Goal: Task Accomplishment & Management: Manage account settings

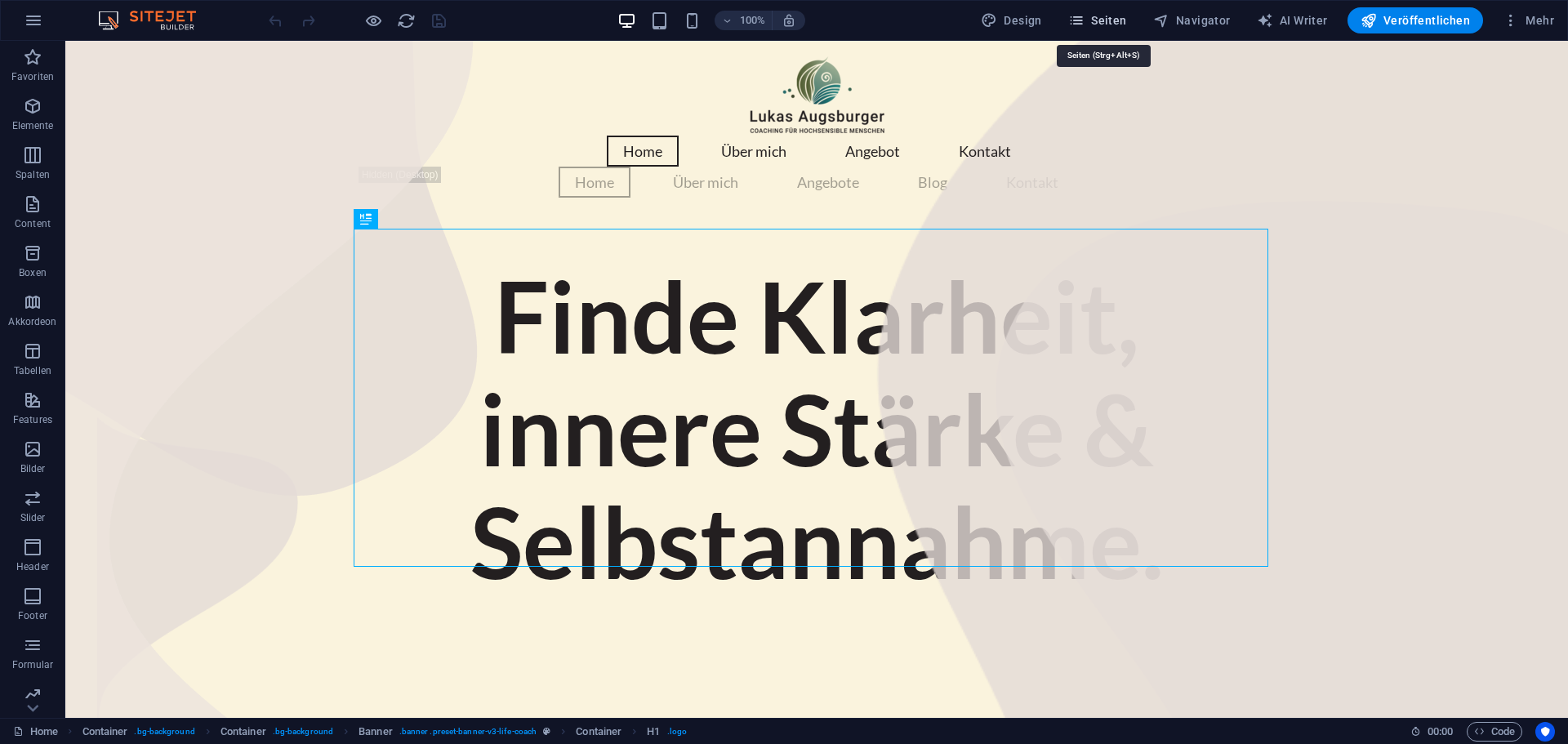
click at [1127, 25] on span "Seiten" at bounding box center [1098, 21] width 59 height 17
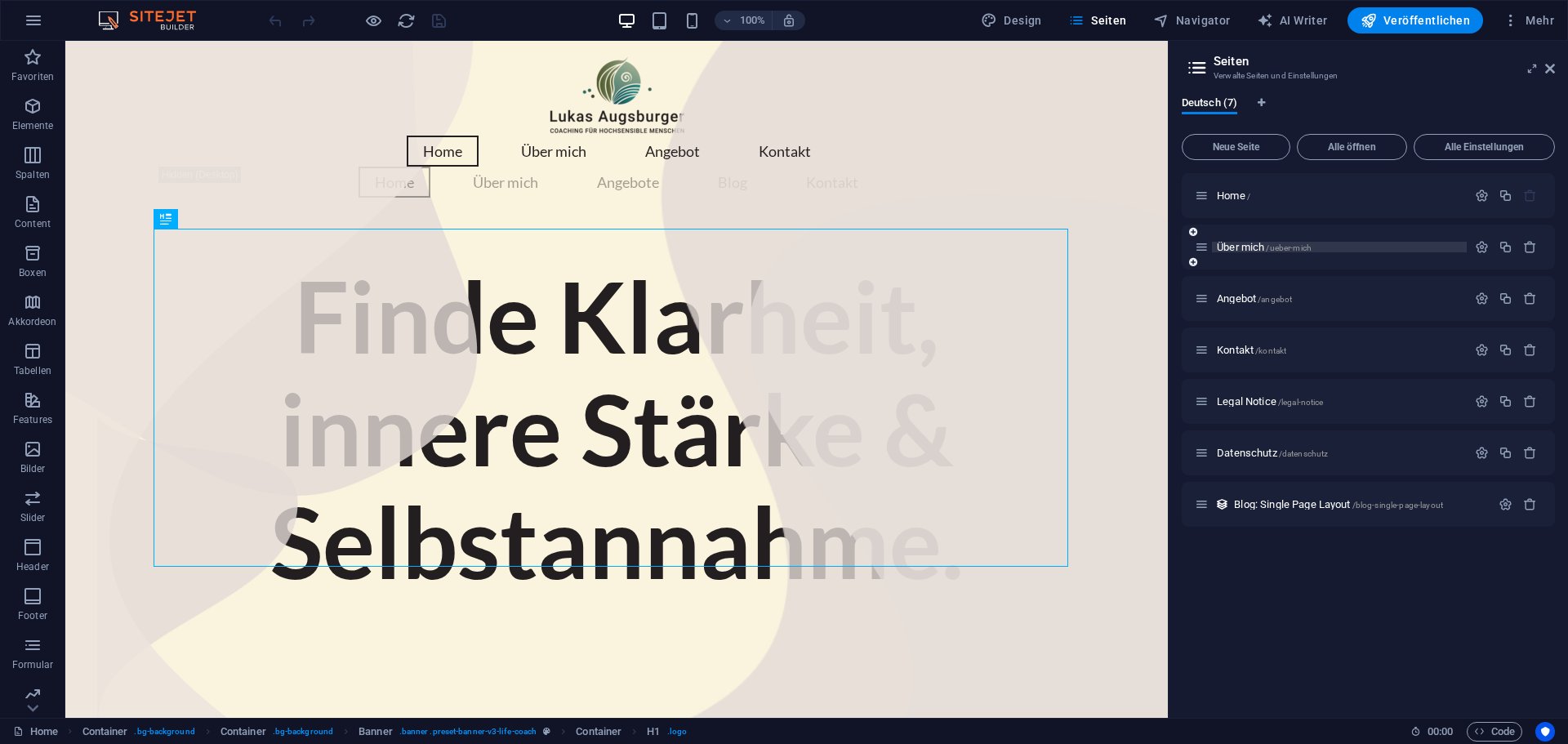
click at [1249, 248] on span "Über mich /ueber-mich" at bounding box center [1265, 246] width 95 height 12
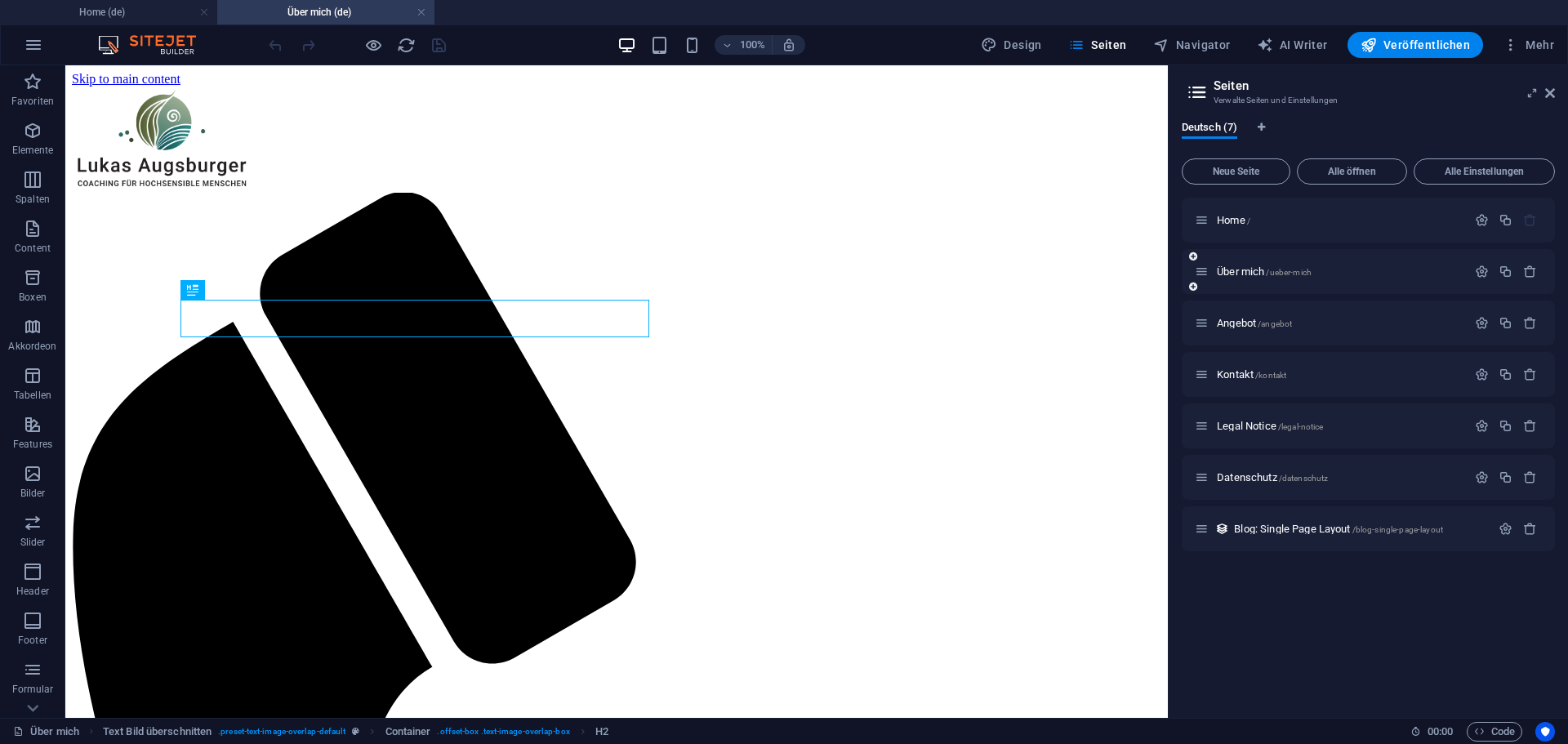
click at [1481, 279] on div at bounding box center [1506, 272] width 72 height 18
click at [1483, 272] on icon "button" at bounding box center [1482, 271] width 14 height 14
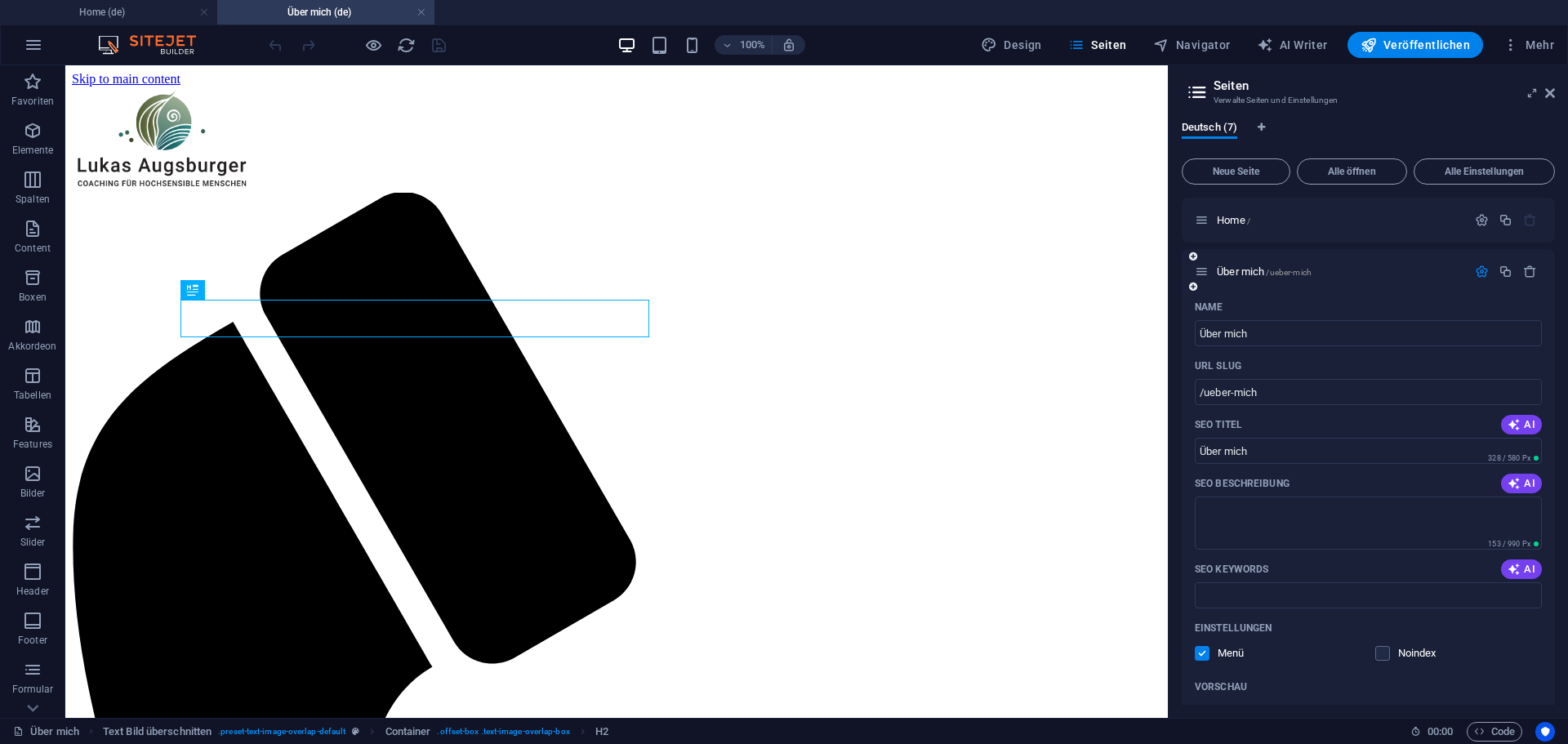
click at [1484, 272] on icon "button" at bounding box center [1482, 271] width 14 height 14
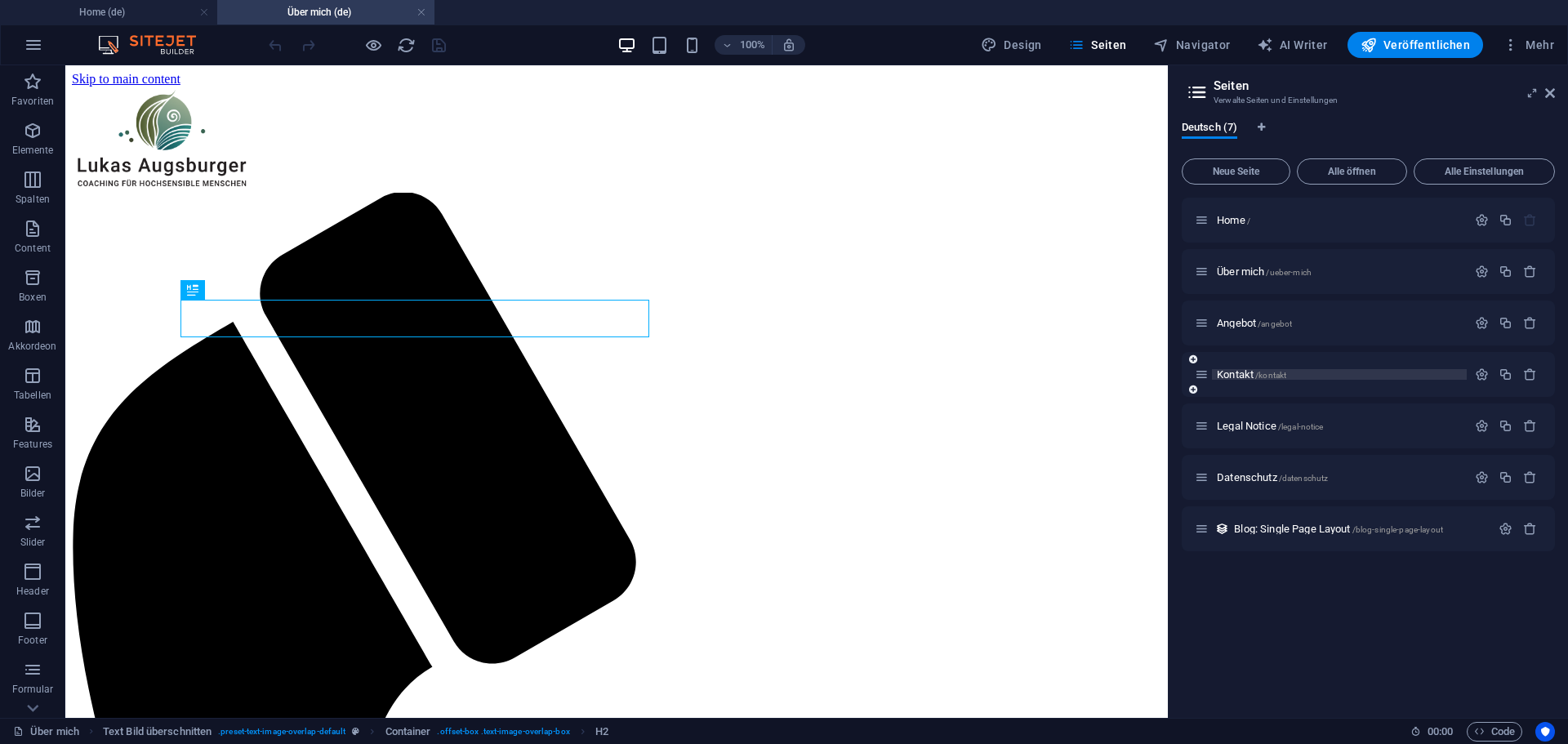
click at [1340, 377] on p "Kontakt /kontakt" at bounding box center [1340, 374] width 245 height 11
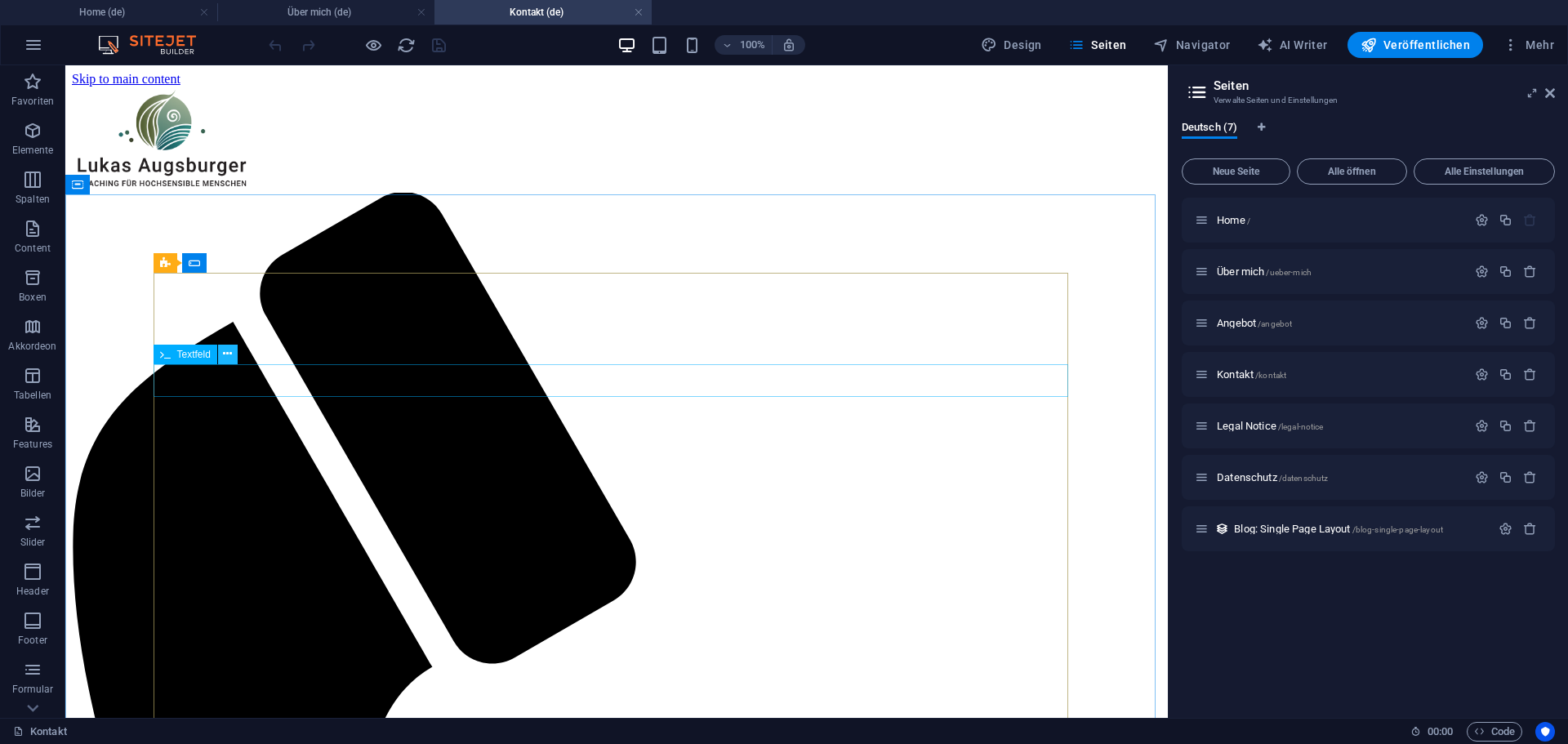
click at [232, 358] on icon at bounding box center [227, 354] width 9 height 17
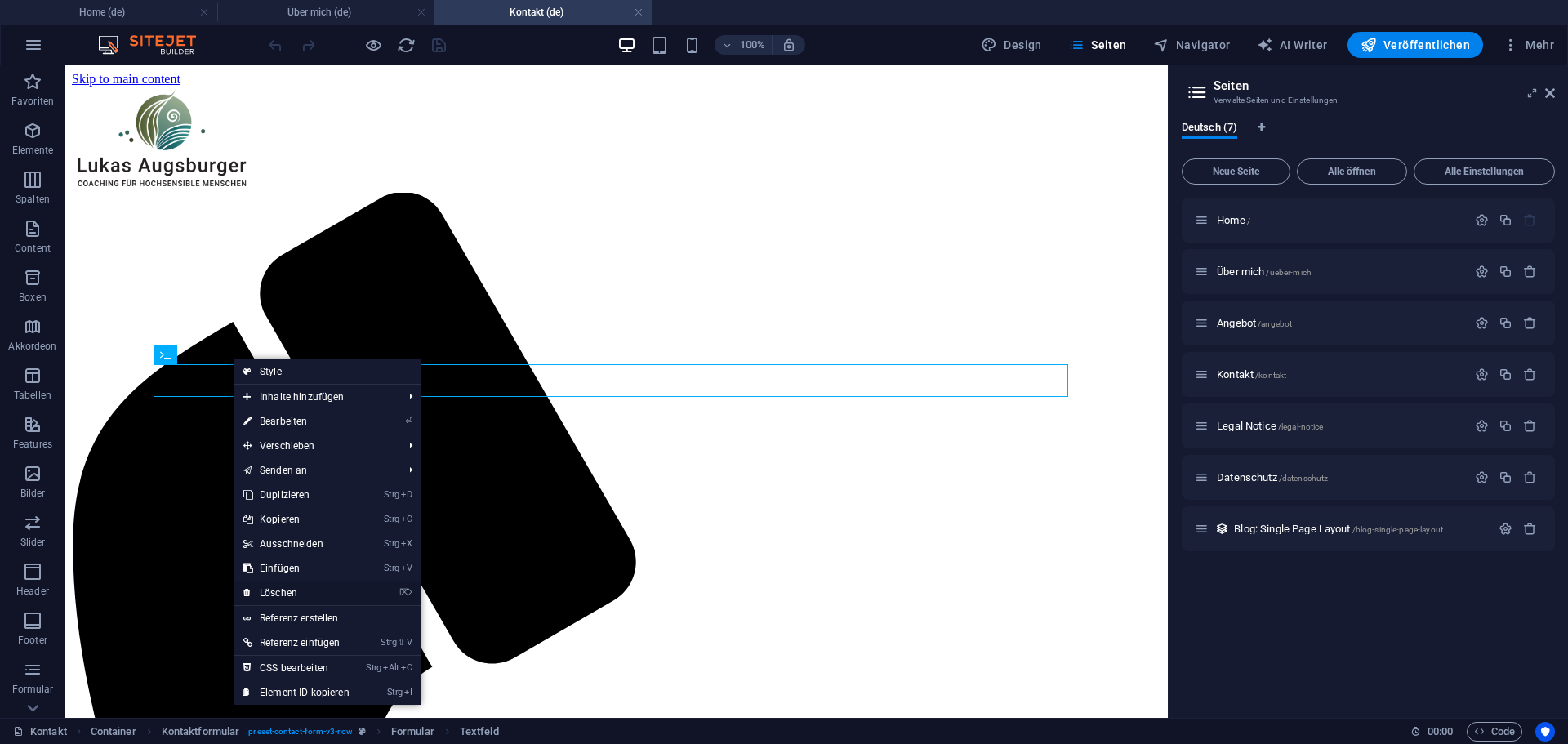
click at [286, 590] on link "⌦ Löschen" at bounding box center [296, 592] width 126 height 24
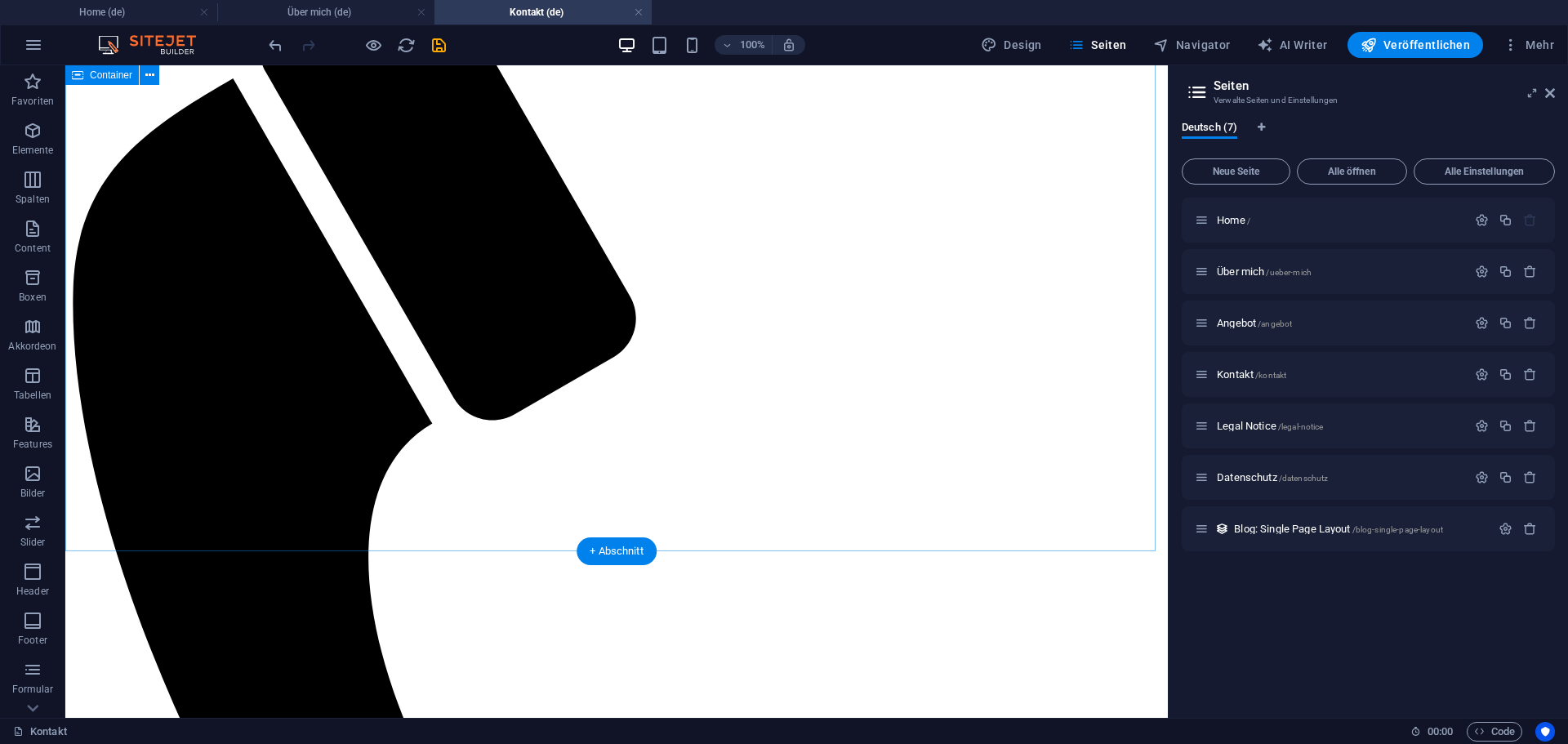
scroll to position [244, 0]
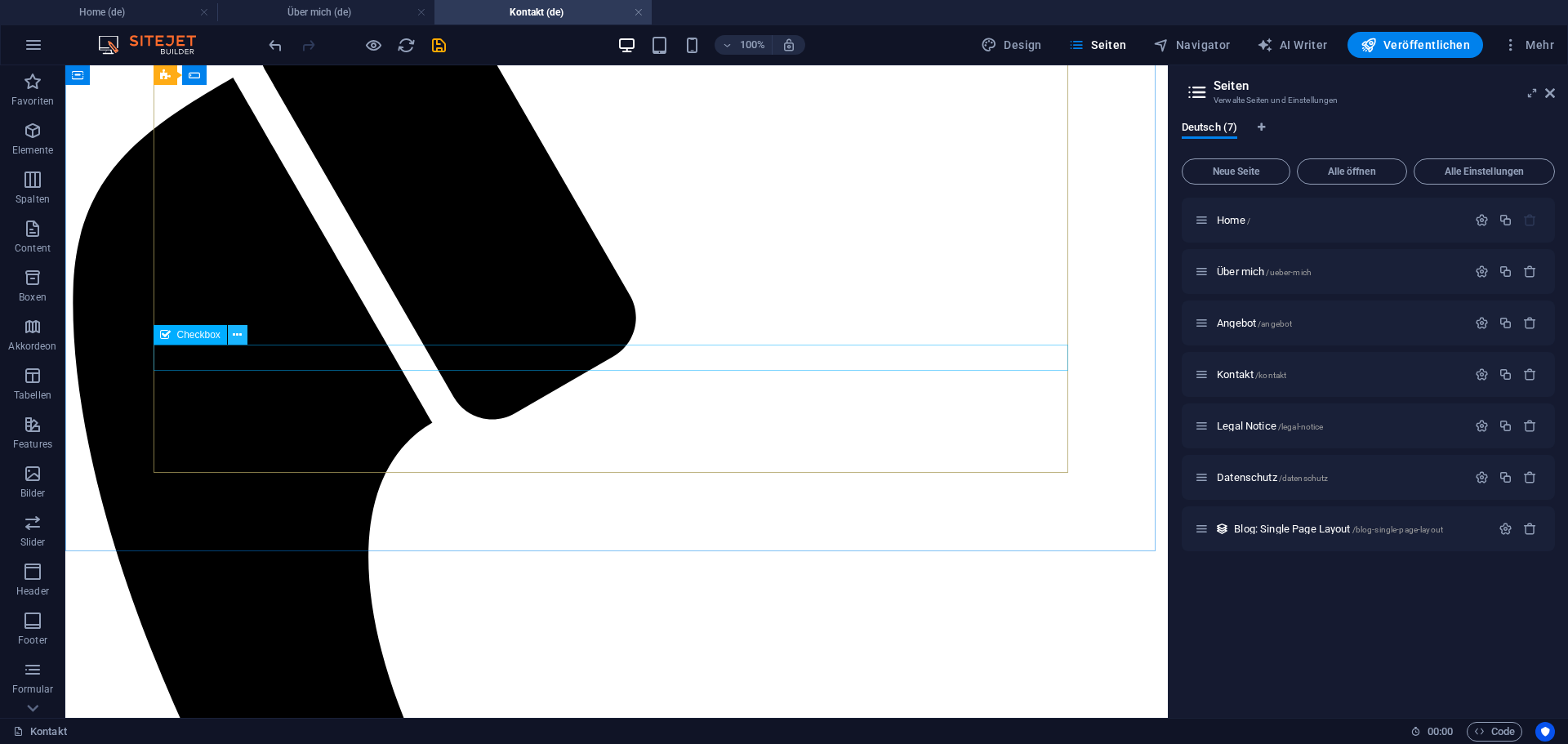
click at [234, 337] on icon at bounding box center [237, 335] width 9 height 17
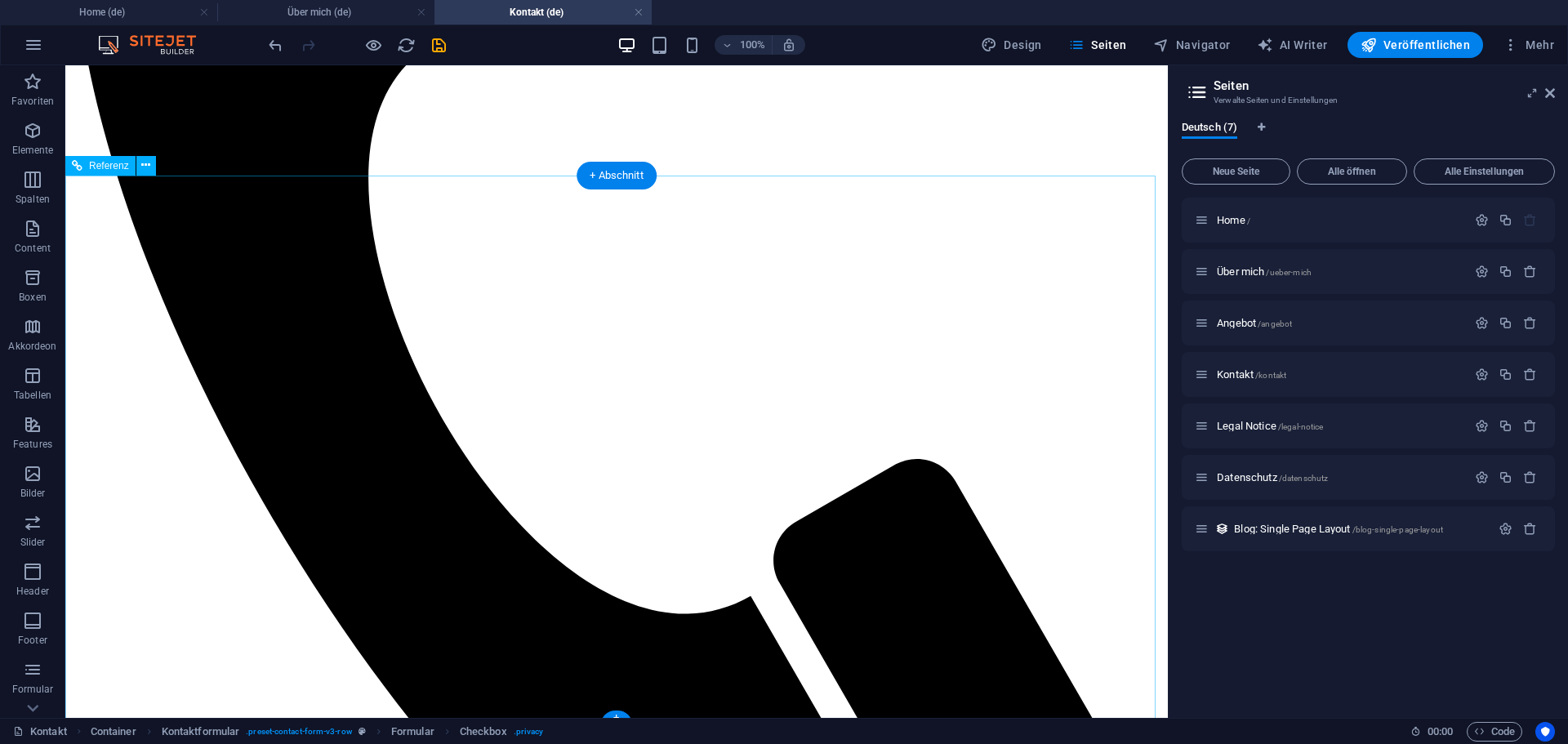
scroll to position [627, 0]
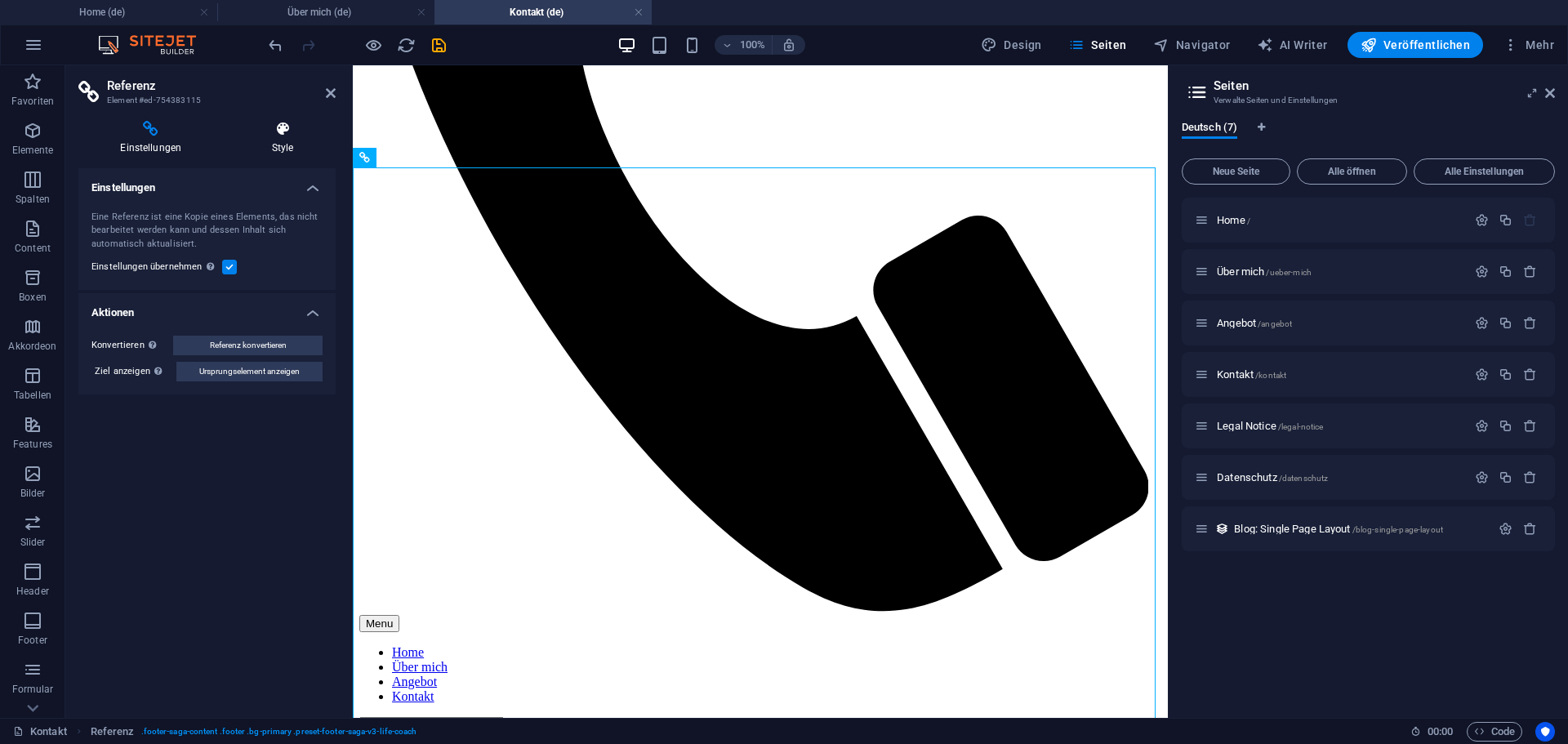
click at [288, 144] on h4 "Style" at bounding box center [283, 137] width 106 height 34
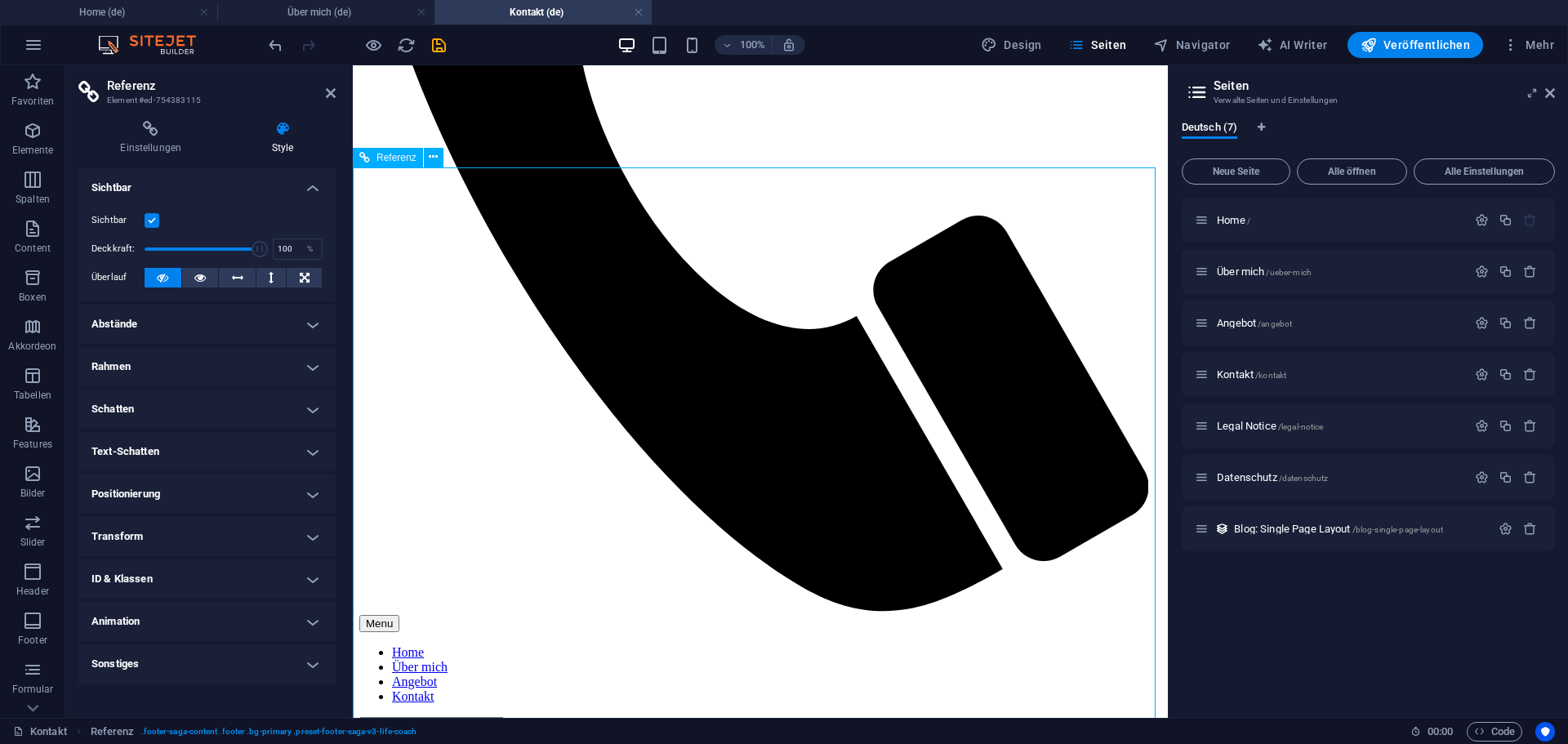
click at [164, 144] on h4 "Einstellungen" at bounding box center [154, 137] width 152 height 34
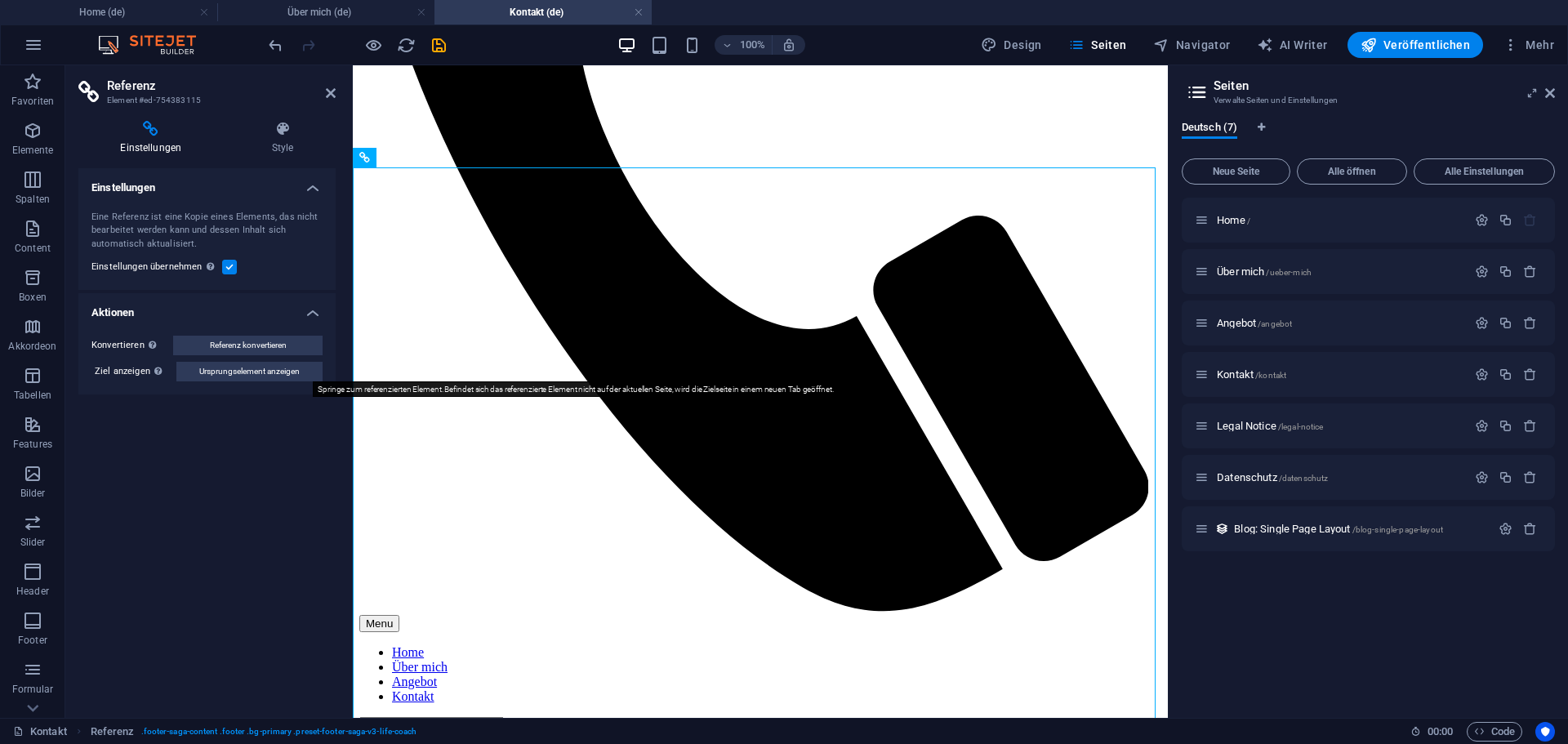
click at [278, 370] on span "Ursprungselement anzeigen" at bounding box center [249, 372] width 101 height 20
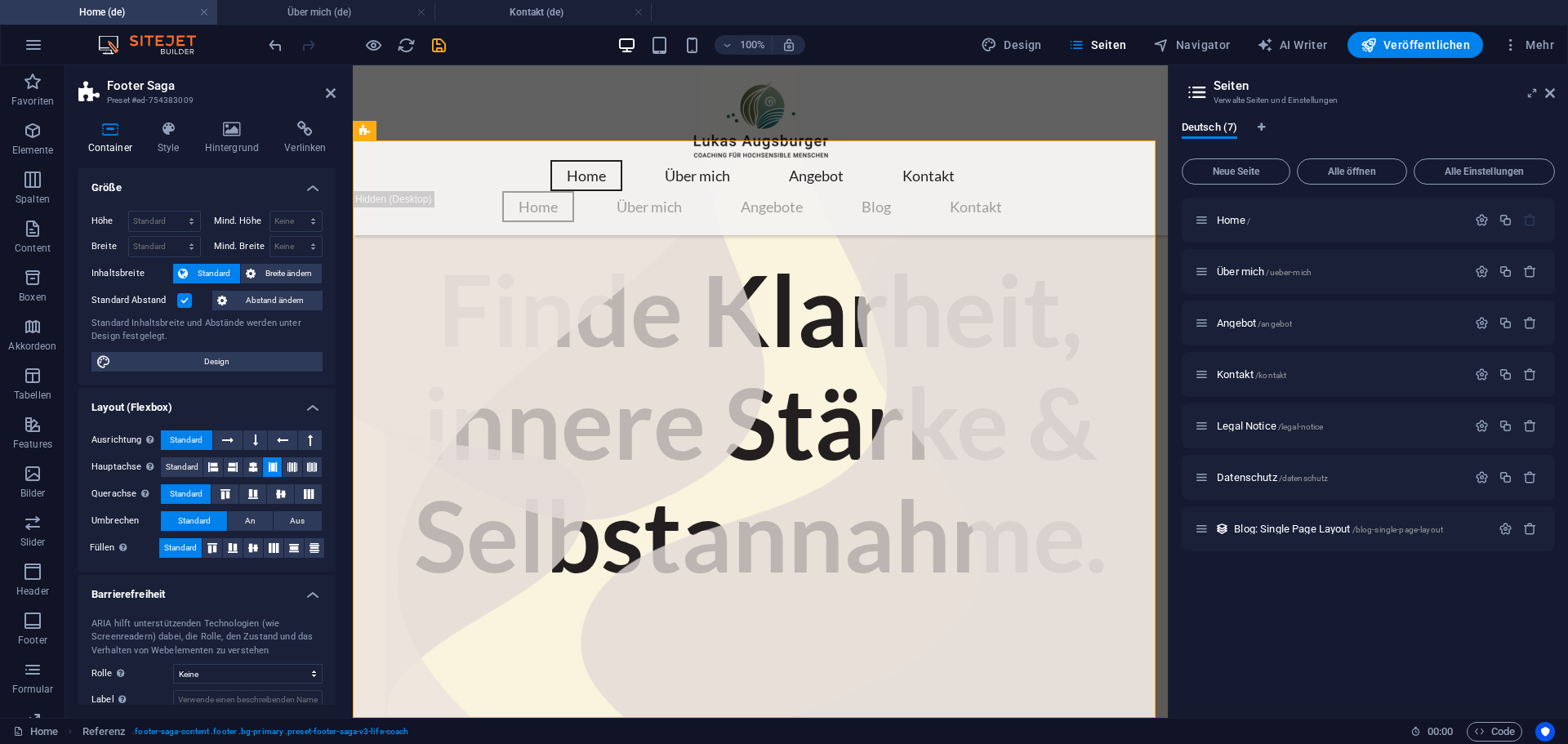
scroll to position [2096, 0]
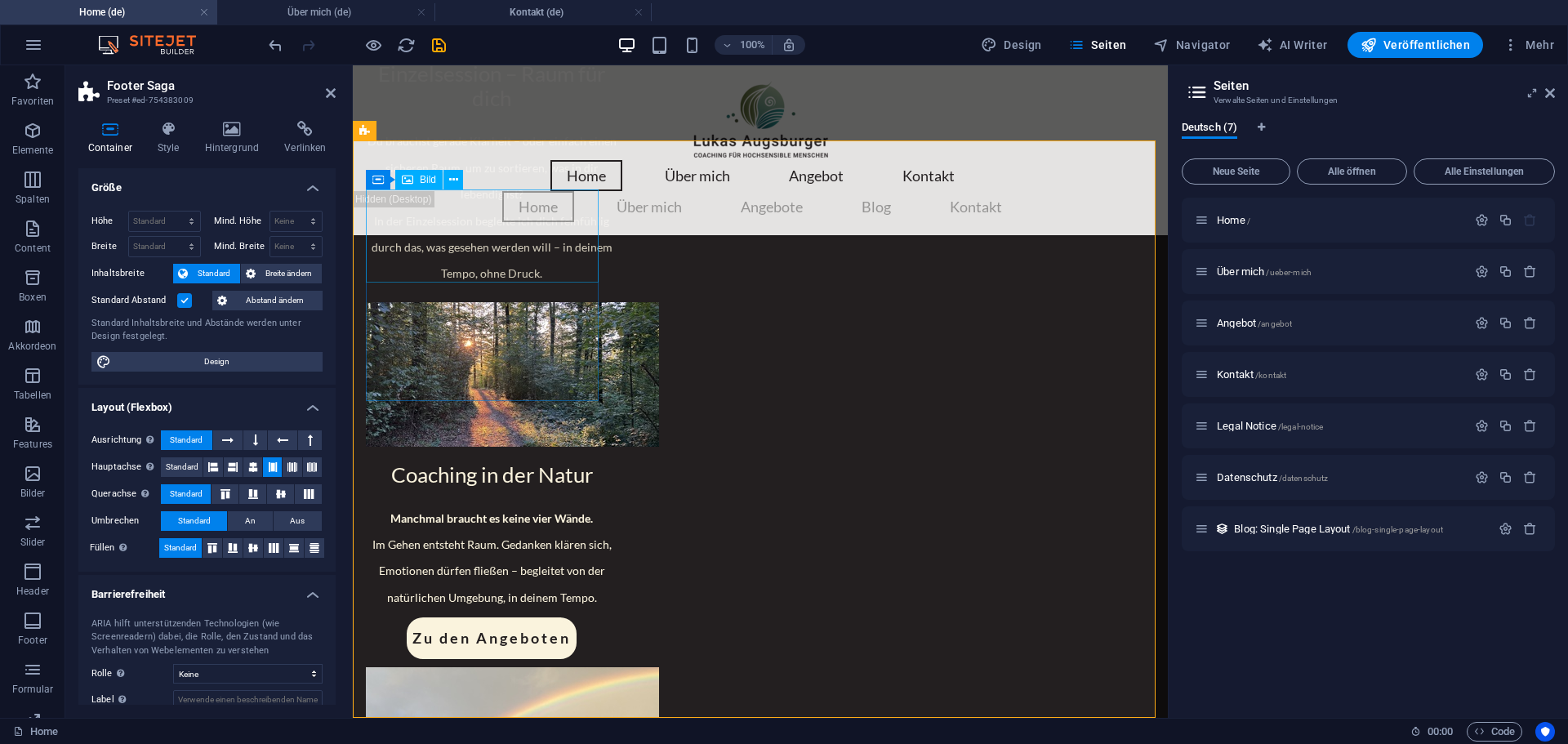
click at [238, 135] on icon at bounding box center [231, 129] width 73 height 17
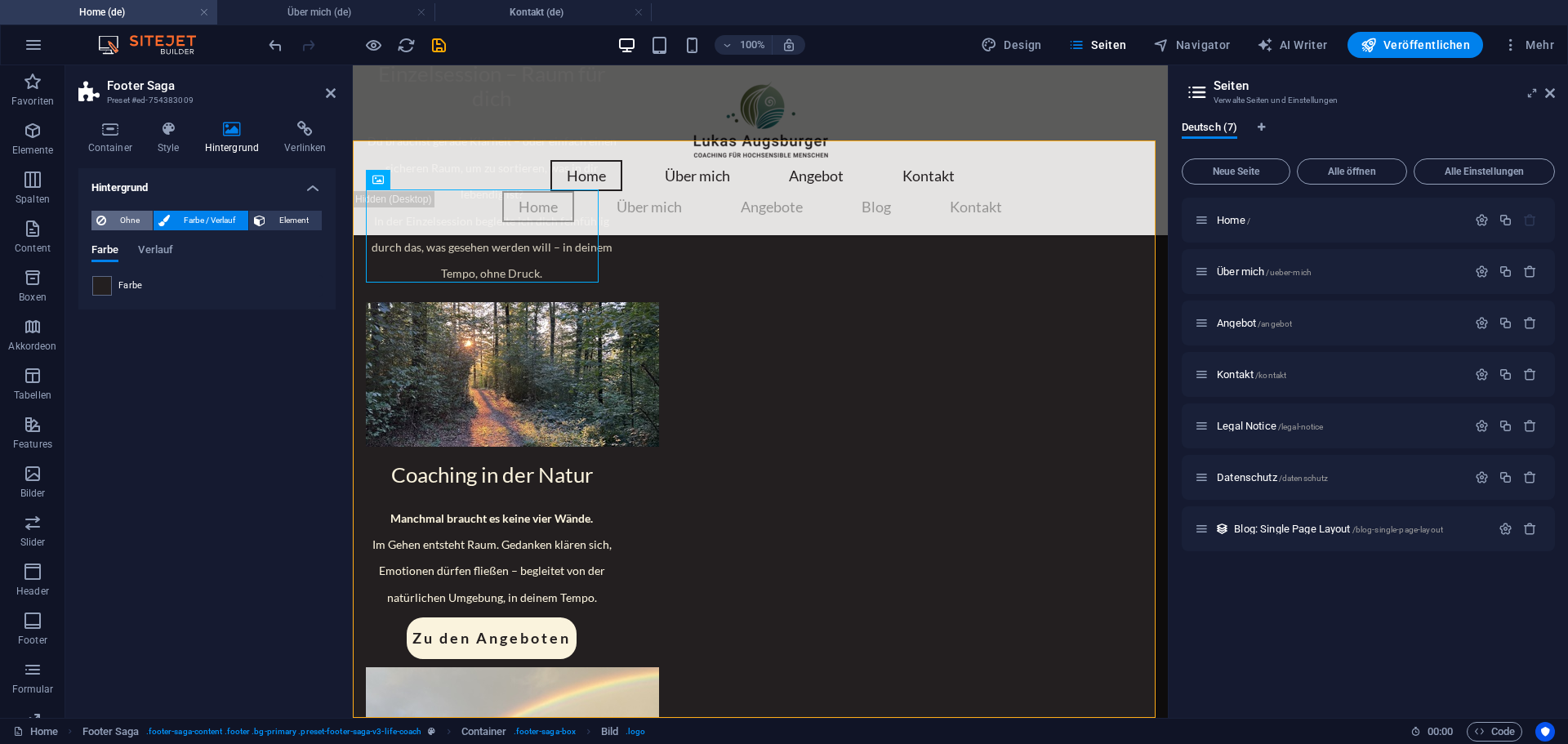
click at [122, 218] on span "Ohne" at bounding box center [129, 221] width 37 height 20
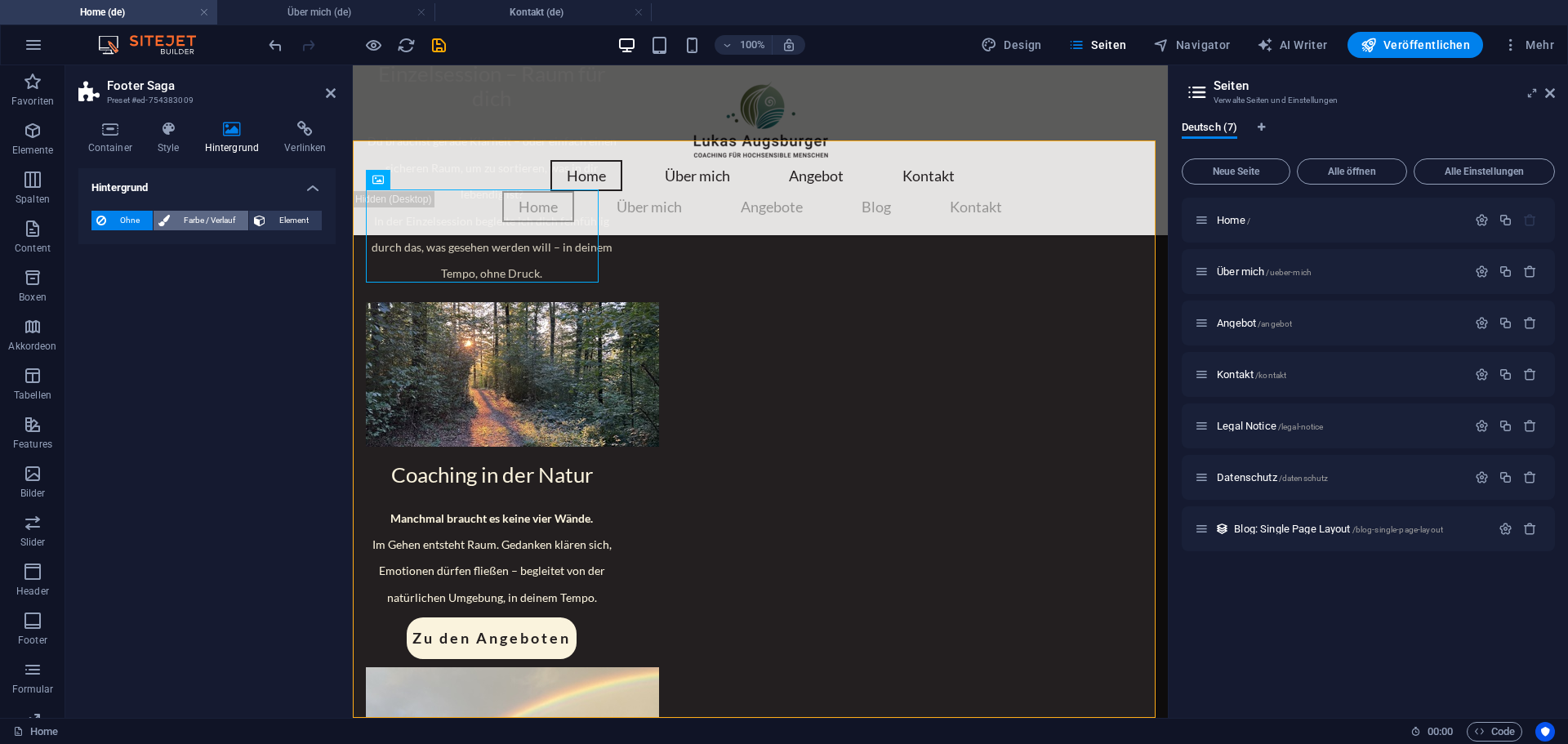
click at [190, 218] on span "Farbe / Verlauf" at bounding box center [209, 221] width 68 height 20
click at [122, 212] on span "Ohne" at bounding box center [129, 221] width 37 height 20
click at [194, 223] on span "Farbe / Verlauf" at bounding box center [209, 221] width 68 height 20
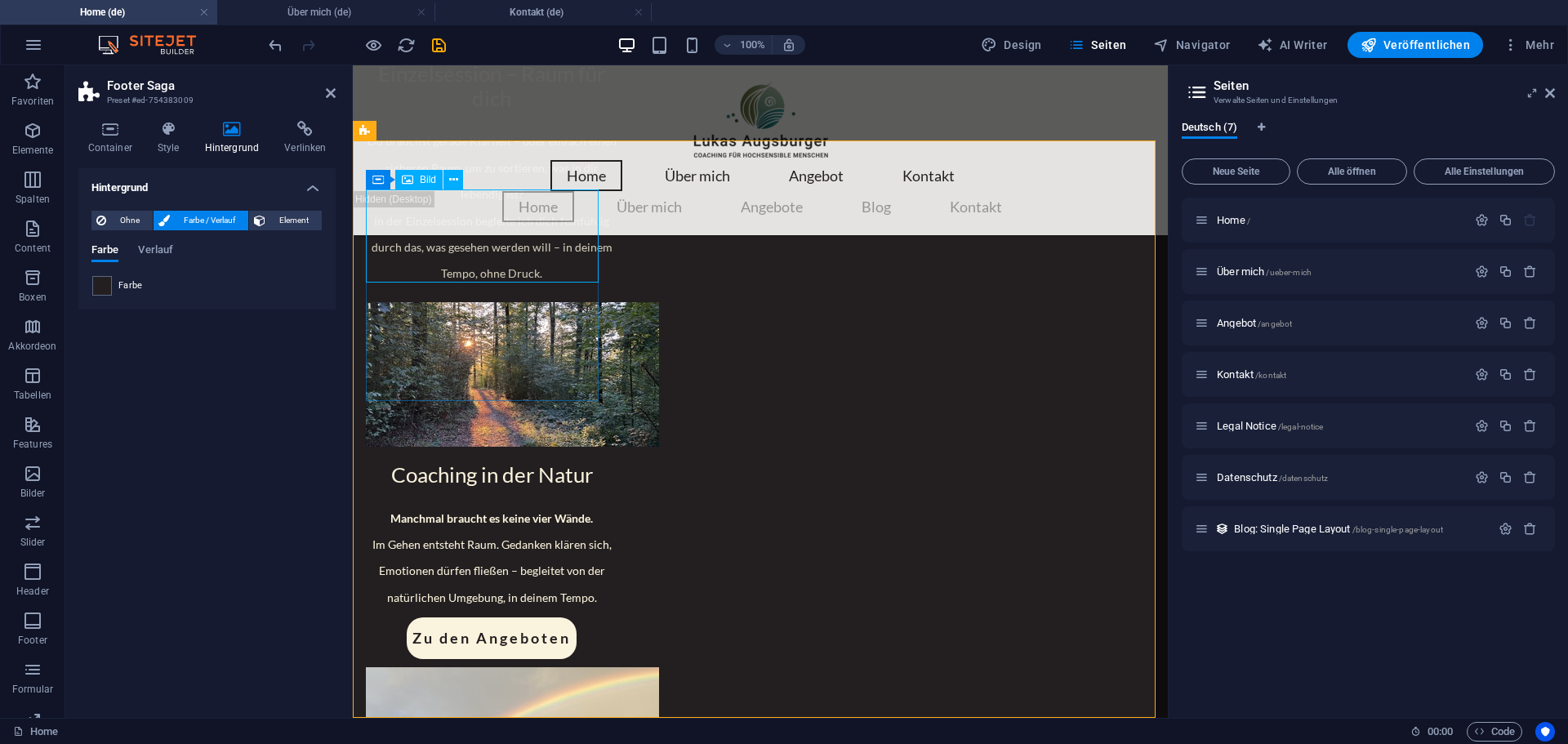
select select "px"
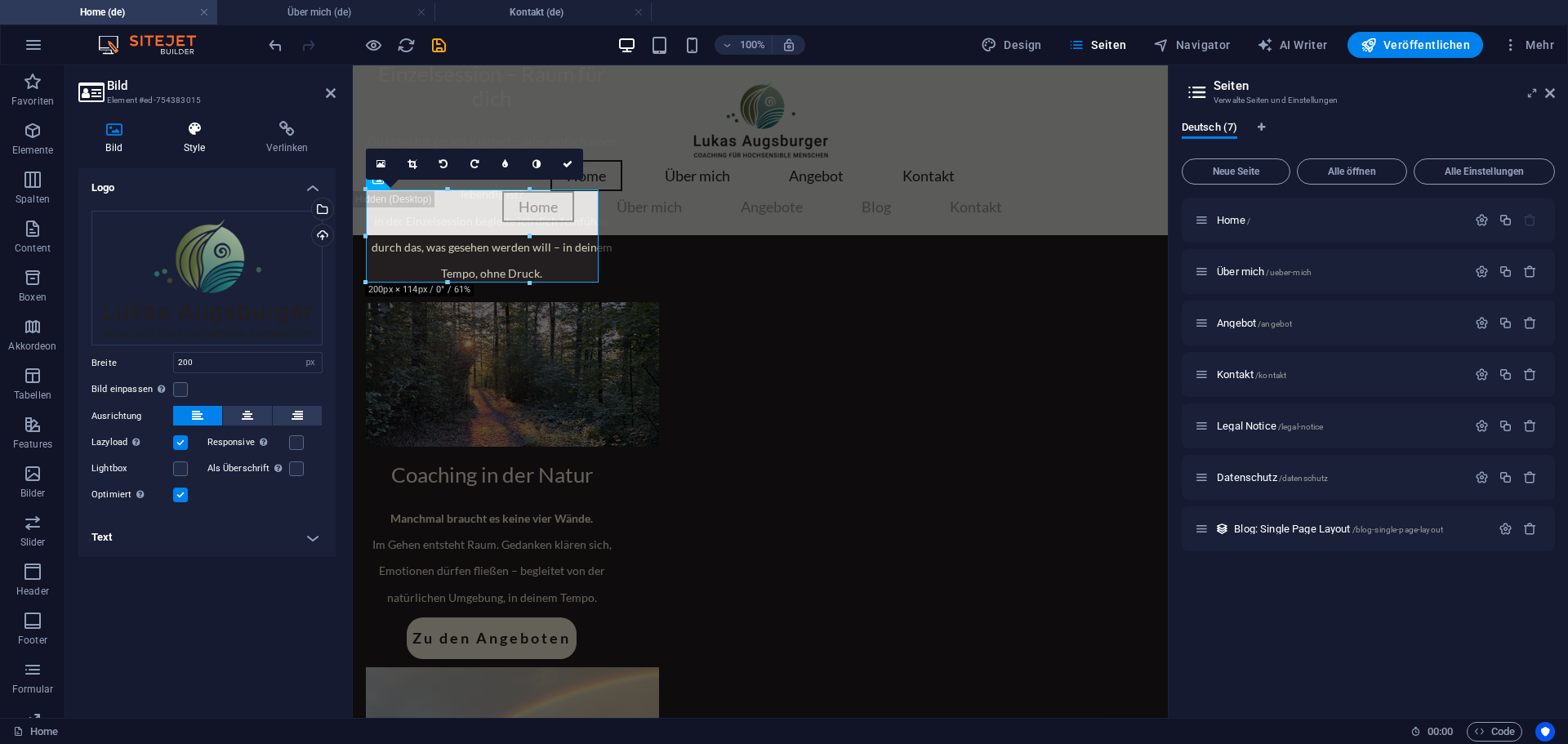
click at [190, 145] on h4 "Style" at bounding box center [197, 137] width 83 height 34
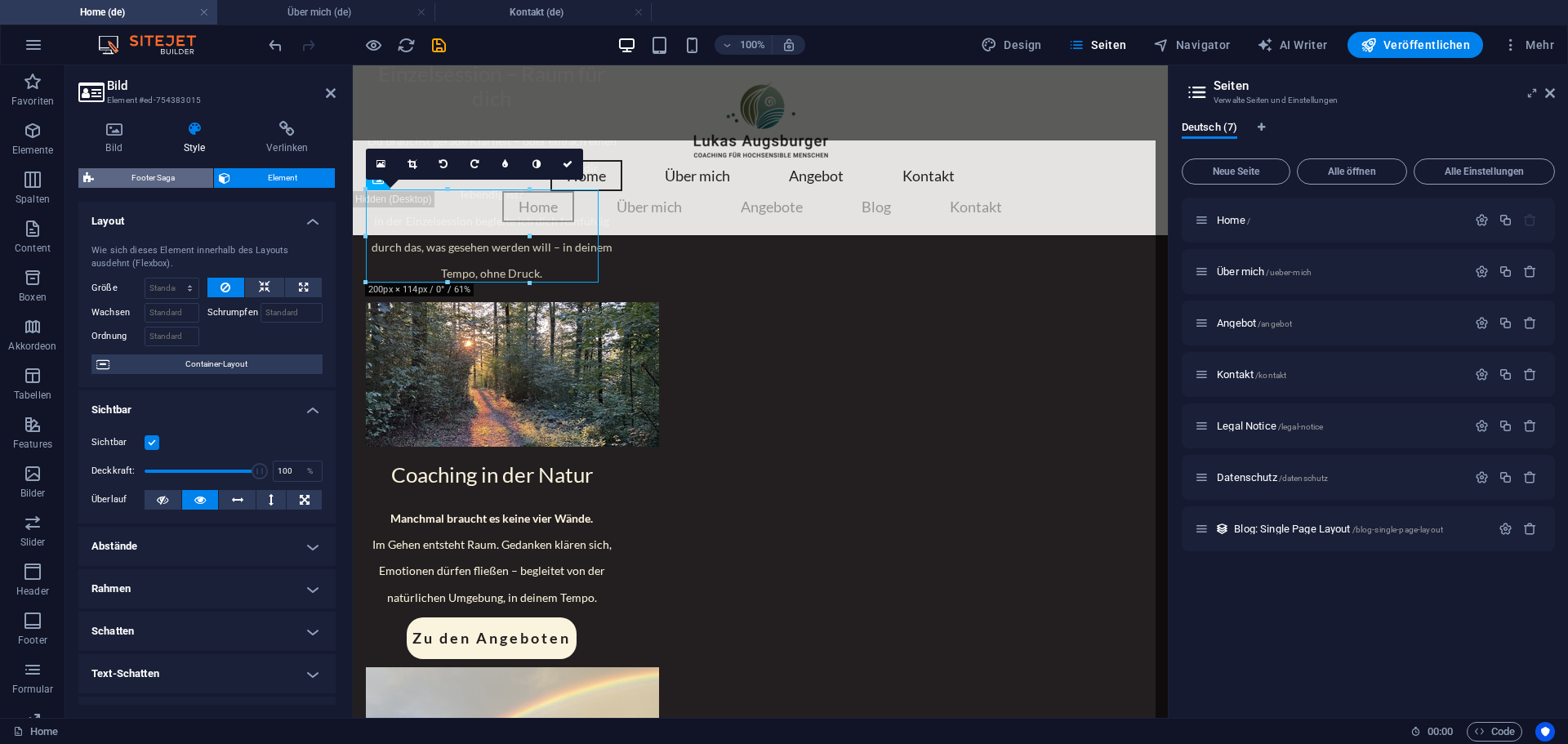
click at [117, 180] on span "Footer Saga" at bounding box center [153, 178] width 109 height 20
select select "rem"
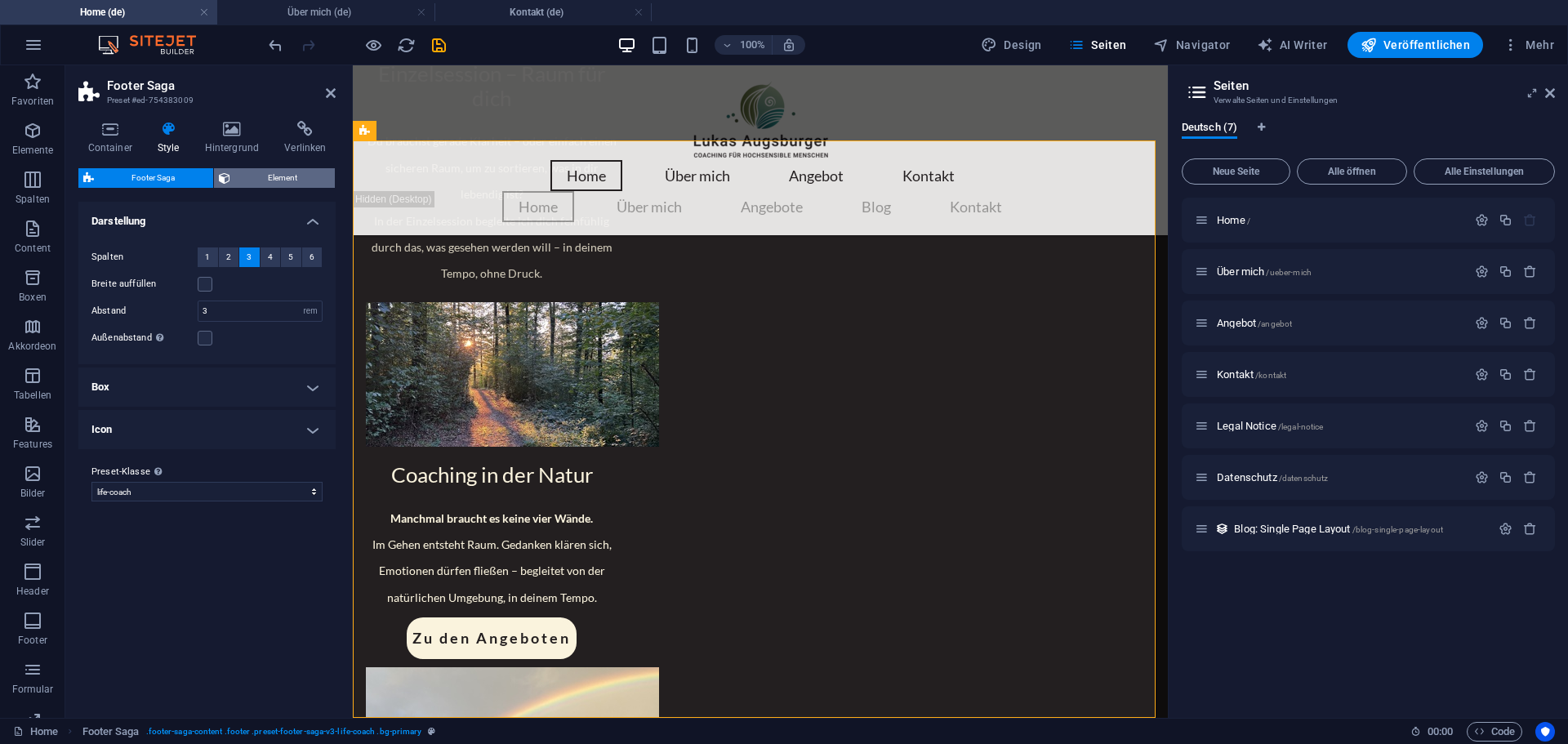
click at [266, 186] on span "Element" at bounding box center [283, 178] width 96 height 20
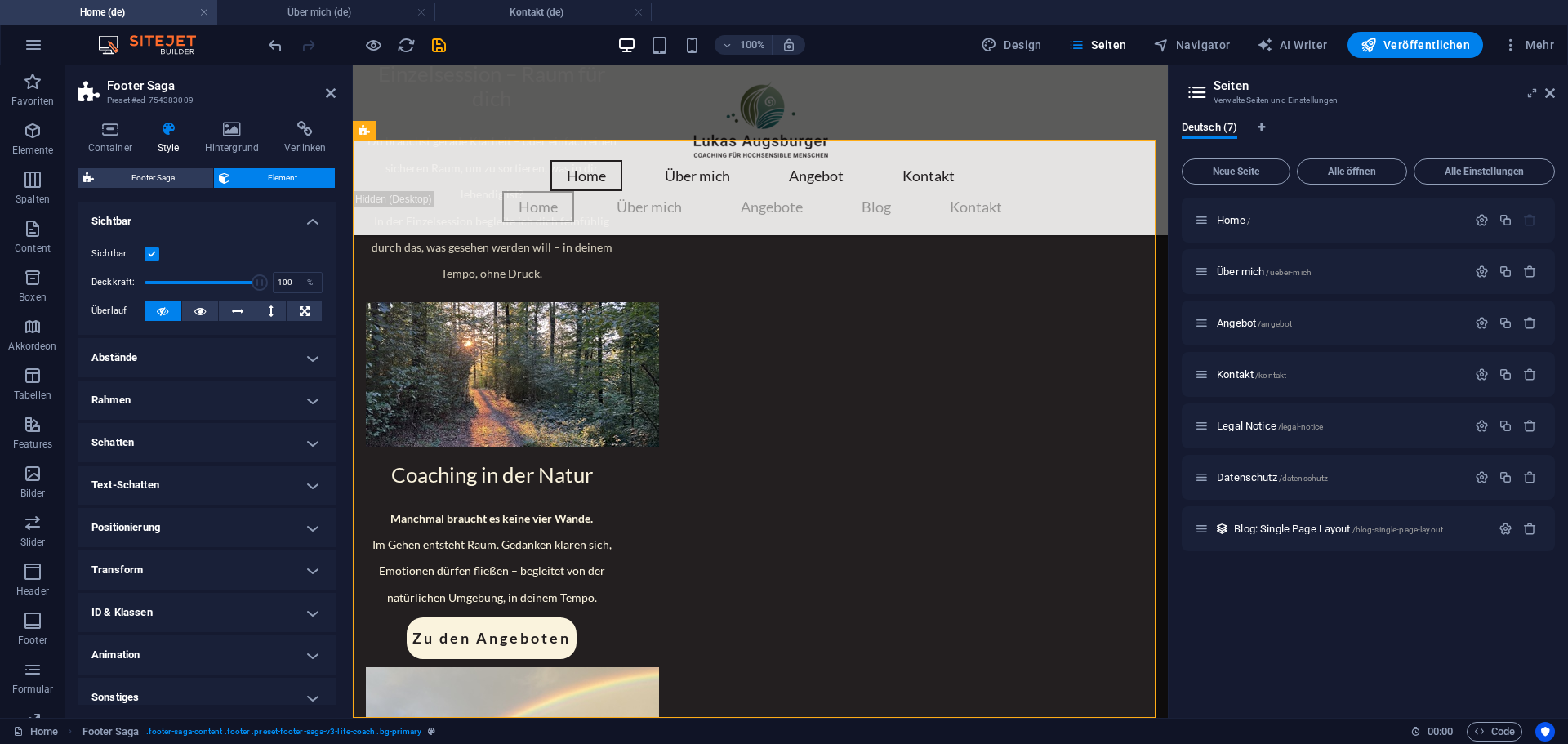
click at [150, 259] on label at bounding box center [152, 254] width 15 height 15
click at [0, 0] on input "Sichtbar" at bounding box center [0, 0] width 0 height 0
click at [153, 262] on div "Sichtbar" at bounding box center [207, 254] width 231 height 20
click at [155, 257] on label at bounding box center [152, 254] width 15 height 15
click at [0, 0] on input "Sichtbar" at bounding box center [0, 0] width 0 height 0
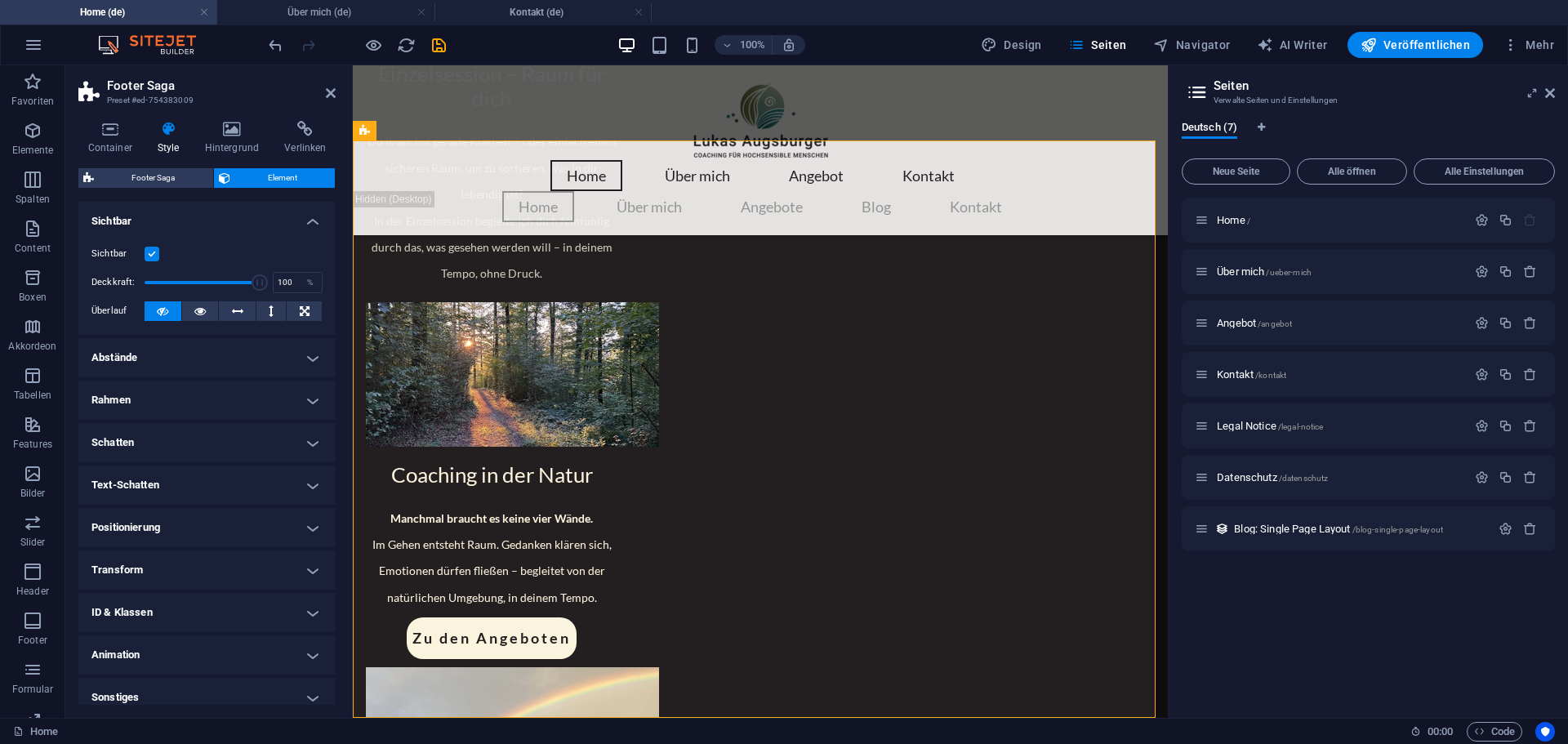
click at [195, 439] on h4 "Schatten" at bounding box center [207, 442] width 257 height 39
click at [195, 440] on h4 "Schatten" at bounding box center [207, 437] width 257 height 29
click at [195, 441] on h4 "Schatten" at bounding box center [207, 442] width 257 height 39
click at [190, 439] on h4 "Schatten" at bounding box center [207, 437] width 257 height 29
click at [168, 485] on h4 "Text-Schatten" at bounding box center [207, 484] width 257 height 39
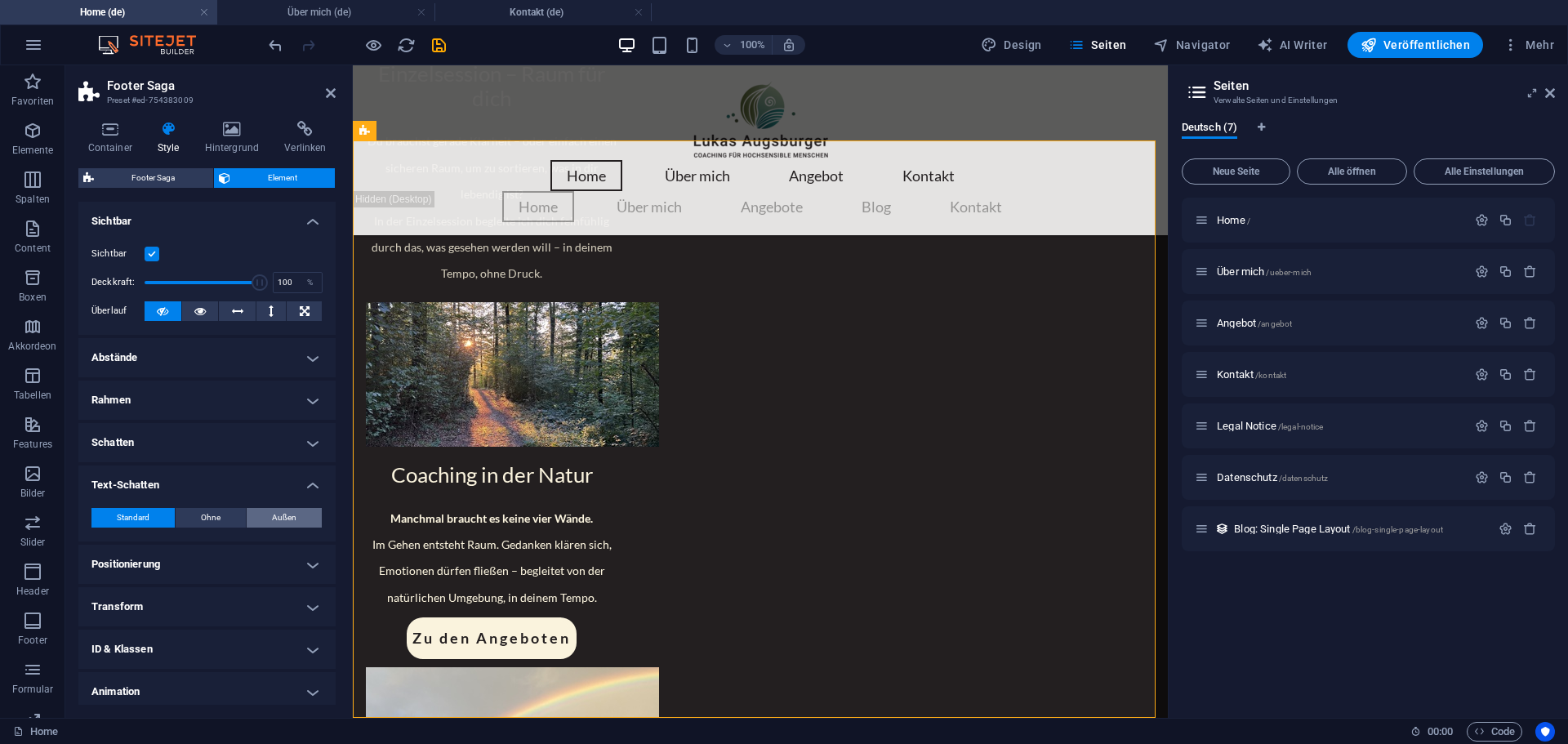
click at [279, 516] on span "Außen" at bounding box center [284, 518] width 24 height 20
type input "2"
type input "4"
click at [152, 546] on span at bounding box center [154, 544] width 13 height 13
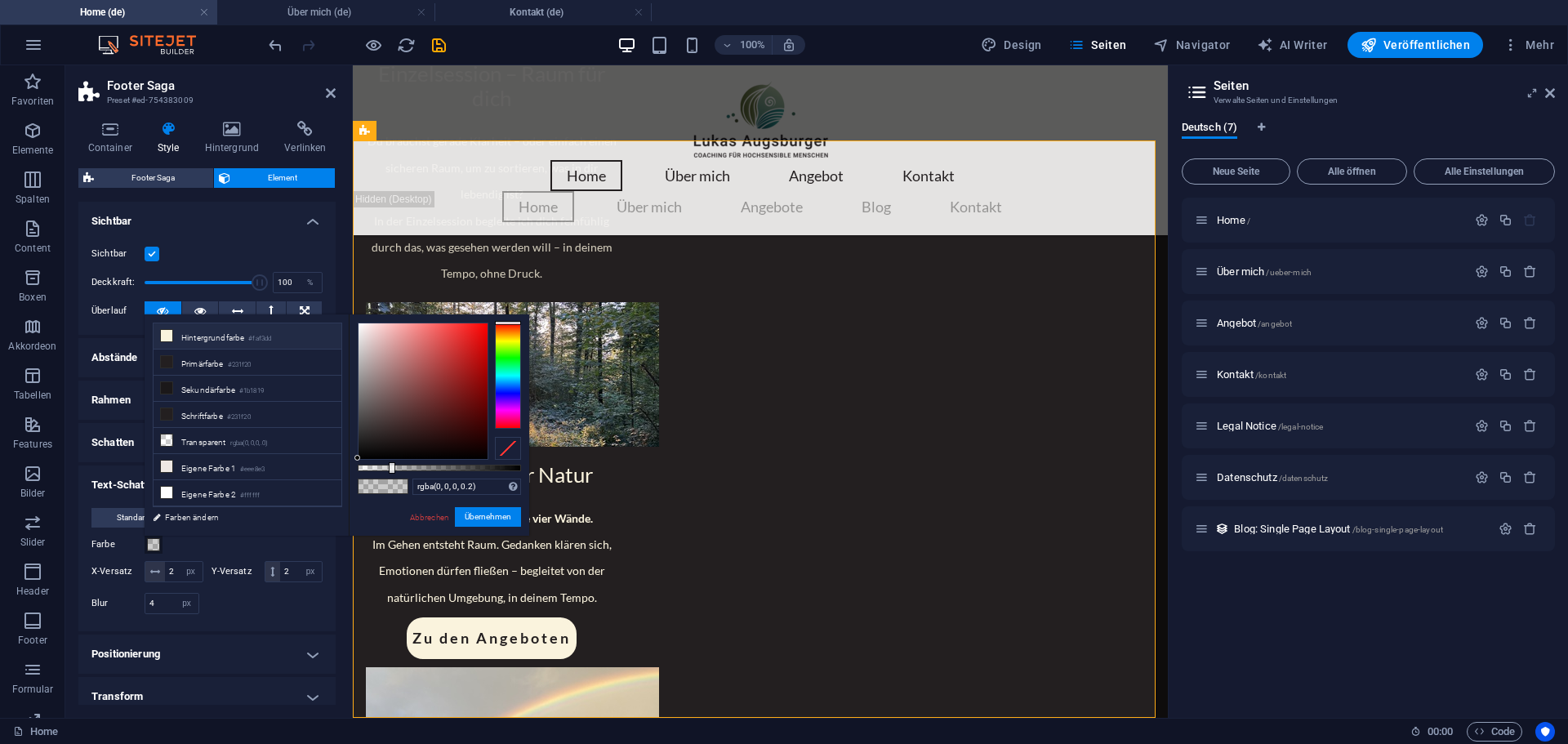
click at [164, 335] on icon at bounding box center [167, 335] width 12 height 12
type input "#faf3dd"
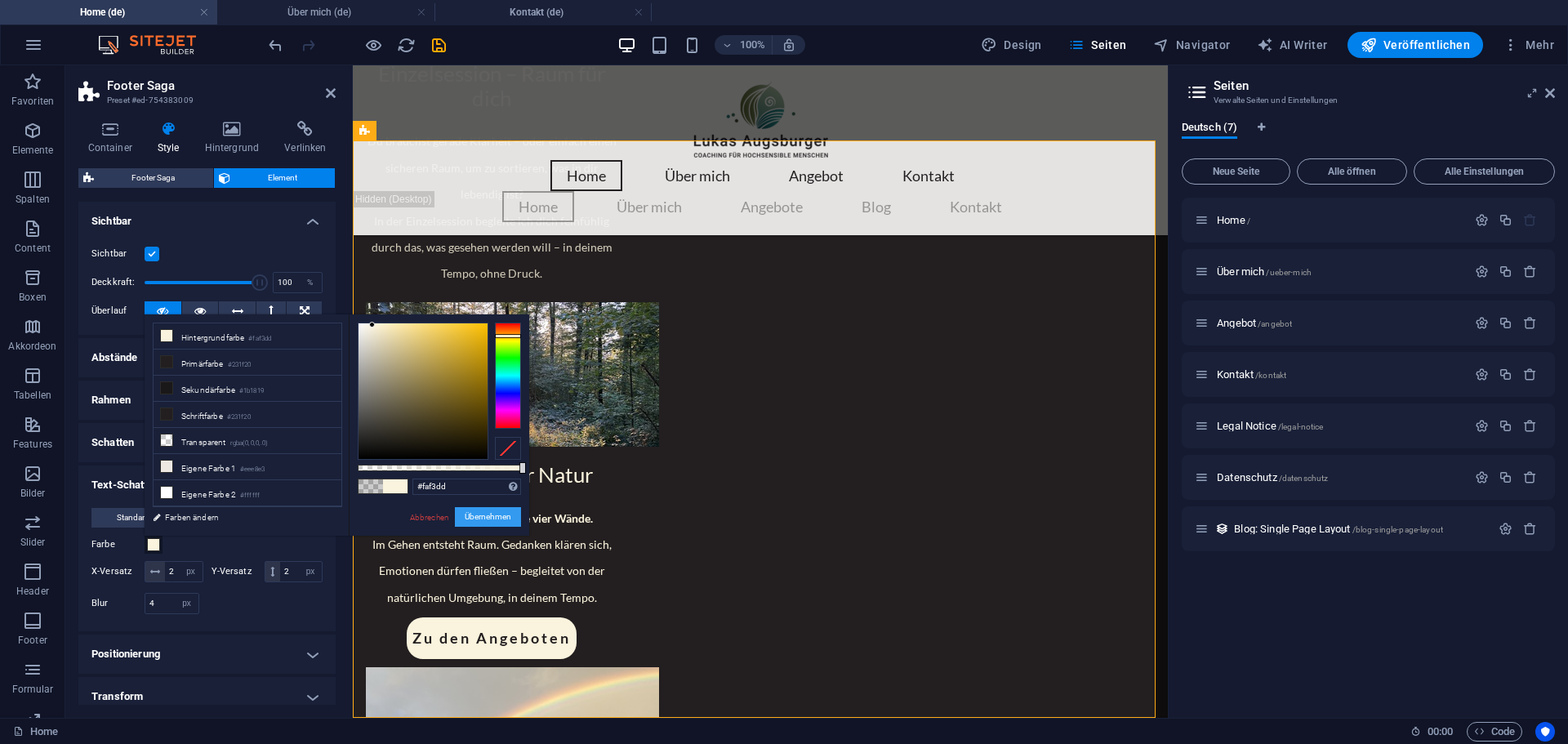
click at [480, 521] on button "Übernehmen" at bounding box center [487, 517] width 66 height 20
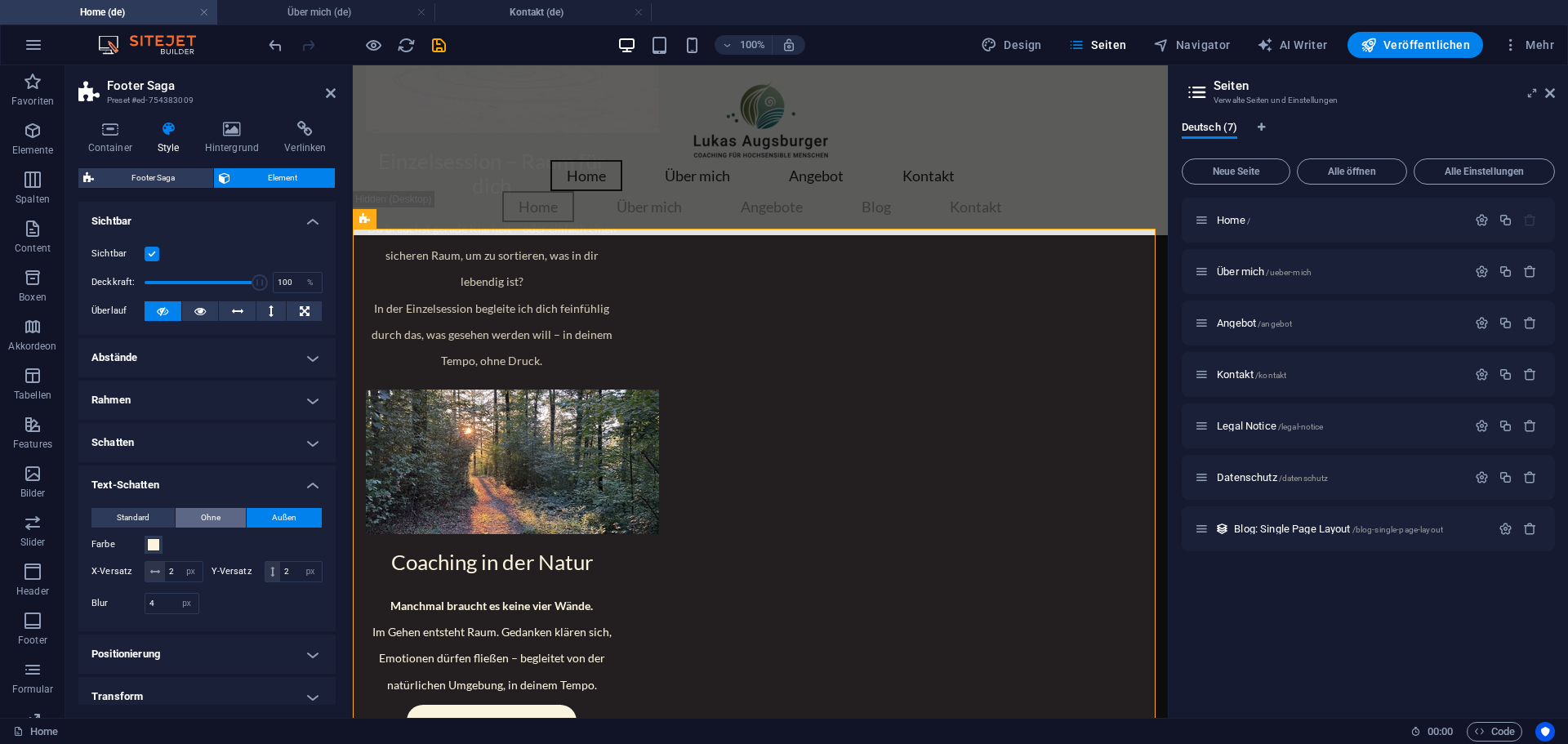
click at [220, 513] on button "Ohne" at bounding box center [211, 518] width 70 height 20
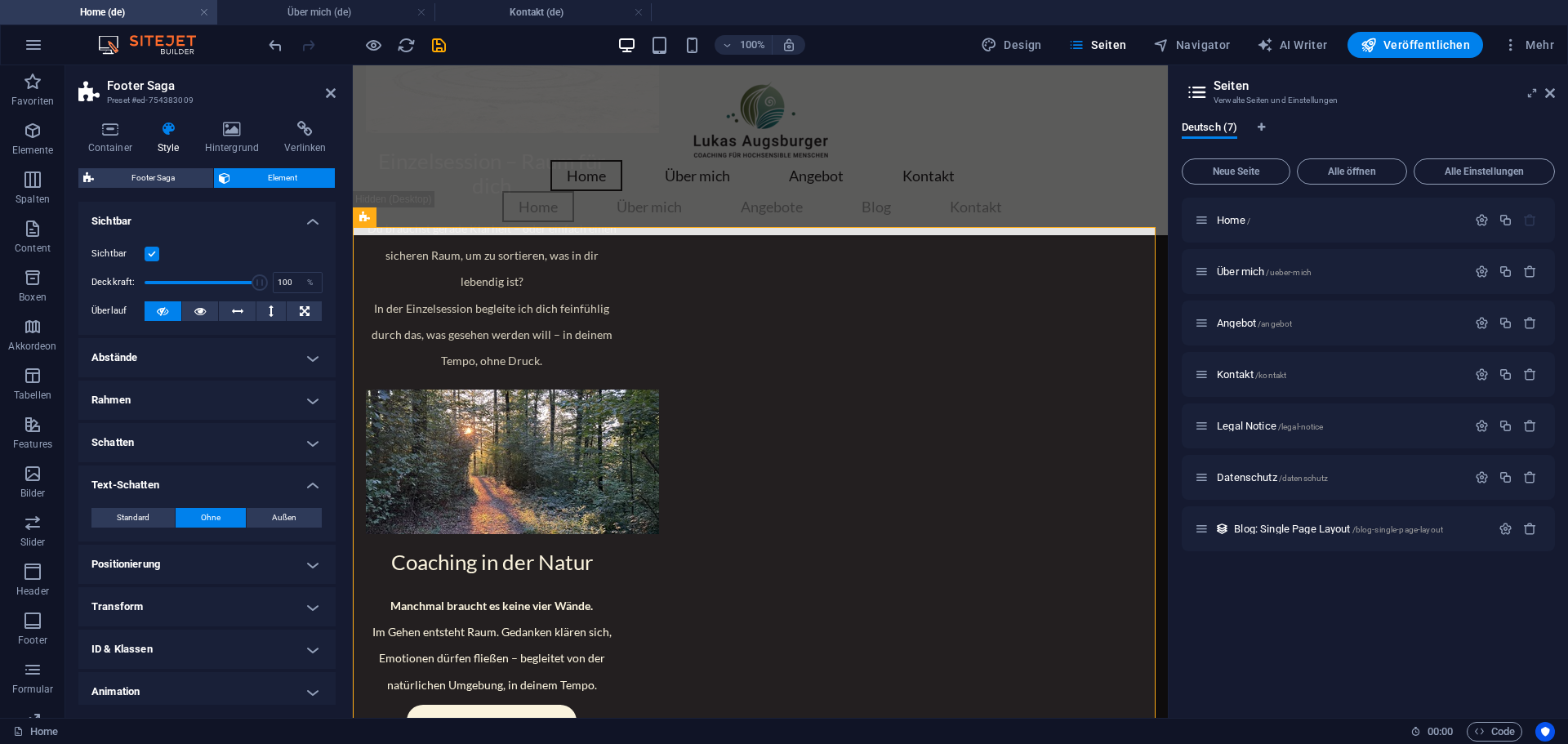
scroll to position [2010, 0]
click at [123, 509] on span "Standard" at bounding box center [132, 518] width 32 height 20
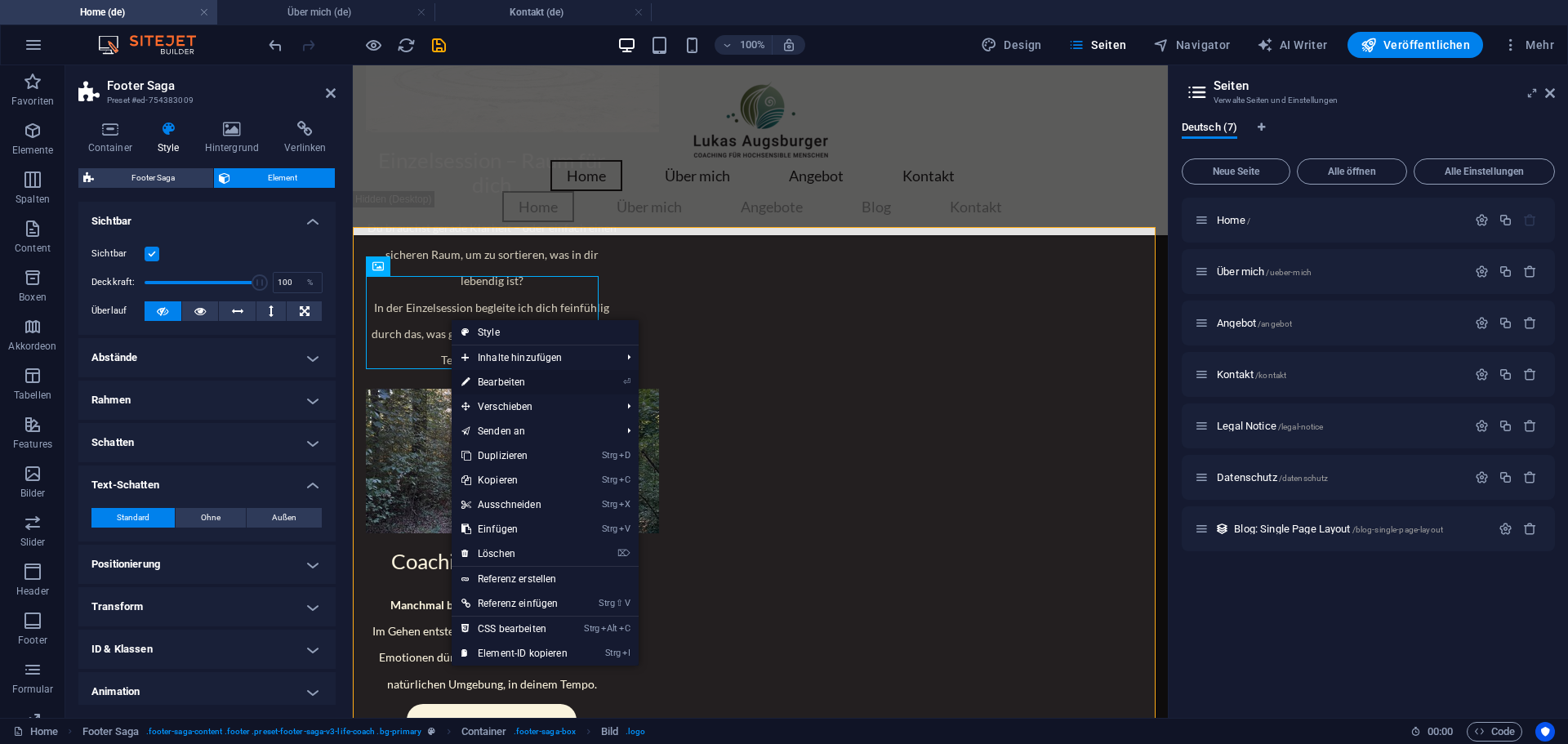
click at [510, 380] on link "⏎ Bearbeiten" at bounding box center [514, 381] width 126 height 24
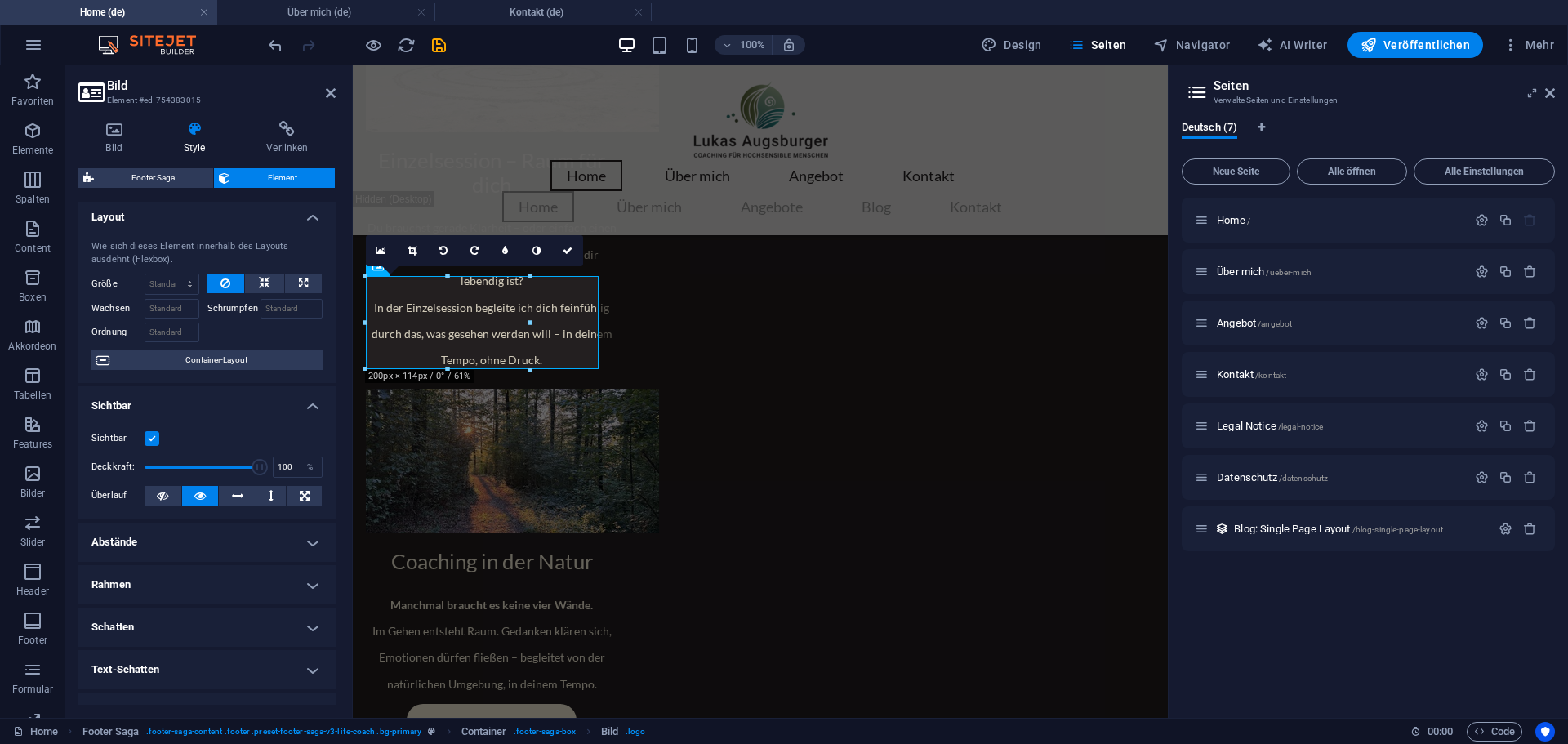
scroll to position [0, 0]
click at [117, 136] on icon at bounding box center [113, 129] width 71 height 17
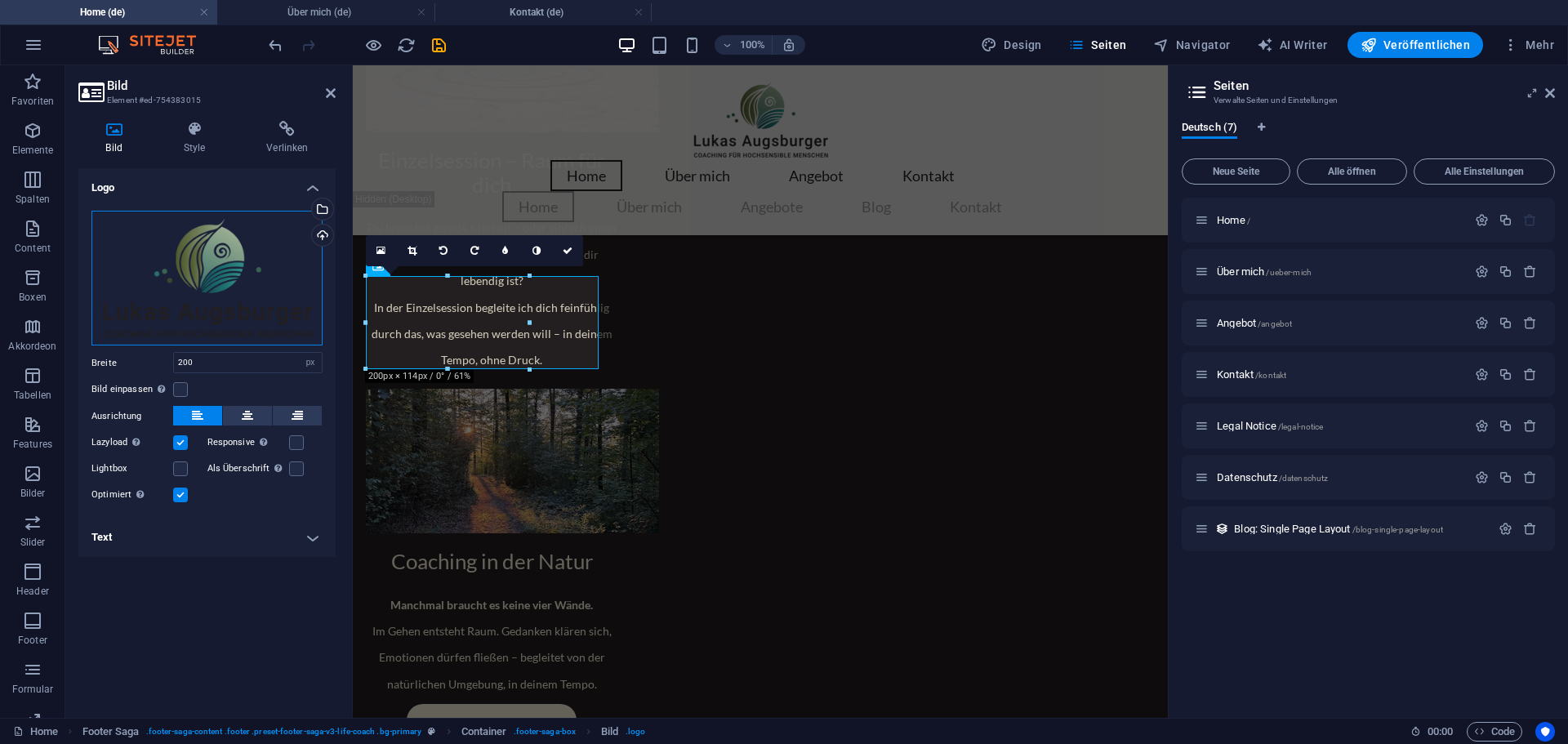
click at [201, 311] on div "Ziehe Dateien zum Hochladen hierher oder klicke hier, um aus Dateien oder koste…" at bounding box center [207, 278] width 231 height 136
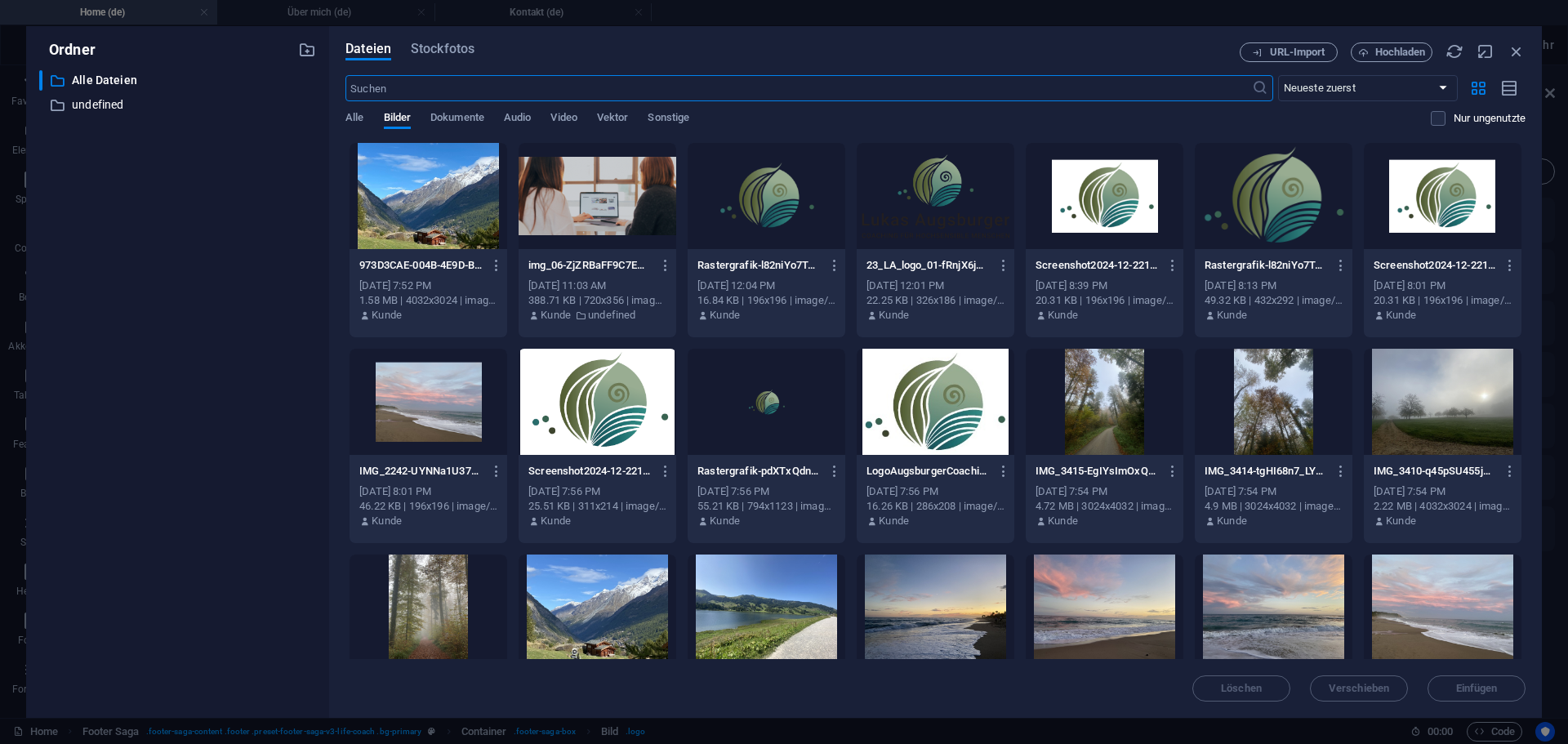
scroll to position [1416, 0]
click at [940, 221] on div at bounding box center [935, 196] width 157 height 107
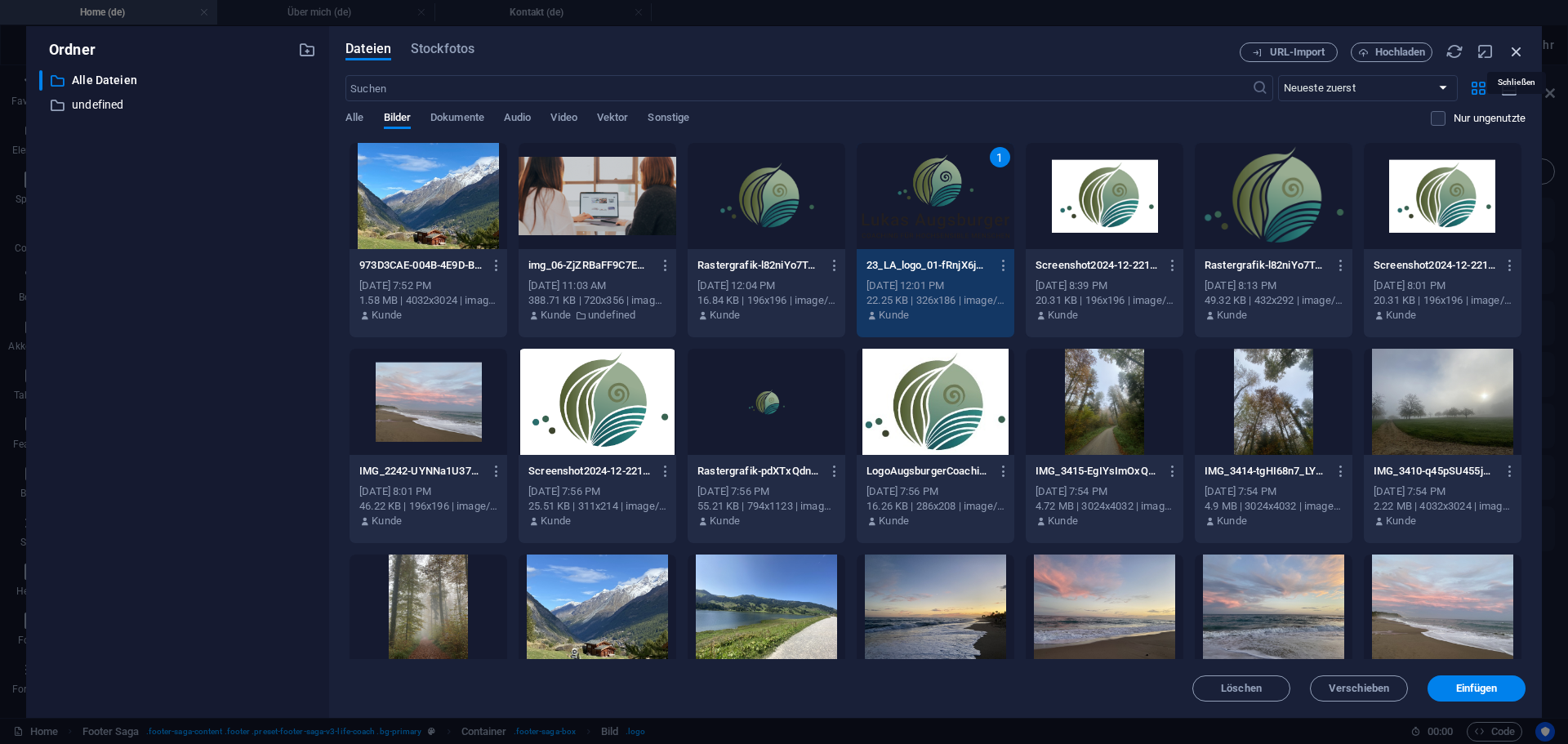
click at [1515, 54] on icon "button" at bounding box center [1517, 52] width 18 height 18
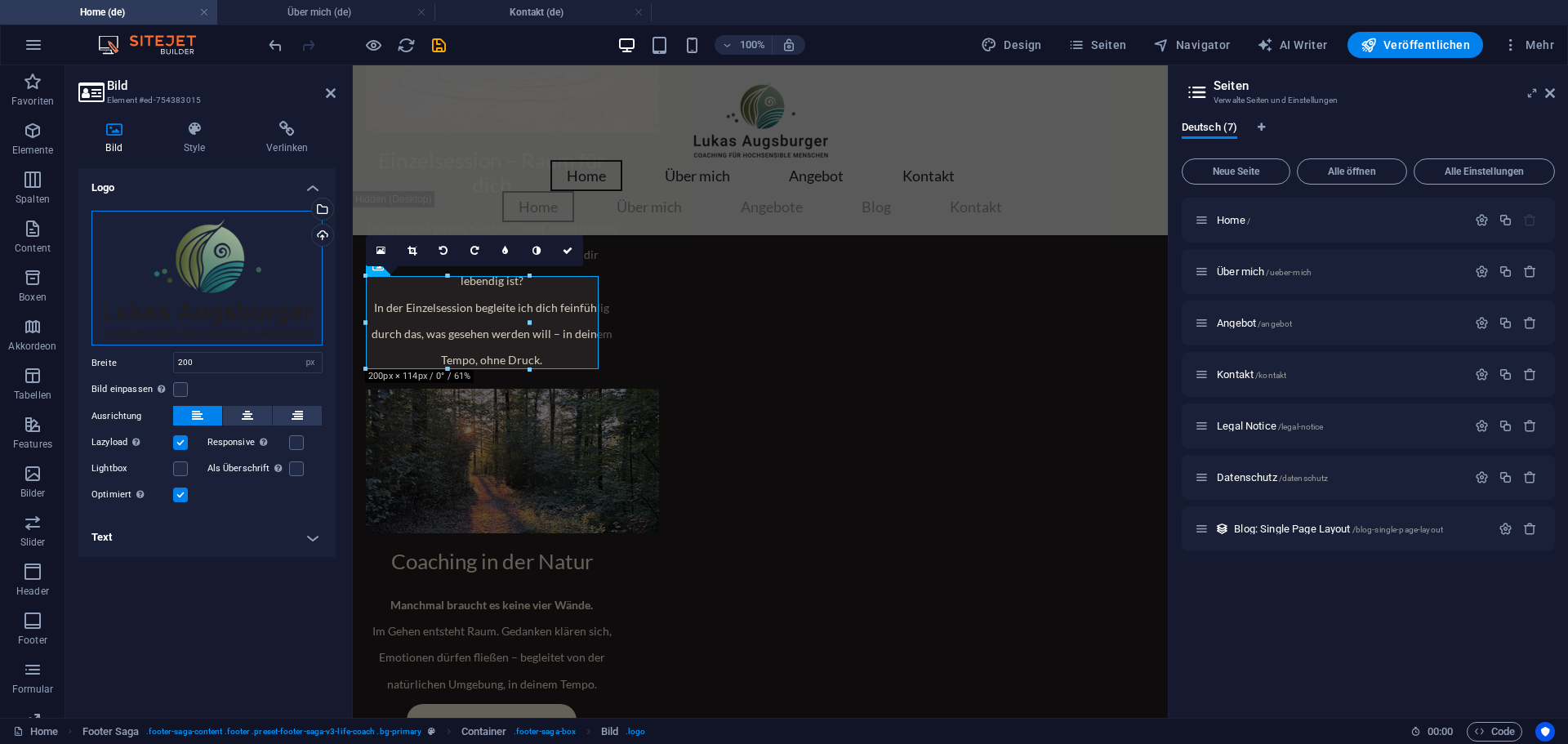
click at [212, 282] on div "Ziehe Dateien zum Hochladen hierher oder klicke hier, um aus Dateien oder koste…" at bounding box center [207, 278] width 231 height 136
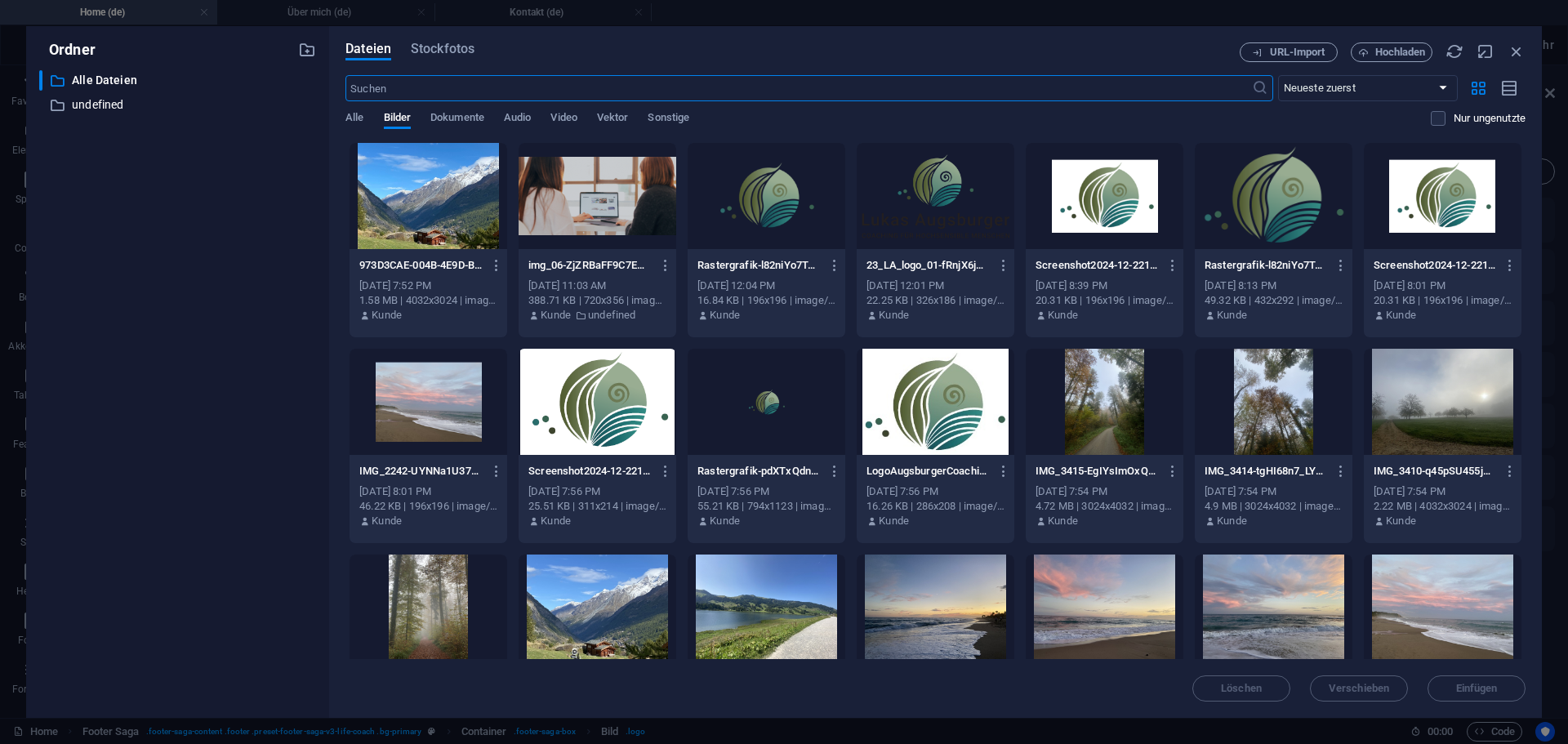
scroll to position [1416, 0]
click at [1519, 45] on icon "button" at bounding box center [1517, 52] width 18 height 18
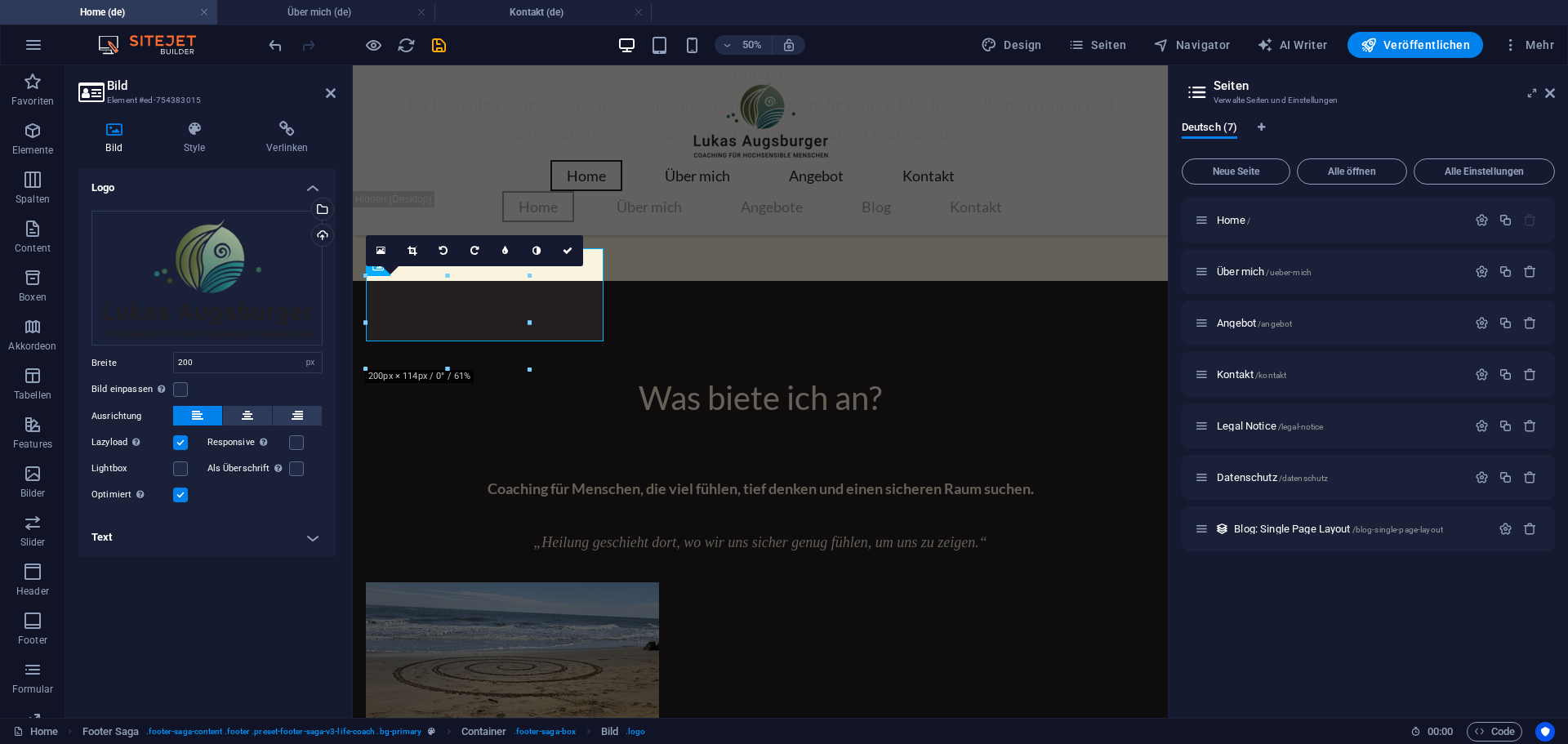
scroll to position [2010, 0]
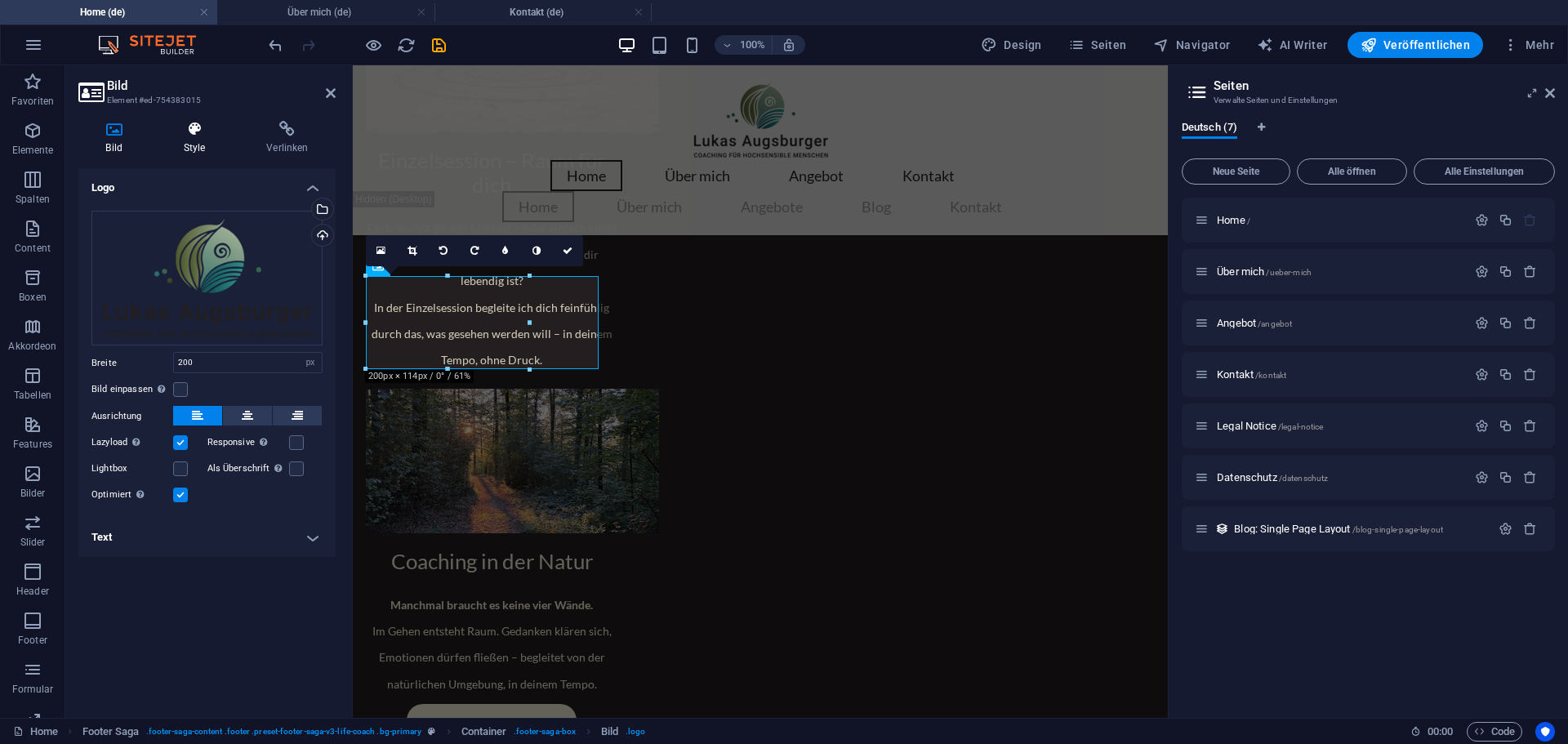
click at [201, 132] on icon at bounding box center [194, 129] width 77 height 17
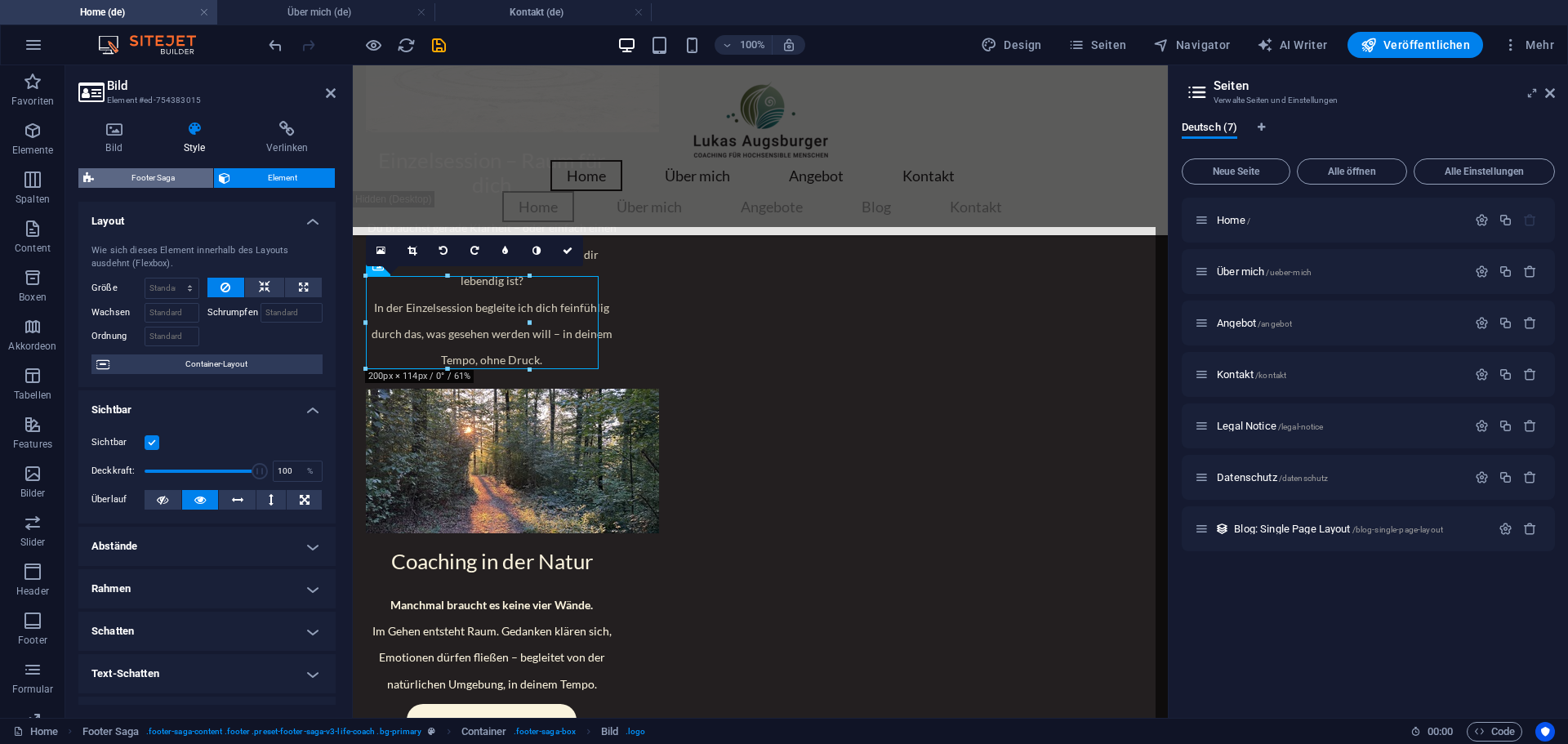
click at [138, 178] on span "Footer Saga" at bounding box center [153, 178] width 109 height 20
select select "rem"
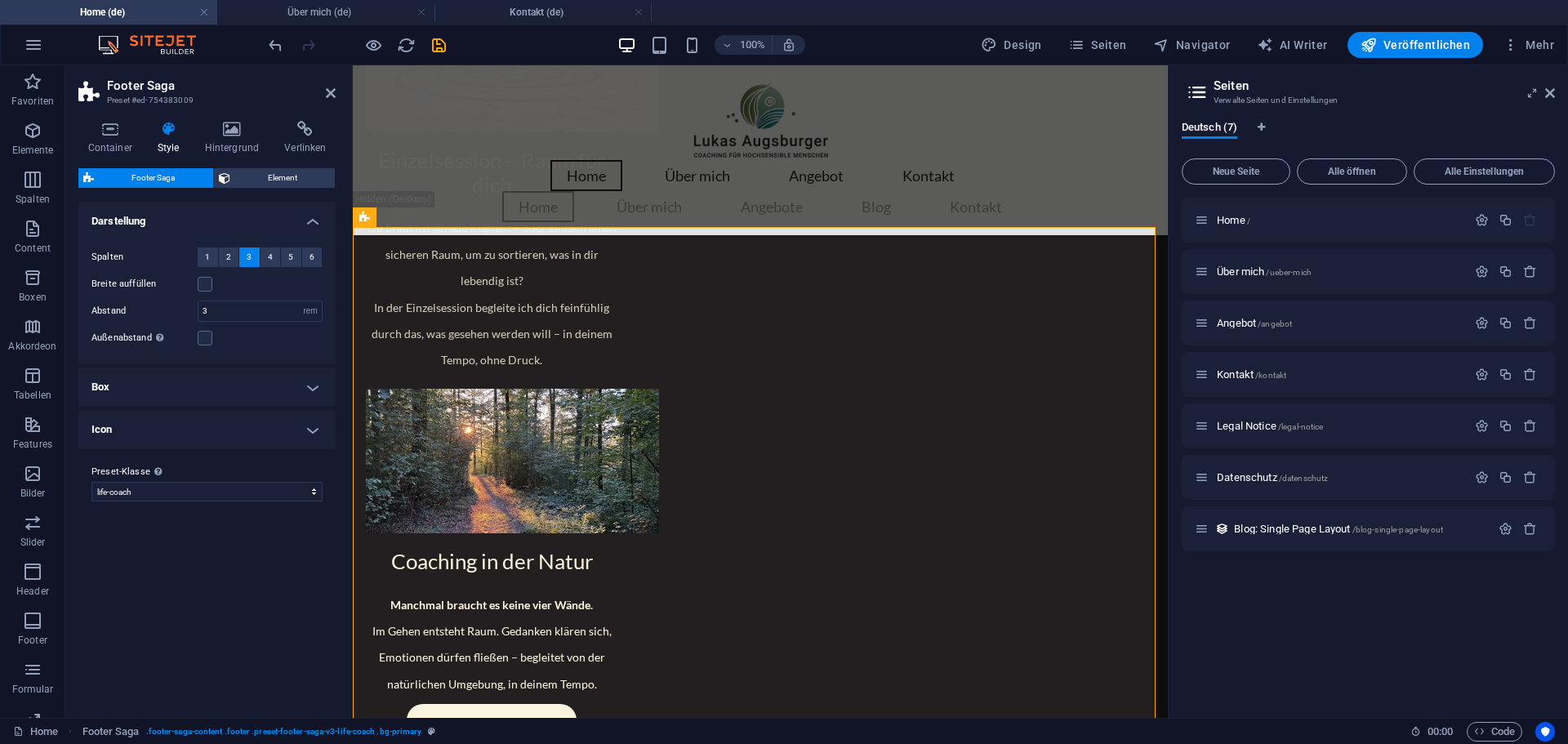
click at [187, 379] on h4 "Box" at bounding box center [207, 386] width 257 height 39
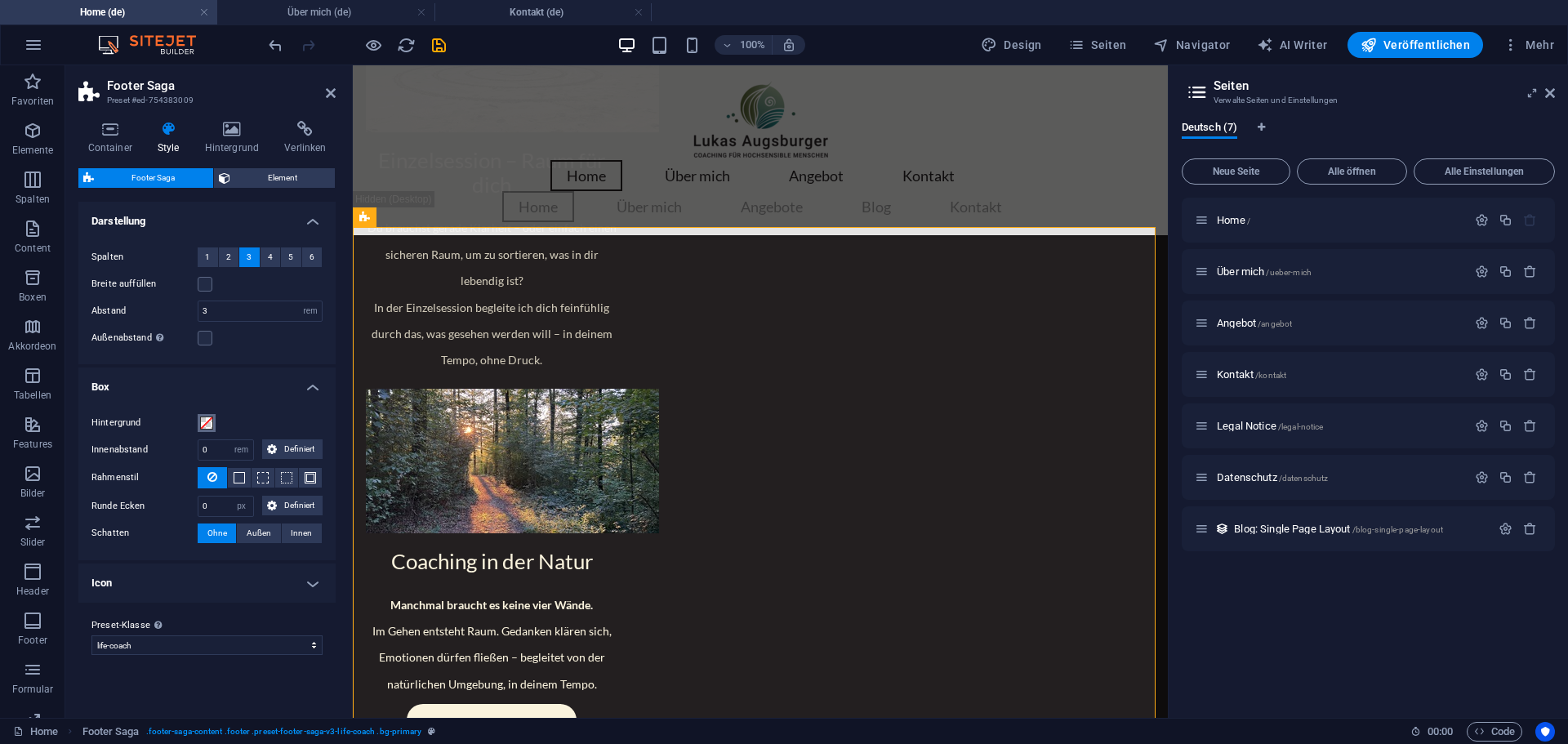
click at [208, 424] on span at bounding box center [207, 423] width 13 height 13
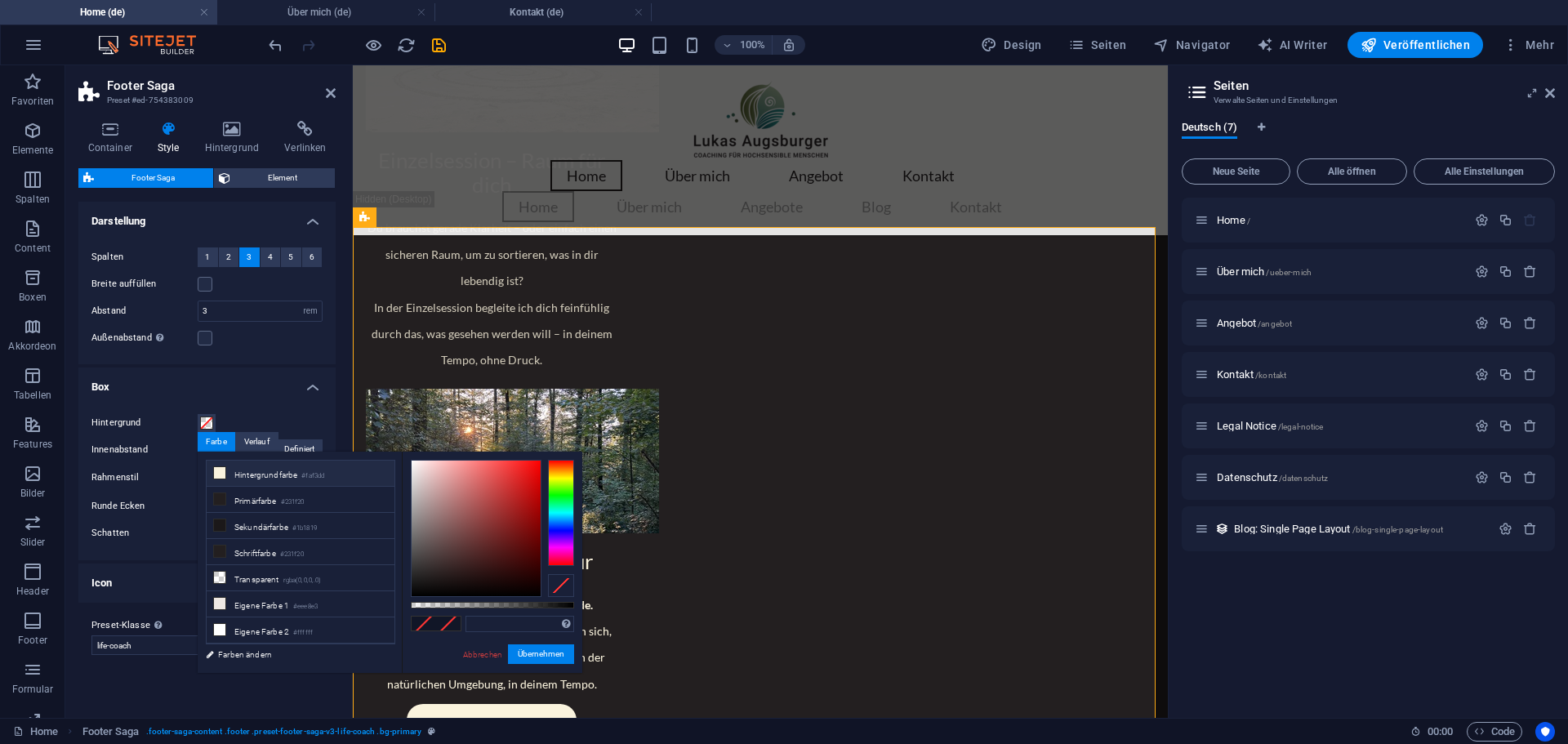
click at [224, 473] on icon at bounding box center [220, 473] width 12 height 12
type input "#faf3dd"
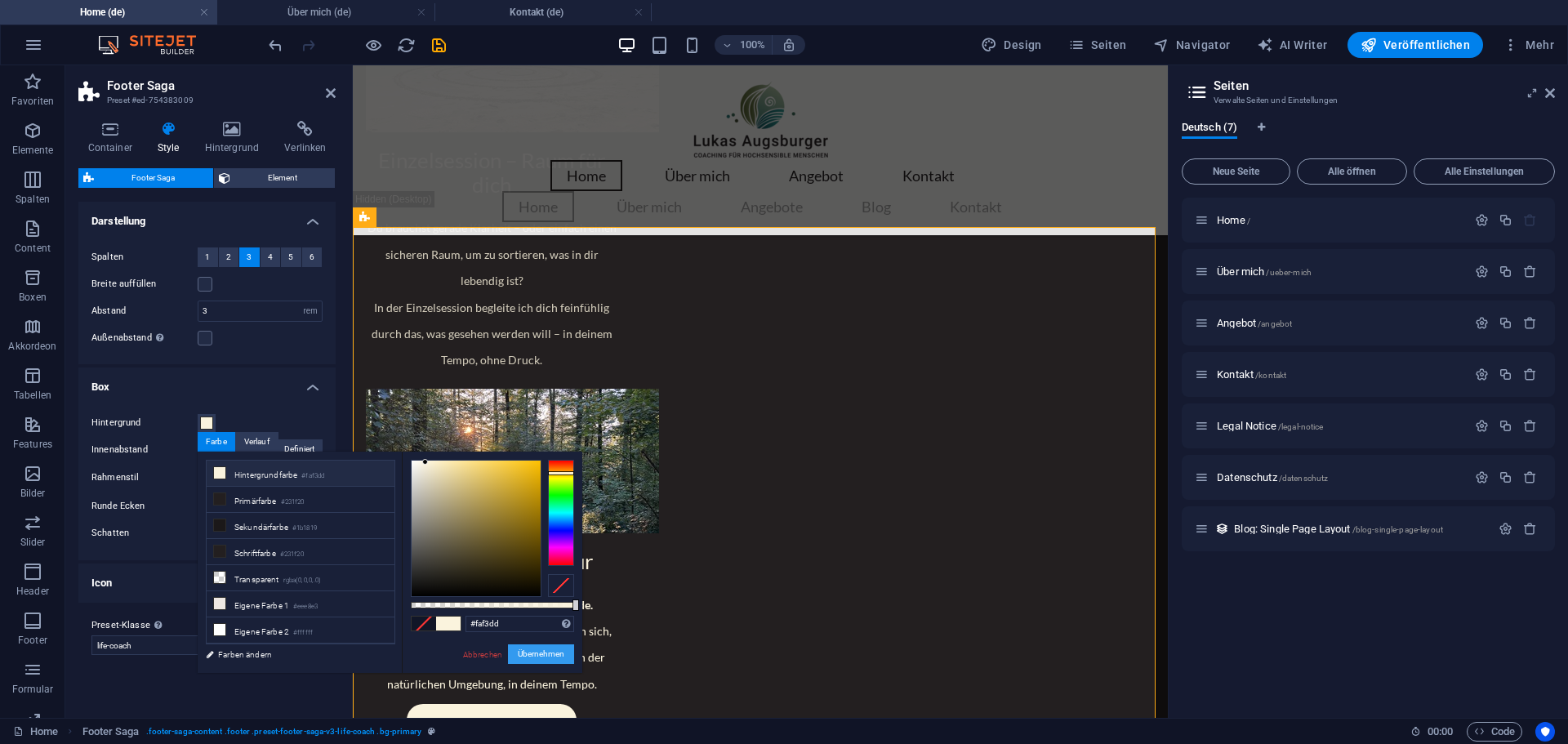
click at [565, 662] on button "Übernehmen" at bounding box center [540, 654] width 66 height 20
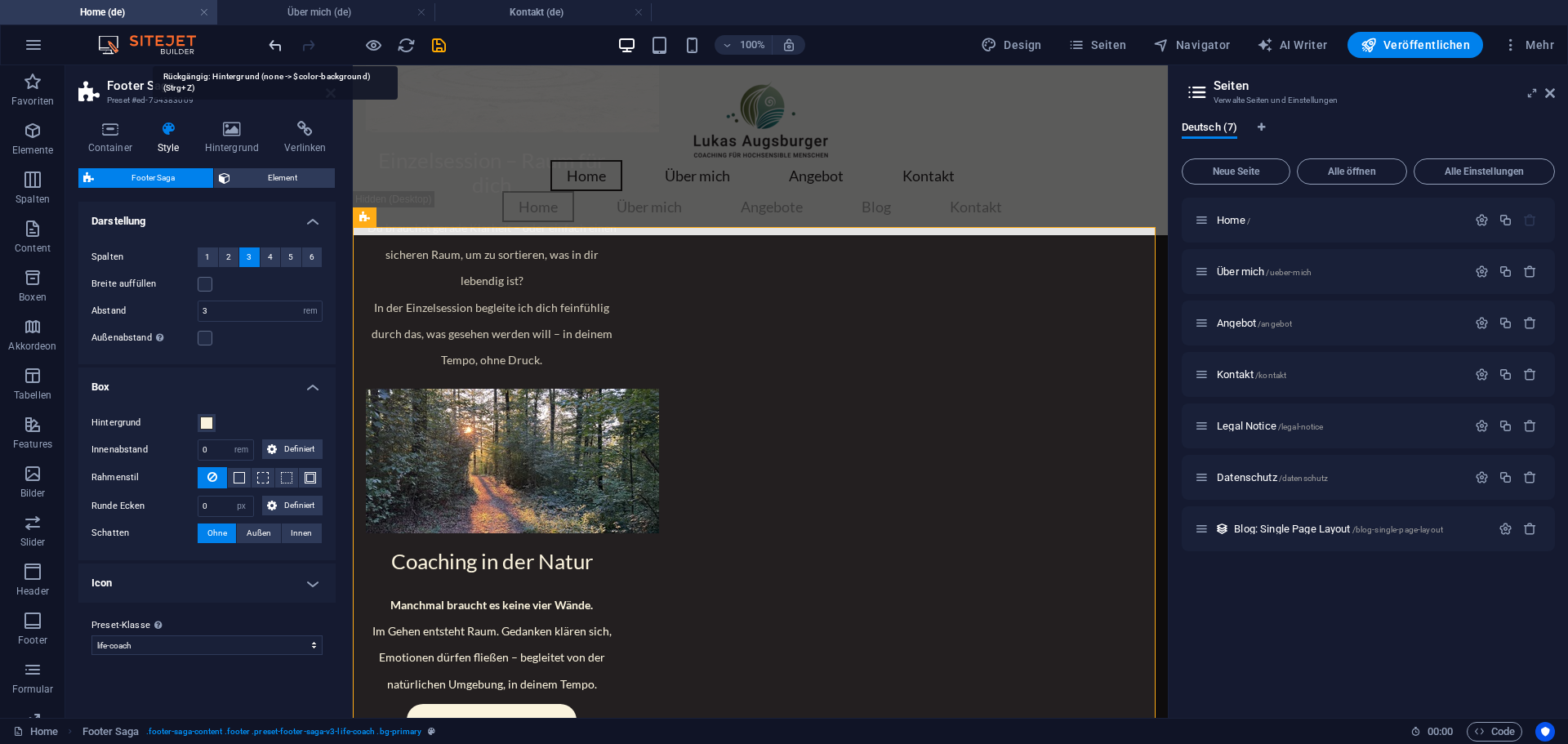
click at [278, 43] on icon "undo" at bounding box center [276, 45] width 19 height 19
click at [162, 206] on h4 "Darstellung" at bounding box center [207, 216] width 257 height 29
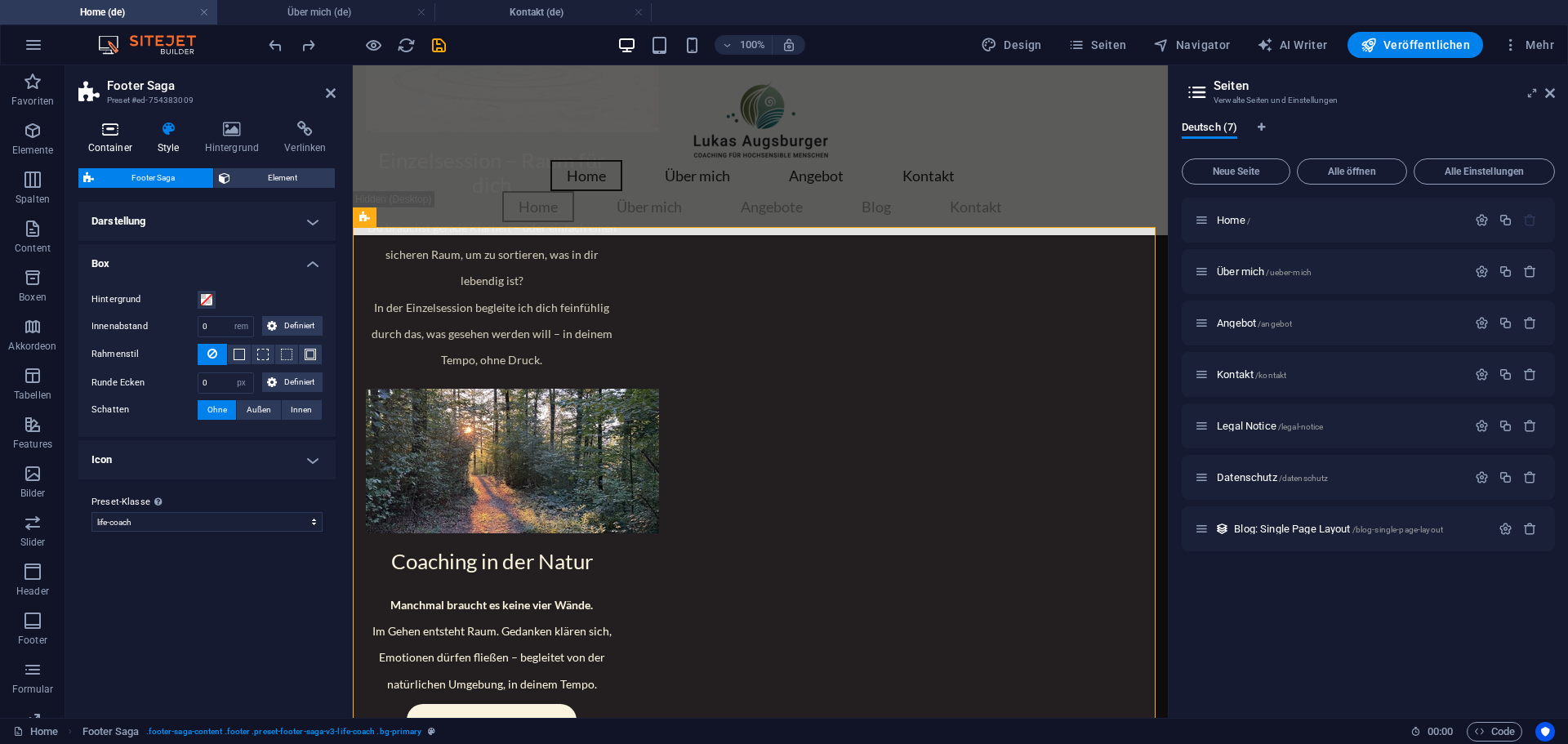
click at [127, 146] on h4 "Container" at bounding box center [112, 137] width 69 height 34
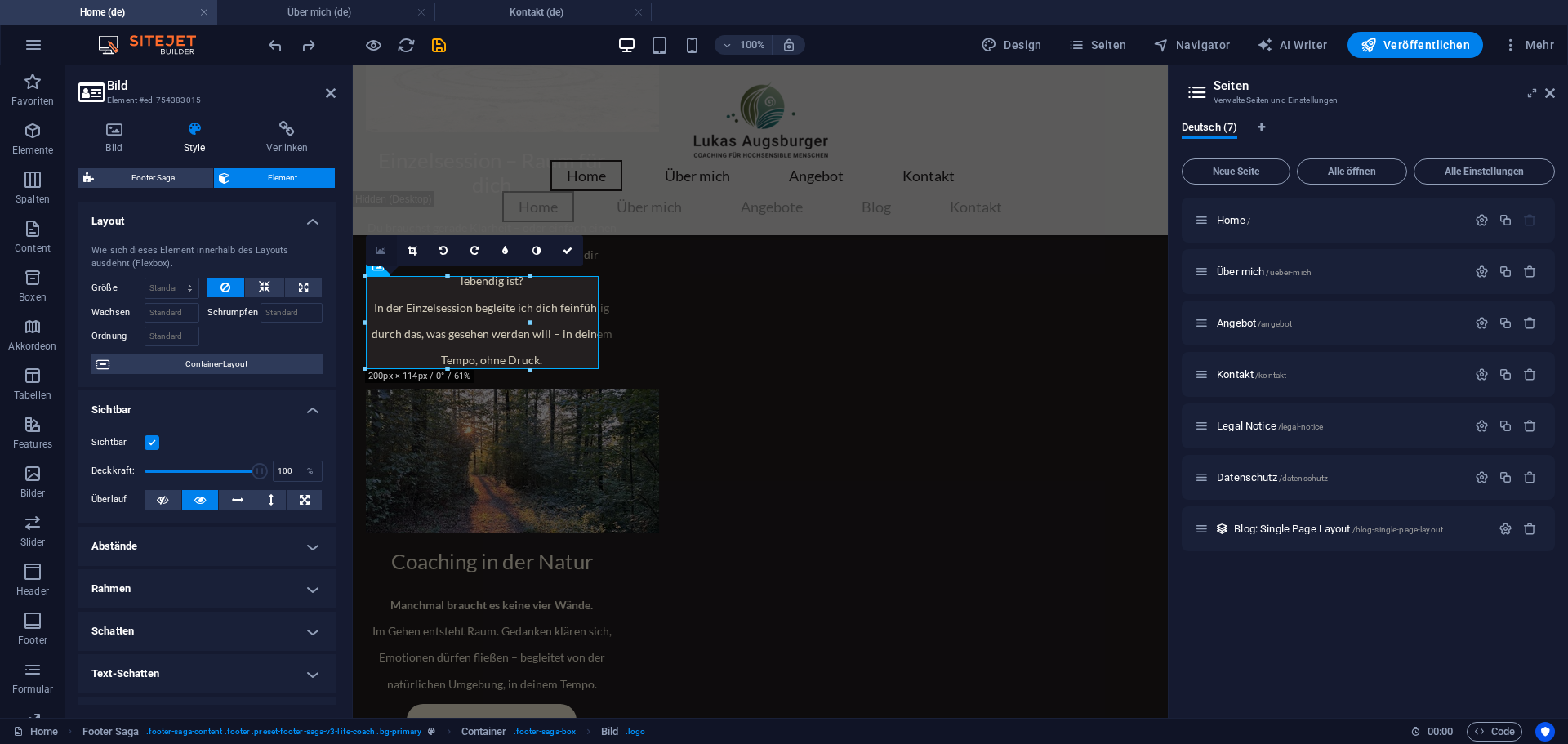
click at [376, 249] on link at bounding box center [381, 250] width 31 height 31
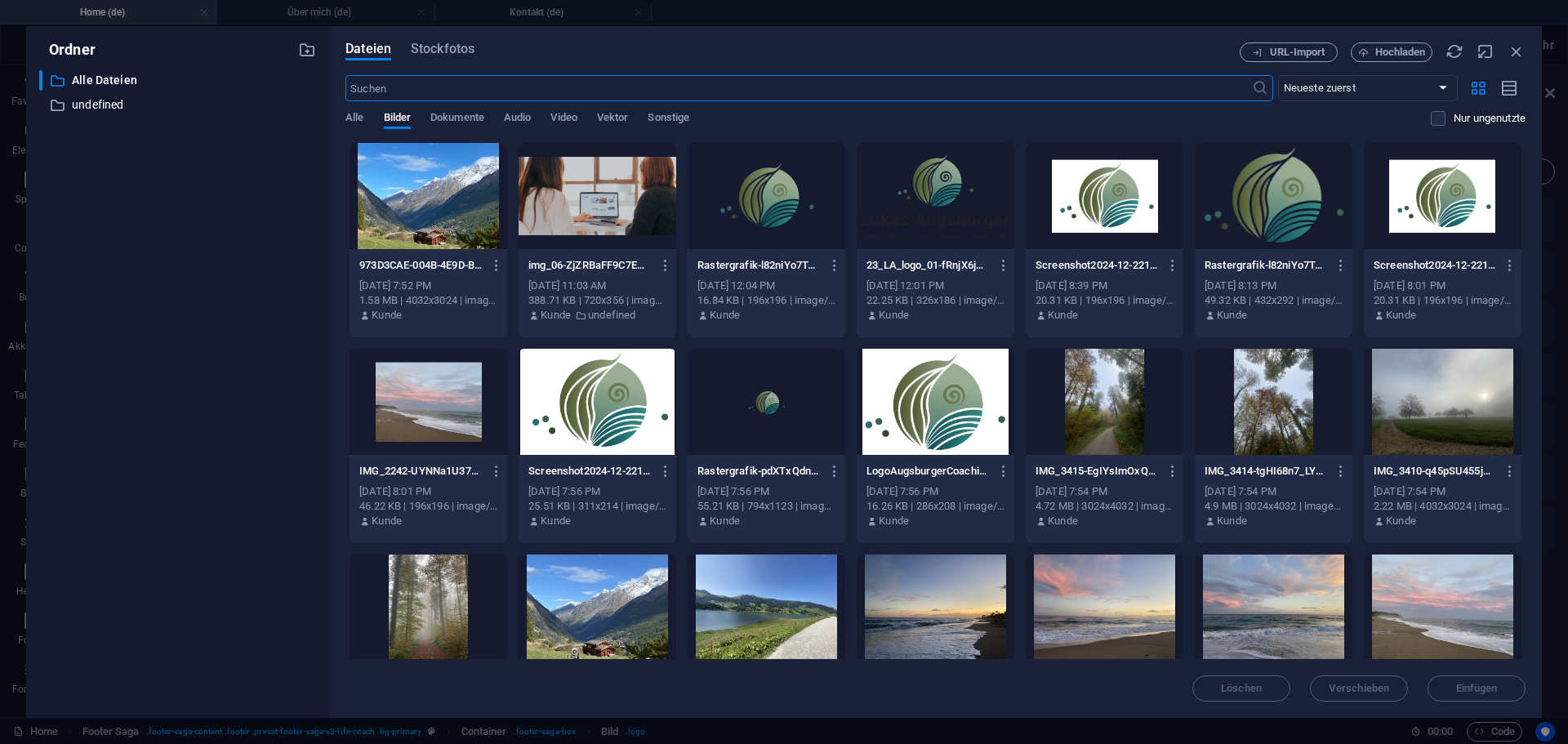
scroll to position [1416, 0]
click at [1391, 48] on span "Hochladen" at bounding box center [1401, 52] width 51 height 10
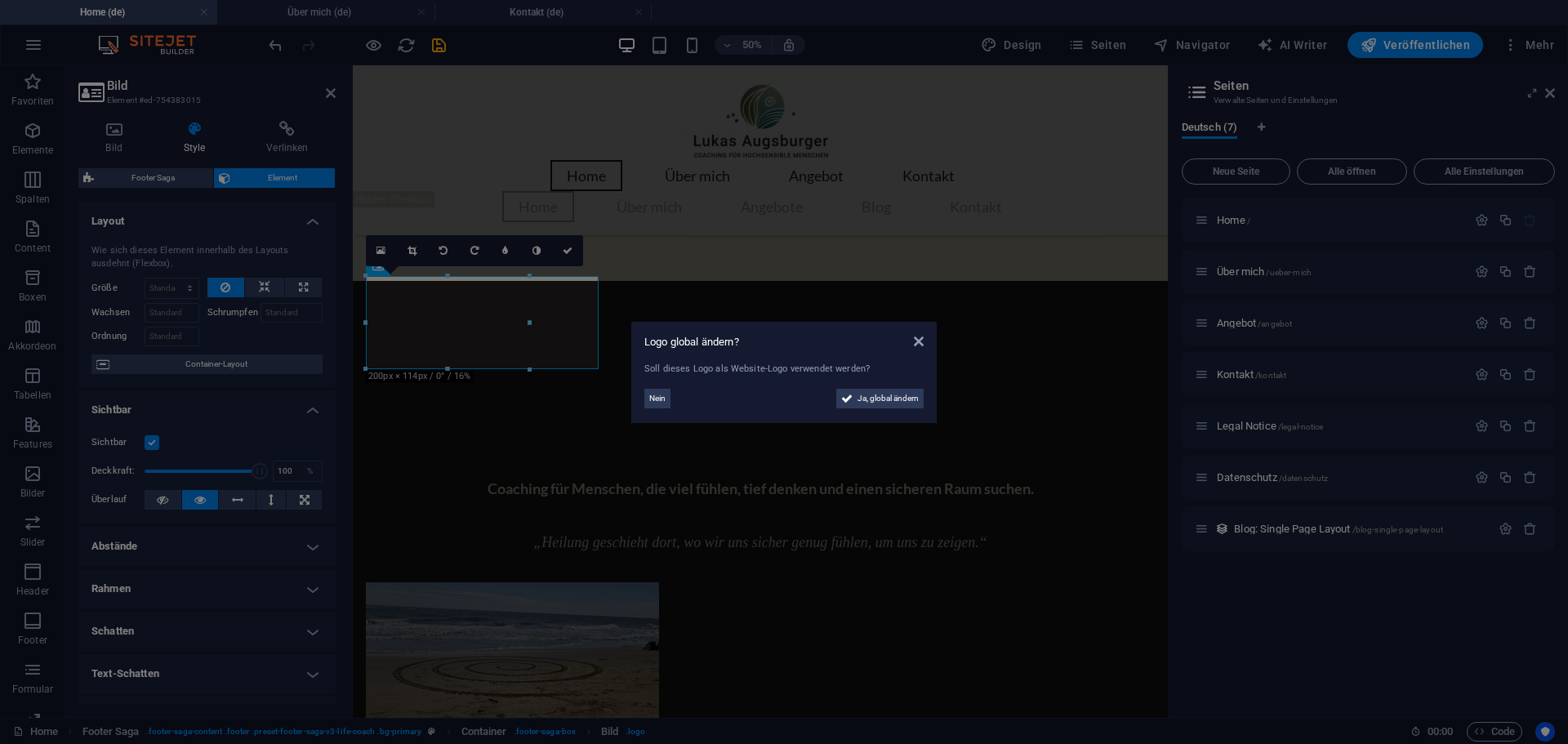
scroll to position [2010, 0]
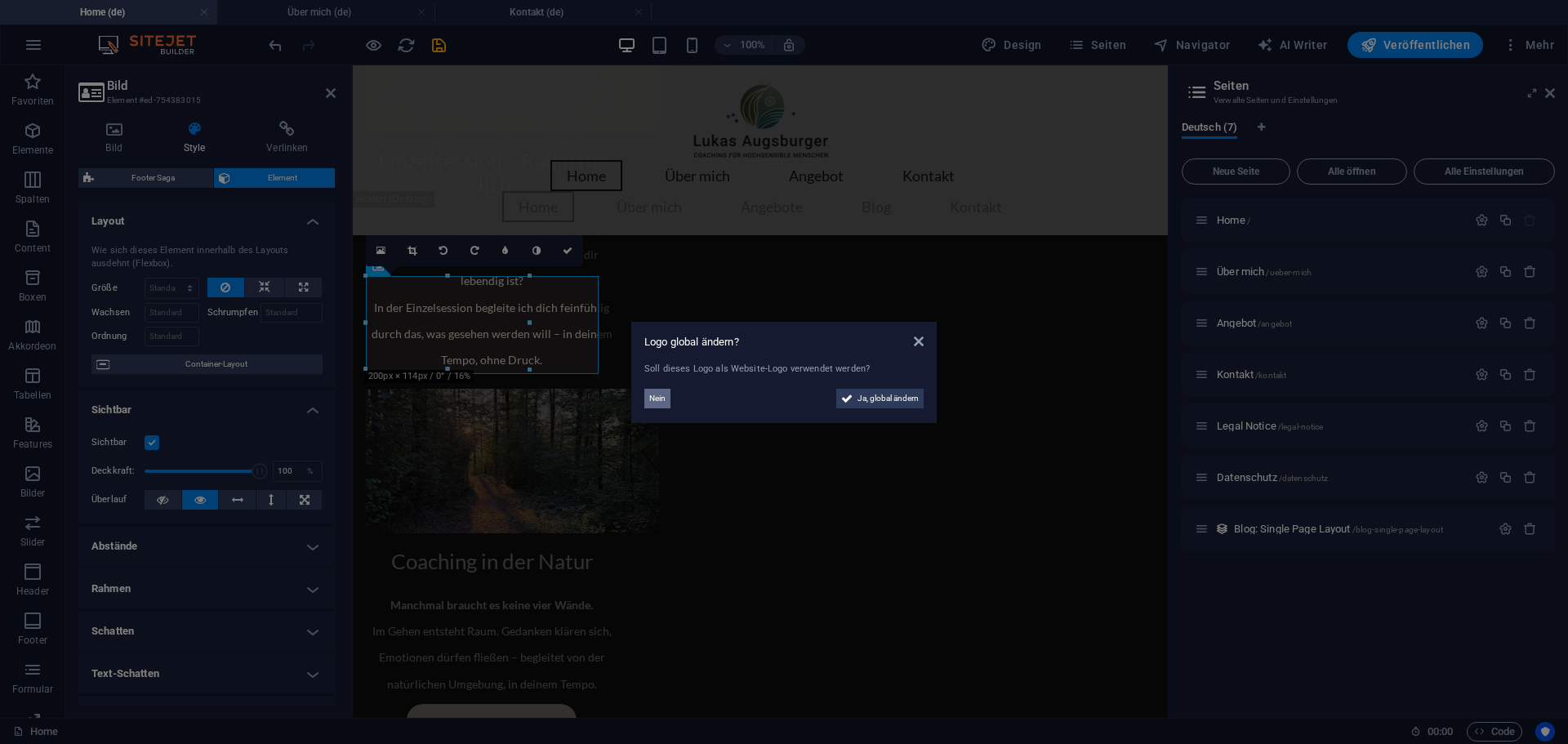
click at [663, 396] on span "Nein" at bounding box center [658, 399] width 17 height 20
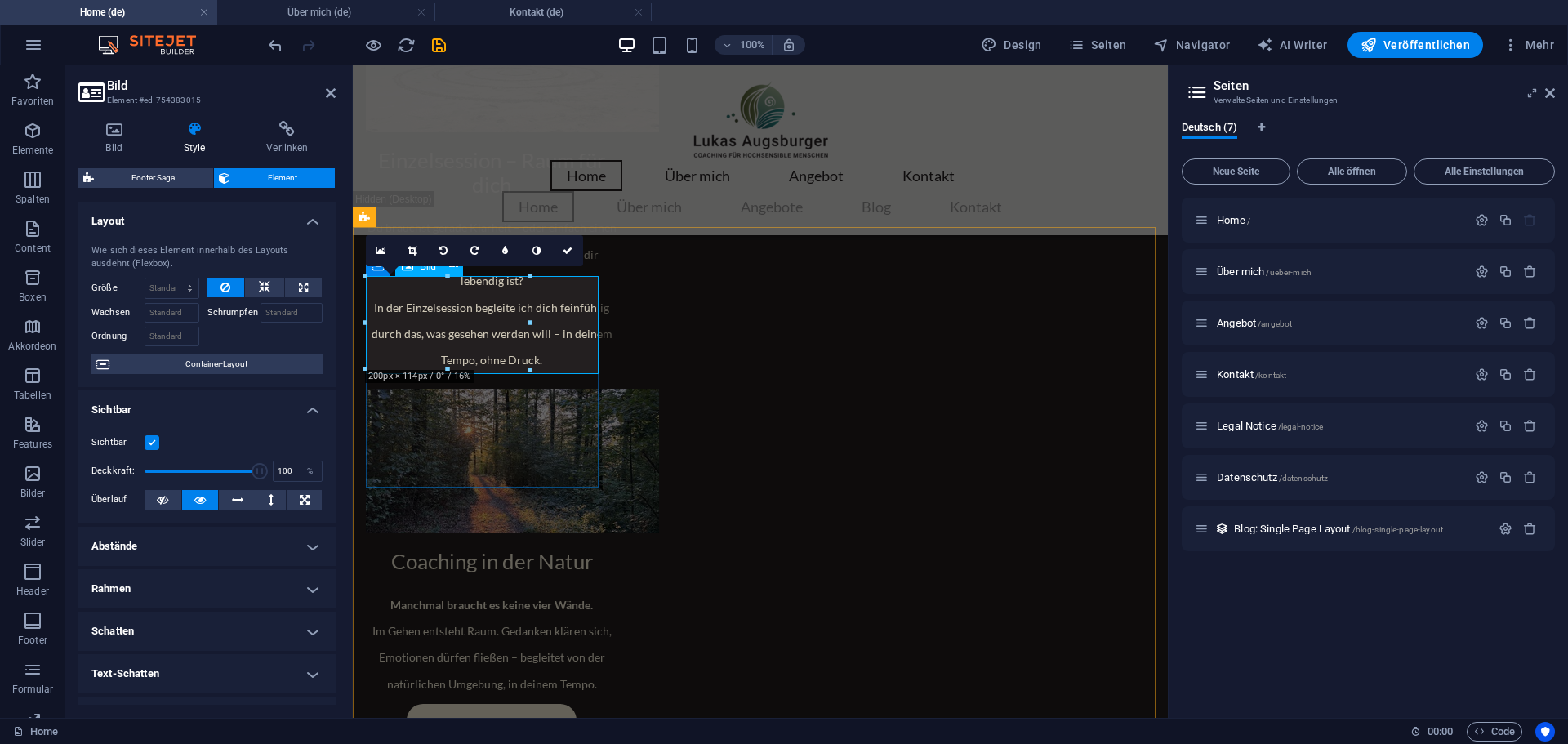
click at [275, 44] on icon "undo" at bounding box center [276, 45] width 19 height 19
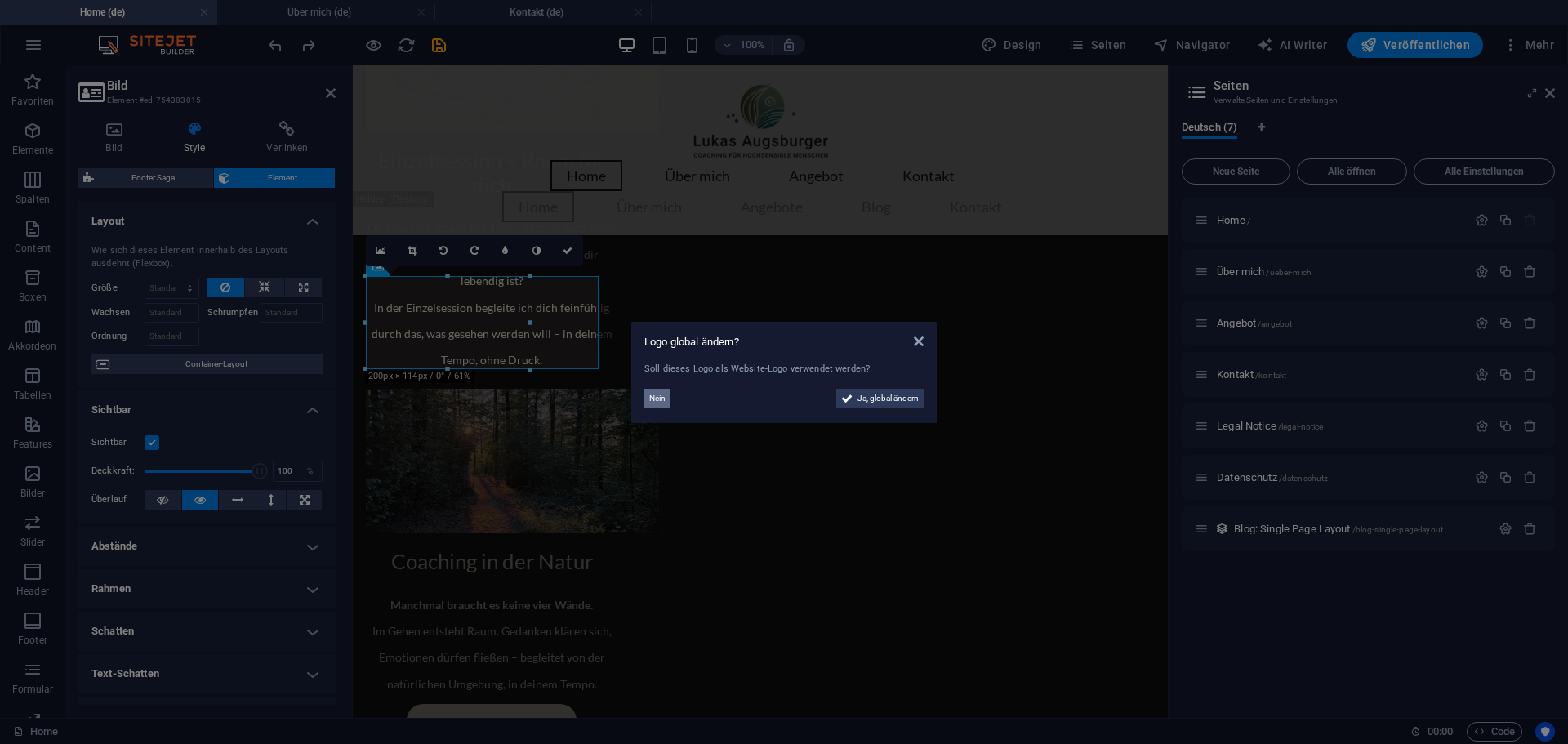
click at [662, 398] on span "Nein" at bounding box center [658, 399] width 17 height 20
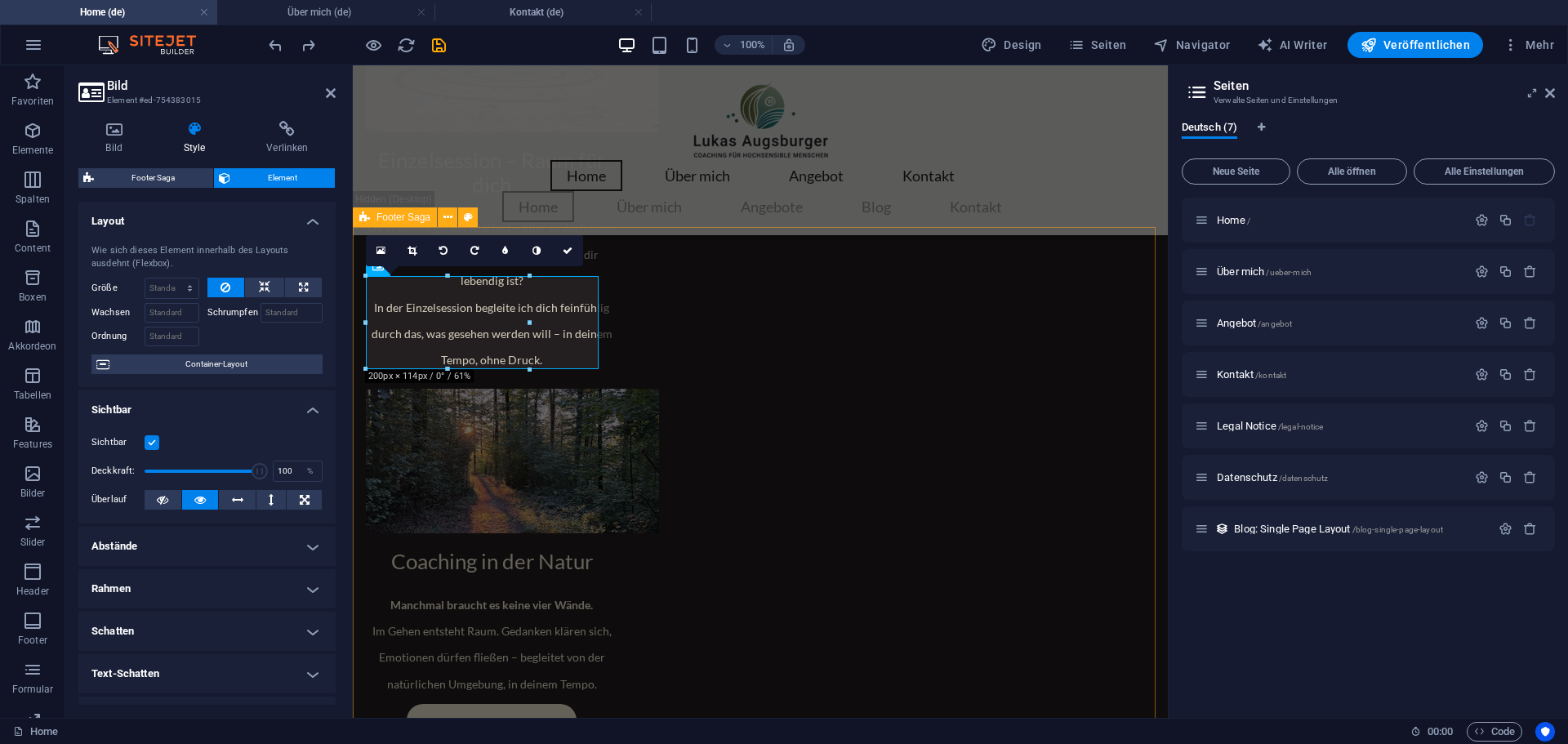
drag, startPoint x: 690, startPoint y: 612, endPoint x: 979, endPoint y: 612, distance: 289.0
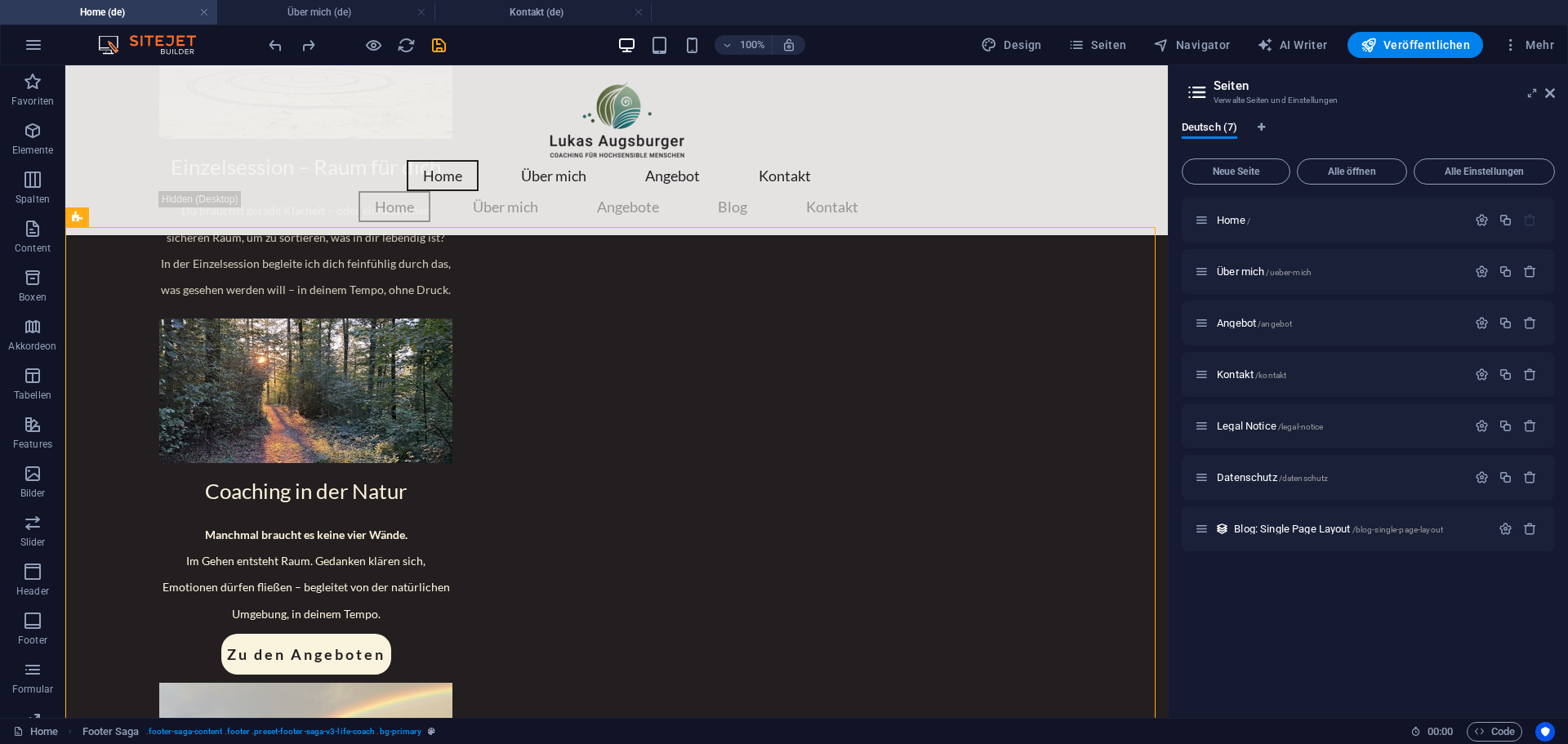
click at [1372, 78] on h2 "Seiten" at bounding box center [1385, 86] width 341 height 15
click at [241, 270] on icon at bounding box center [241, 266] width 9 height 17
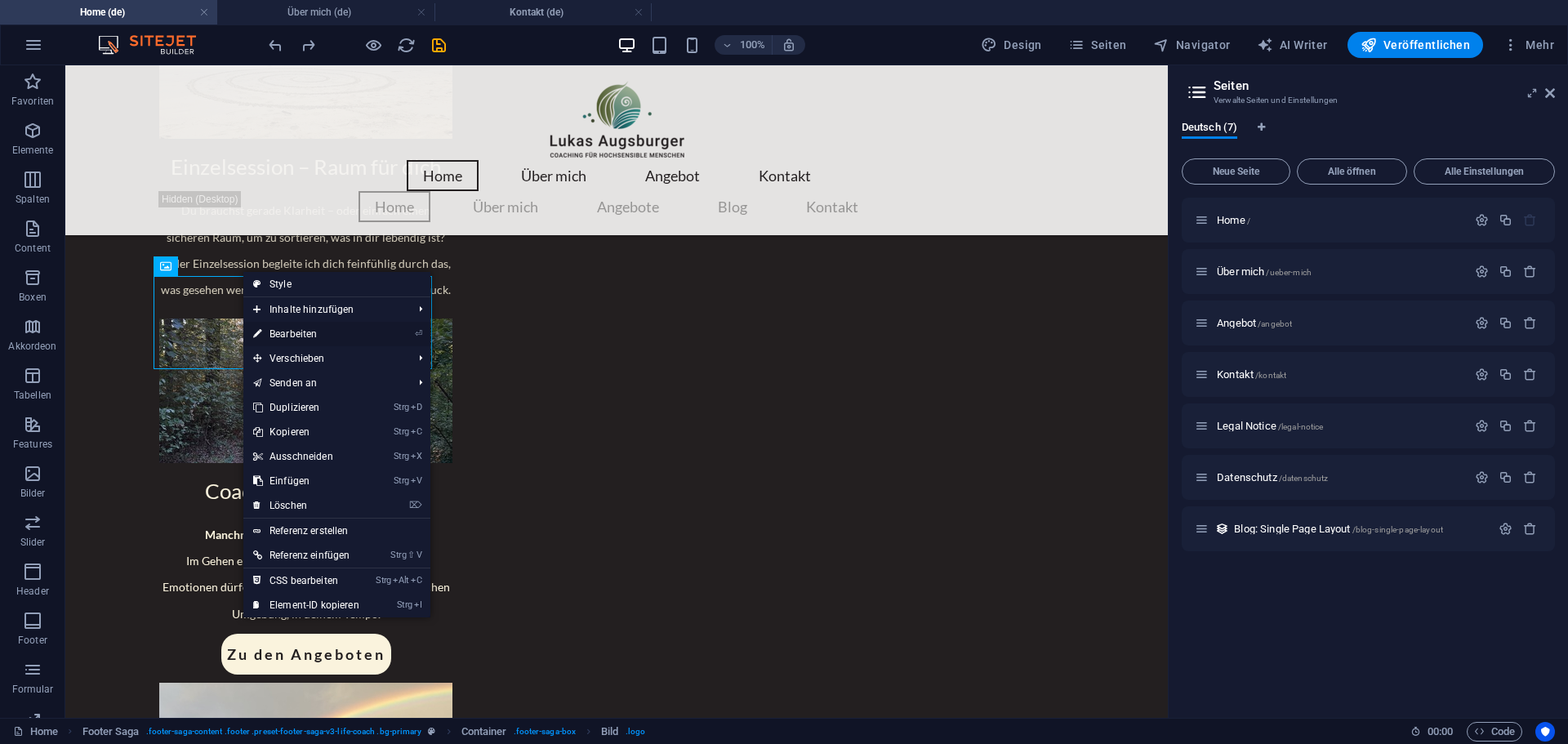
click at [263, 335] on link "⏎ Bearbeiten" at bounding box center [306, 334] width 126 height 24
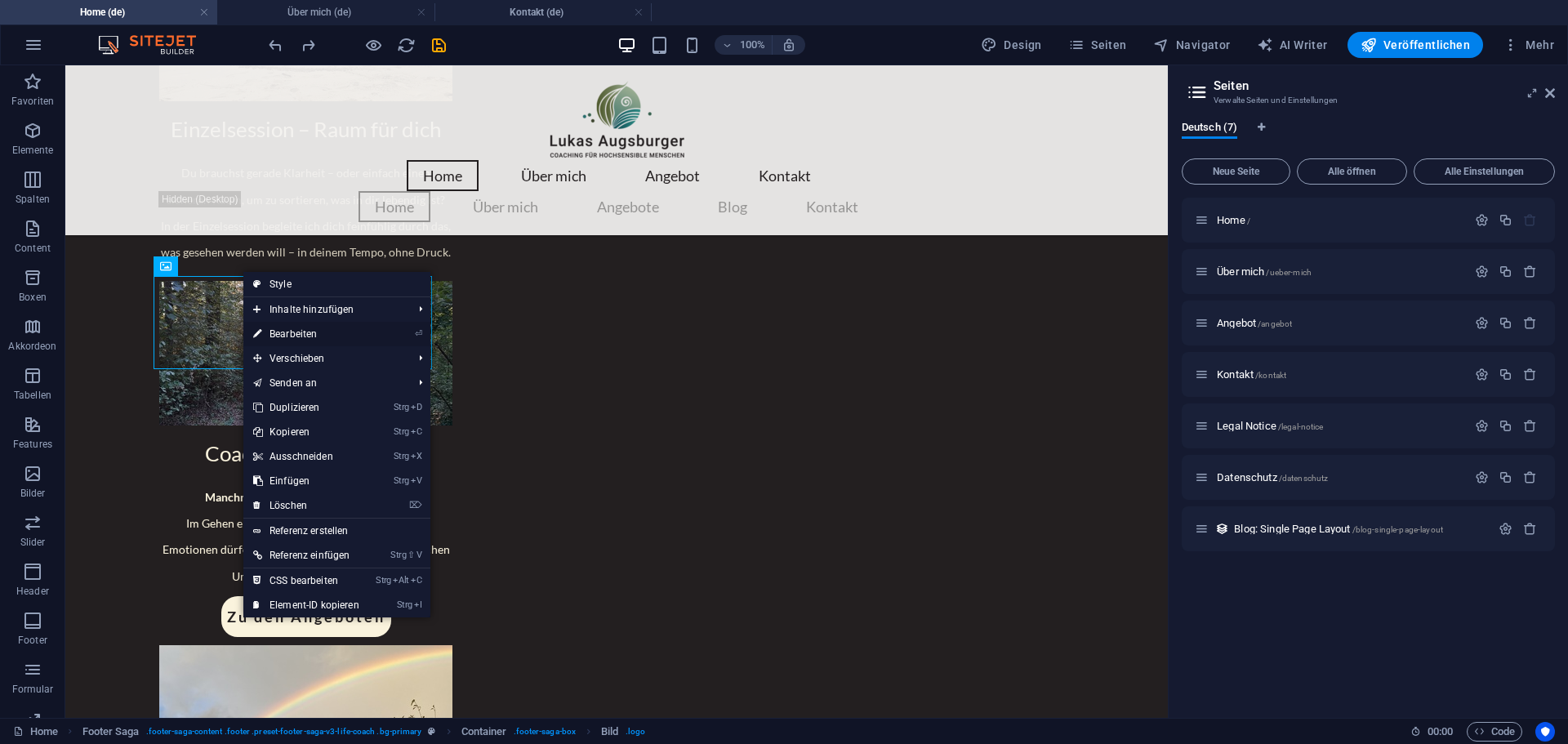
select select "px"
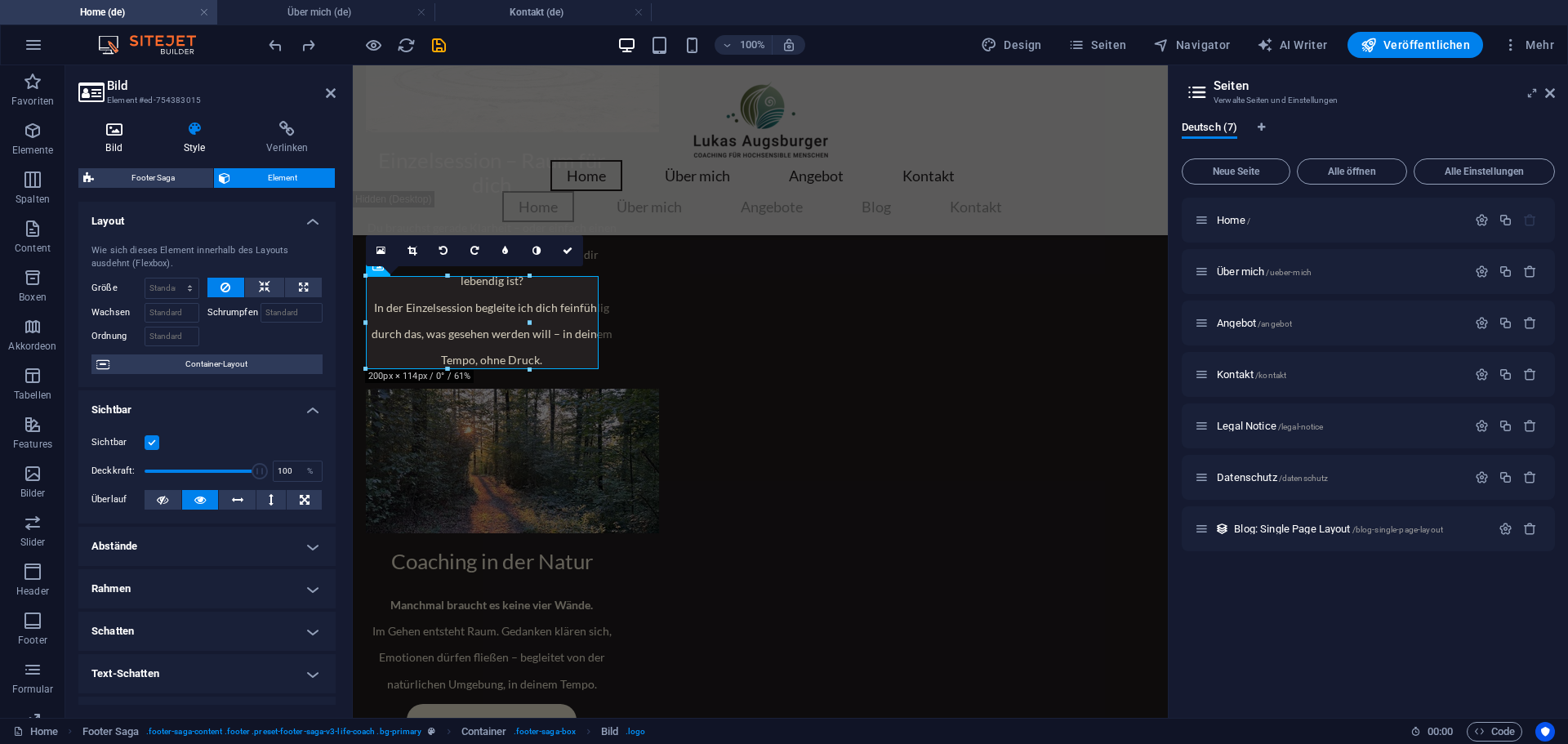
click at [119, 136] on icon at bounding box center [113, 129] width 71 height 17
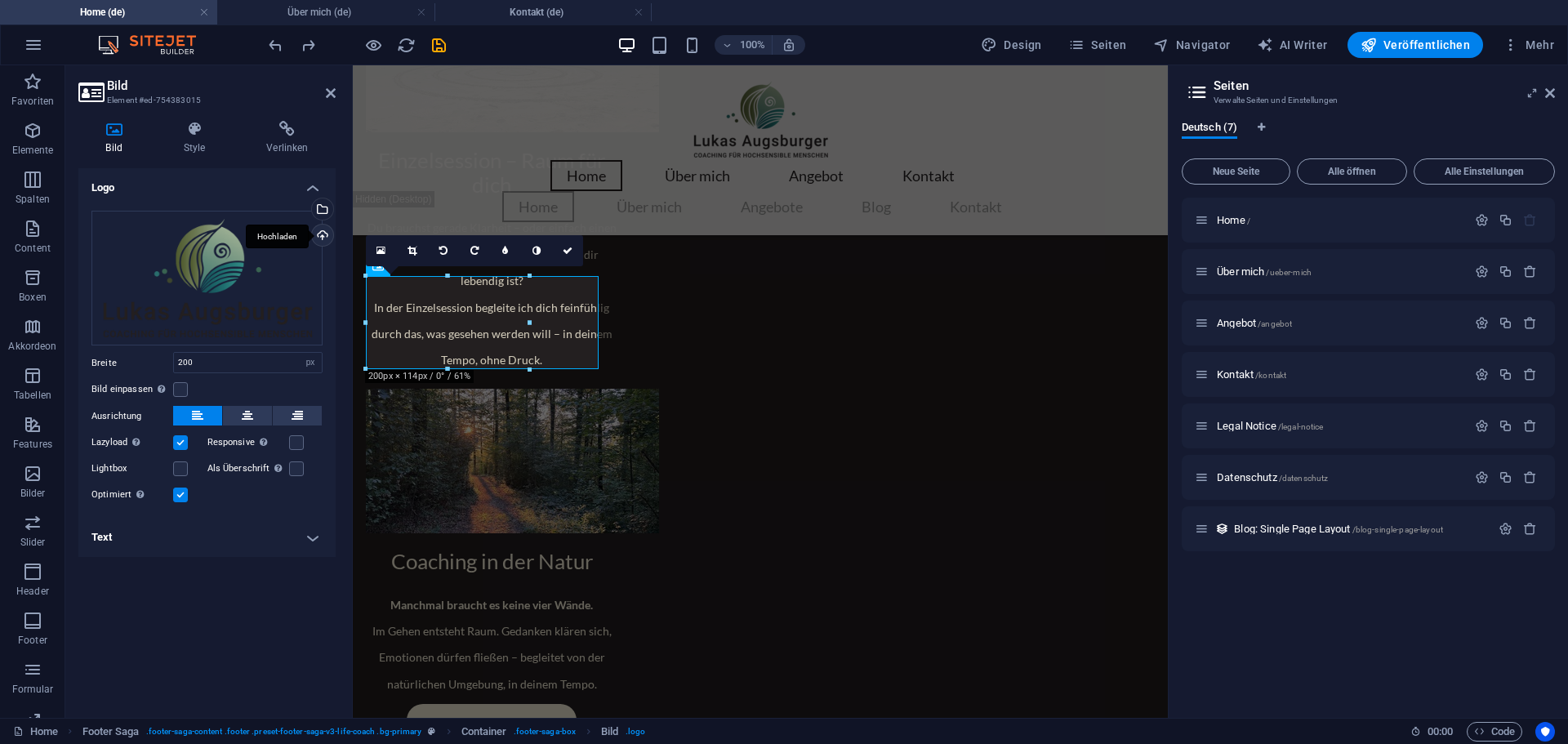
click at [322, 237] on div "Hochladen" at bounding box center [321, 236] width 24 height 24
click at [213, 181] on h4 "Logo" at bounding box center [207, 182] width 257 height 29
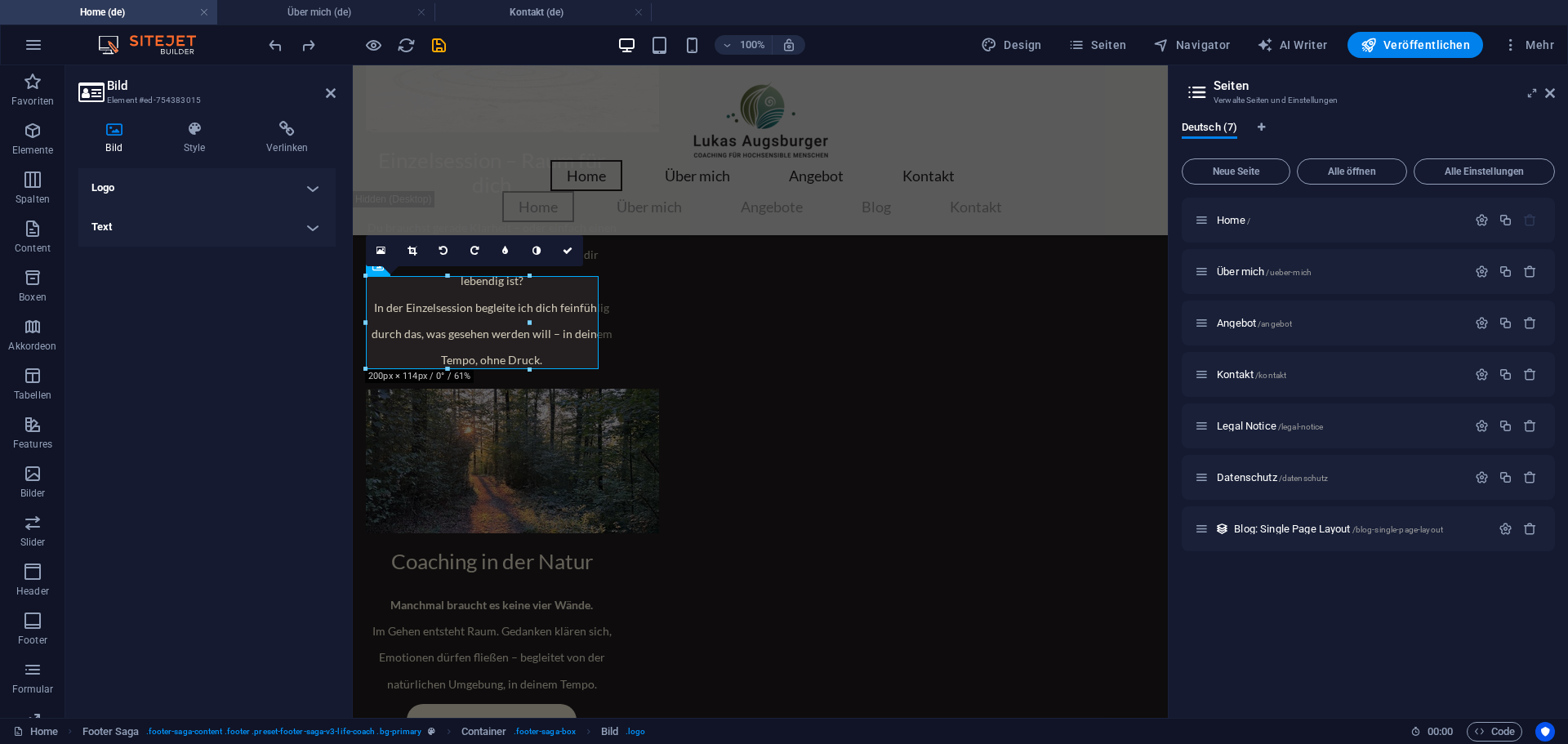
click at [173, 191] on h4 "Logo" at bounding box center [207, 187] width 257 height 39
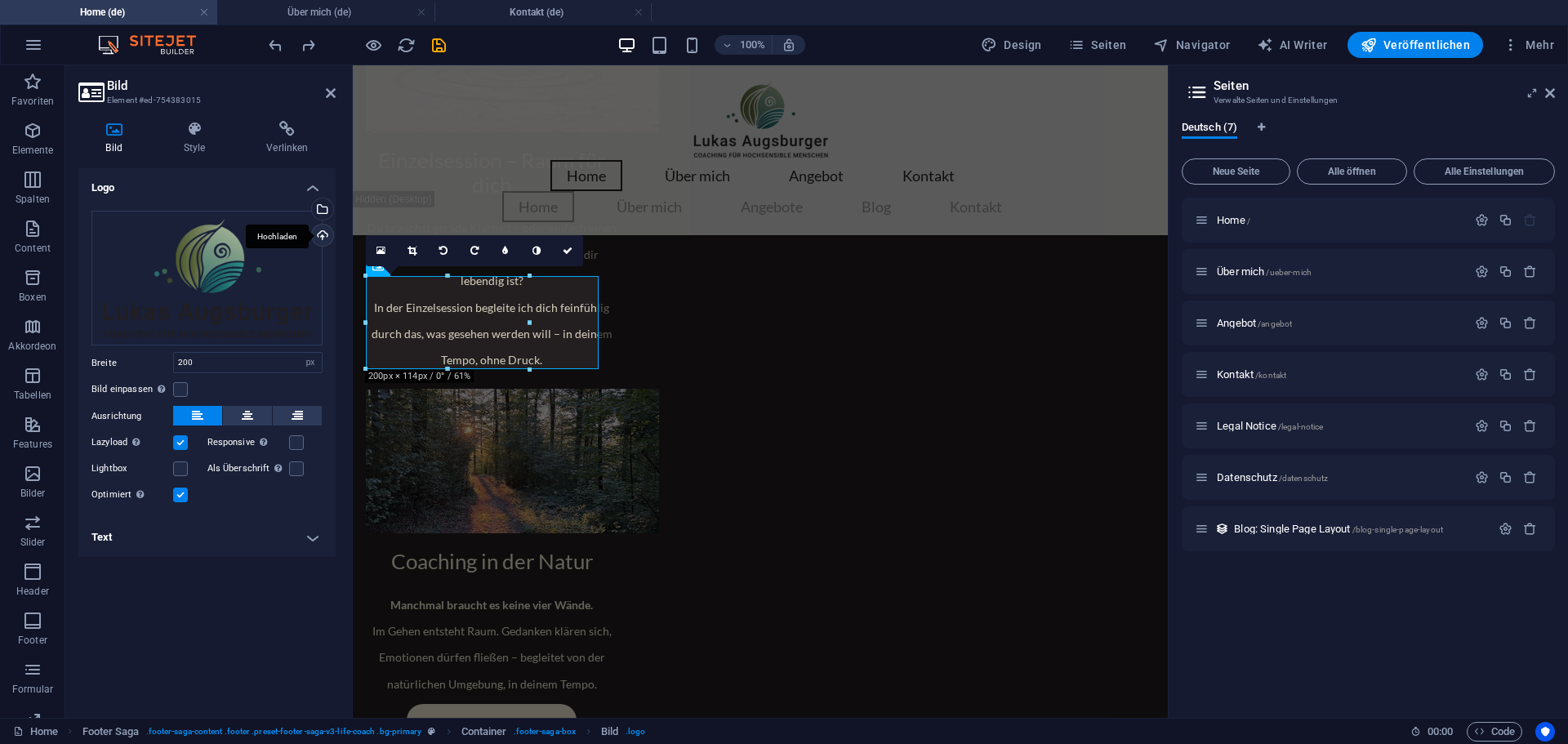
click at [322, 236] on div "Hochladen" at bounding box center [321, 236] width 24 height 24
click at [326, 232] on div "Hochladen" at bounding box center [321, 236] width 24 height 24
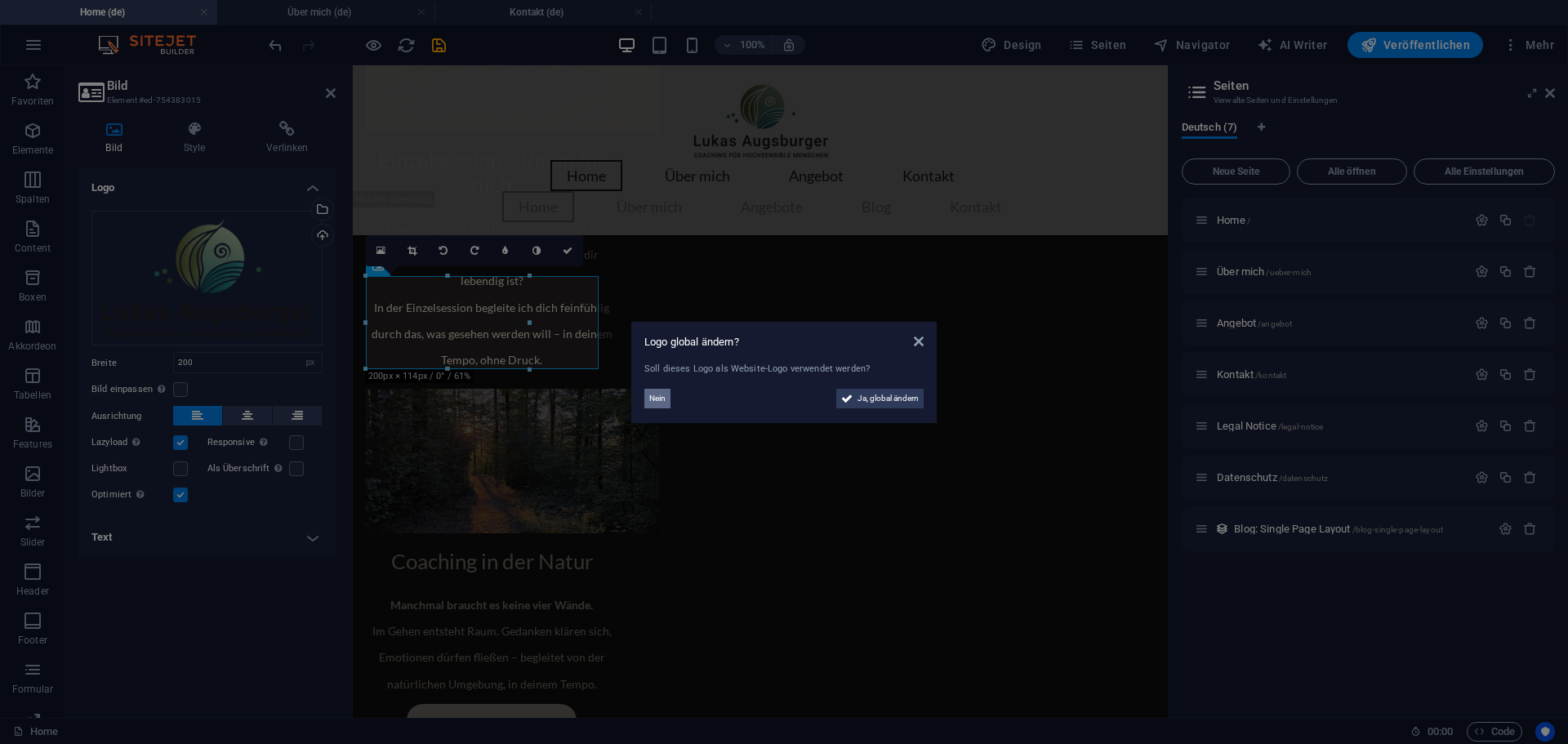
drag, startPoint x: 665, startPoint y: 397, endPoint x: 330, endPoint y: 334, distance: 340.9
click at [665, 397] on span "Nein" at bounding box center [658, 399] width 17 height 20
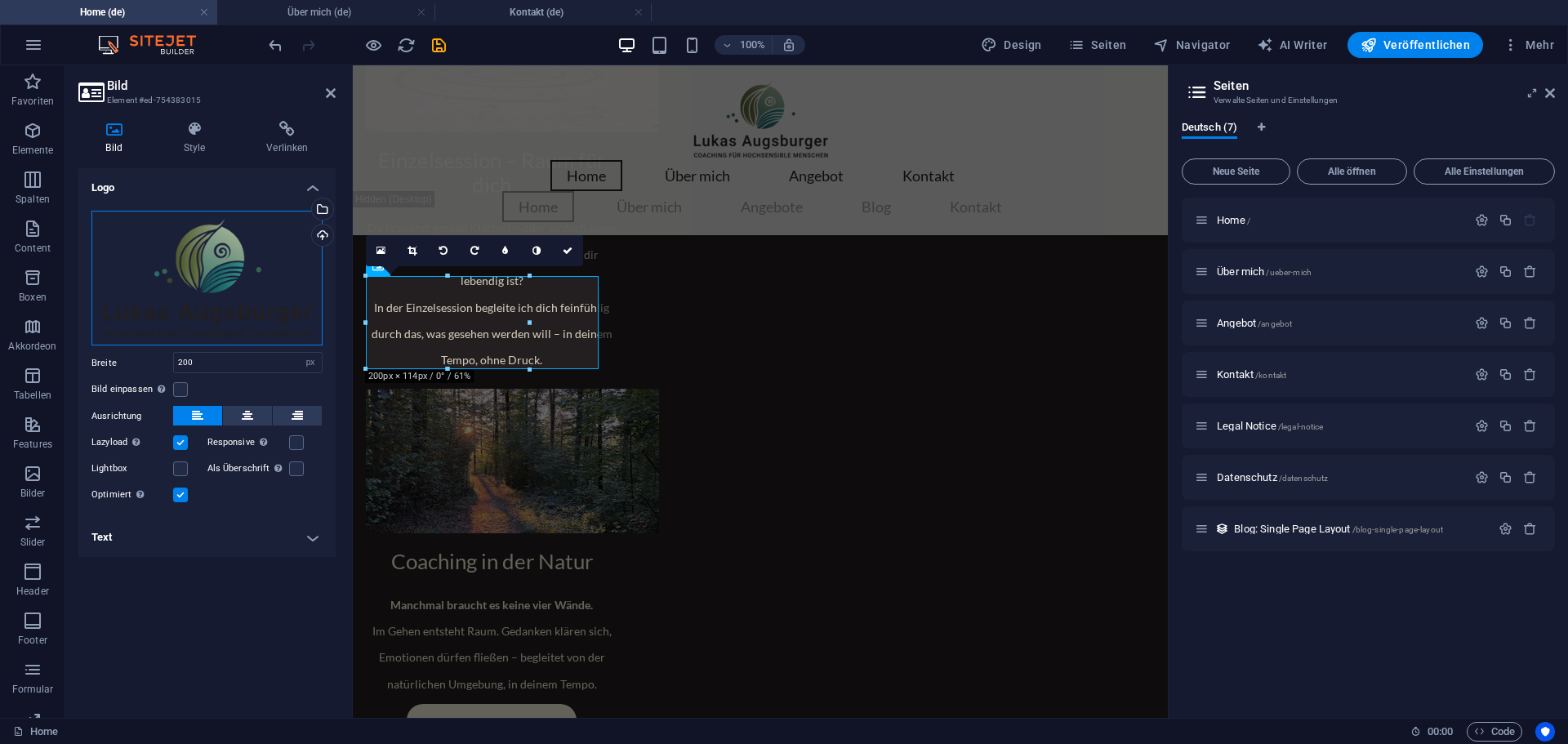
click at [195, 315] on div "Ziehe Dateien zum Hochladen hierher oder klicke hier, um aus Dateien oder koste…" at bounding box center [207, 278] width 231 height 136
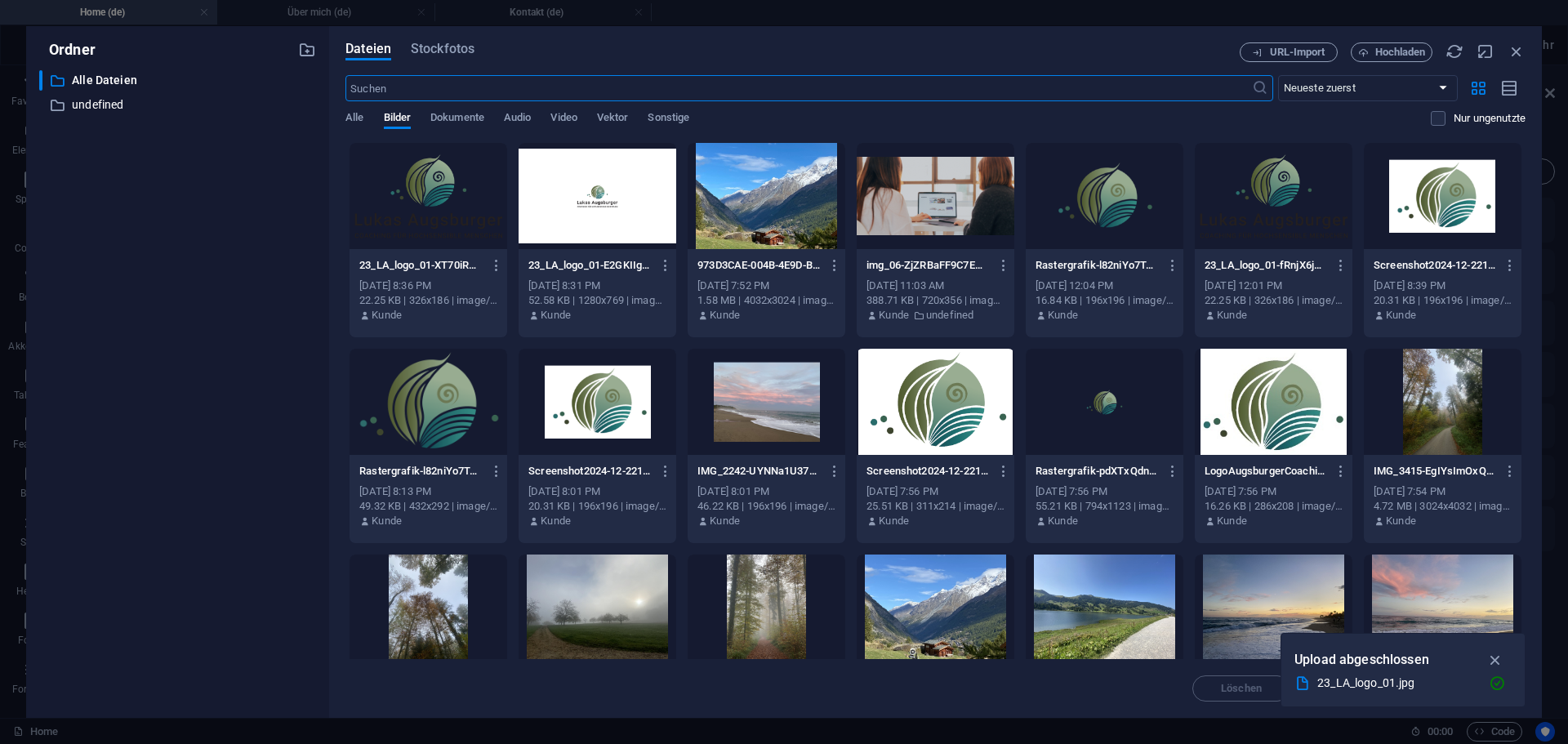
scroll to position [1416, 0]
click at [430, 212] on div at bounding box center [428, 196] width 157 height 107
click at [427, 212] on div "1" at bounding box center [428, 196] width 157 height 107
click at [427, 212] on div at bounding box center [428, 196] width 157 height 107
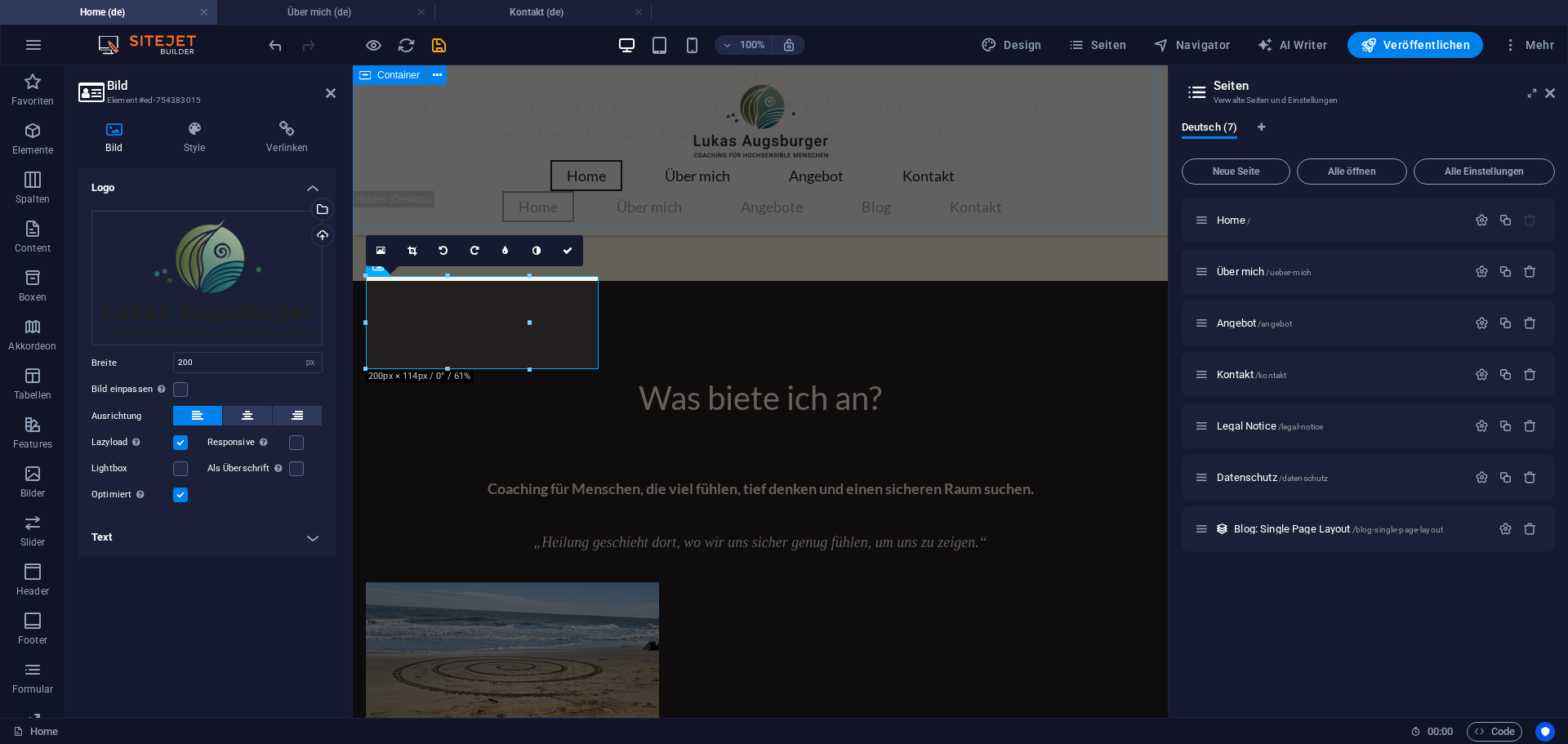
scroll to position [2010, 0]
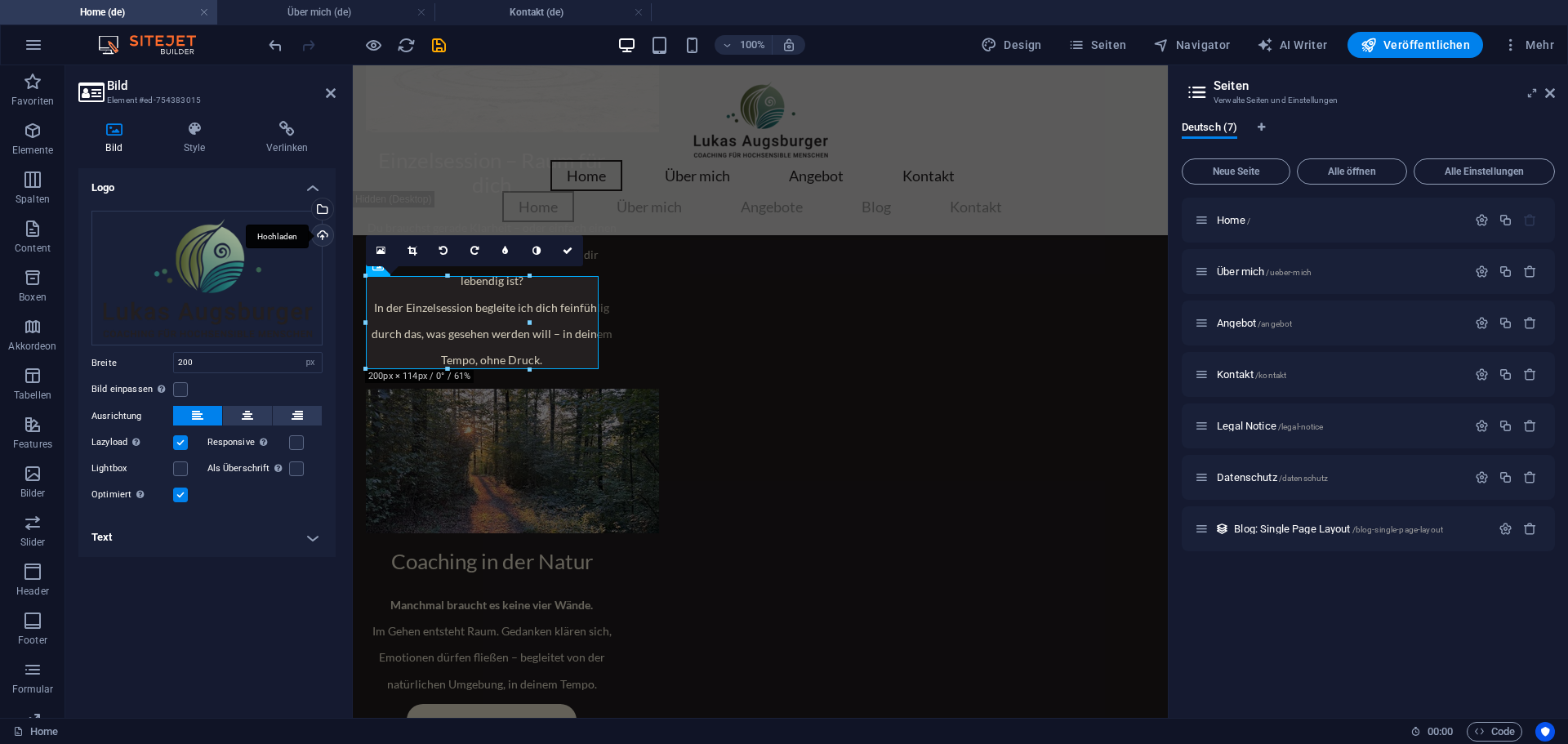
click at [322, 234] on div "Hochladen" at bounding box center [321, 236] width 24 height 24
click at [197, 87] on h2 "Bild" at bounding box center [222, 86] width 229 height 15
click at [323, 233] on div "Hochladen" at bounding box center [321, 236] width 24 height 24
click at [326, 96] on icon at bounding box center [331, 93] width 10 height 13
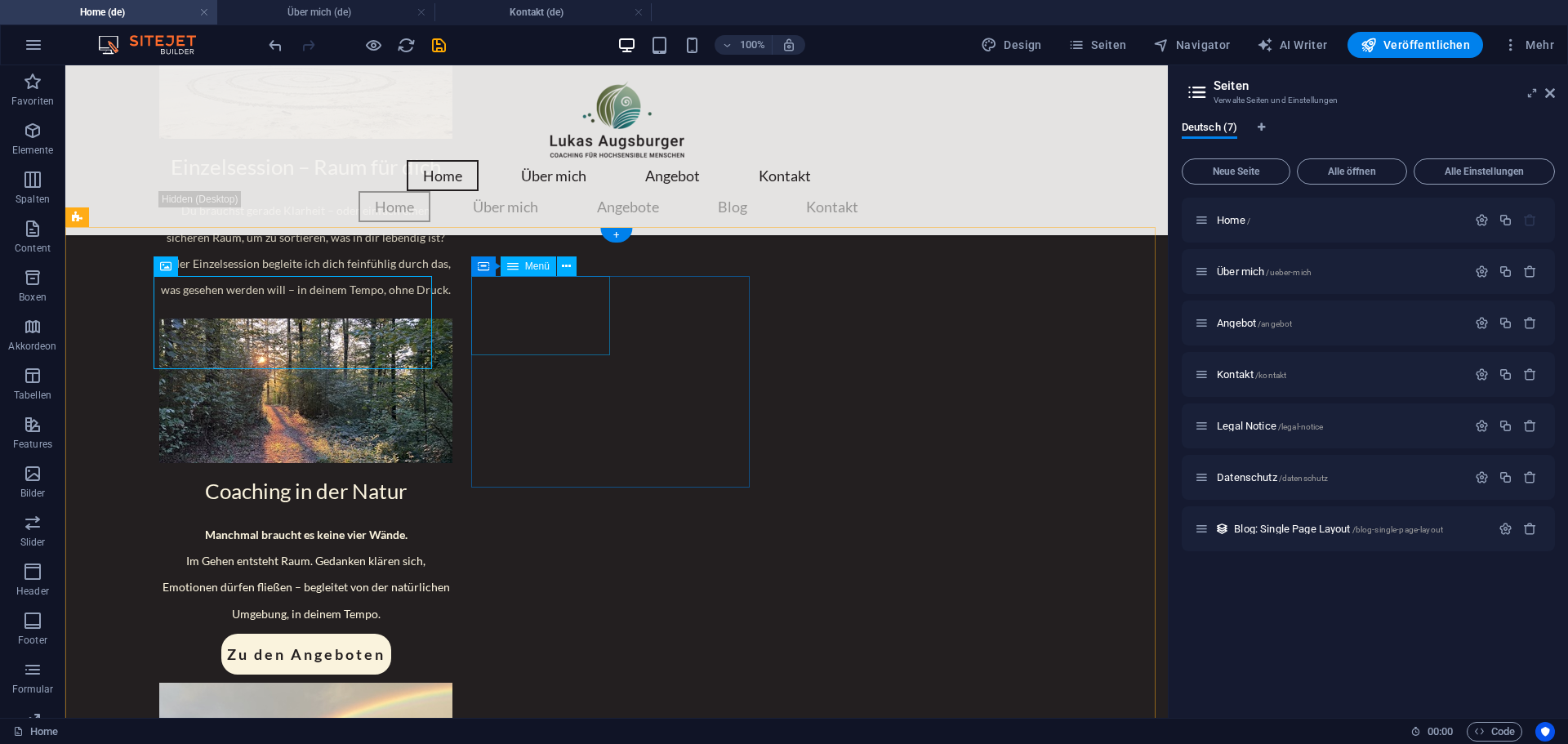
select select
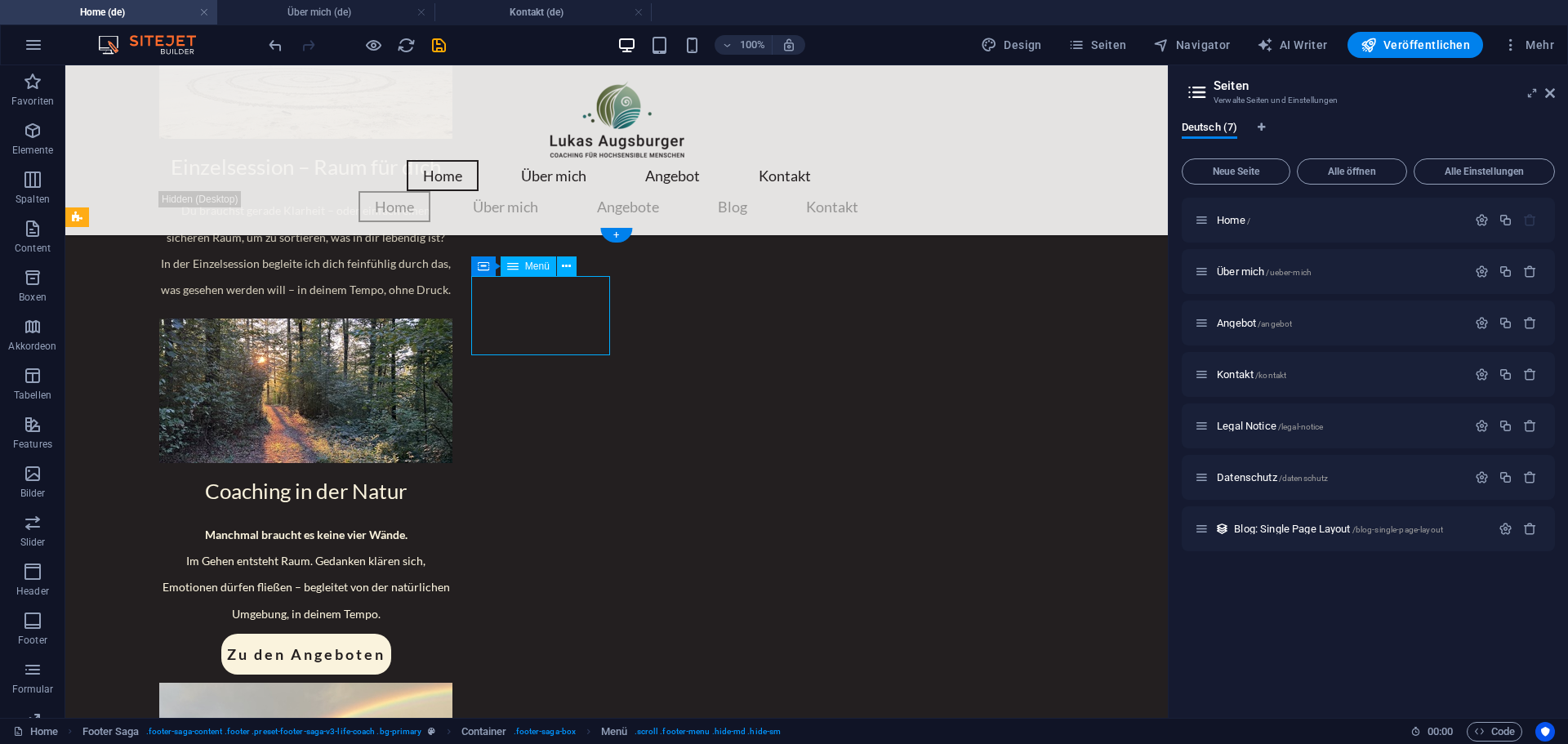
select select
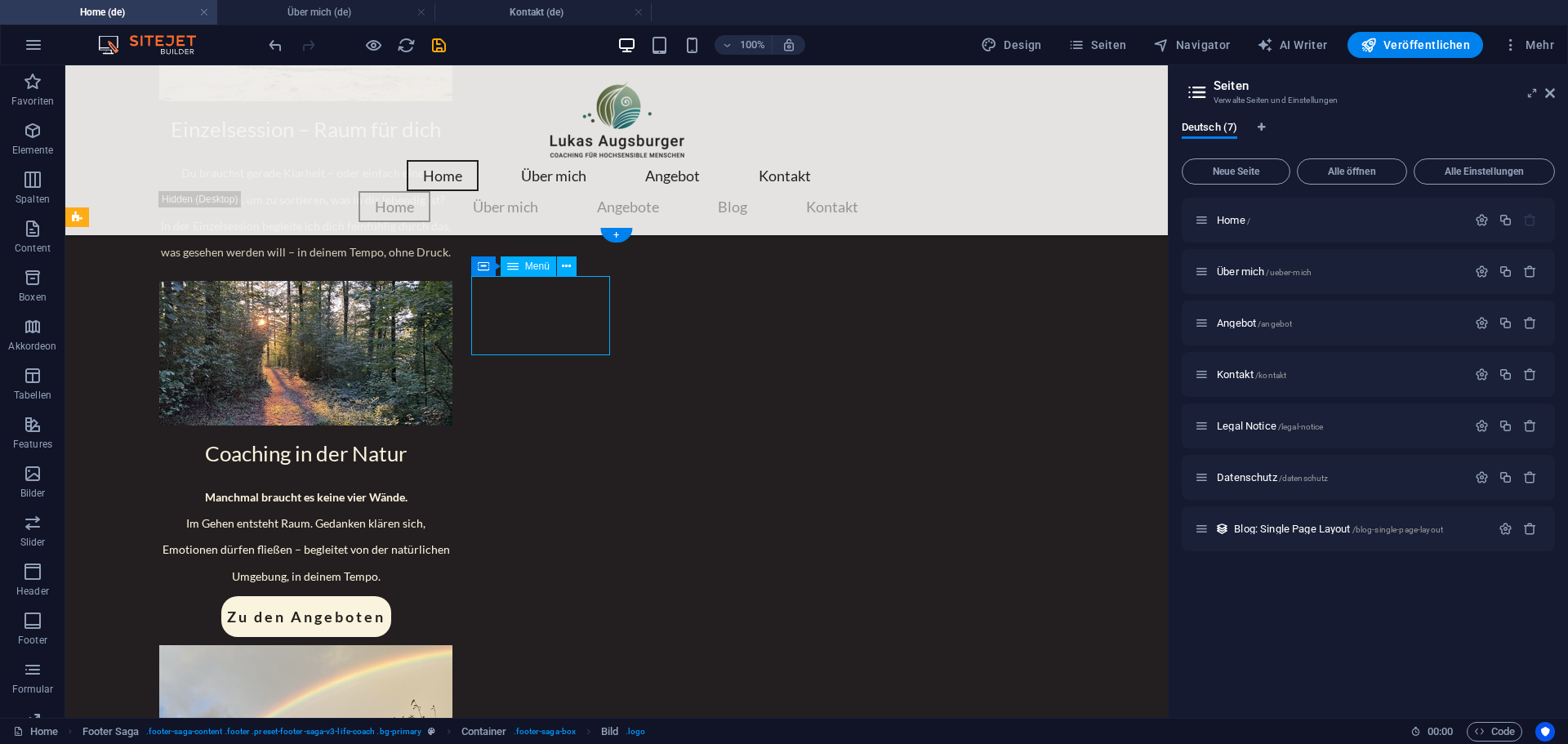
select select
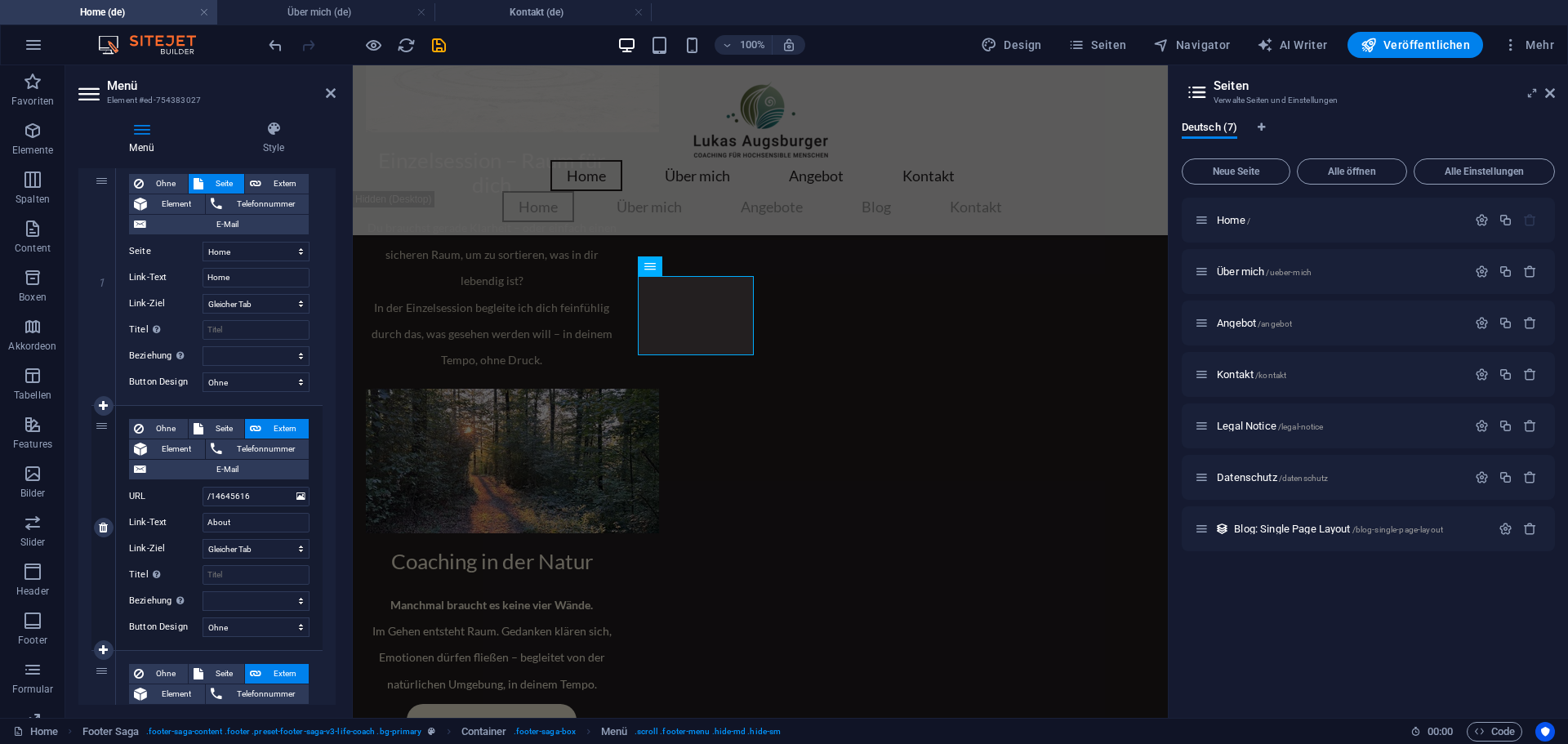
scroll to position [163, 0]
drag, startPoint x: 241, startPoint y: 523, endPoint x: 197, endPoint y: 528, distance: 44.3
click at [197, 528] on div "Link-Text About" at bounding box center [219, 522] width 181 height 20
click at [1476, 272] on icon "button" at bounding box center [1482, 271] width 14 height 14
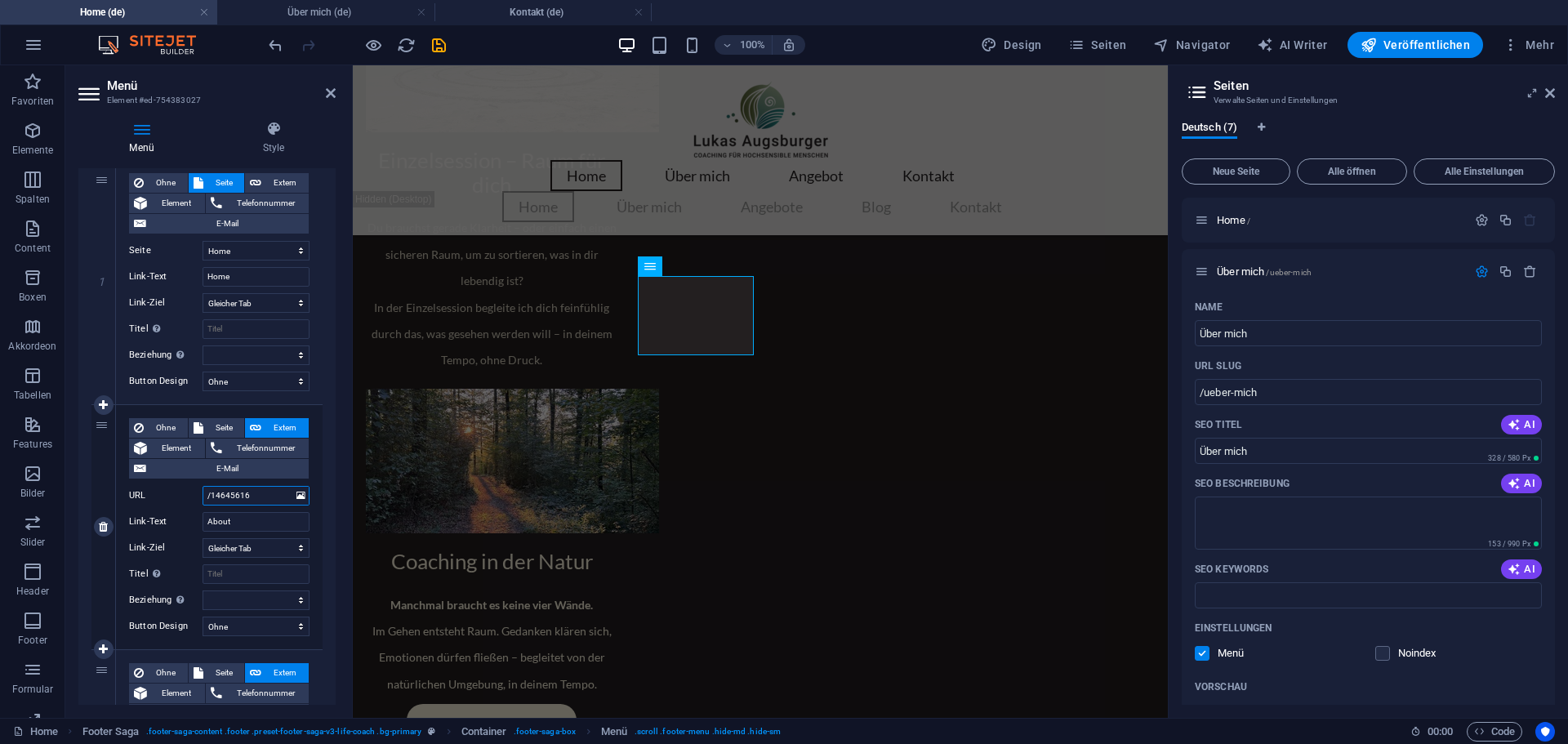
drag, startPoint x: 212, startPoint y: 494, endPoint x: 255, endPoint y: 494, distance: 43.0
click at [255, 494] on input "/14645616" at bounding box center [256, 496] width 107 height 20
type input "/ue"
select select
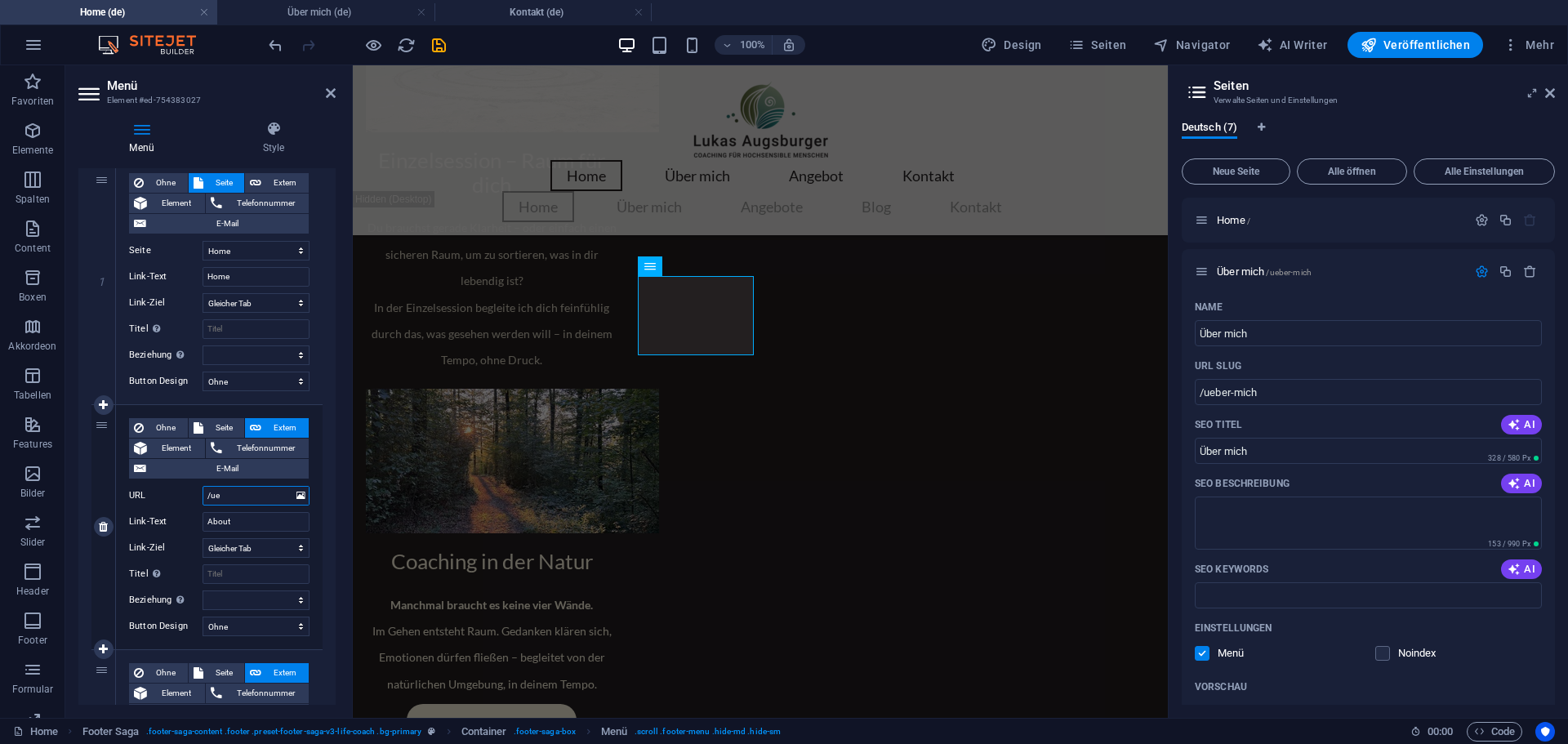
select select
type input "/ueber-"
select select
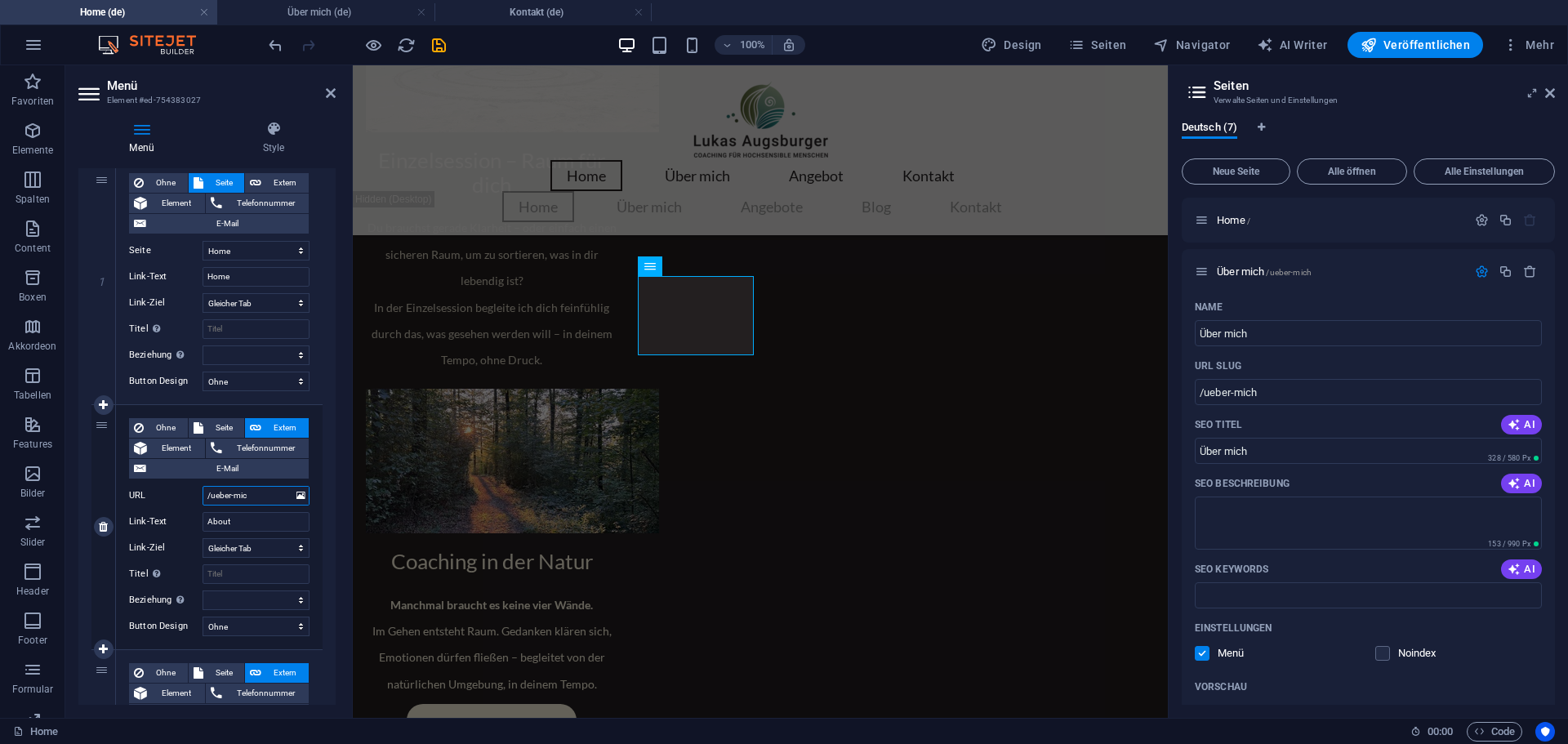
type input "/ueber-mich"
select select
type input "/ueber-mich"
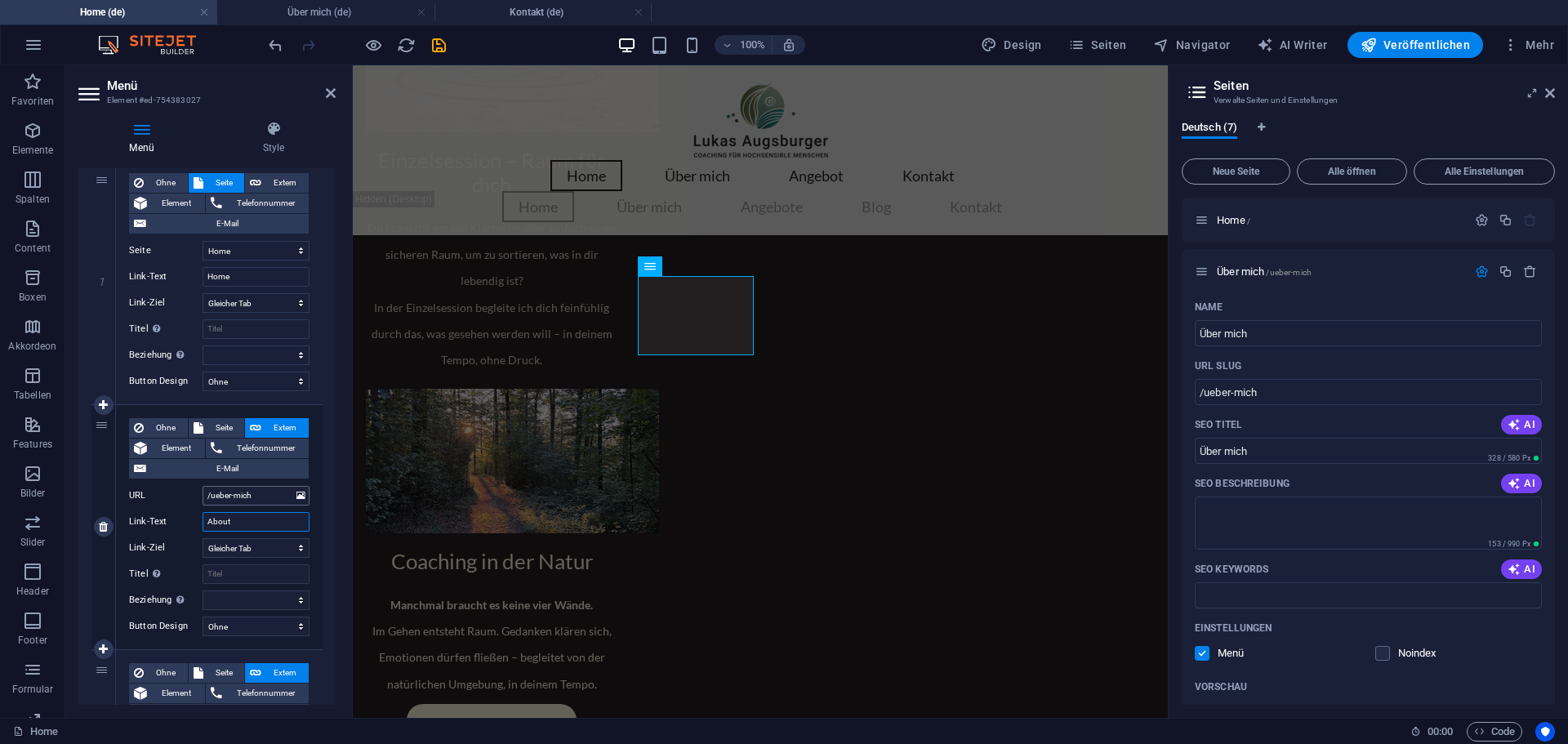
type input "è"
select select
type input "Ü"
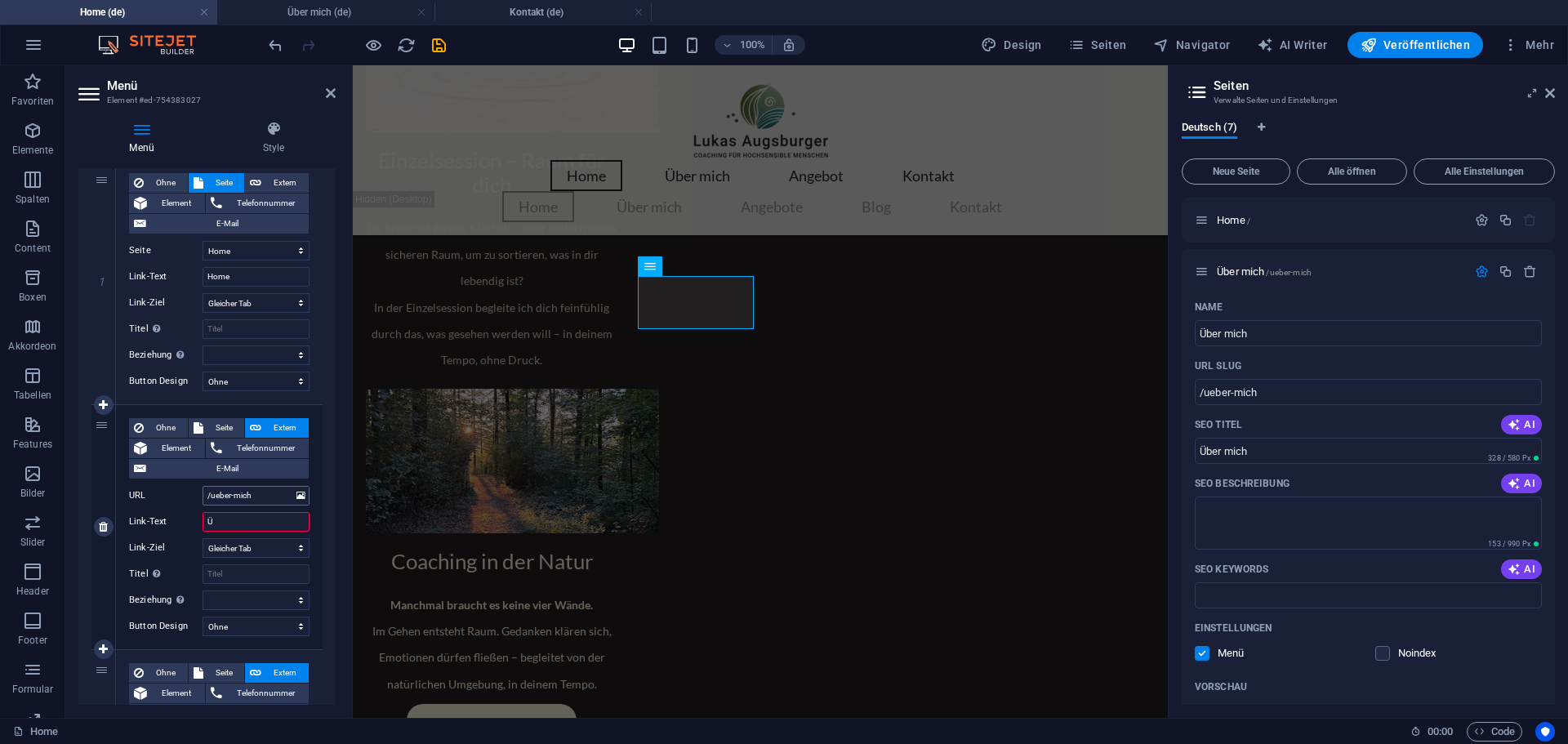
select select
type input "Üb"
select select
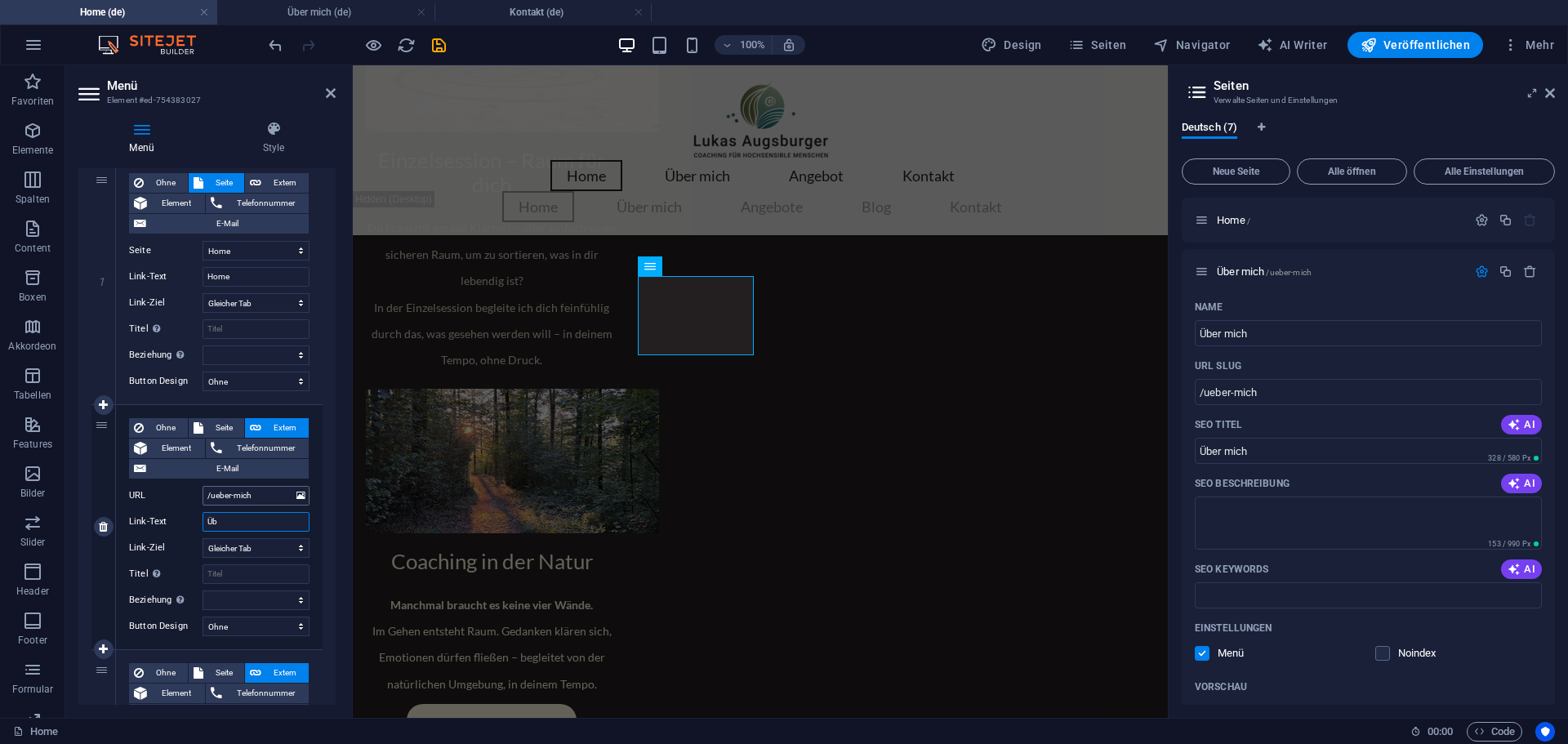
select select
type input "Über mich"
select select
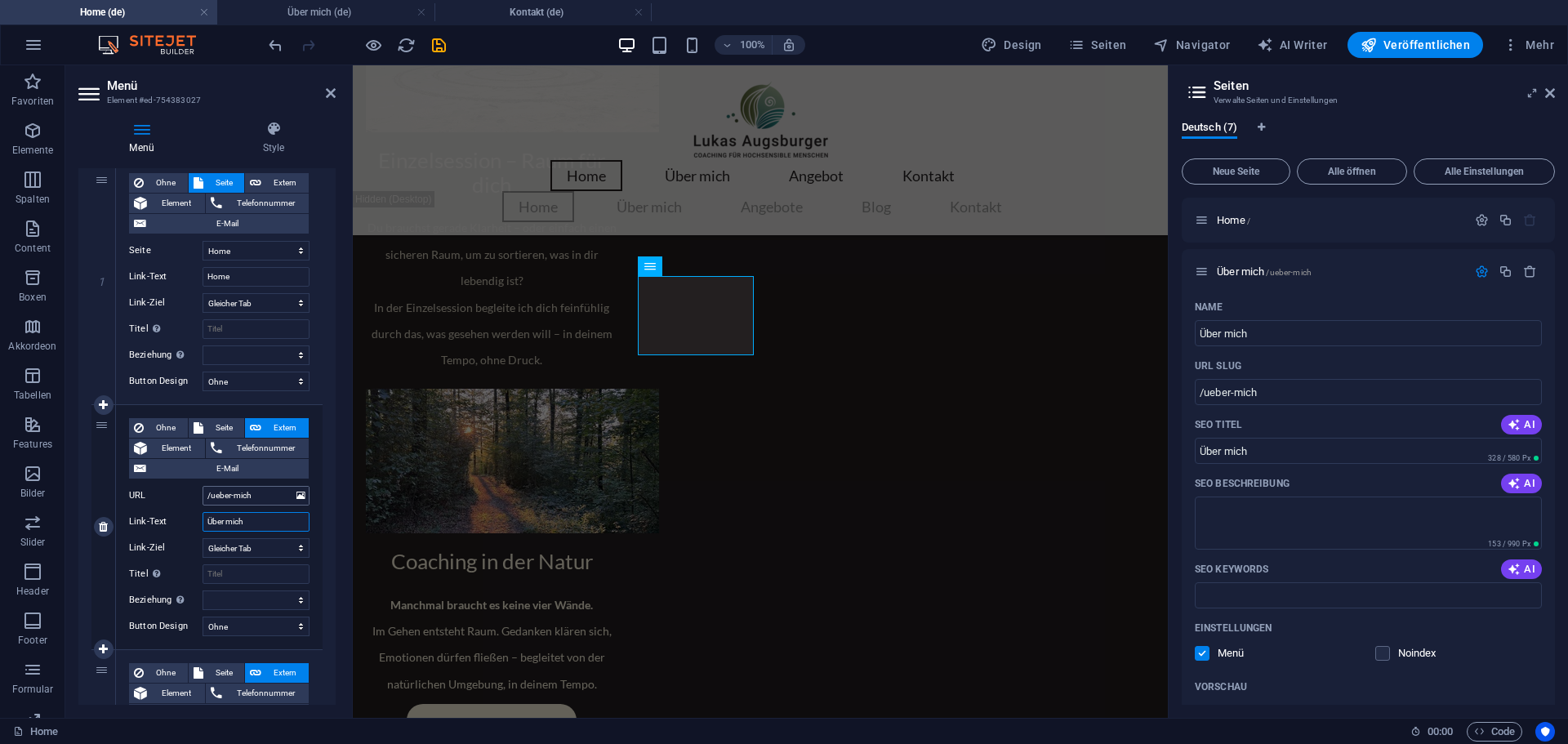
select select
type input "Über mich"
click at [295, 544] on select "Neuer Tab Gleicher Tab Overlay" at bounding box center [256, 548] width 107 height 20
click at [202, 538] on select "Neuer Tab Gleicher Tab Overlay" at bounding box center [256, 548] width 107 height 20
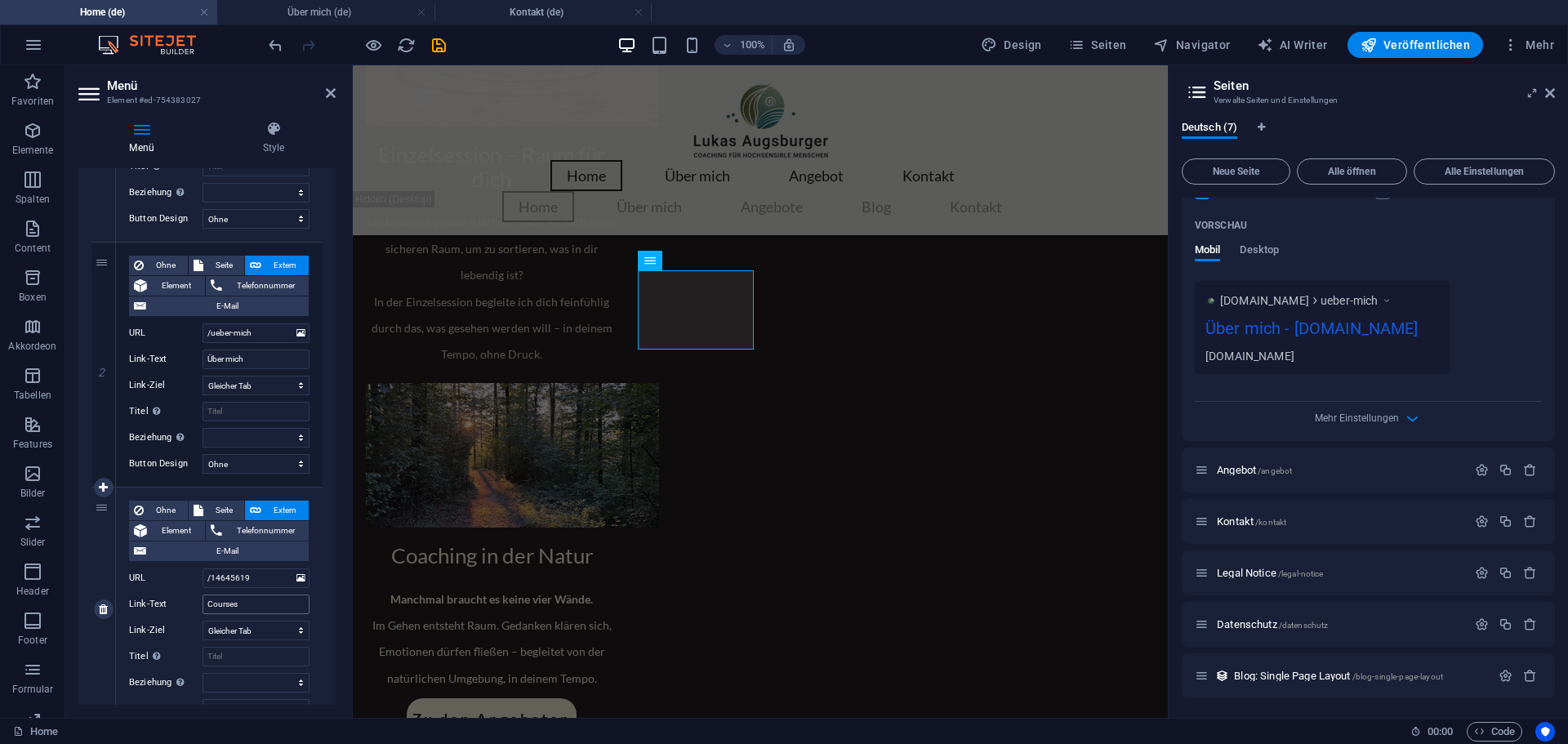
scroll to position [2016, 0]
click at [226, 605] on input "Courses" at bounding box center [256, 604] width 107 height 20
type input "An"
select select
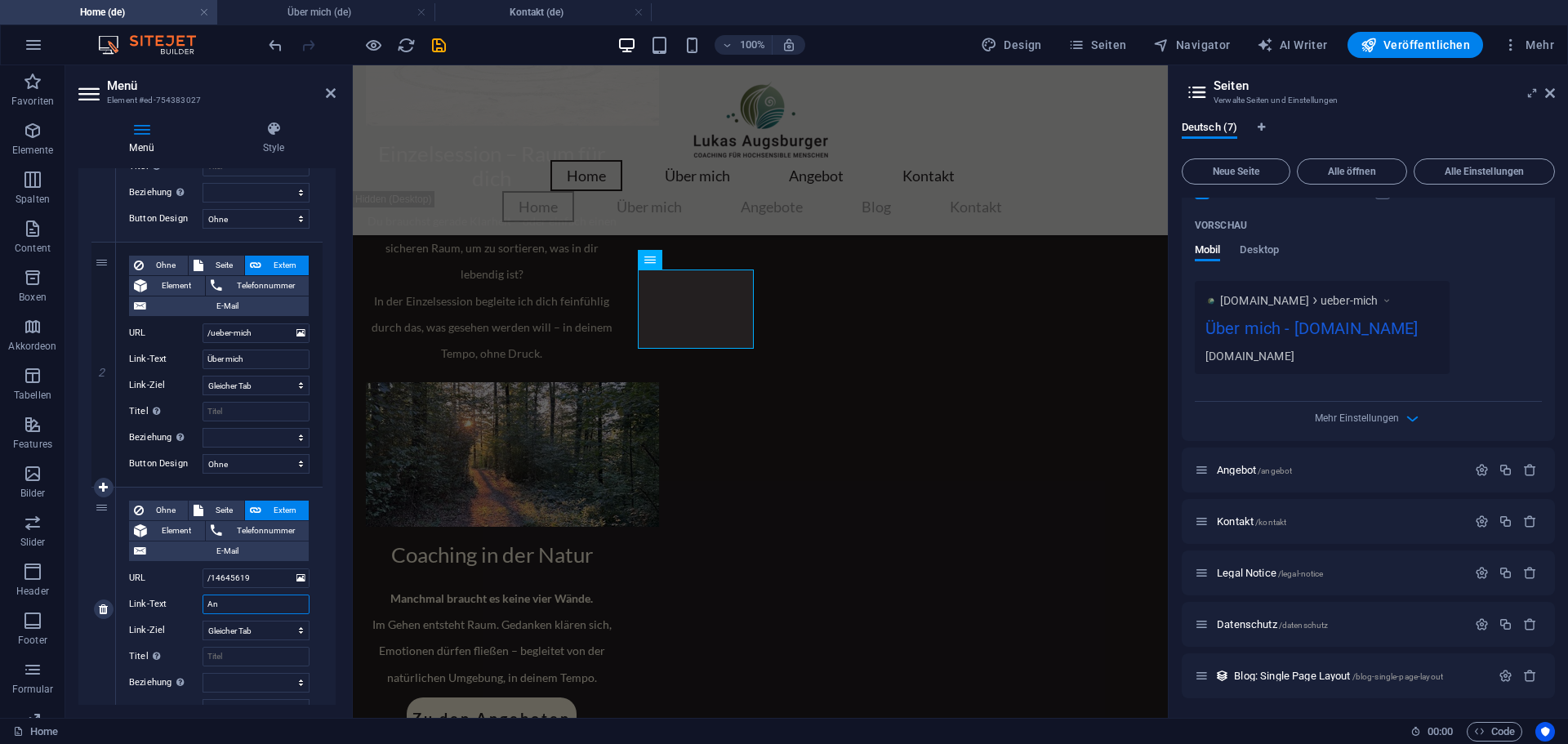
select select
type input "Ang"
select select
type input "Angeob"
select select
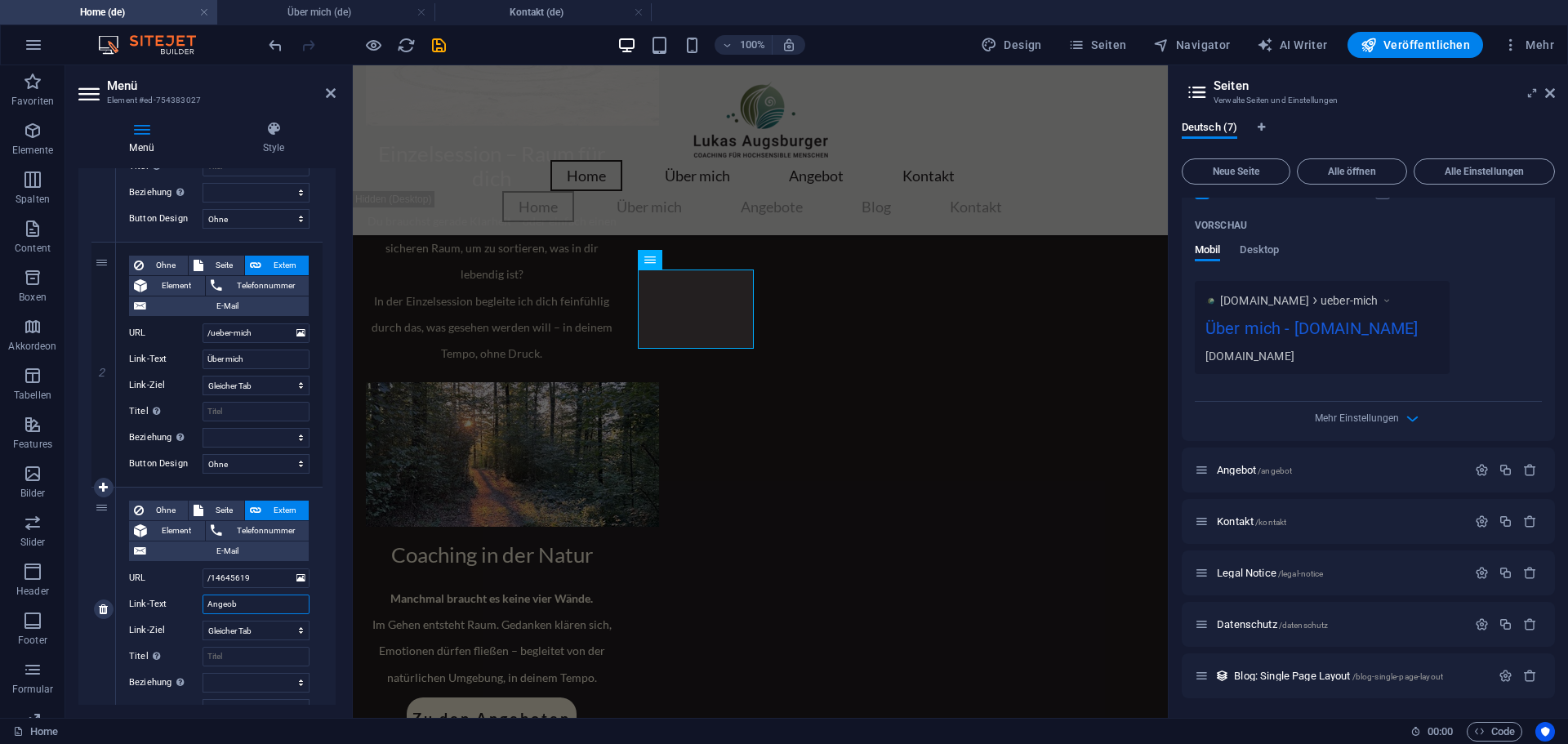
select select
type input "Ange"
select select
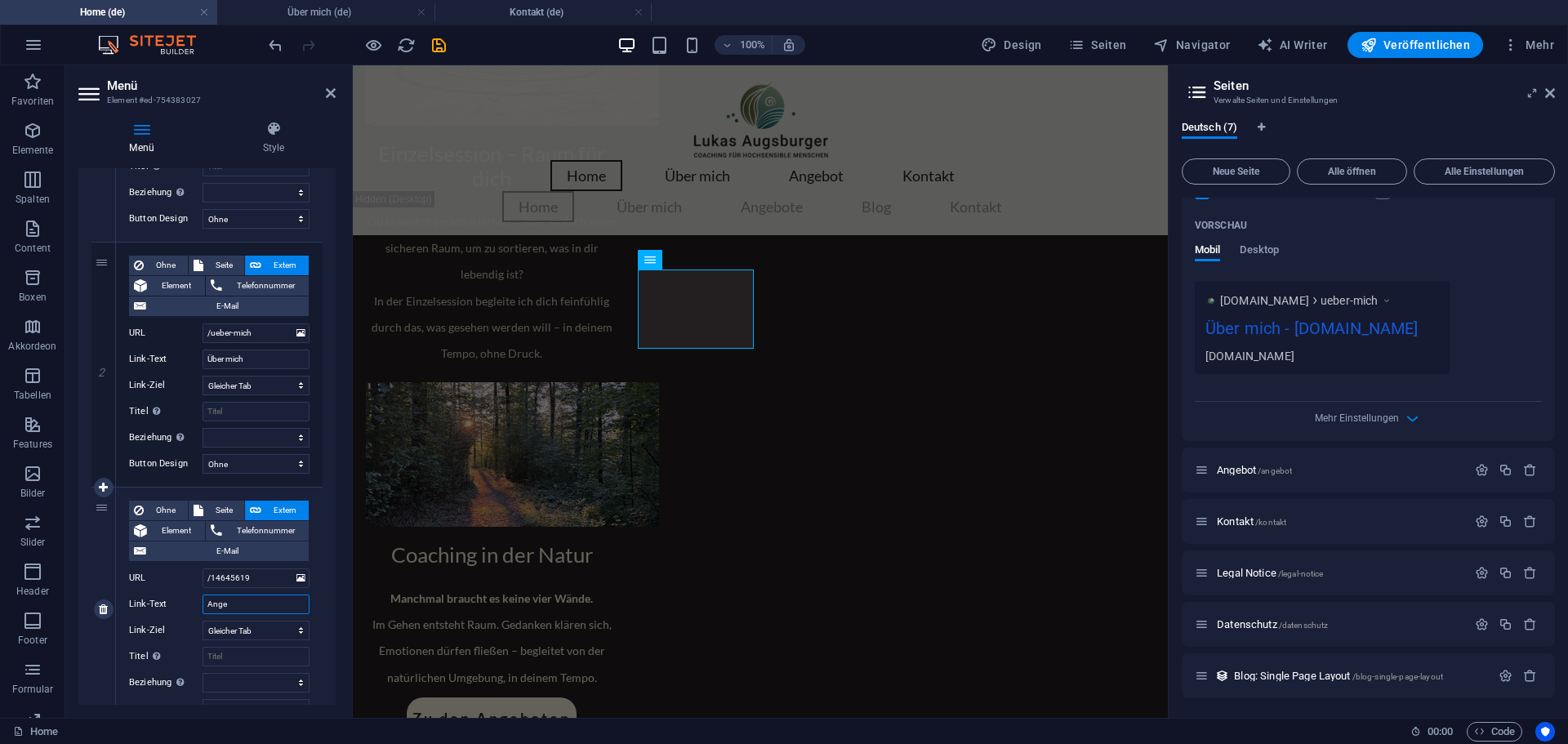
select select
type input "Angebot"
select select
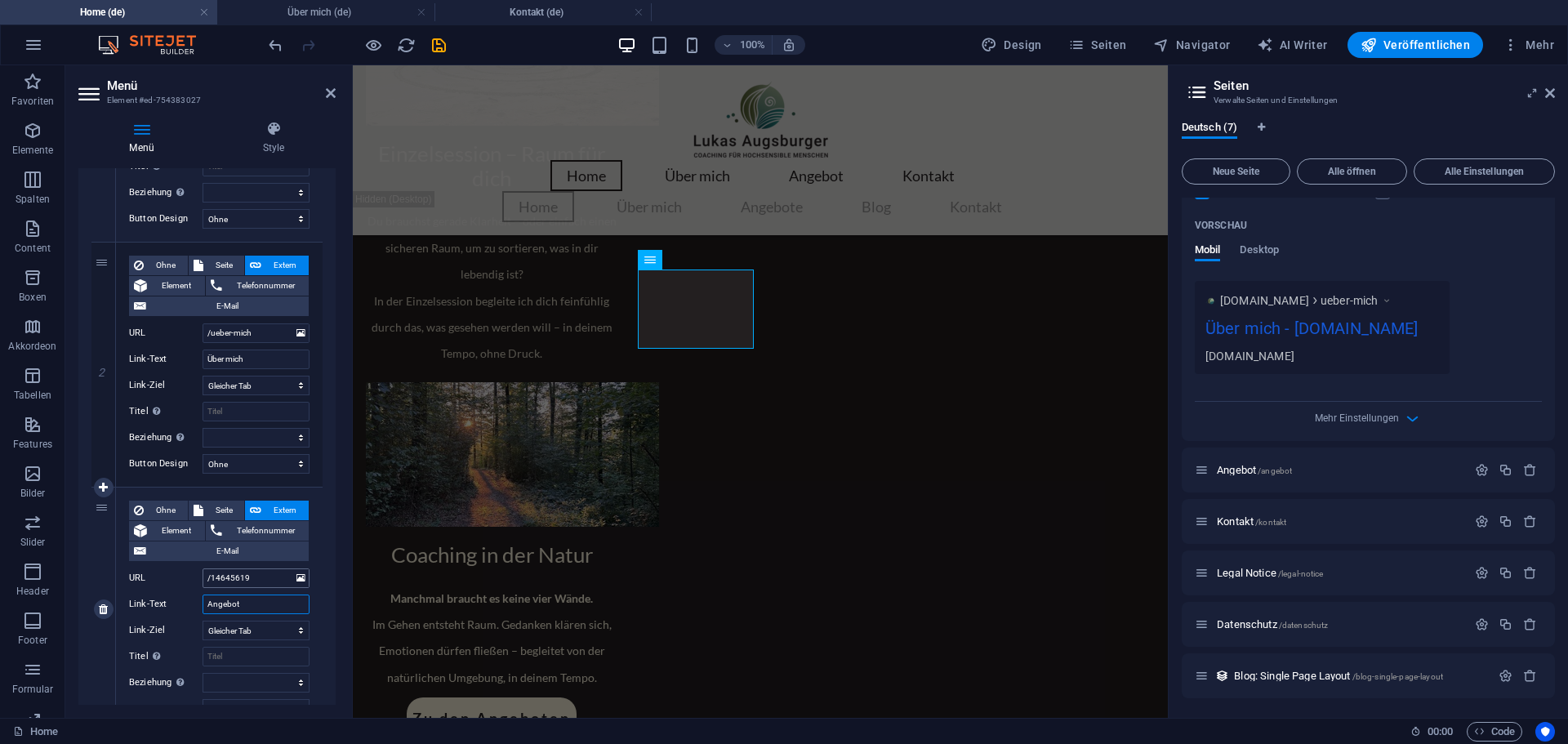
type input "Angebot"
click at [259, 577] on input "/14645619" at bounding box center [256, 578] width 107 height 20
drag, startPoint x: 265, startPoint y: 577, endPoint x: 212, endPoint y: 584, distance: 53.5
click at [212, 584] on input "/14645619" at bounding box center [256, 578] width 107 height 20
click at [1481, 468] on icon "button" at bounding box center [1482, 469] width 14 height 14
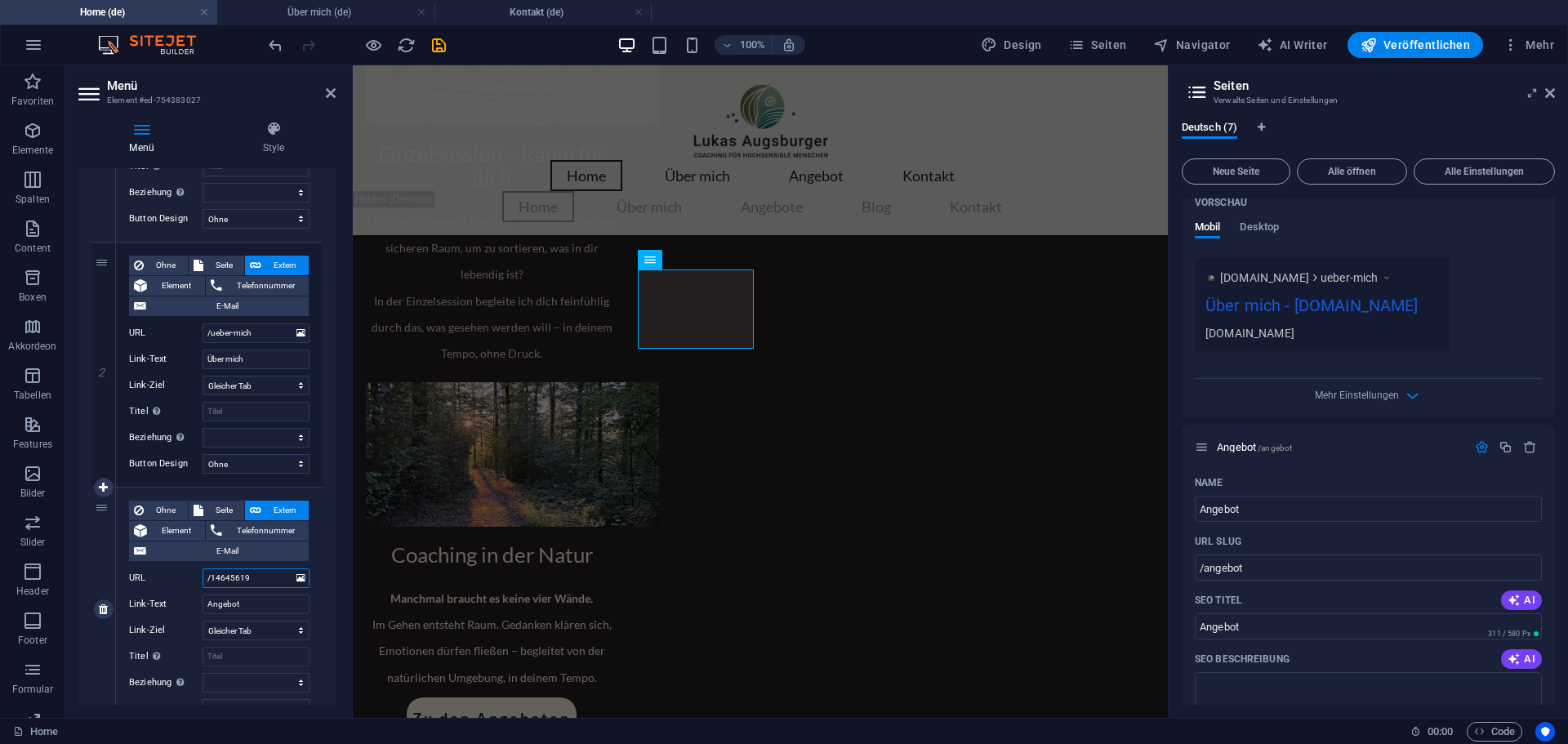
drag, startPoint x: 242, startPoint y: 579, endPoint x: 234, endPoint y: 578, distance: 8.1
click at [228, 578] on input "/14645619" at bounding box center [256, 578] width 107 height 20
drag, startPoint x: 261, startPoint y: 578, endPoint x: 211, endPoint y: 585, distance: 50.5
click at [211, 585] on input "/14645619" at bounding box center [256, 578] width 107 height 20
type input "/angeobt"
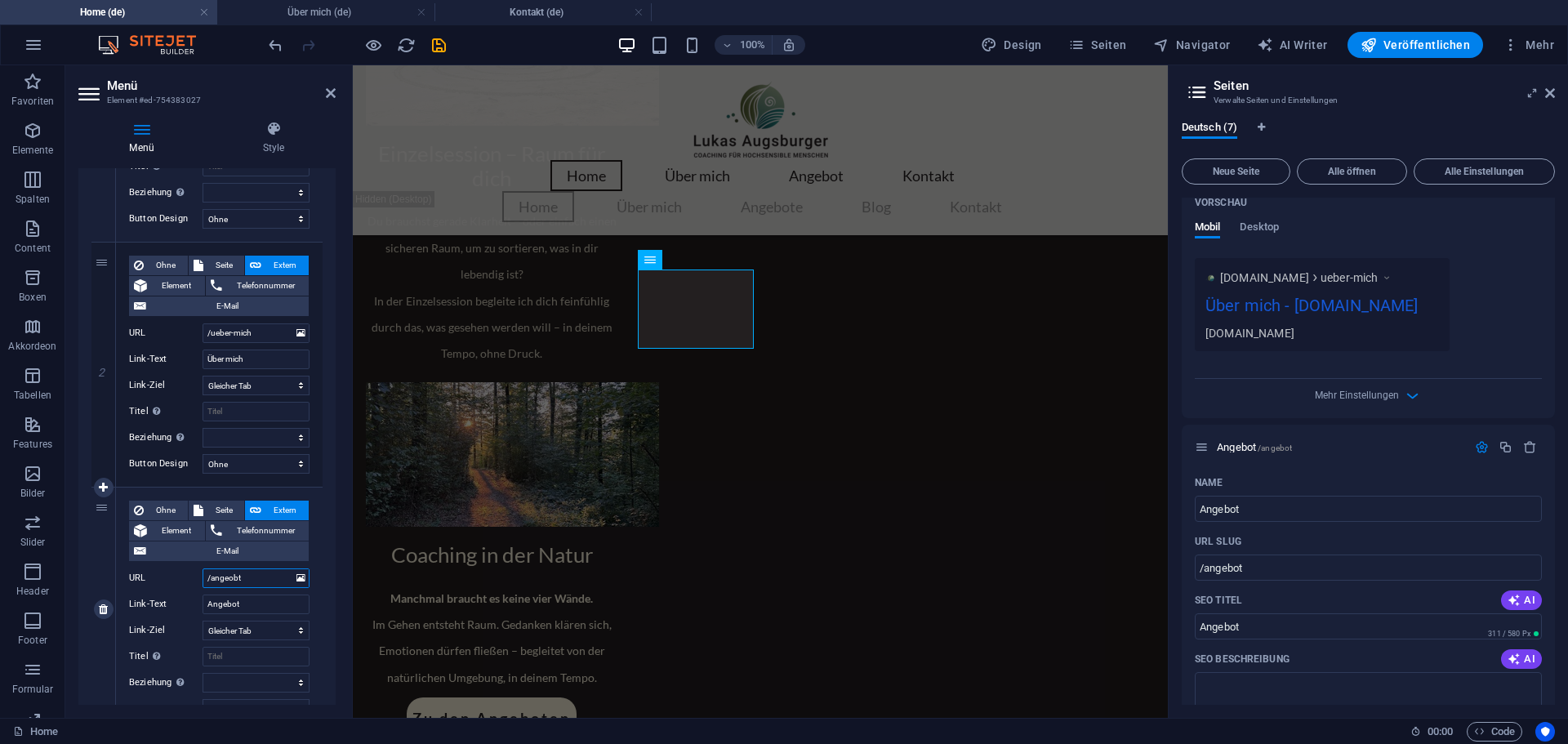
select select
type input "/angebot"
select select
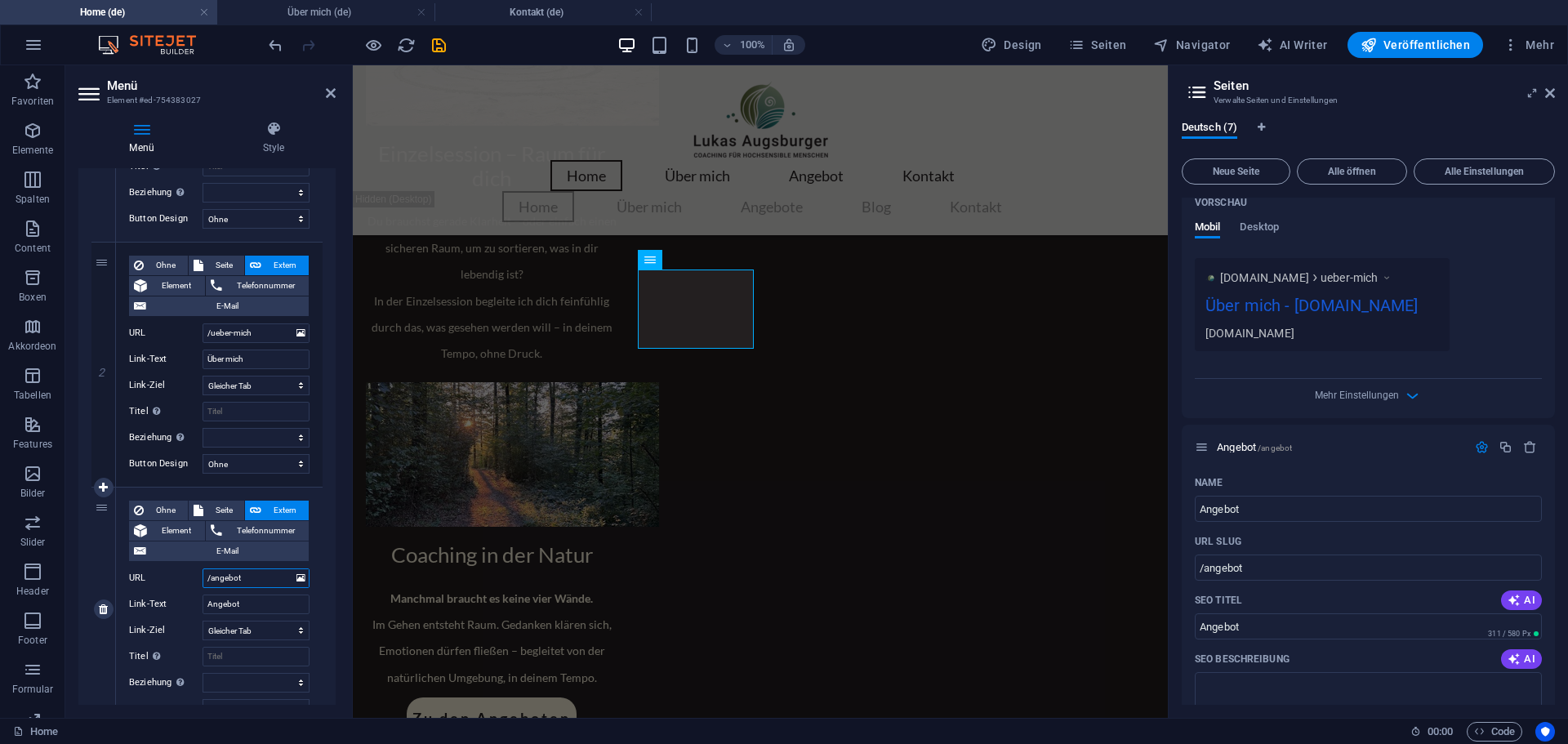
select select
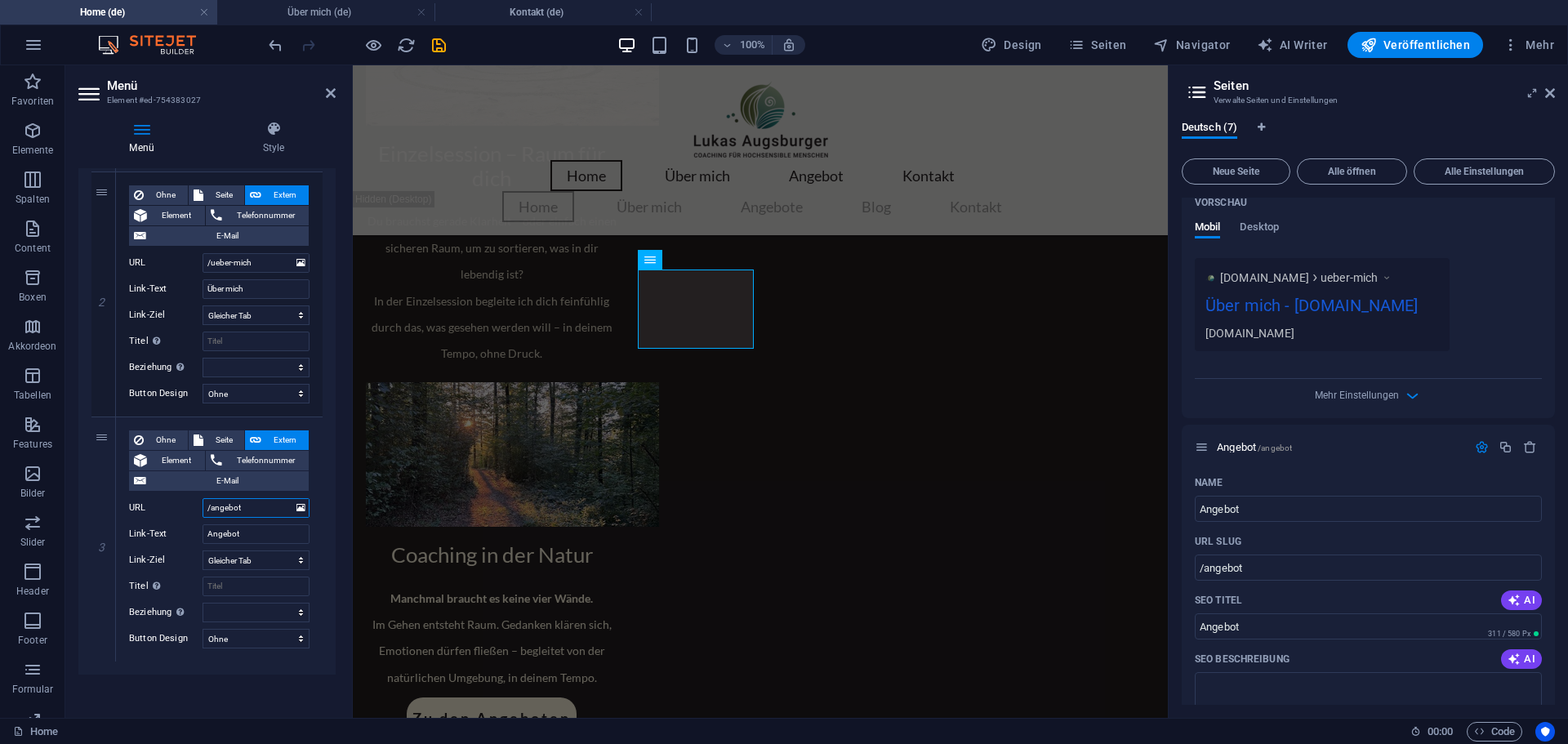
scroll to position [423, 0]
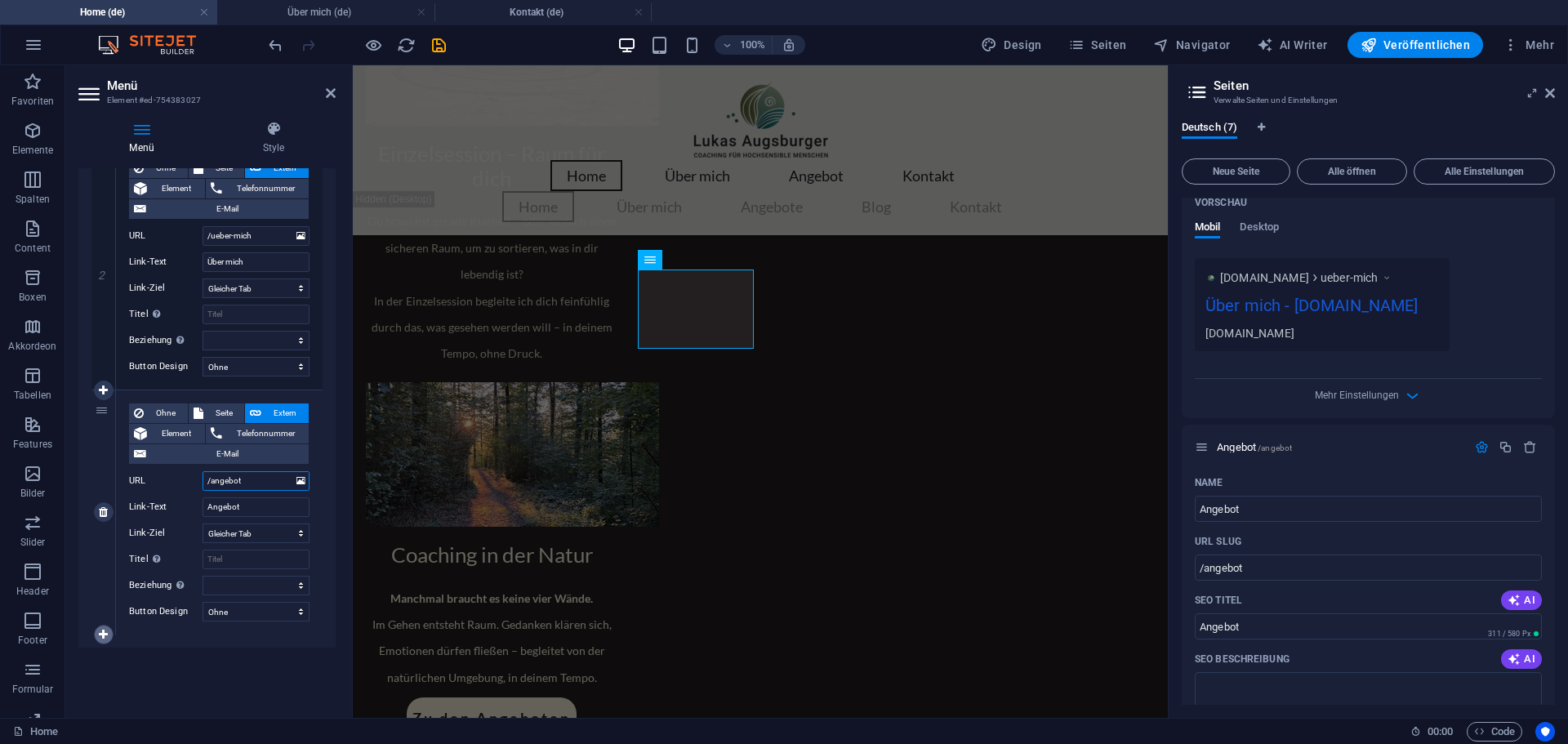
type input "/angebot"
click at [102, 636] on icon at bounding box center [103, 634] width 9 height 12
select select
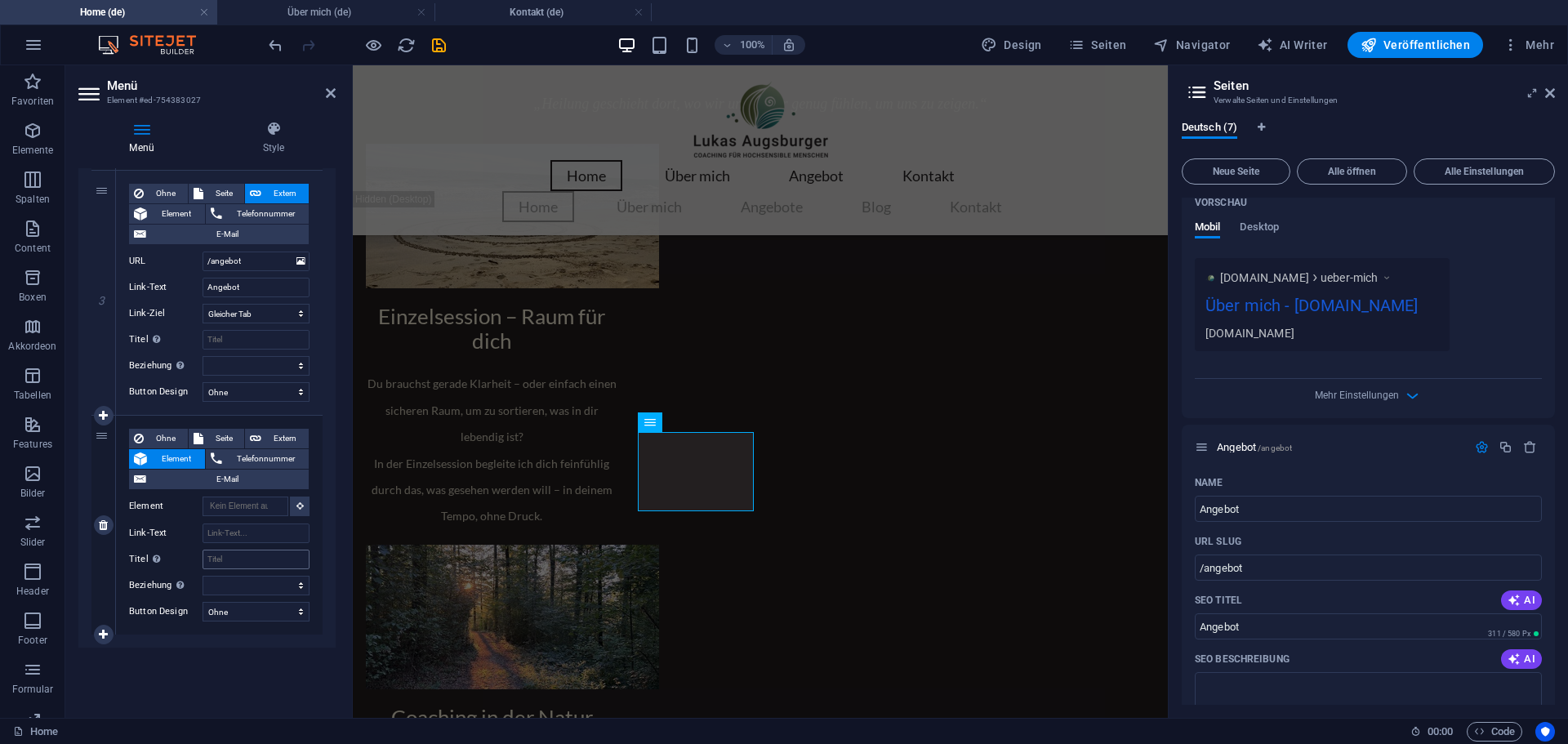
scroll to position [1738, 0]
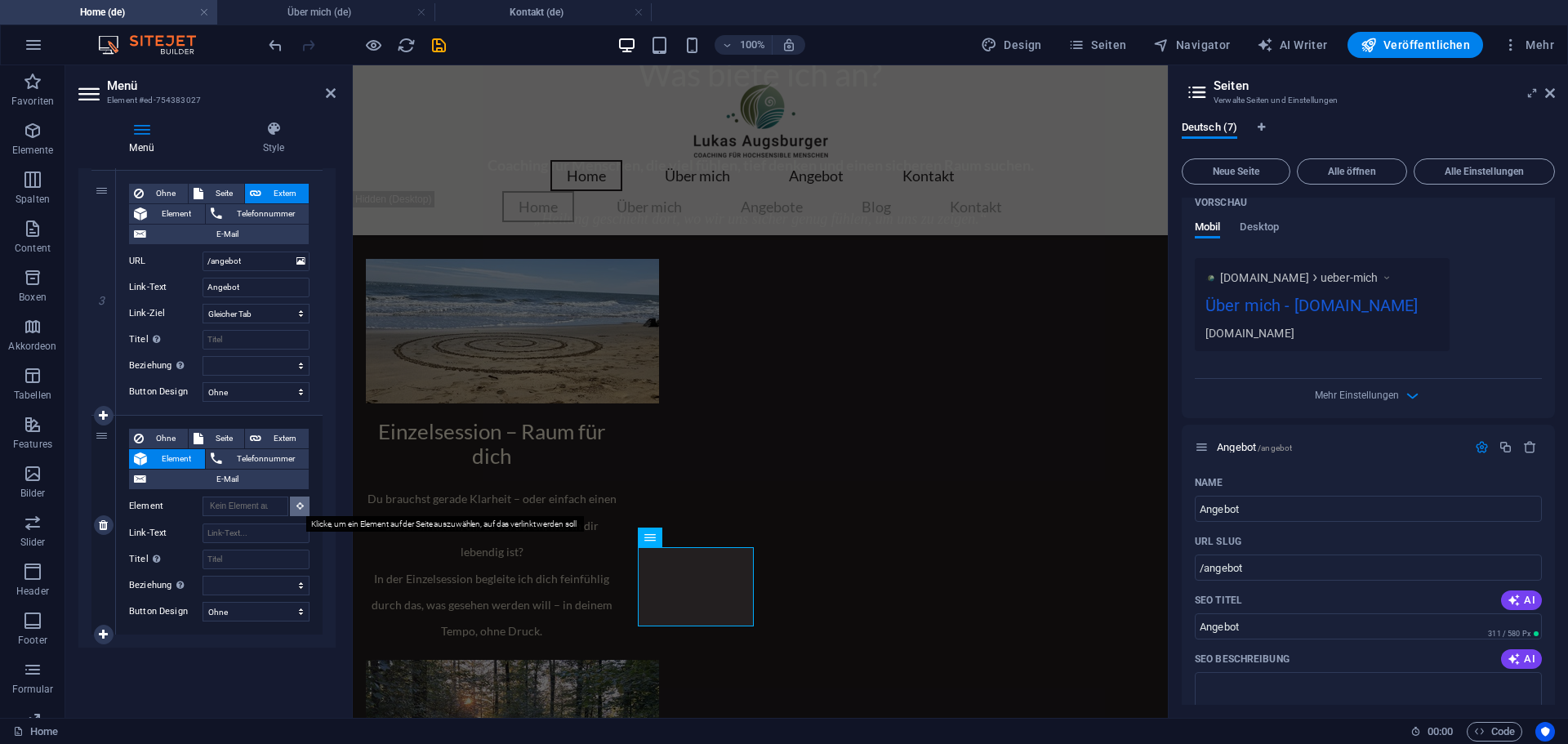
click at [290, 510] on button at bounding box center [300, 506] width 20 height 20
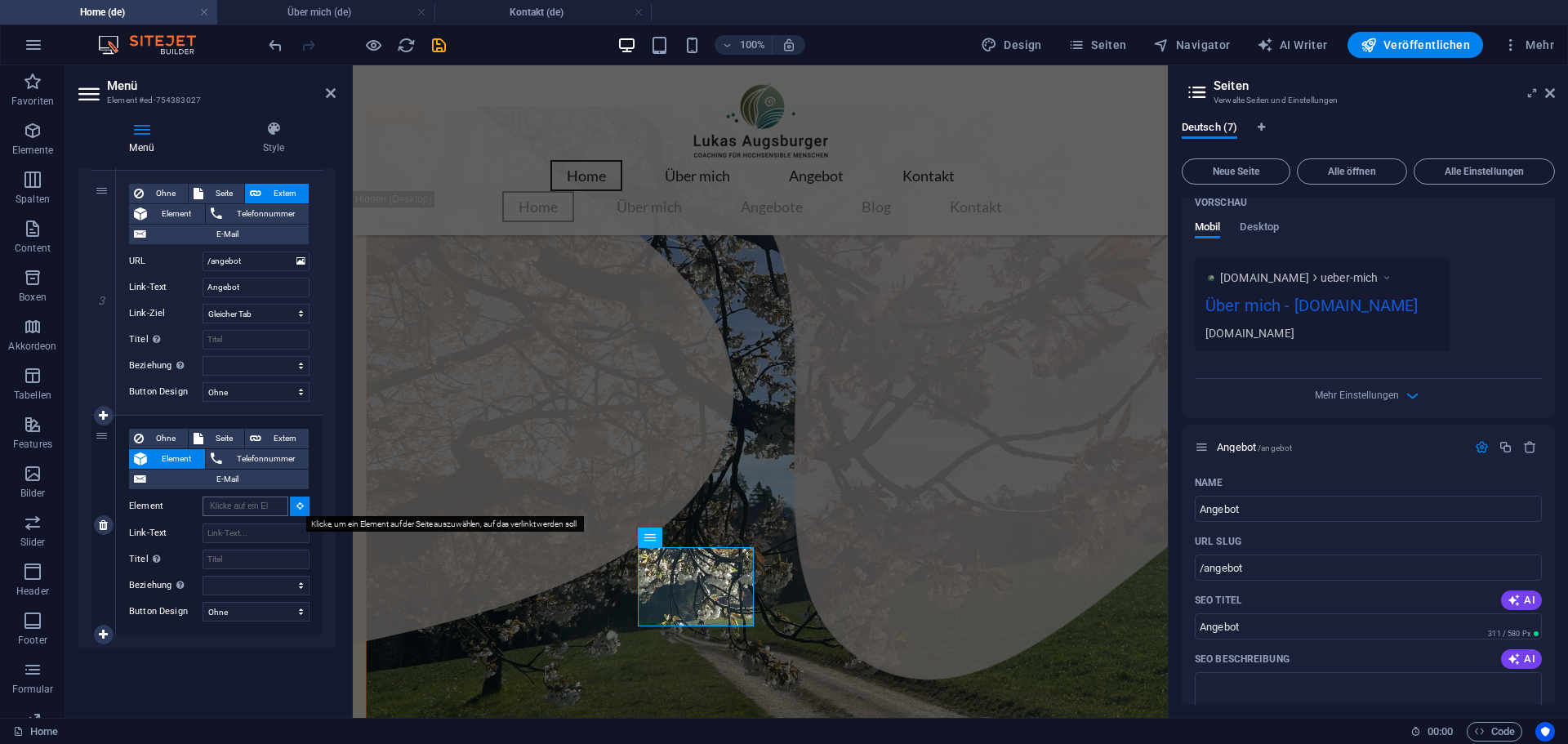
scroll to position [19, 0]
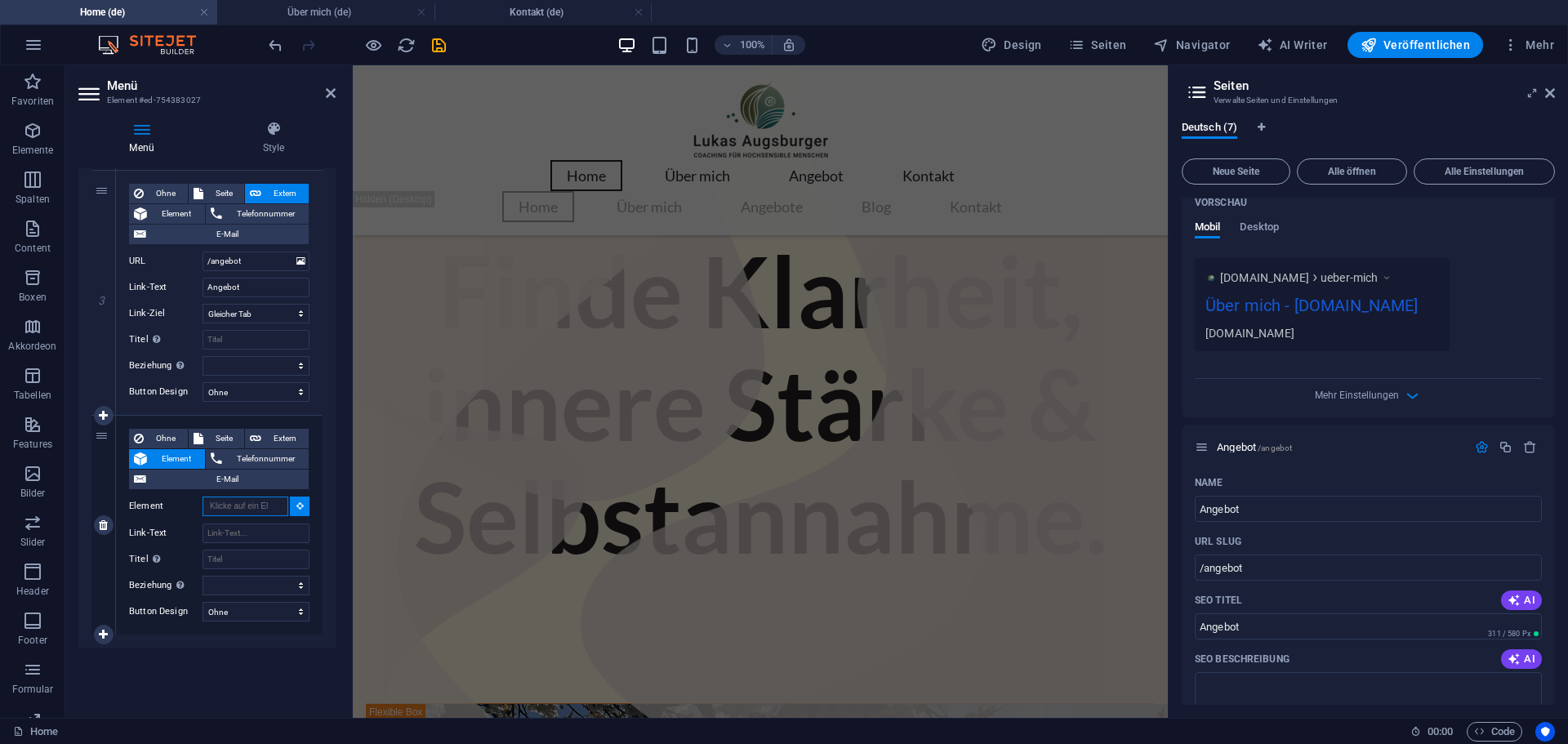
click at [258, 509] on input "Element" at bounding box center [245, 506] width 86 height 20
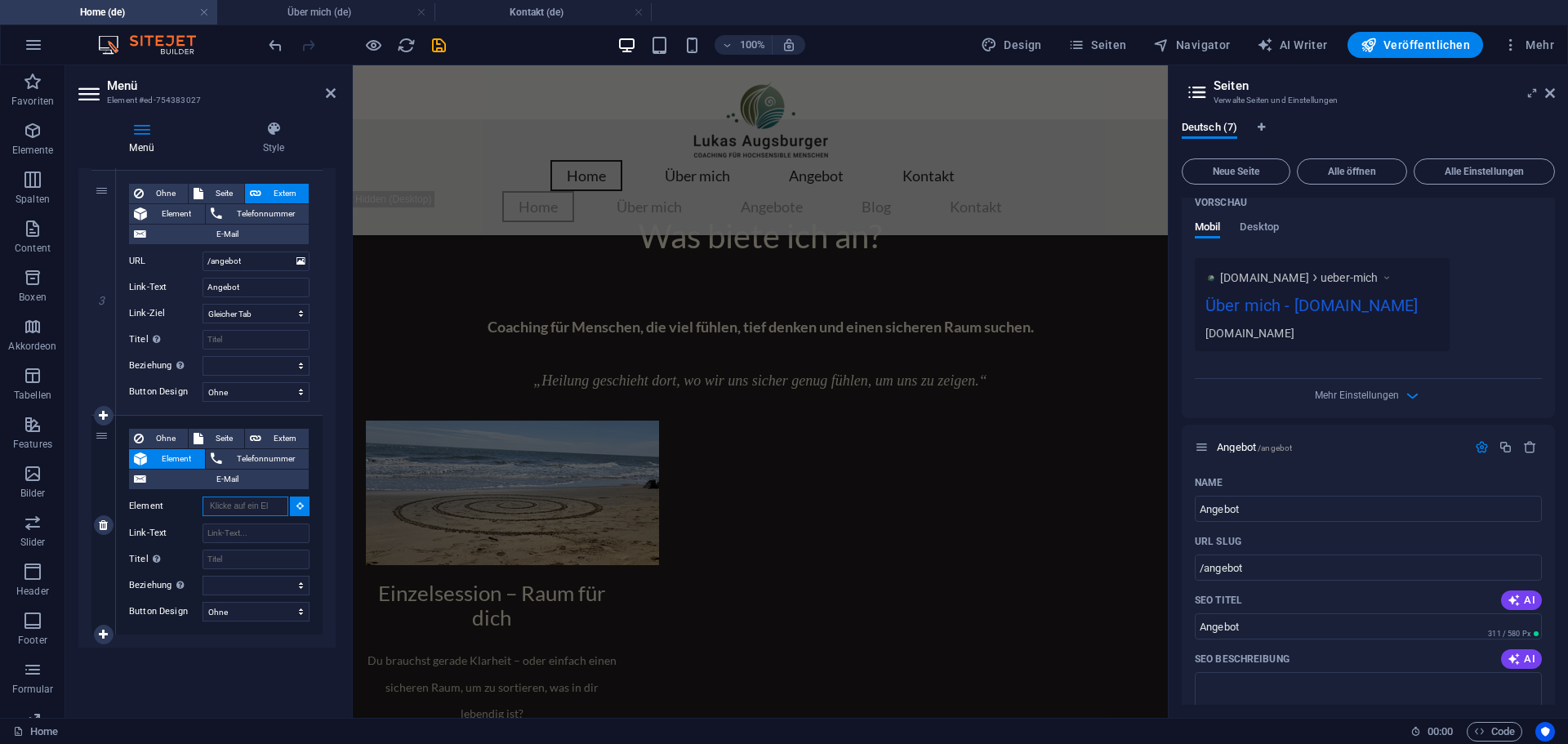
scroll to position [1461, 0]
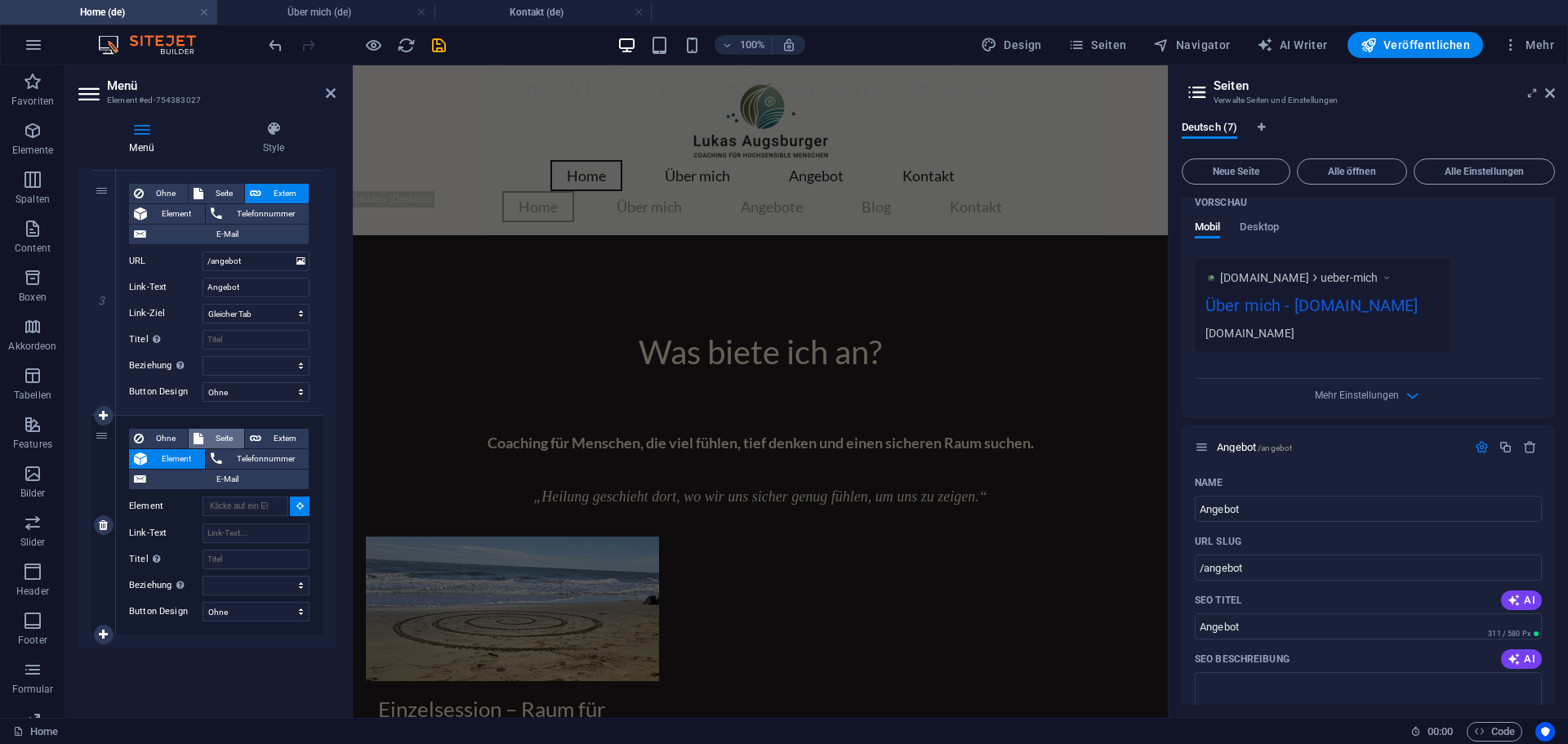
click at [208, 435] on span "Seite" at bounding box center [224, 439] width 32 height 20
select select
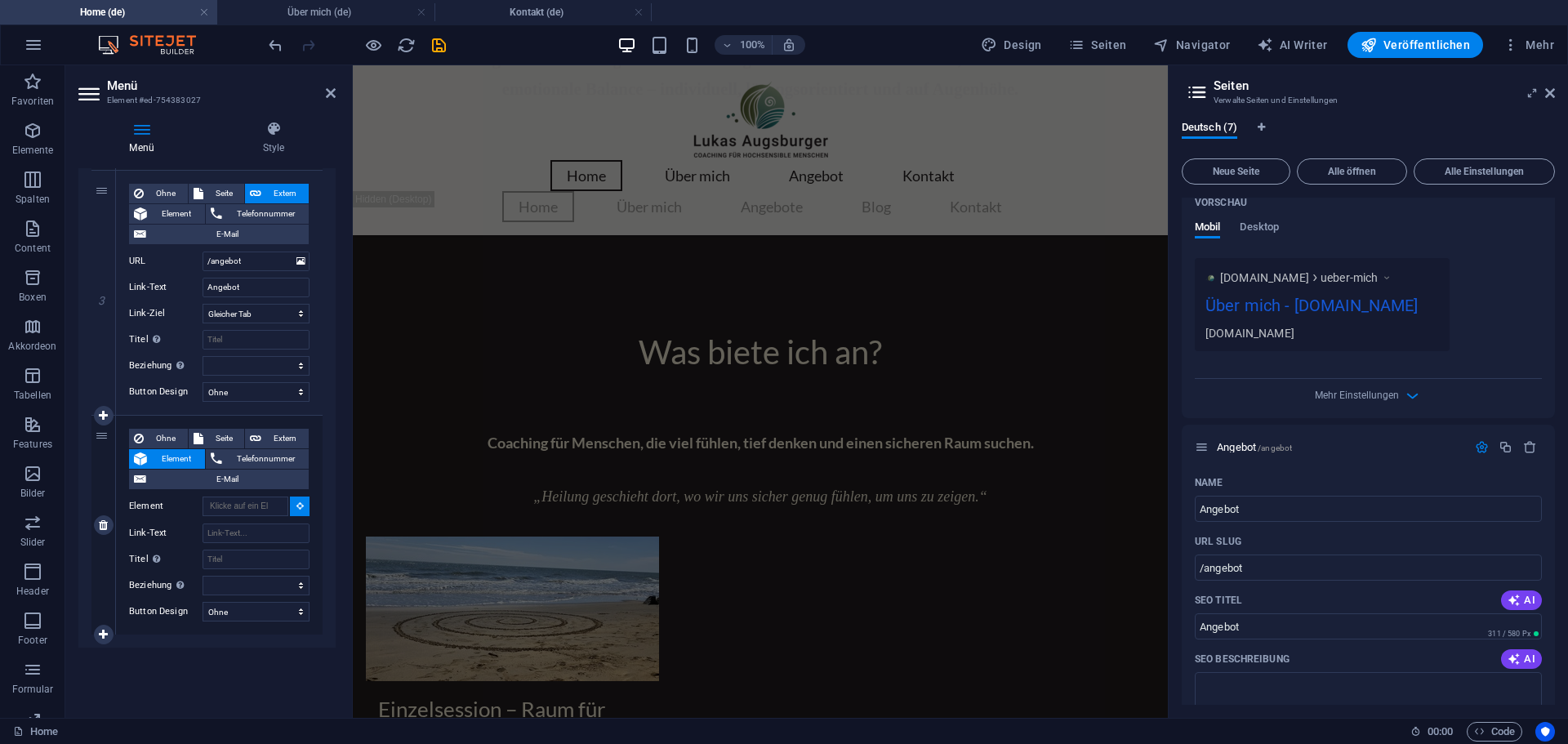
select select
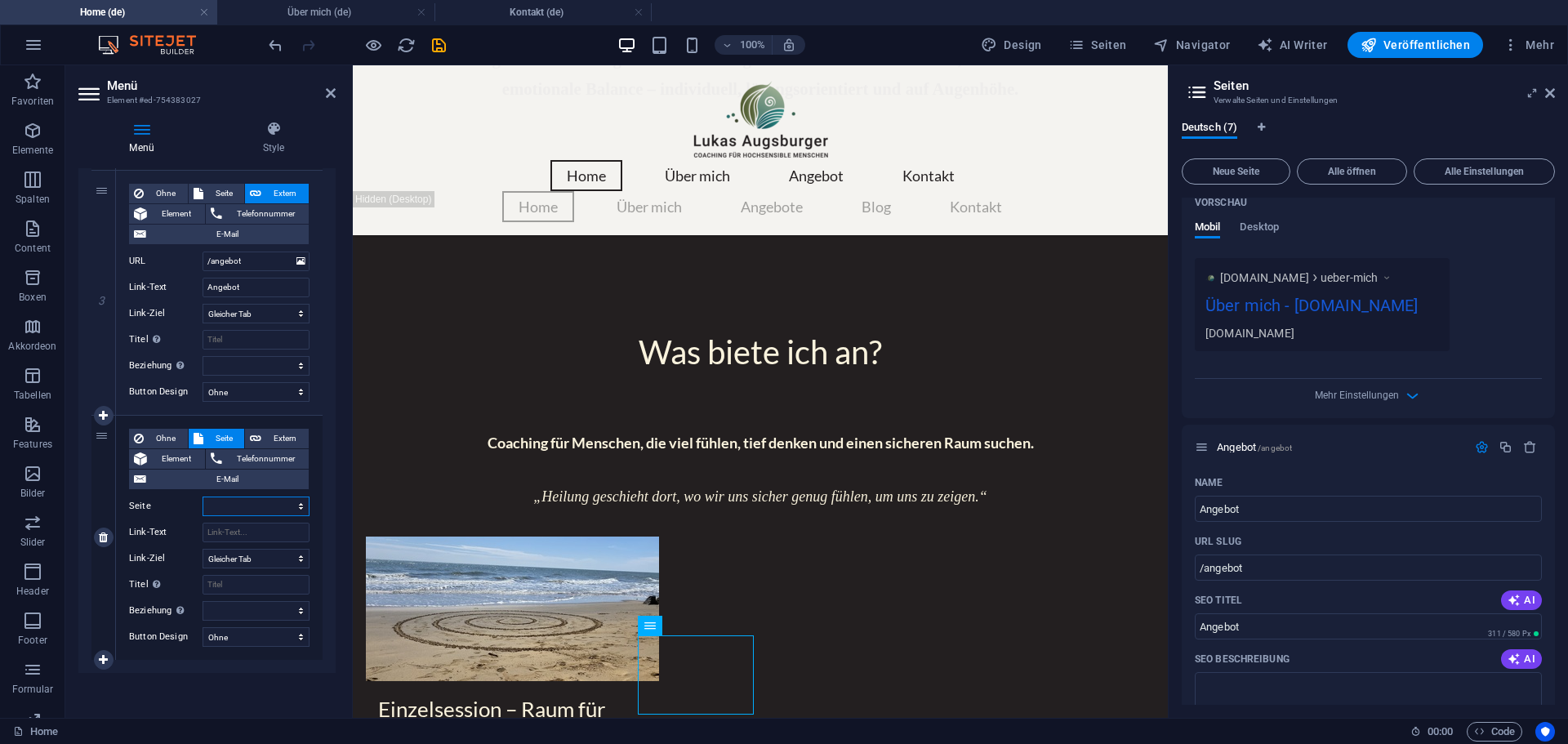
scroll to position [1934, 0]
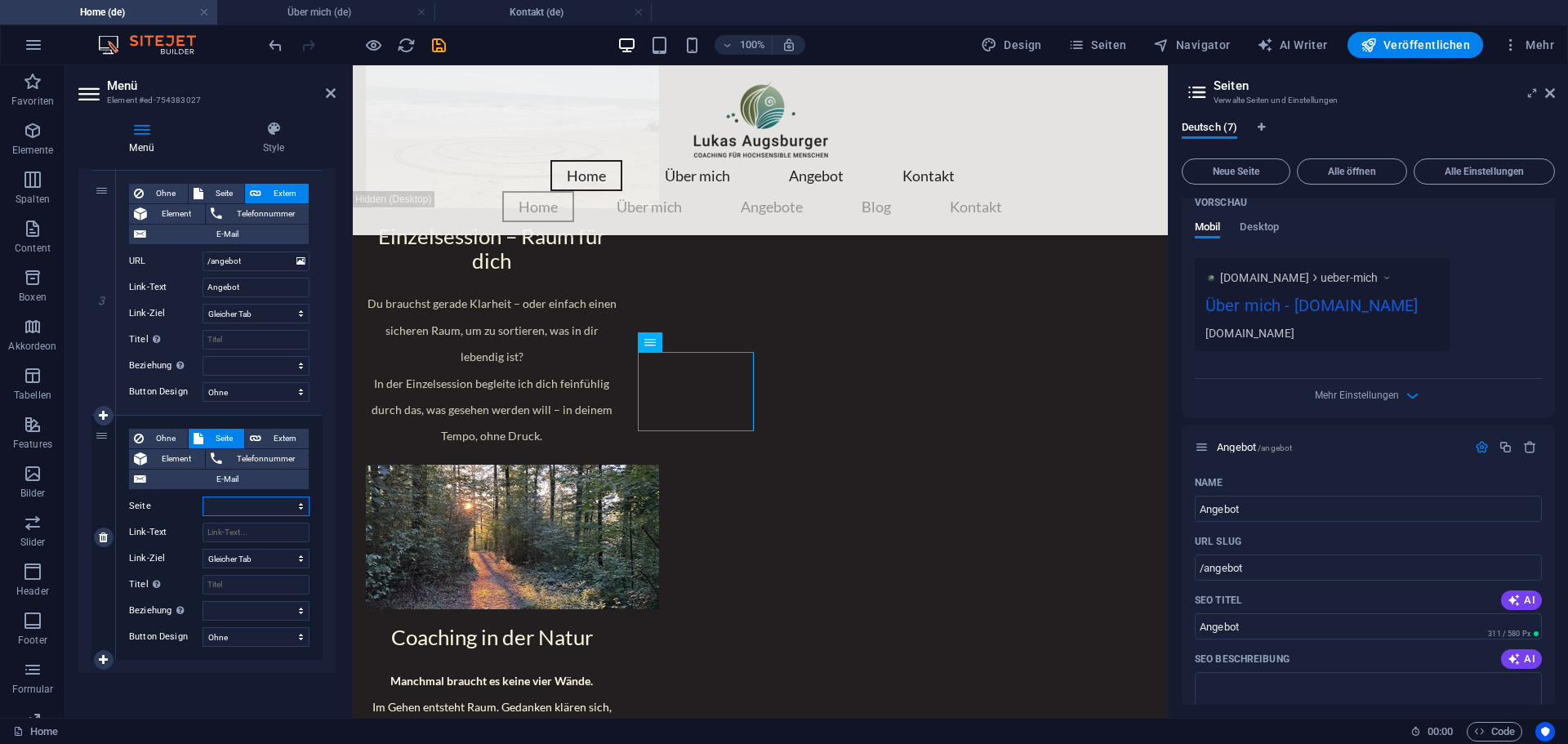
click at [211, 502] on select "Home Über mich Angebot Kontakt Legal Notice Datenschutz" at bounding box center [256, 506] width 107 height 20
select select "3"
click at [202, 496] on select "Home Über mich Angebot Kontakt Legal Notice Datenschutz" at bounding box center [256, 506] width 107 height 20
select select
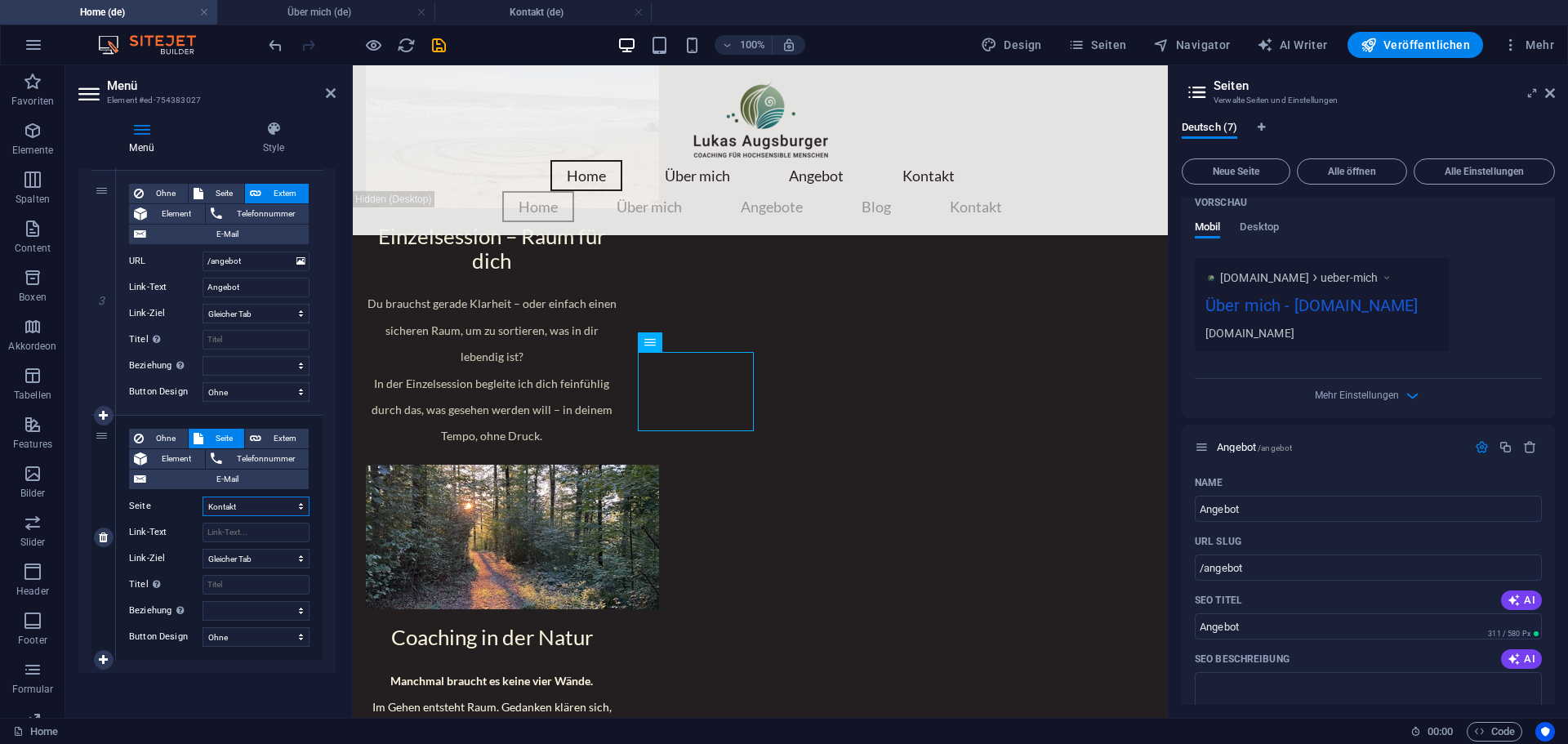
select select
click at [252, 536] on input "Link-Text" at bounding box center [256, 533] width 107 height 20
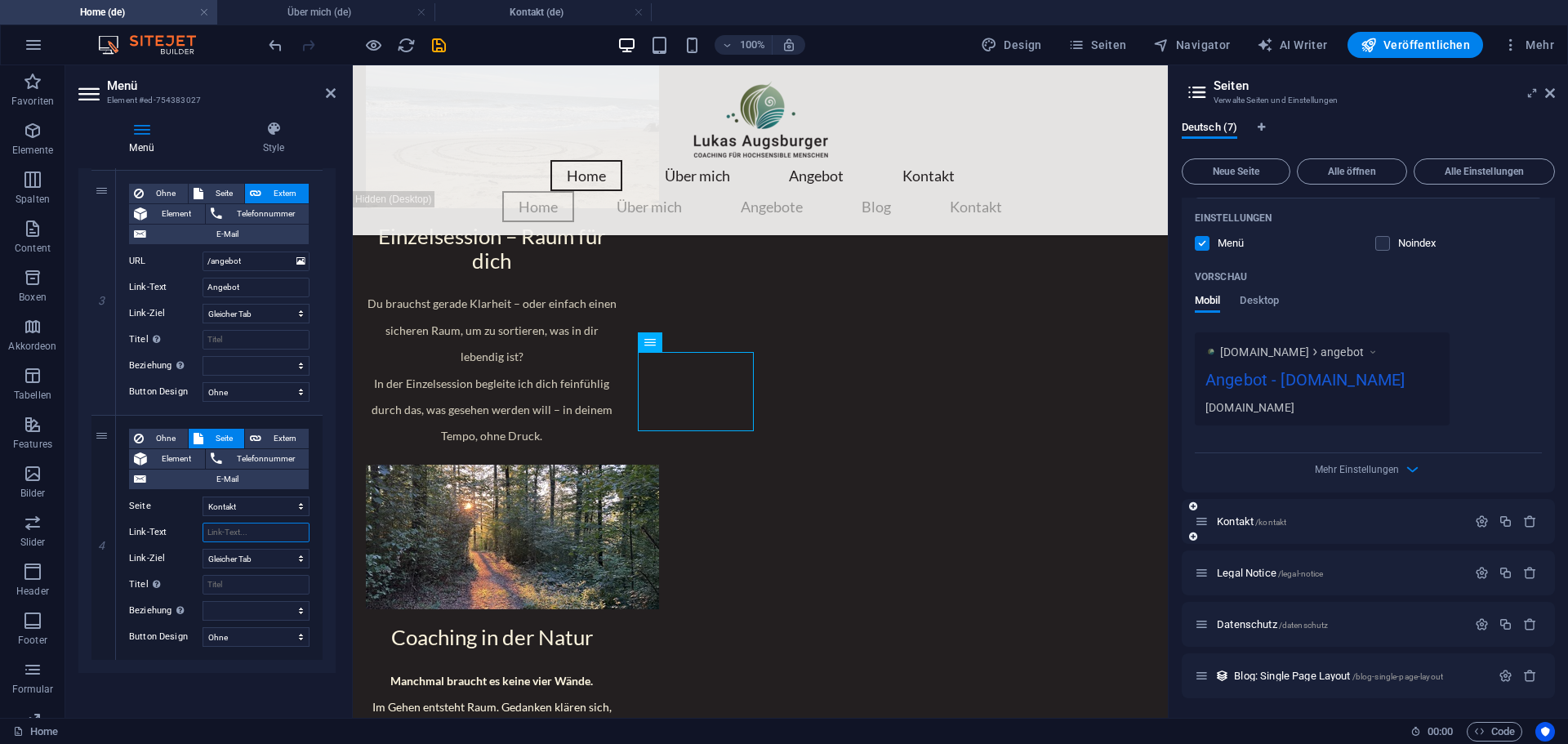
scroll to position [1116, 0]
click at [1481, 517] on icon "button" at bounding box center [1482, 521] width 14 height 14
select select
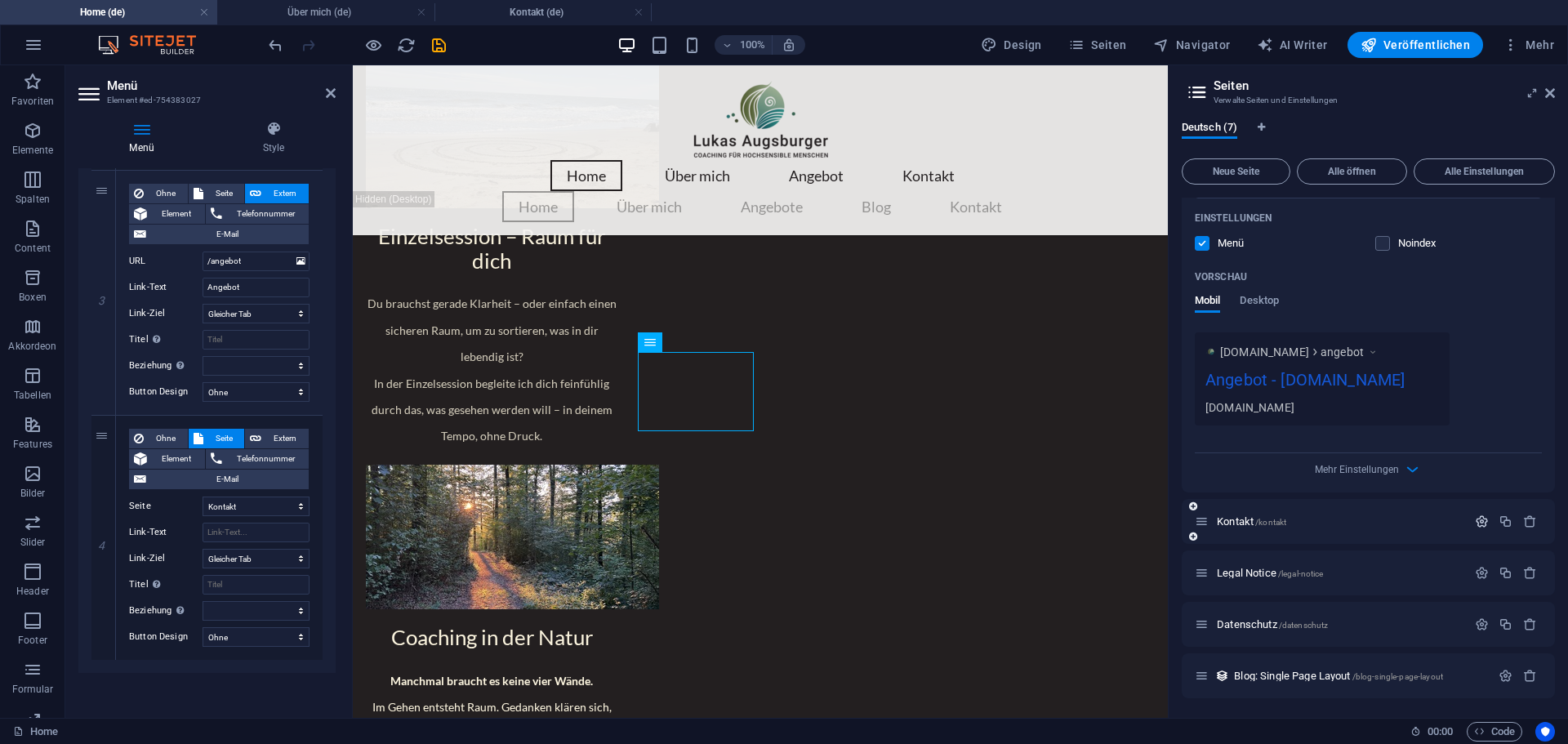
type input "Kontakt"
select select
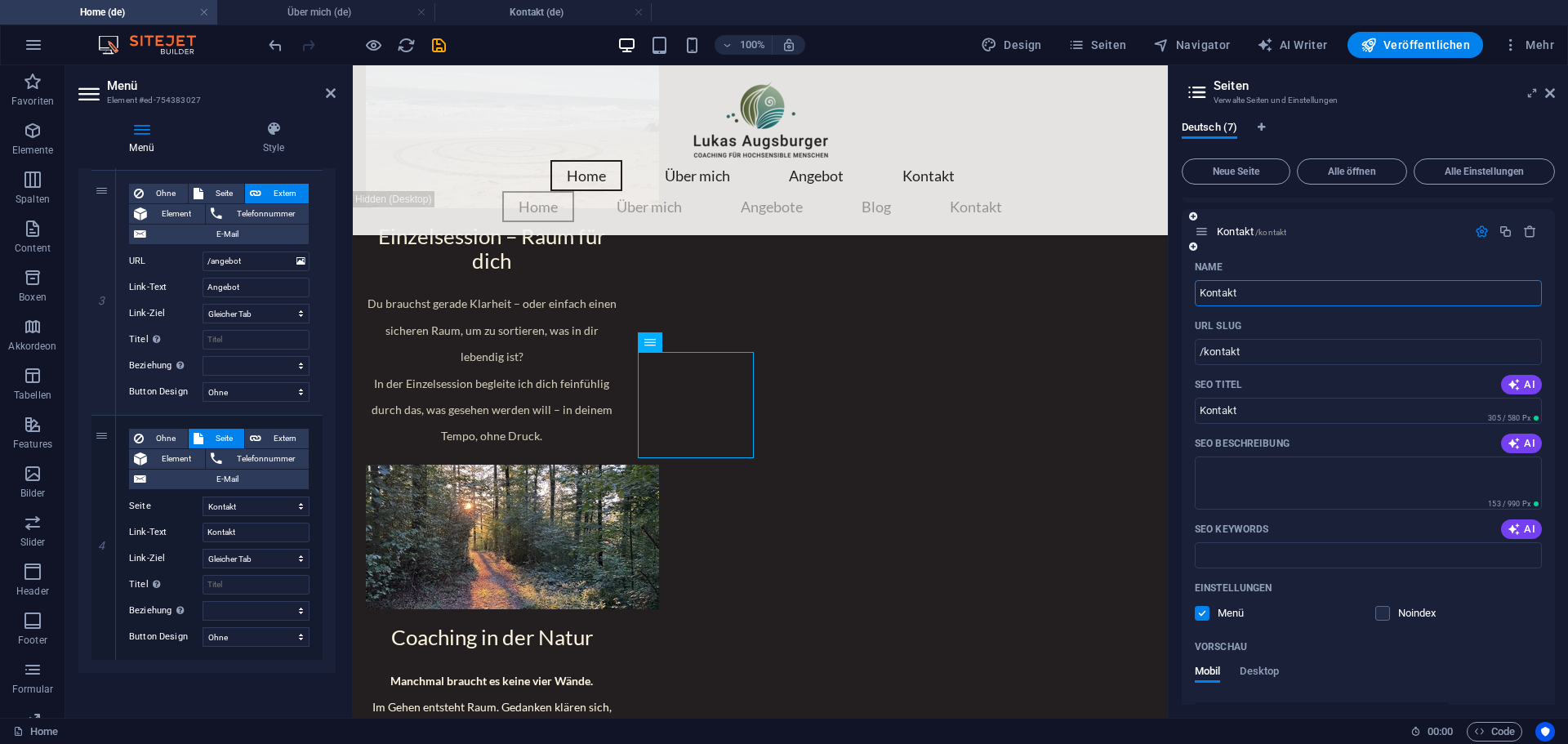
scroll to position [1361, 0]
click at [281, 438] on span "Extern" at bounding box center [285, 439] width 37 height 20
select select
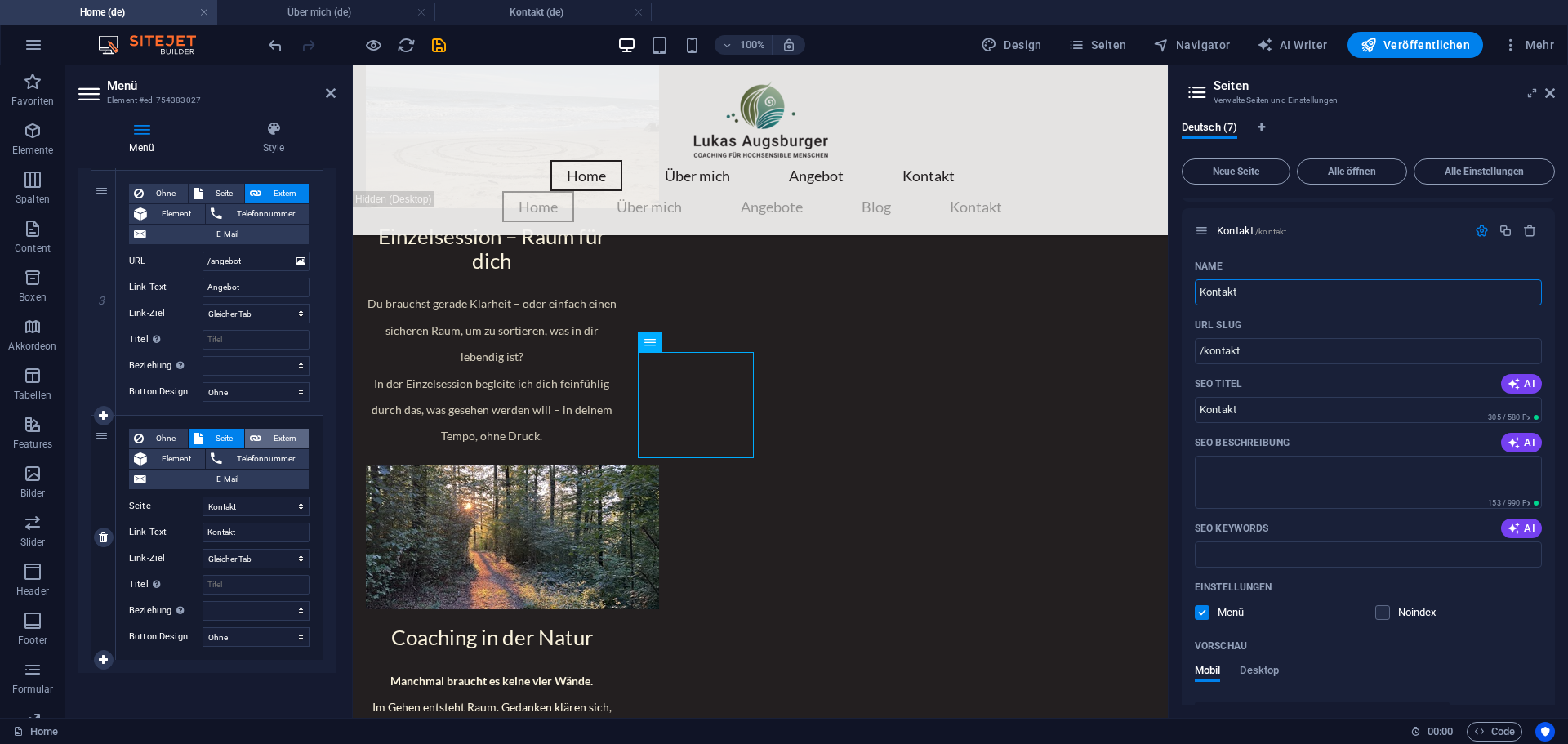
select select "blank"
select select
click at [241, 510] on input "URL" at bounding box center [256, 506] width 107 height 20
type input "/"
select select
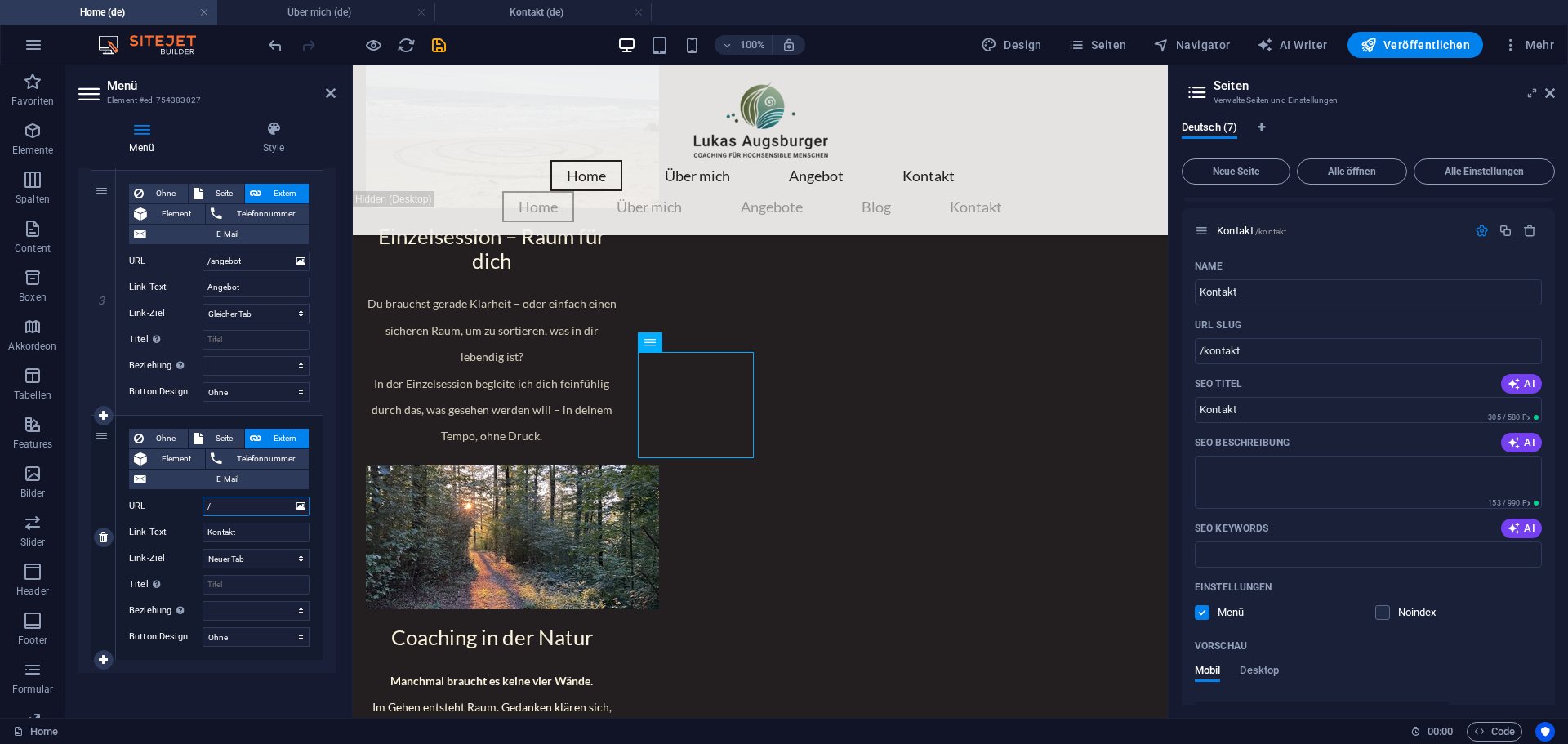
select select
type input "/kon"
select select
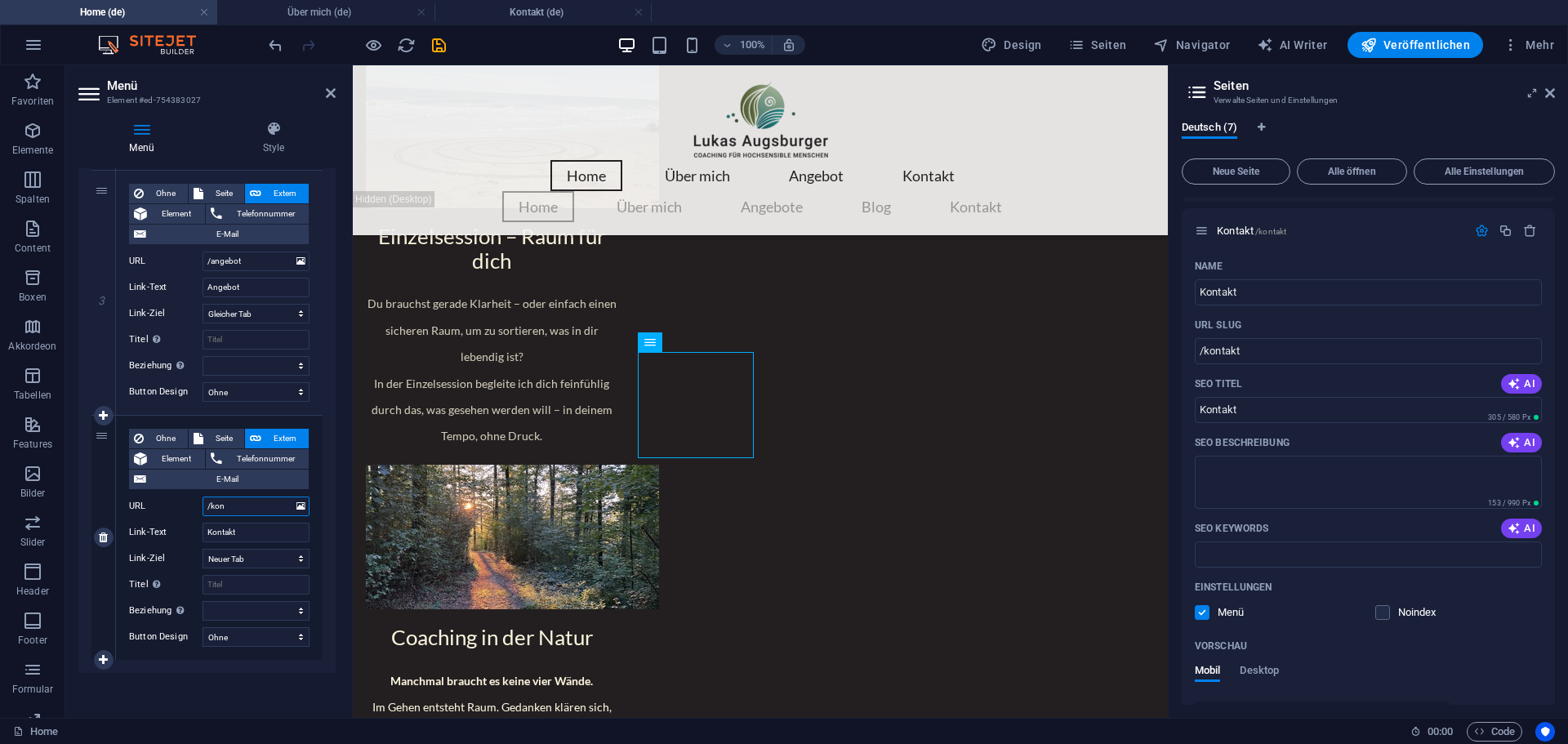
select select
type input "/kontak"
select select
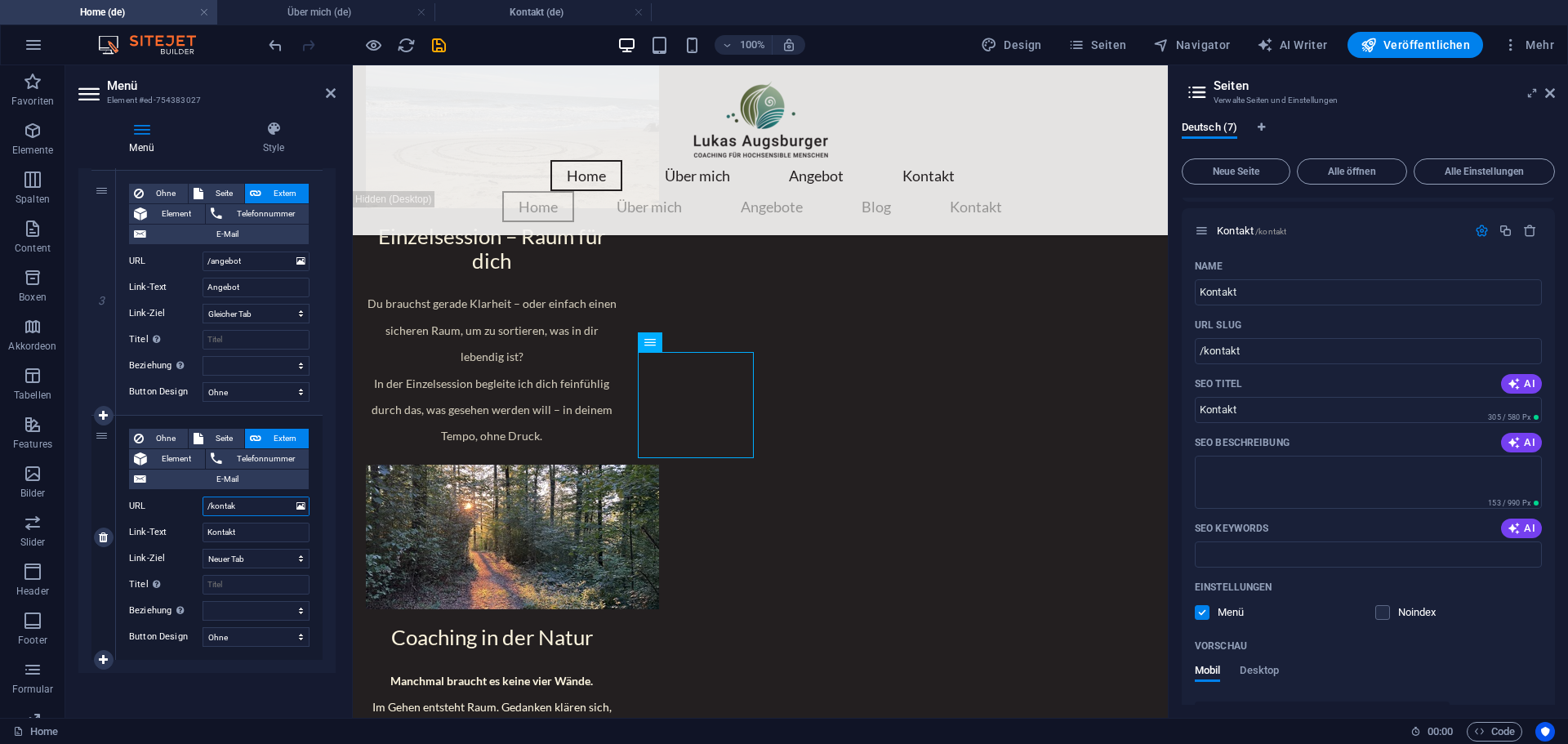
select select
type input "/kontakt"
select select
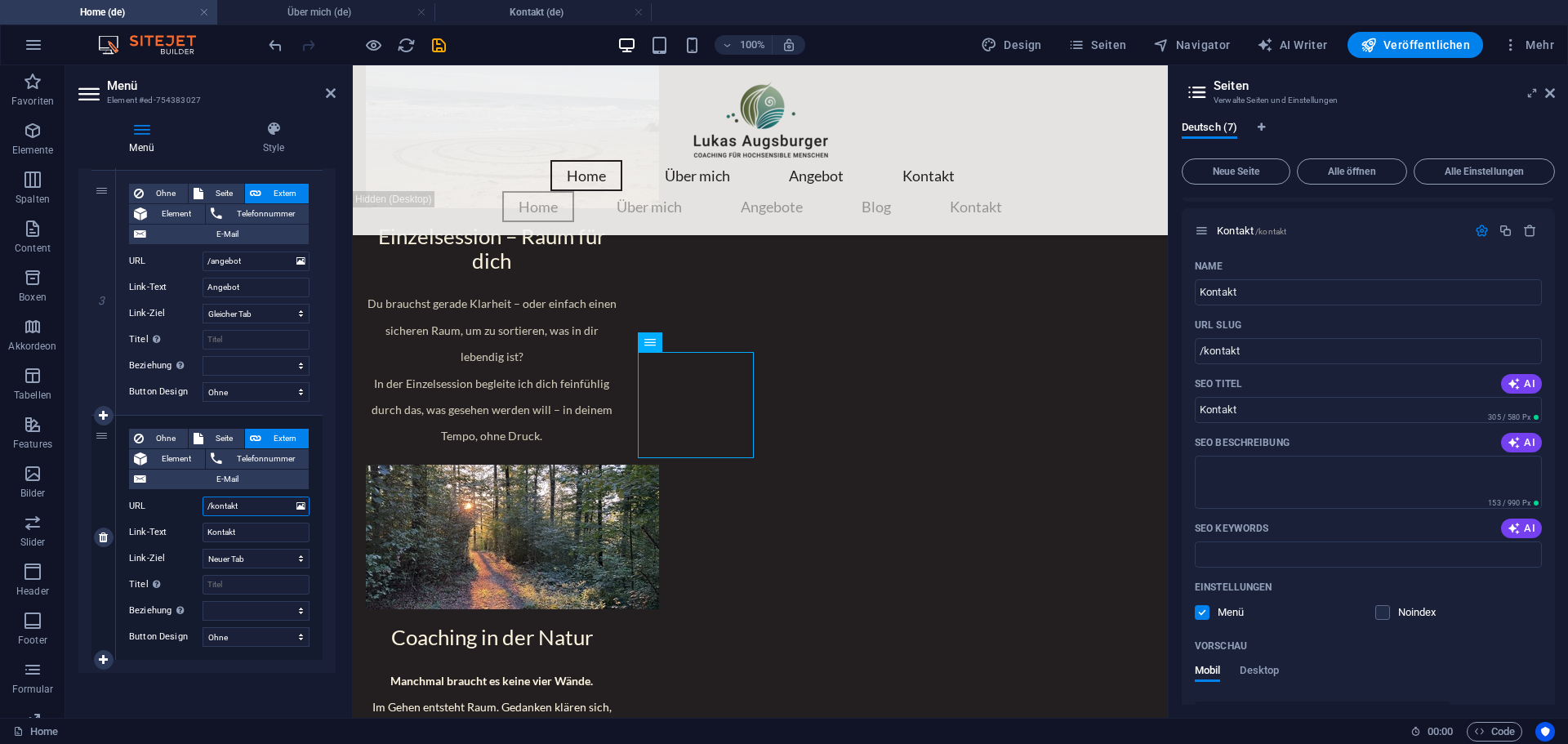
select select
type input "/kontakt"
click at [261, 558] on select "Neuer Tab Gleicher Tab Overlay" at bounding box center [256, 558] width 107 height 20
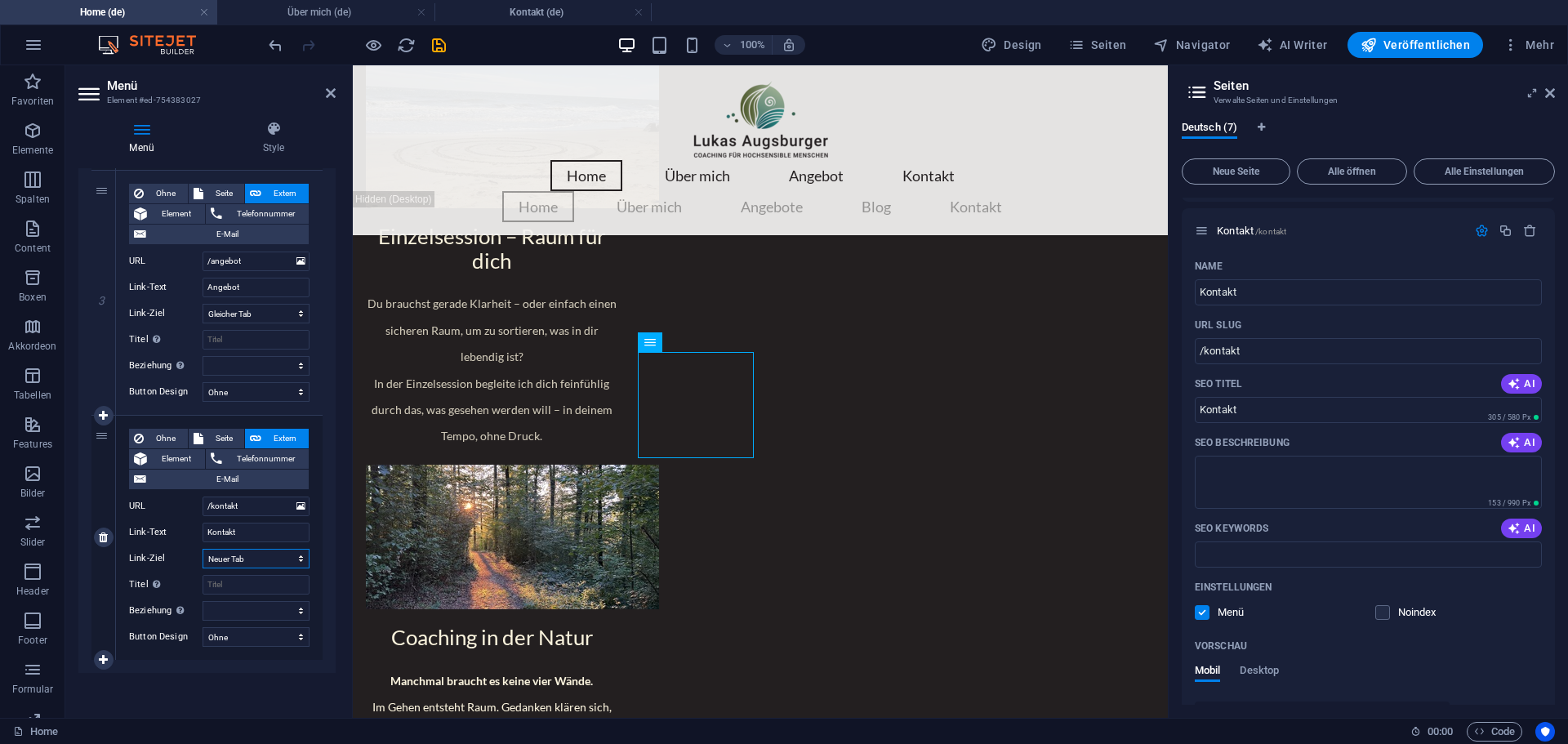
select select
click at [202, 548] on select "Neuer Tab Gleicher Tab Overlay" at bounding box center [256, 558] width 107 height 20
select select
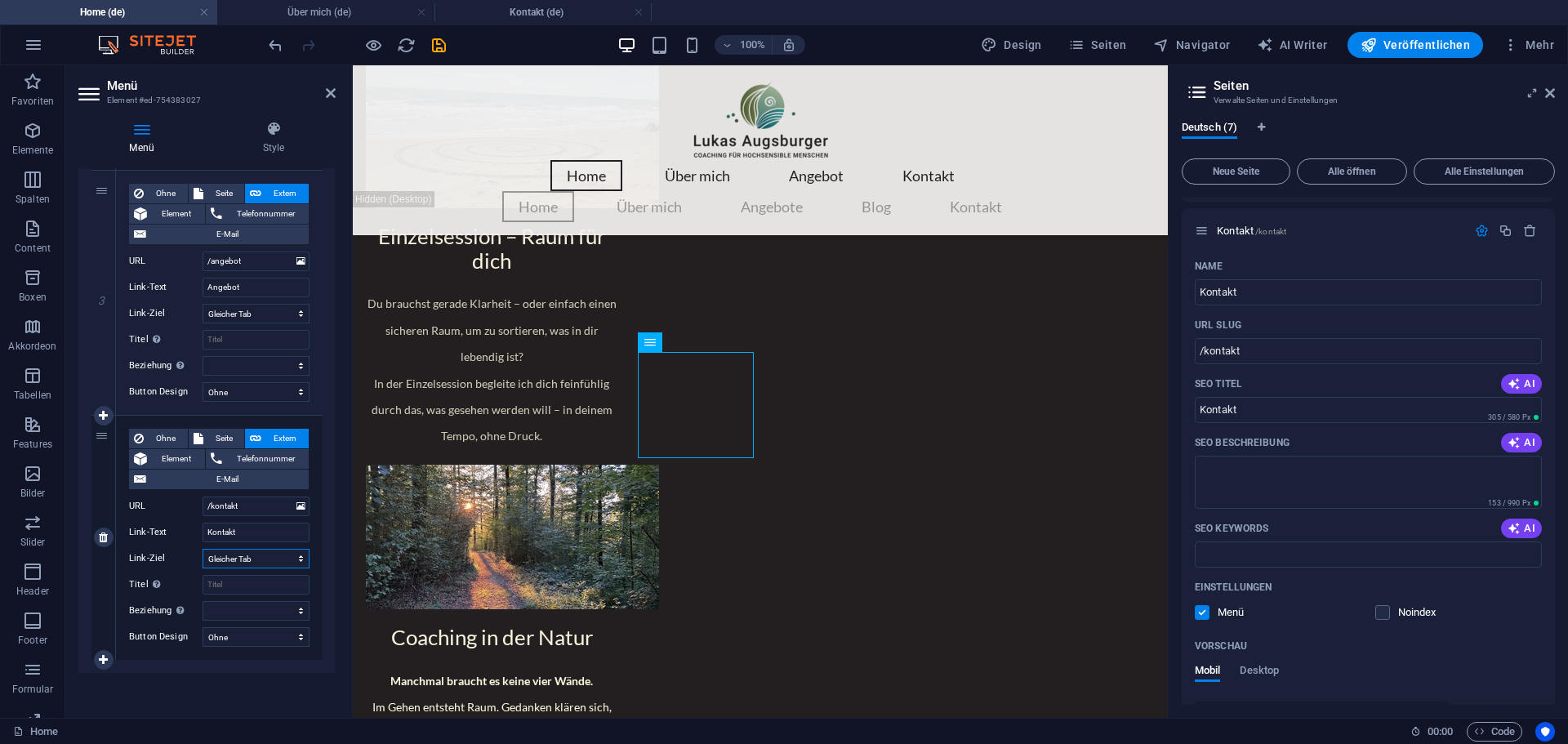
select select
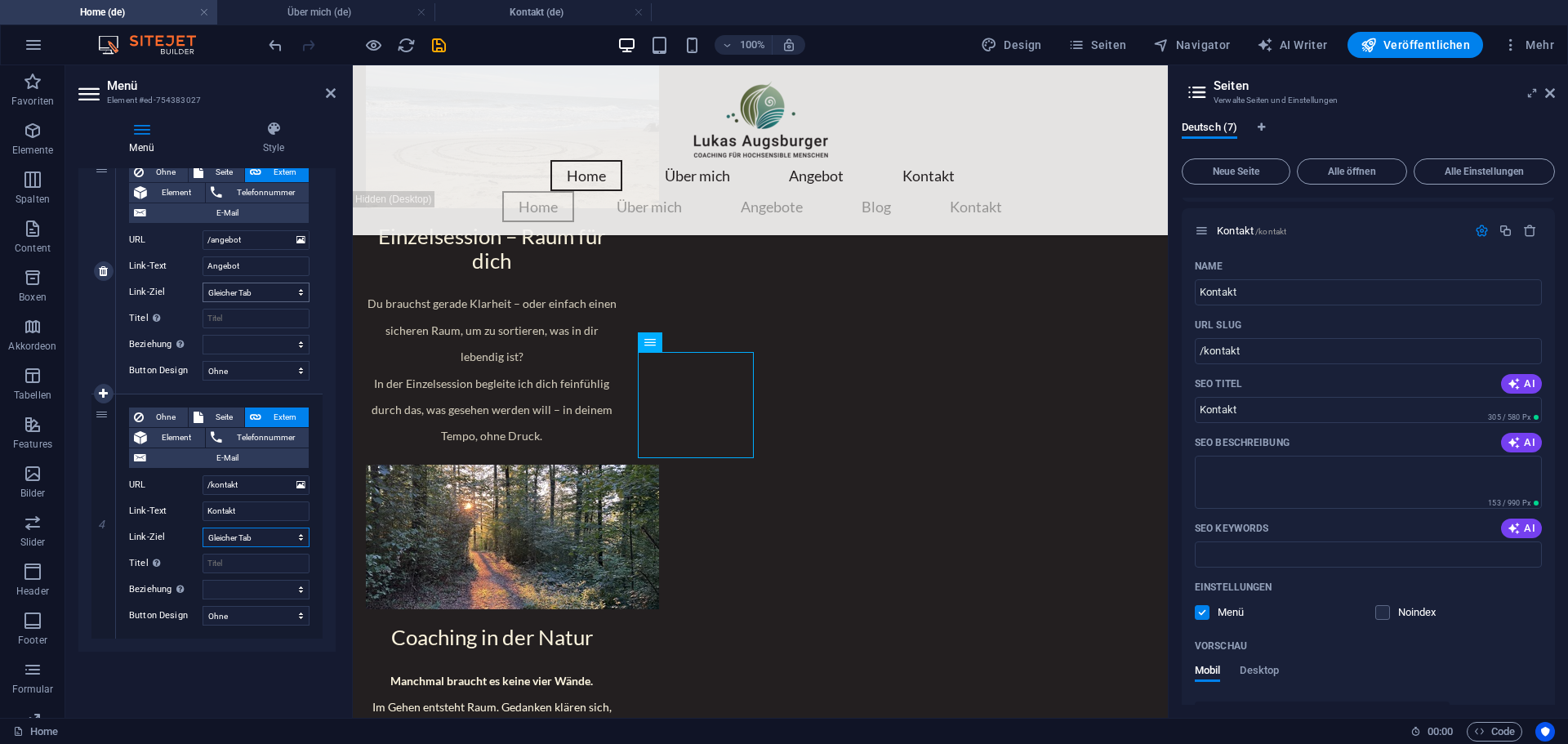
scroll to position [667, 0]
click at [440, 42] on icon "save" at bounding box center [439, 45] width 19 height 19
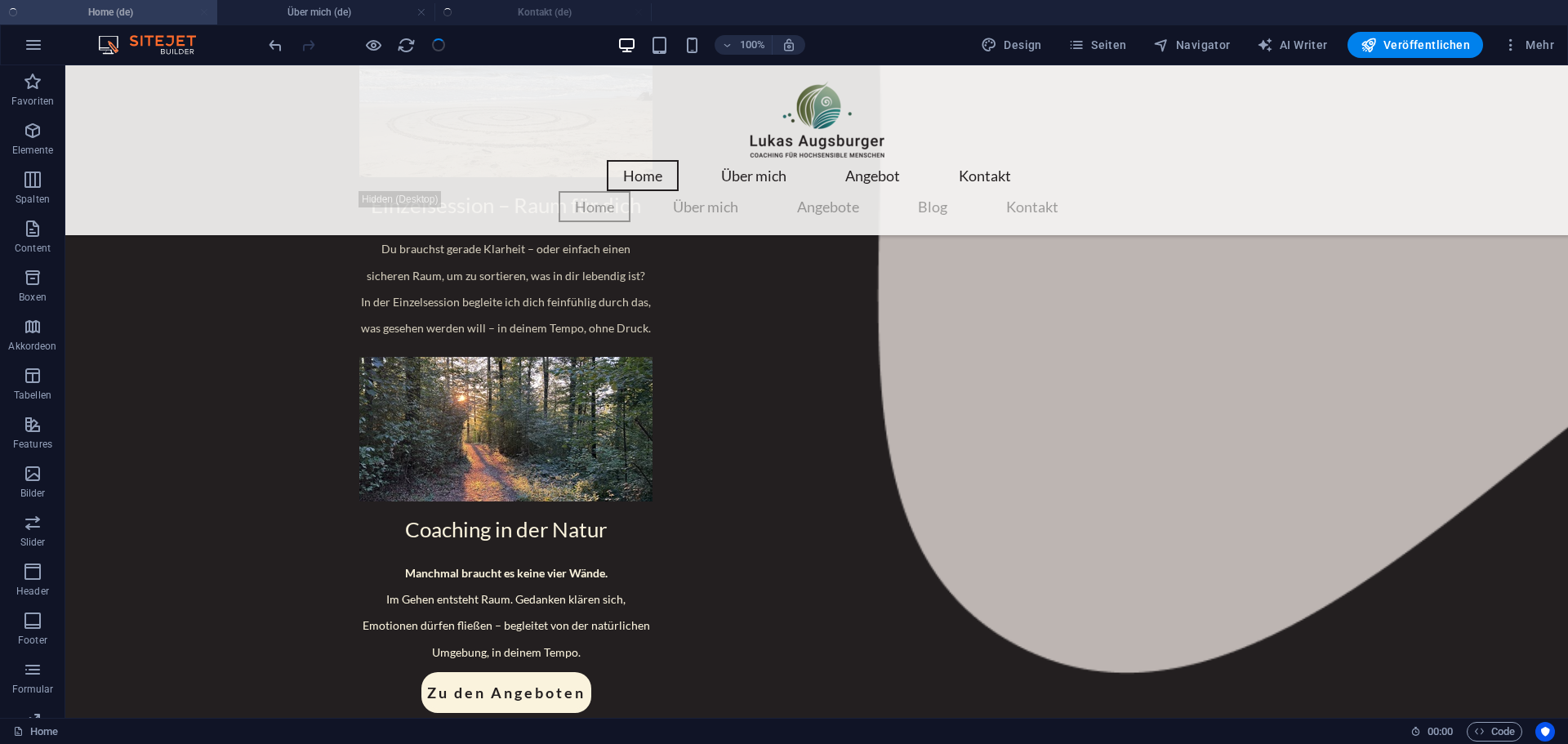
scroll to position [1897, 0]
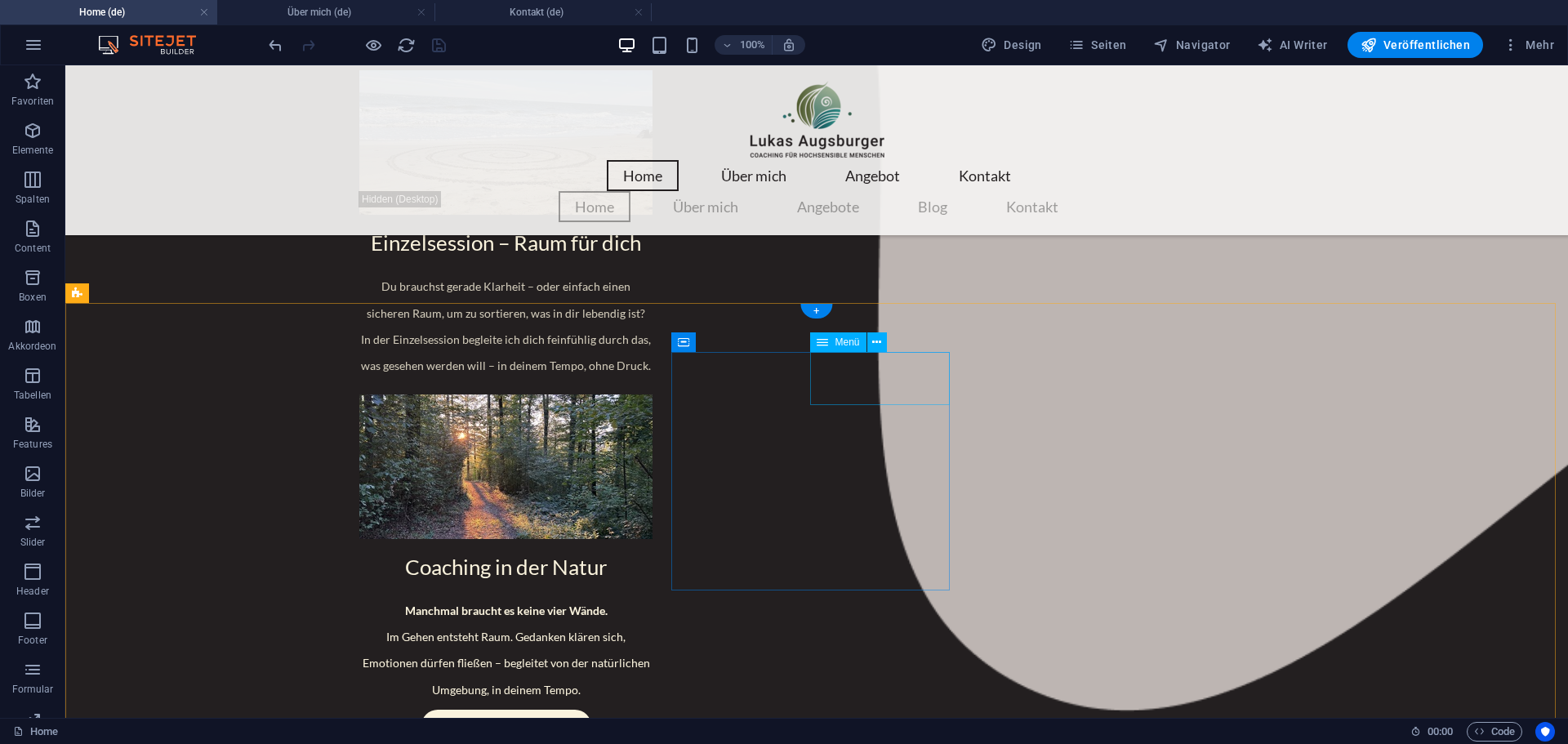
select select
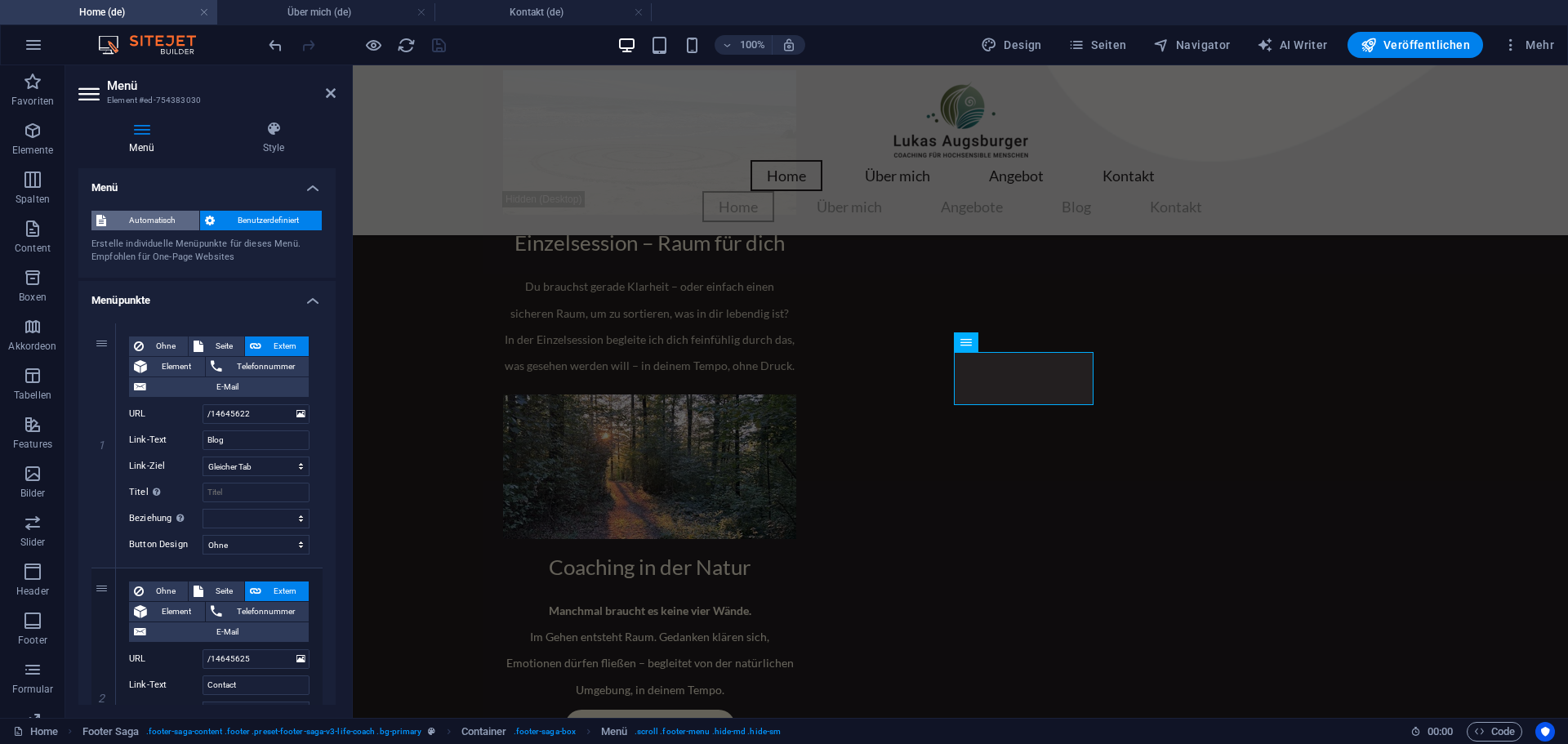
click at [145, 226] on span "Automatisch" at bounding box center [152, 221] width 83 height 20
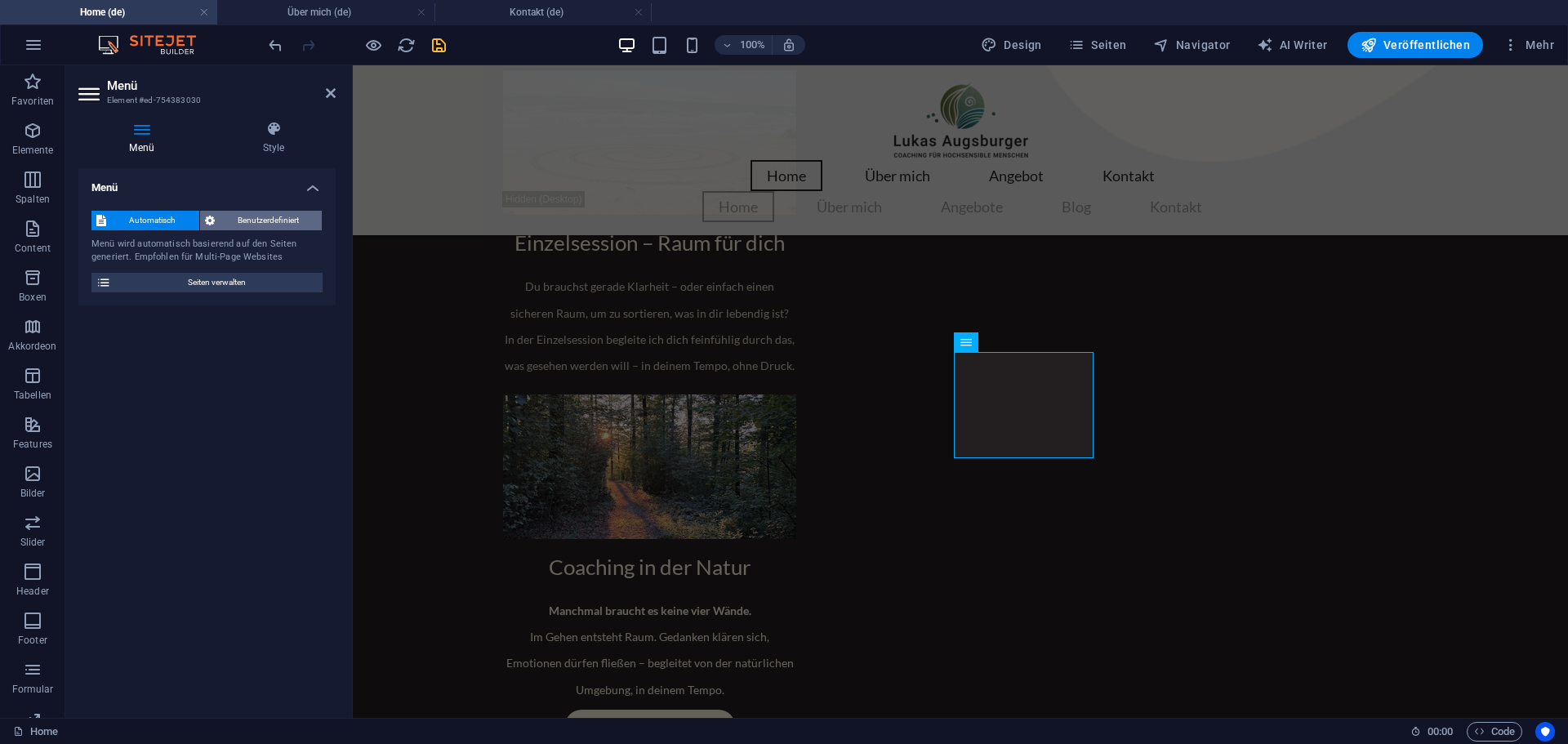
click at [250, 225] on span "Benutzerdefiniert" at bounding box center [269, 221] width 98 height 20
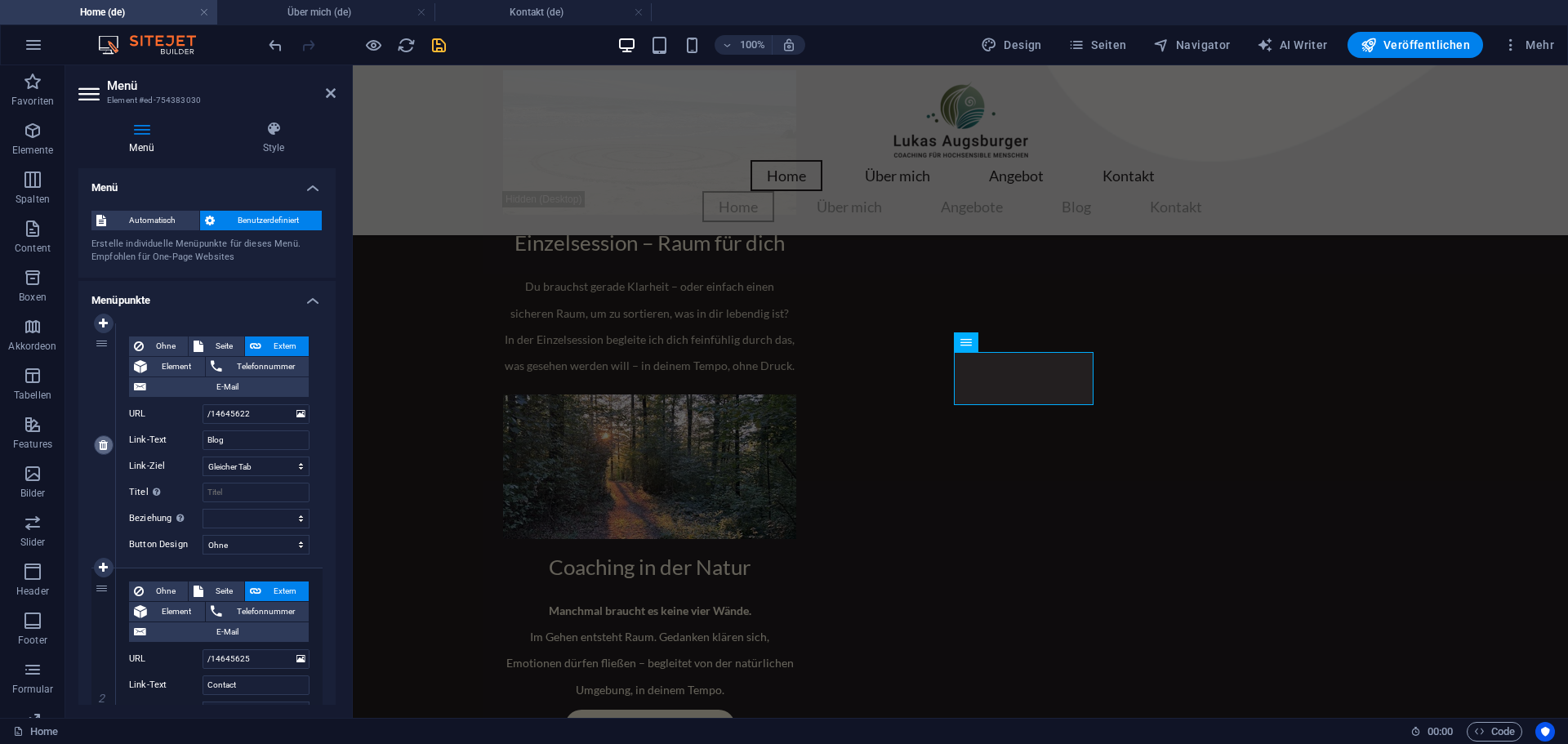
click at [102, 447] on icon at bounding box center [103, 445] width 9 height 12
type input "/14645625"
type input "Contact"
select select
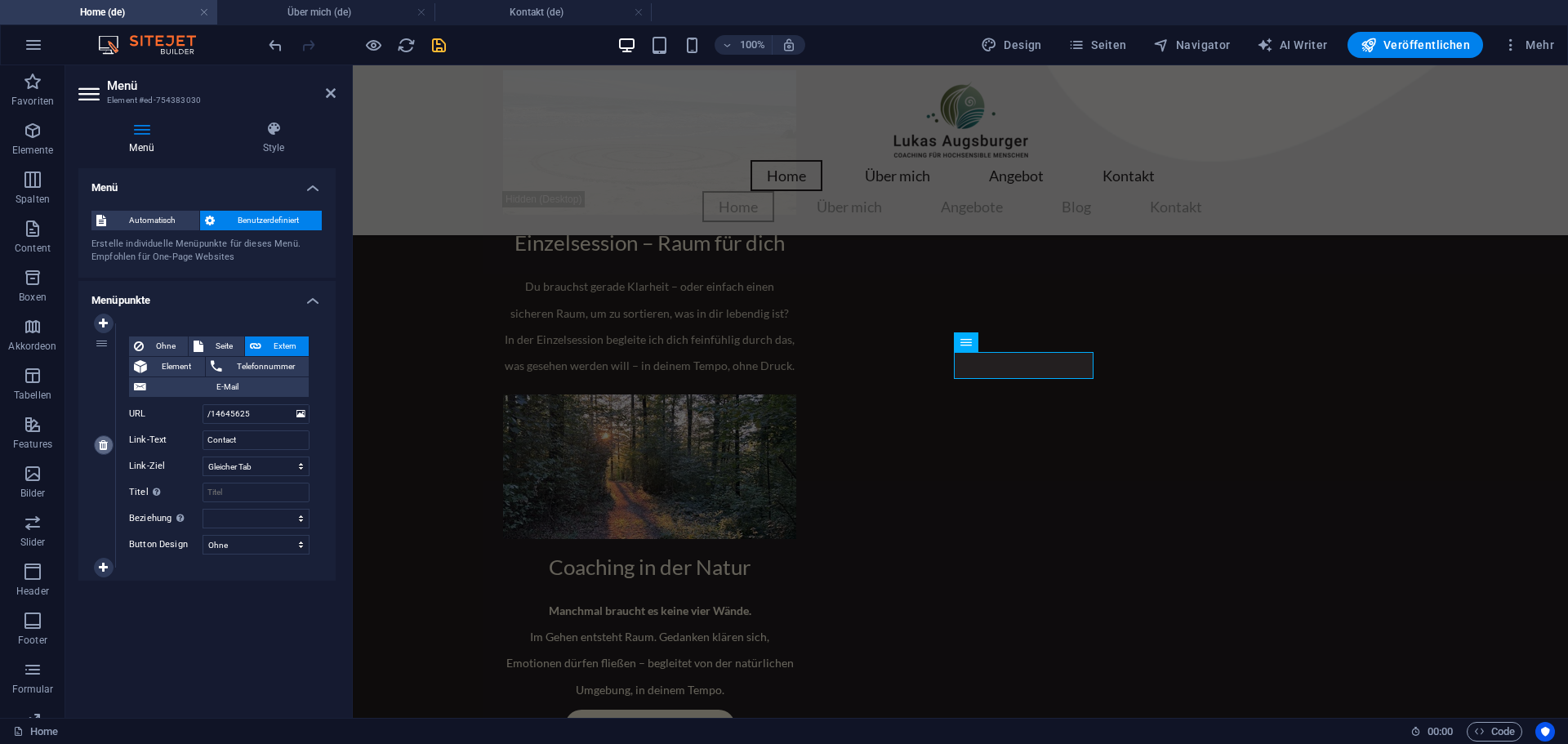
click at [102, 452] on link at bounding box center [104, 445] width 20 height 20
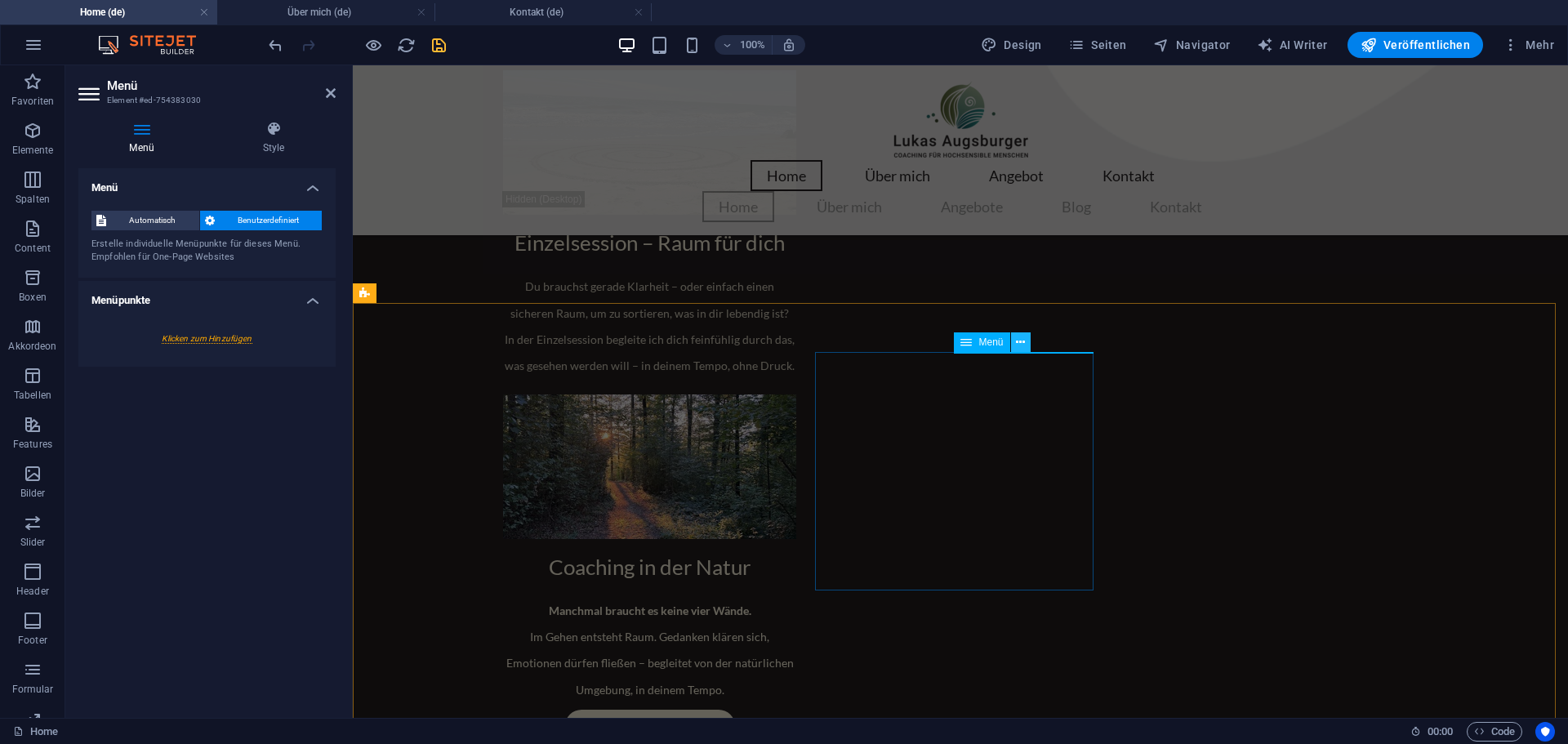
click at [1021, 344] on icon at bounding box center [1020, 342] width 9 height 17
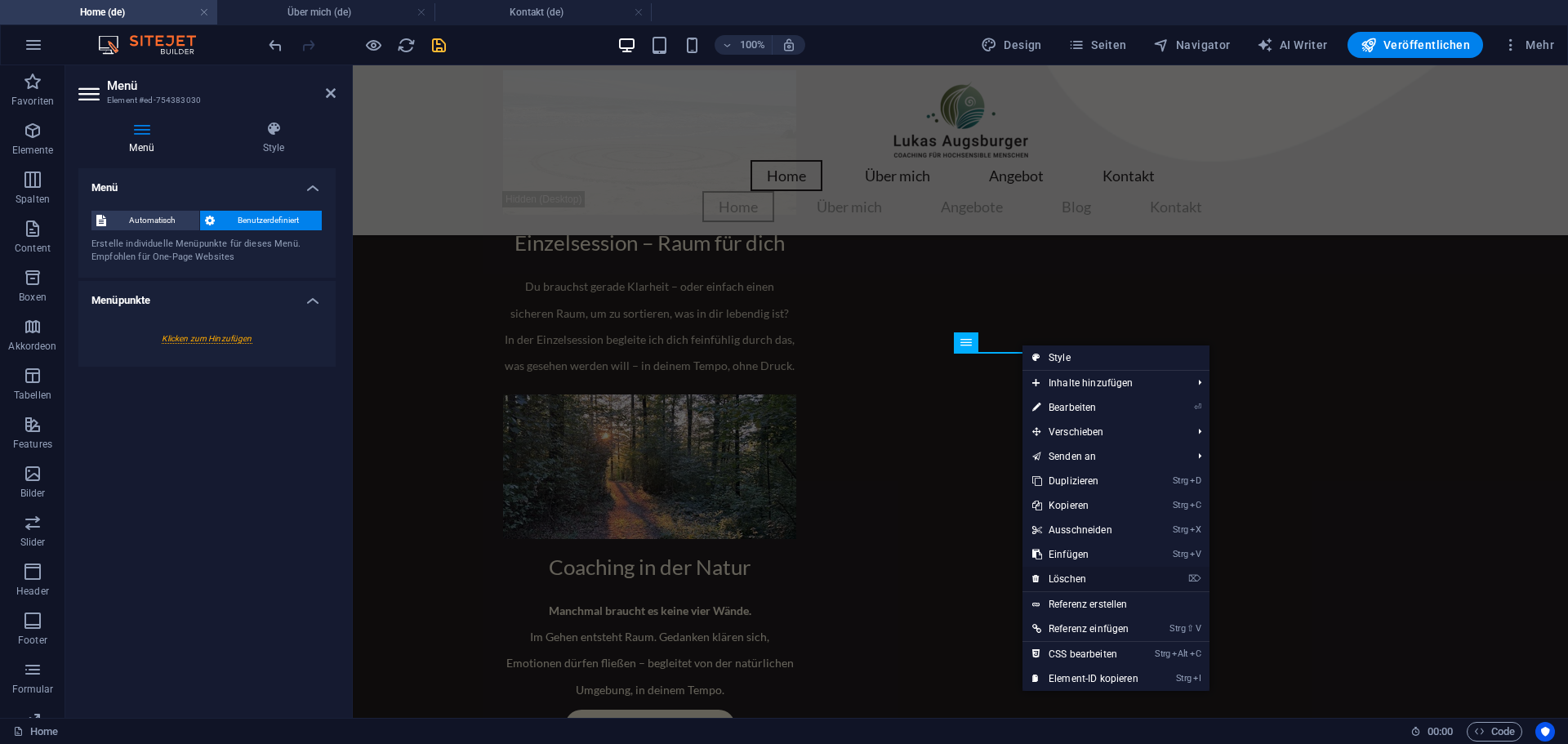
click at [1073, 578] on link "⌦ Löschen" at bounding box center [1085, 578] width 126 height 24
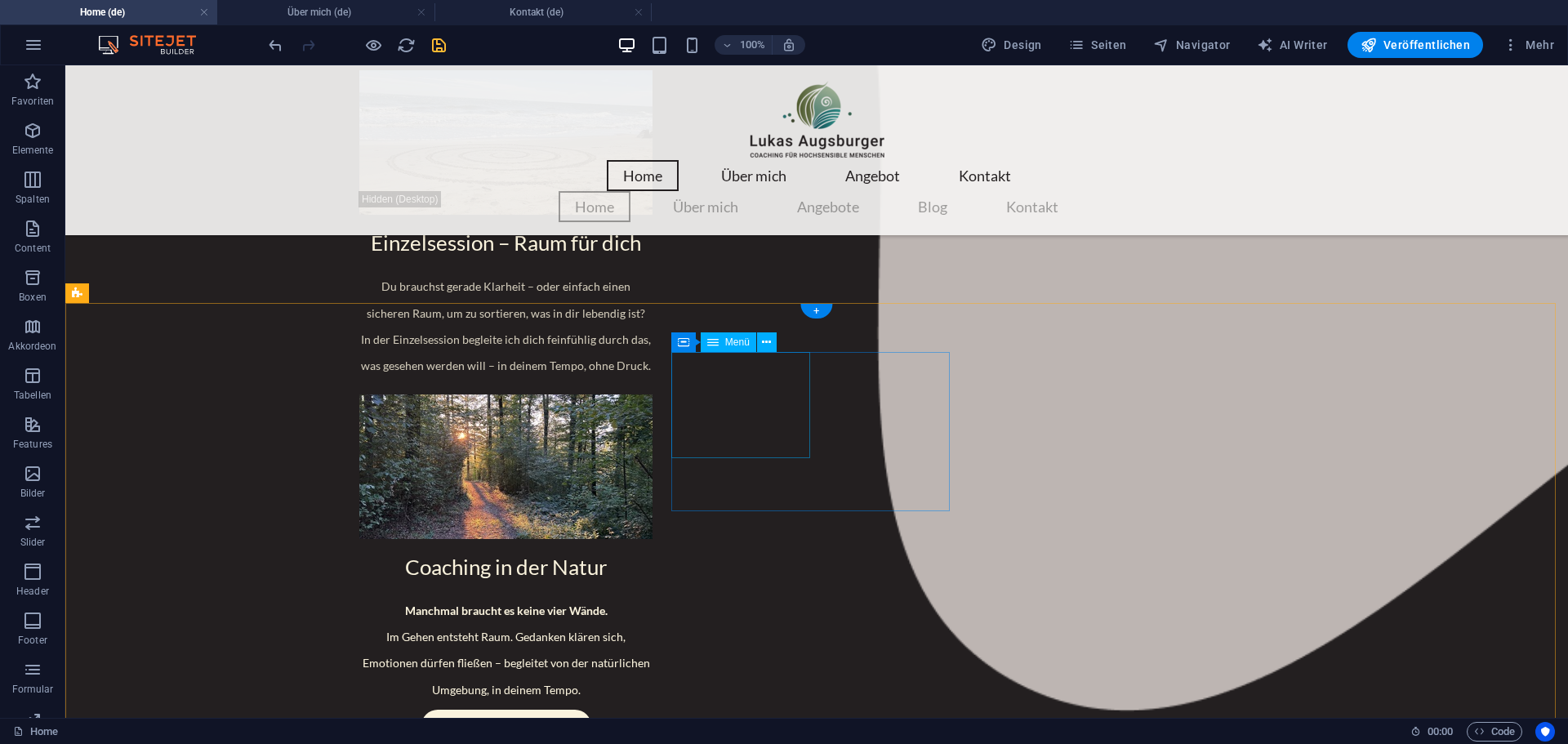
select select
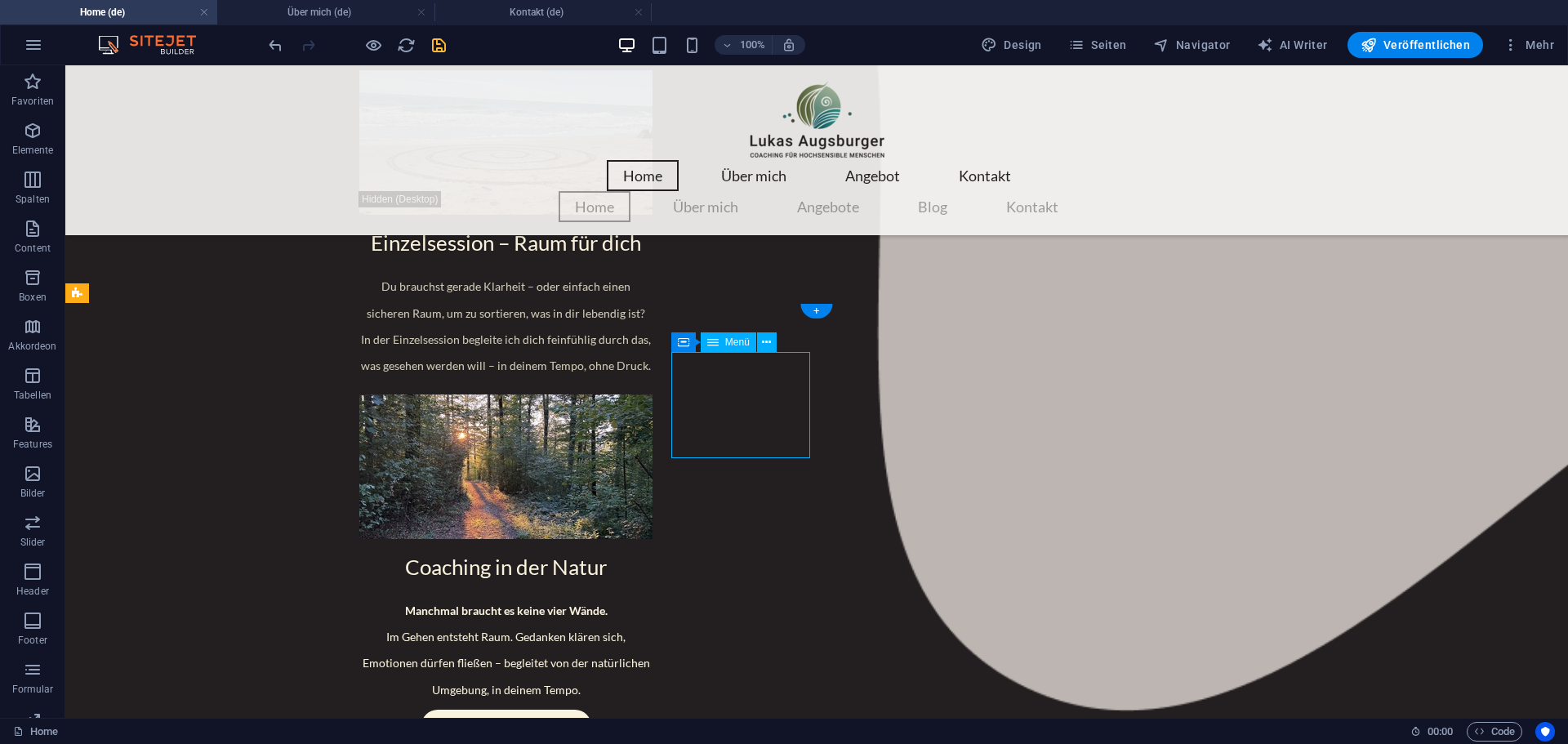
select select
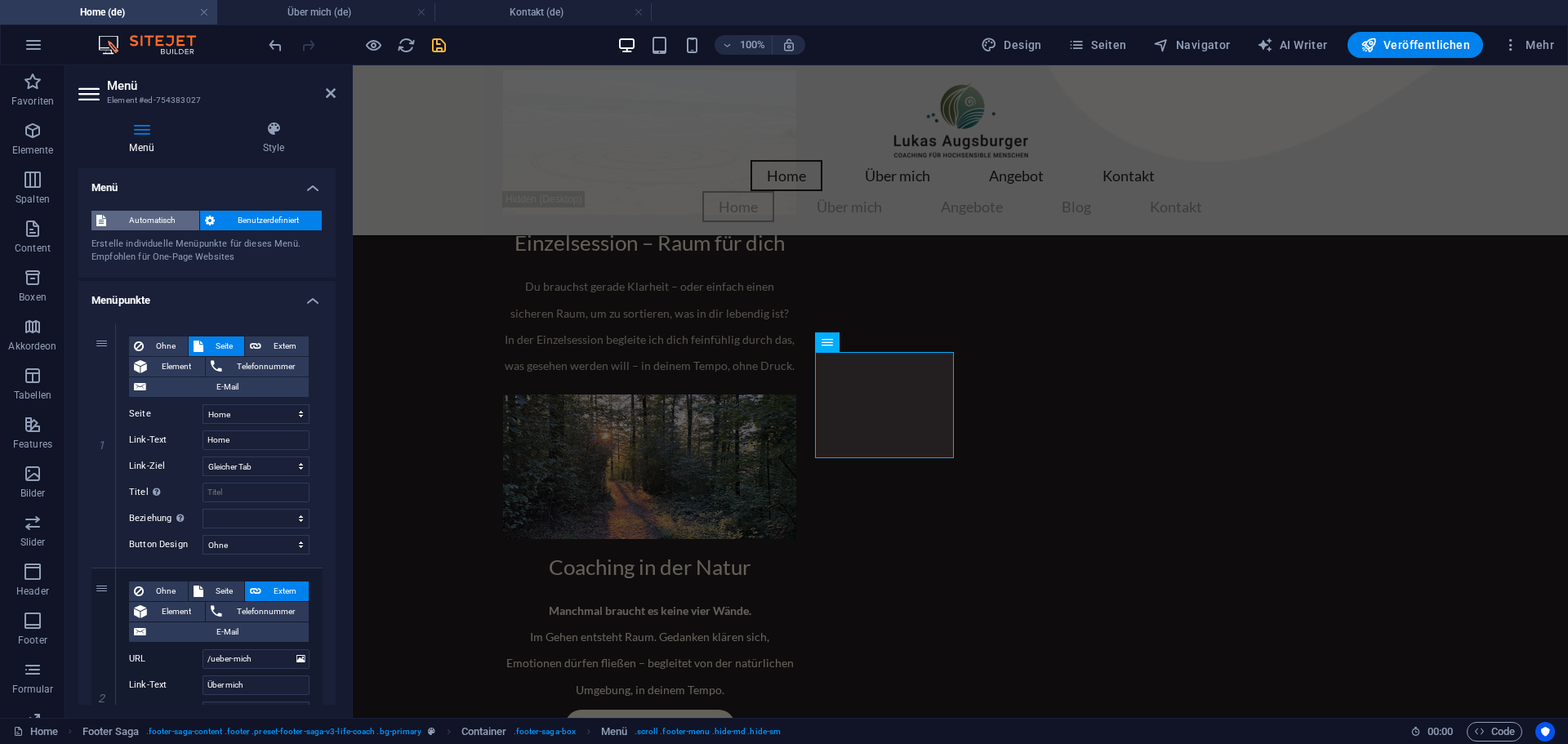
click at [140, 217] on span "Automatisch" at bounding box center [152, 221] width 83 height 20
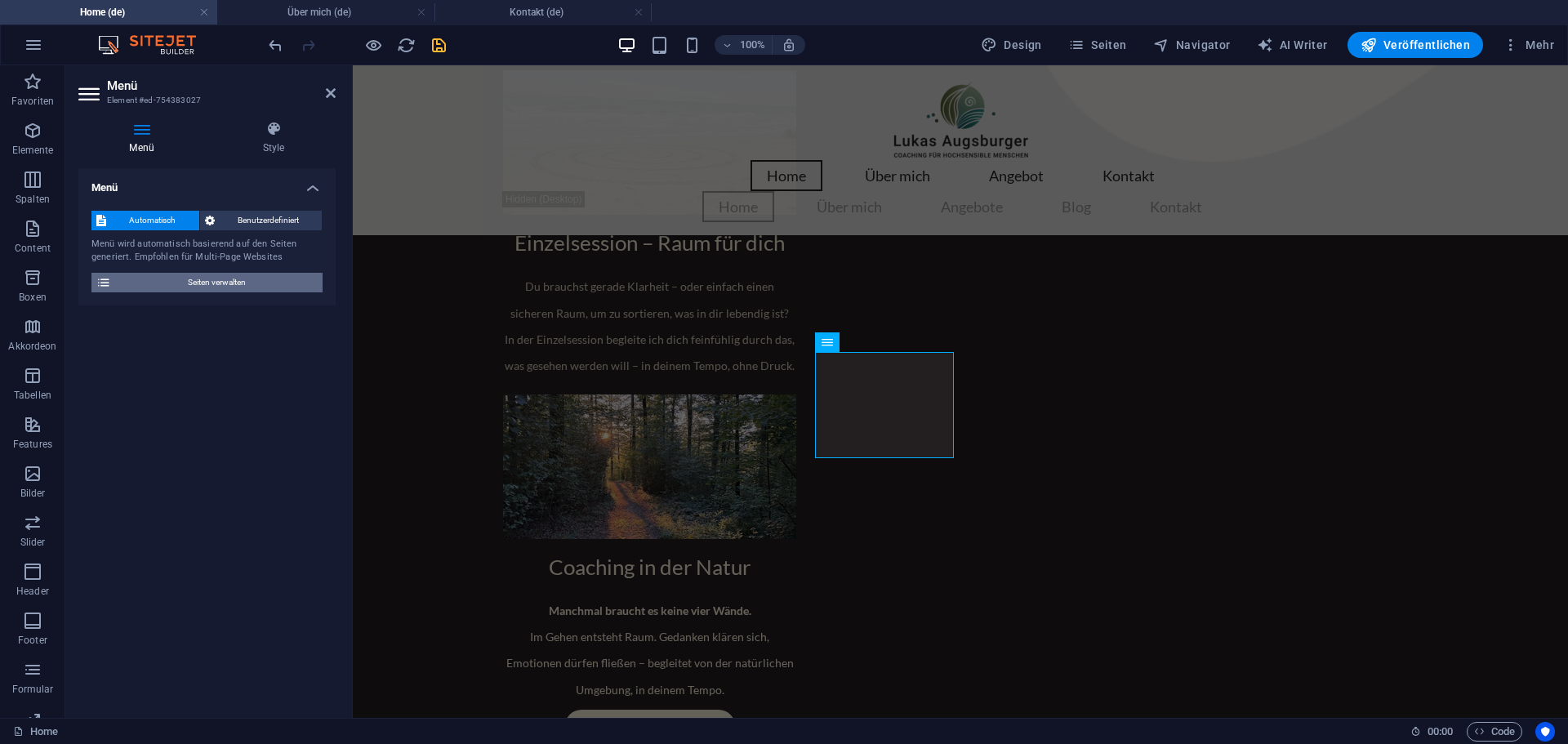
click at [105, 283] on icon at bounding box center [104, 283] width 15 height 20
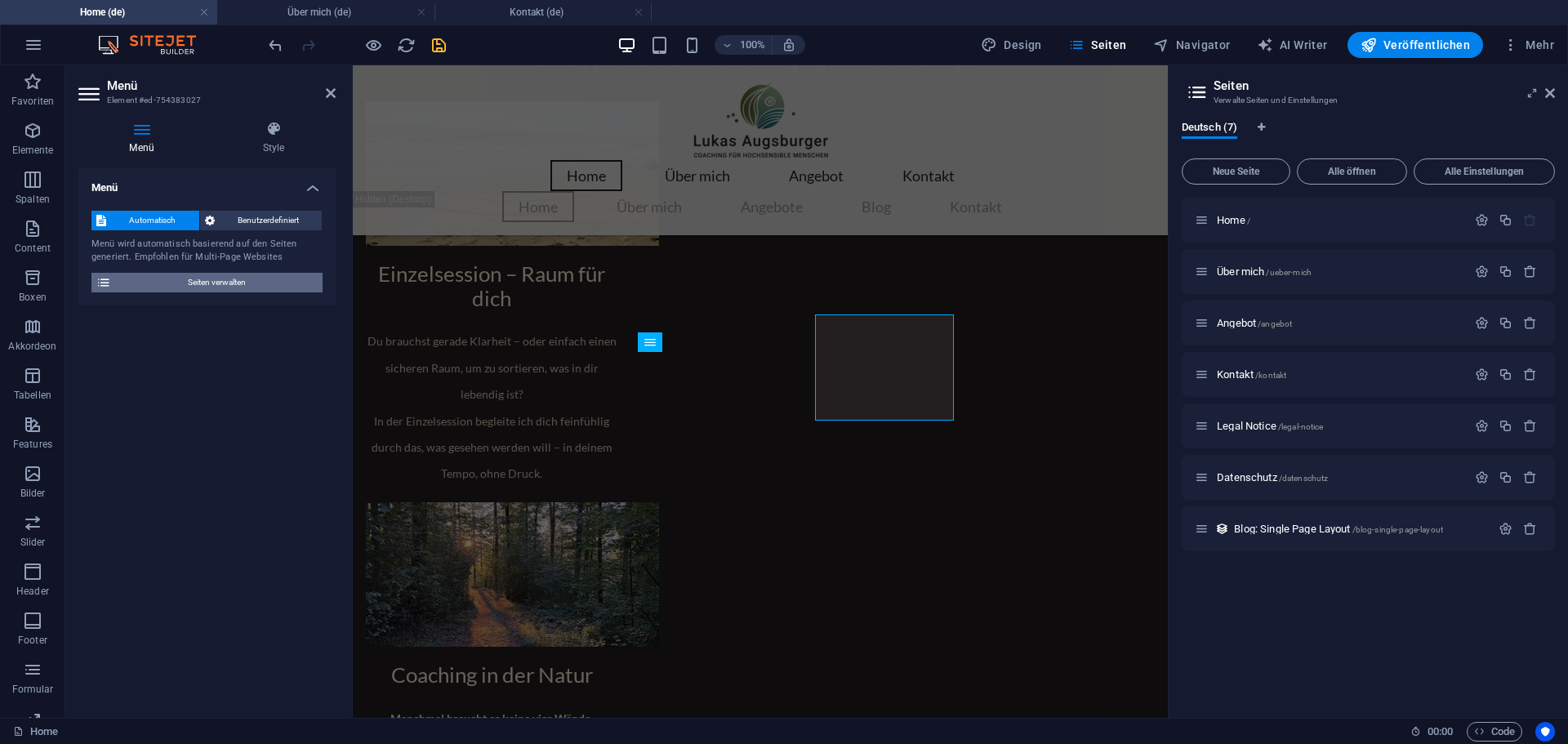
scroll to position [1934, 0]
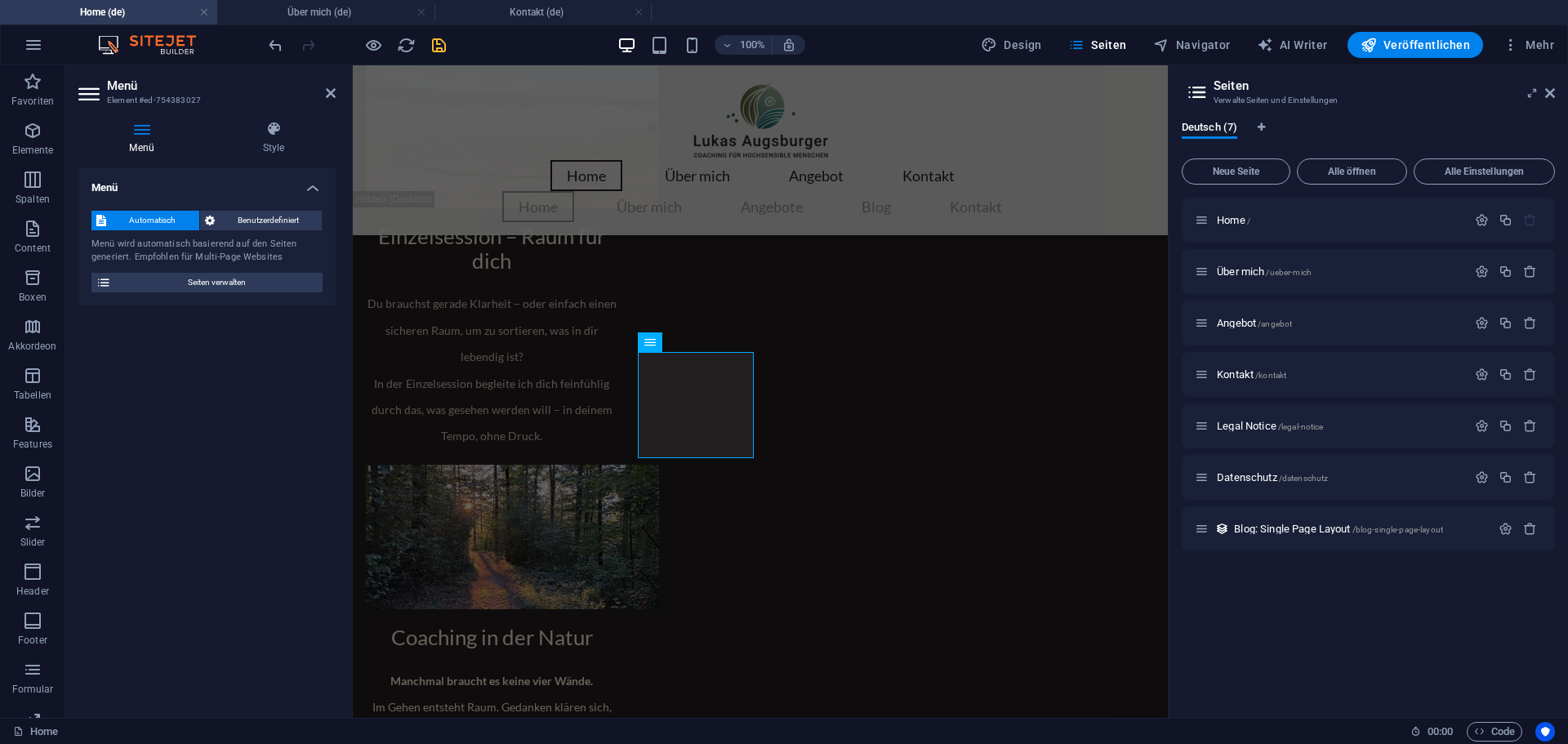
click at [241, 430] on div "Menü Automatisch Benutzerdefiniert Menü wird automatisch basierend auf den Seit…" at bounding box center [207, 436] width 257 height 536
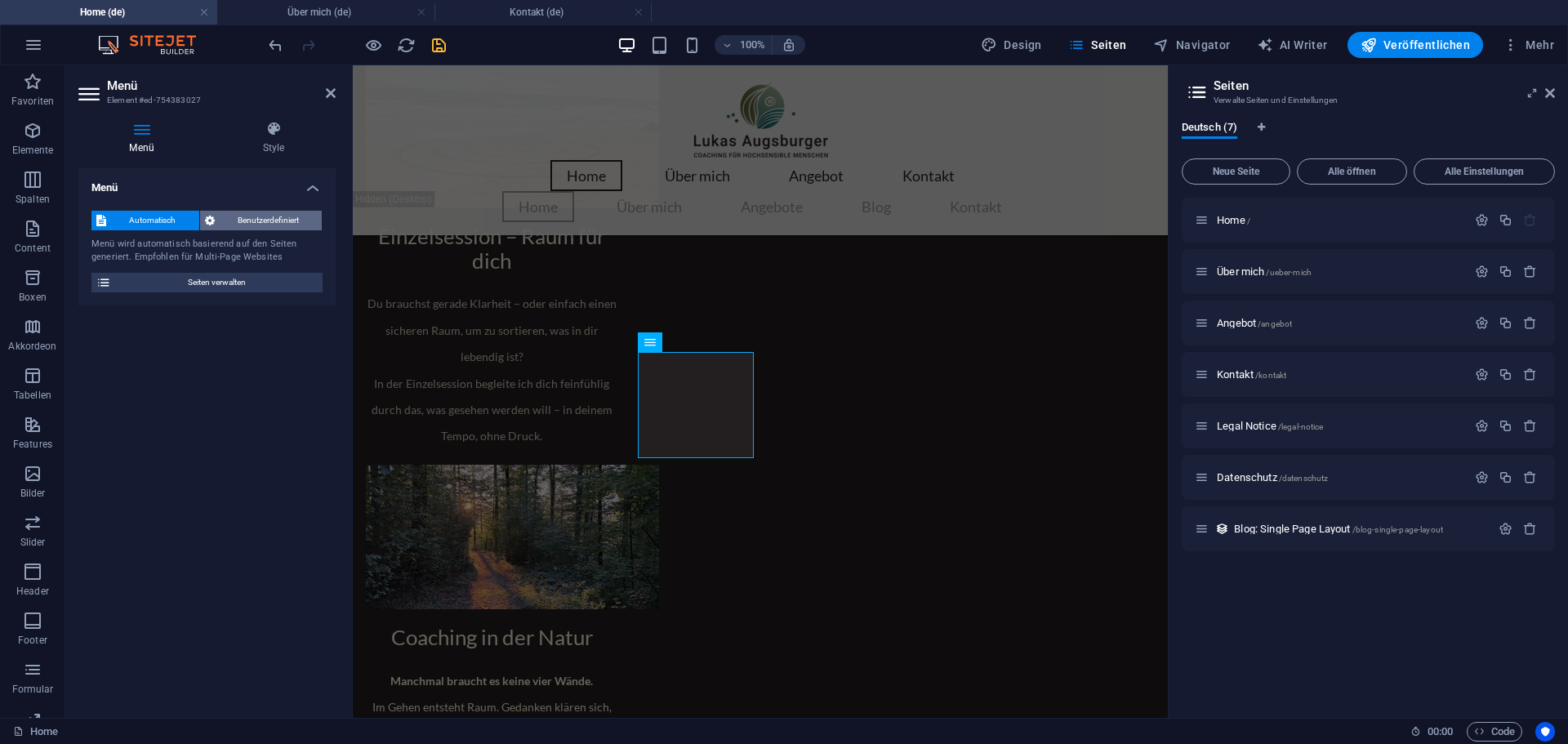
click at [246, 222] on span "Benutzerdefiniert" at bounding box center [269, 221] width 98 height 20
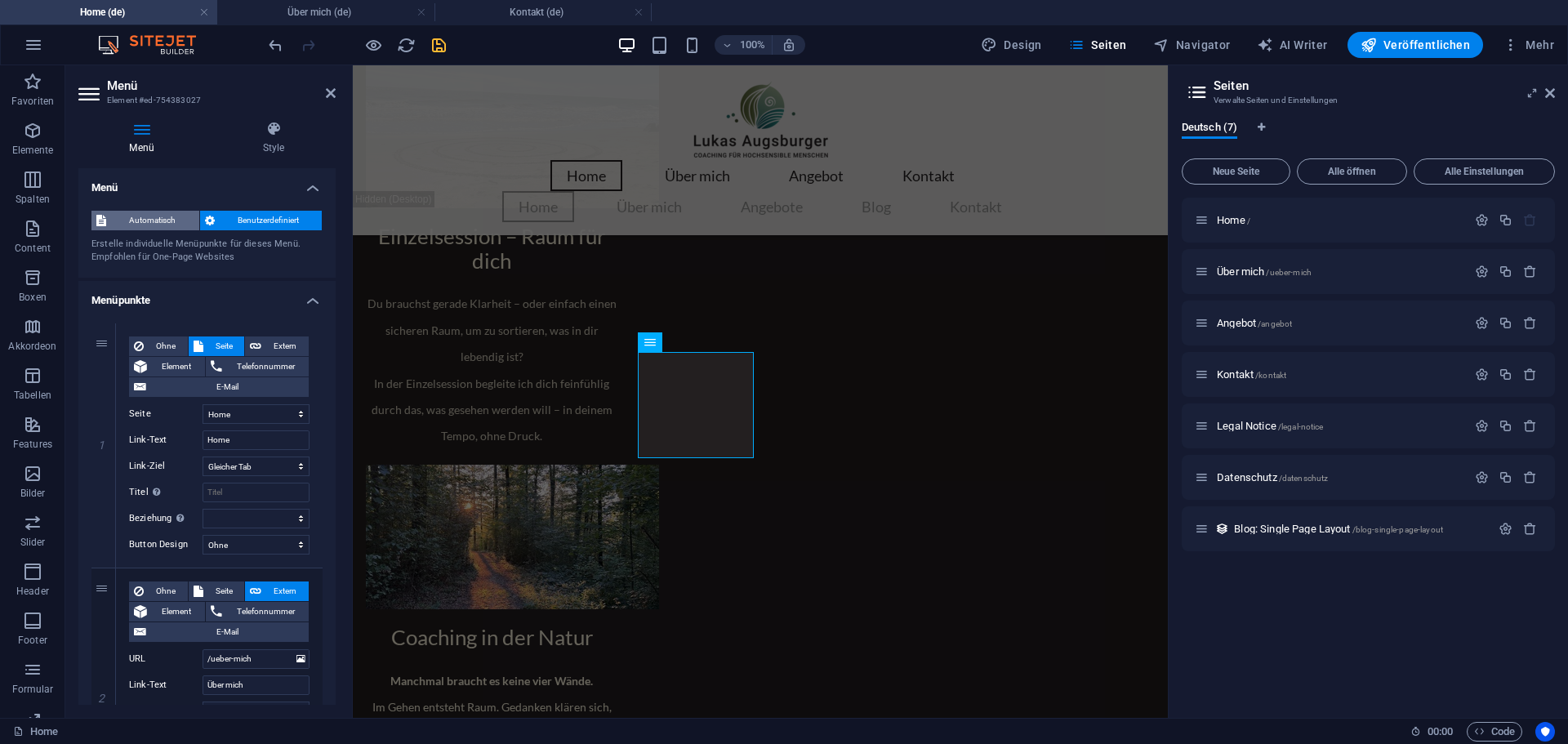
click at [152, 217] on span "Automatisch" at bounding box center [152, 221] width 83 height 20
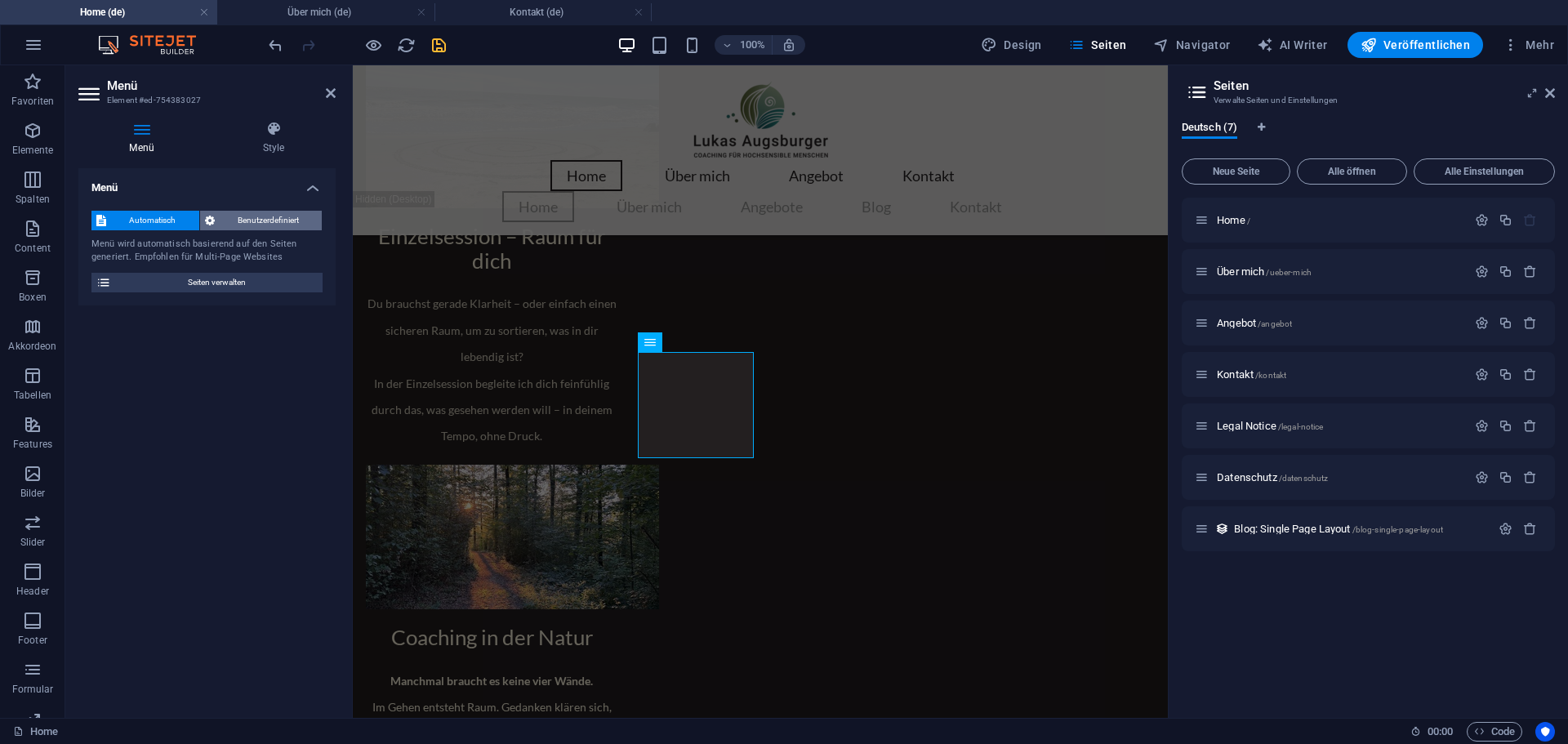
click at [256, 220] on span "Benutzerdefiniert" at bounding box center [269, 221] width 98 height 20
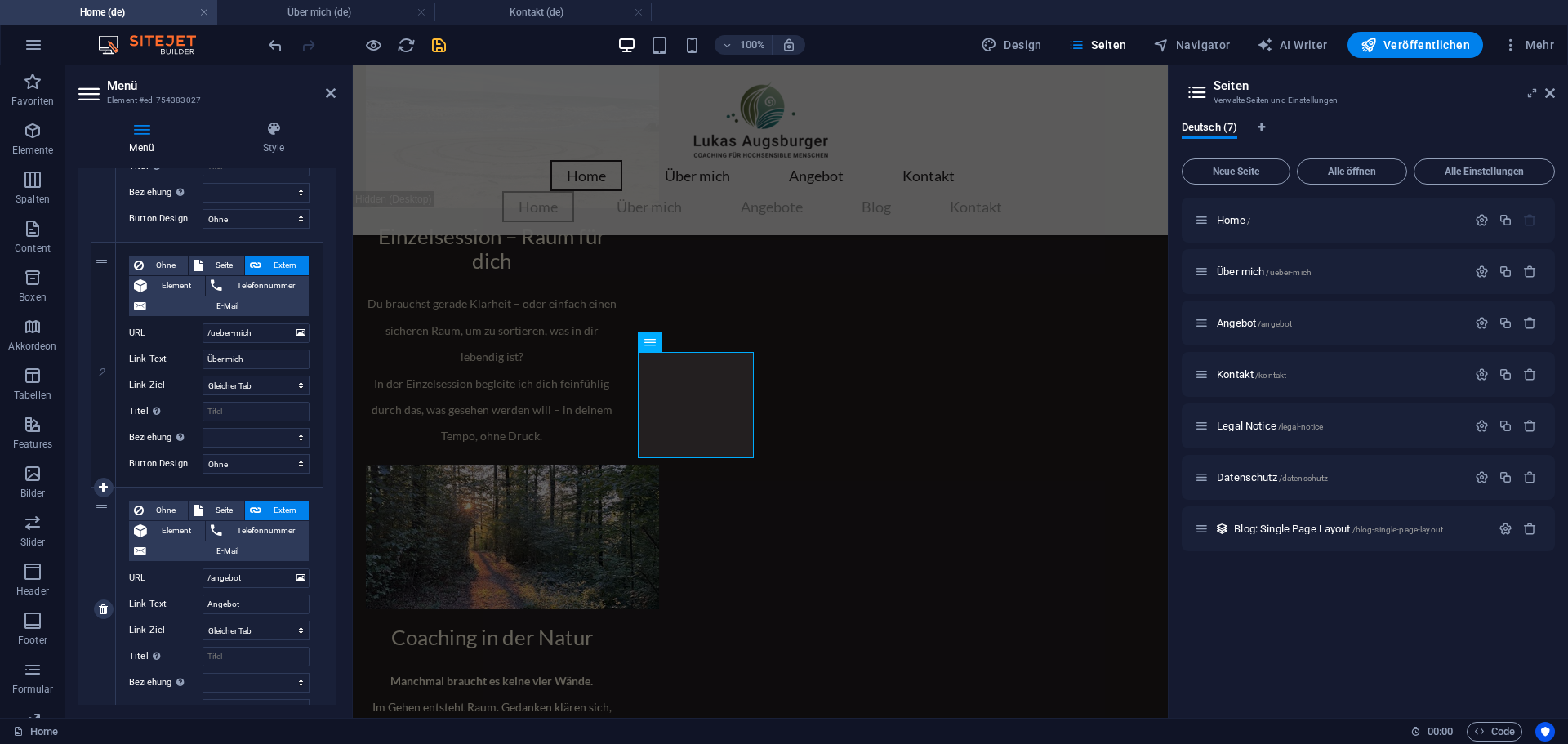
scroll to position [326, 0]
click at [204, 262] on button "Seite" at bounding box center [217, 265] width 57 height 20
select select
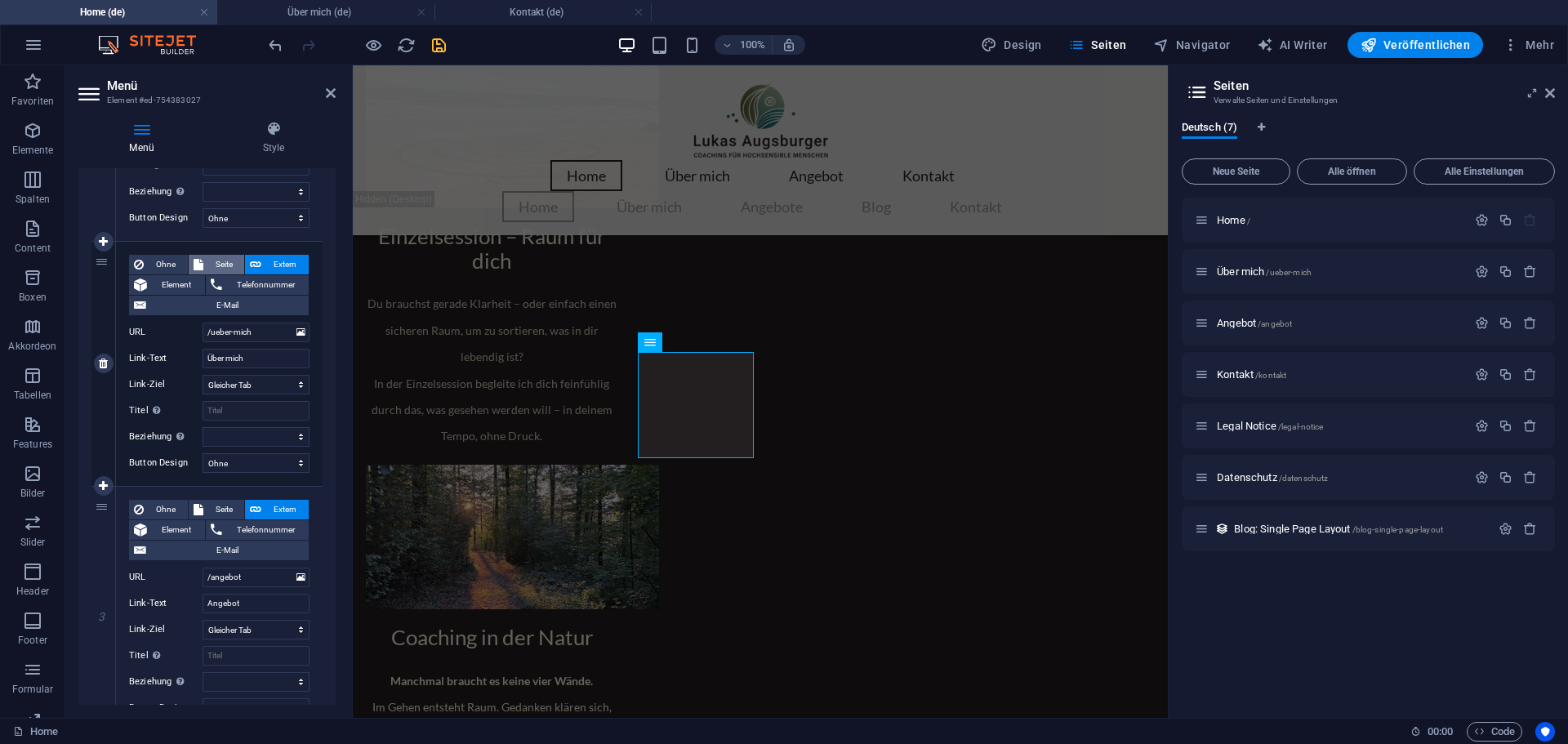
select select
drag, startPoint x: 212, startPoint y: 508, endPoint x: 162, endPoint y: 520, distance: 51.4
click at [212, 507] on span "Seite" at bounding box center [224, 509] width 32 height 20
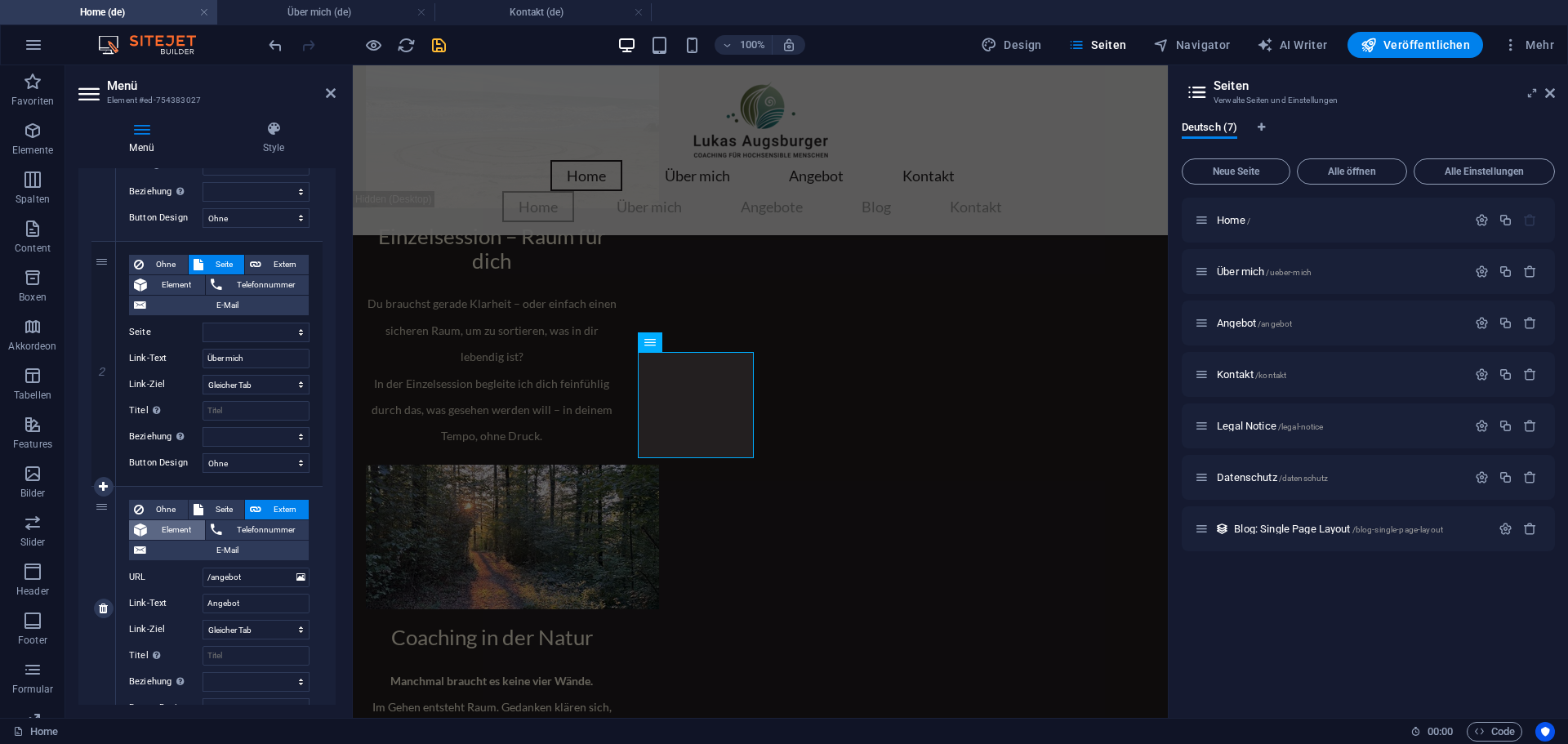
select select
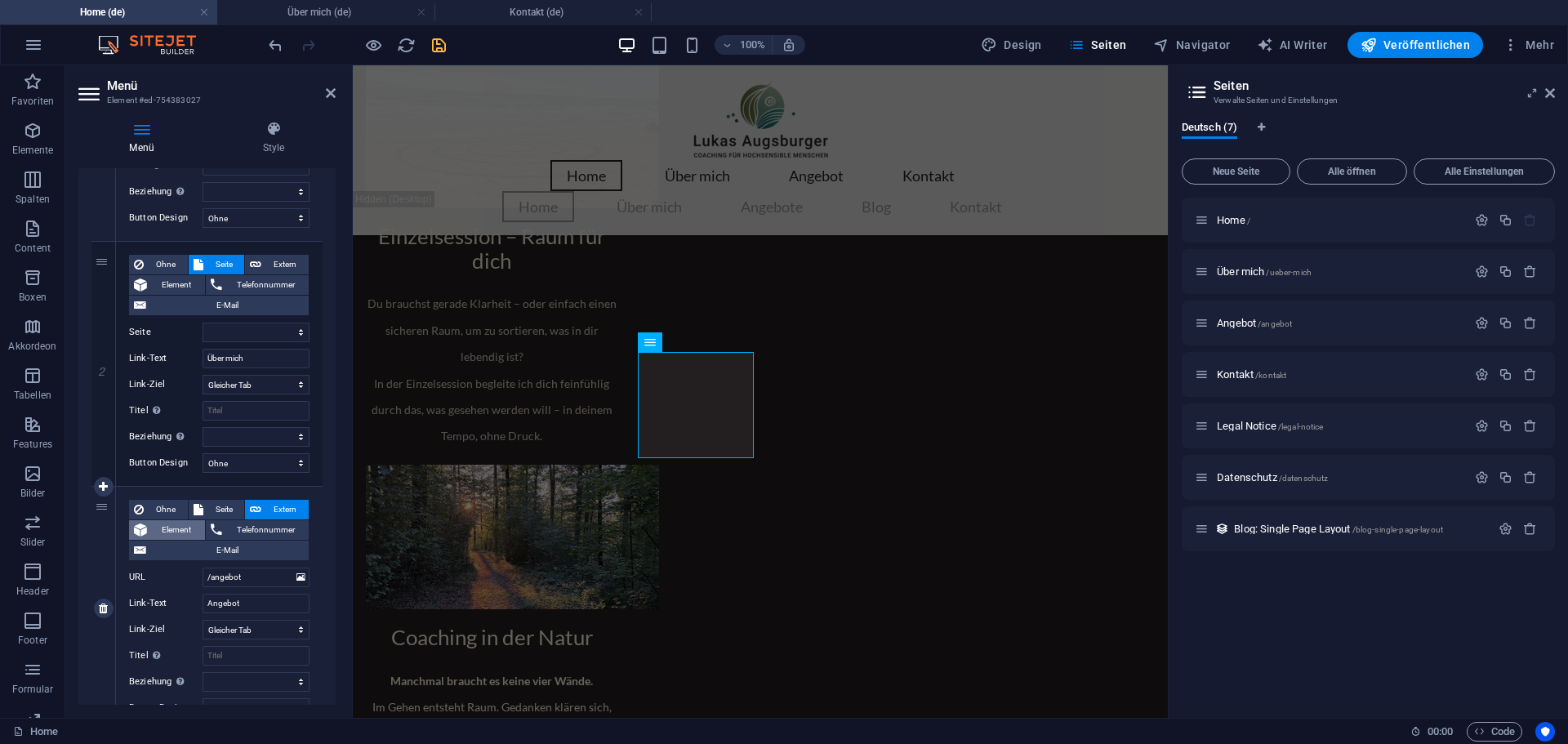
select select
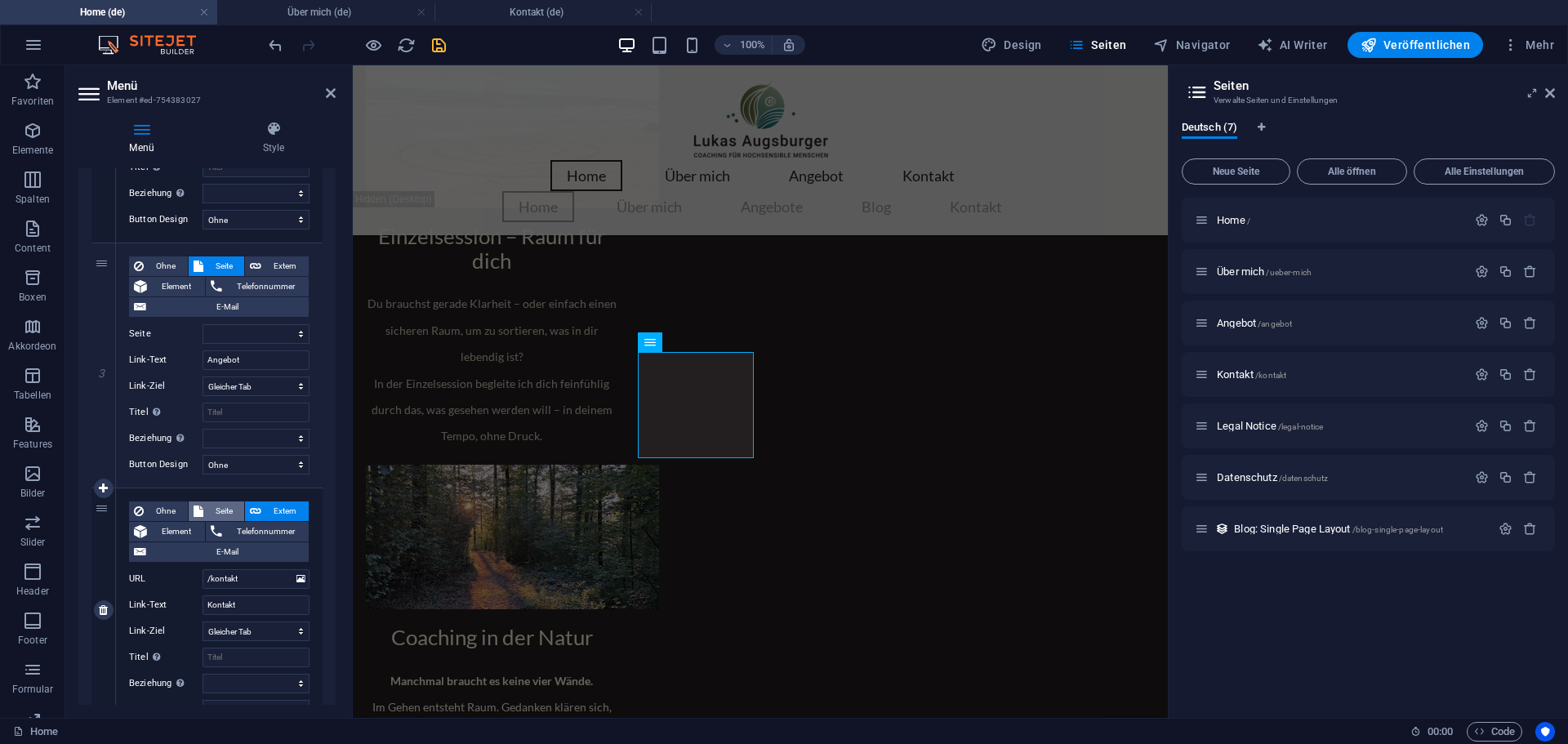
click at [205, 512] on button "Seite" at bounding box center [217, 511] width 57 height 20
select select
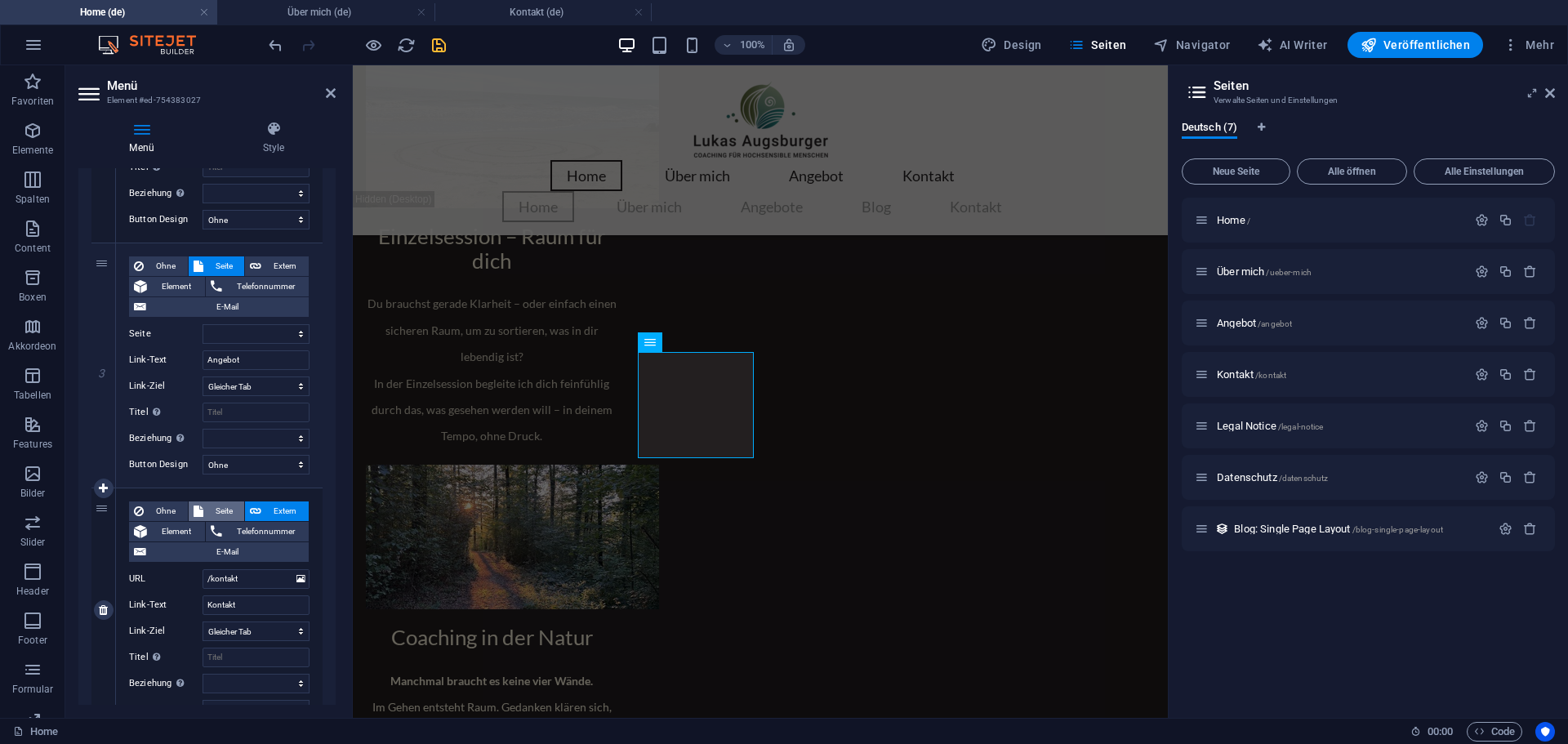
select select
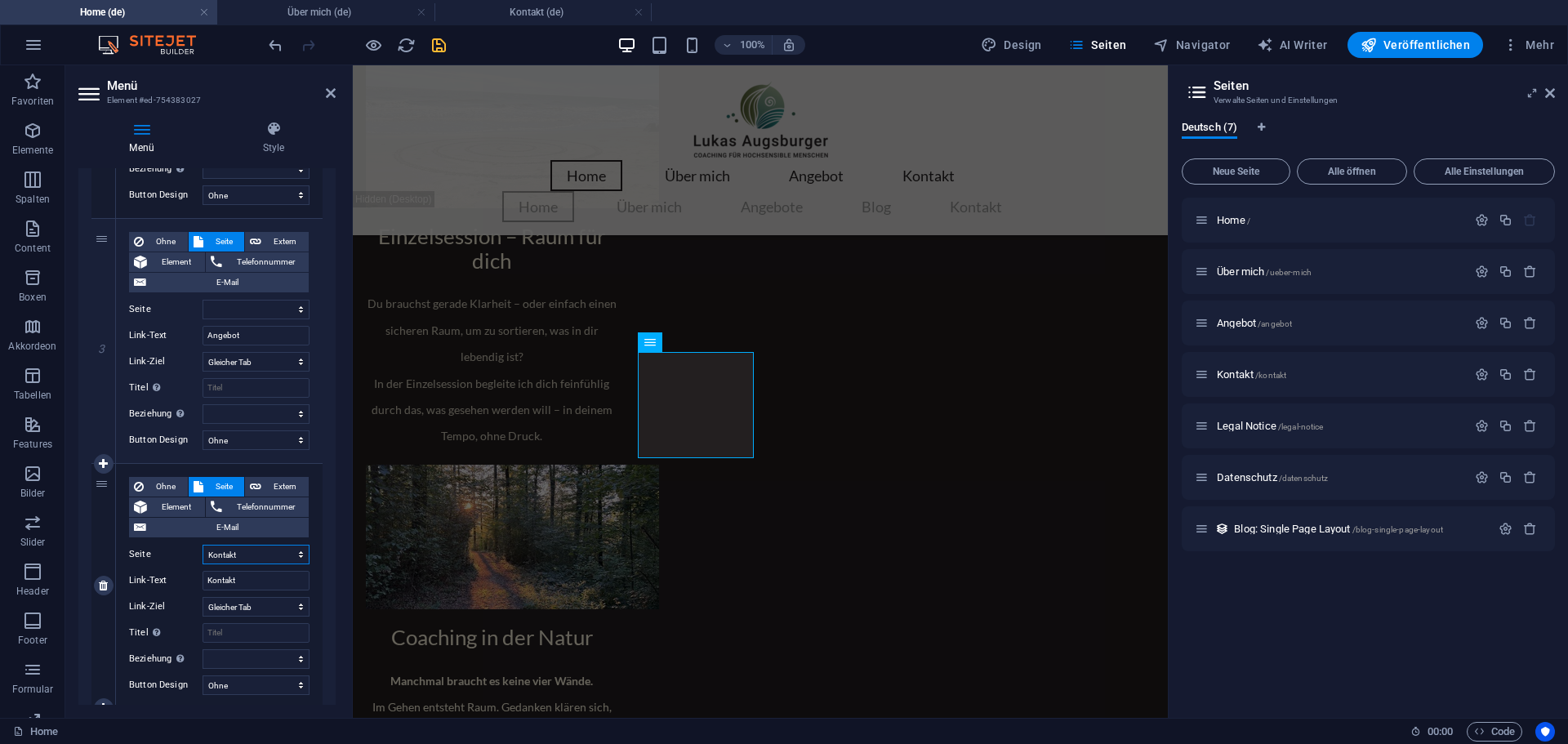
scroll to position [595, 0]
click at [269, 484] on span "Extern" at bounding box center [285, 486] width 37 height 20
select select
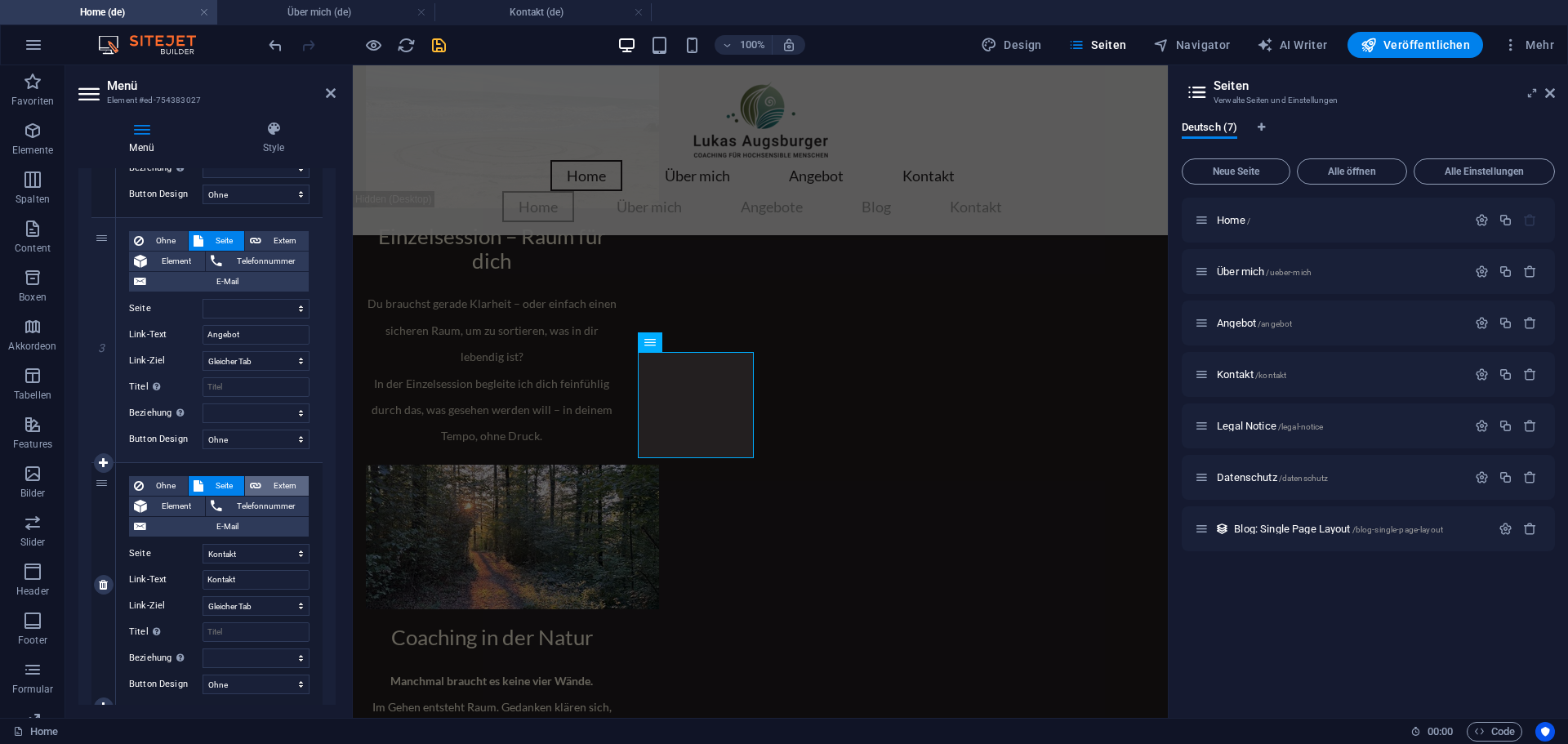
select select
select select "blank"
select select
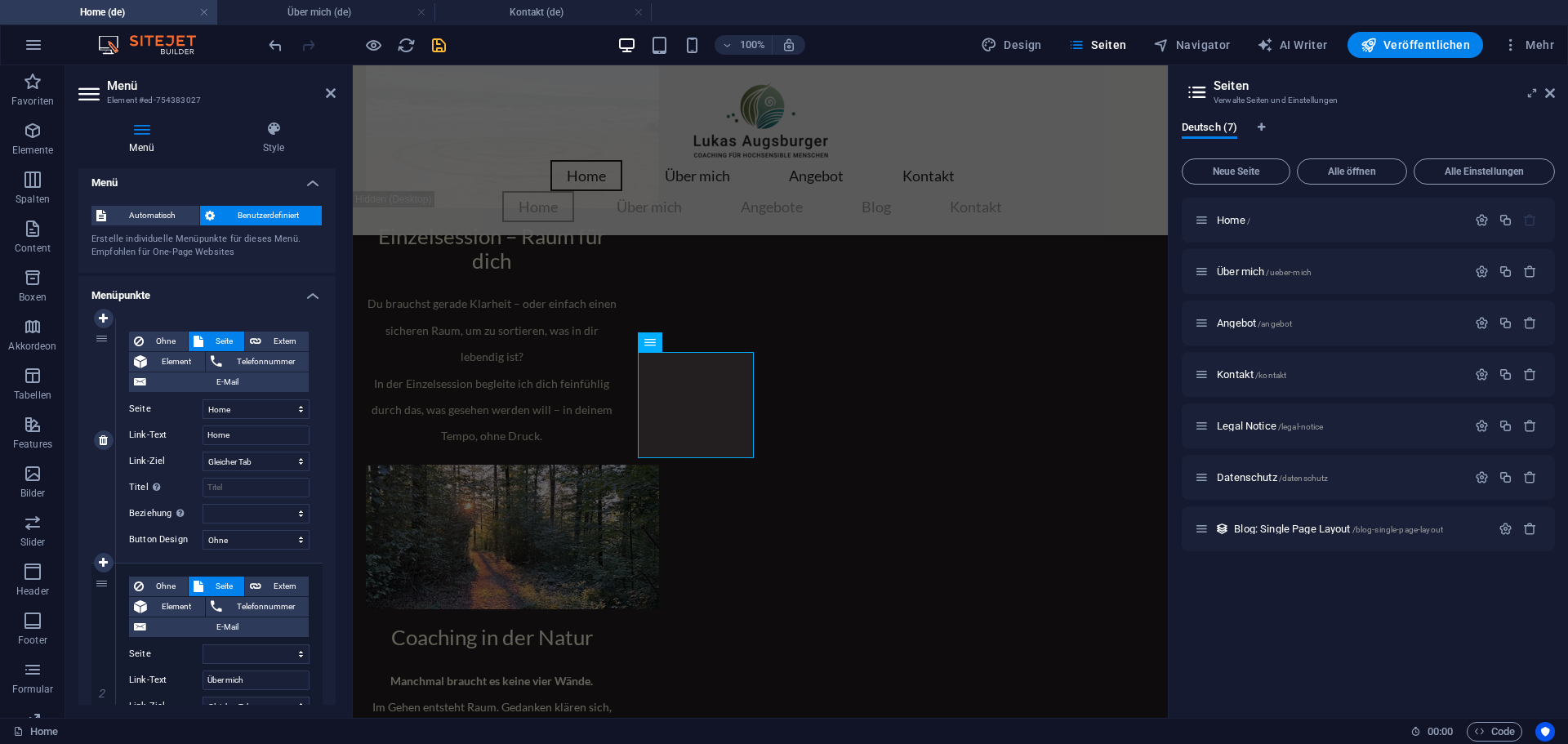
scroll to position [0, 0]
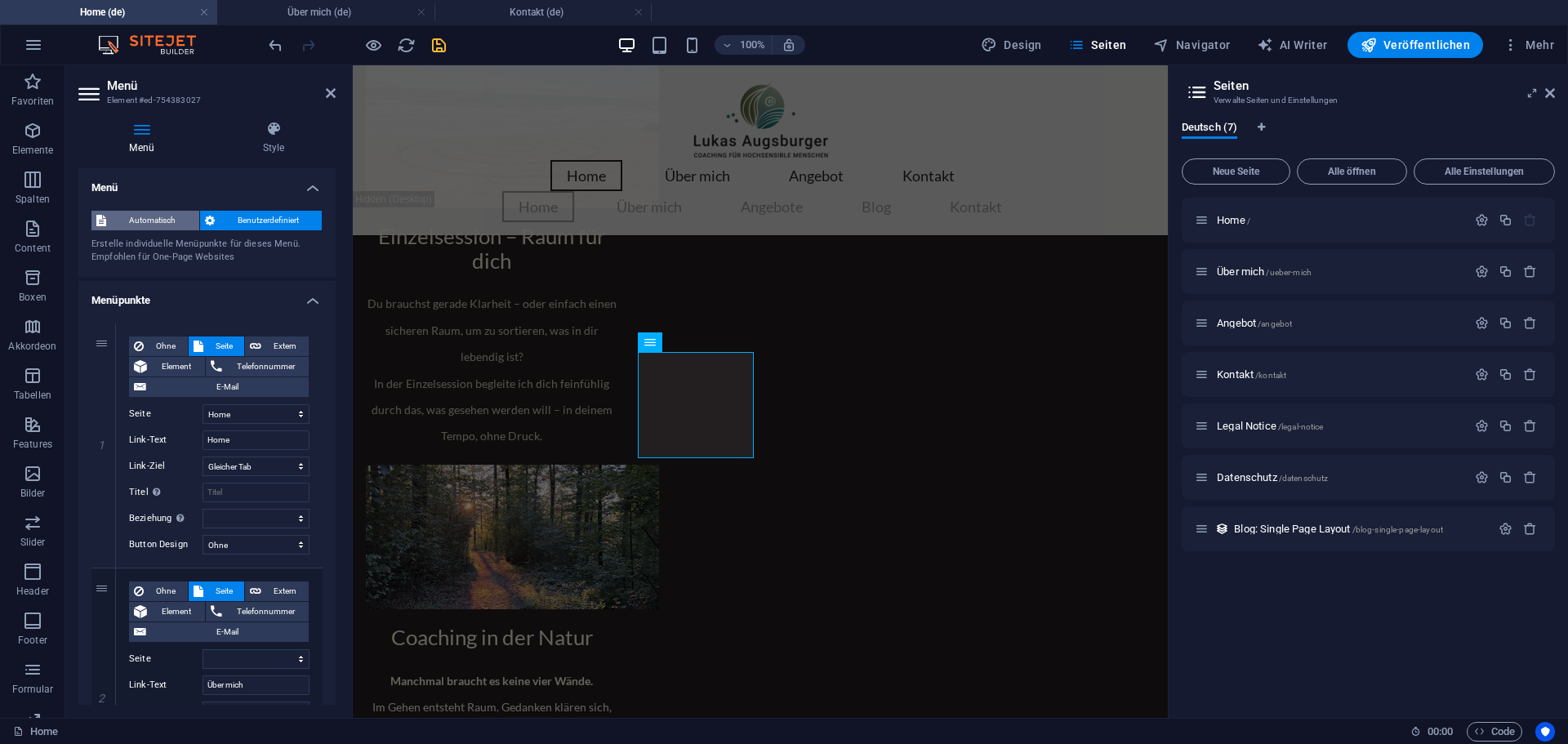
click at [140, 222] on span "Automatisch" at bounding box center [152, 221] width 83 height 20
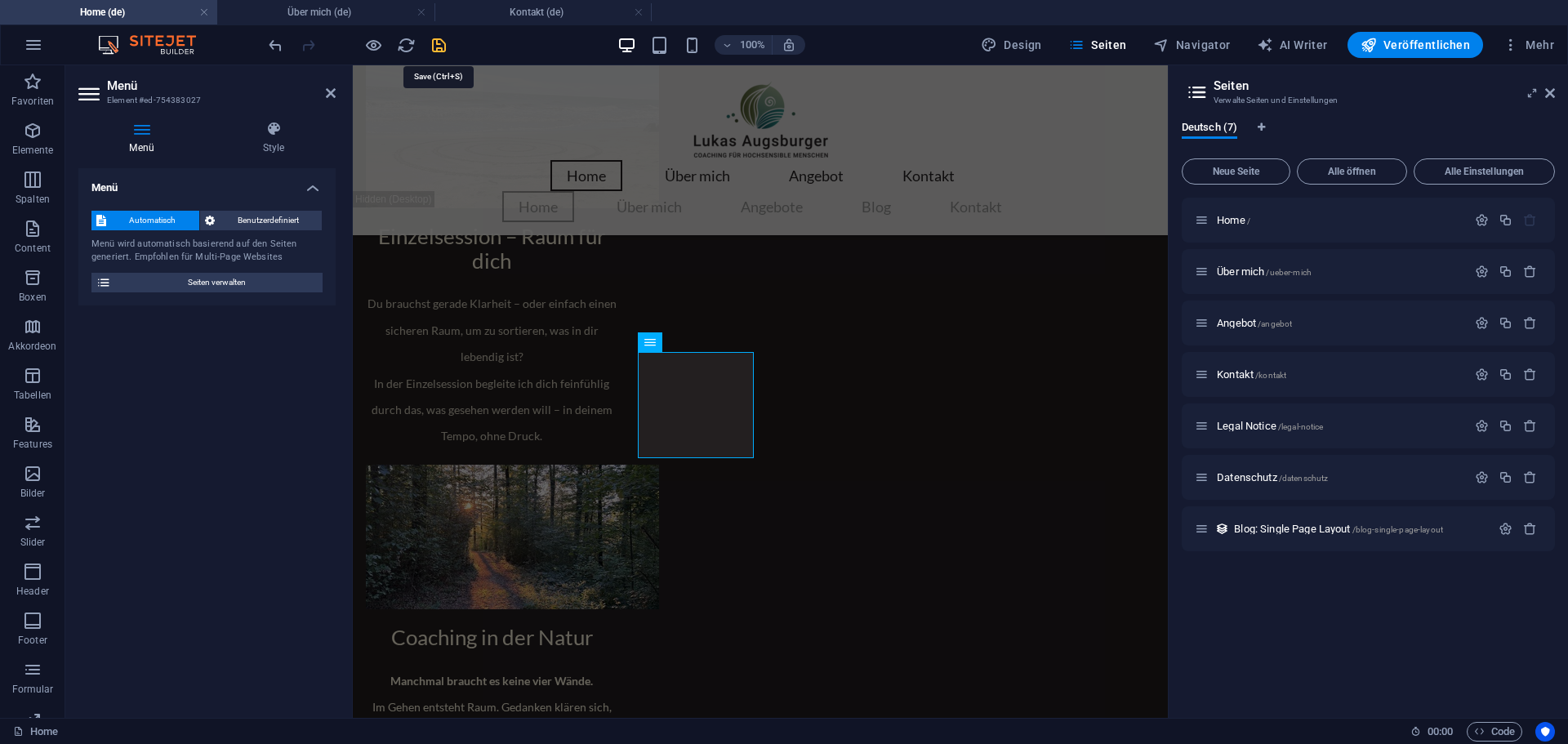
click at [435, 46] on icon "save" at bounding box center [439, 45] width 19 height 19
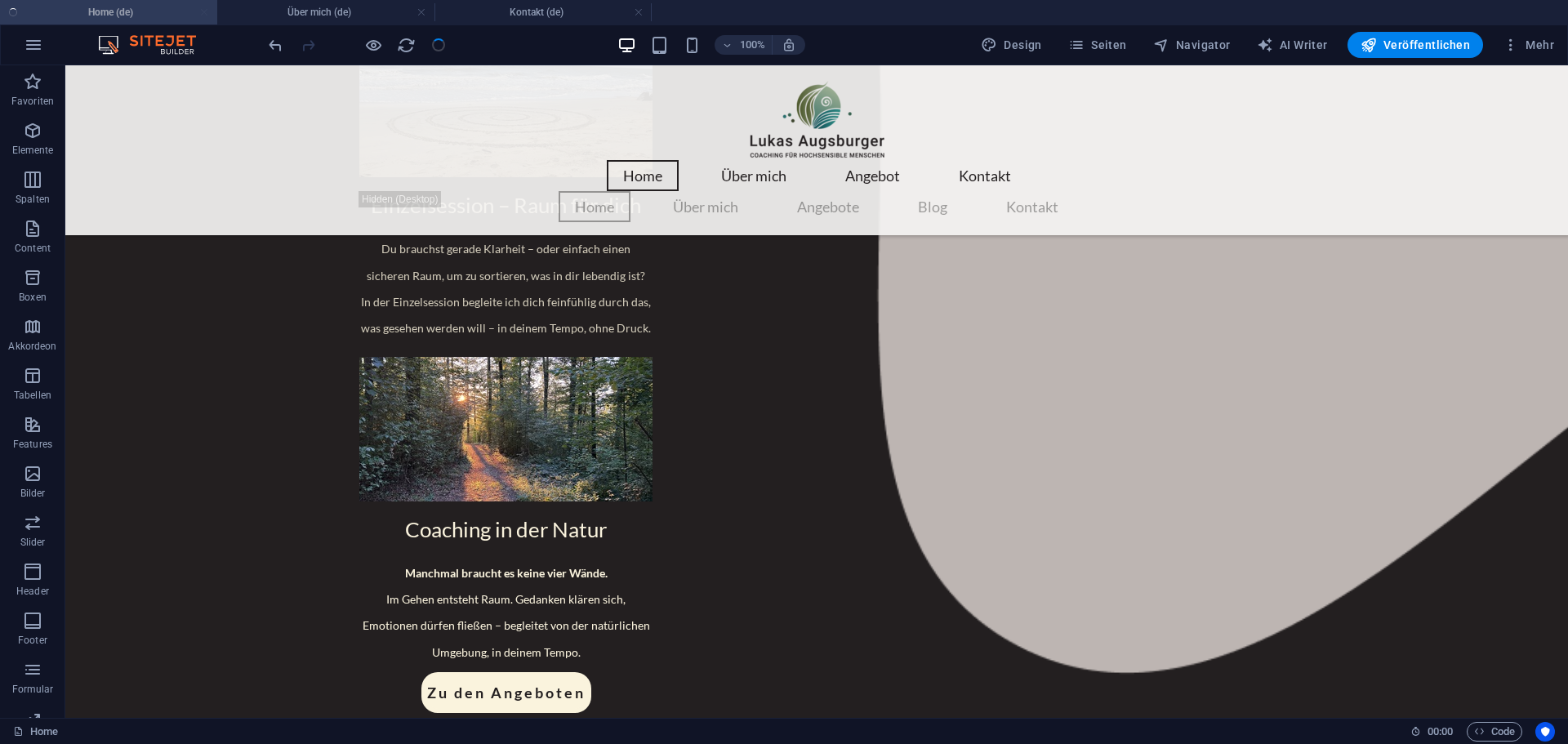
scroll to position [1897, 0]
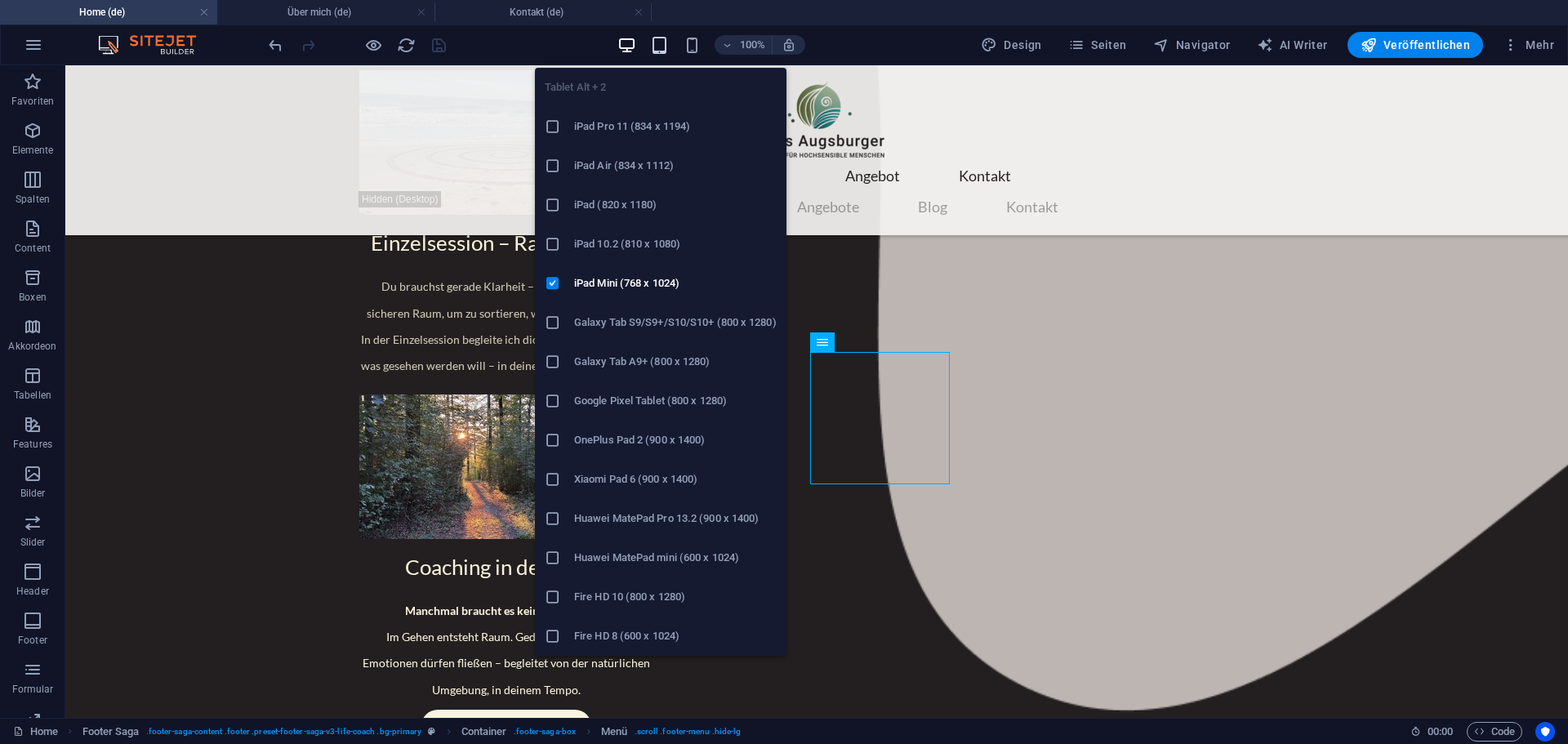
click at [665, 47] on icon "button" at bounding box center [660, 45] width 19 height 19
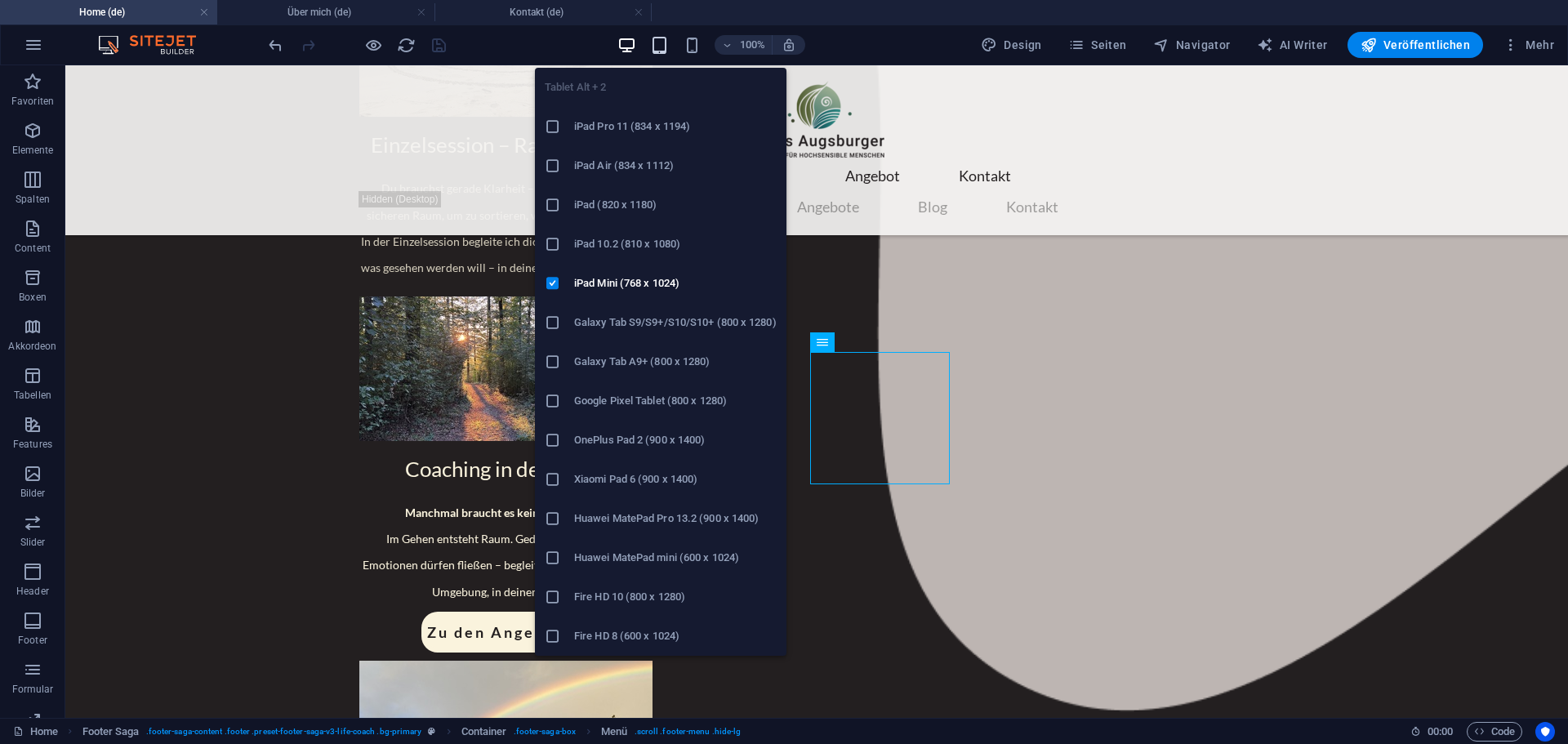
scroll to position [1997, 0]
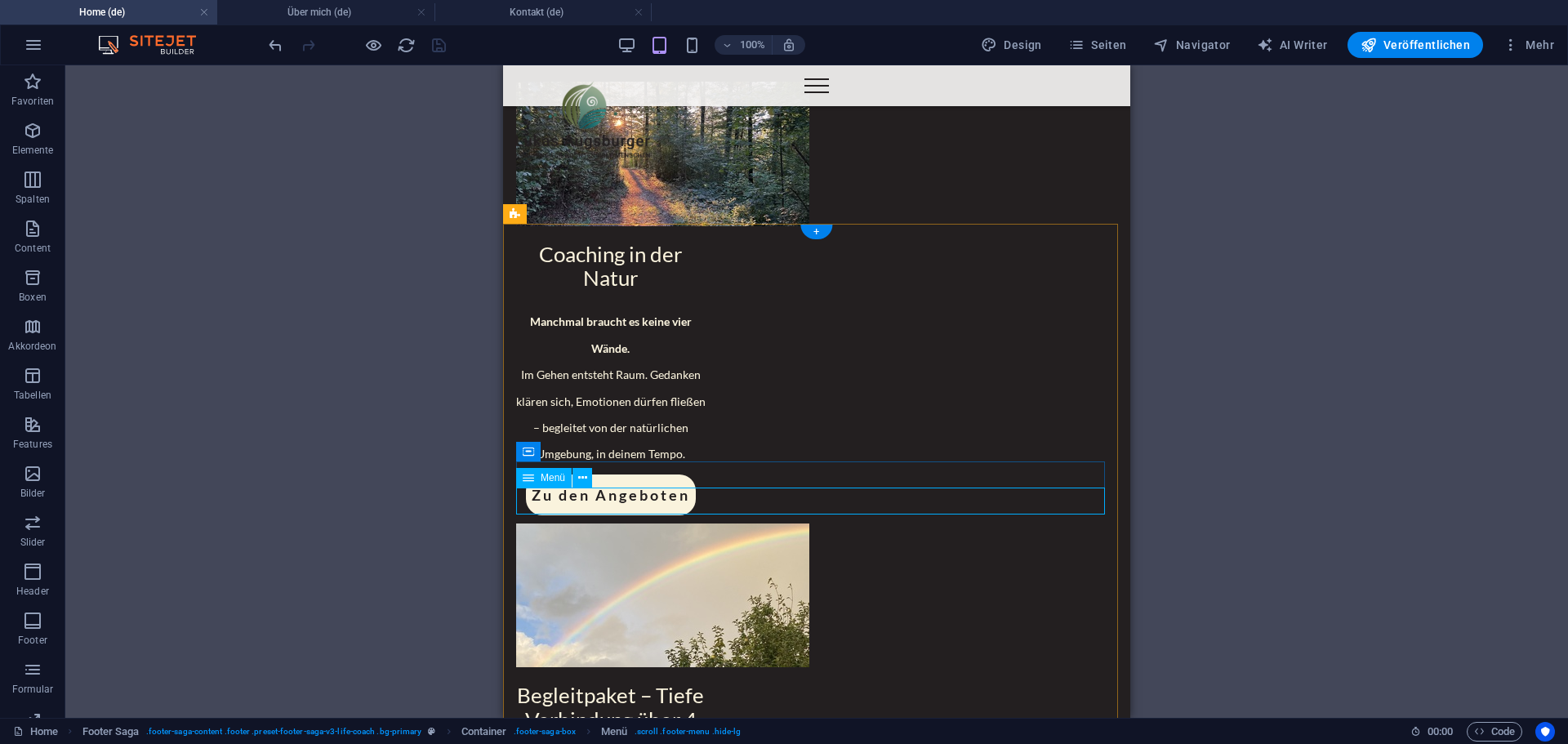
select select
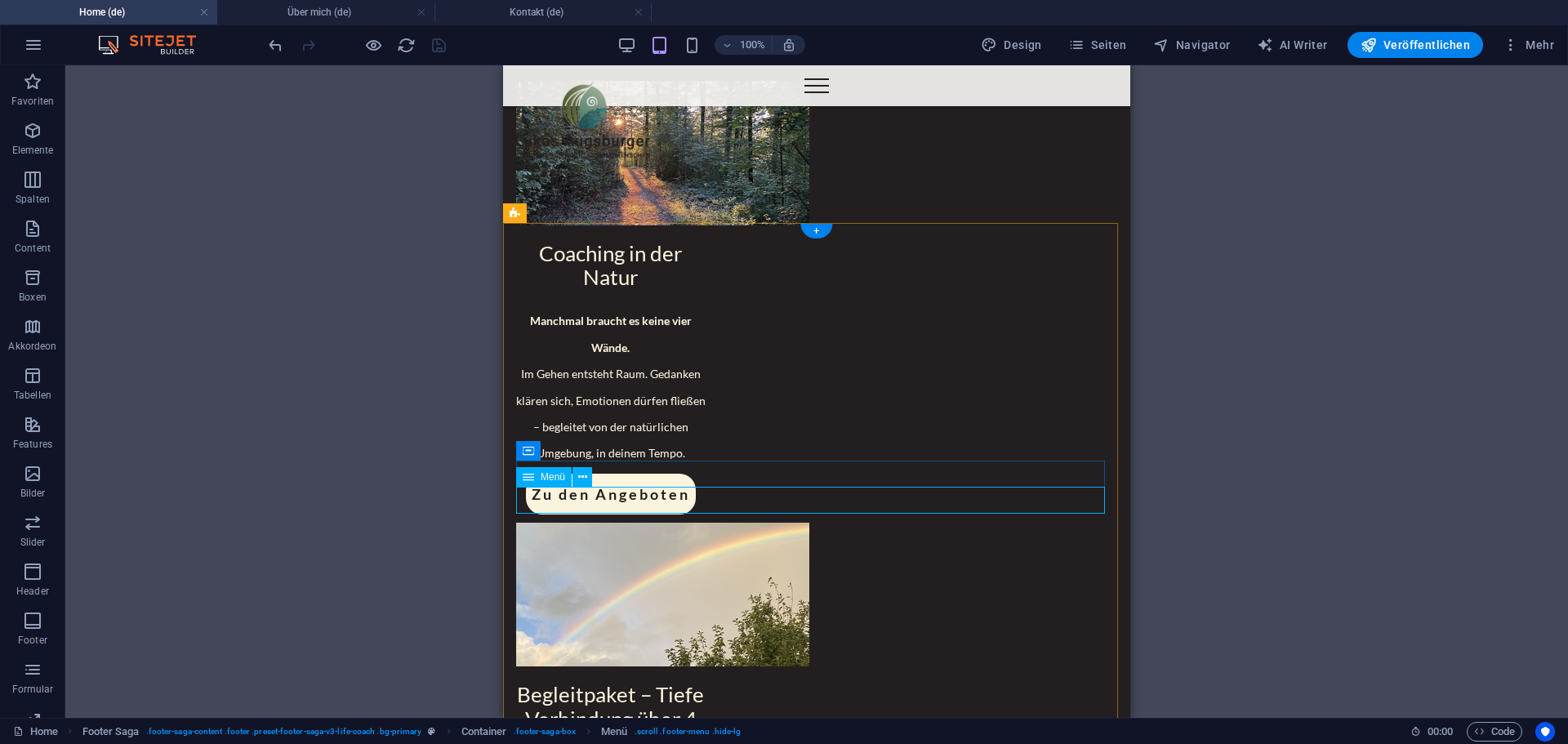
select select
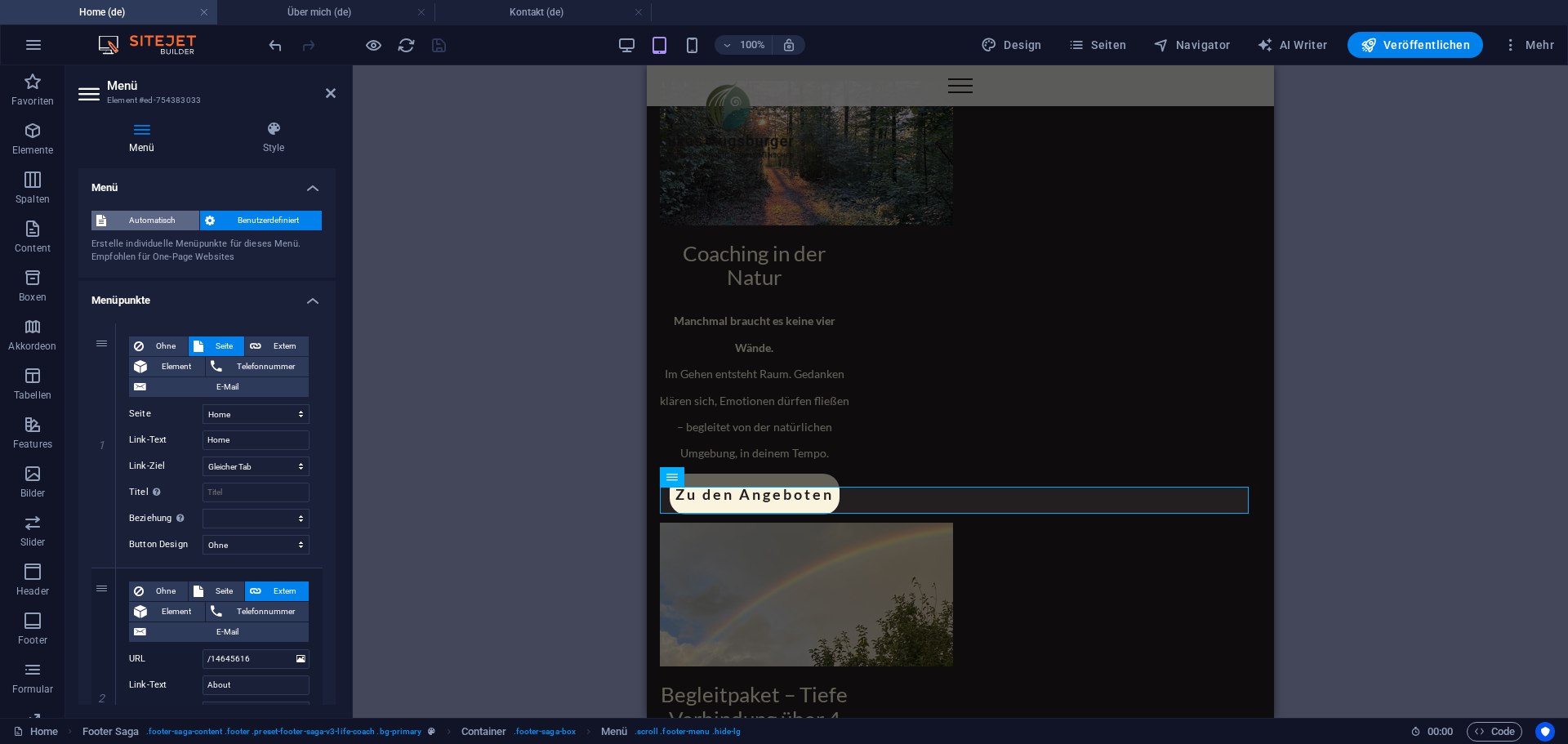
click at [145, 216] on span "Automatisch" at bounding box center [152, 221] width 83 height 20
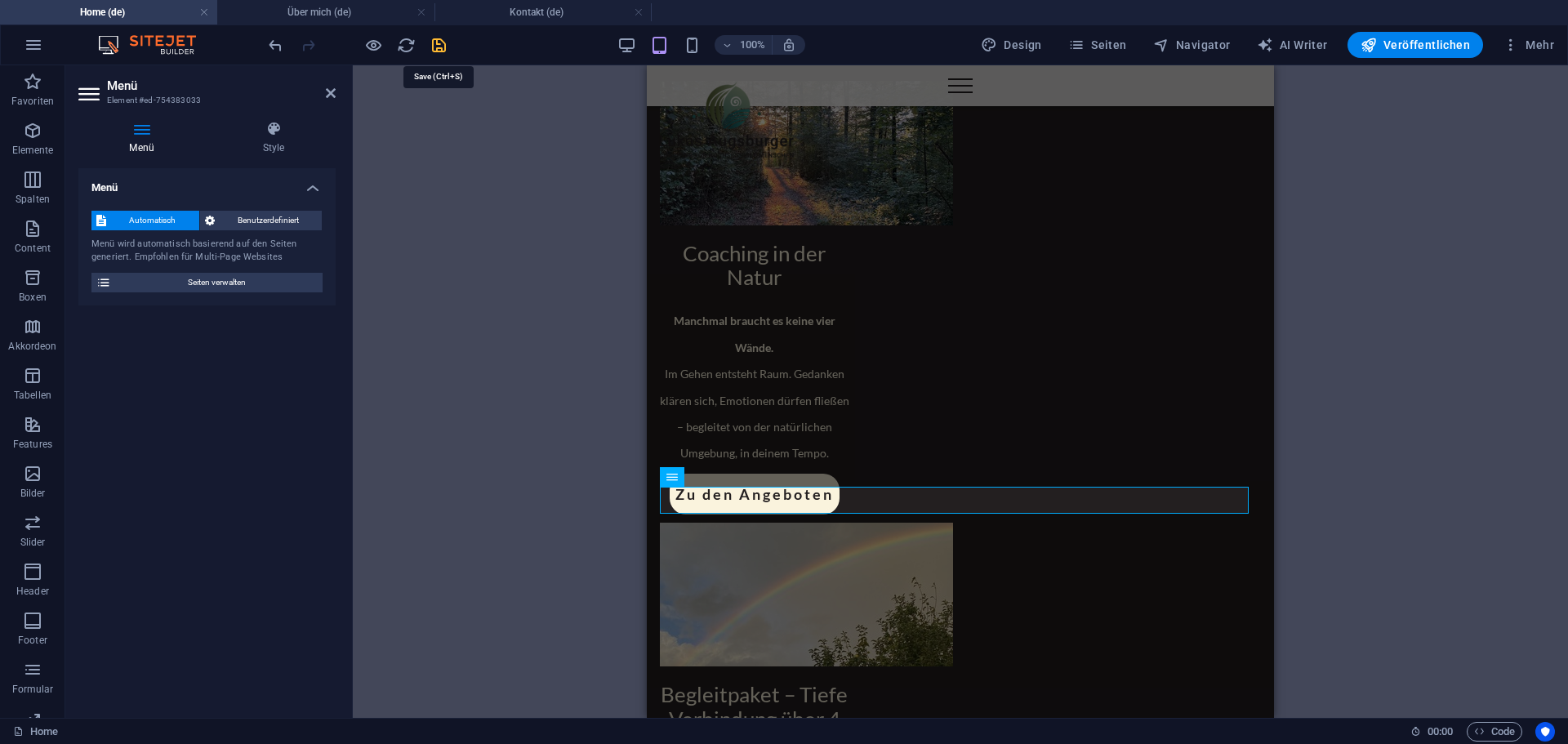
click at [437, 43] on icon "save" at bounding box center [439, 45] width 19 height 19
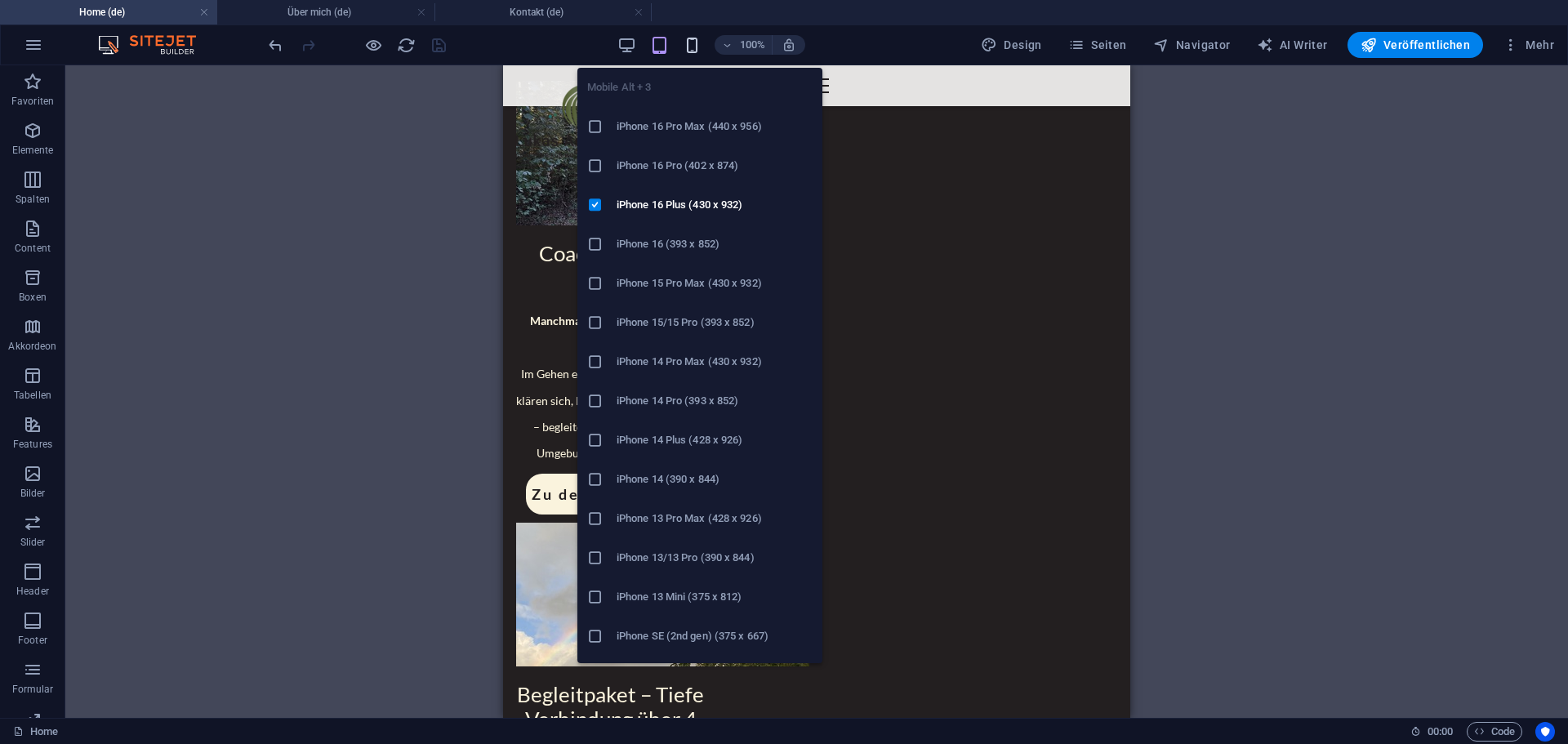
click at [698, 42] on icon "button" at bounding box center [692, 45] width 19 height 19
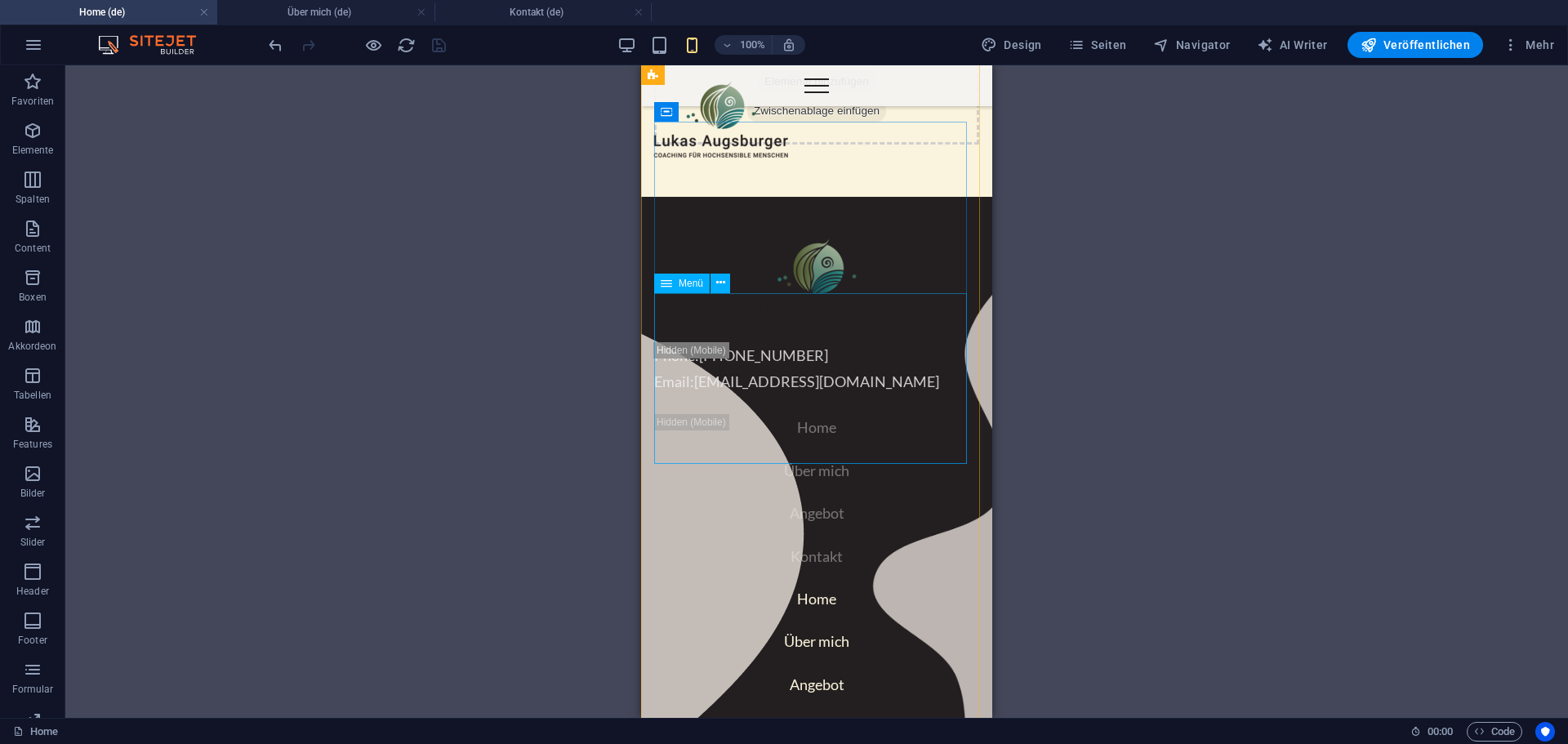
scroll to position [2724, 0]
click at [732, 584] on nav "Home Über mich Angebot Kontakt" at bounding box center [817, 662] width 325 height 155
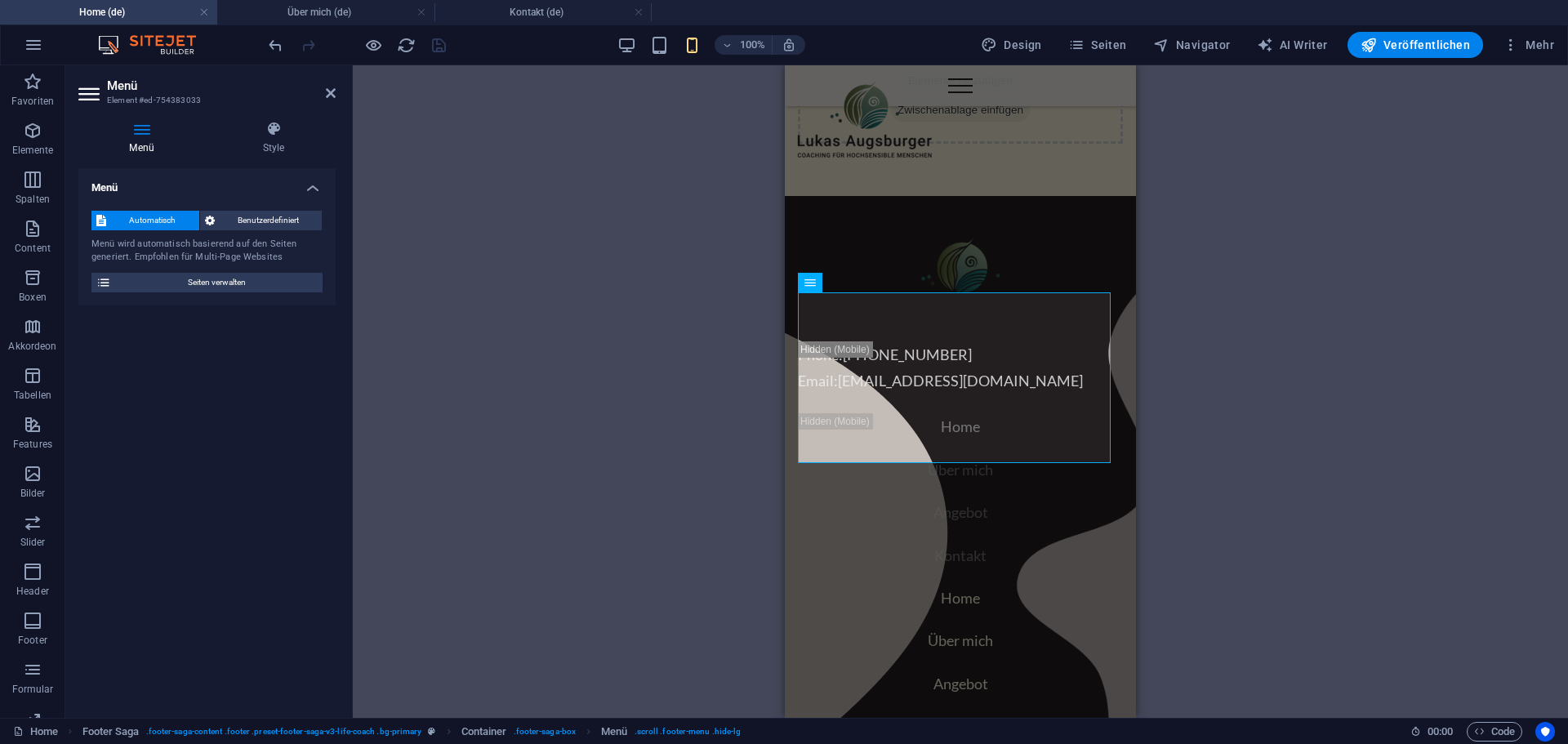
click at [213, 429] on div "Menü Automatisch Benutzerdefiniert Menü wird automatisch basierend auf den Seit…" at bounding box center [207, 436] width 257 height 536
click at [541, 10] on h4 "Kontakt (de)" at bounding box center [543, 12] width 217 height 18
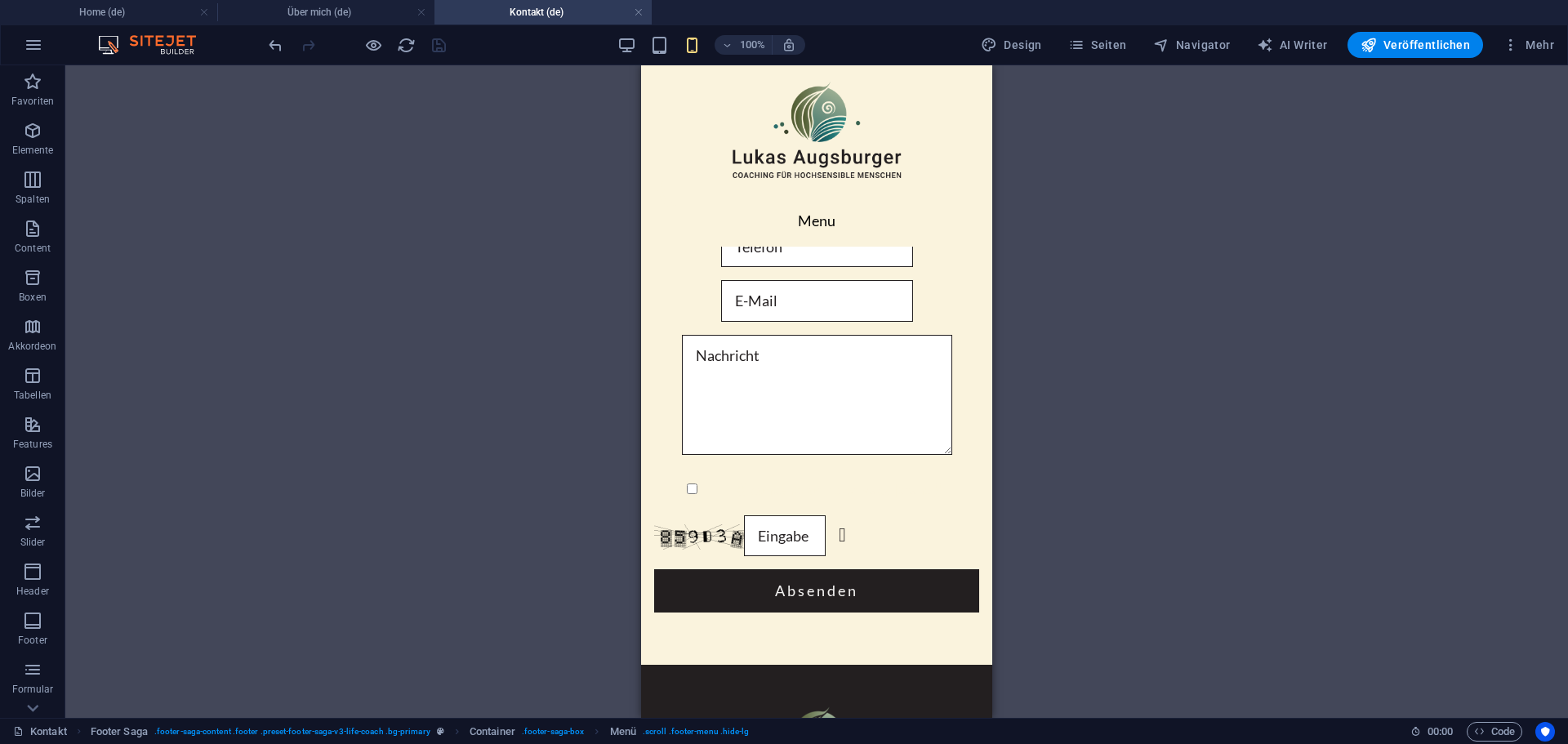
scroll to position [627, 0]
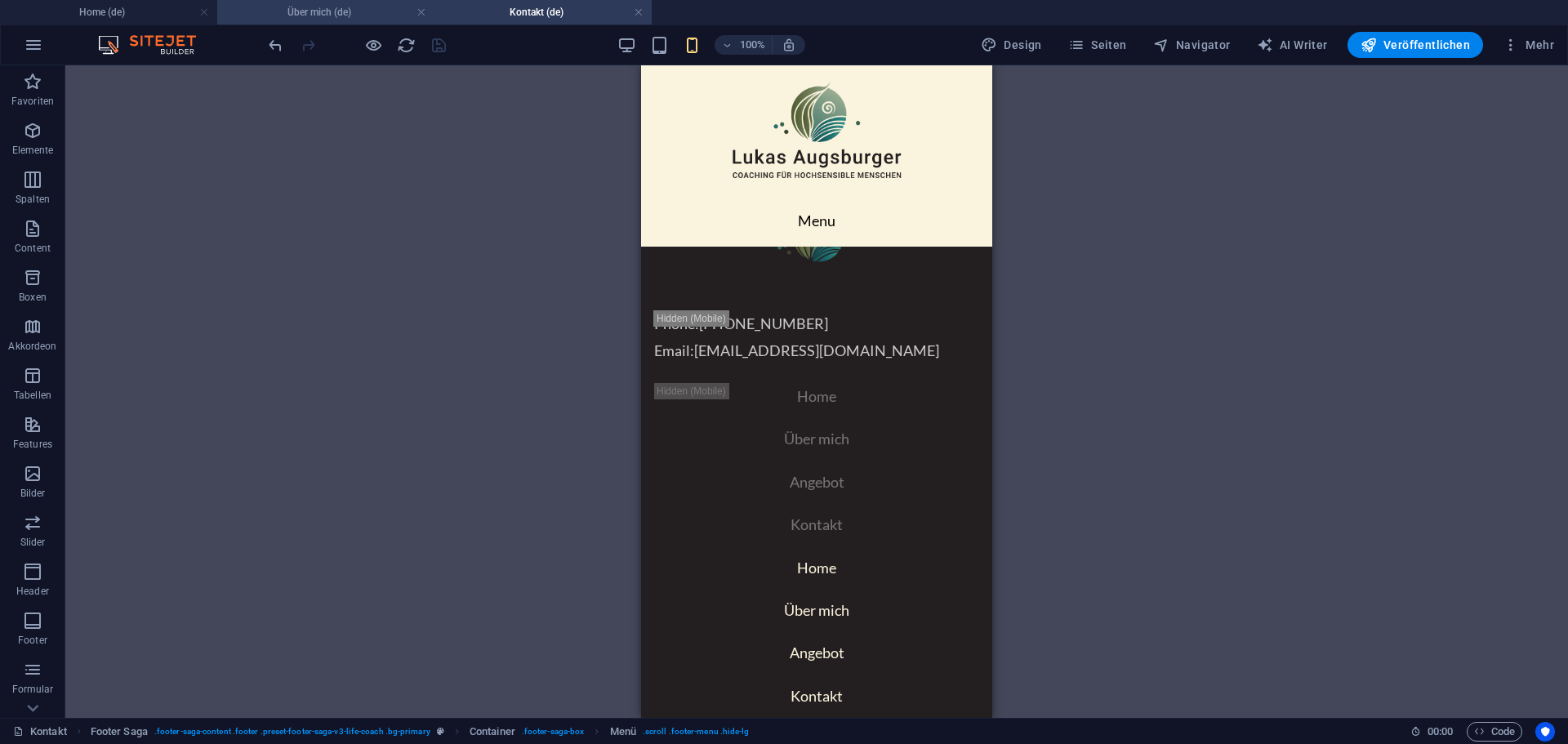
click at [296, 12] on h4 "Über mich (de)" at bounding box center [326, 12] width 217 height 18
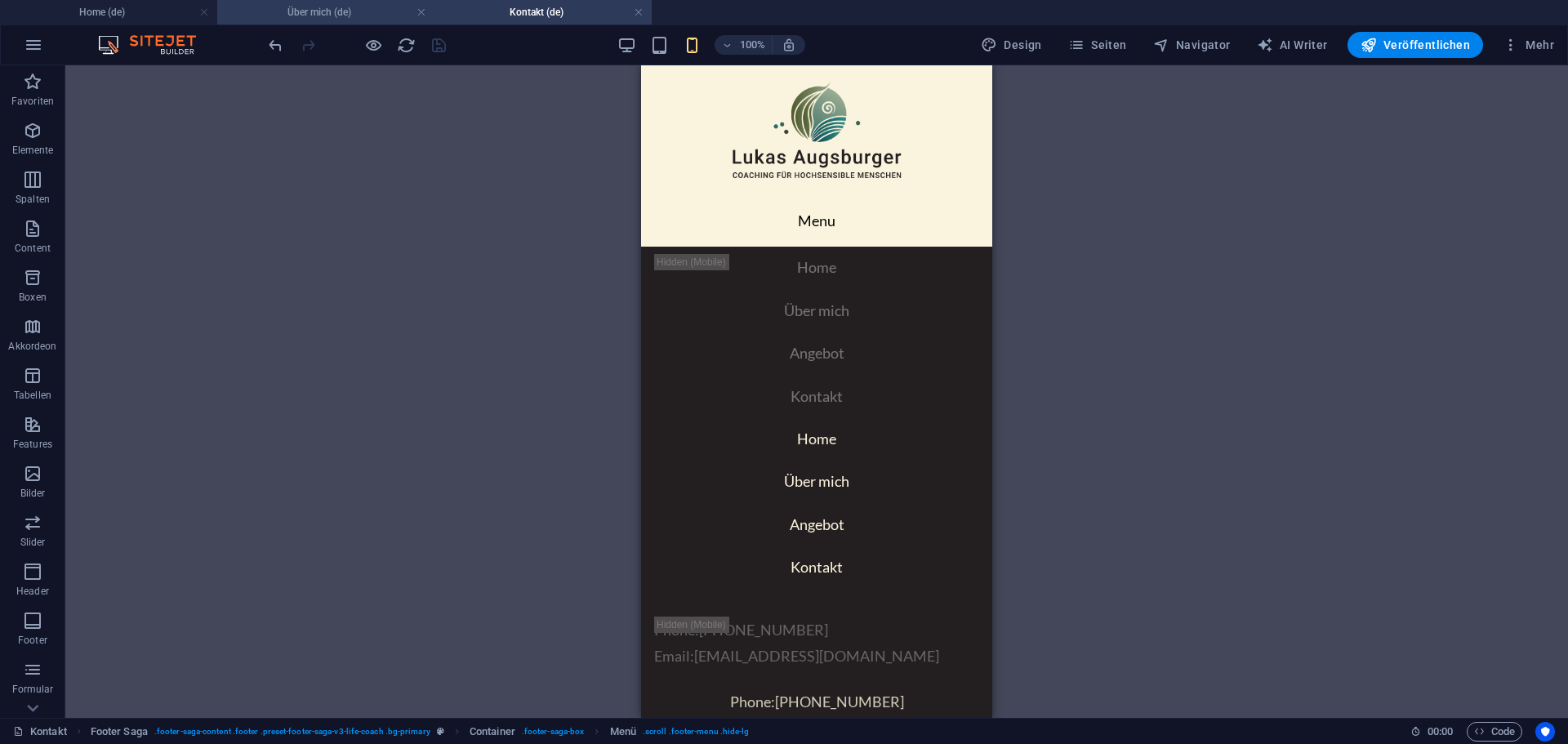
scroll to position [0, 0]
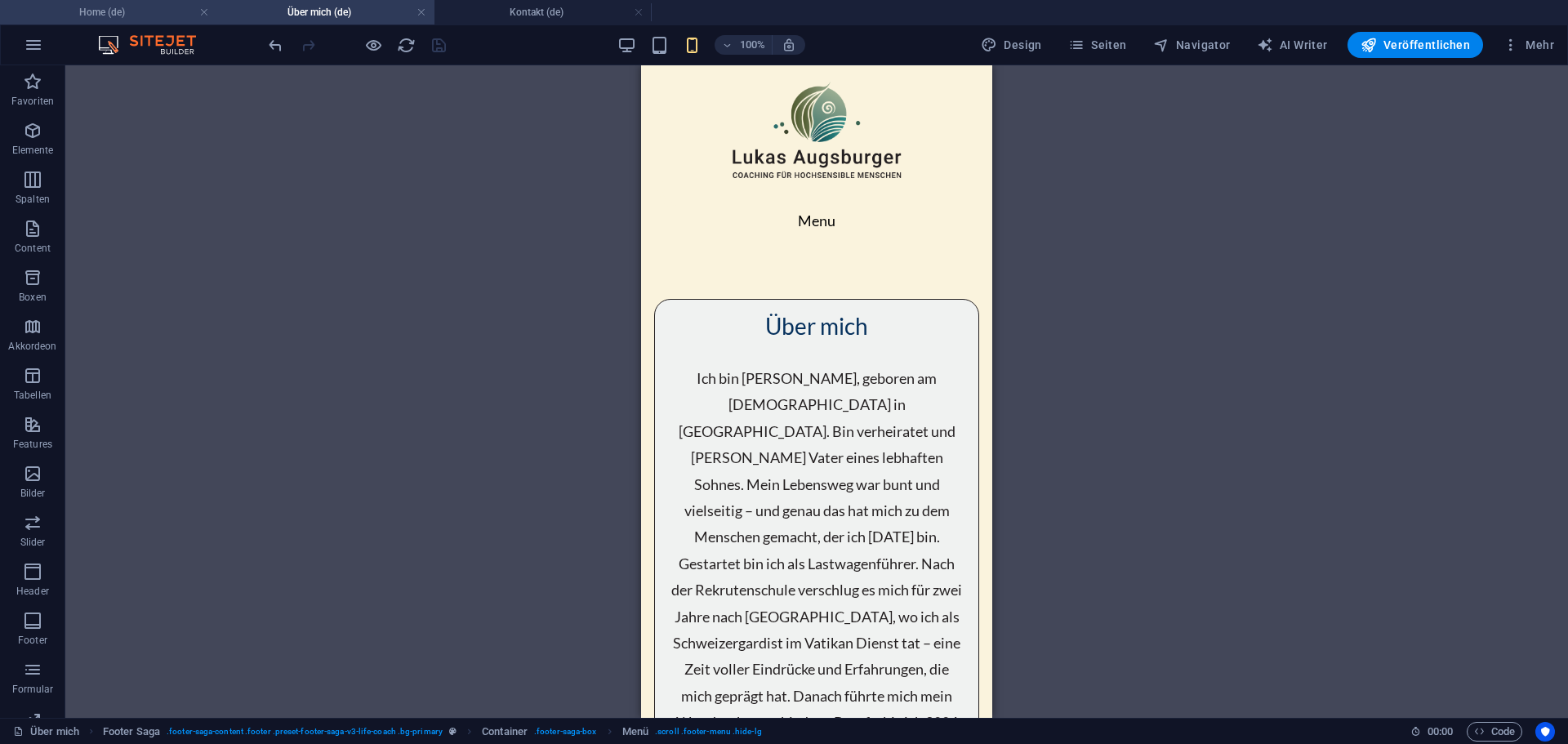
click at [135, 21] on h4 "Home (de)" at bounding box center [108, 12] width 217 height 18
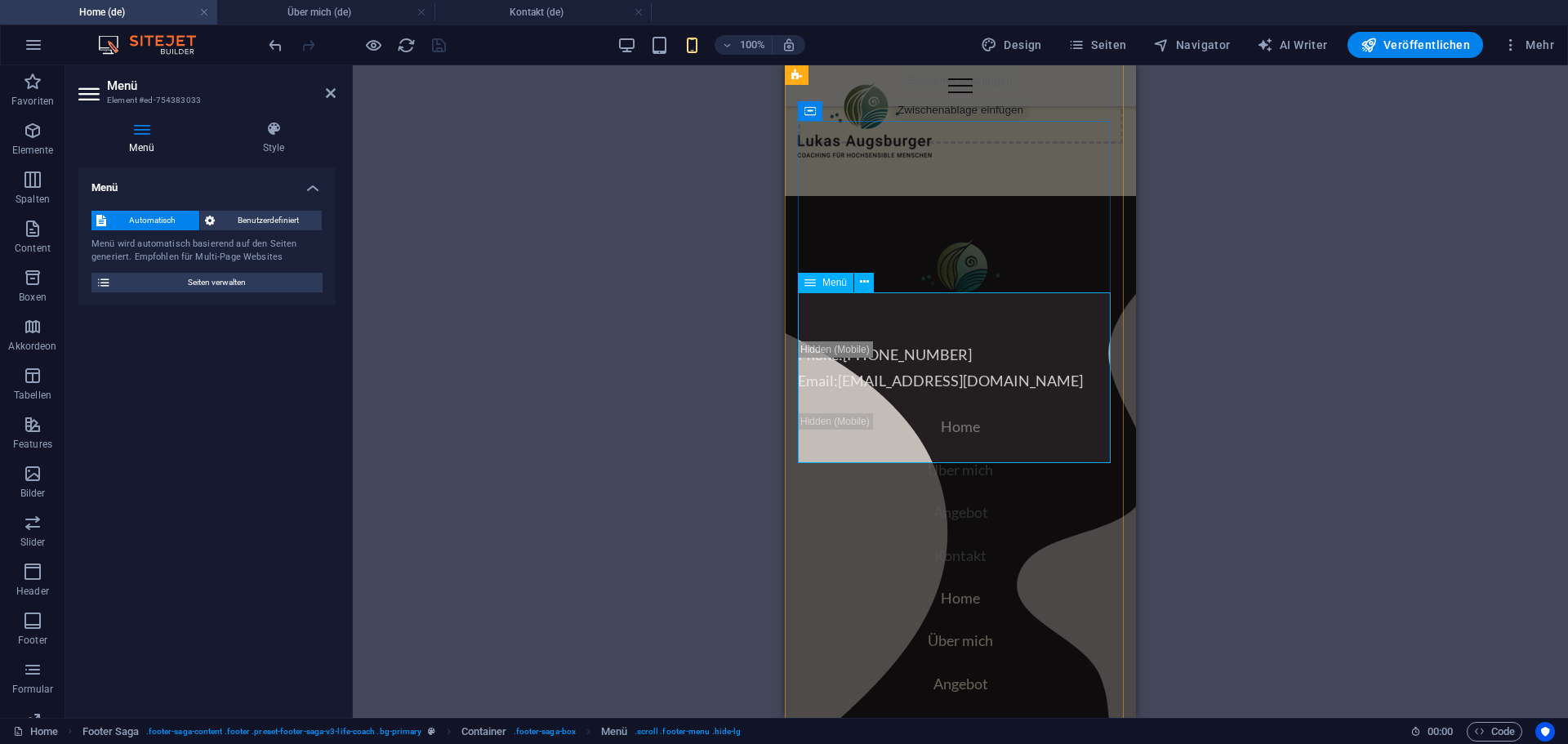
click at [892, 584] on nav "Home Über mich Angebot Kontakt" at bounding box center [960, 662] width 325 height 155
click at [138, 136] on icon at bounding box center [142, 129] width 127 height 17
click at [112, 5] on h4 "Home (de)" at bounding box center [108, 12] width 217 height 18
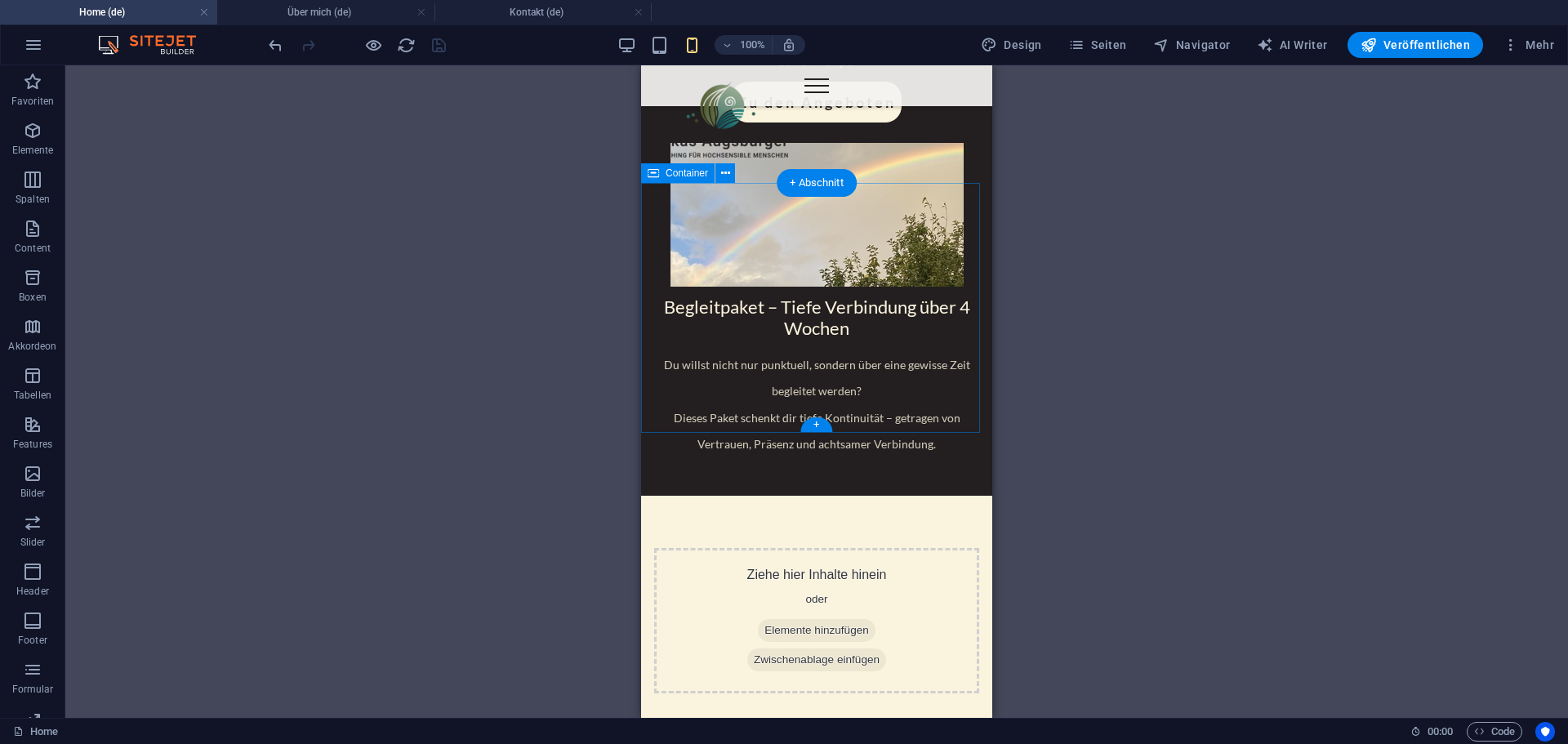
scroll to position [2175, 0]
click at [728, 174] on icon at bounding box center [725, 172] width 9 height 17
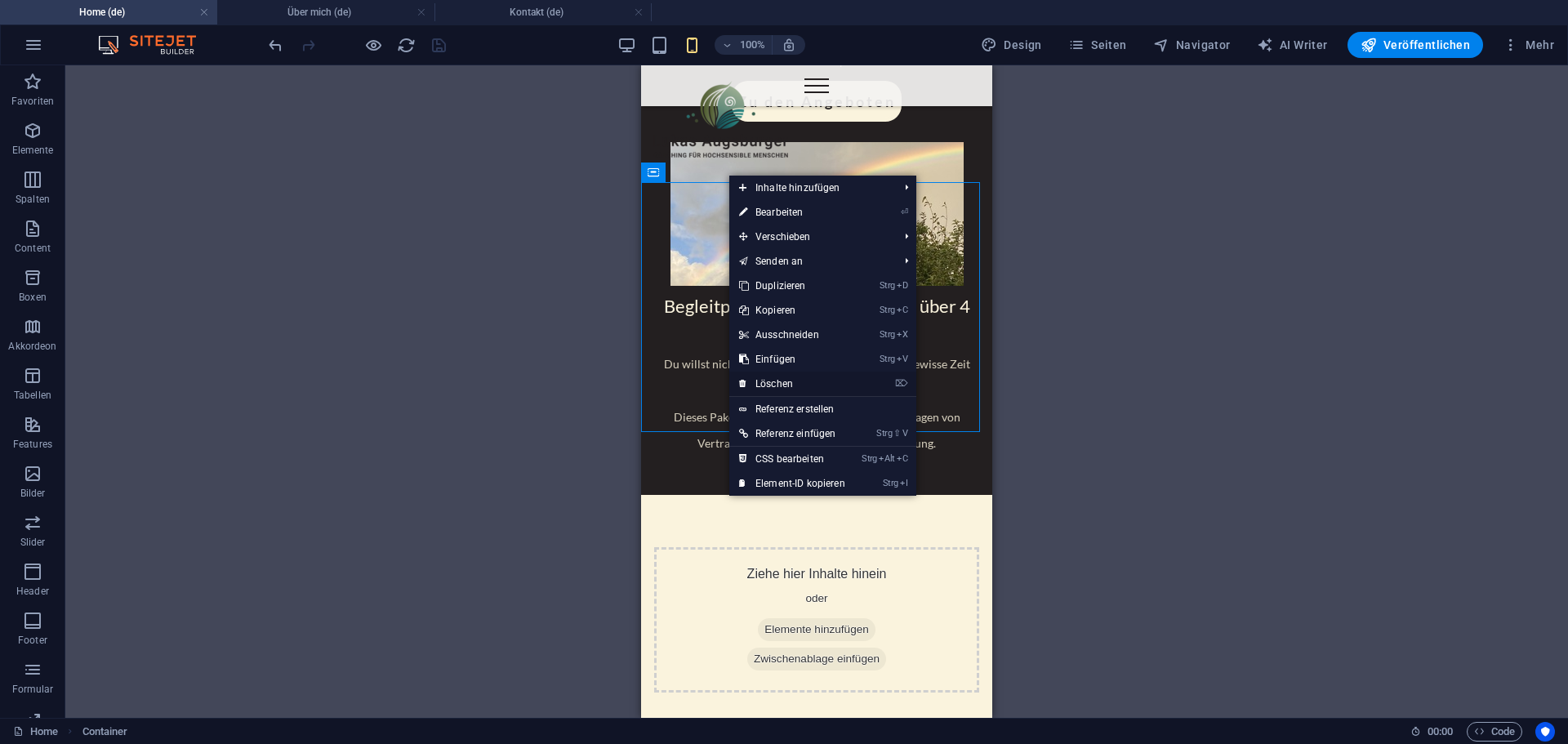
click at [774, 381] on link "⌦ Löschen" at bounding box center [792, 383] width 126 height 24
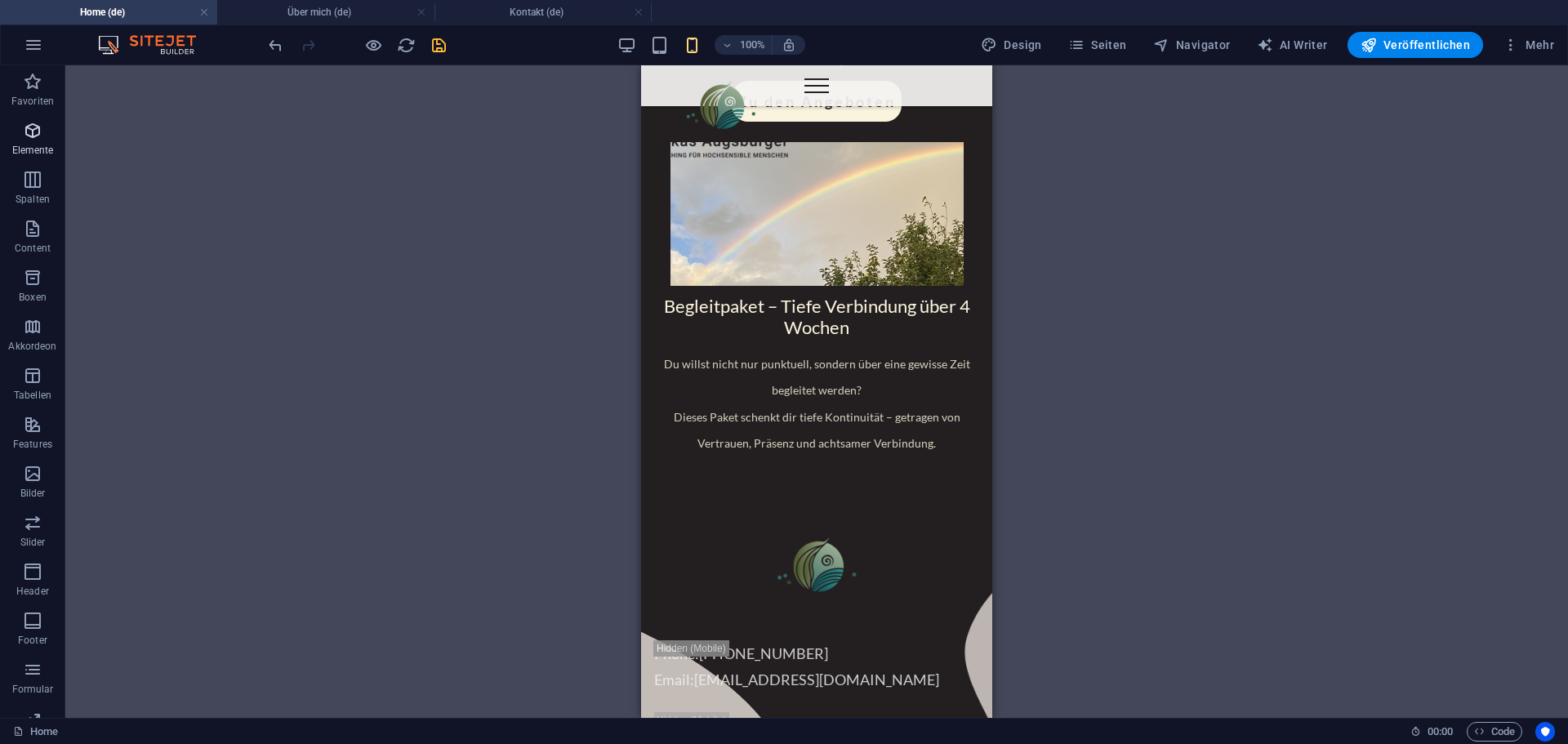
click at [30, 134] on icon "button" at bounding box center [32, 131] width 20 height 20
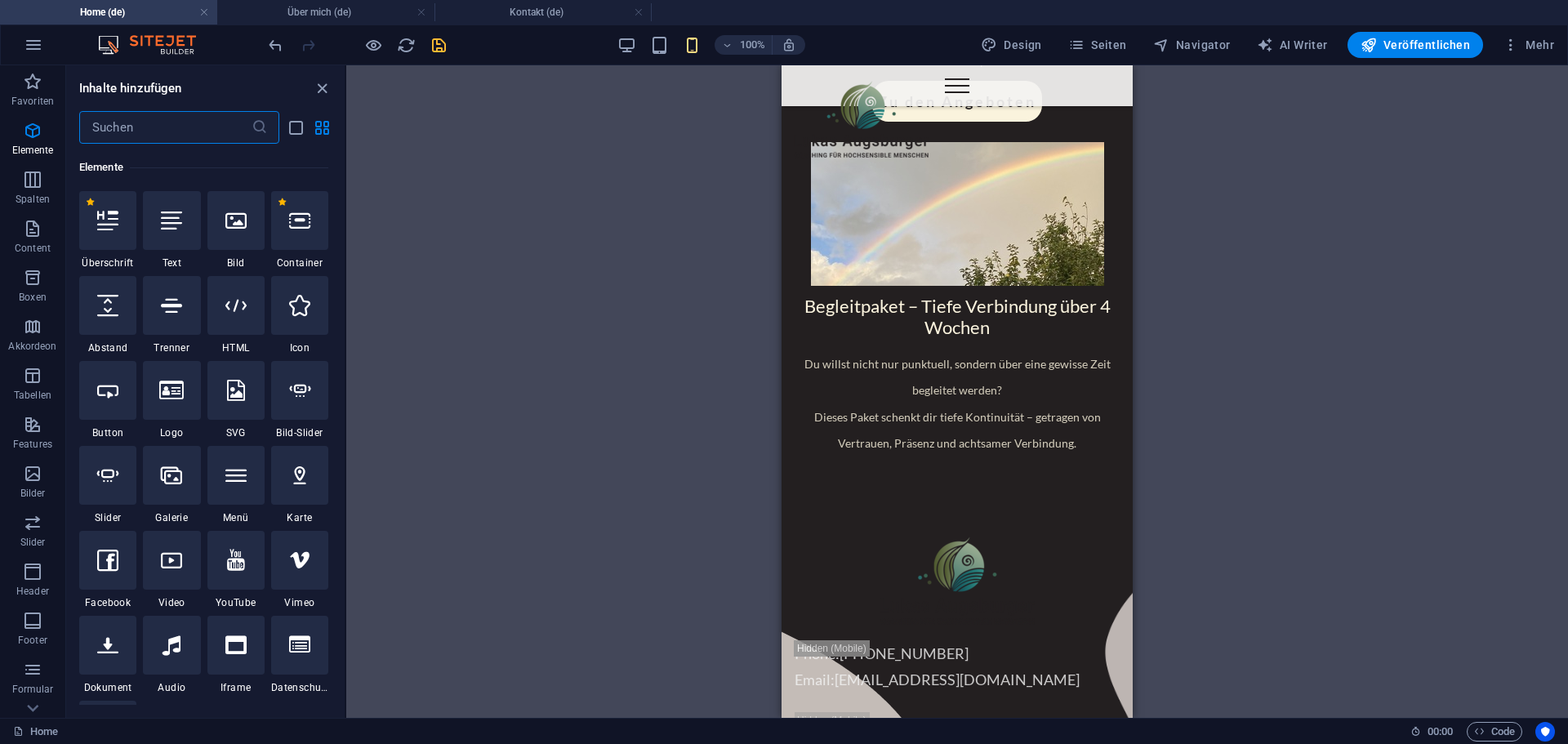
scroll to position [174, 0]
select select "px"
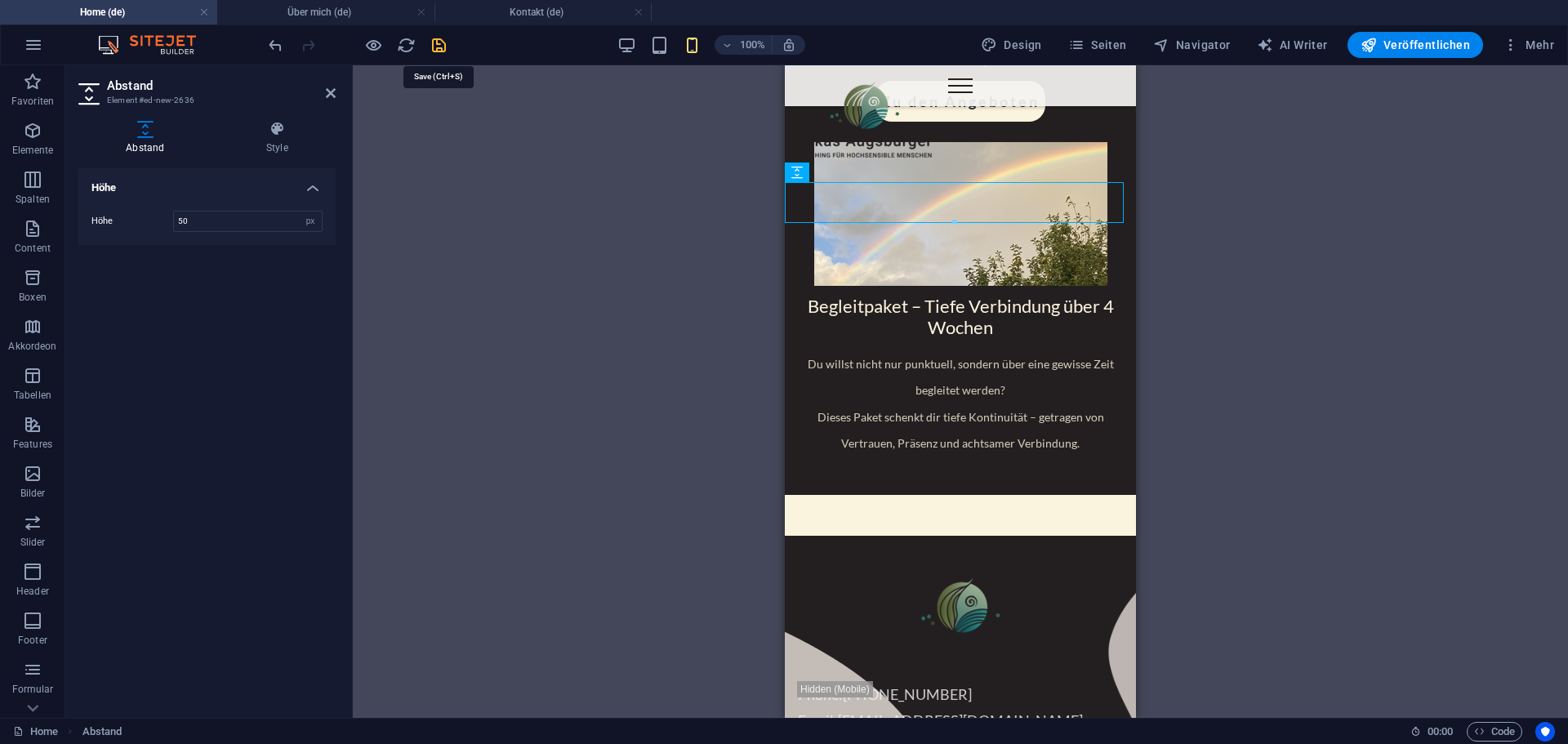
click at [443, 44] on icon "save" at bounding box center [439, 45] width 19 height 19
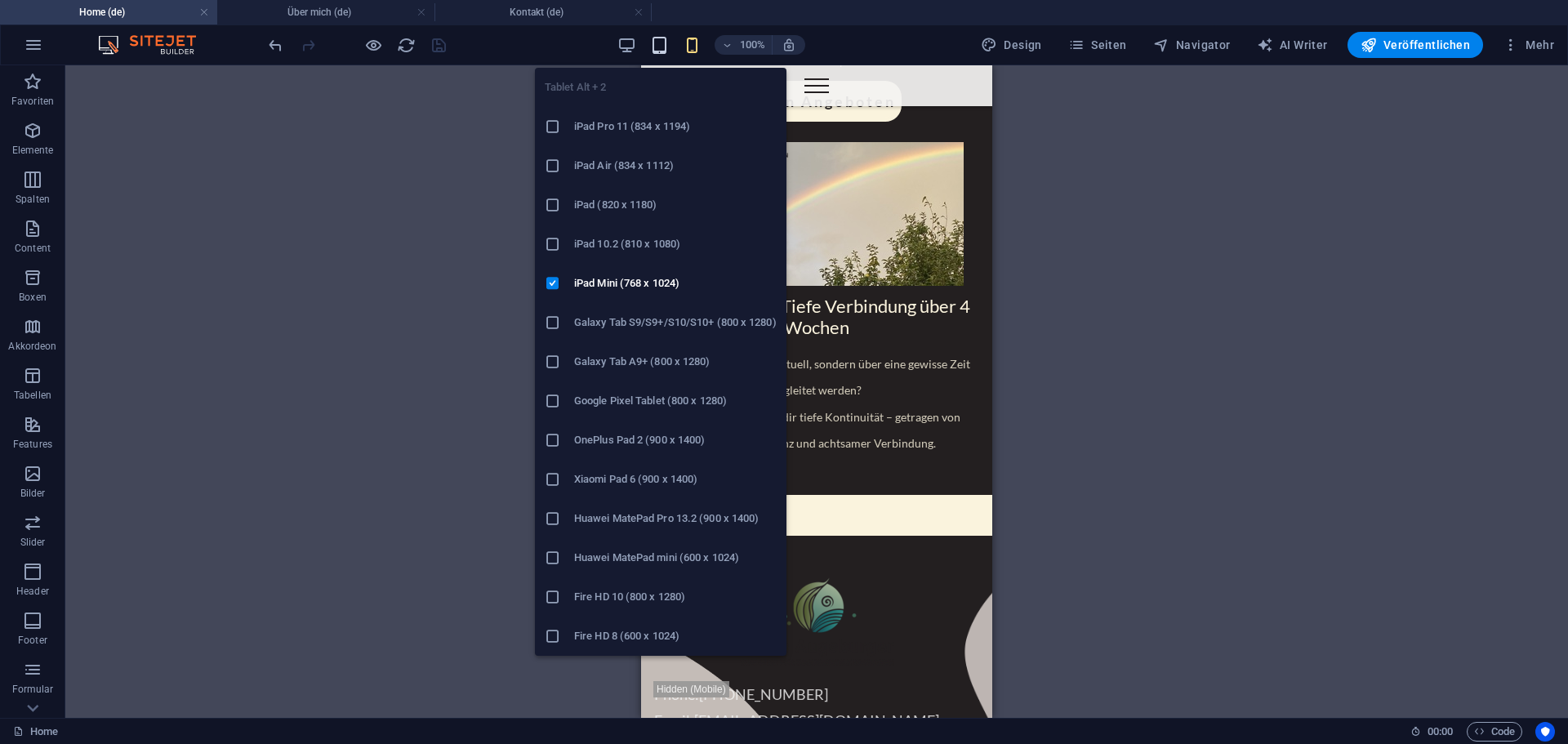
click at [663, 47] on icon "button" at bounding box center [660, 45] width 19 height 19
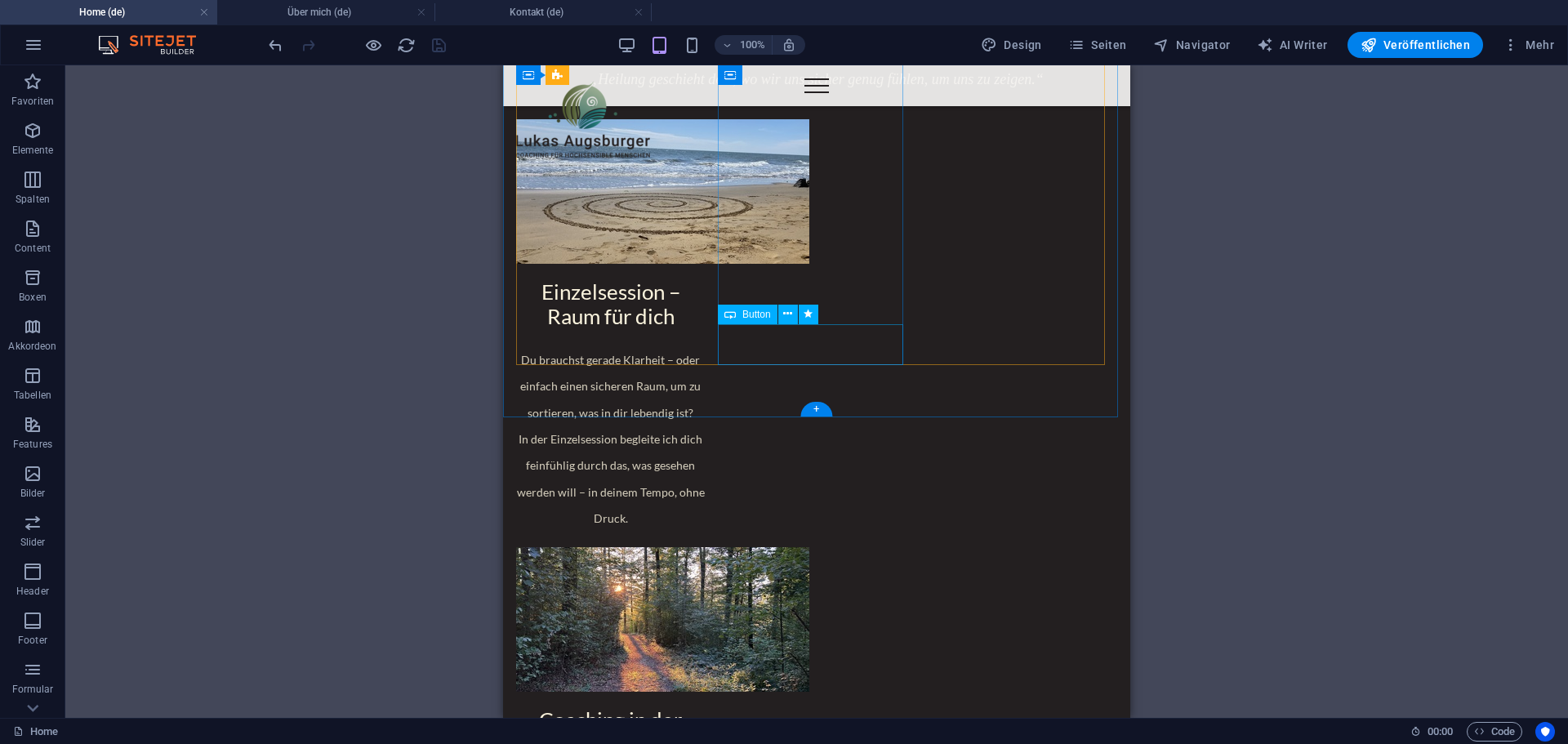
scroll to position [1612, 0]
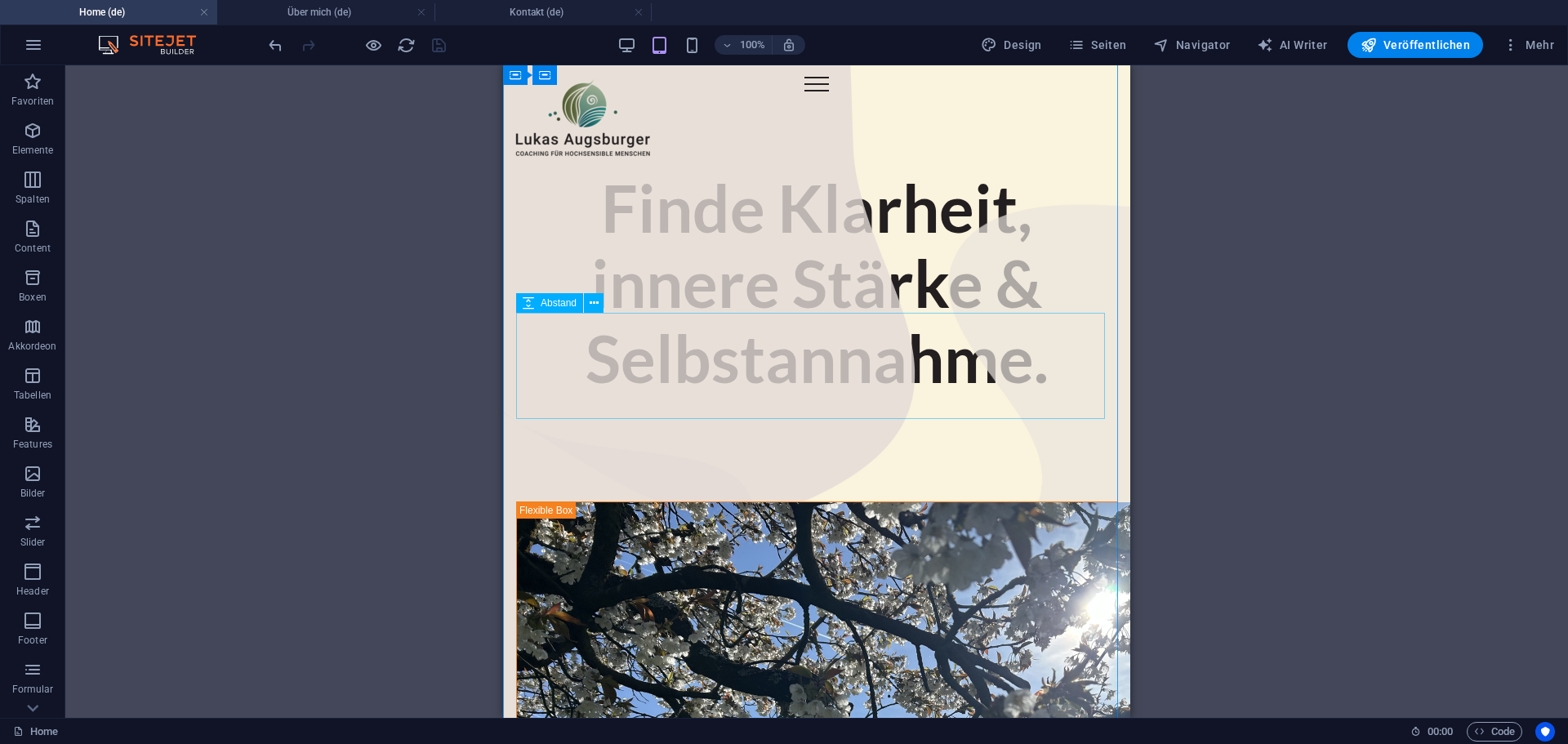
scroll to position [0, 0]
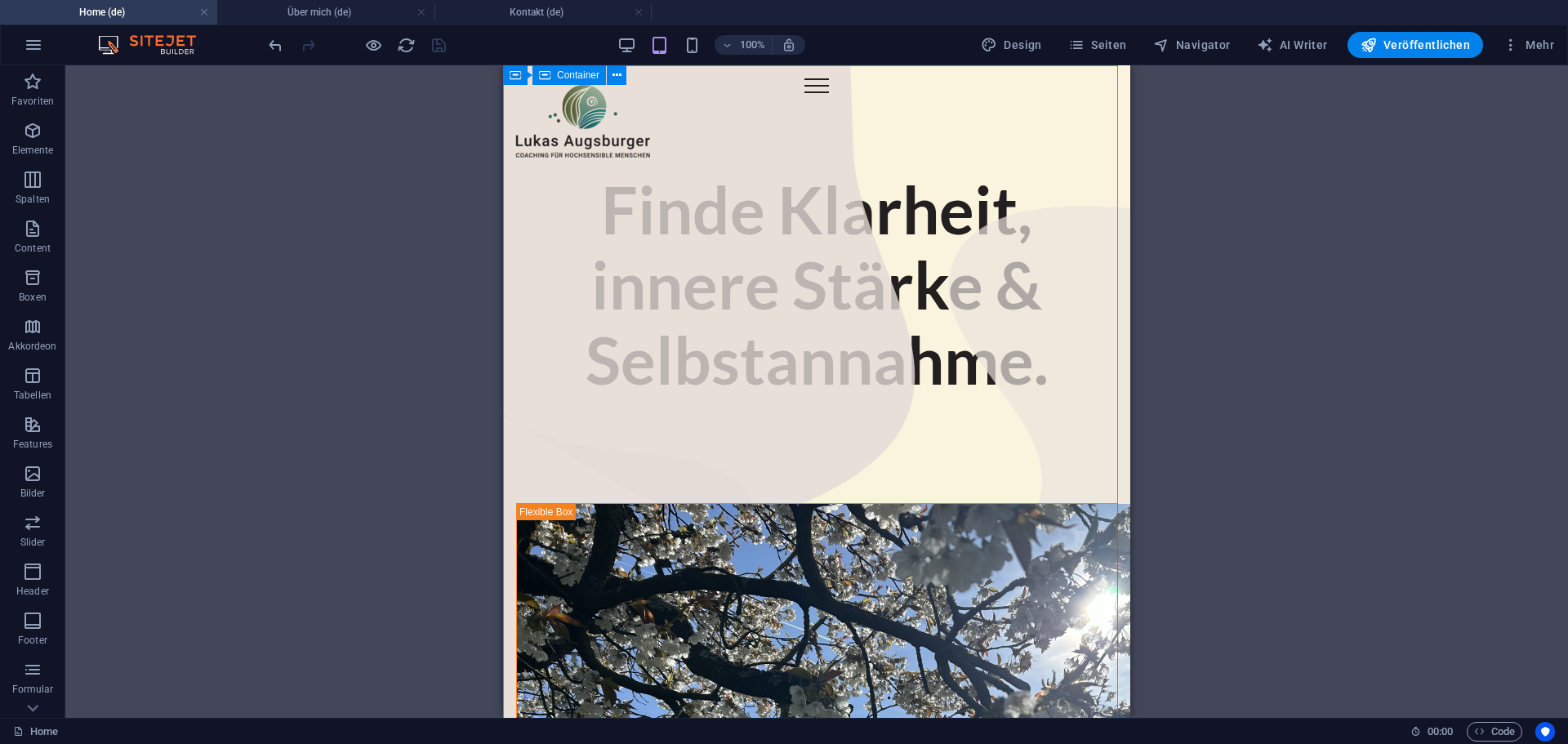
click at [685, 51] on div "100%" at bounding box center [711, 44] width 189 height 26
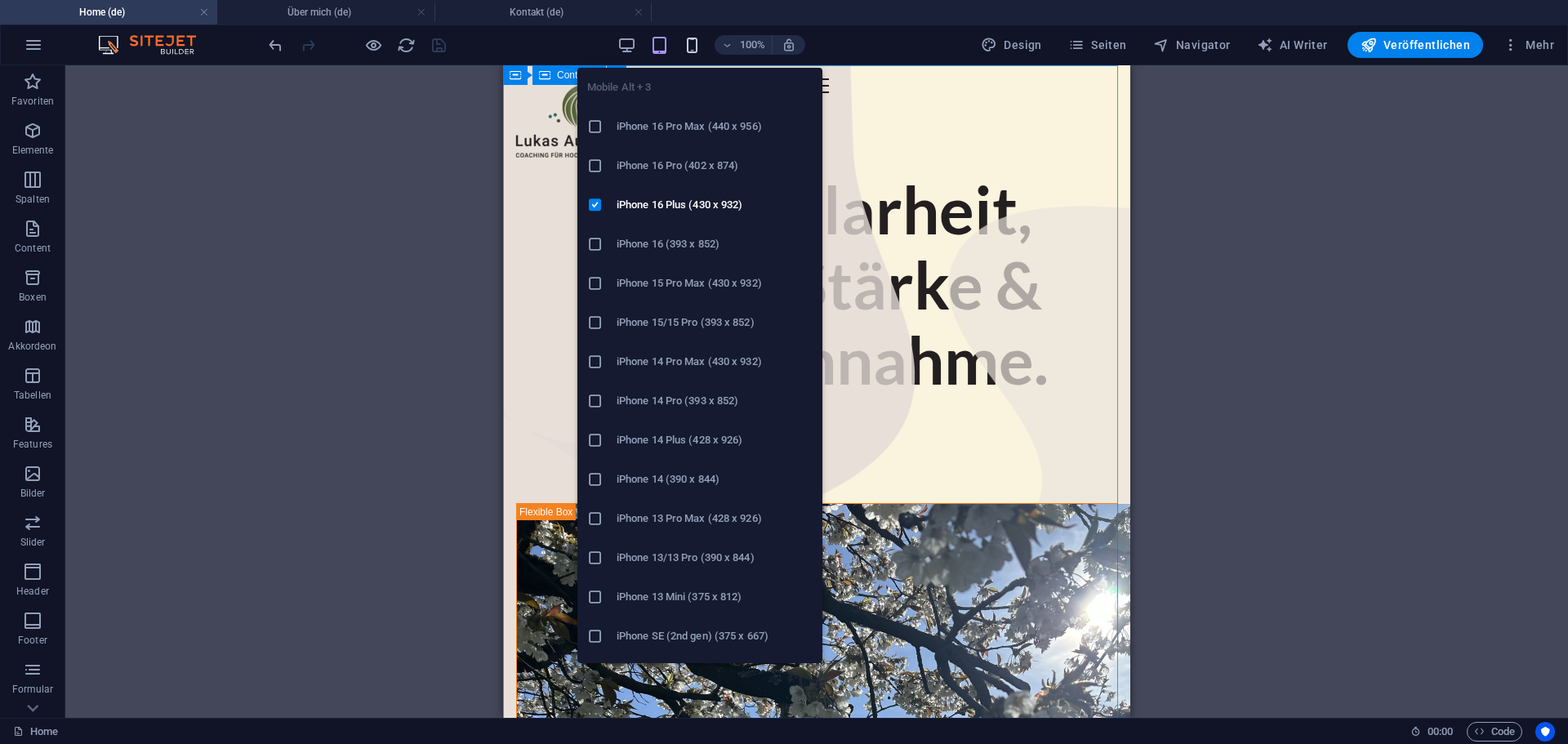
click at [702, 48] on icon "button" at bounding box center [692, 45] width 19 height 19
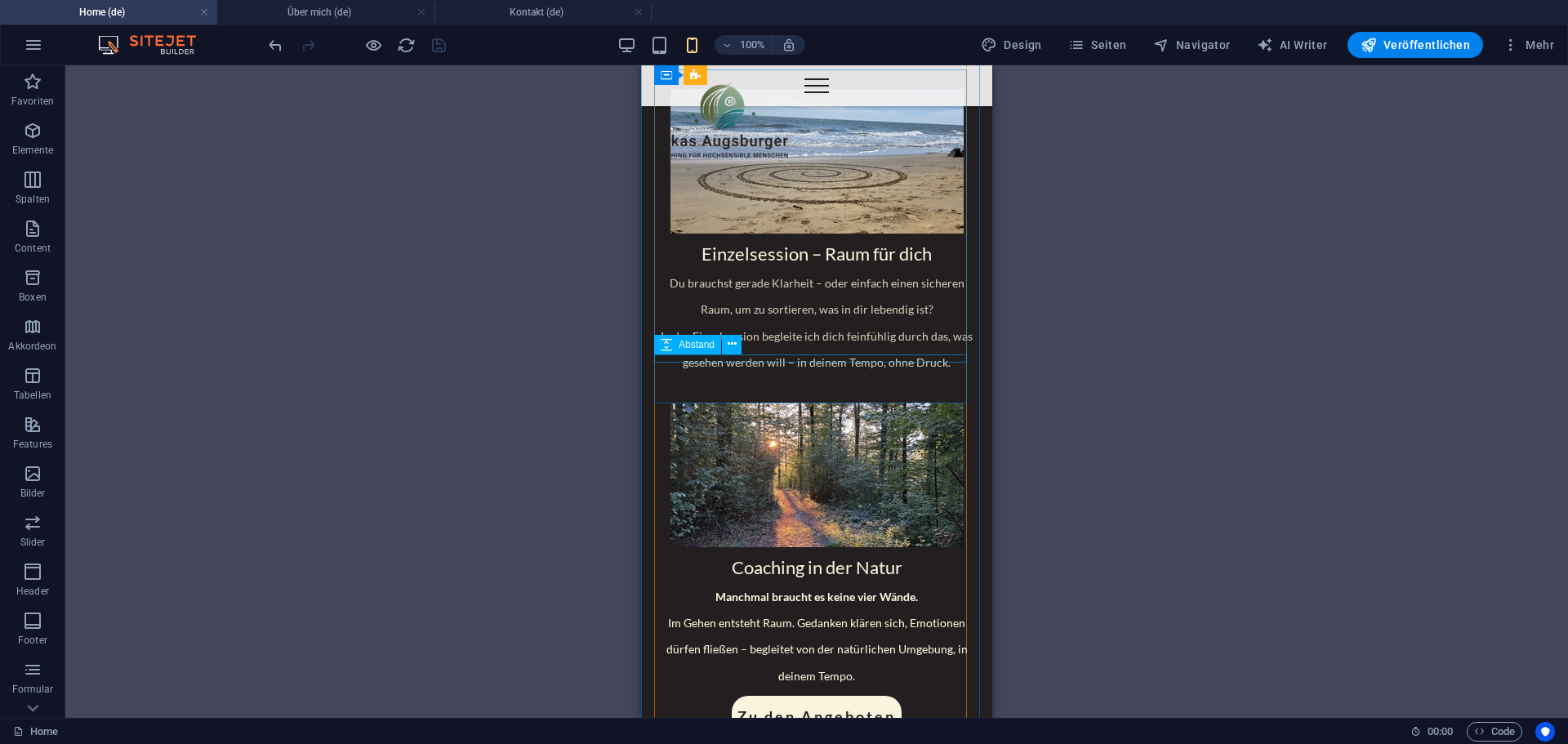
scroll to position [1560, 0]
click at [795, 697] on div "Zu den Angeboten" at bounding box center [817, 717] width 325 height 41
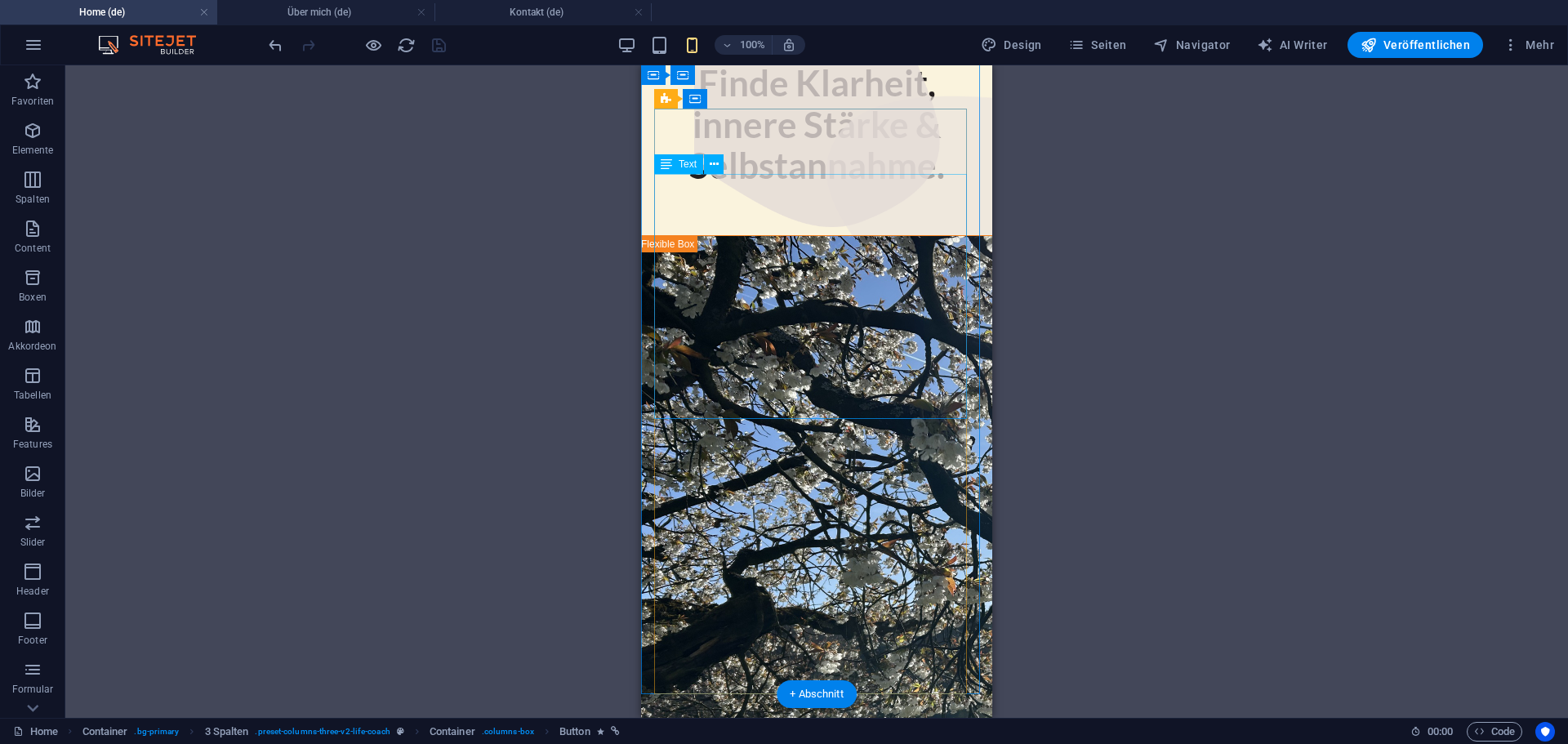
scroll to position [0, 0]
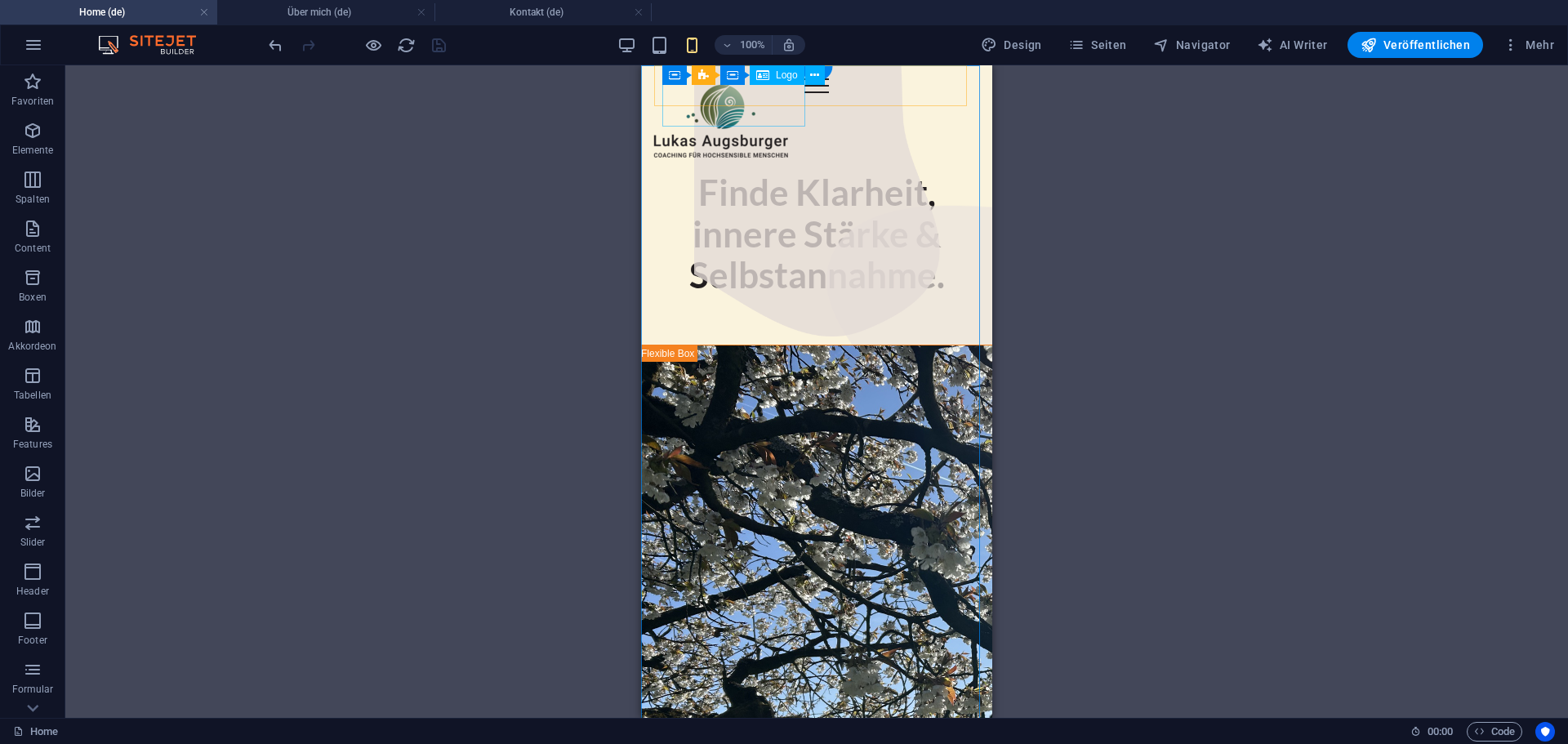
click at [749, 95] on div at bounding box center [721, 119] width 143 height 82
drag, startPoint x: 749, startPoint y: 95, endPoint x: 1389, endPoint y: 160, distance: 643.3
click at [748, 95] on div at bounding box center [721, 119] width 143 height 82
select select "px"
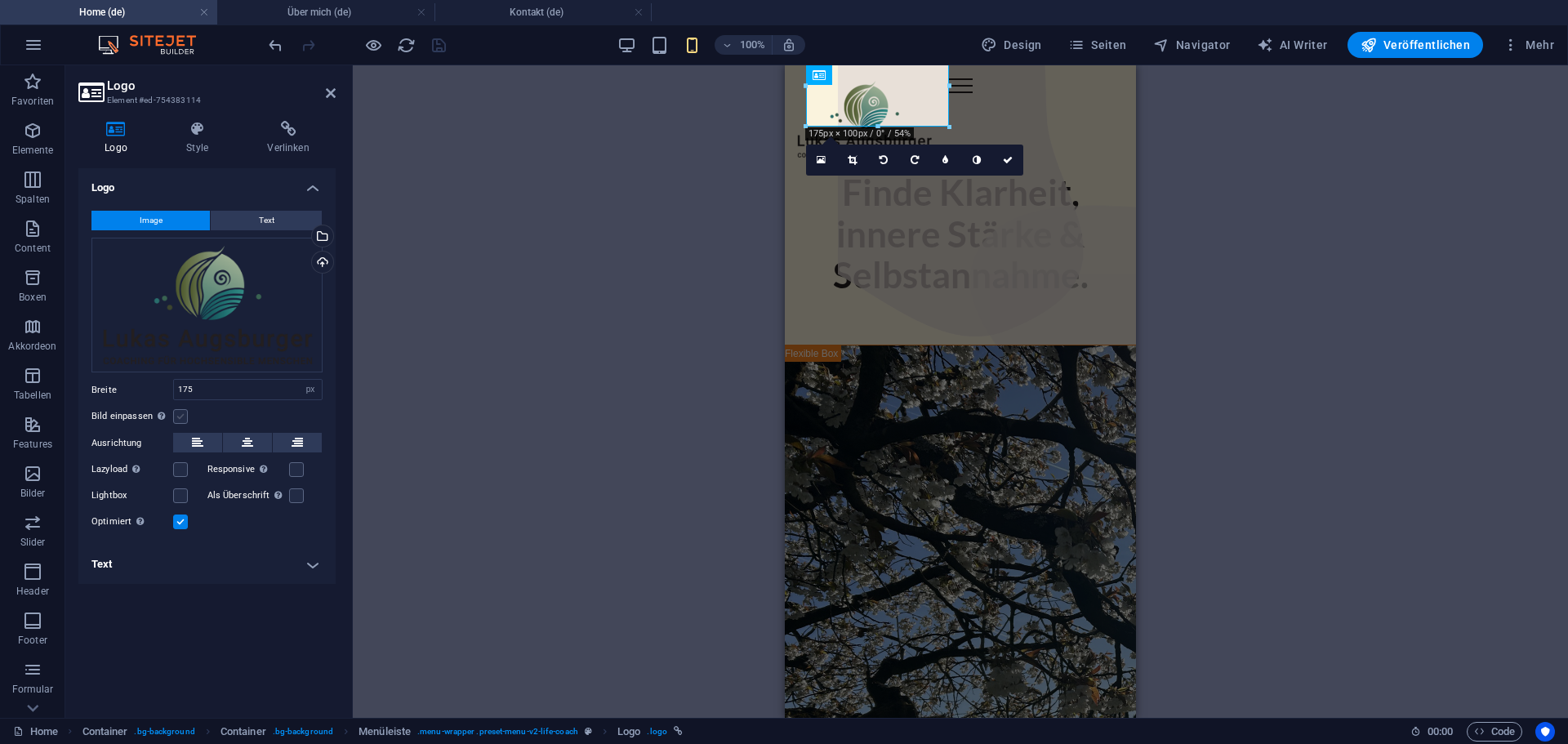
click at [177, 415] on label at bounding box center [181, 416] width 15 height 15
click at [0, 0] on input "Bild einpassen Bild automatisch anhand einer fixen Breite und Höhe einpassen" at bounding box center [0, 0] width 0 height 0
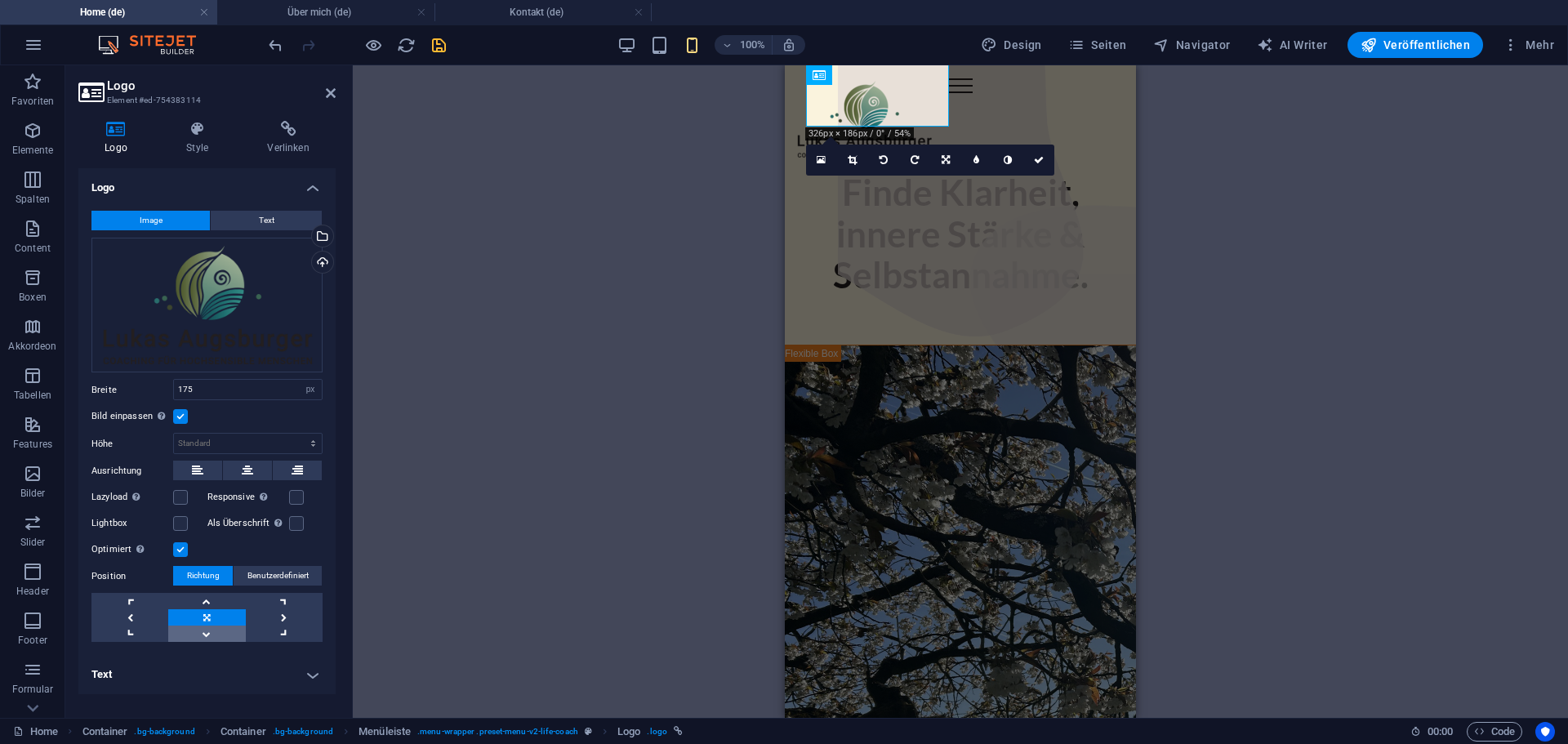
click at [206, 628] on link at bounding box center [207, 633] width 77 height 17
click at [206, 629] on link at bounding box center [207, 633] width 77 height 17
click at [206, 618] on link at bounding box center [207, 618] width 77 height 17
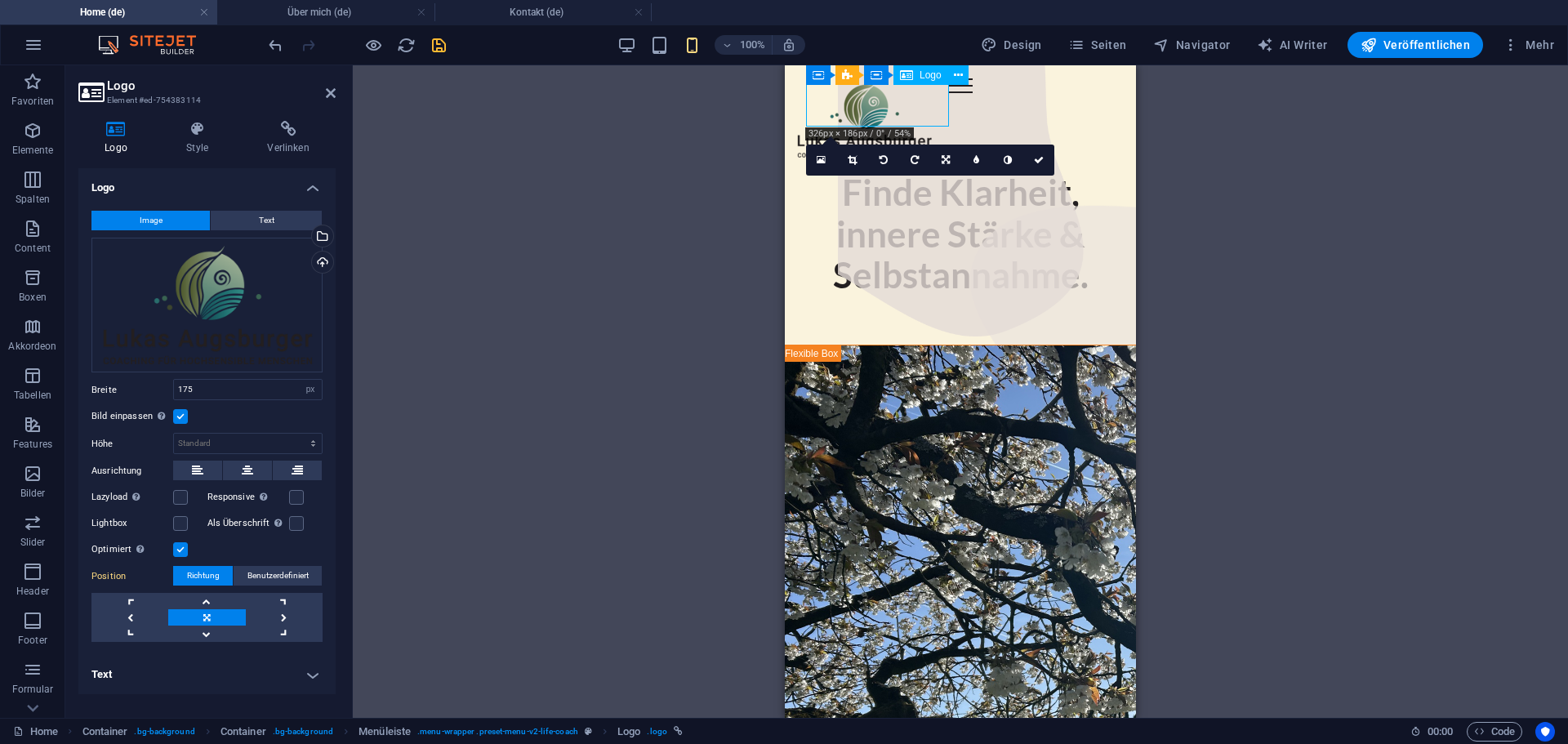
drag, startPoint x: 887, startPoint y: 104, endPoint x: 891, endPoint y: 117, distance: 13.6
click at [891, 117] on div at bounding box center [865, 119] width 143 height 82
click at [198, 681] on h4 "Text" at bounding box center [207, 674] width 257 height 39
click at [441, 43] on icon "save" at bounding box center [439, 45] width 19 height 19
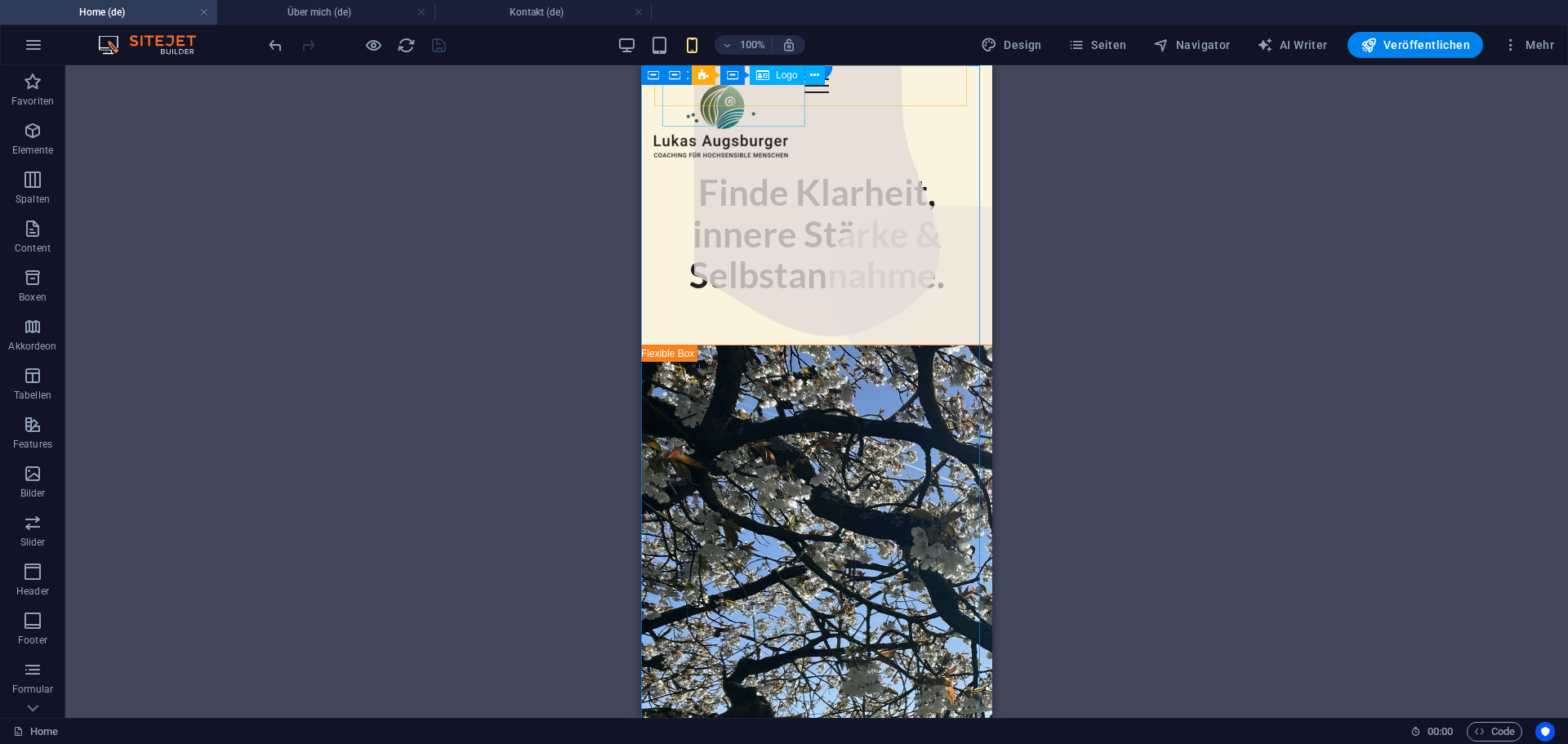
click at [732, 97] on div at bounding box center [721, 119] width 143 height 82
drag, startPoint x: 732, startPoint y: 97, endPoint x: 1374, endPoint y: 161, distance: 645.2
click at [733, 97] on div at bounding box center [721, 119] width 143 height 82
select select "px"
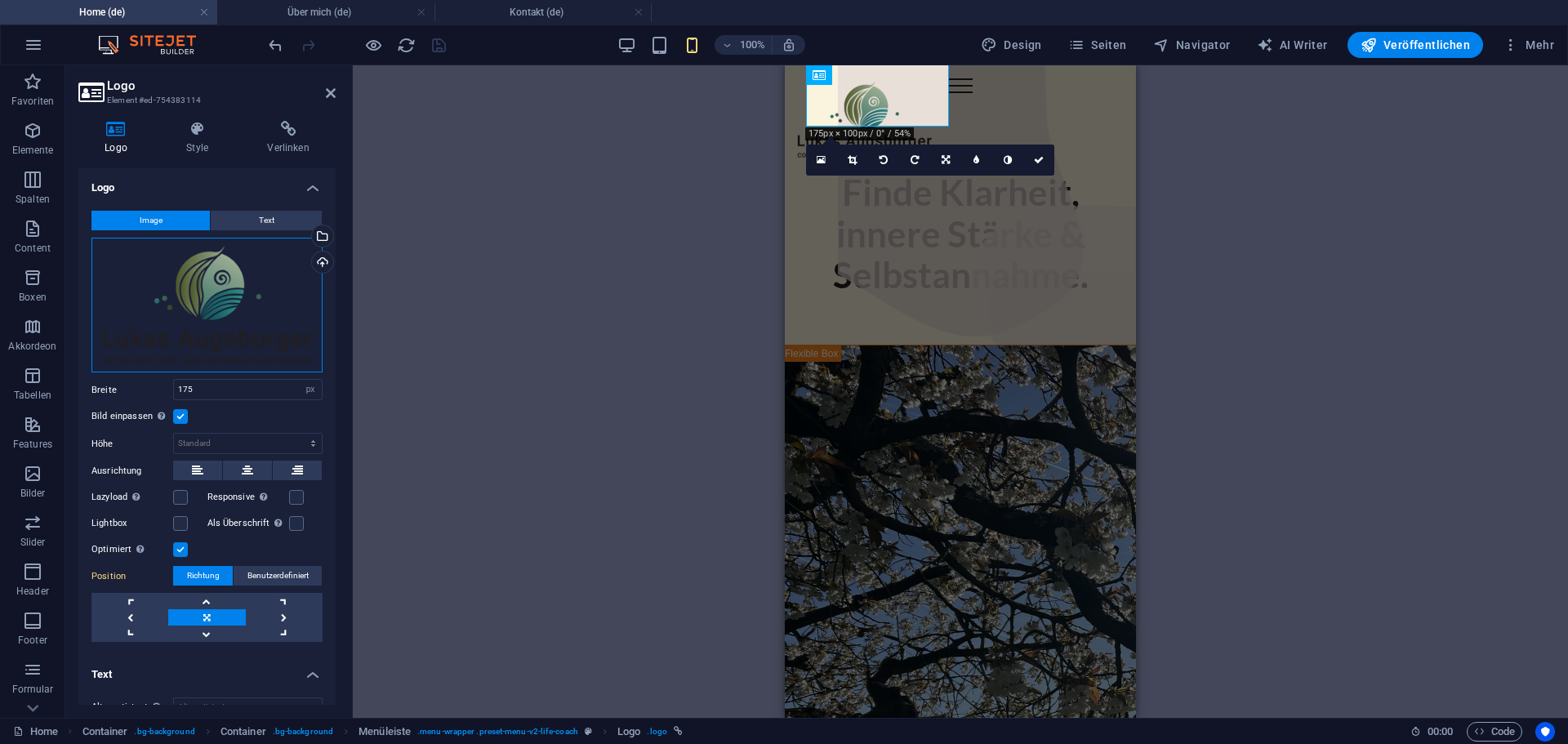
click at [193, 294] on div "Ziehe Dateien zum Hochladen hierher oder klicke hier, um aus Dateien oder koste…" at bounding box center [207, 305] width 231 height 136
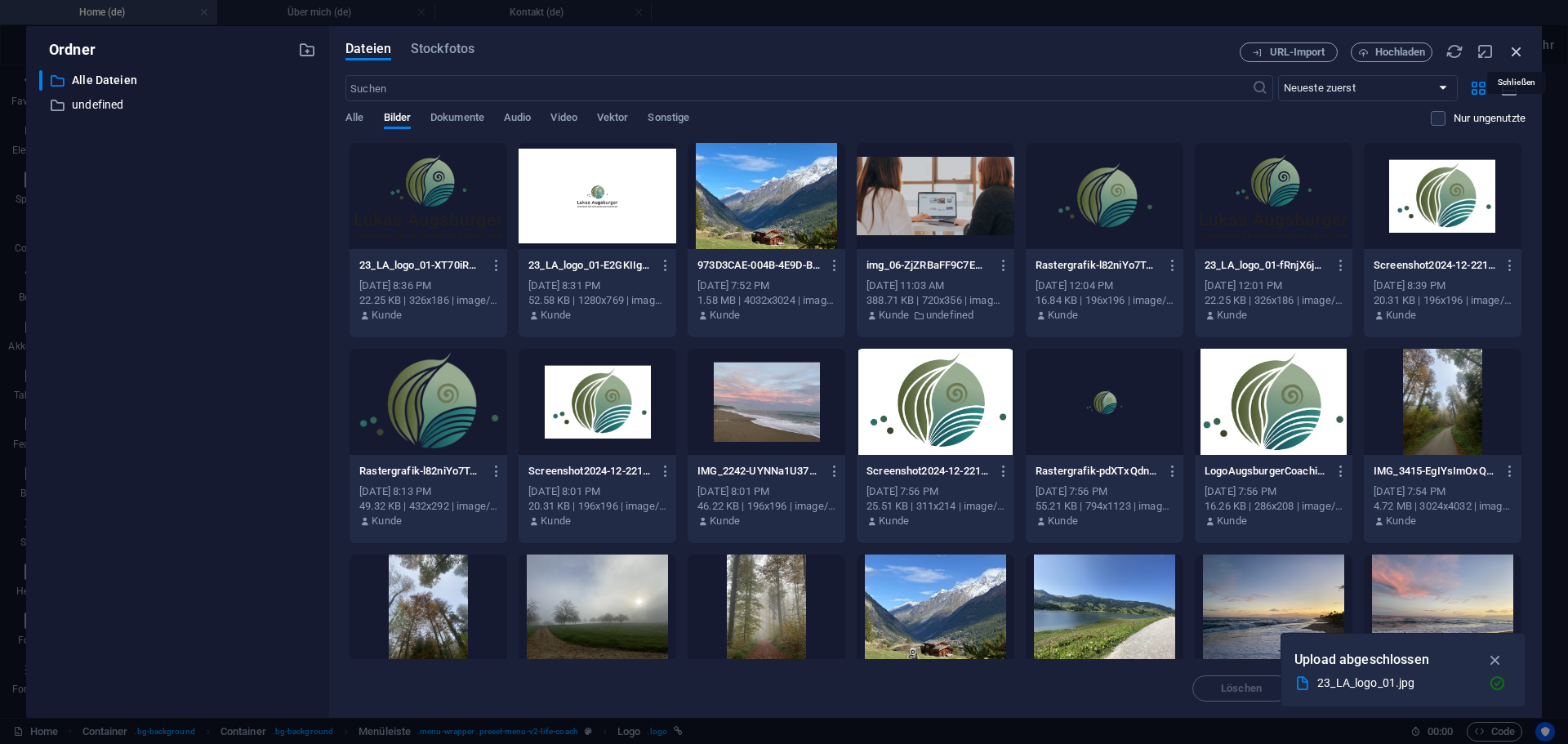
click at [1516, 49] on icon "button" at bounding box center [1517, 52] width 18 height 18
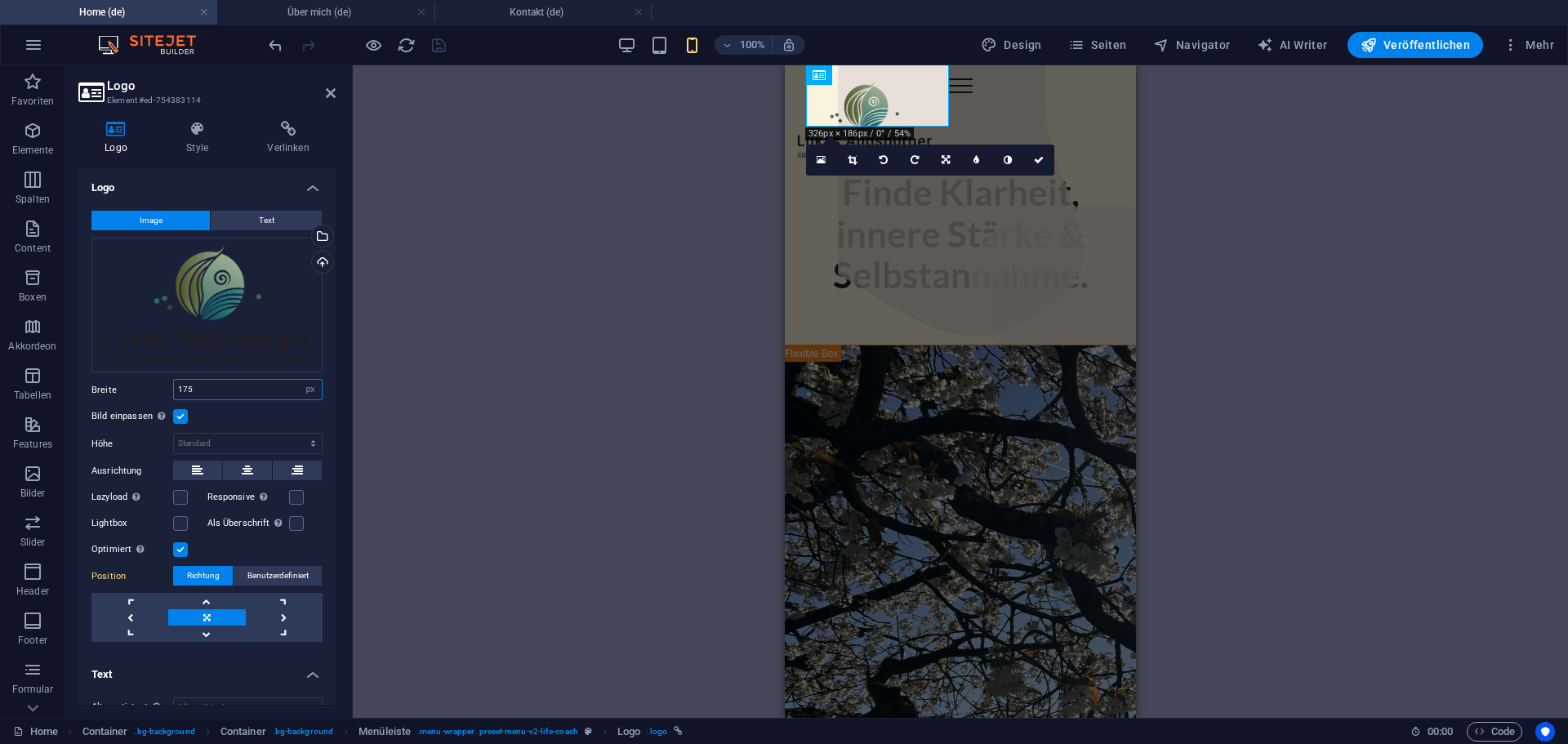
click at [219, 393] on input "175" at bounding box center [248, 389] width 148 height 20
click at [222, 391] on input "175" at bounding box center [248, 389] width 148 height 20
click at [259, 419] on div "Bild einpassen Bild automatisch anhand einer fixen Breite und Höhe einpassen" at bounding box center [207, 417] width 231 height 20
click at [178, 413] on label at bounding box center [181, 416] width 15 height 15
click at [0, 0] on input "Bild einpassen Bild automatisch anhand einer fixen Breite und Höhe einpassen" at bounding box center [0, 0] width 0 height 0
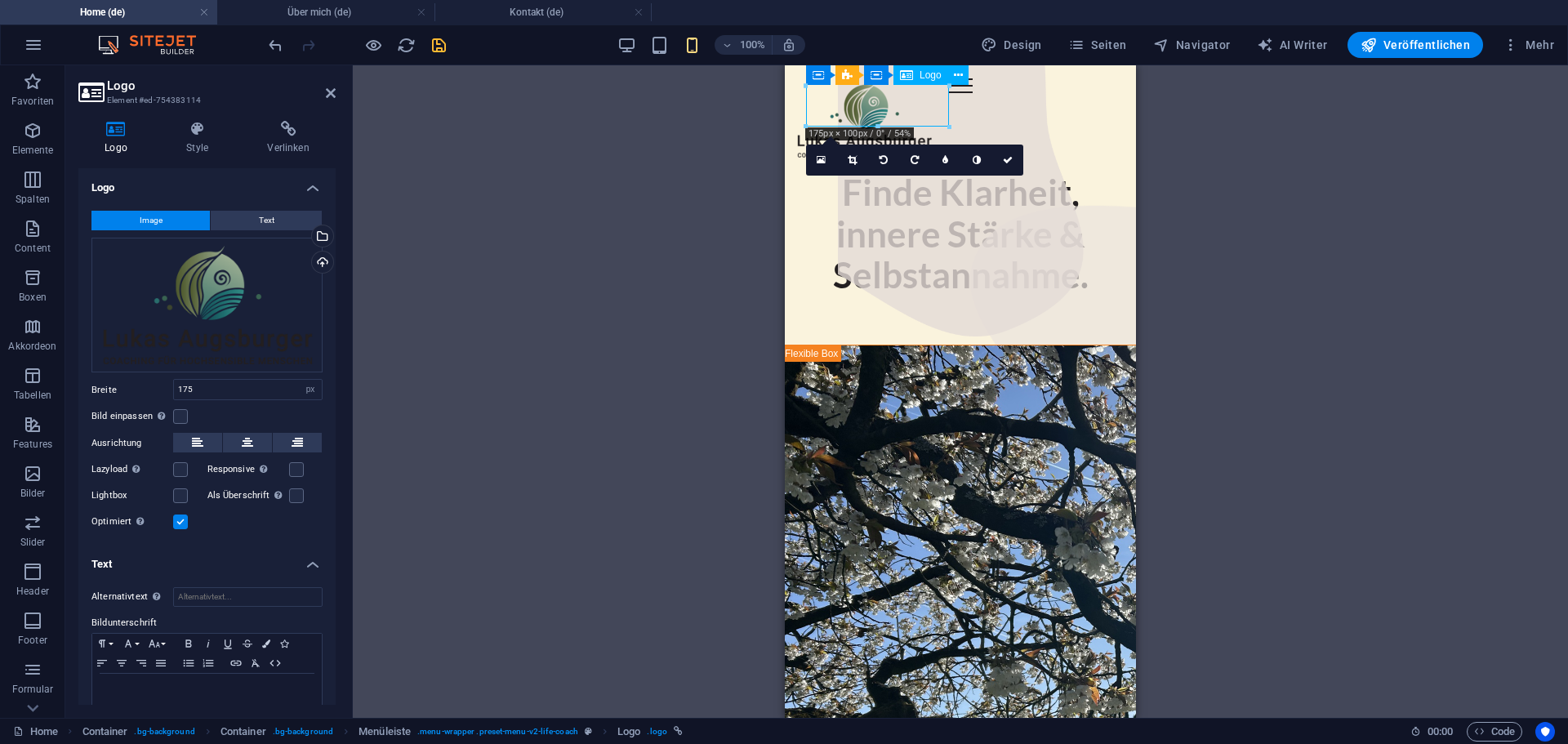
drag, startPoint x: 885, startPoint y: 99, endPoint x: 892, endPoint y: 108, distance: 11.4
click at [892, 110] on div at bounding box center [865, 119] width 143 height 82
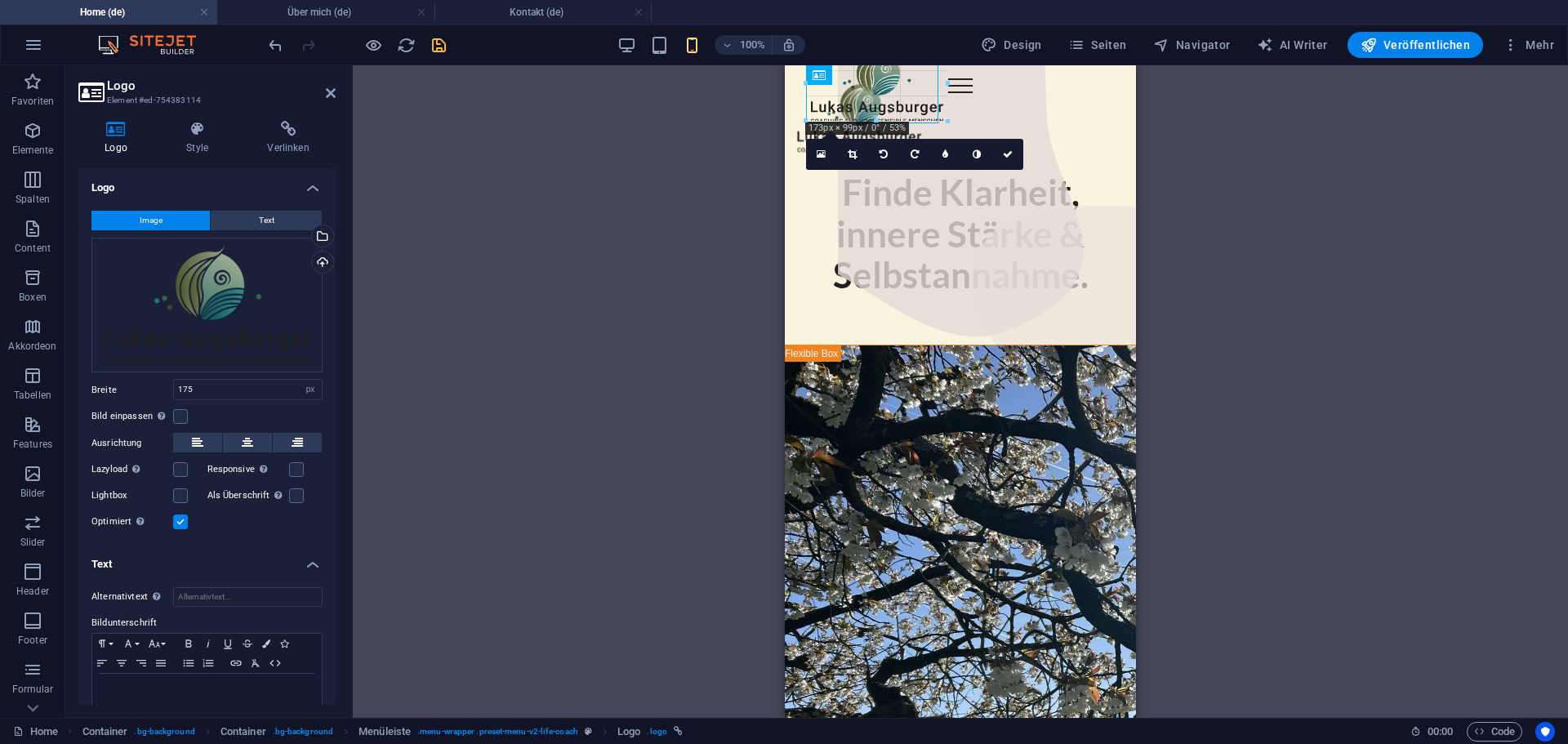
drag, startPoint x: 948, startPoint y: 126, endPoint x: 938, endPoint y: 116, distance: 14.1
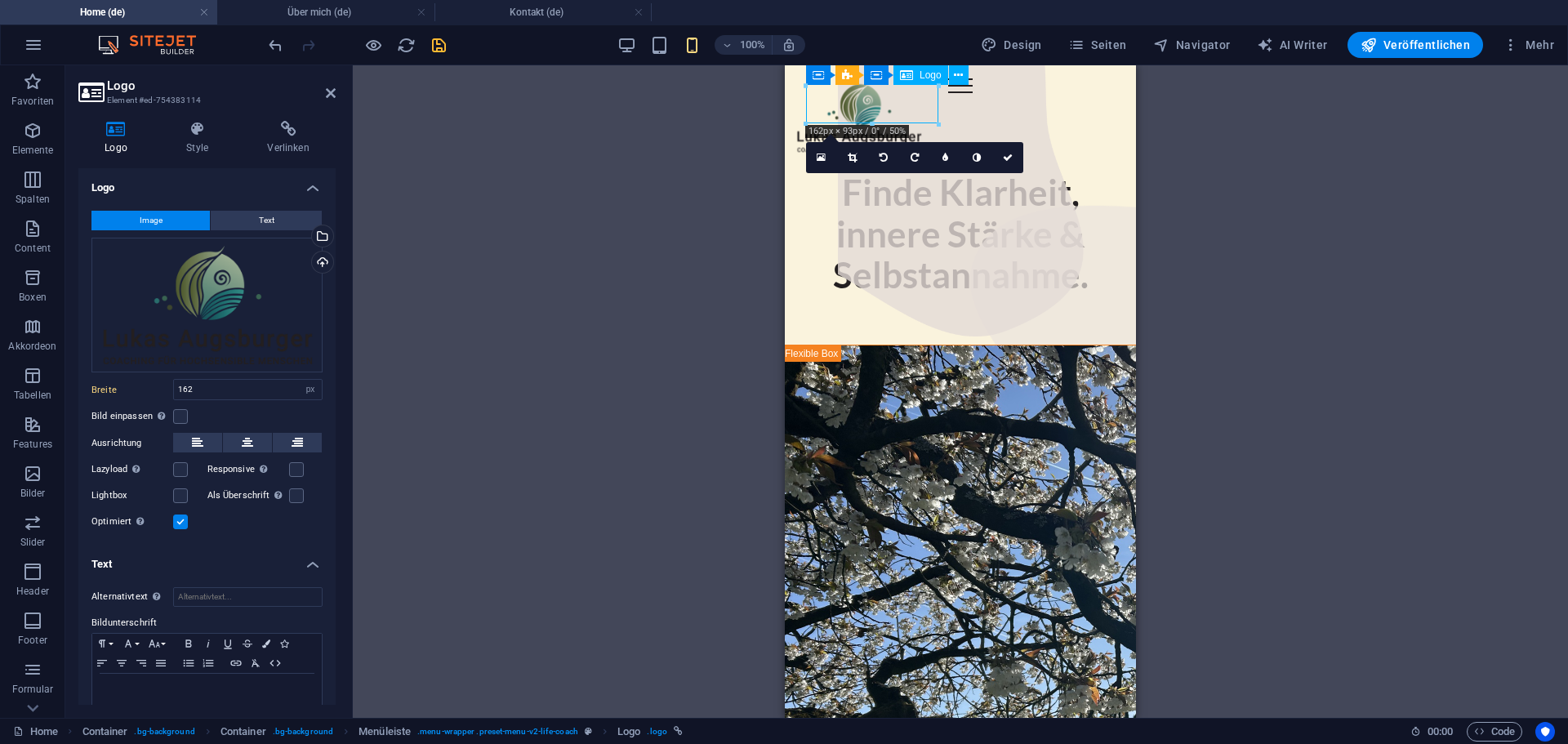
drag, startPoint x: 880, startPoint y: 97, endPoint x: 883, endPoint y: 107, distance: 10.4
click at [883, 107] on div at bounding box center [859, 116] width 132 height 76
click at [276, 41] on icon "undo" at bounding box center [276, 45] width 19 height 19
type input "175"
click at [175, 411] on label at bounding box center [181, 416] width 15 height 15
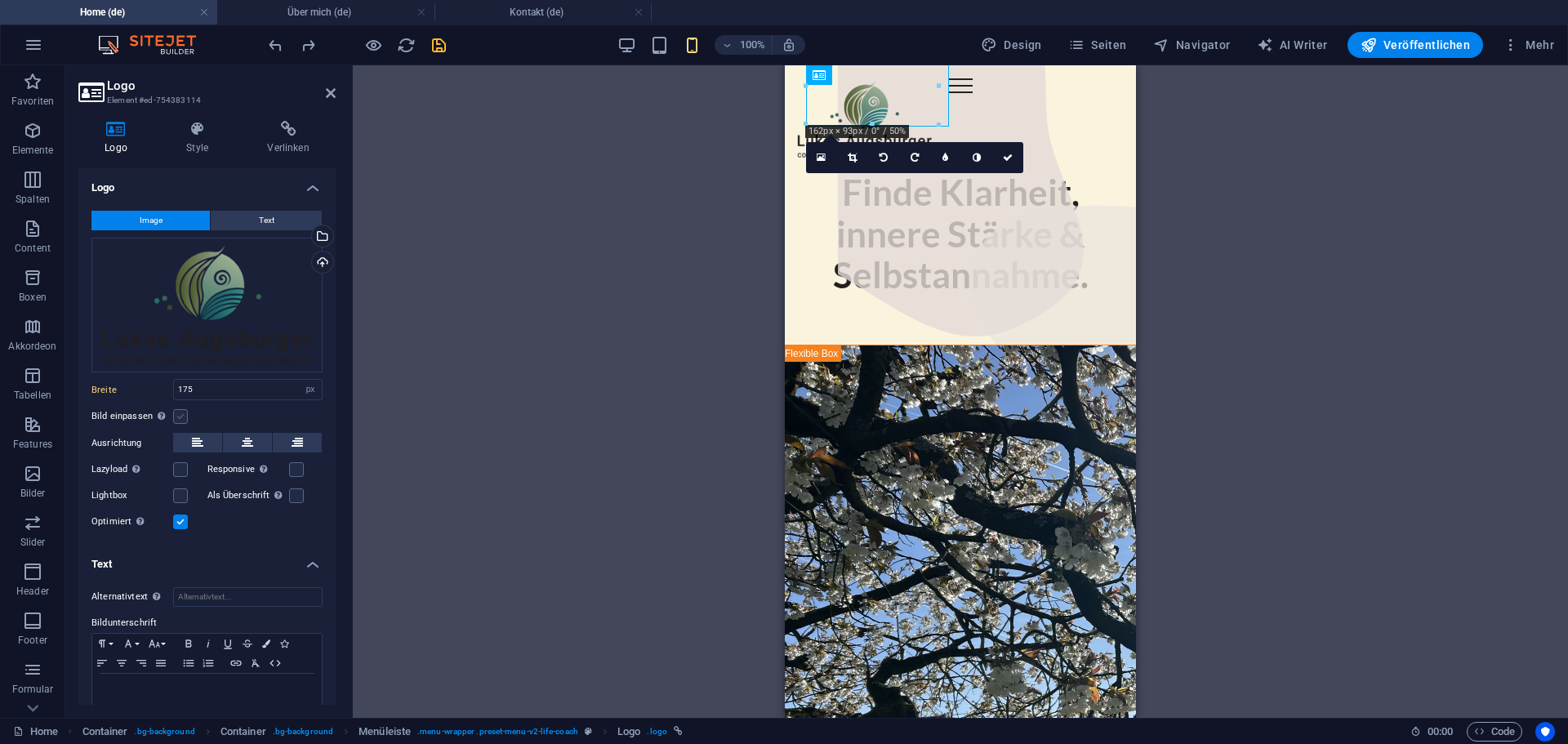
click at [0, 0] on input "Bild einpassen Bild automatisch anhand einer fixen Breite und Höhe einpassen" at bounding box center [0, 0] width 0 height 0
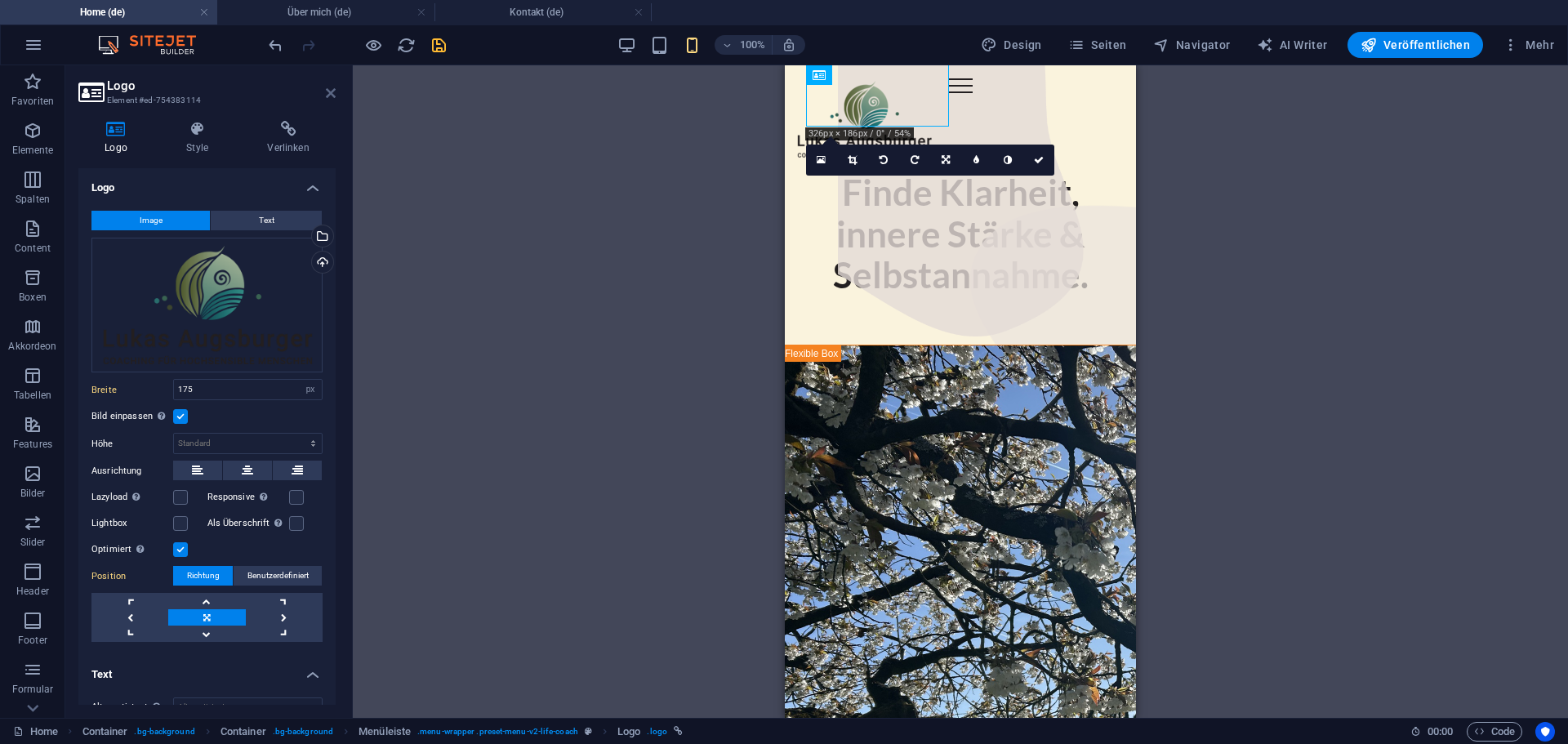
click at [330, 93] on icon at bounding box center [331, 93] width 10 height 13
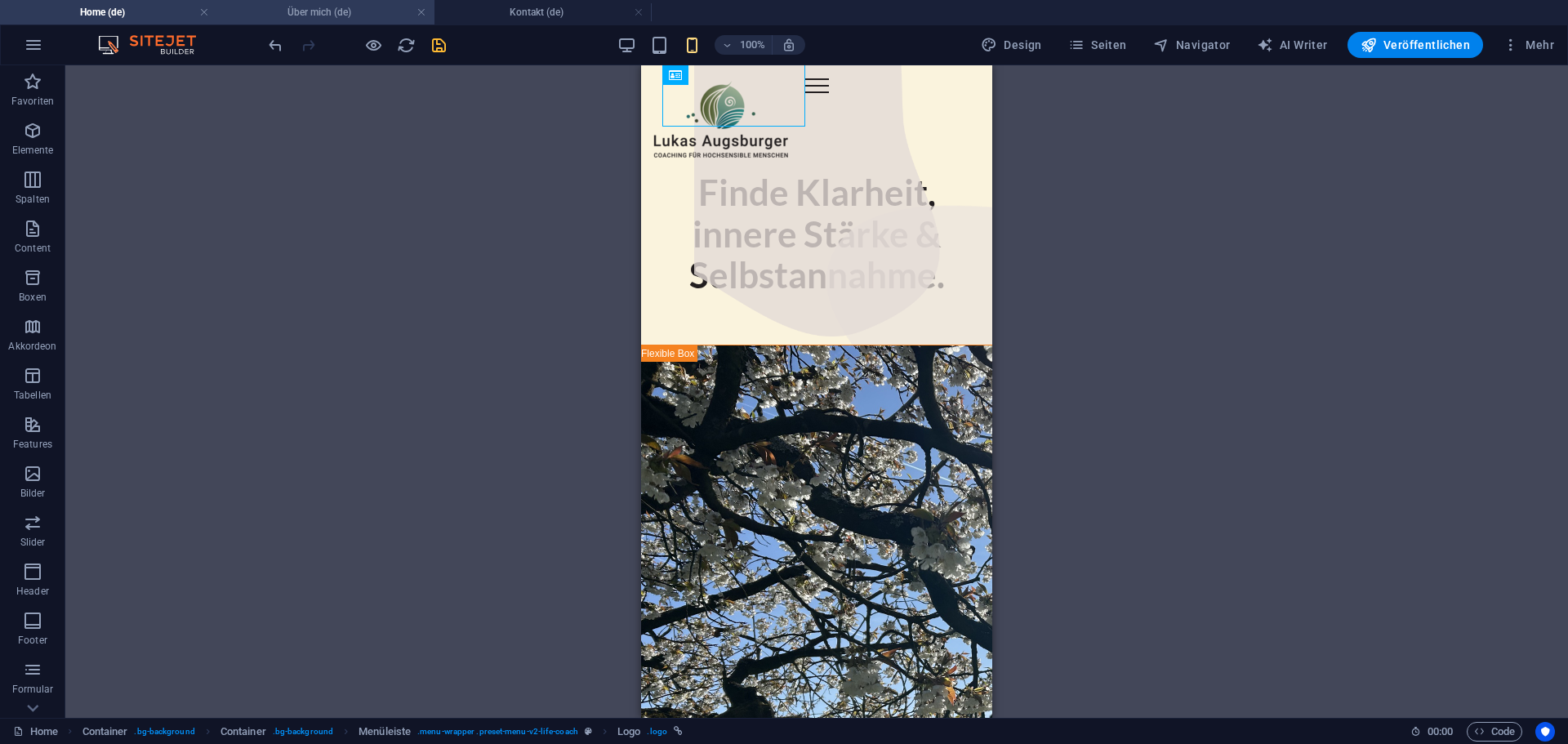
click at [306, 14] on h4 "Über mich (de)" at bounding box center [326, 12] width 217 height 18
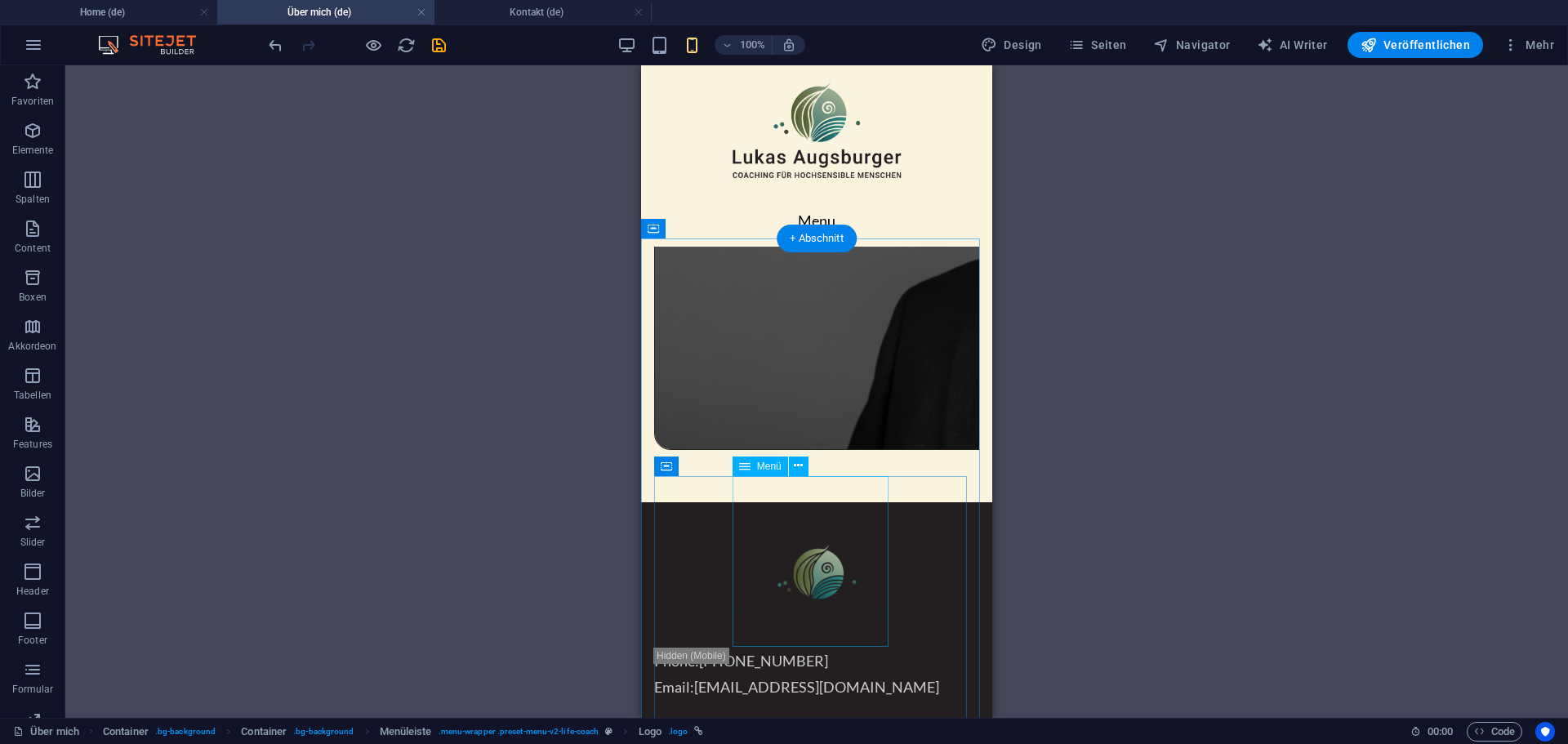
scroll to position [1550, 0]
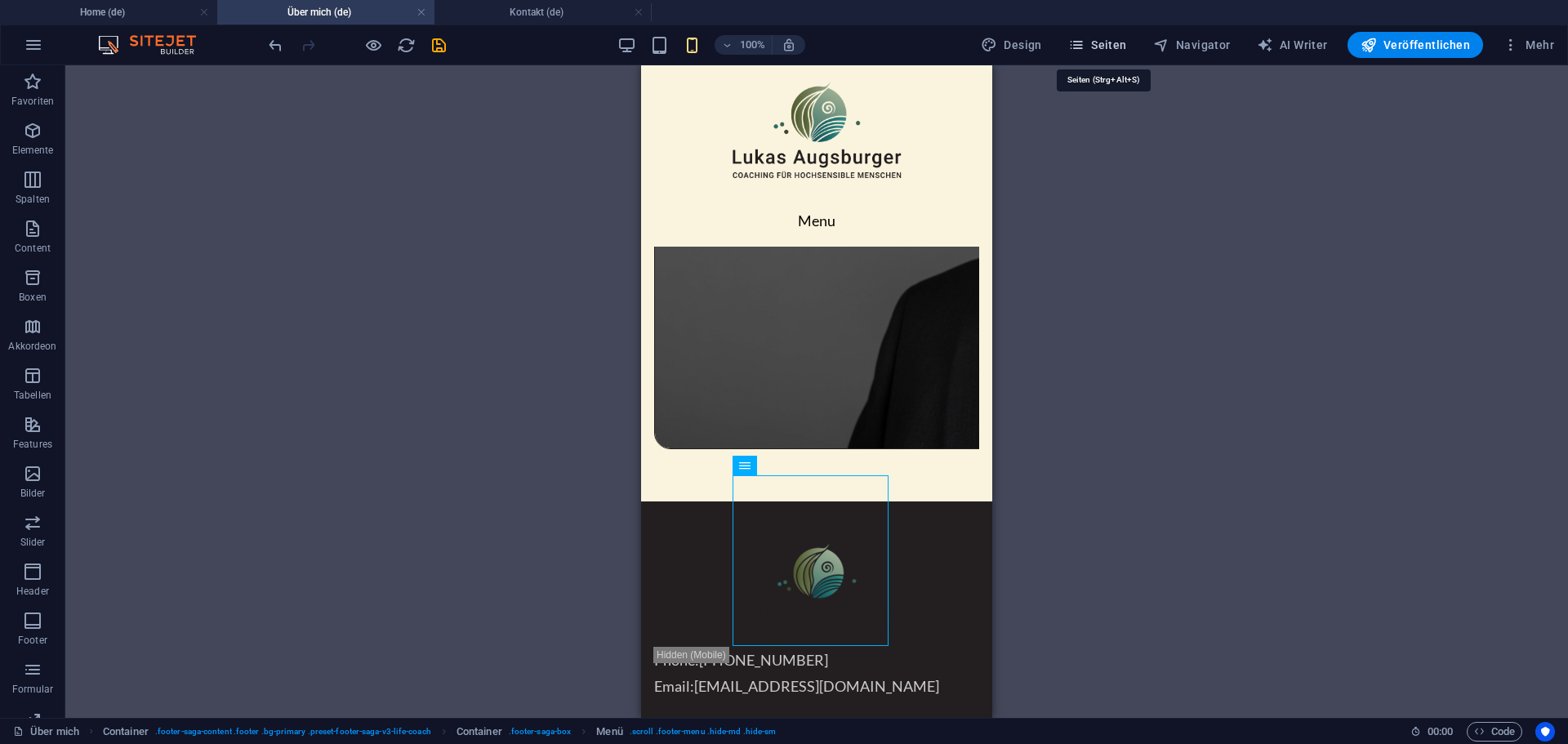
click at [1108, 46] on span "Seiten" at bounding box center [1098, 45] width 59 height 17
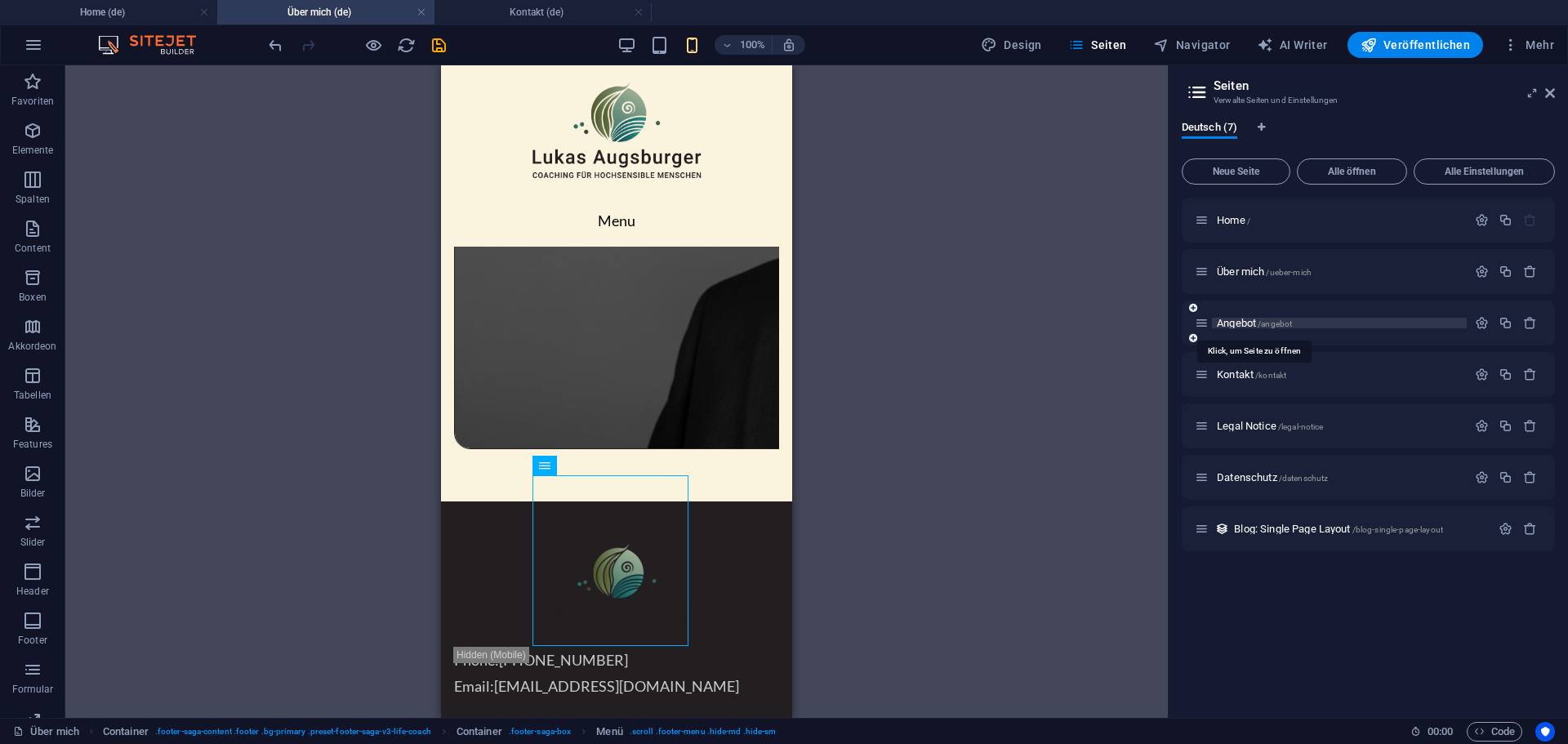
click at [1242, 324] on span "Angebot /angebot" at bounding box center [1255, 323] width 75 height 12
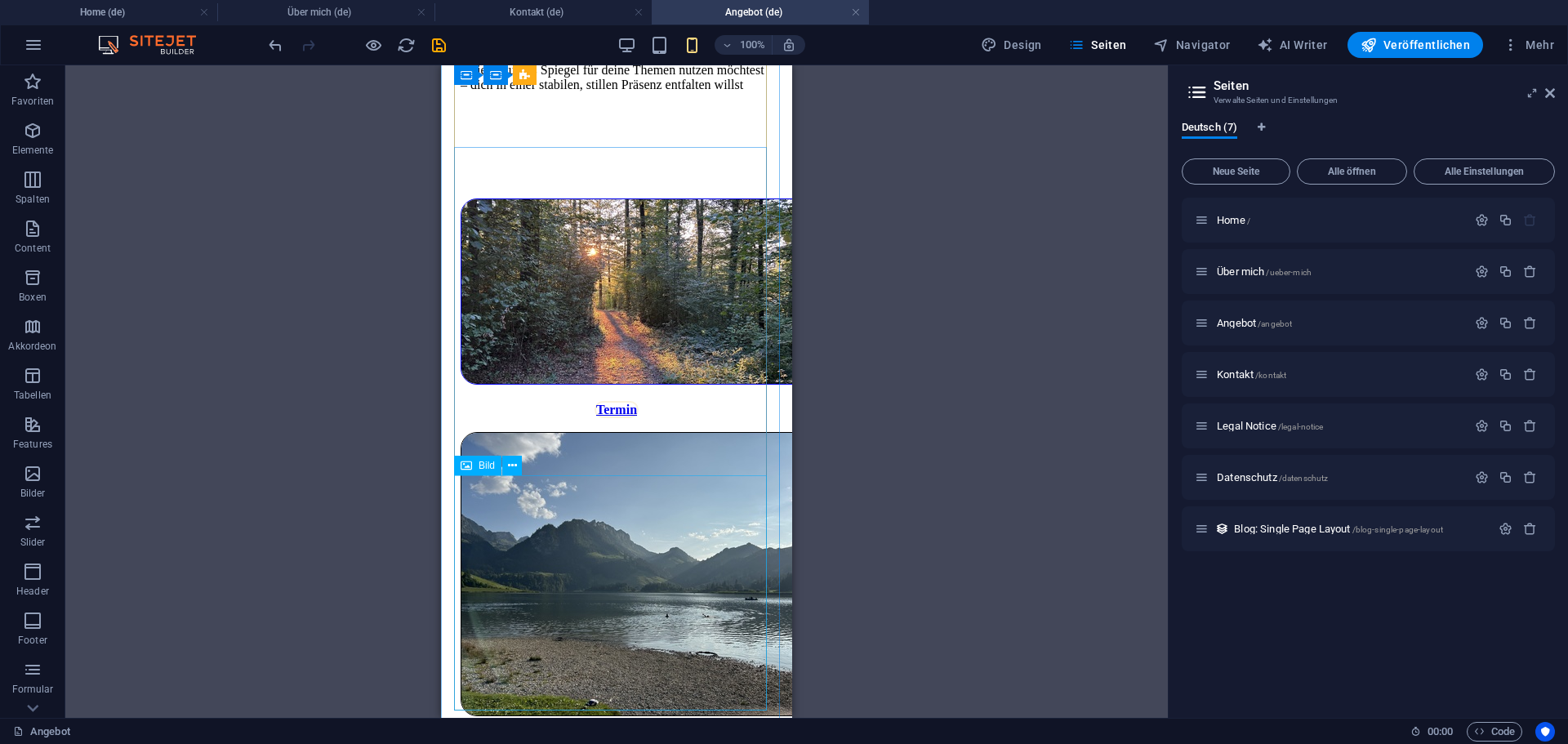
scroll to position [2381, 0]
click at [525, 508] on figure at bounding box center [616, 574] width 312 height 287
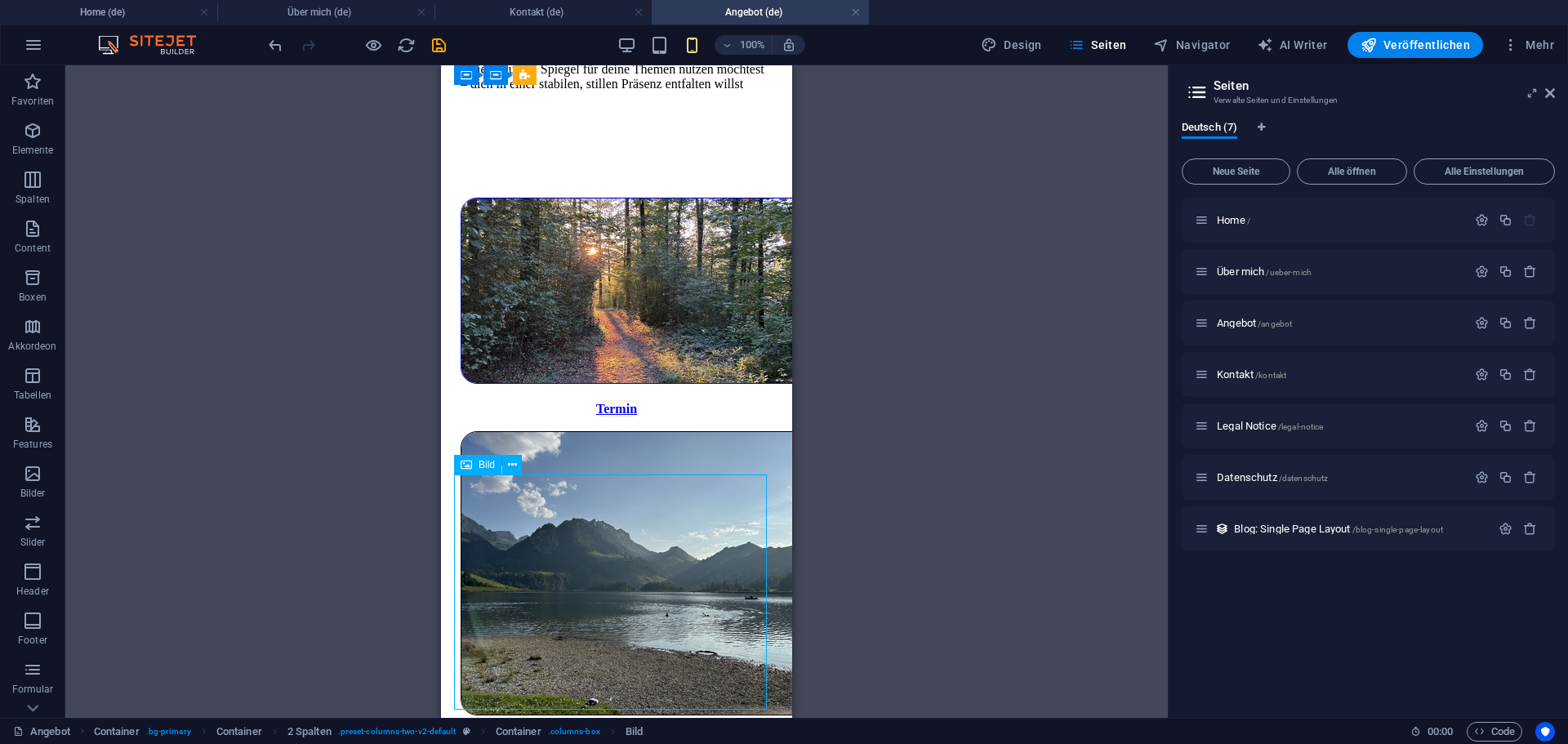
click at [533, 513] on figure at bounding box center [616, 574] width 312 height 287
drag, startPoint x: 533, startPoint y: 513, endPoint x: 973, endPoint y: 579, distance: 444.9
click at [533, 513] on figure at bounding box center [616, 574] width 312 height 287
select select "px"
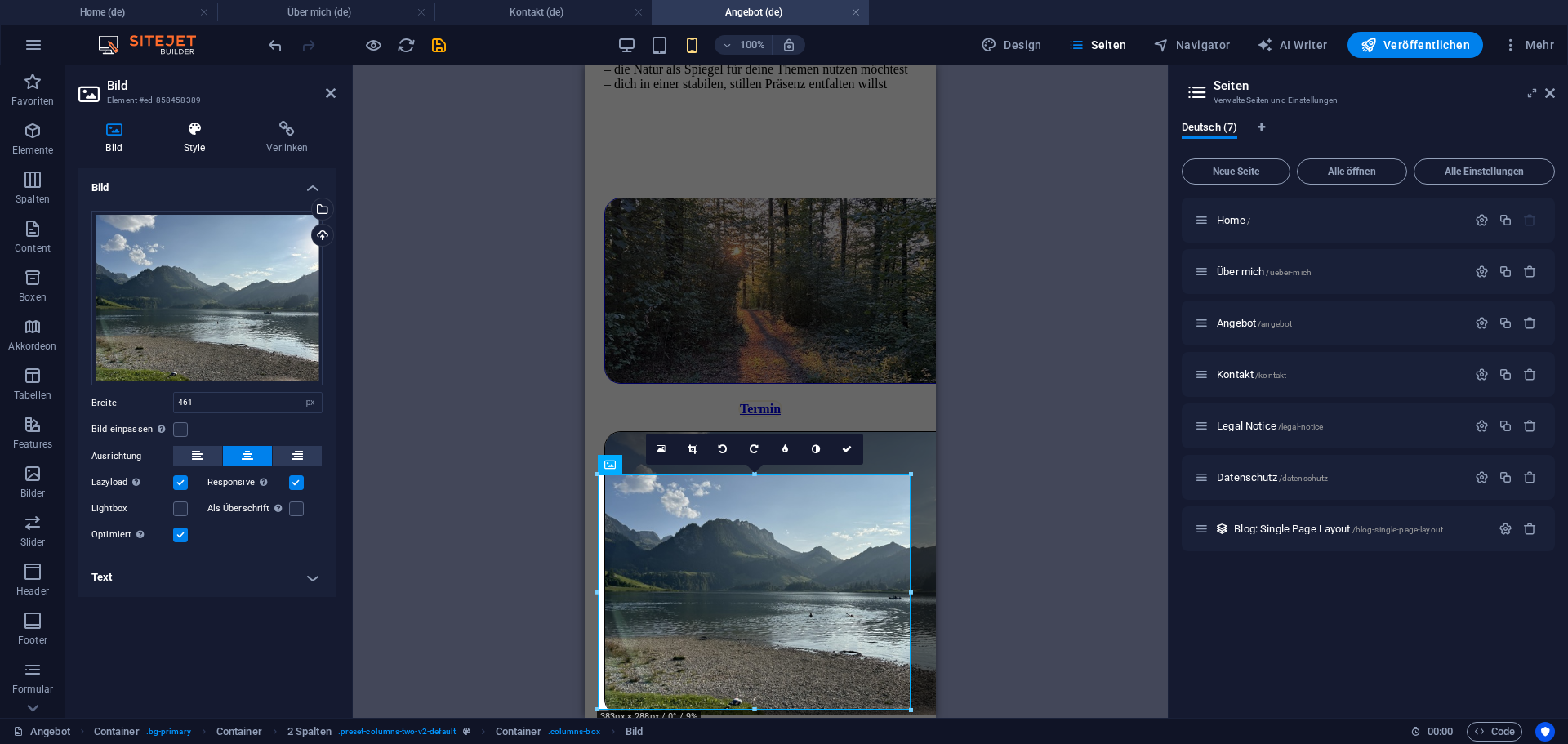
click at [198, 138] on h4 "Style" at bounding box center [197, 137] width 83 height 34
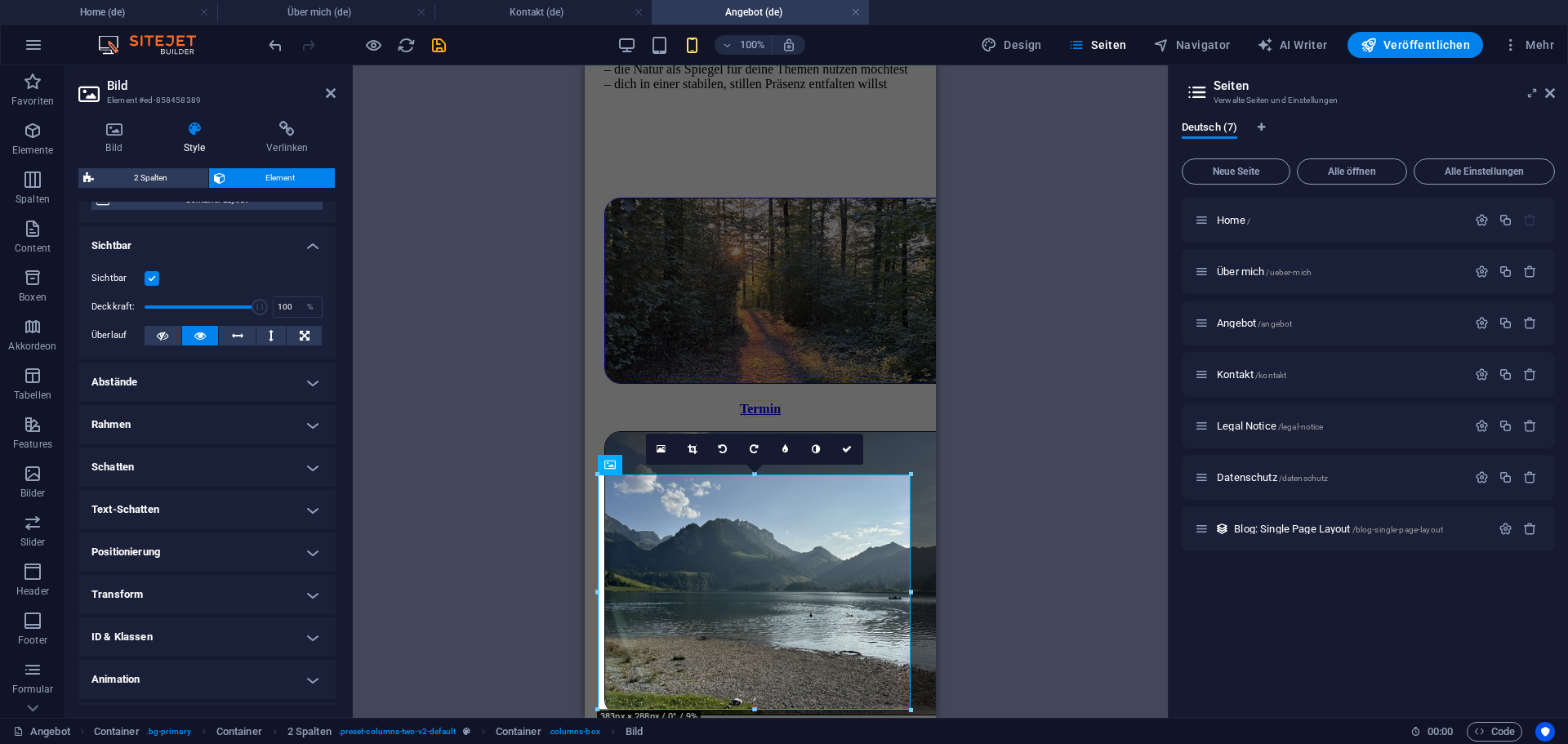
scroll to position [201, 0]
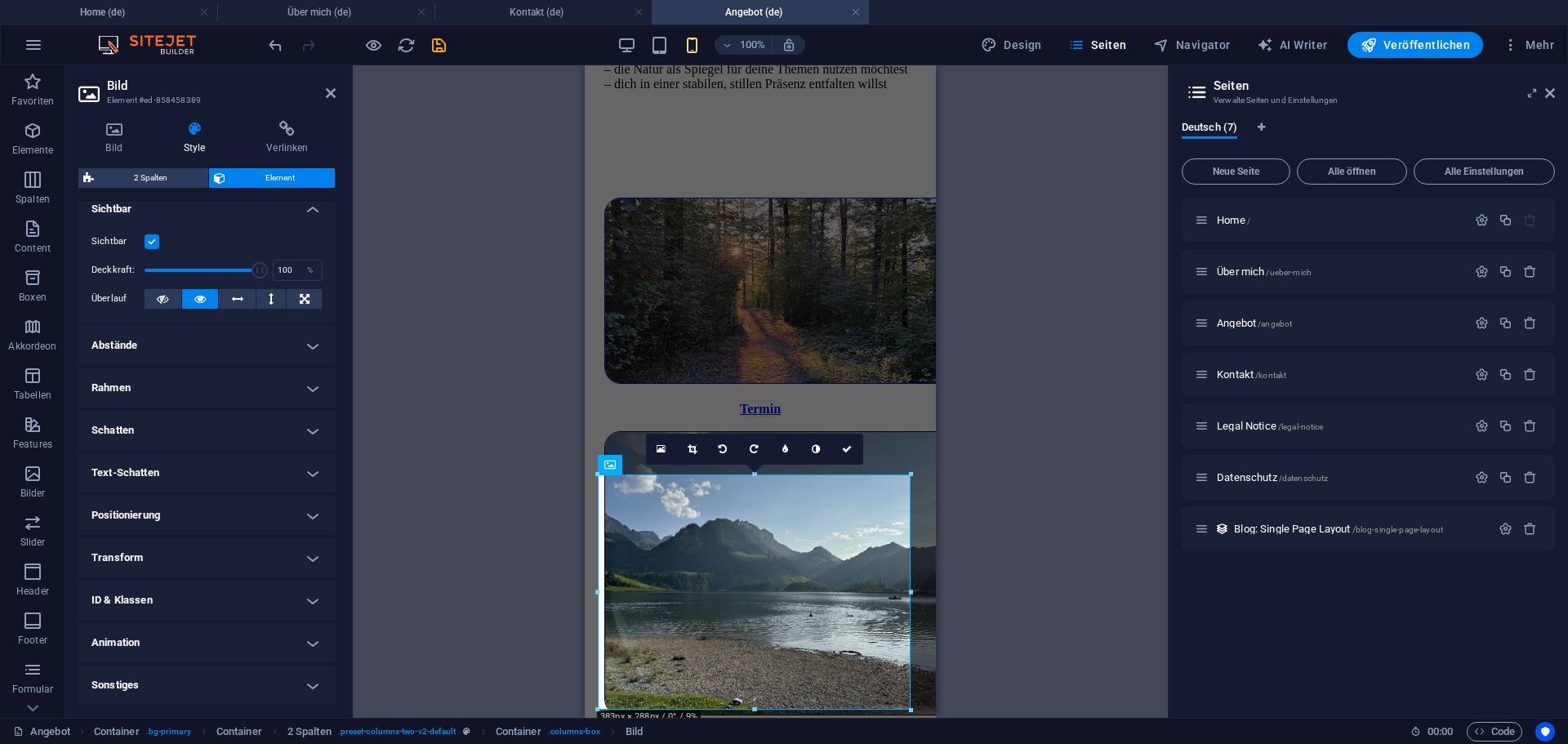
click at [157, 553] on h4 "Transform" at bounding box center [207, 557] width 257 height 39
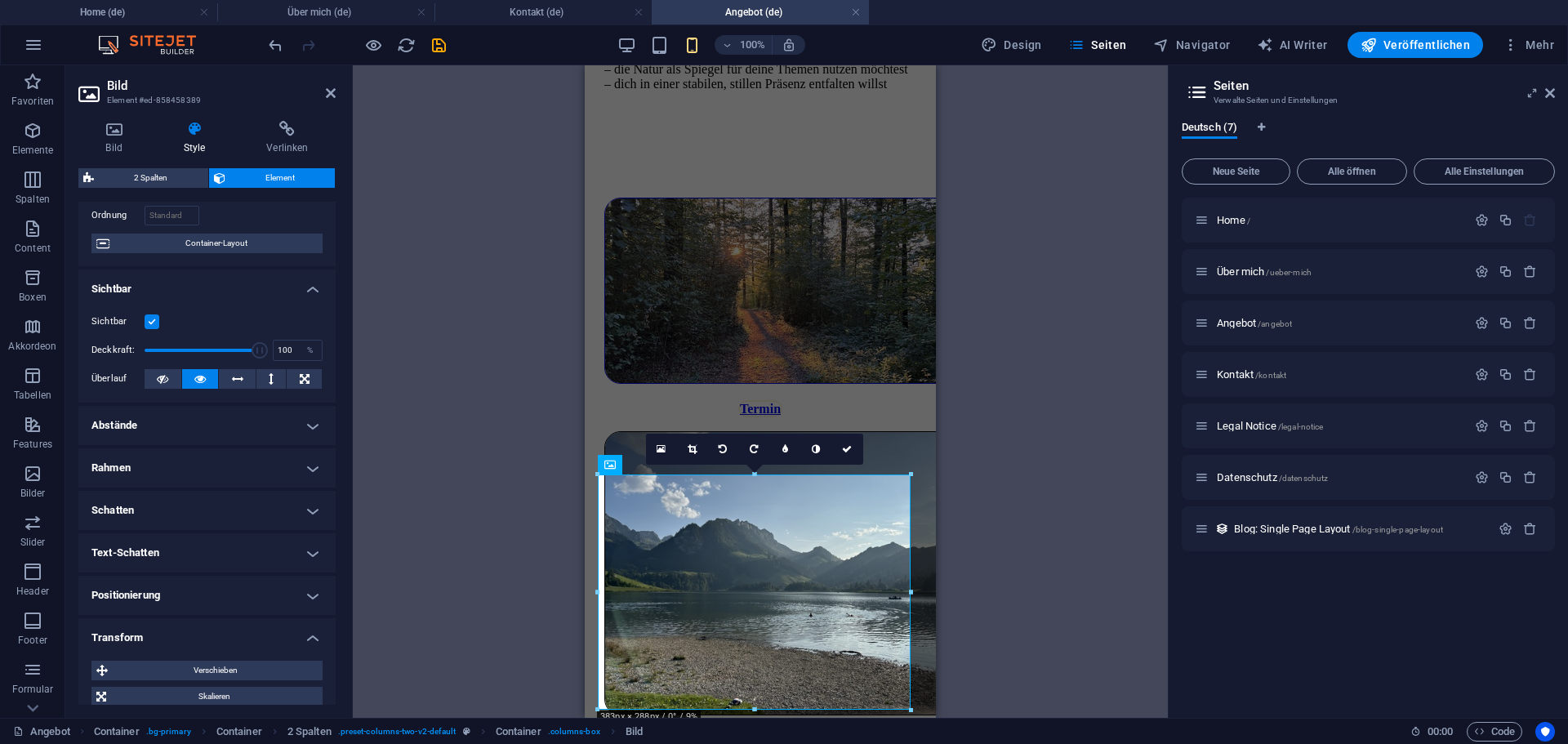
scroll to position [120, 0]
click at [150, 323] on label at bounding box center [152, 323] width 15 height 15
click at [0, 0] on input "Sichtbar" at bounding box center [0, 0] width 0 height 0
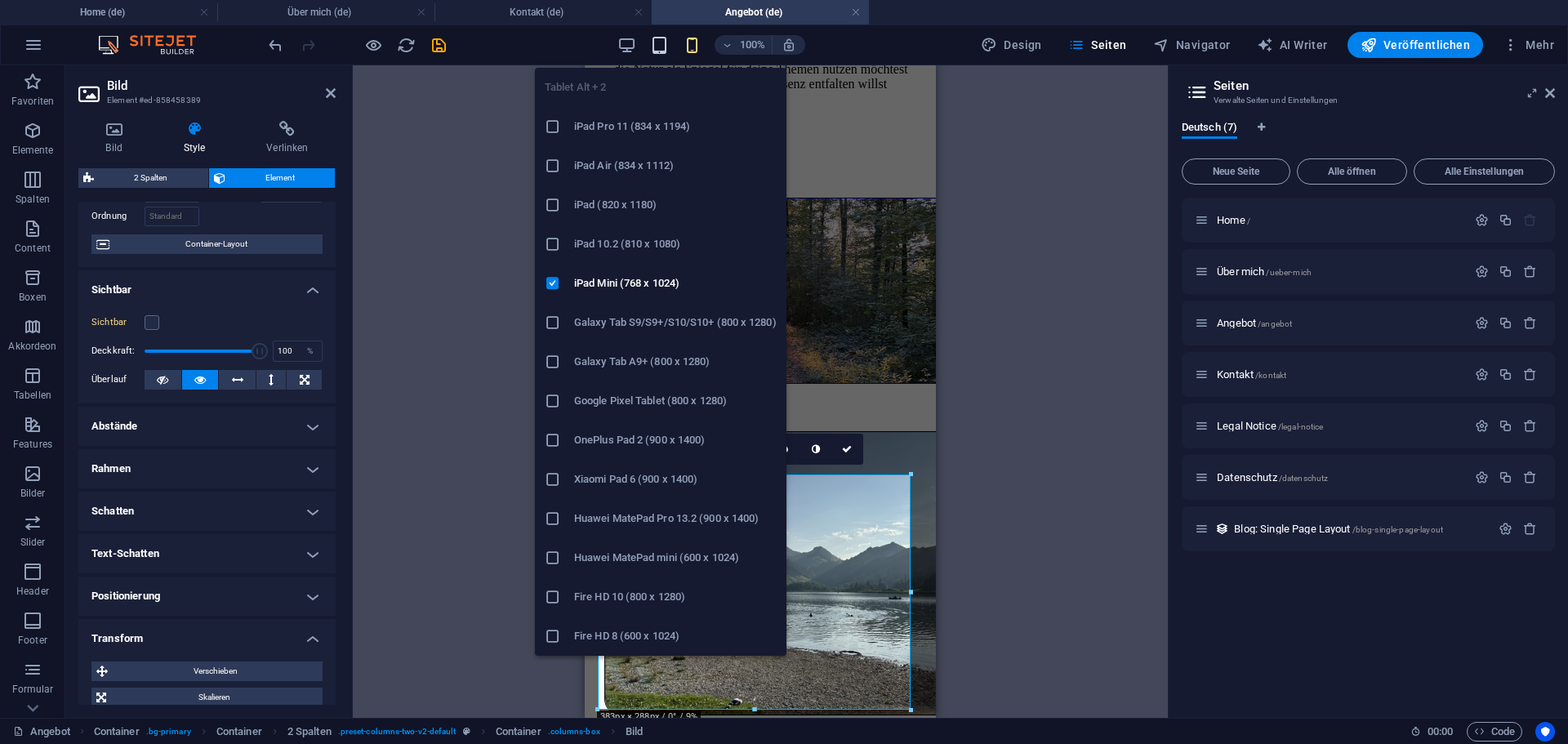
click at [665, 46] on icon "button" at bounding box center [660, 45] width 19 height 19
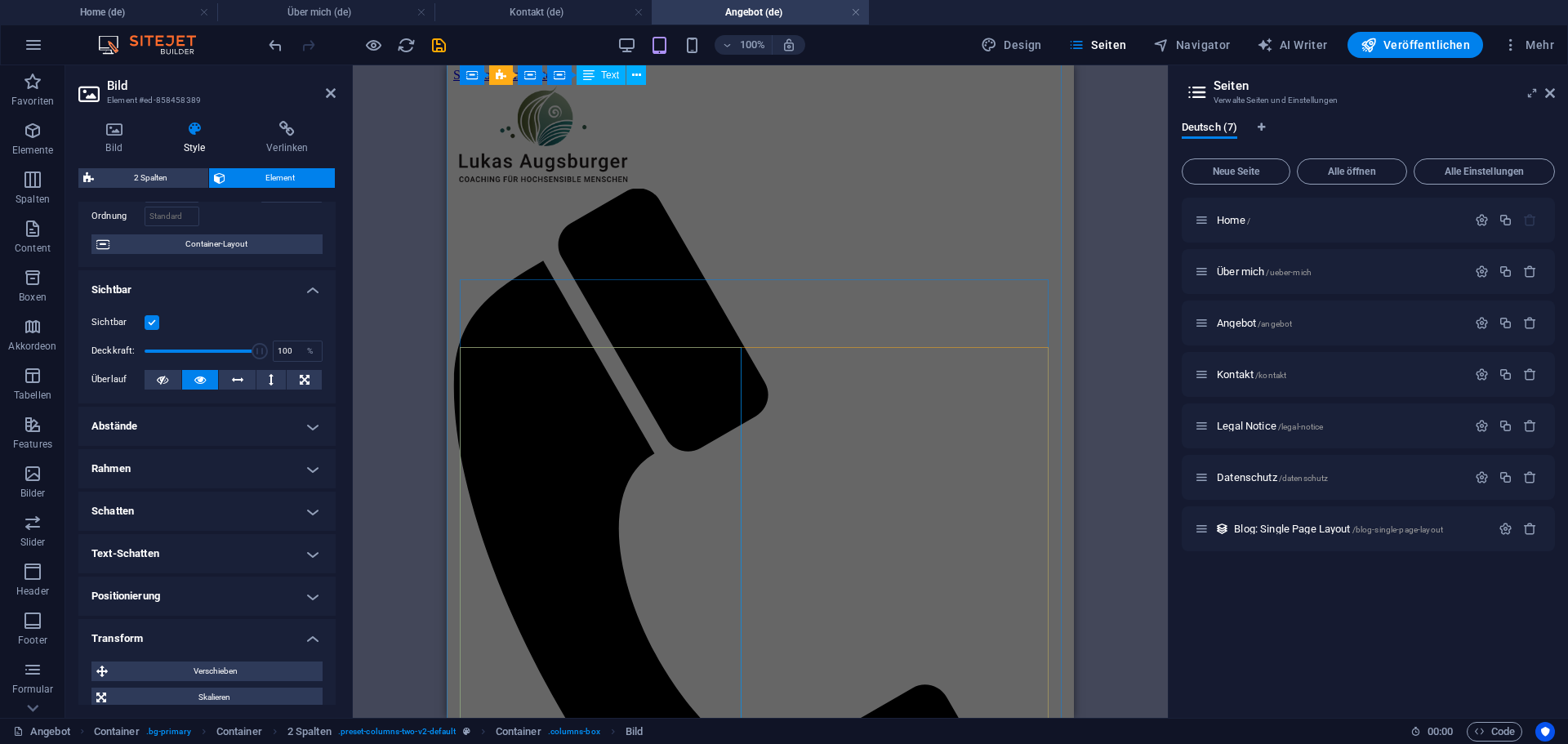
scroll to position [0, 0]
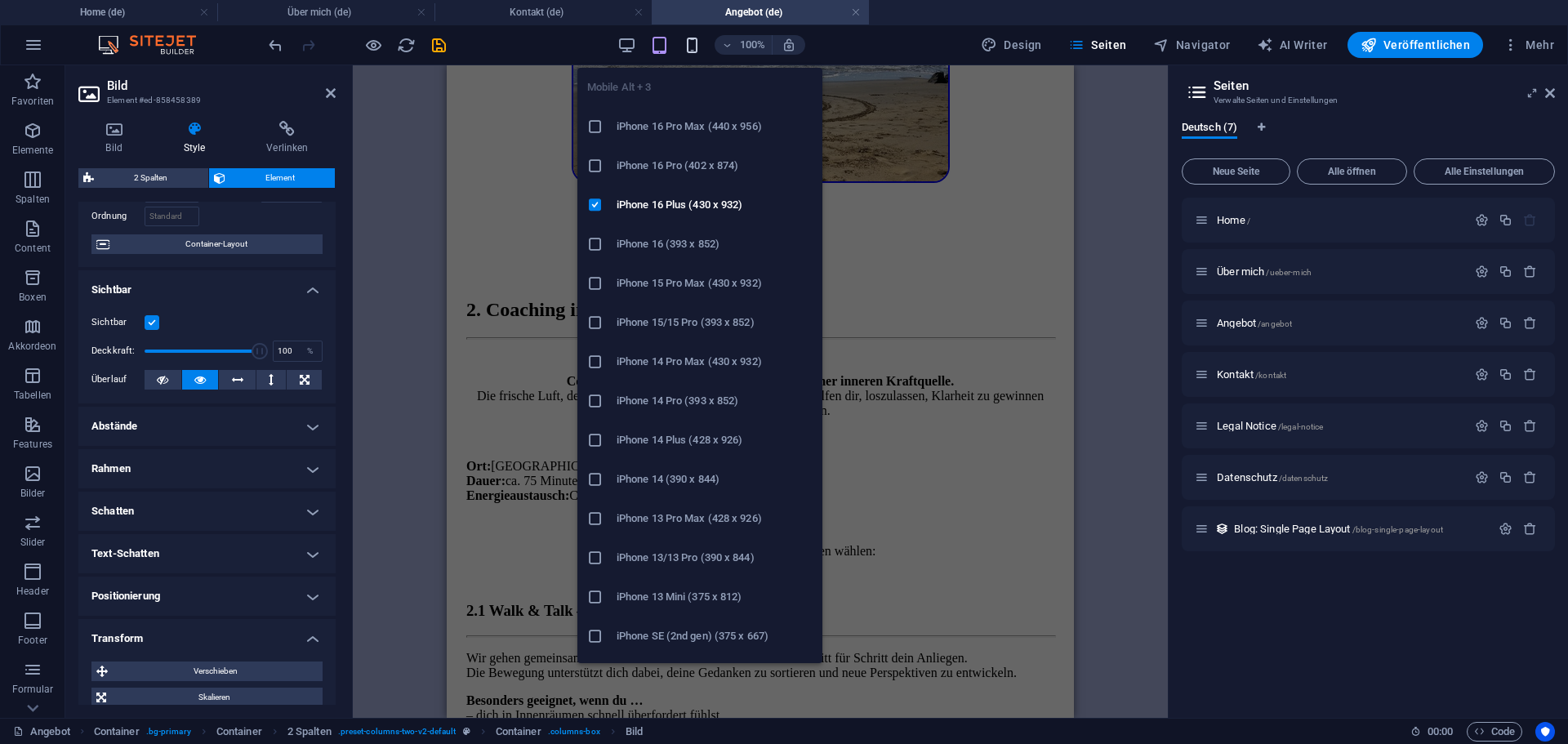
click at [701, 43] on icon "button" at bounding box center [692, 45] width 19 height 19
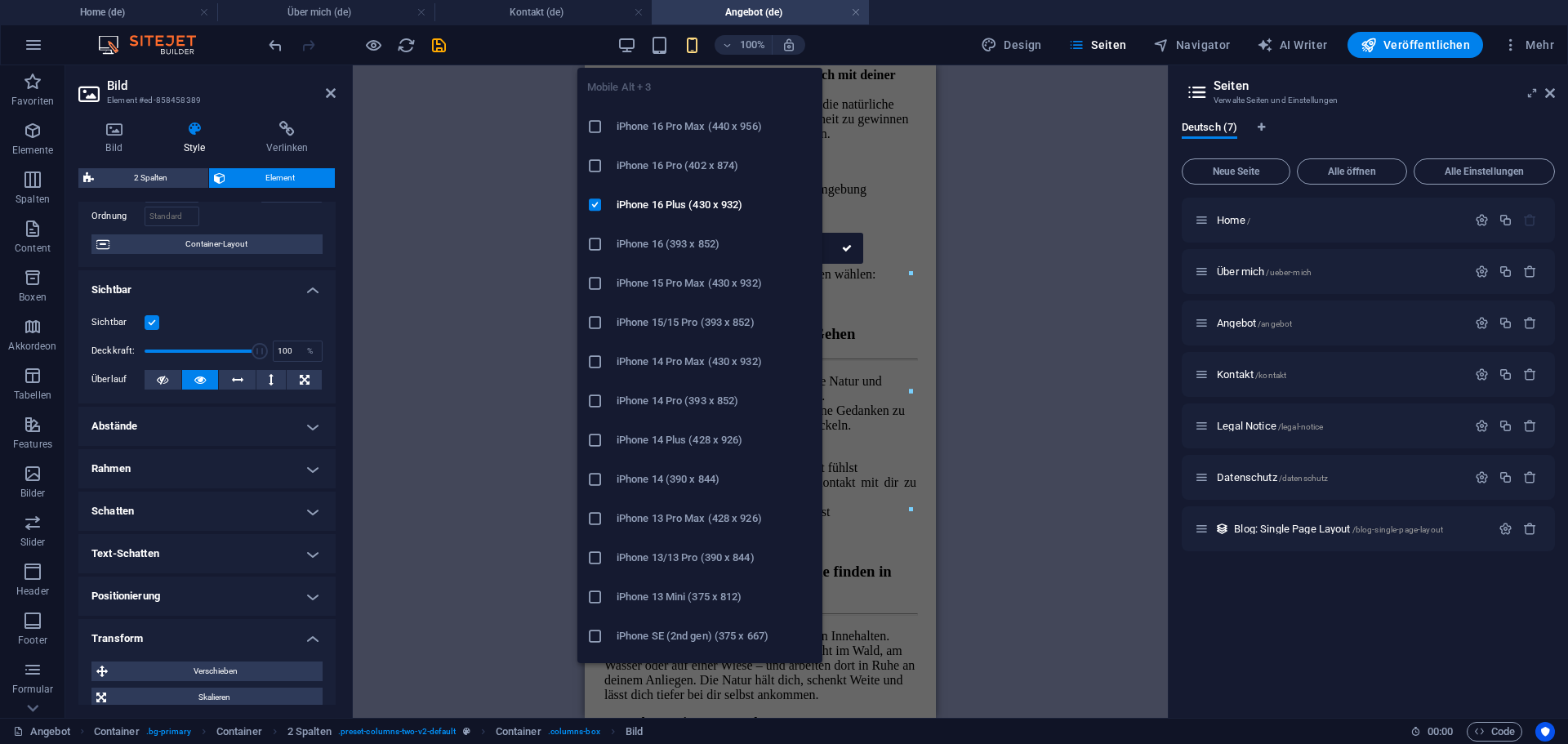
scroll to position [2582, 0]
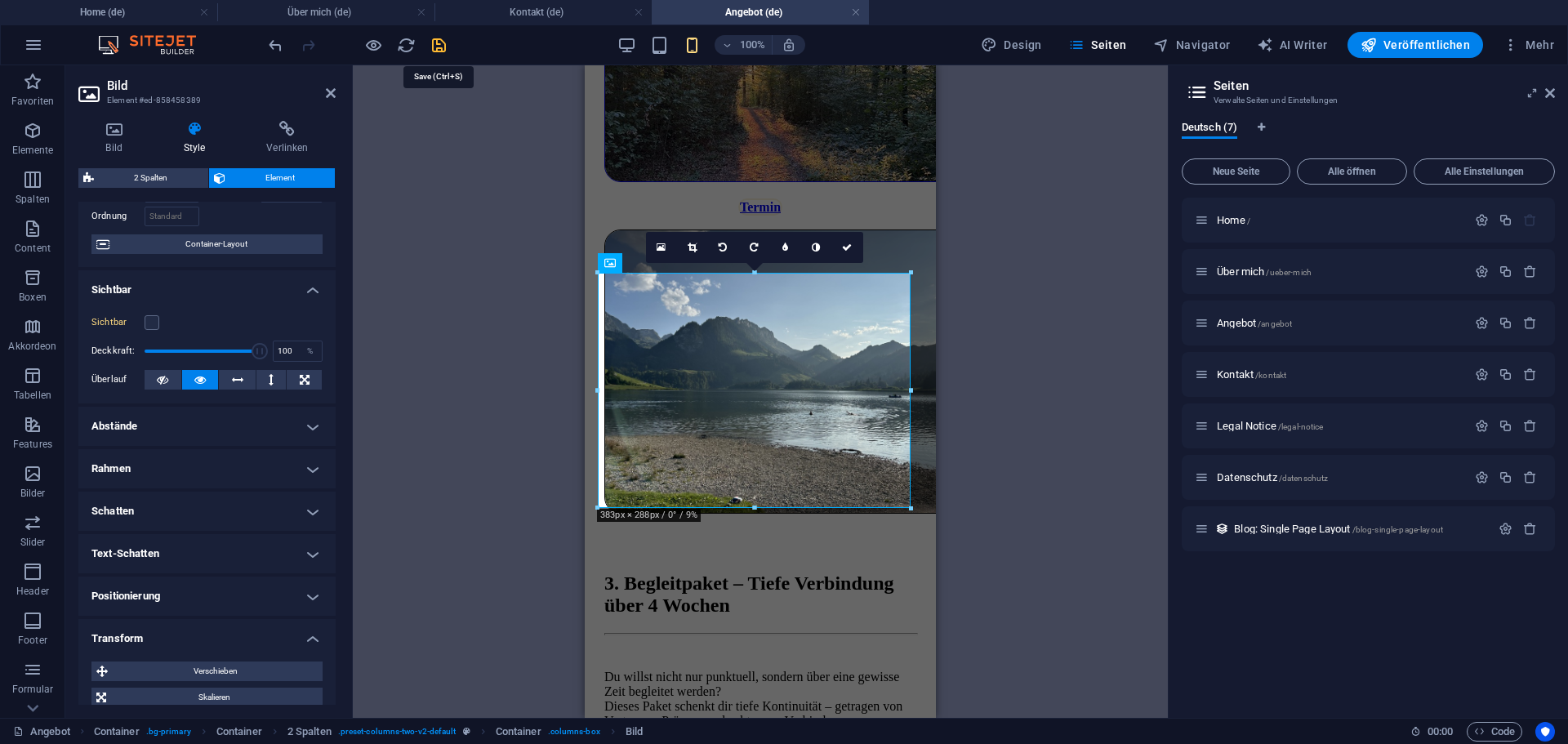
click at [433, 42] on icon "save" at bounding box center [439, 45] width 19 height 19
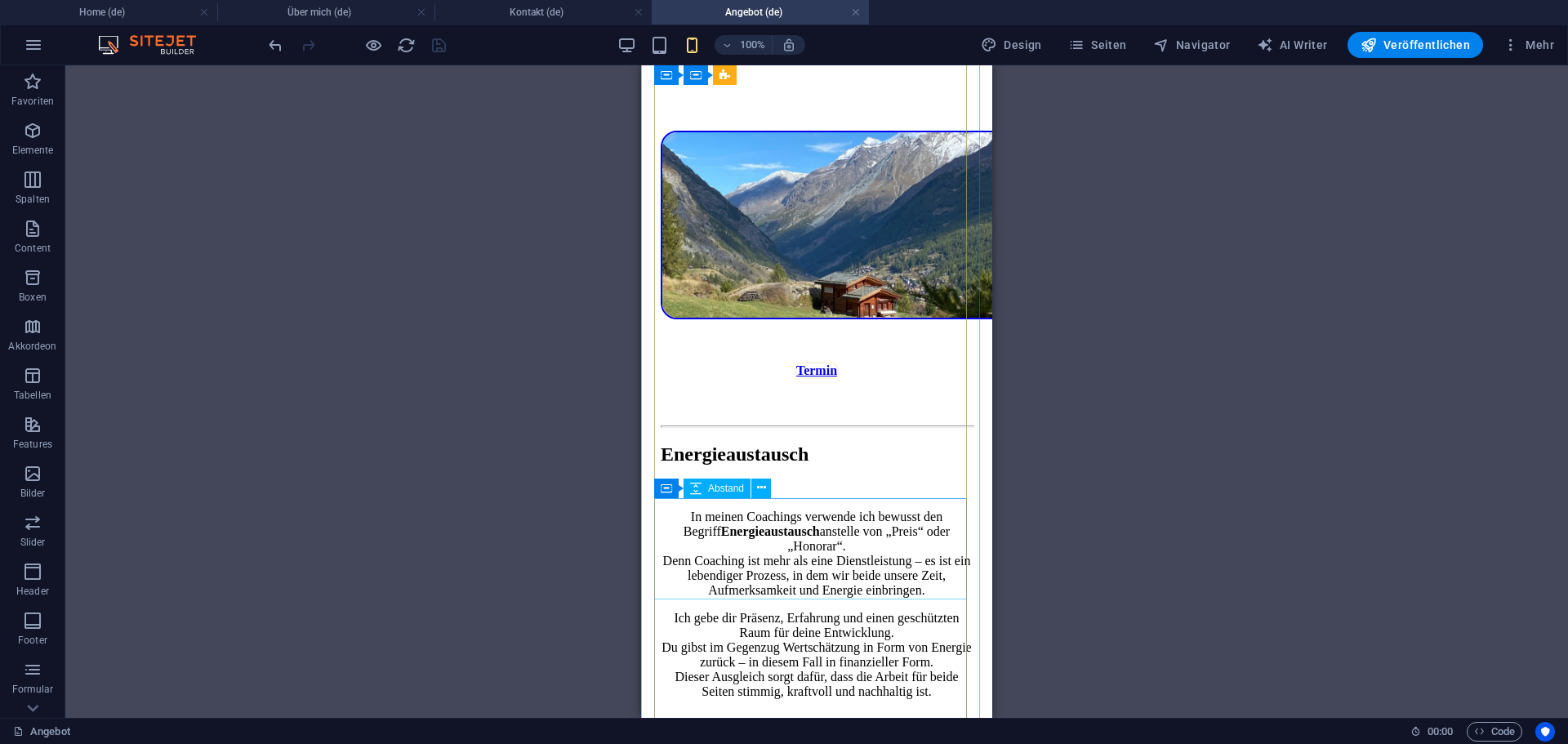
click at [772, 131] on div at bounding box center [817, 80] width 312 height 102
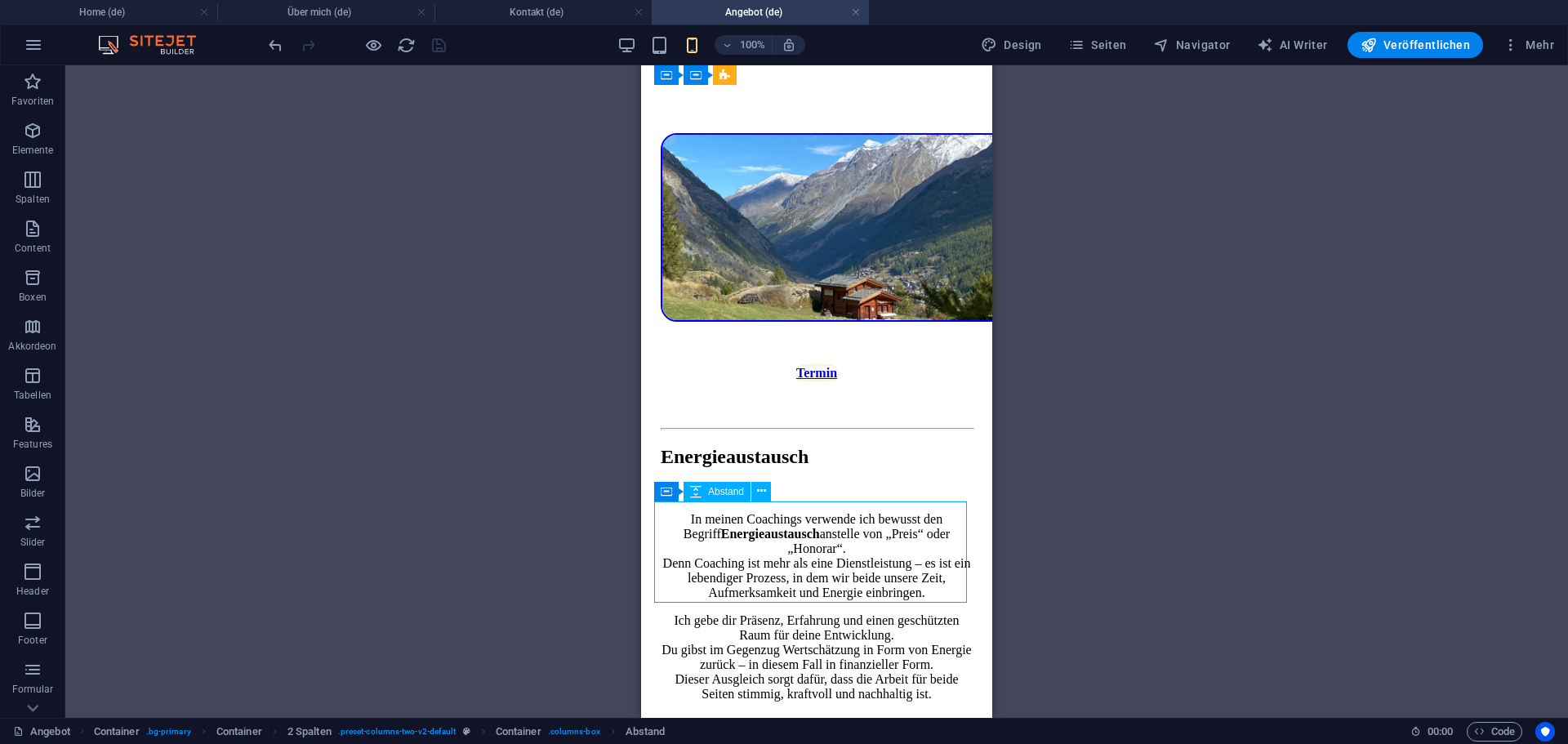
scroll to position [3979, 0]
click at [799, 134] on div at bounding box center [817, 83] width 312 height 102
select select "px"
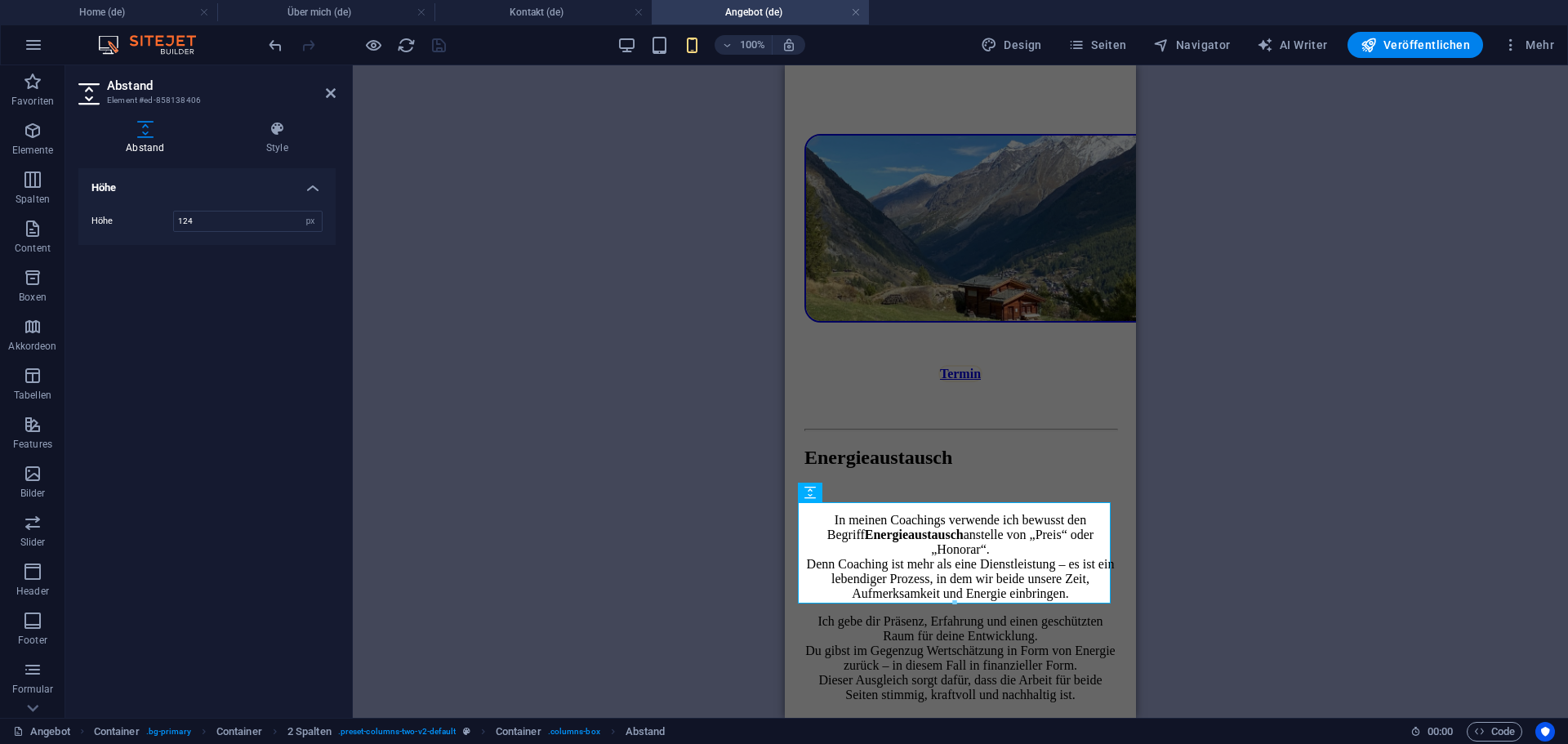
click at [952, 600] on div at bounding box center [954, 603] width 311 height 6
drag, startPoint x: 1739, startPoint y: 665, endPoint x: 947, endPoint y: 521, distance: 805.0
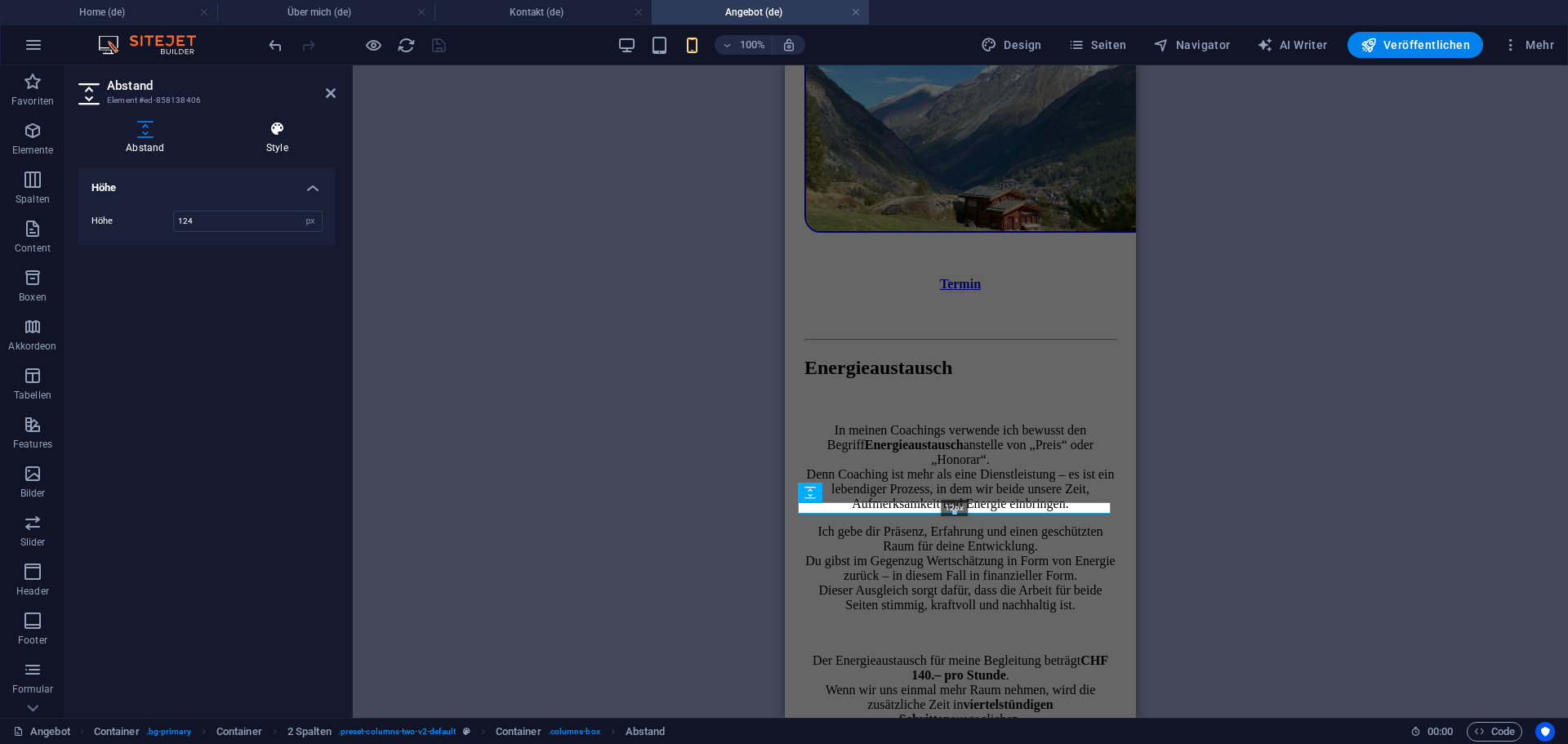
click at [276, 137] on h4 "Style" at bounding box center [277, 137] width 117 height 34
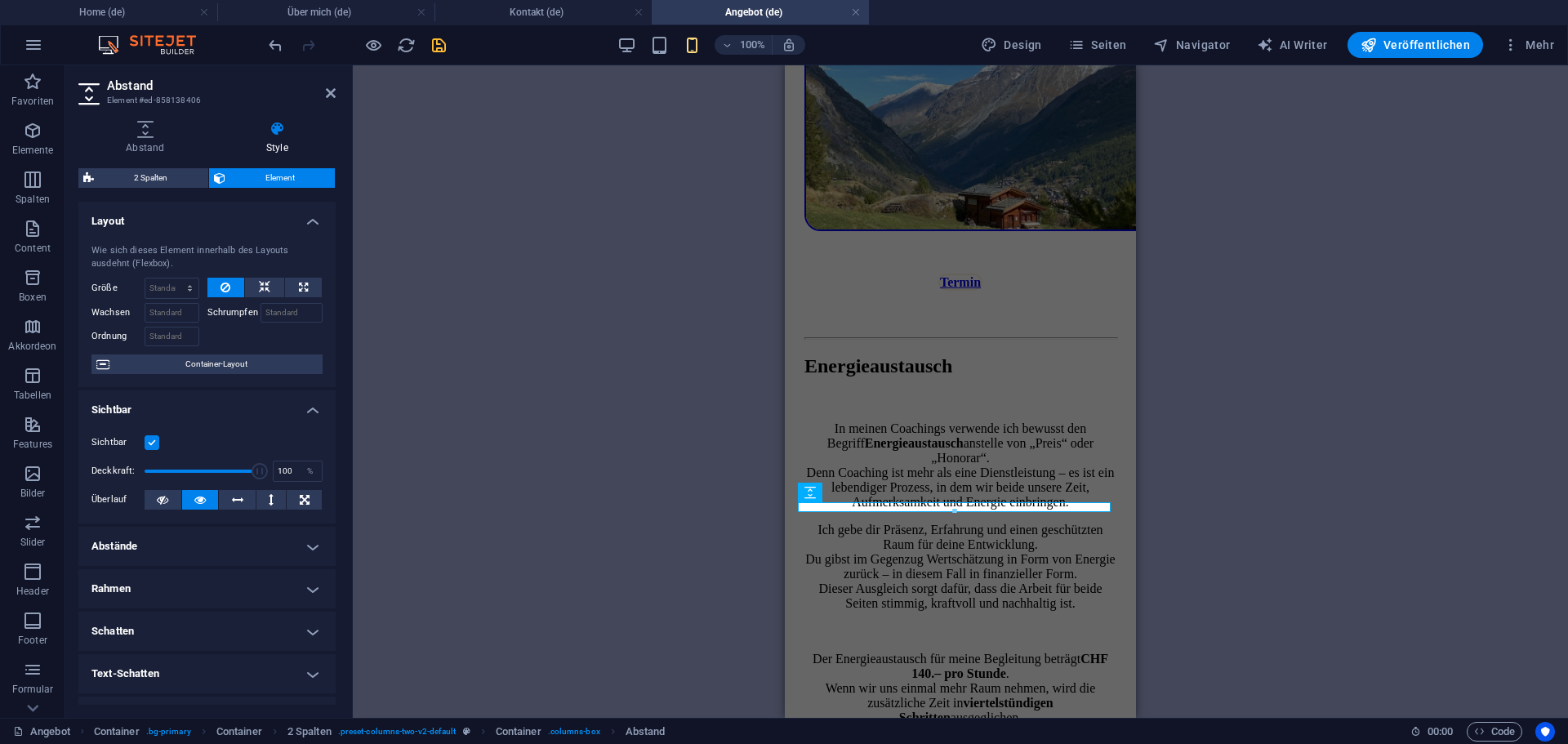
click at [149, 443] on label at bounding box center [152, 443] width 15 height 15
click at [0, 0] on input "Sichtbar" at bounding box center [0, 0] width 0 height 0
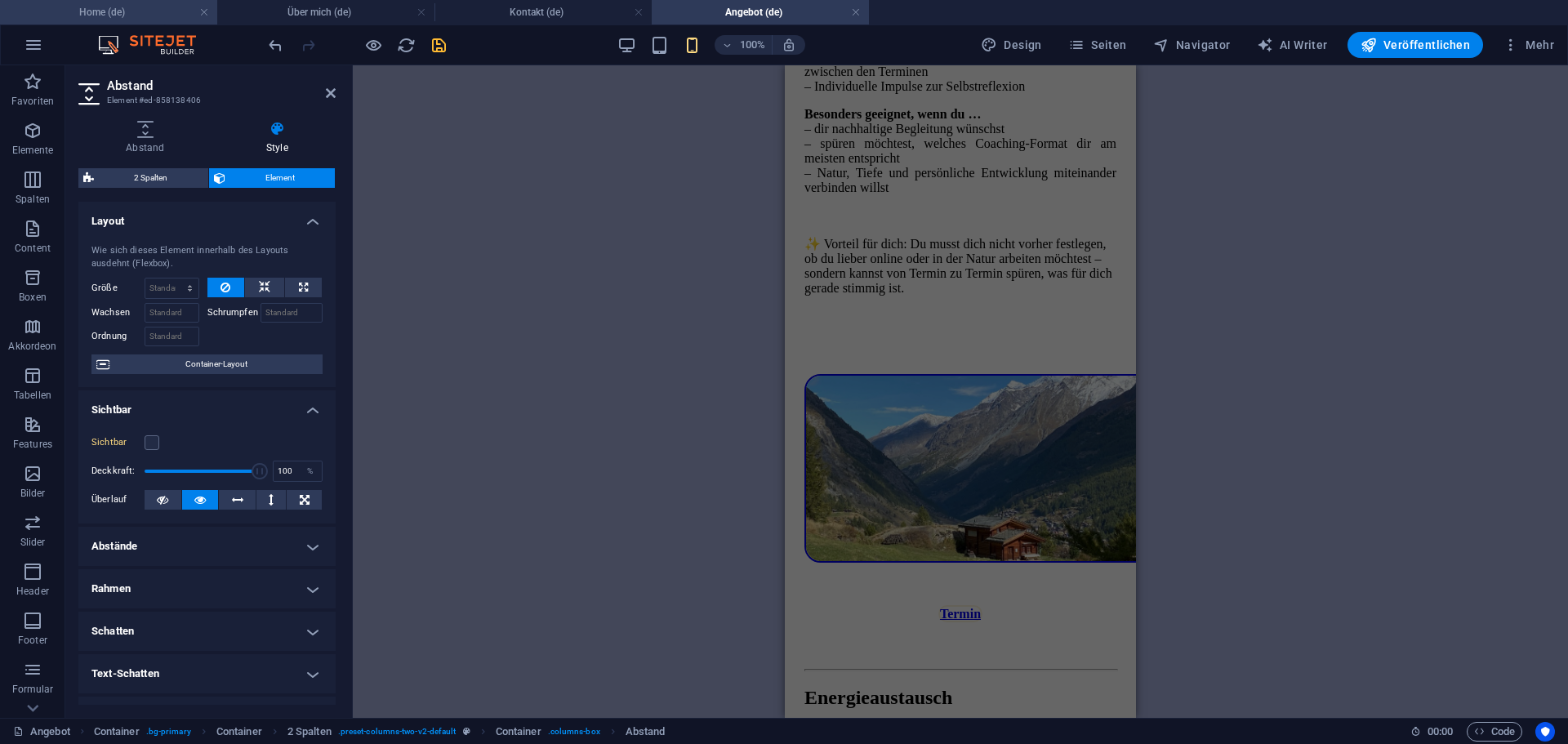
scroll to position [3642, 0]
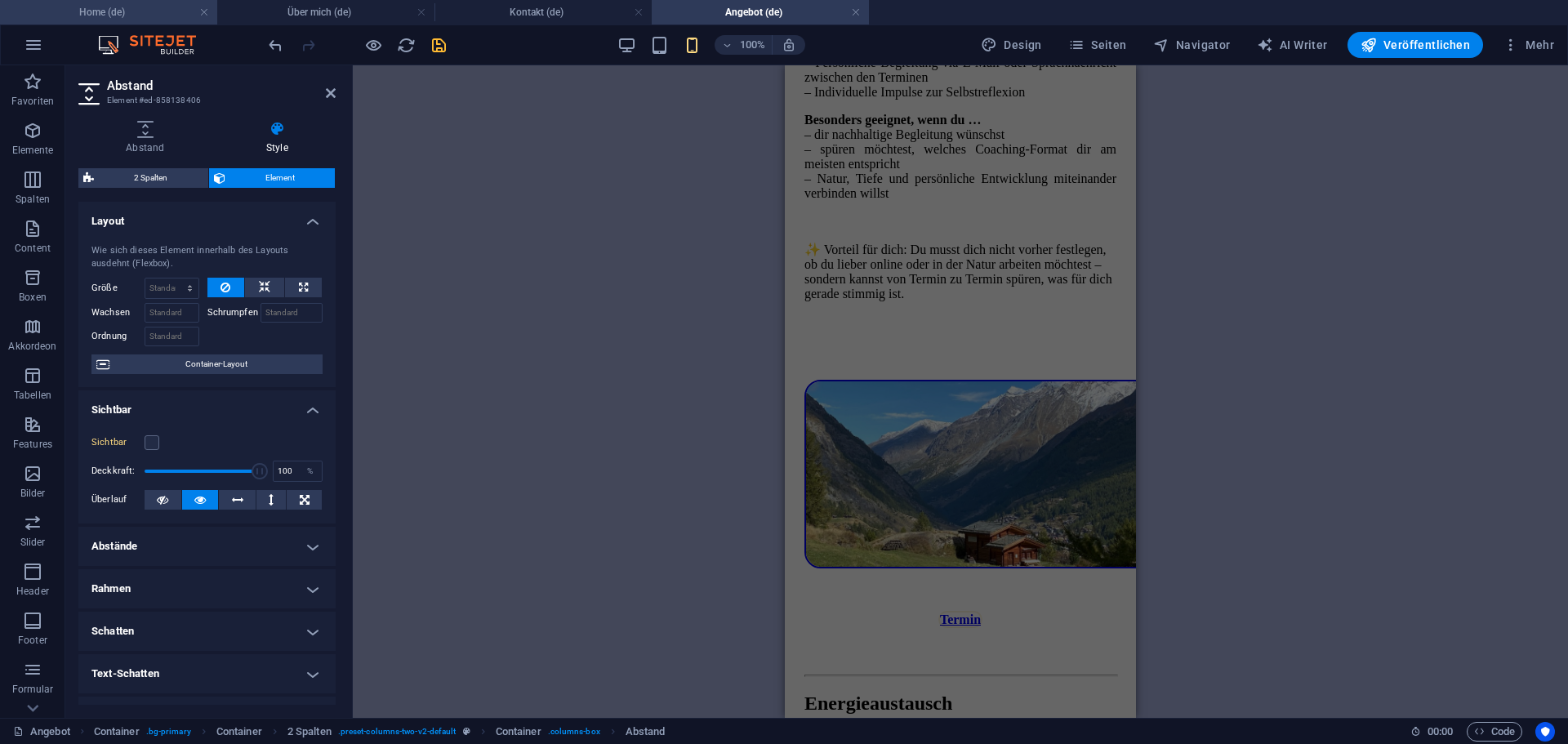
click at [97, 5] on h4 "Home (de)" at bounding box center [108, 12] width 217 height 18
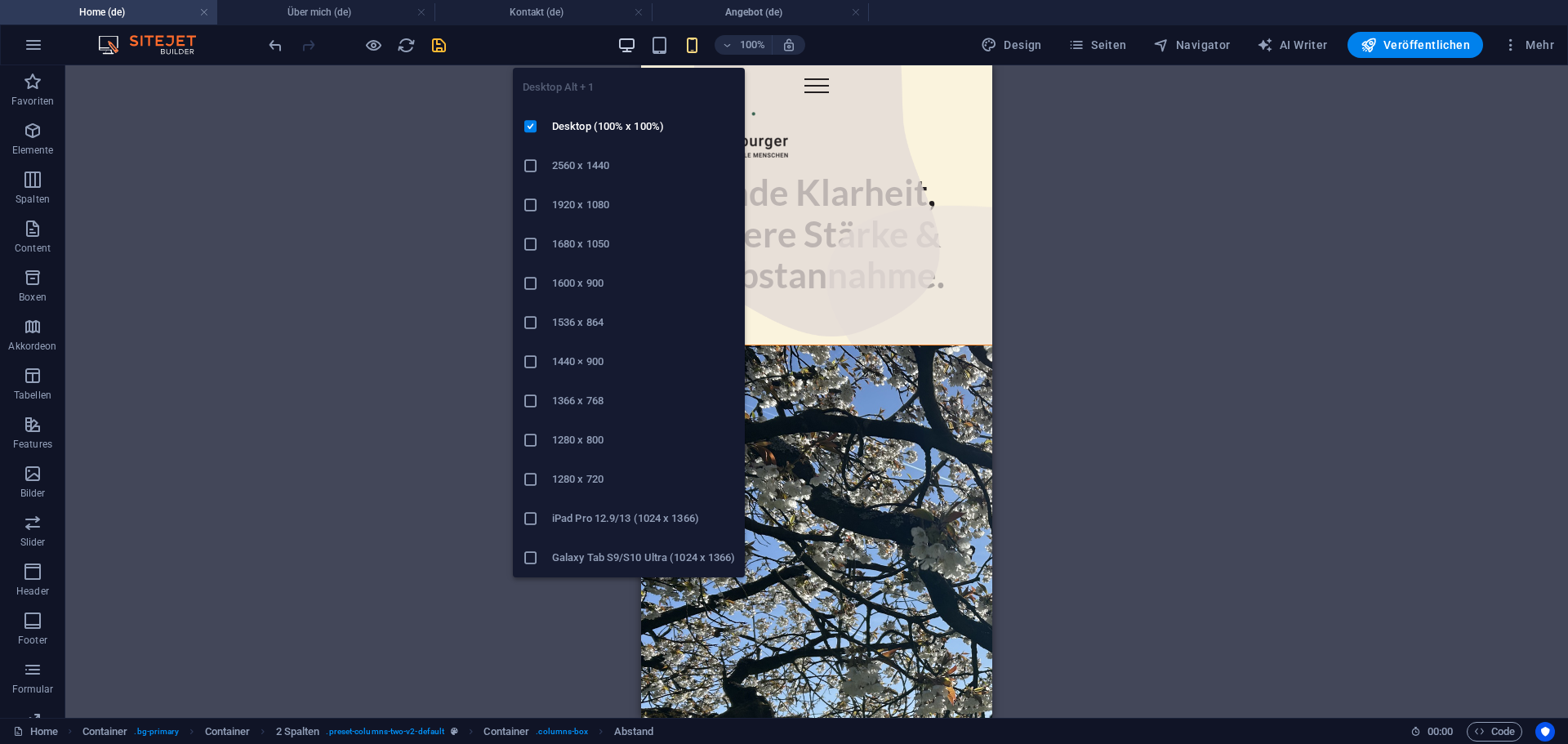
click at [621, 46] on icon "button" at bounding box center [627, 45] width 19 height 19
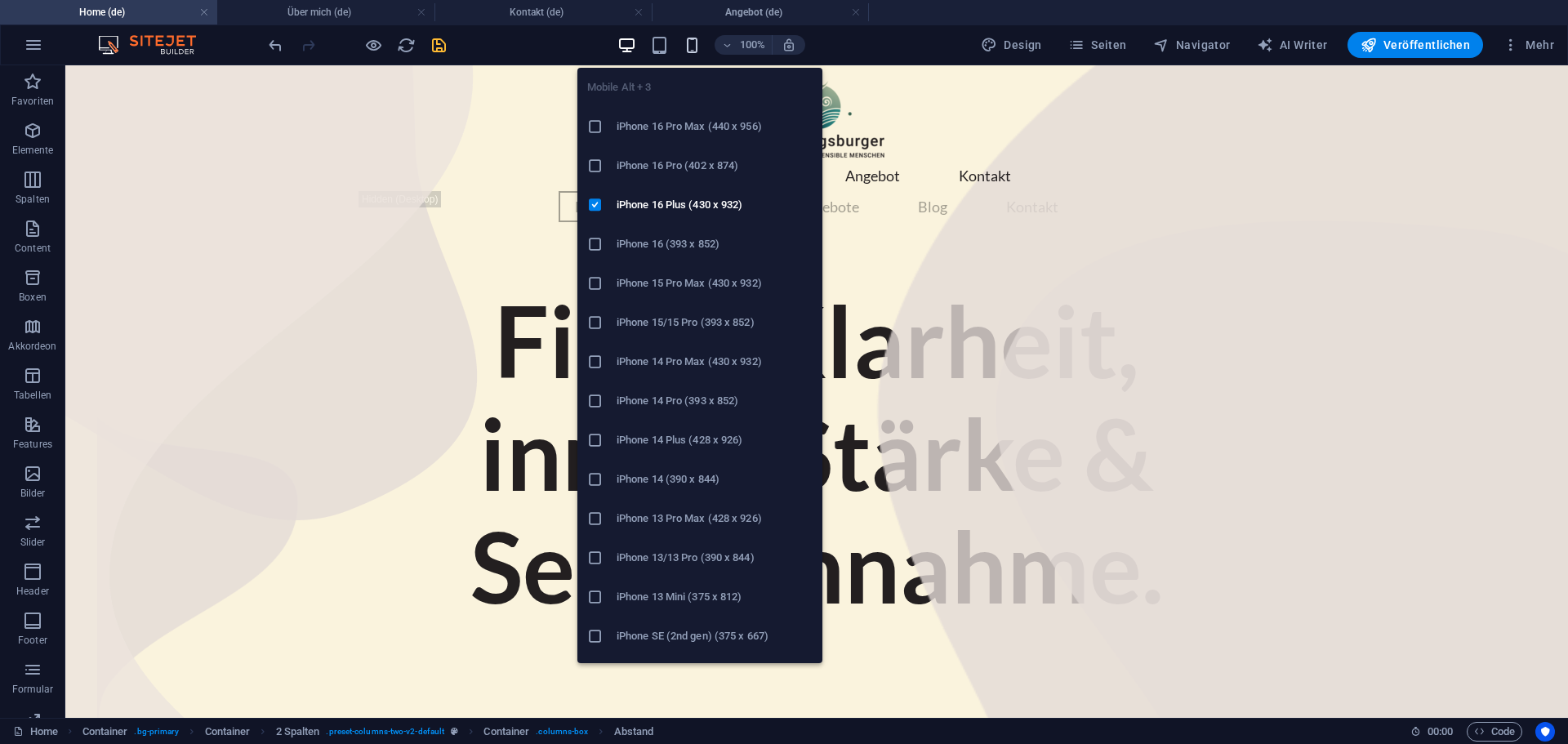
click at [695, 47] on icon "button" at bounding box center [692, 45] width 19 height 19
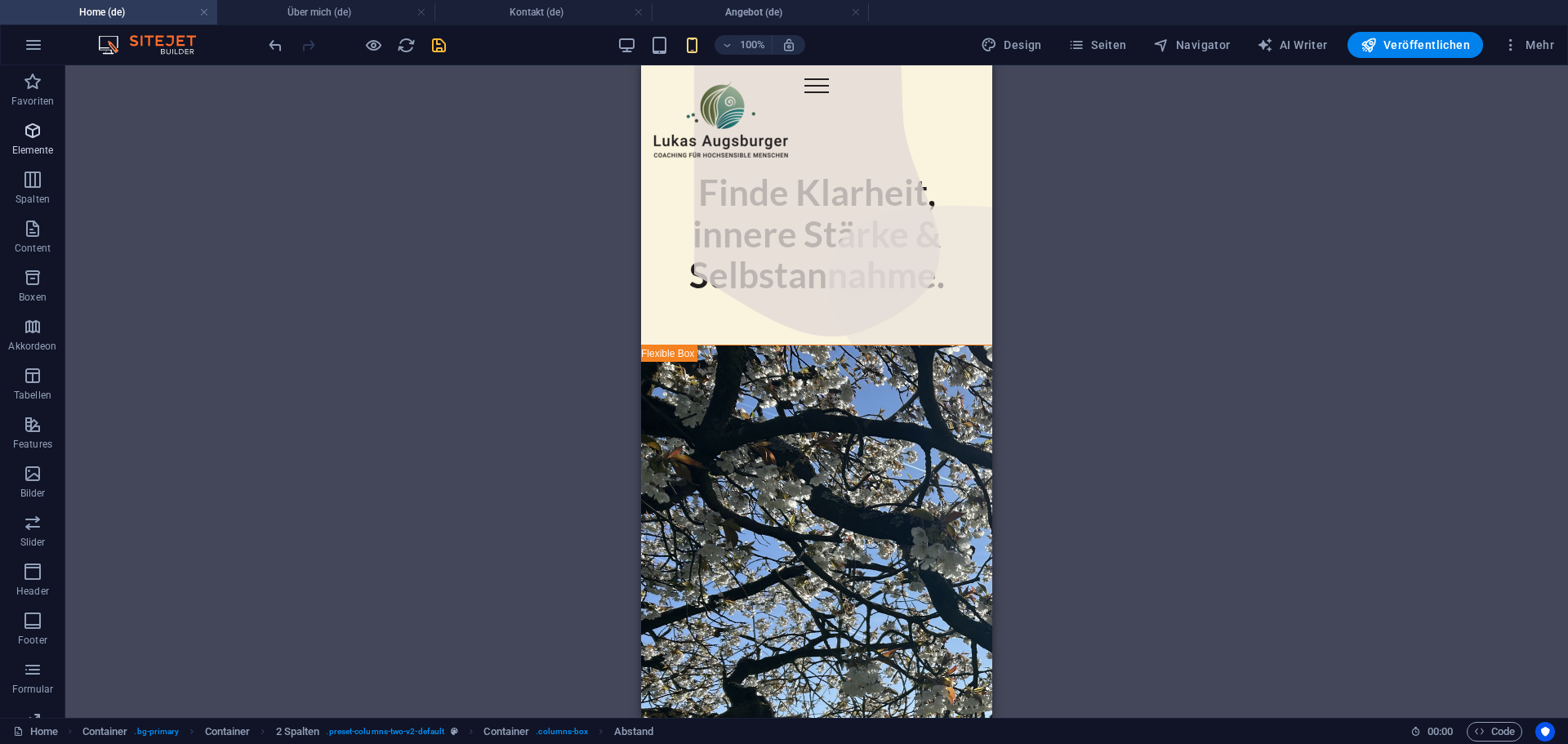
click at [31, 131] on icon "button" at bounding box center [32, 131] width 20 height 20
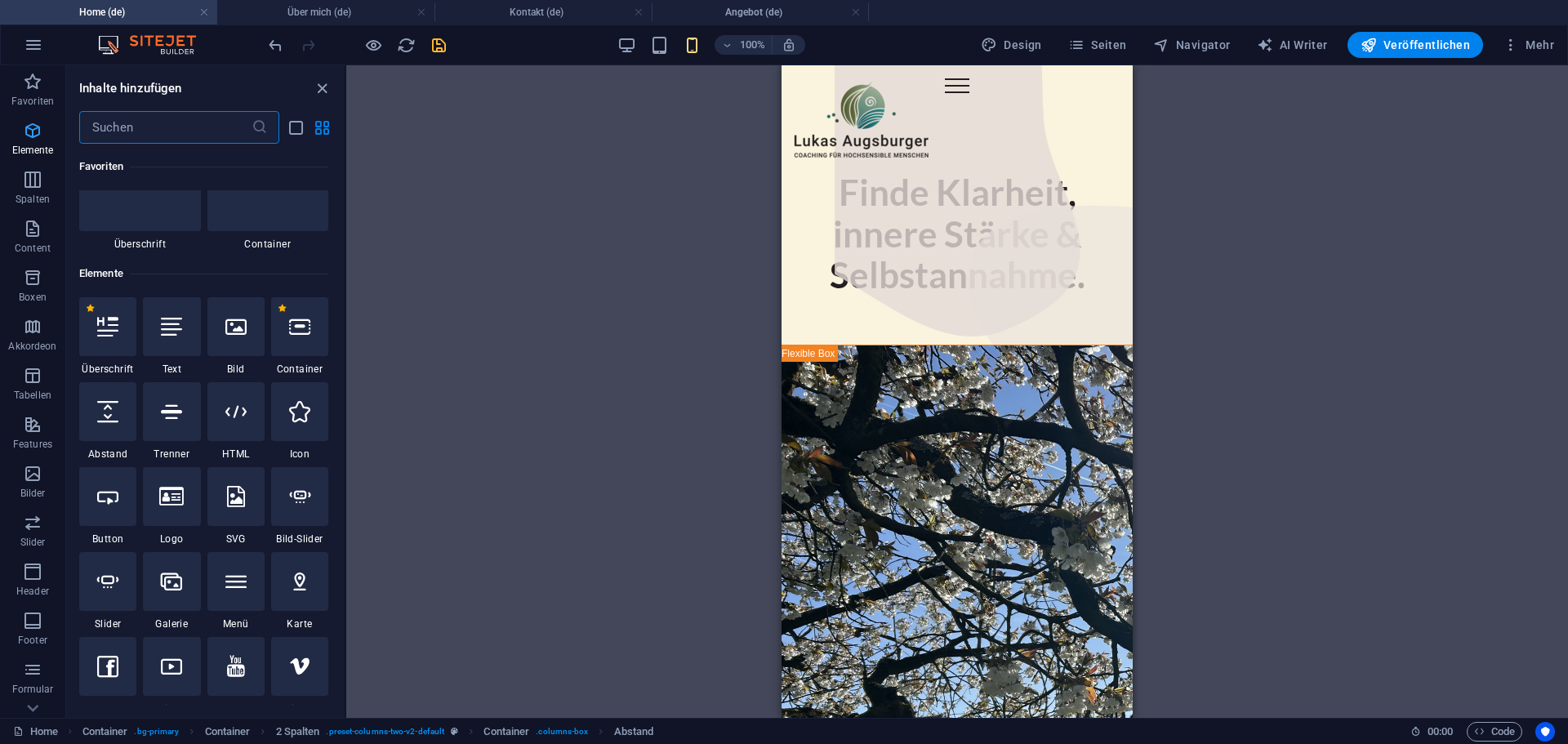
scroll to position [174, 0]
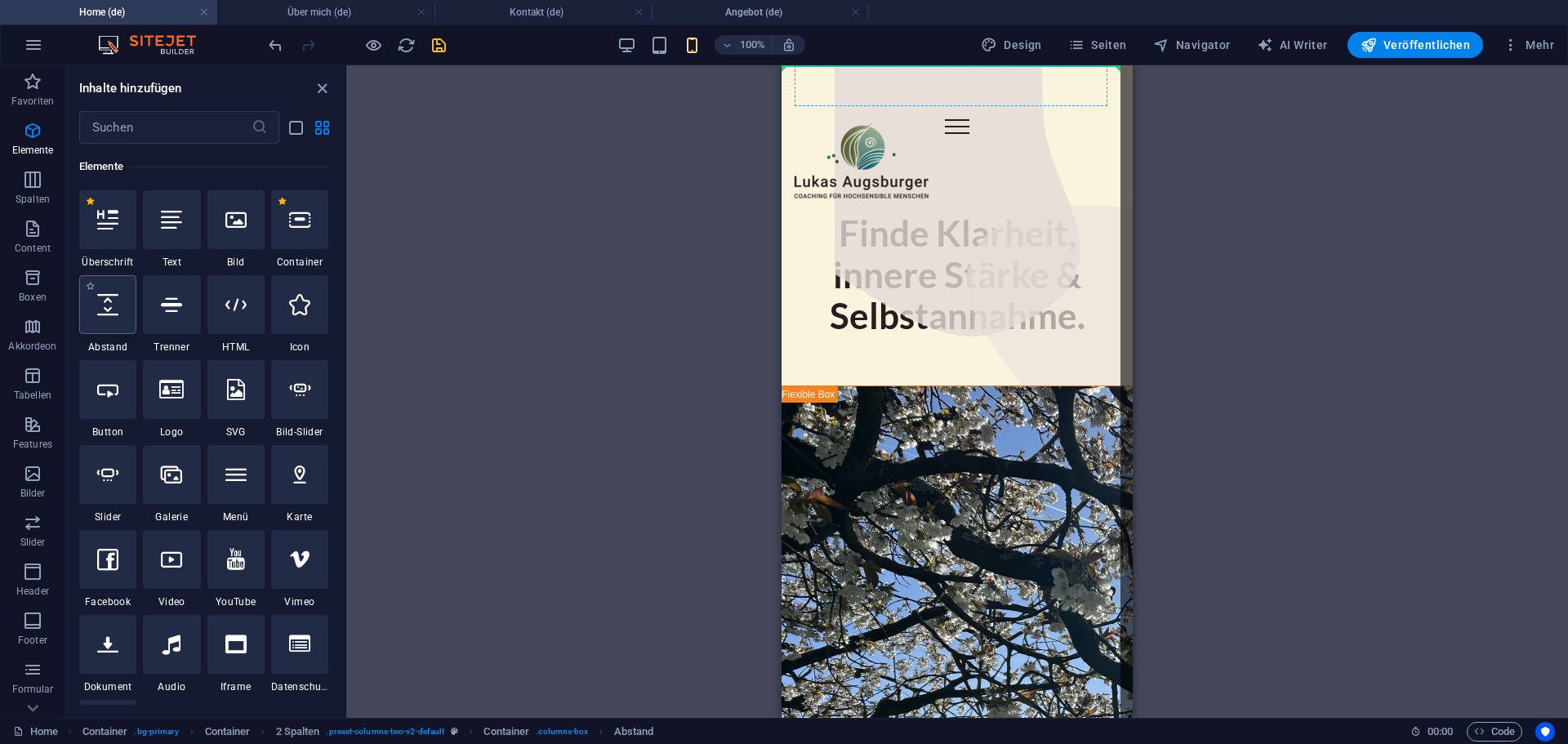
select select "px"
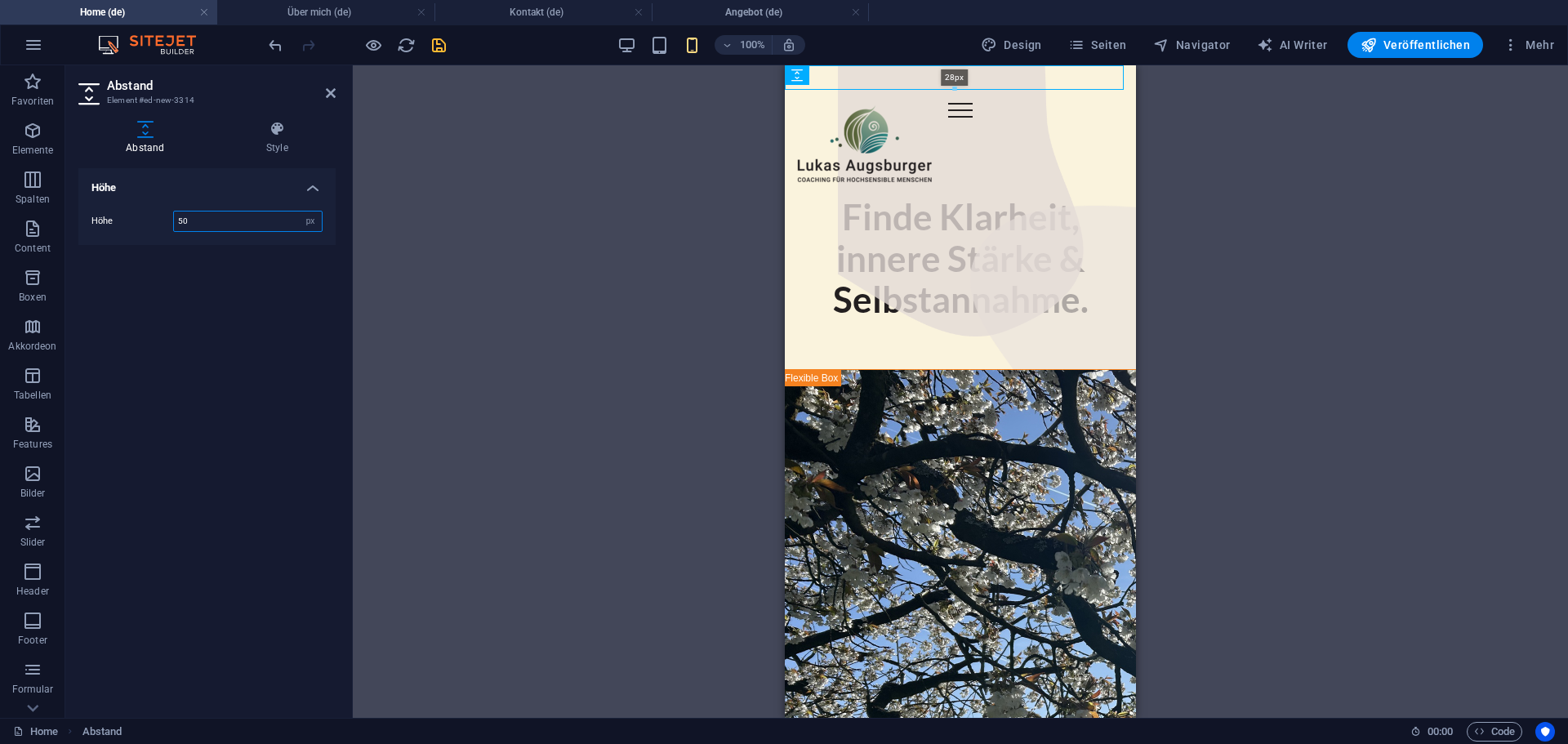
drag, startPoint x: 955, startPoint y: 105, endPoint x: 961, endPoint y: 88, distance: 18.0
click at [961, 88] on div at bounding box center [954, 89] width 337 height 6
type input "28"
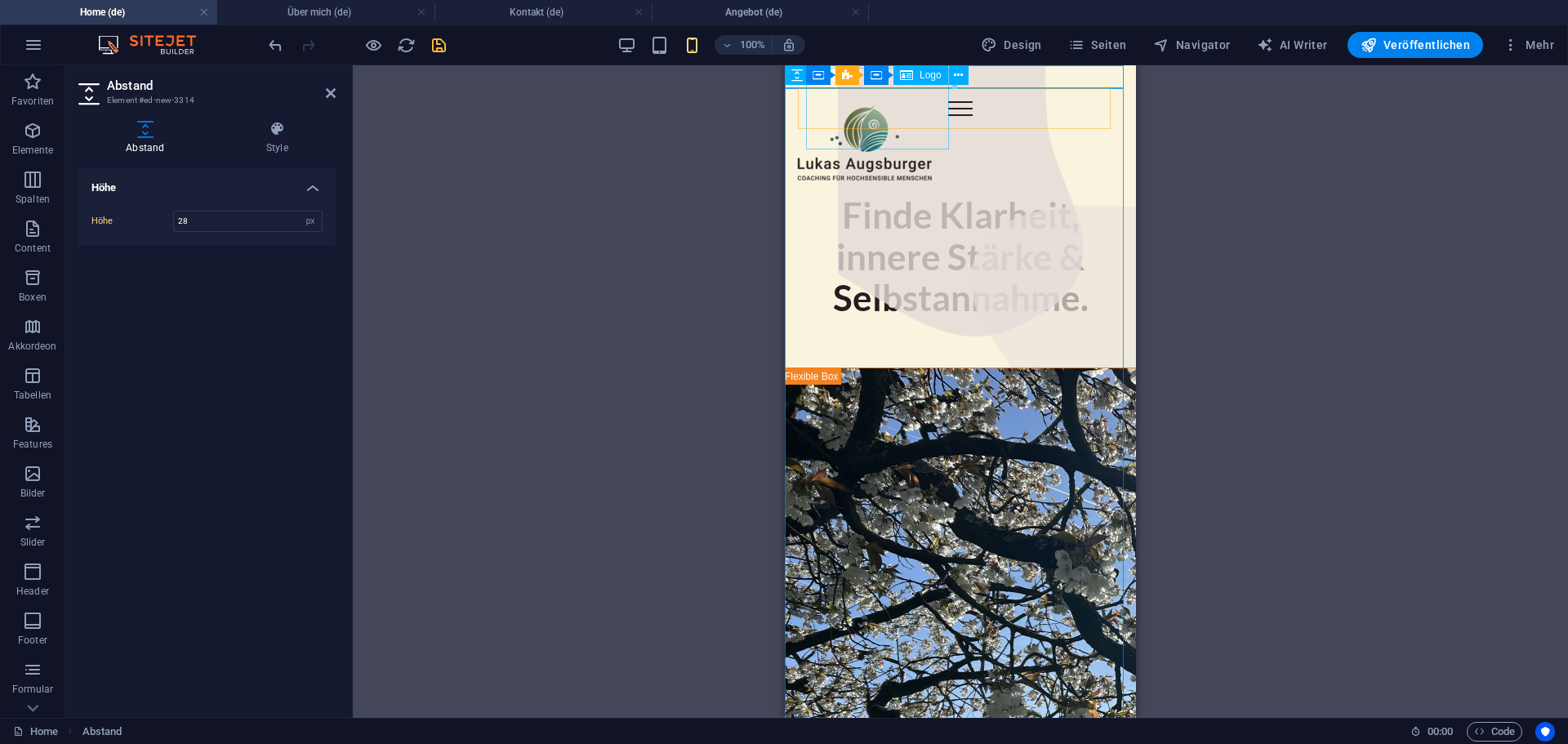
click at [894, 107] on div at bounding box center [865, 142] width 143 height 82
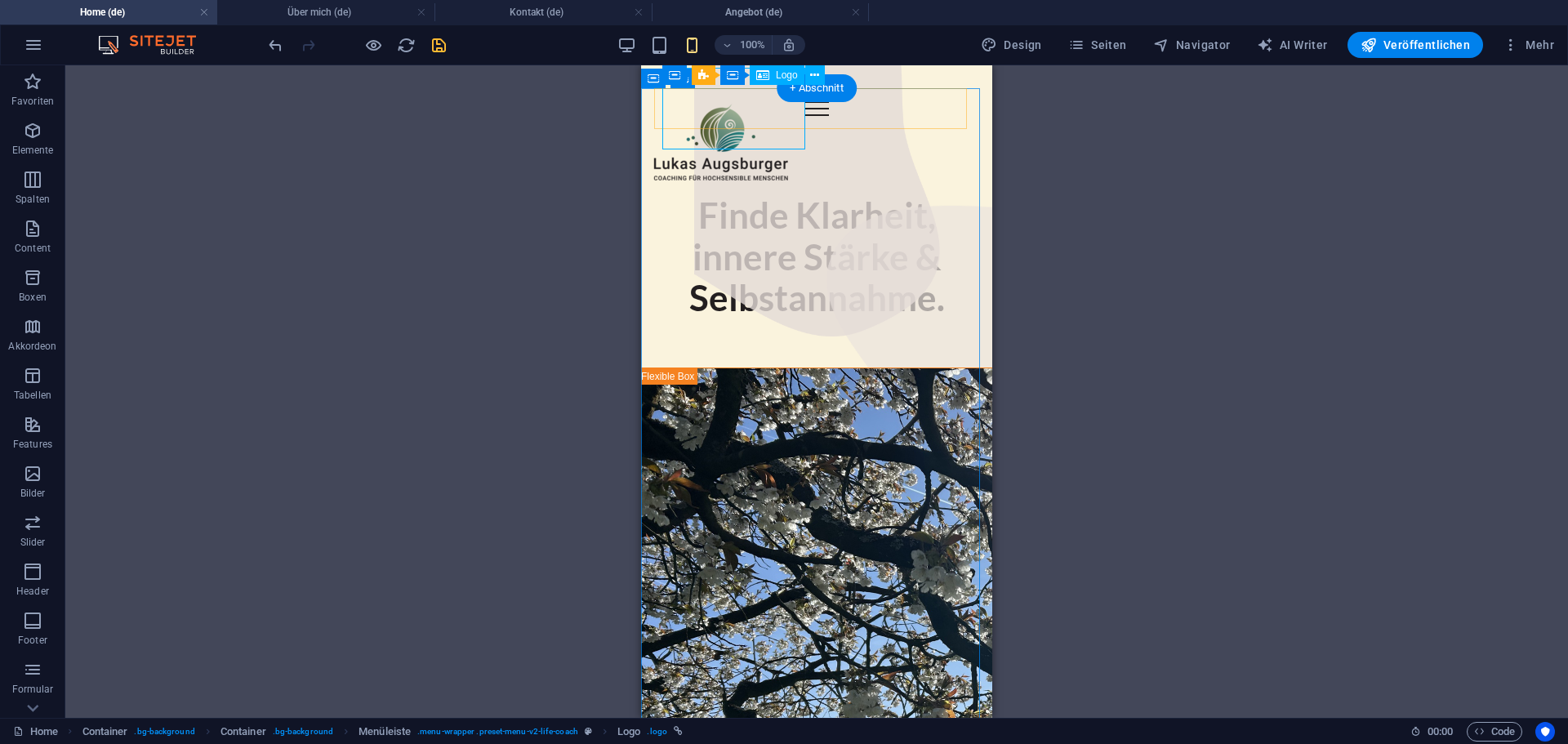
click at [777, 112] on div at bounding box center [721, 142] width 143 height 82
select select "px"
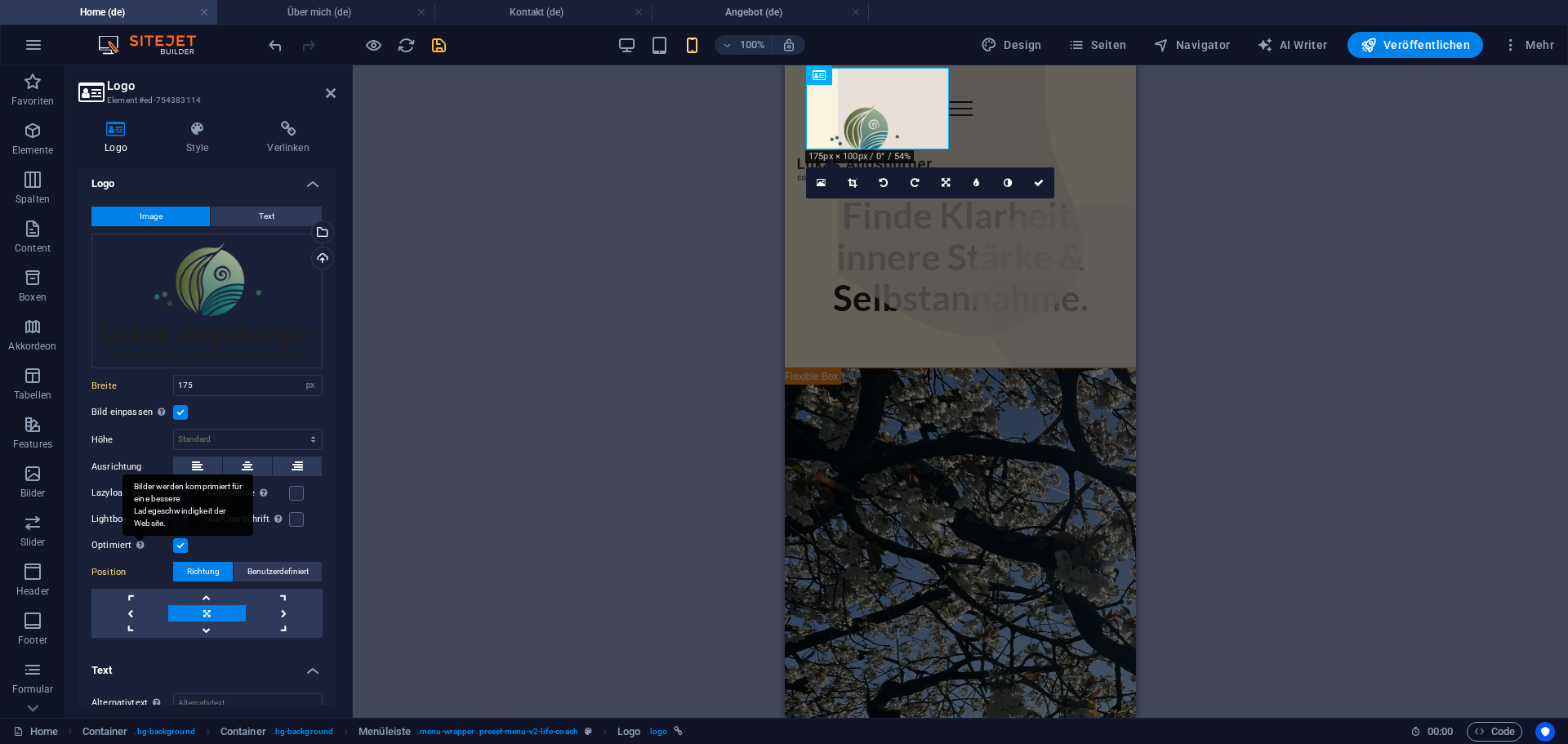
scroll to position [0, 0]
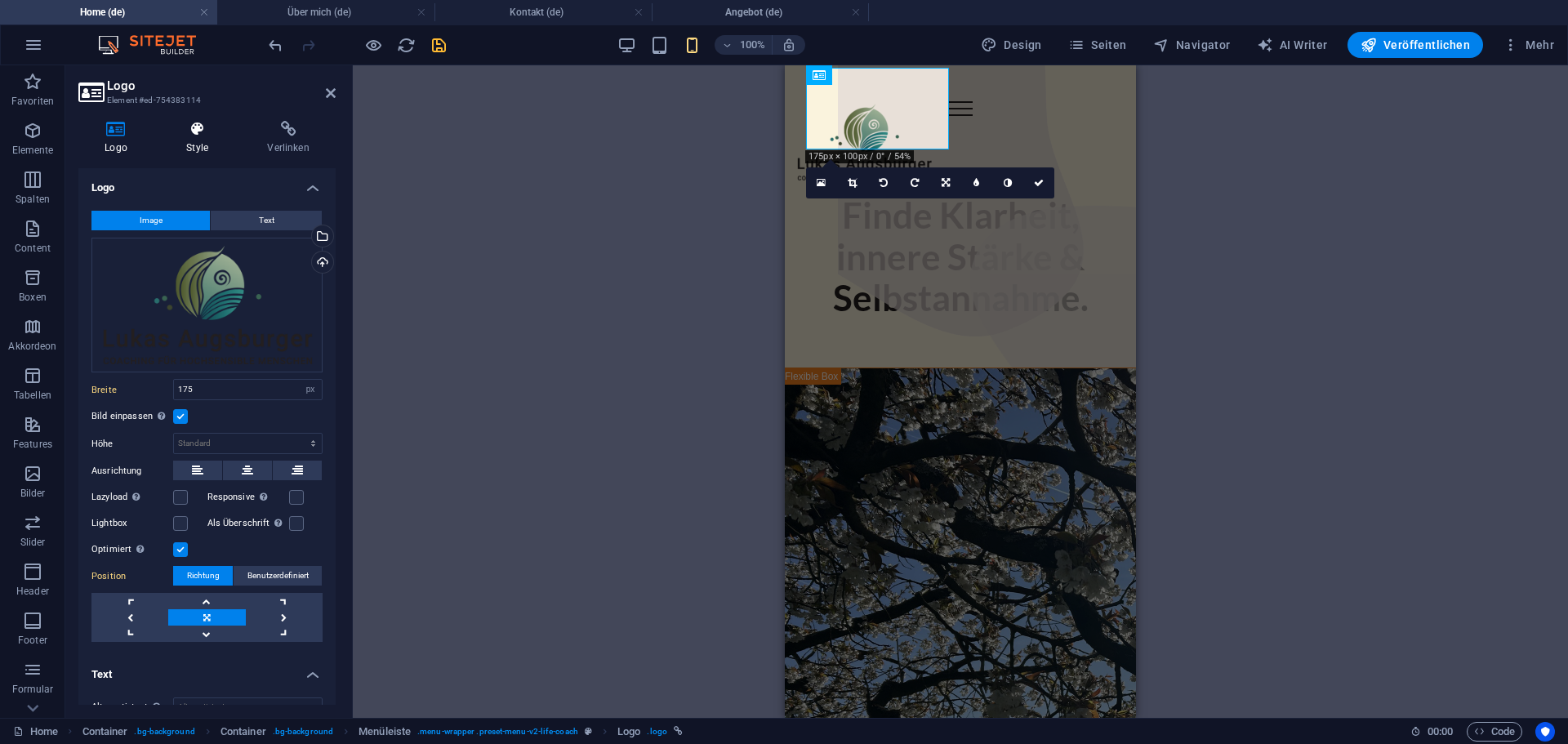
click at [197, 136] on icon at bounding box center [197, 129] width 74 height 17
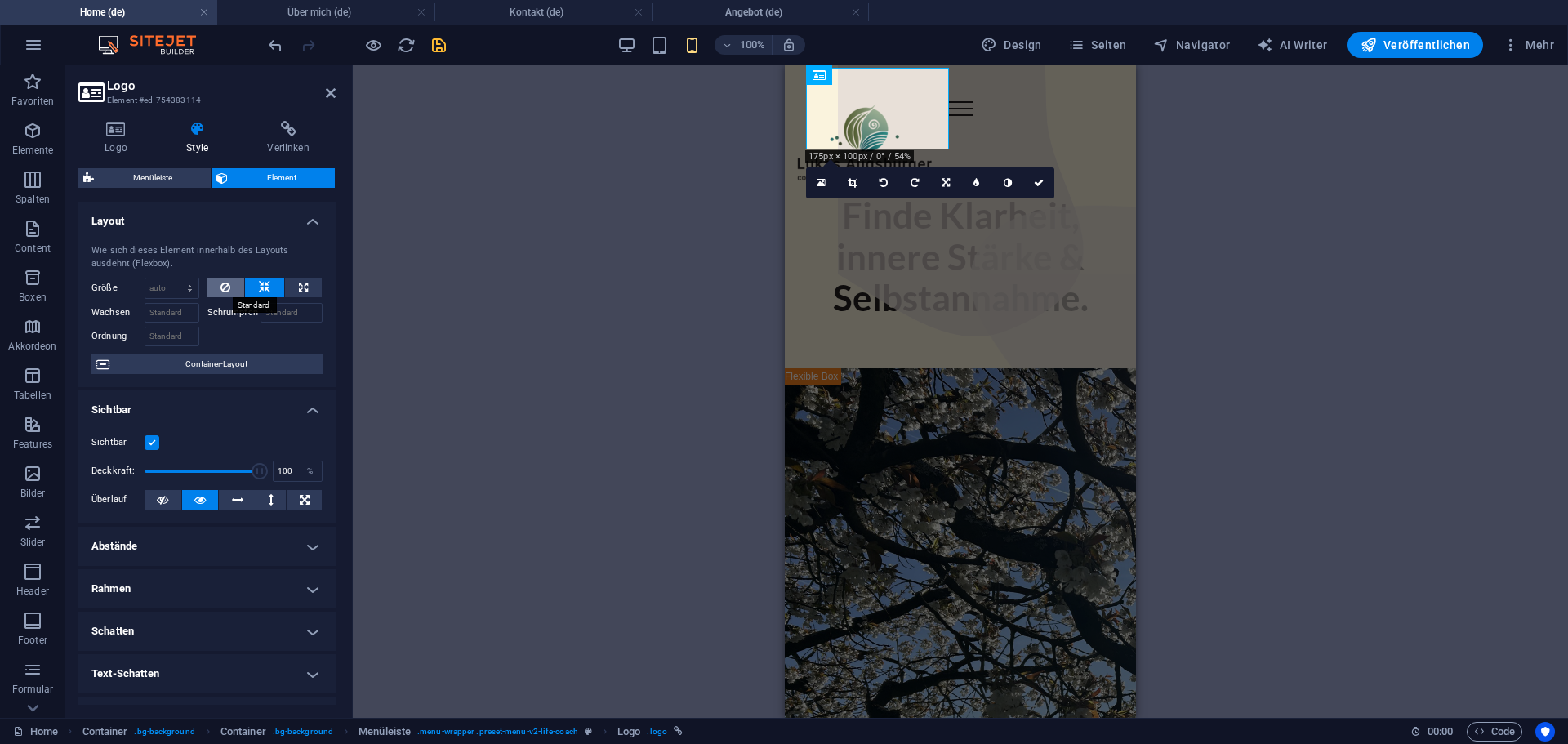
click at [226, 281] on icon at bounding box center [226, 288] width 10 height 20
click at [225, 290] on icon at bounding box center [226, 288] width 10 height 20
click at [266, 287] on icon at bounding box center [265, 288] width 12 height 20
click at [291, 285] on button at bounding box center [303, 288] width 37 height 20
type input "100"
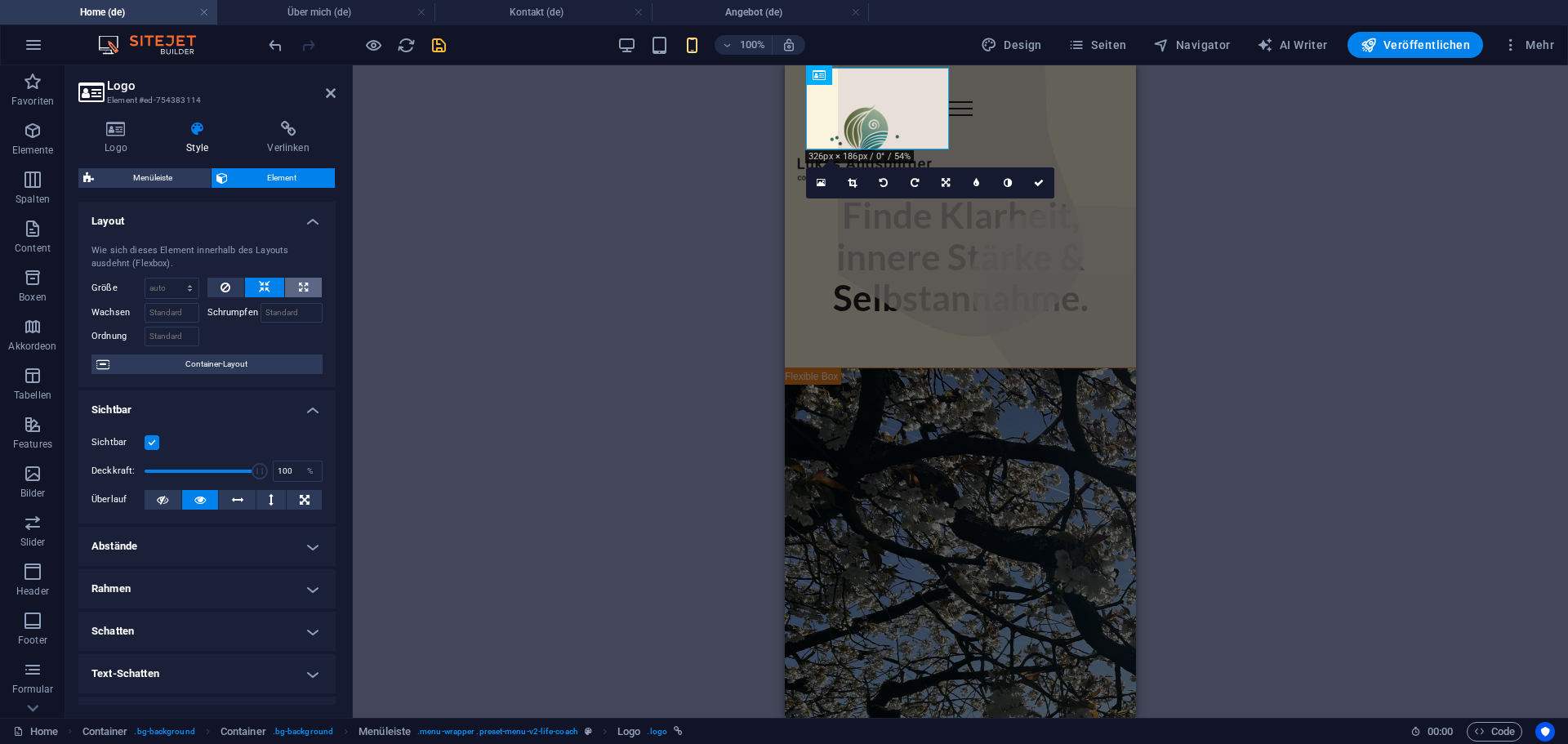
select select "%"
click at [229, 286] on icon at bounding box center [226, 288] width 10 height 20
select select "DISABLED_OPTION_VALUE"
click at [216, 286] on button at bounding box center [226, 288] width 37 height 20
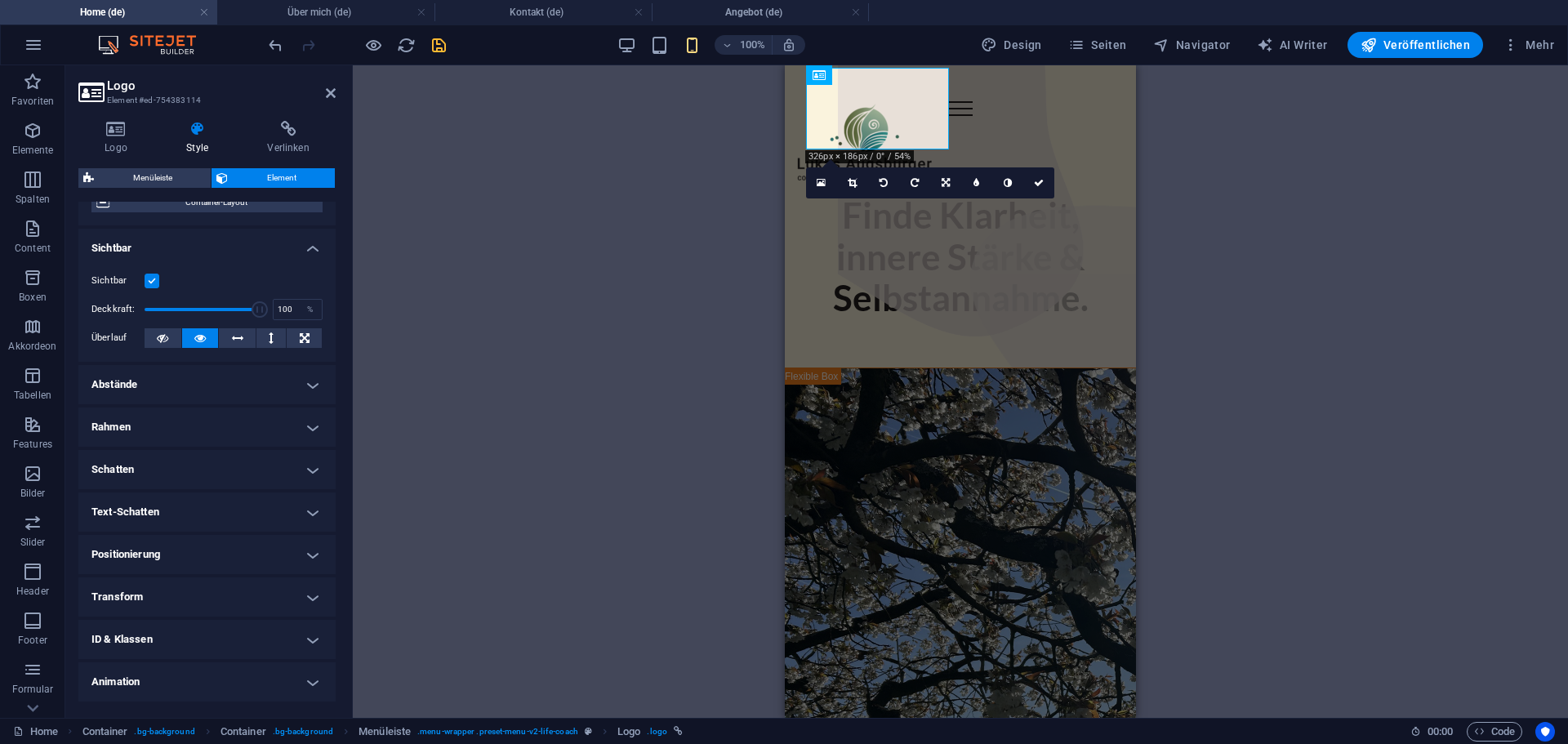
scroll to position [162, 0]
click at [179, 380] on h4 "Abstände" at bounding box center [207, 384] width 257 height 39
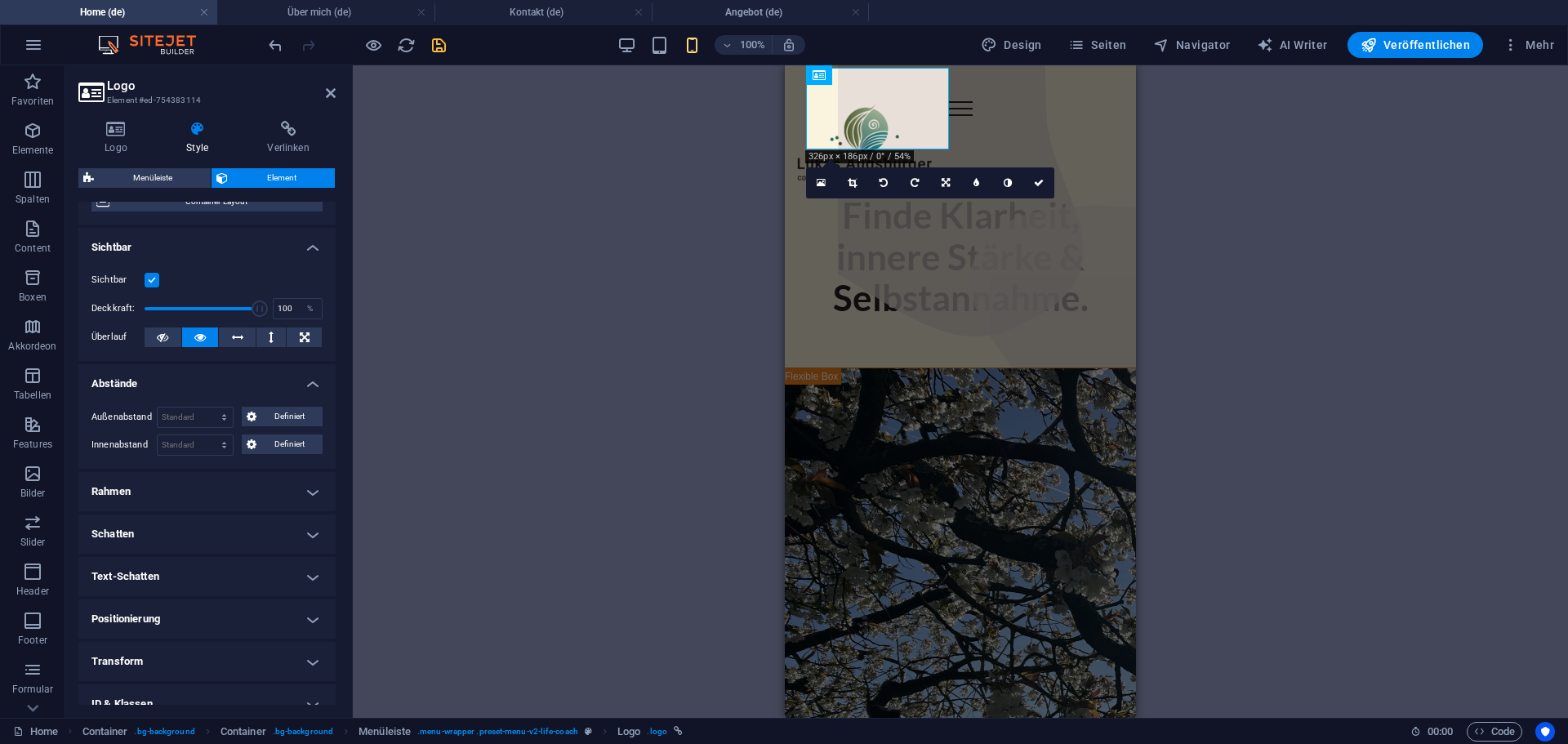
click at [181, 380] on h4 "Abstände" at bounding box center [207, 379] width 257 height 29
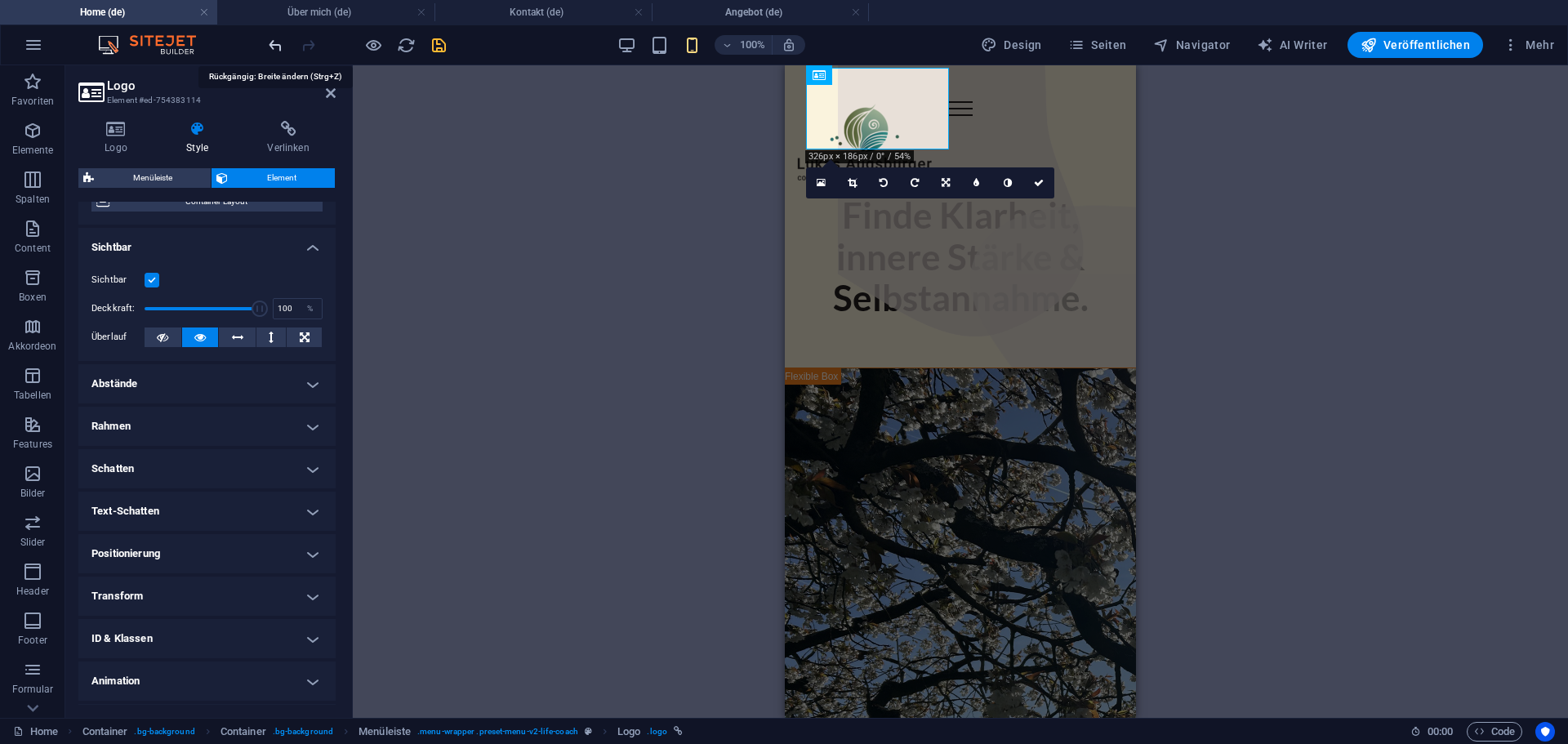
click at [273, 46] on icon "undo" at bounding box center [276, 45] width 19 height 19
click at [275, 45] on icon "undo" at bounding box center [276, 45] width 19 height 19
click at [277, 46] on icon "undo" at bounding box center [276, 45] width 19 height 19
type input "100"
select select "%"
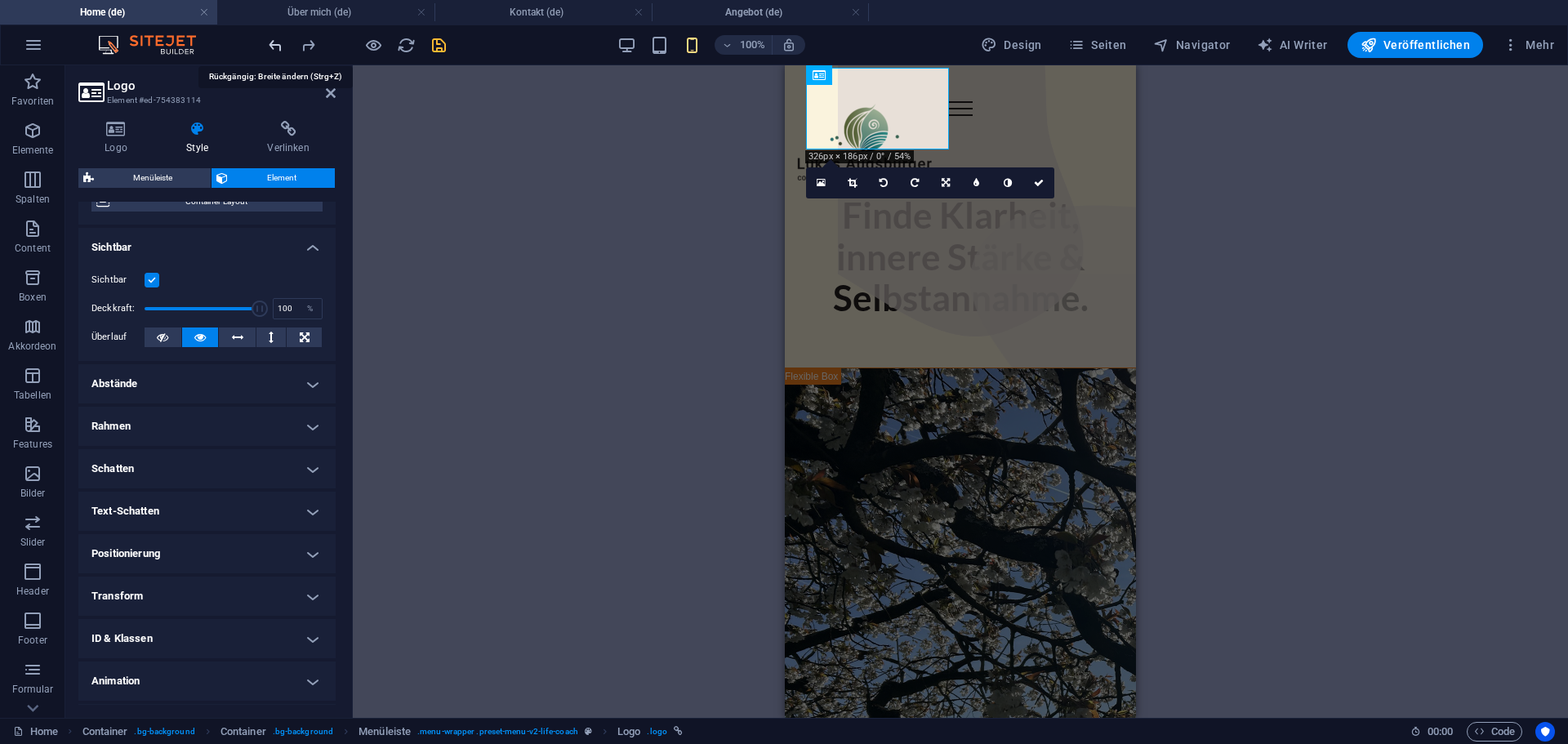
click at [278, 46] on icon "undo" at bounding box center [276, 45] width 19 height 19
select select "DISABLED_OPTION_VALUE"
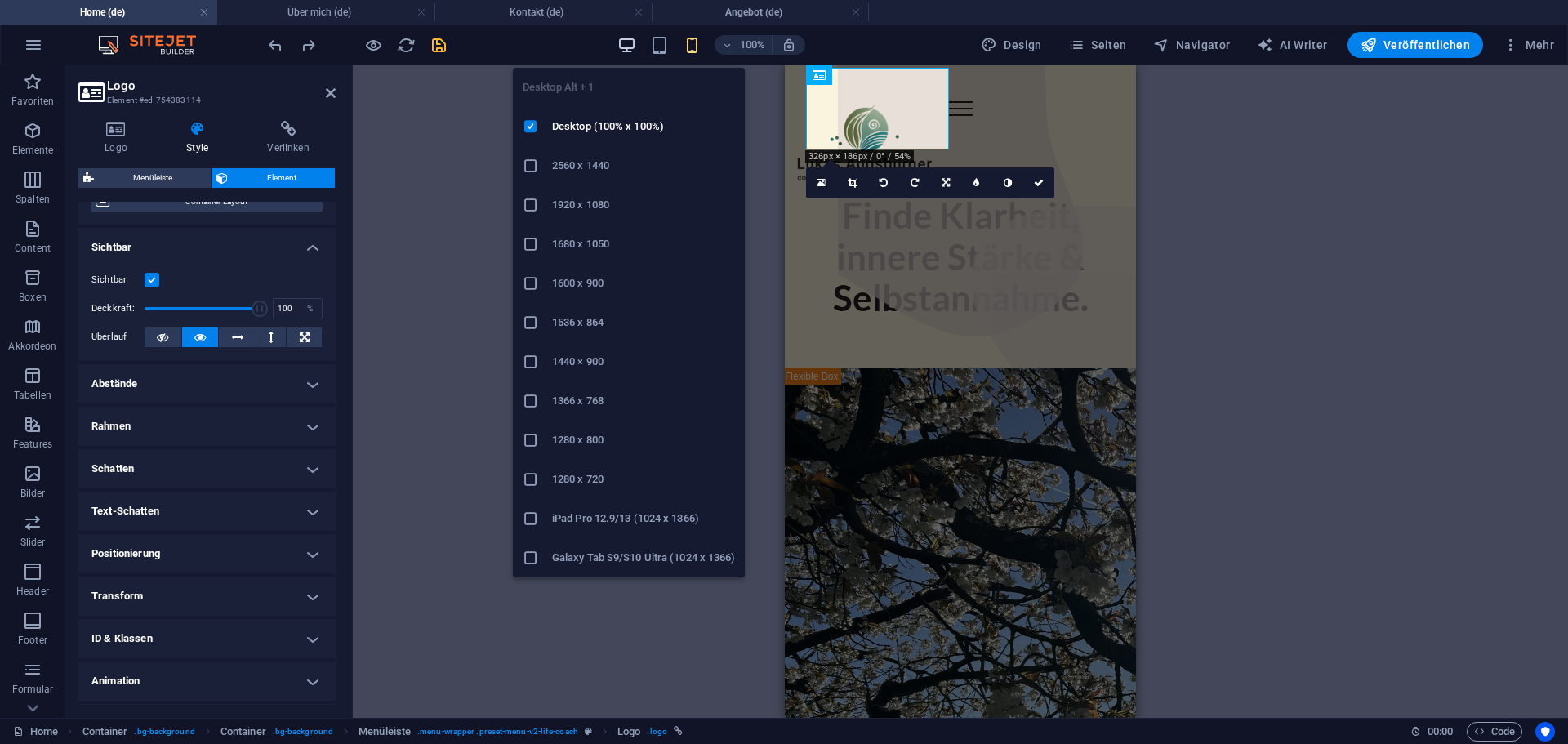
click at [636, 46] on icon "button" at bounding box center [627, 45] width 19 height 19
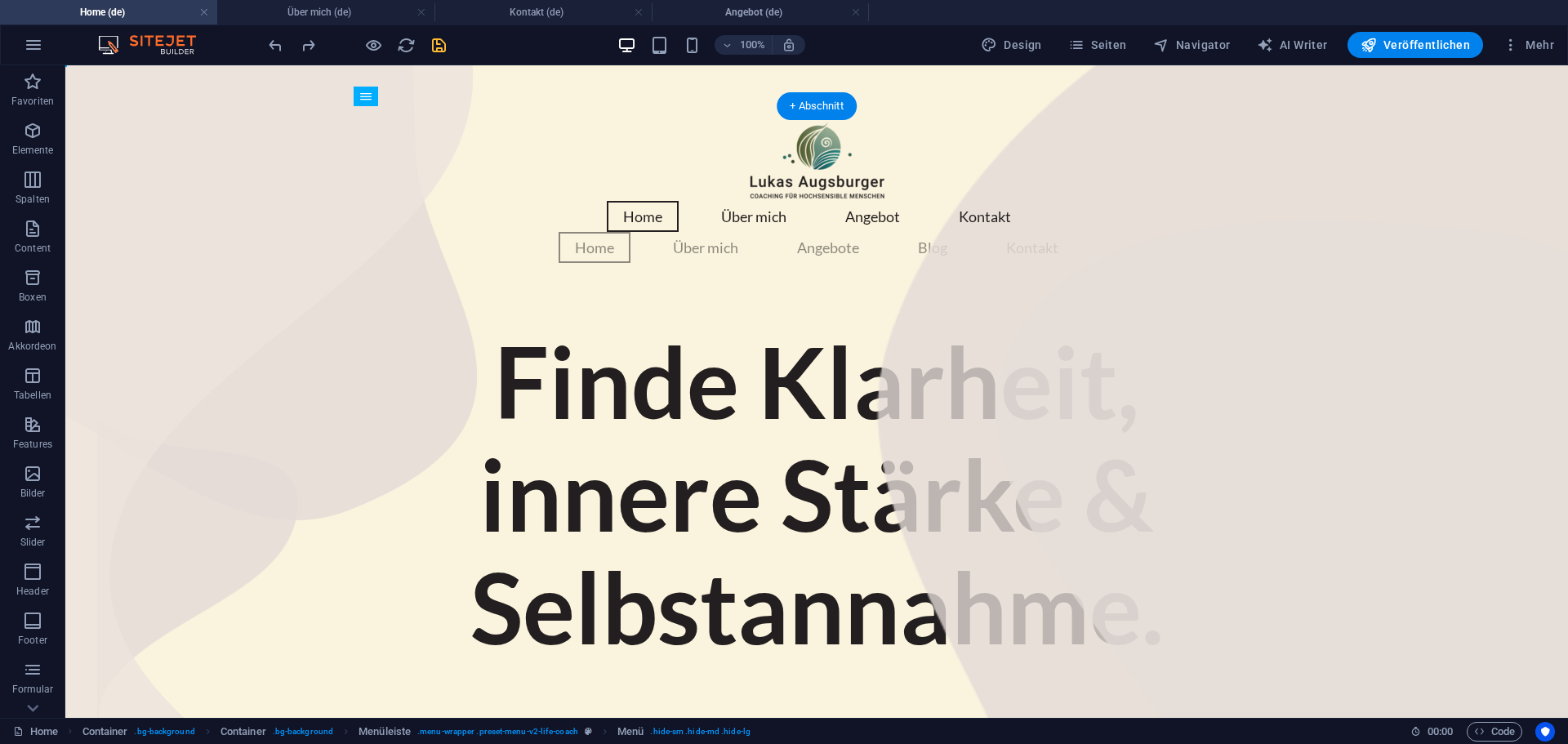
drag, startPoint x: 453, startPoint y: 259, endPoint x: 396, endPoint y: 221, distance: 68.5
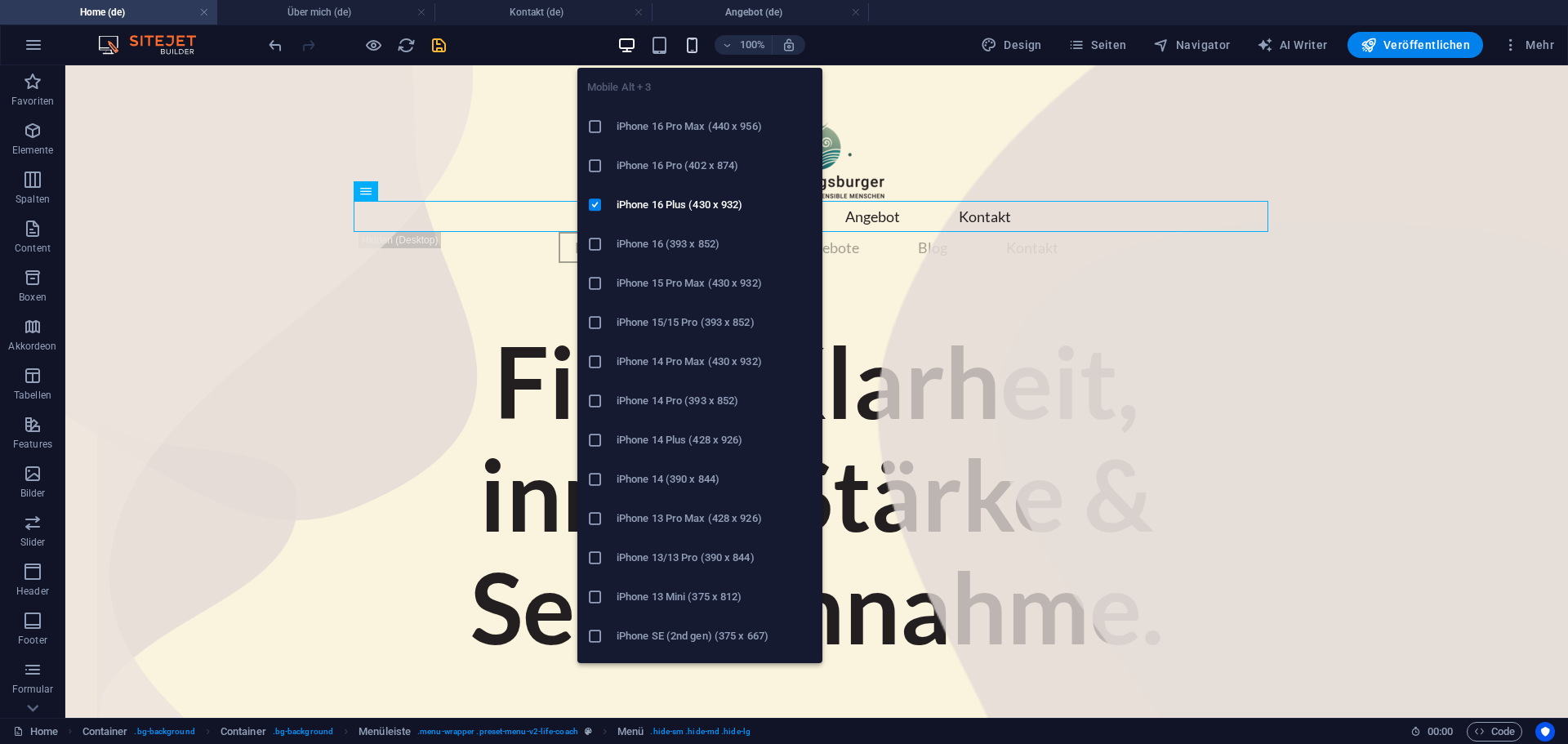
click at [694, 42] on icon "button" at bounding box center [692, 45] width 19 height 19
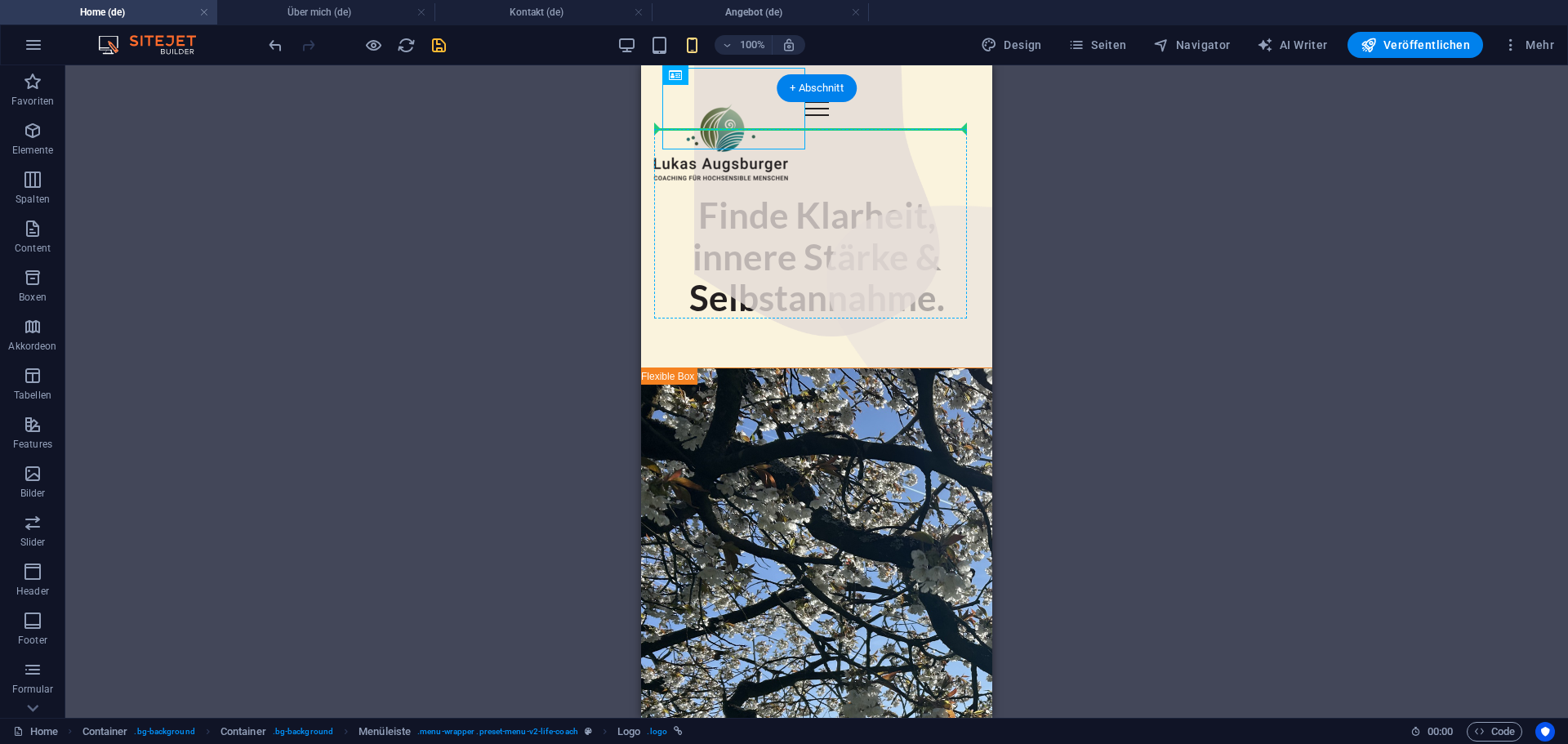
drag, startPoint x: 737, startPoint y: 108, endPoint x: 733, endPoint y: 161, distance: 53.2
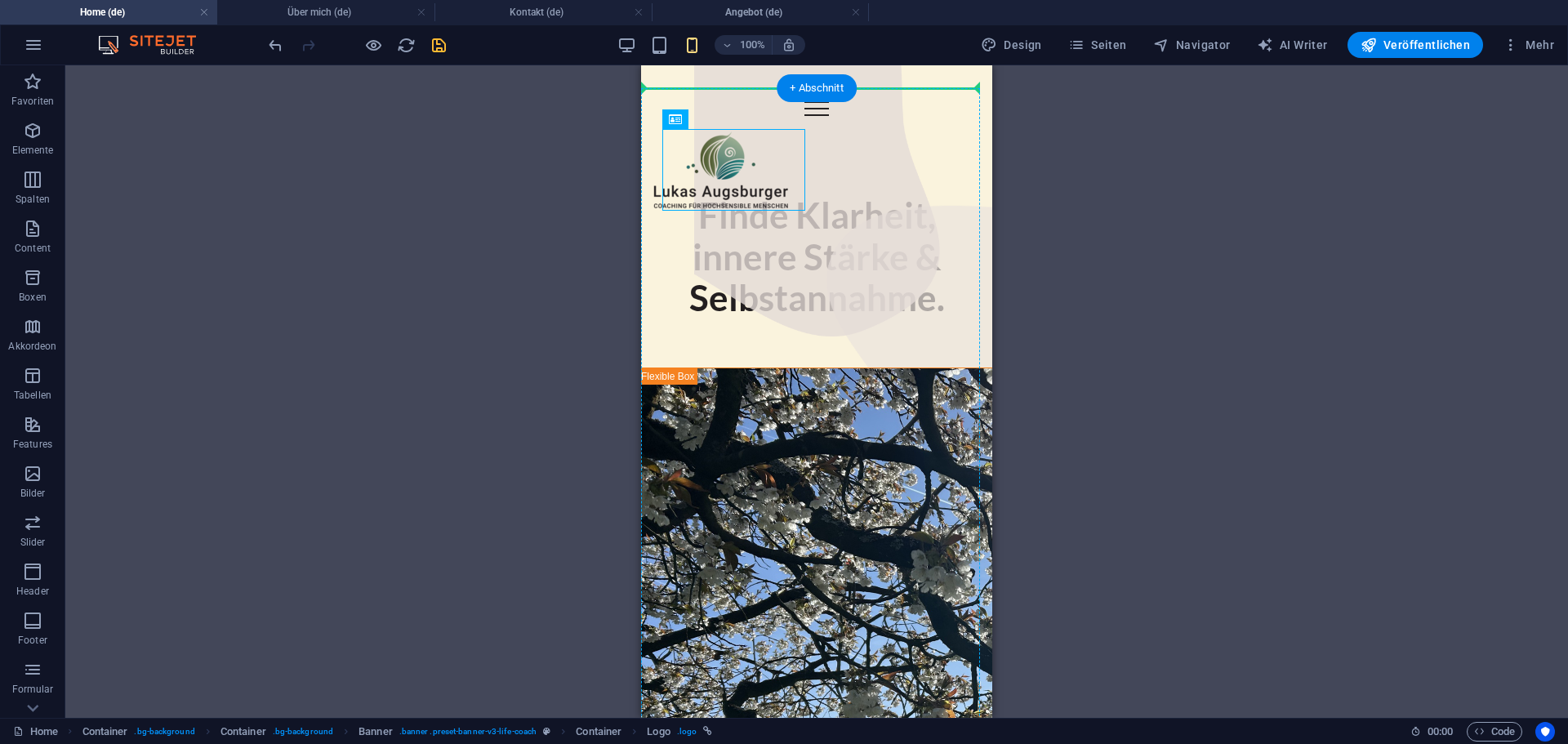
drag, startPoint x: 732, startPoint y: 153, endPoint x: 809, endPoint y: 91, distance: 98.9
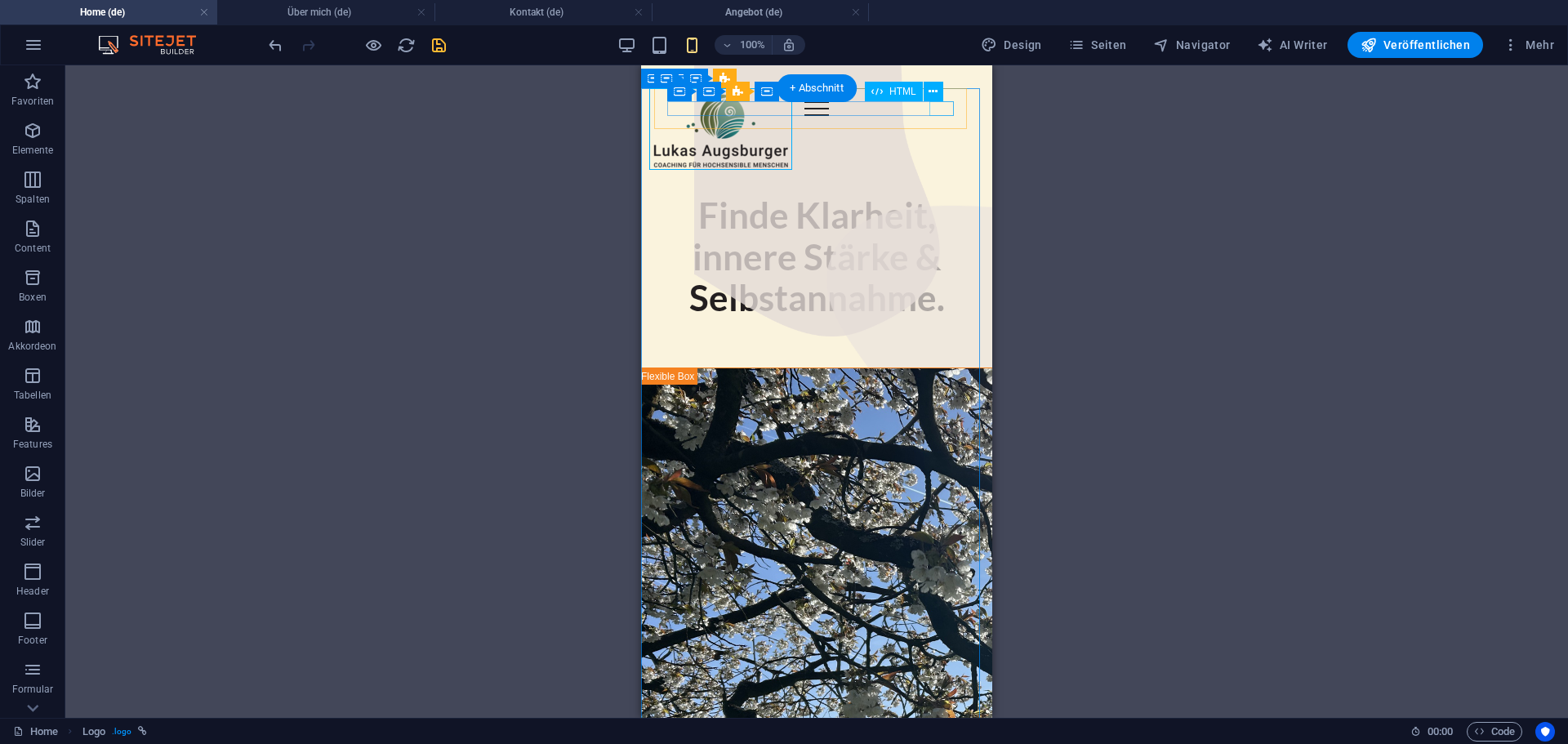
click at [939, 106] on div at bounding box center [816, 109] width 299 height 15
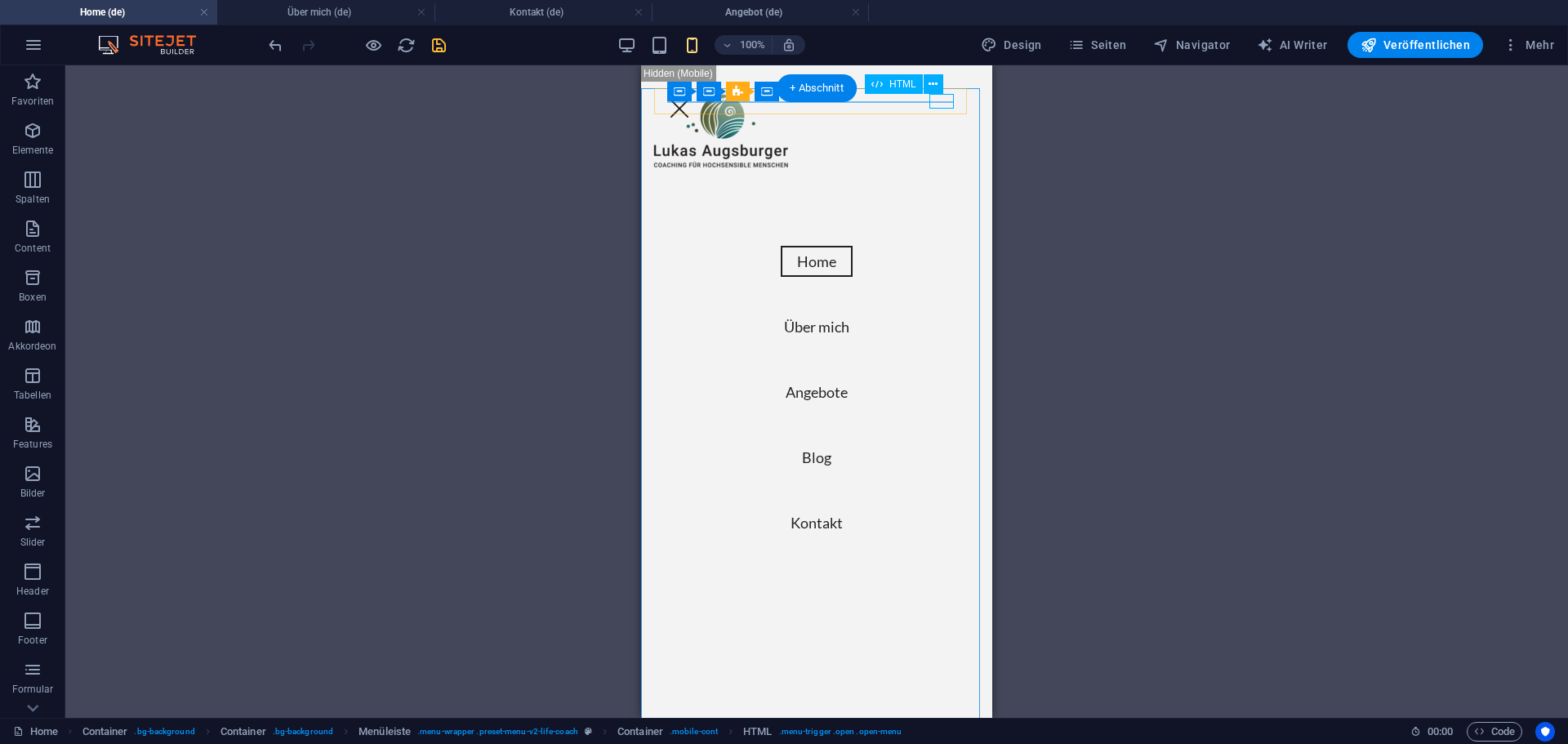
click at [692, 107] on div at bounding box center [679, 109] width 24 height 15
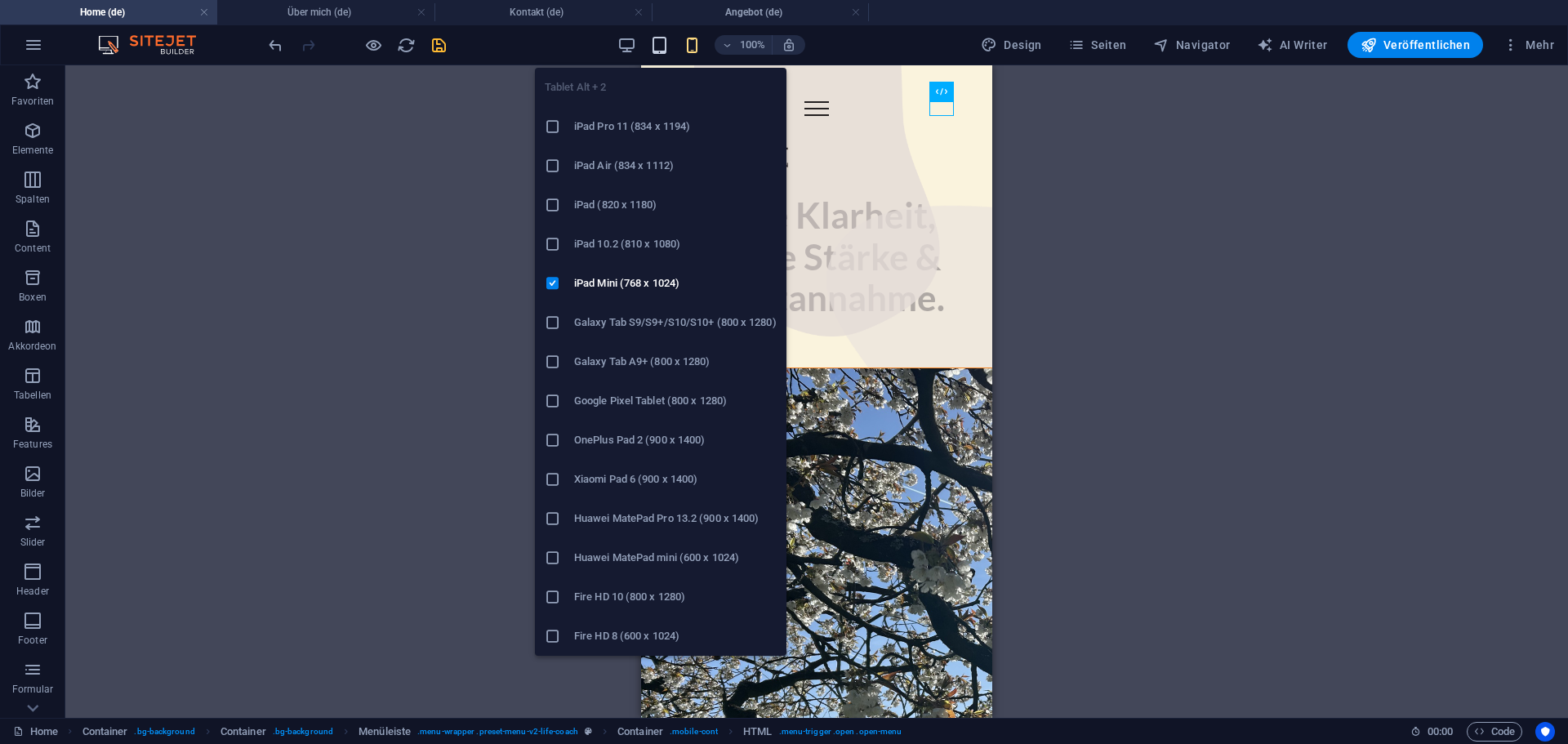
click at [668, 49] on icon "button" at bounding box center [660, 45] width 19 height 19
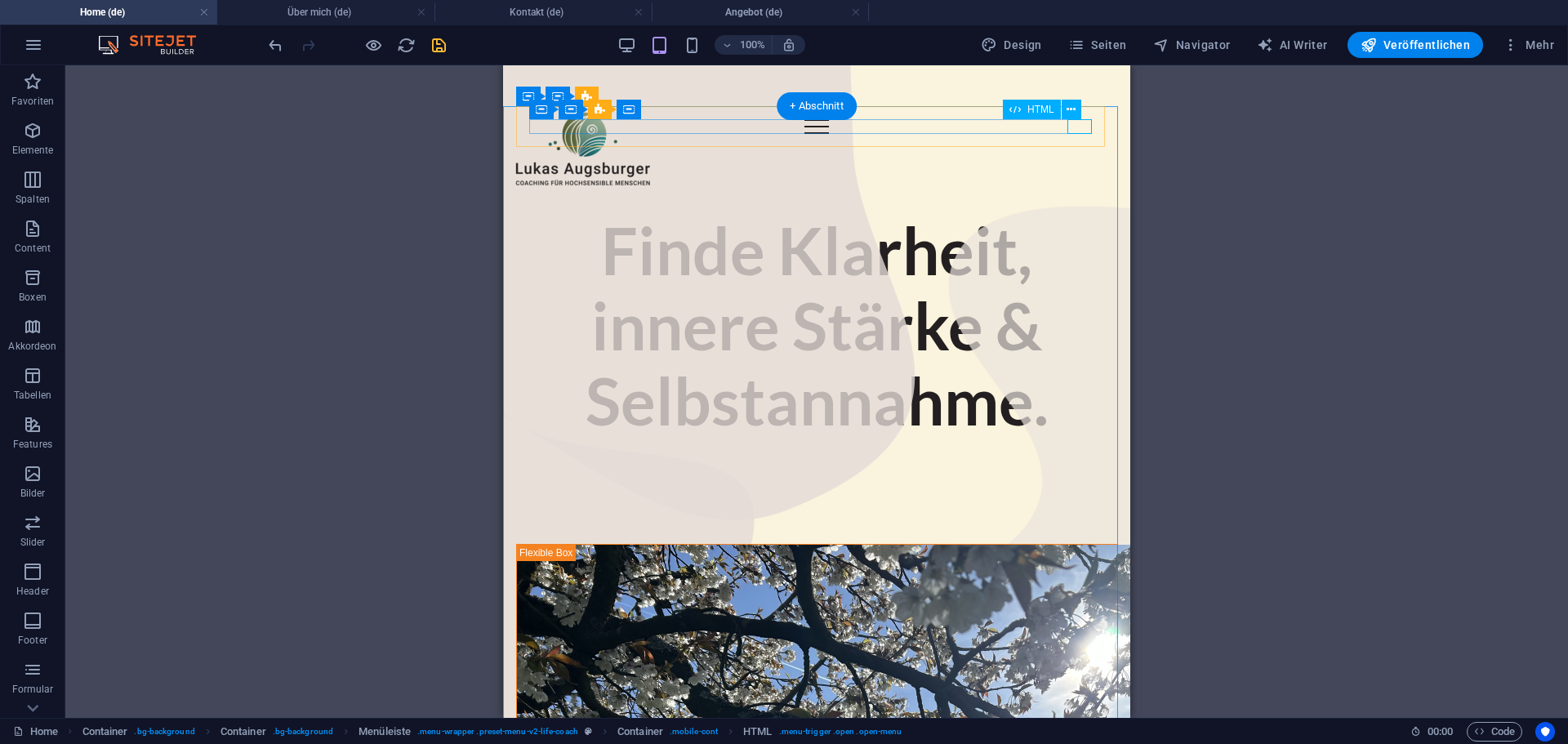
click at [1088, 128] on div at bounding box center [817, 126] width 575 height 15
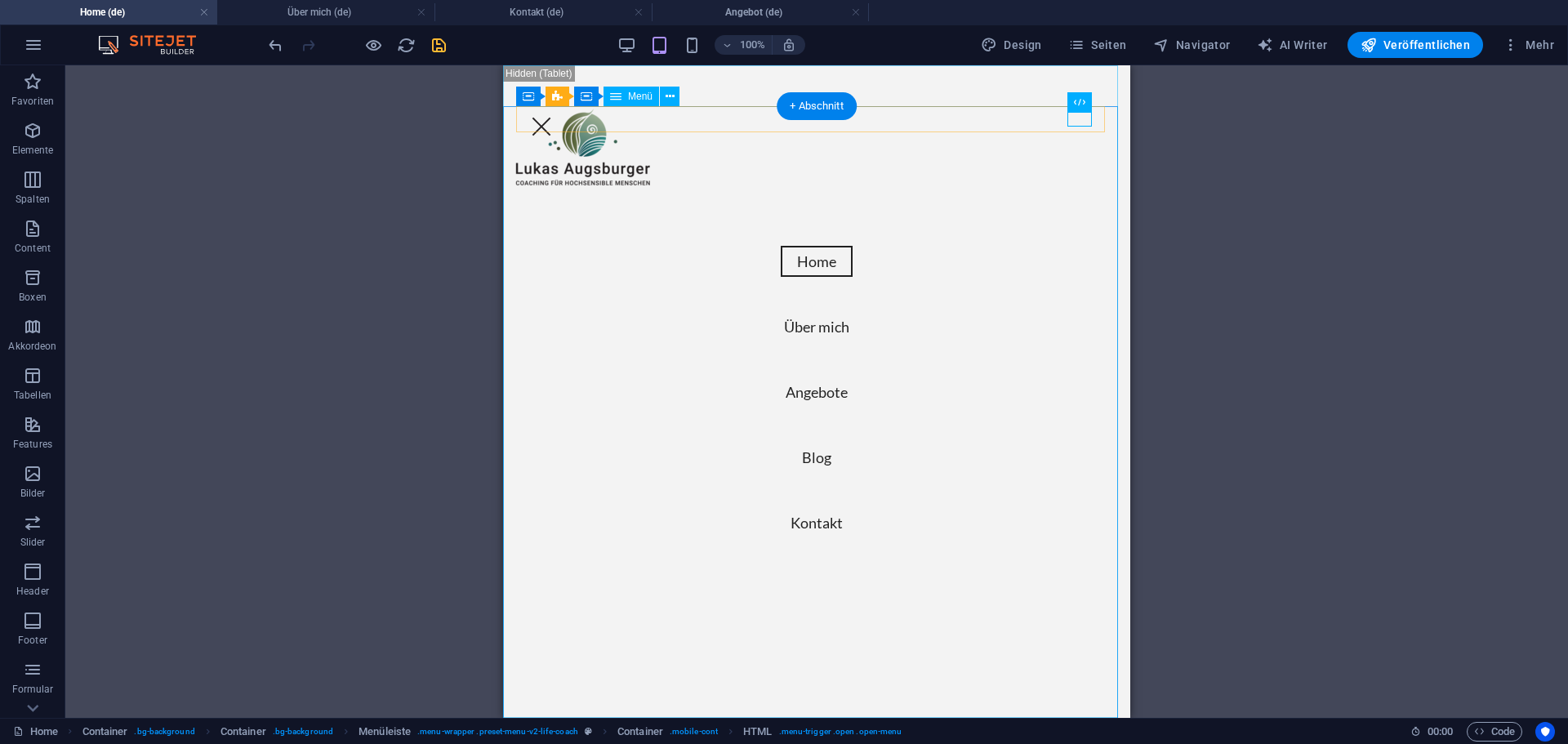
click at [1088, 128] on nav "Home Über mich Angebote Blog Kontakt" at bounding box center [816, 391] width 627 height 652
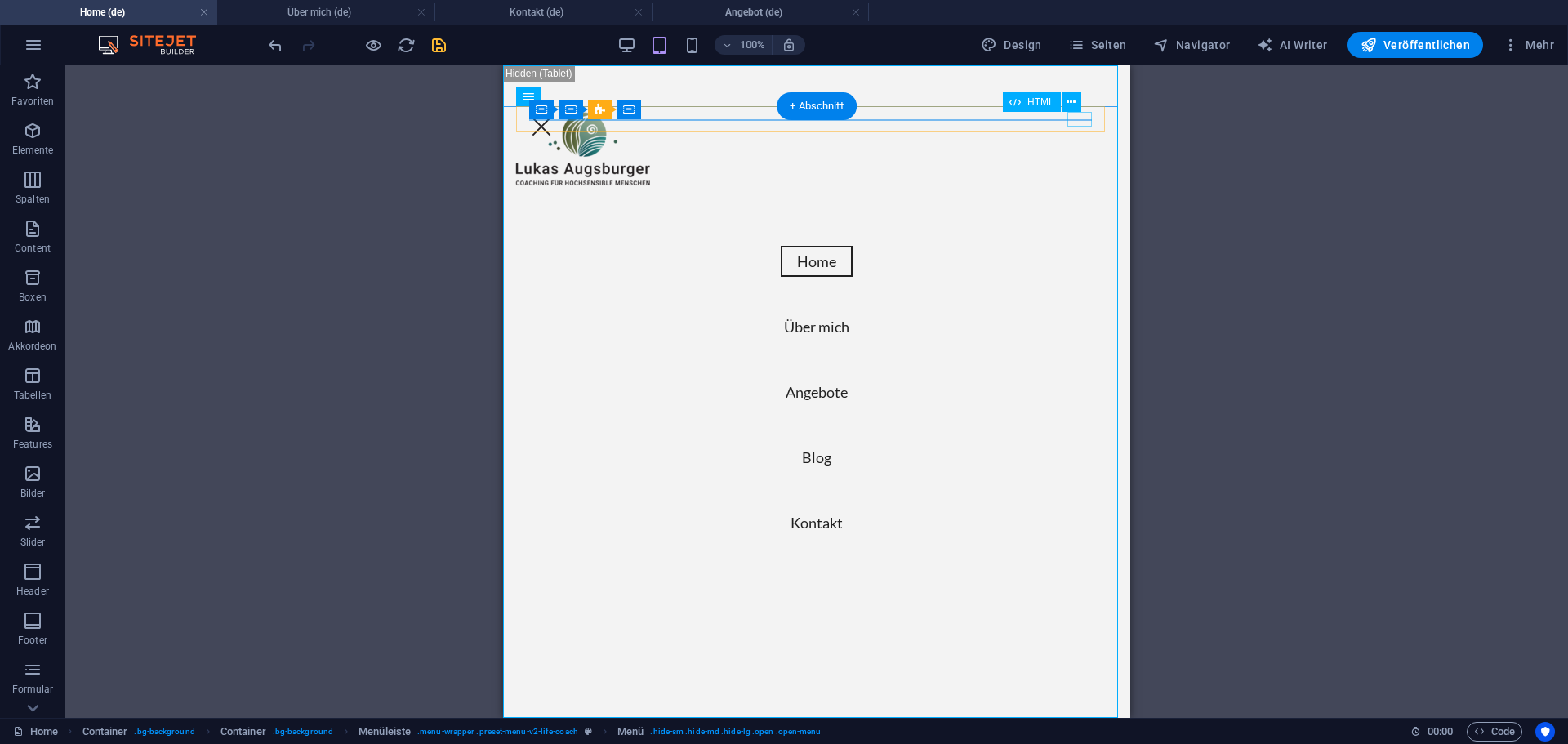
click at [554, 119] on div at bounding box center [541, 126] width 24 height 15
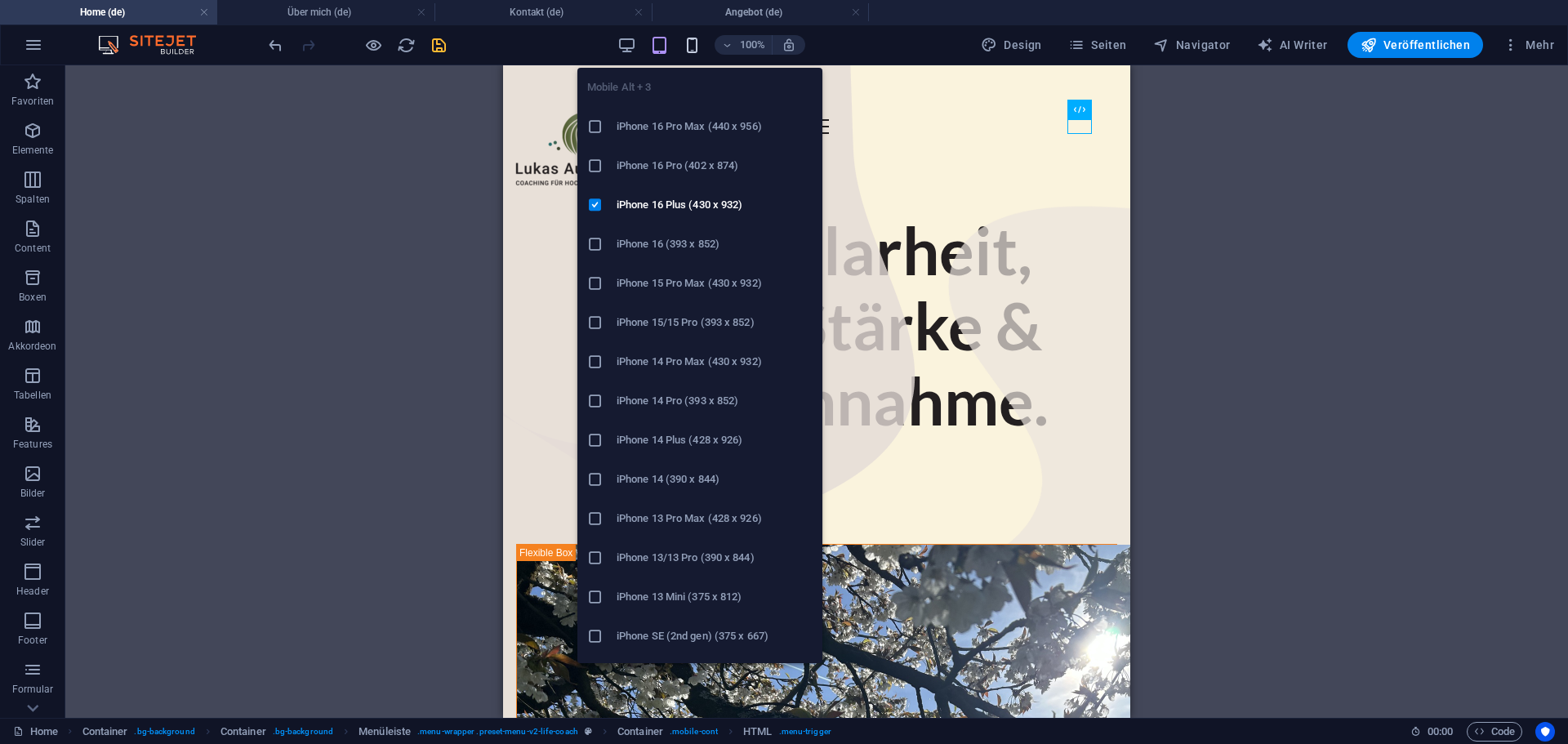
click at [692, 45] on icon "button" at bounding box center [692, 45] width 19 height 19
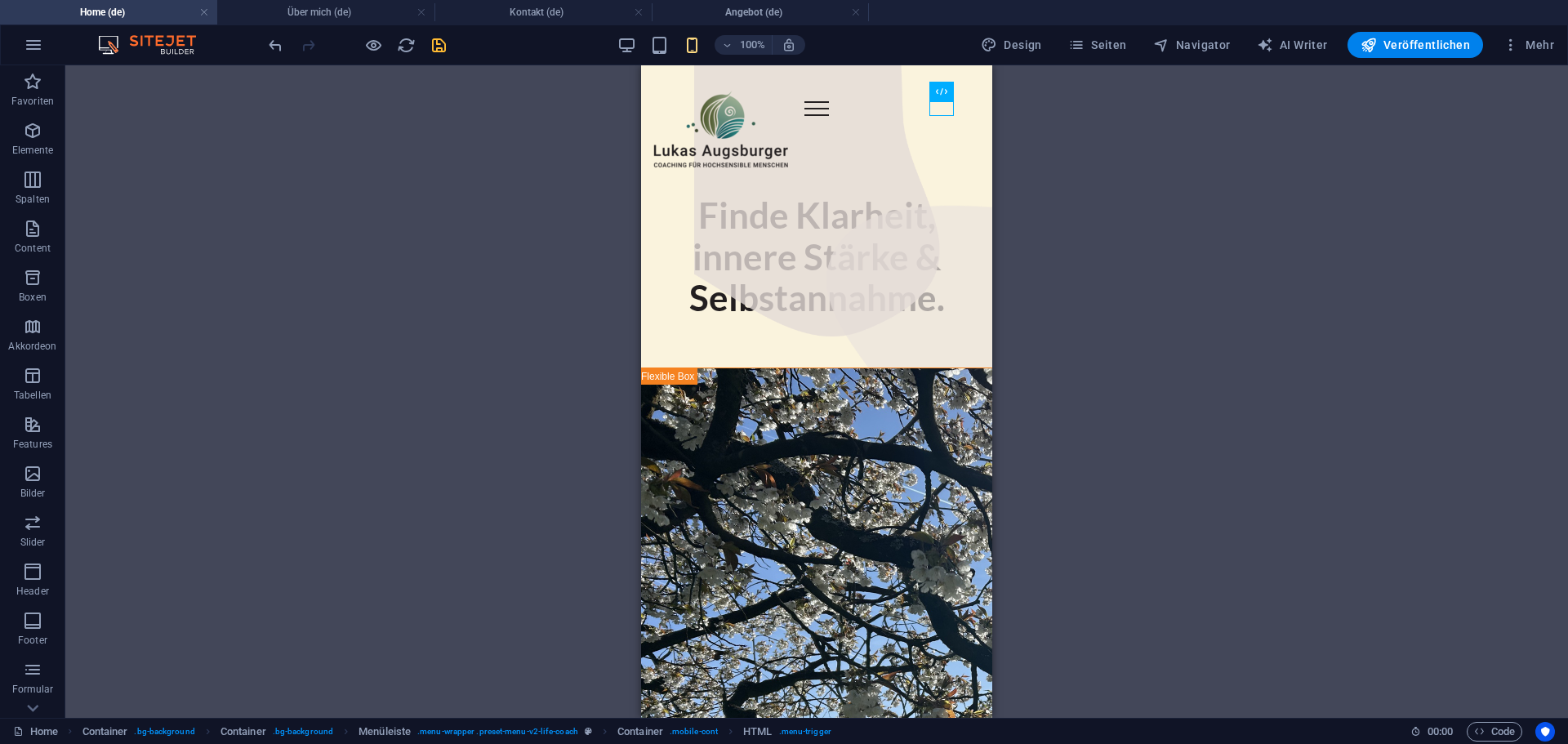
click at [497, 232] on div "H1 Container Container Container Banner Banner Container Banner Container Absta…" at bounding box center [816, 391] width 1503 height 652
click at [436, 54] on icon "save" at bounding box center [439, 45] width 19 height 19
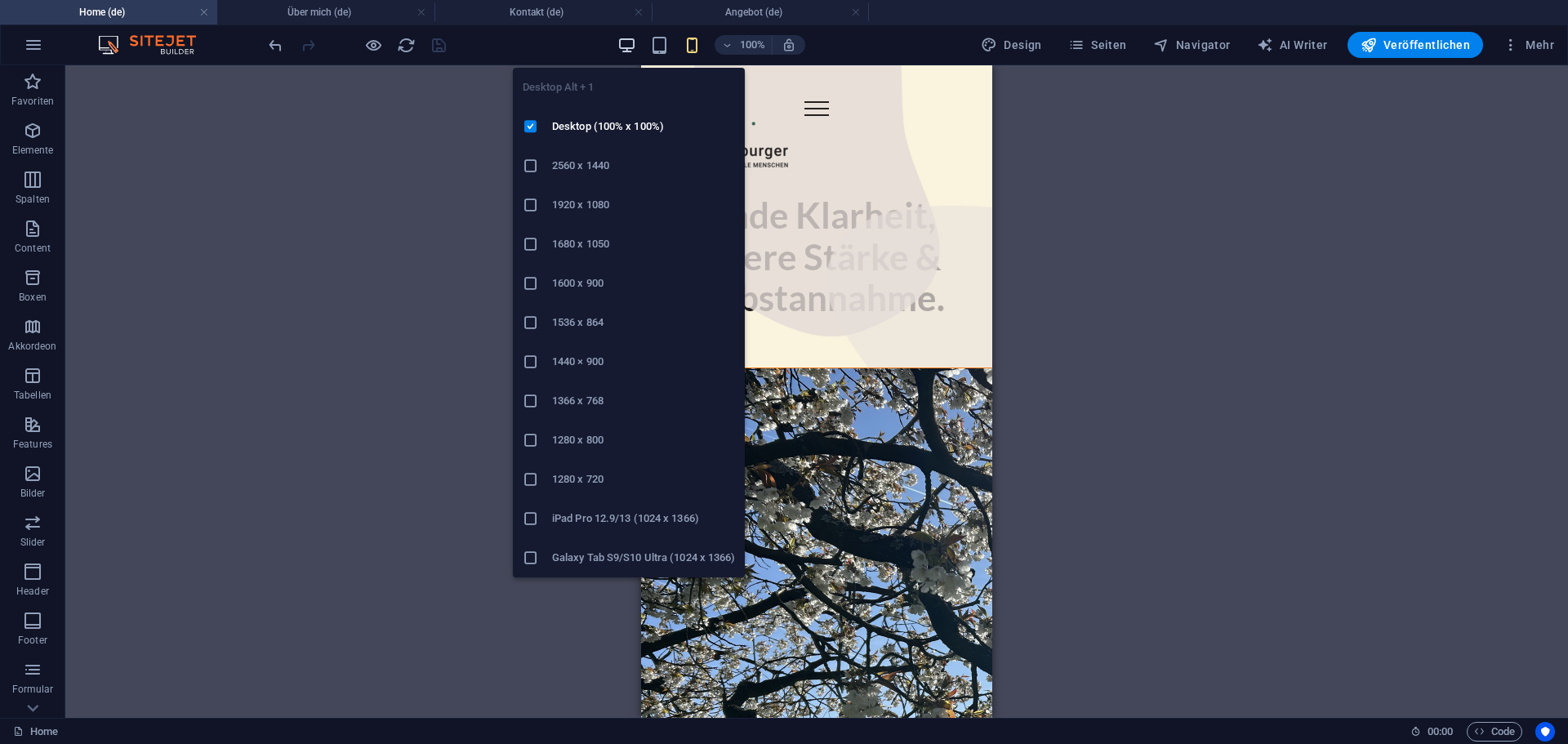
click at [634, 43] on icon "button" at bounding box center [627, 45] width 19 height 19
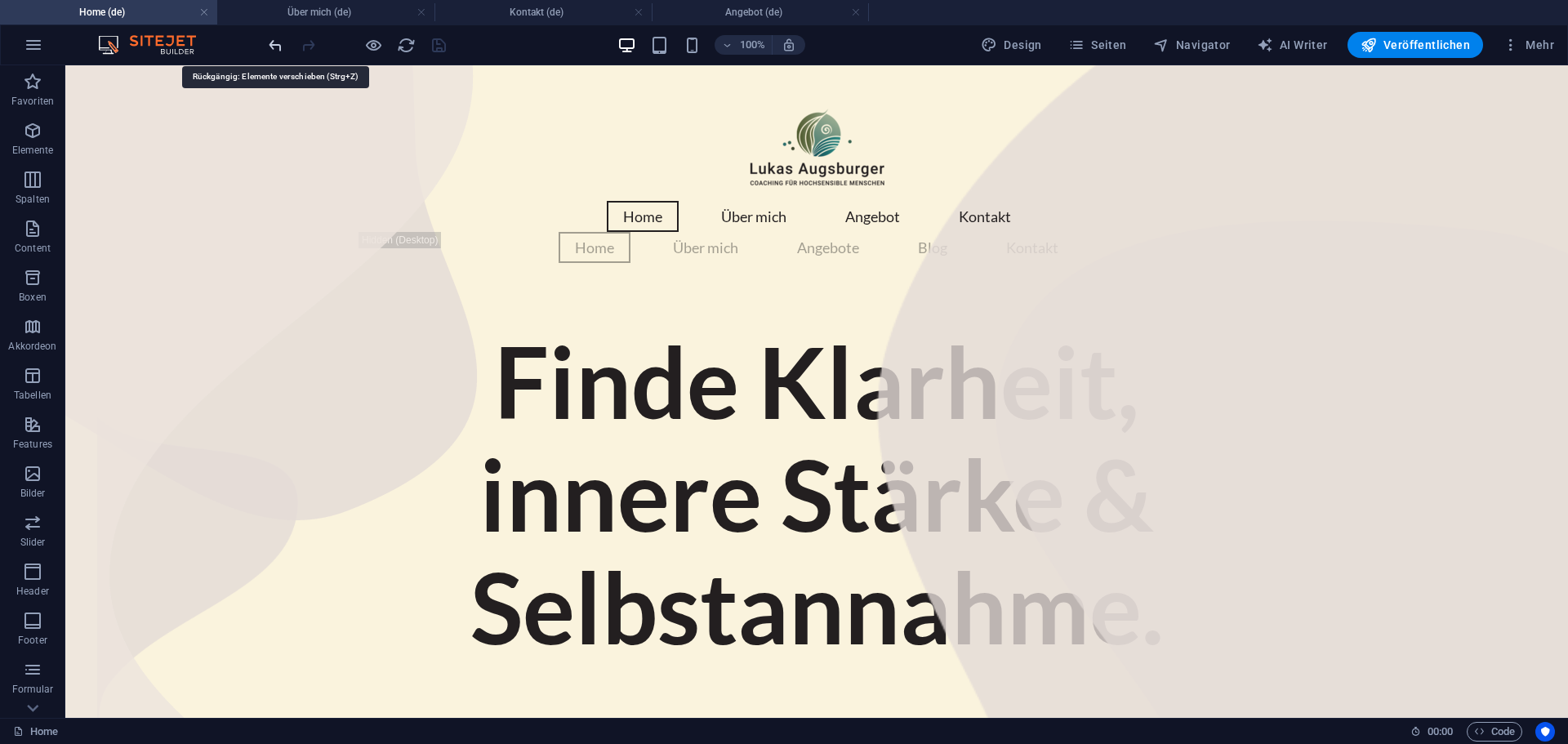
click at [276, 45] on icon "undo" at bounding box center [276, 45] width 19 height 19
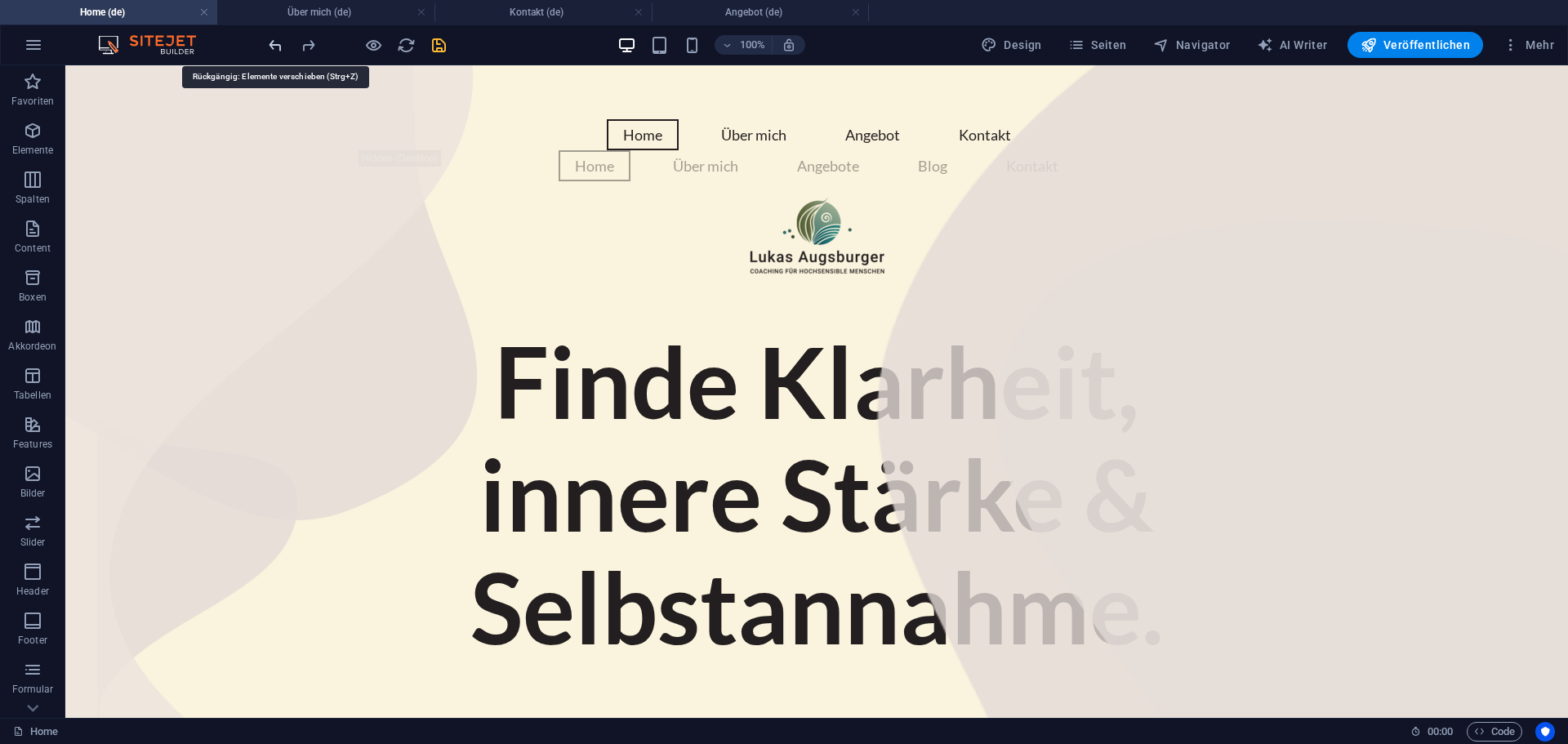
click at [279, 47] on icon "undo" at bounding box center [276, 45] width 19 height 19
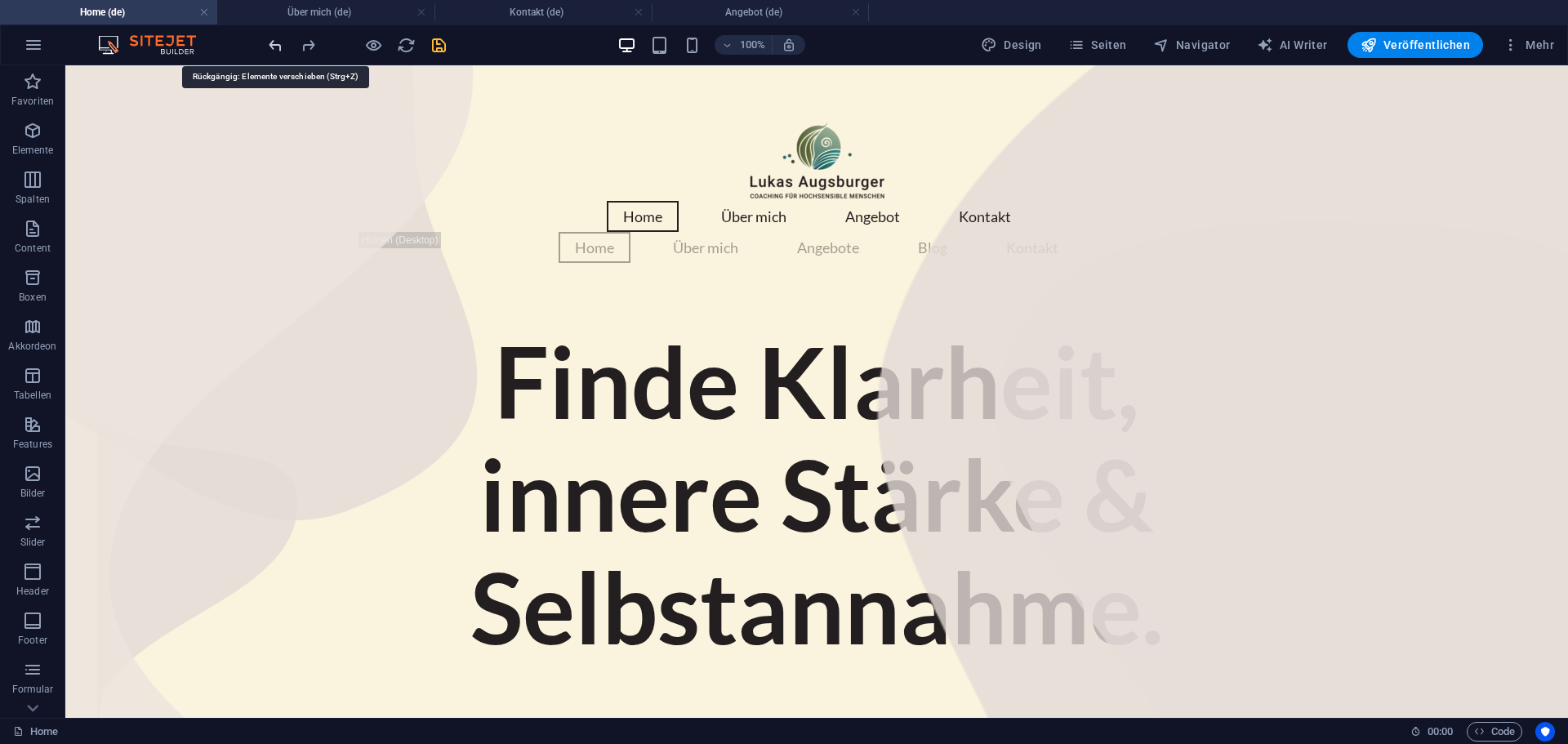
click at [279, 47] on icon "undo" at bounding box center [276, 45] width 19 height 19
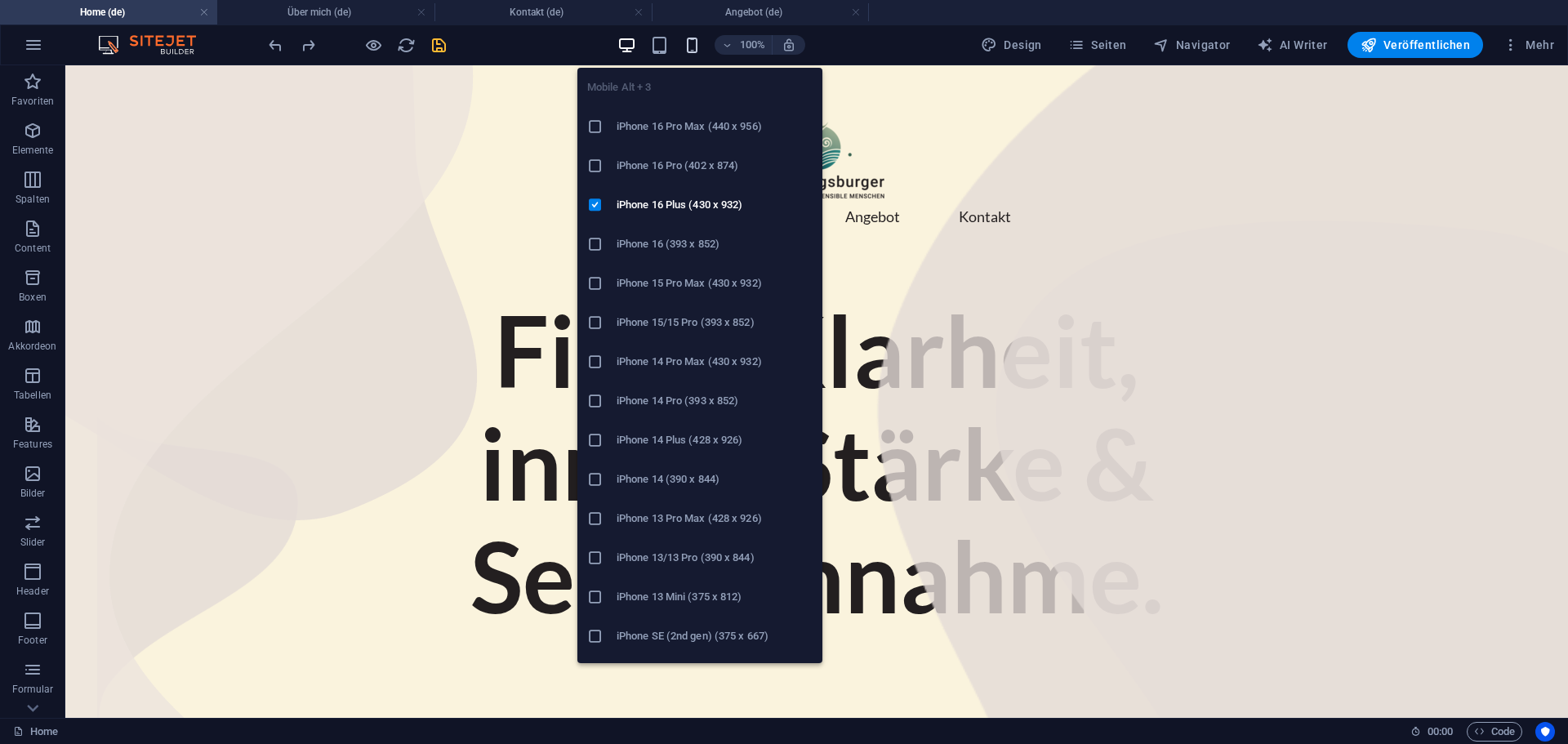
click at [696, 47] on icon "button" at bounding box center [692, 45] width 19 height 19
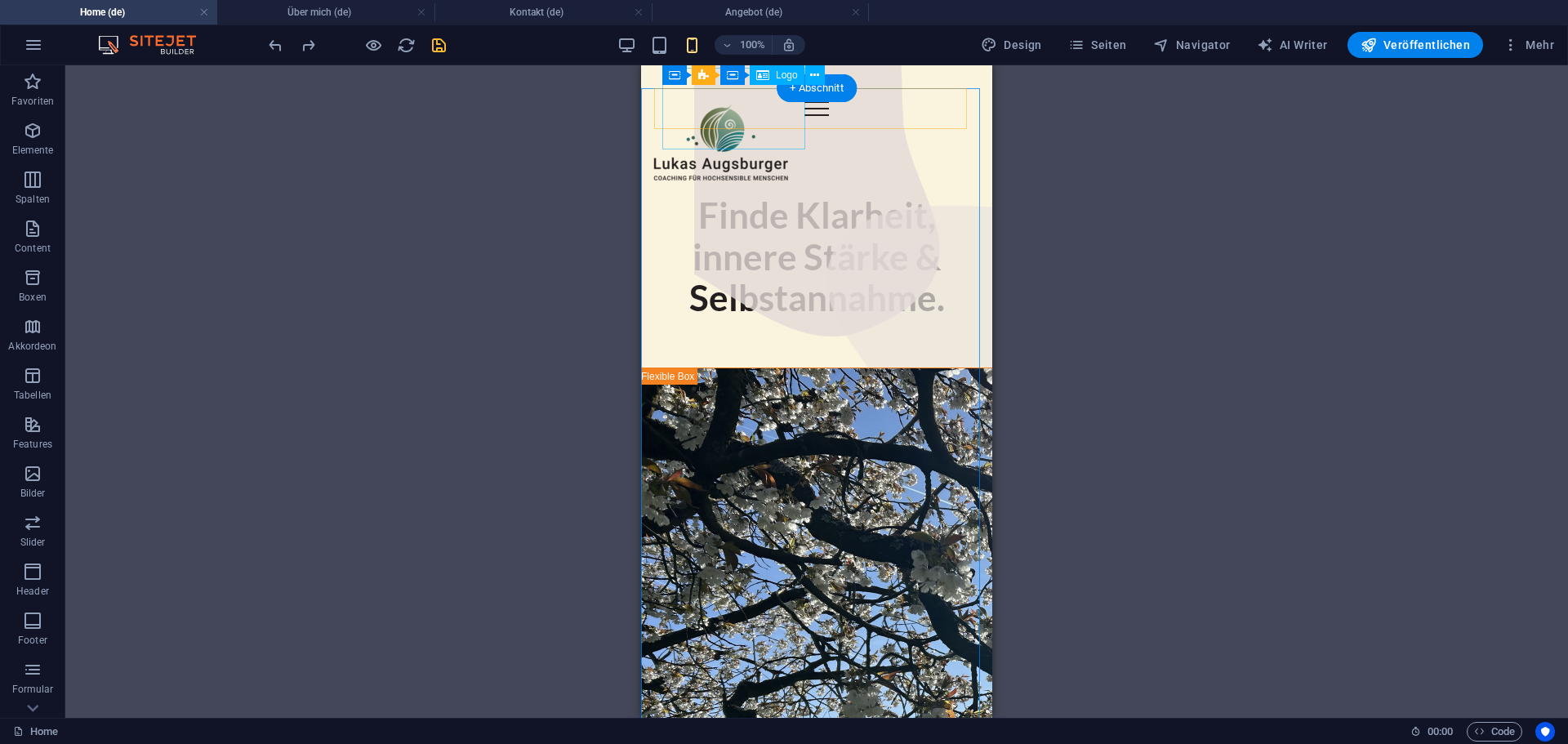
click at [735, 102] on div at bounding box center [721, 142] width 143 height 82
click at [729, 112] on div at bounding box center [721, 142] width 143 height 82
drag, startPoint x: 729, startPoint y: 112, endPoint x: 1371, endPoint y: 177, distance: 645.3
click at [729, 112] on div at bounding box center [721, 142] width 143 height 82
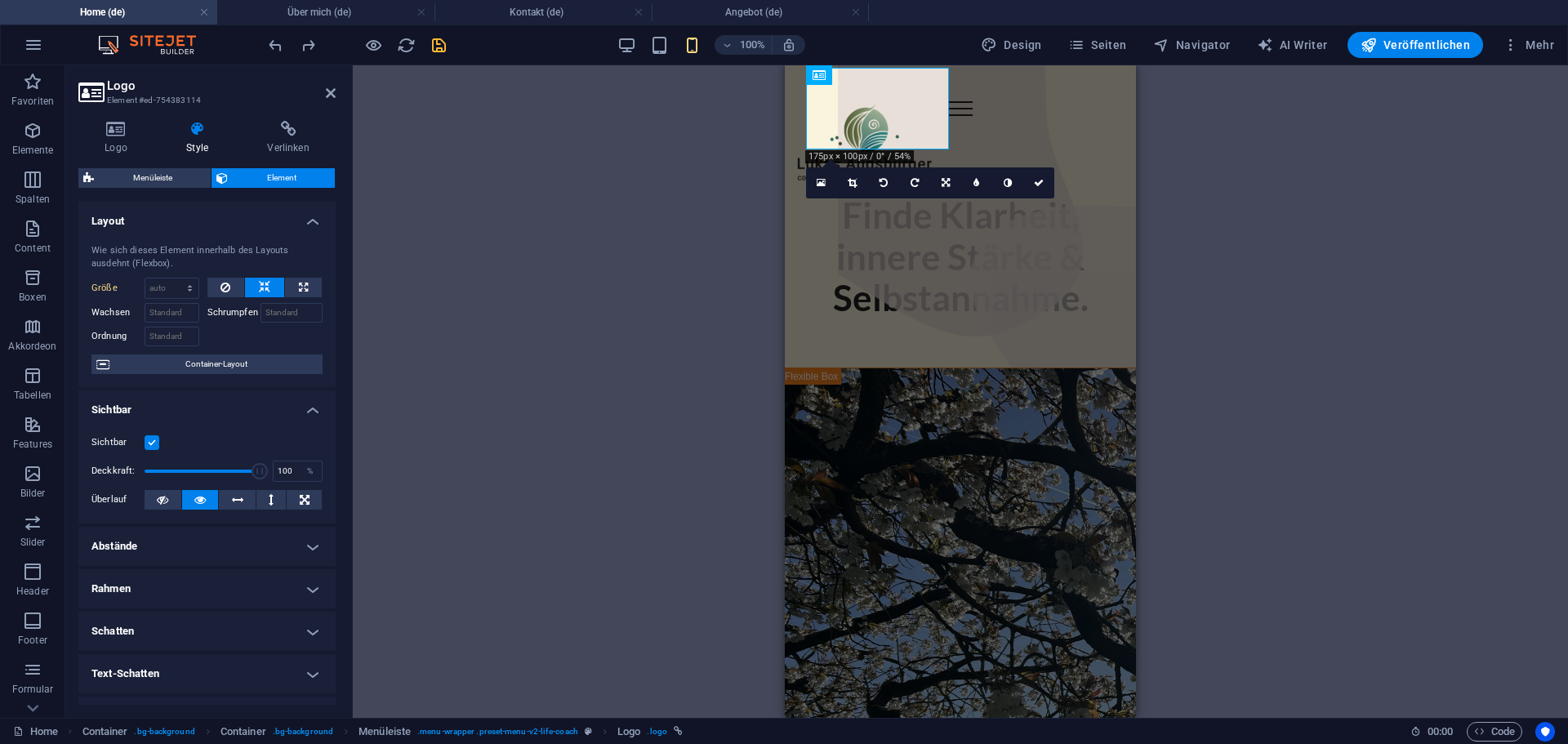
click at [150, 439] on label at bounding box center [152, 443] width 15 height 15
click at [0, 0] on input "Sichtbar" at bounding box center [0, 0] width 0 height 0
click at [208, 87] on h2 "Logo" at bounding box center [222, 86] width 229 height 15
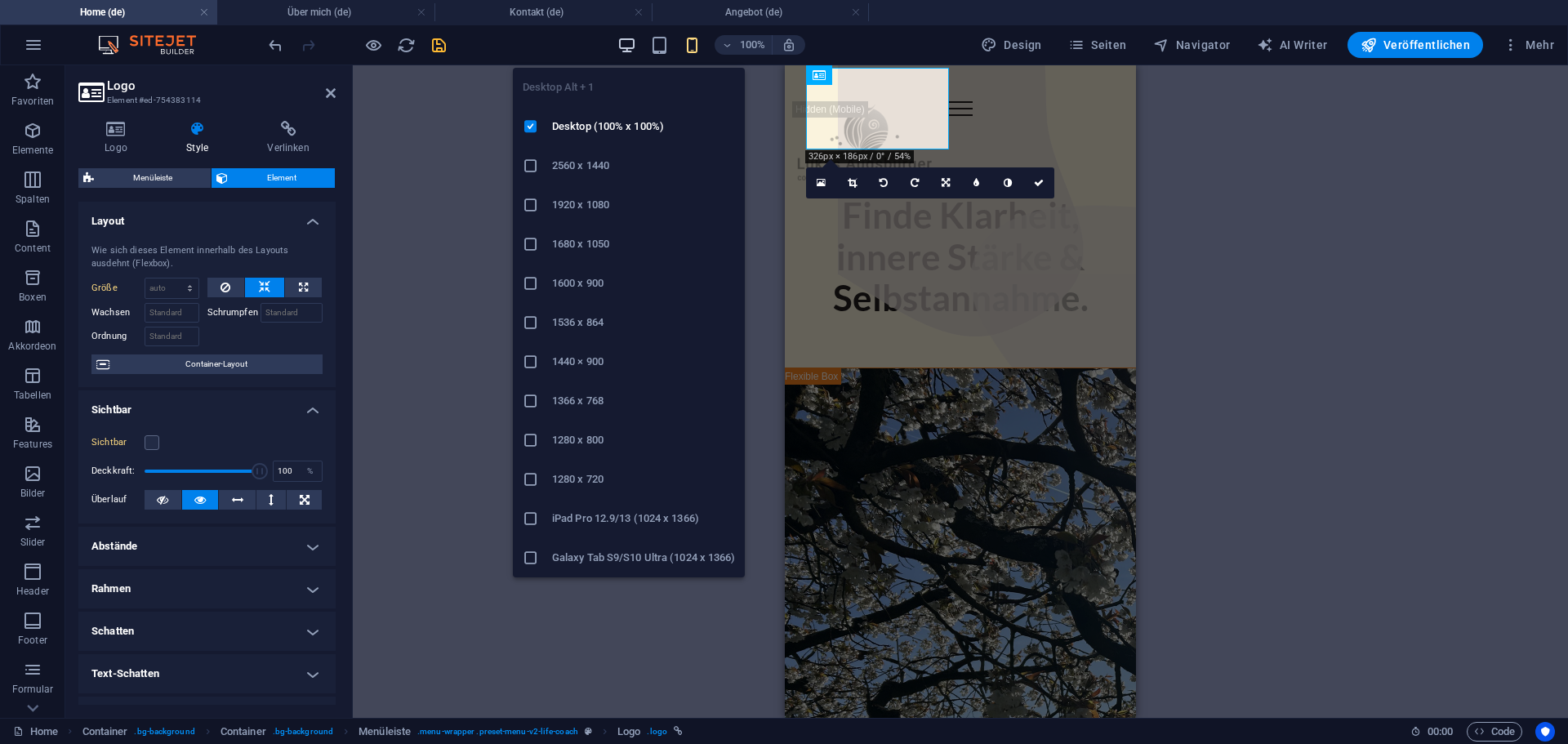
click at [624, 47] on icon "button" at bounding box center [627, 45] width 19 height 19
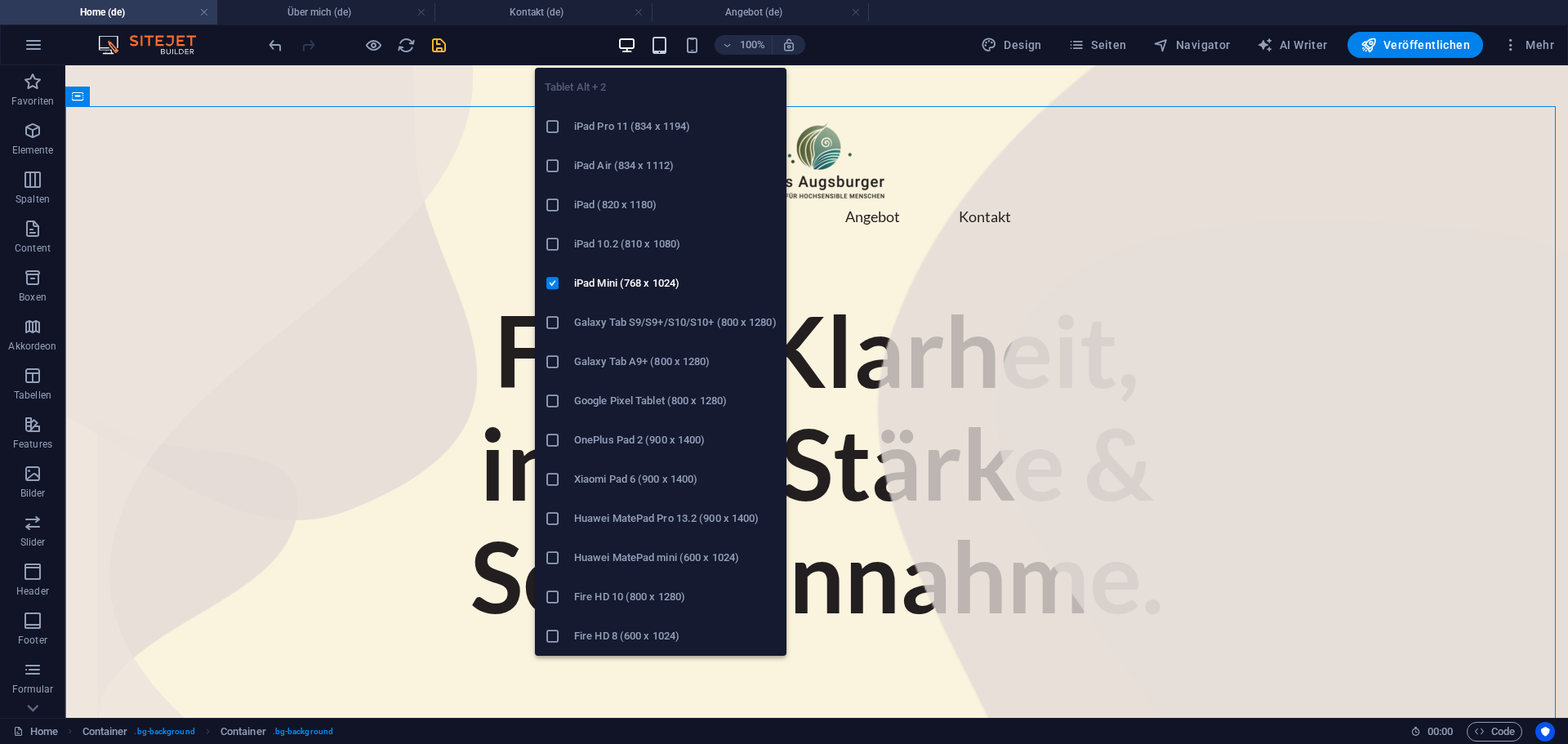
click at [655, 40] on icon "button" at bounding box center [660, 45] width 19 height 19
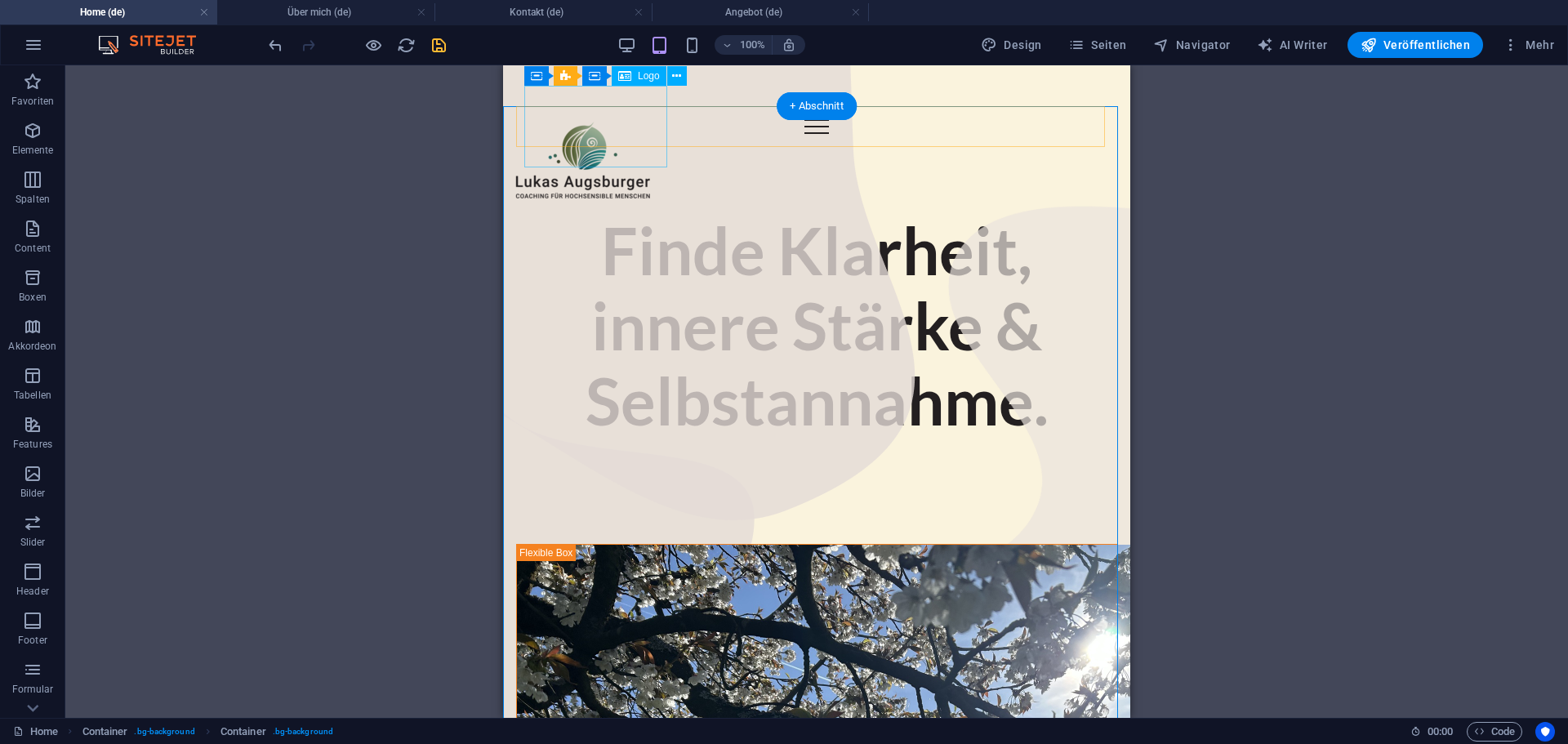
click at [595, 122] on div at bounding box center [583, 160] width 143 height 82
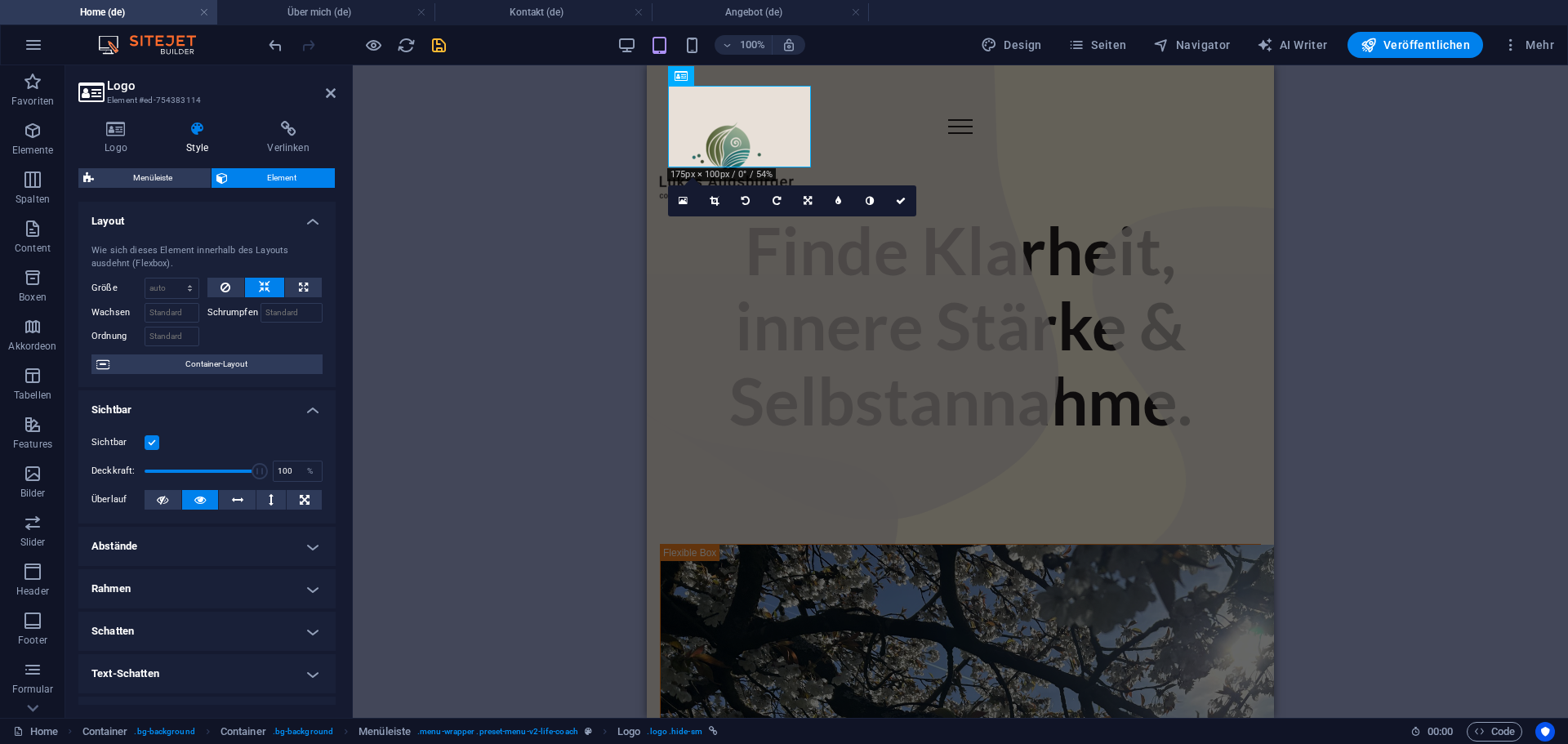
click at [152, 441] on label at bounding box center [152, 443] width 15 height 15
click at [0, 0] on input "Sichtbar" at bounding box center [0, 0] width 0 height 0
click at [219, 414] on h4 "Sichtbar" at bounding box center [207, 404] width 257 height 29
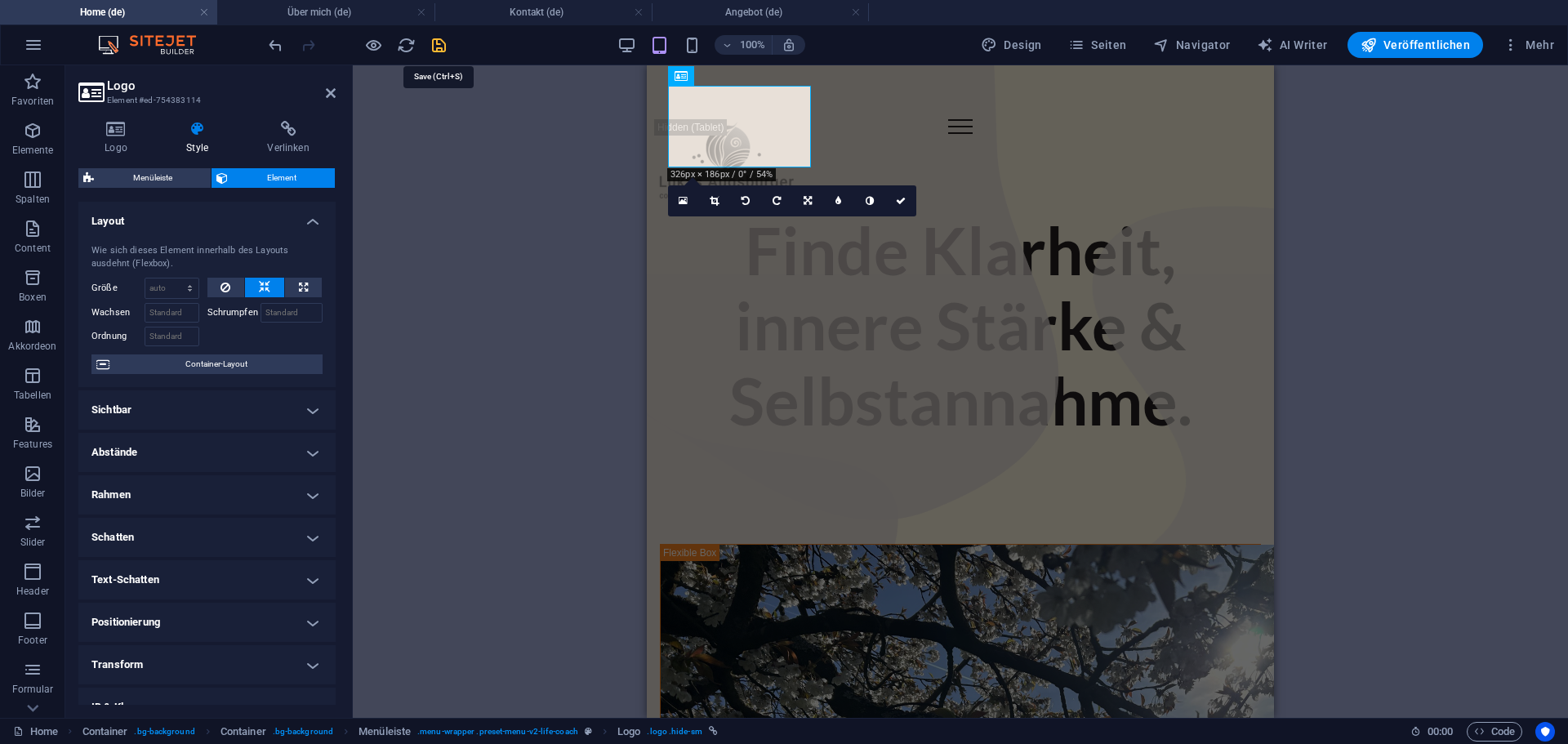
click at [442, 41] on icon "save" at bounding box center [439, 45] width 19 height 19
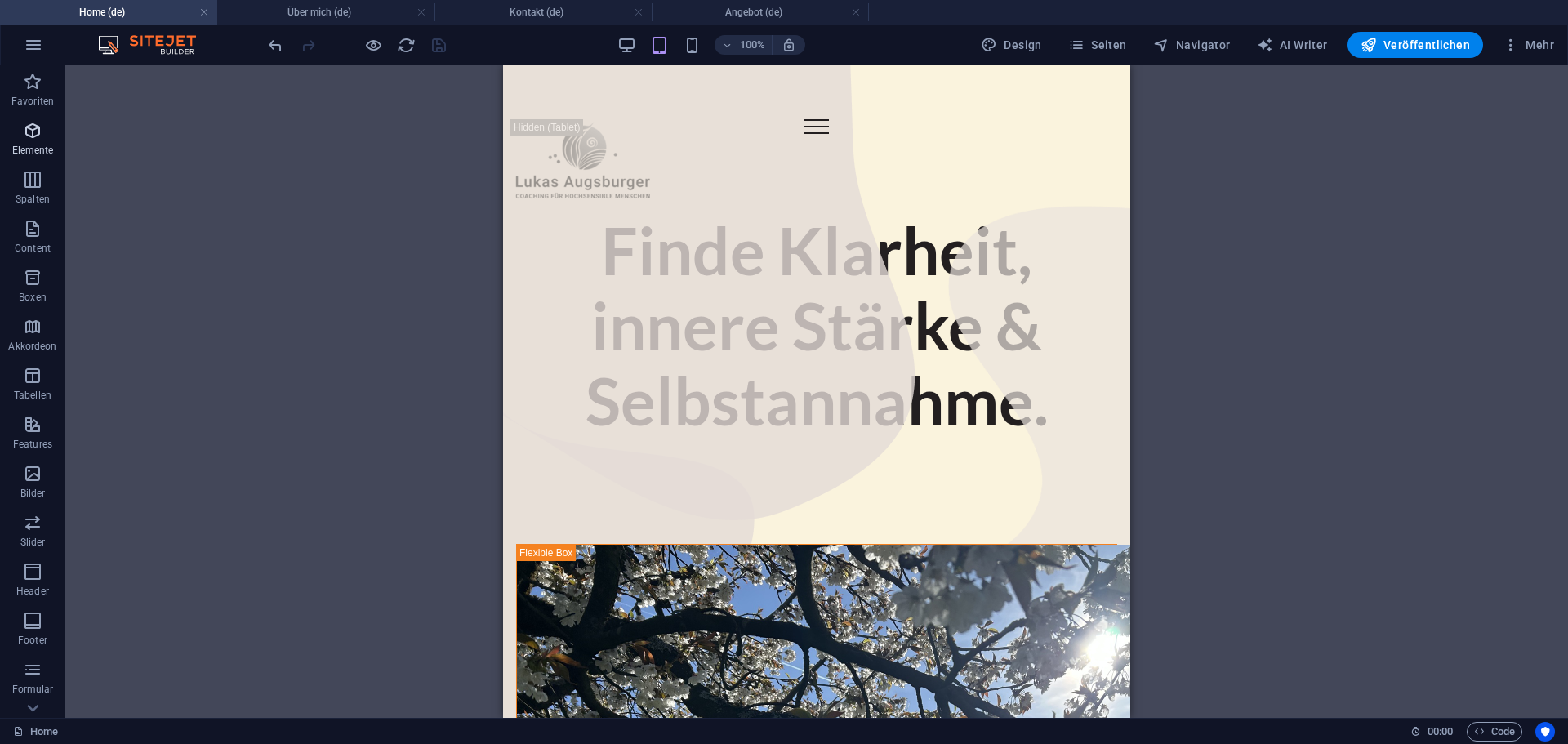
click at [37, 136] on icon "button" at bounding box center [32, 131] width 20 height 20
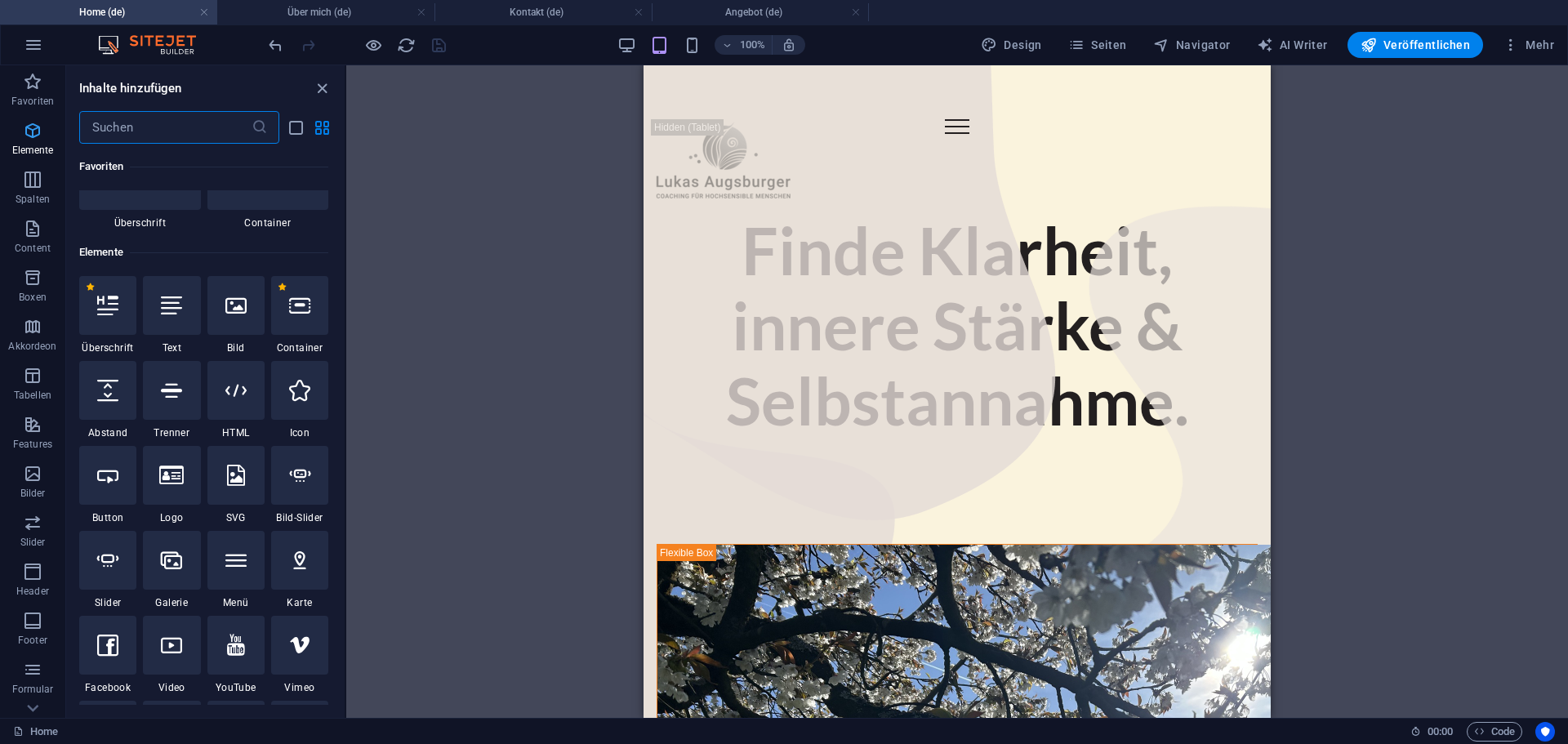
scroll to position [174, 0]
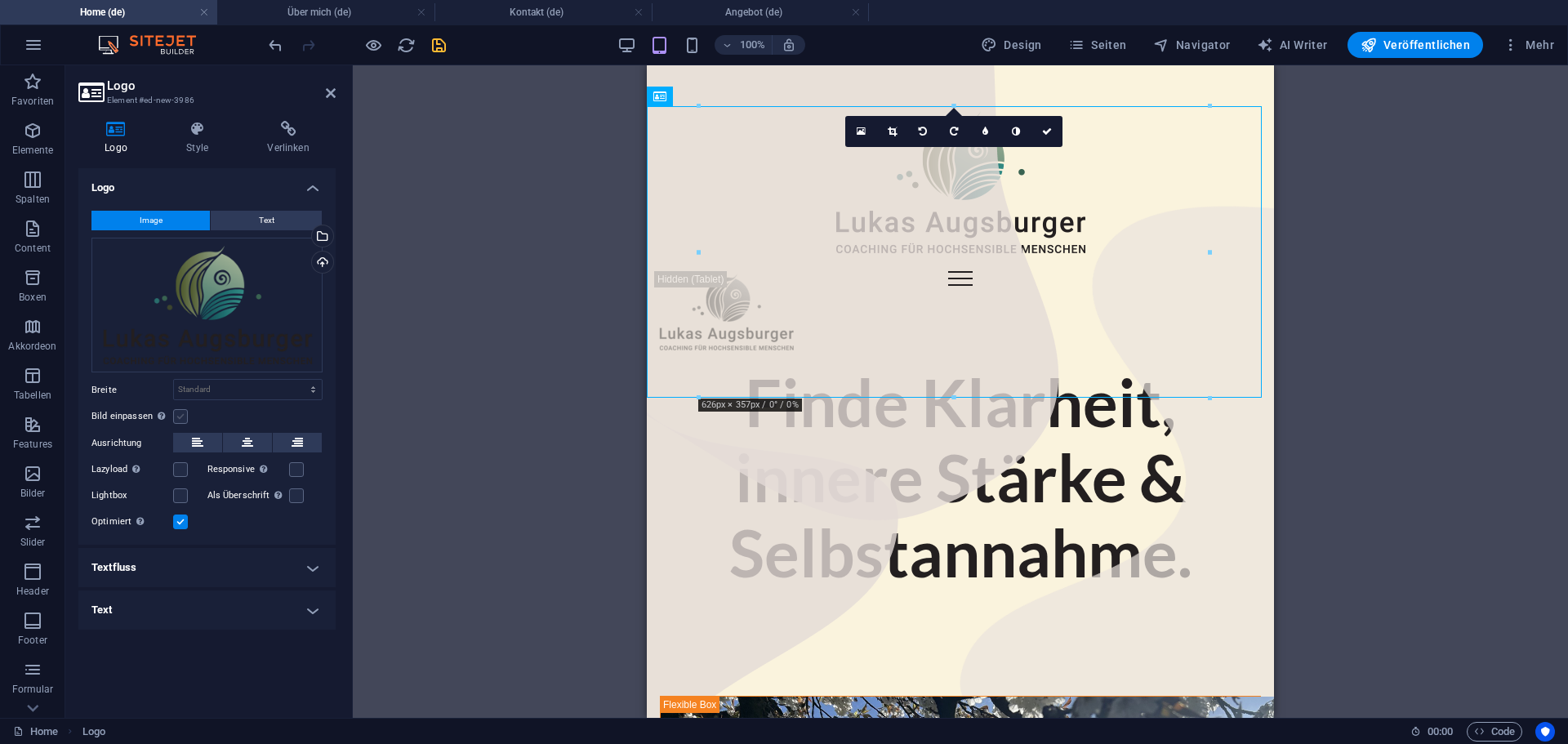
click at [177, 419] on label at bounding box center [181, 416] width 15 height 15
click at [0, 0] on input "Bild einpassen Bild automatisch anhand einer fixen Breite und Höhe einpassen" at bounding box center [0, 0] width 0 height 0
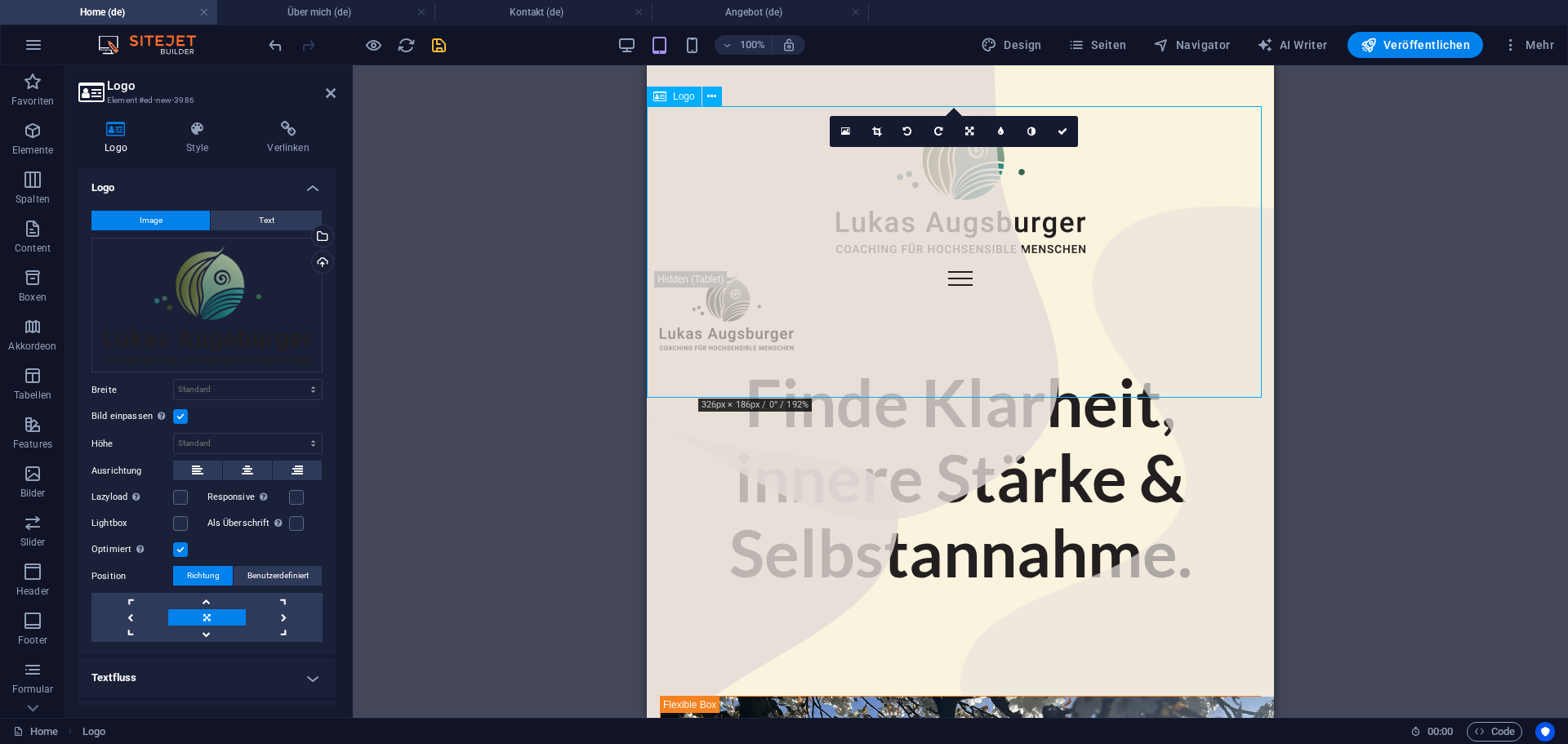
click at [978, 244] on div at bounding box center [960, 182] width 627 height 151
click at [978, 245] on div at bounding box center [960, 182] width 627 height 151
click at [877, 128] on icon at bounding box center [877, 131] width 9 height 10
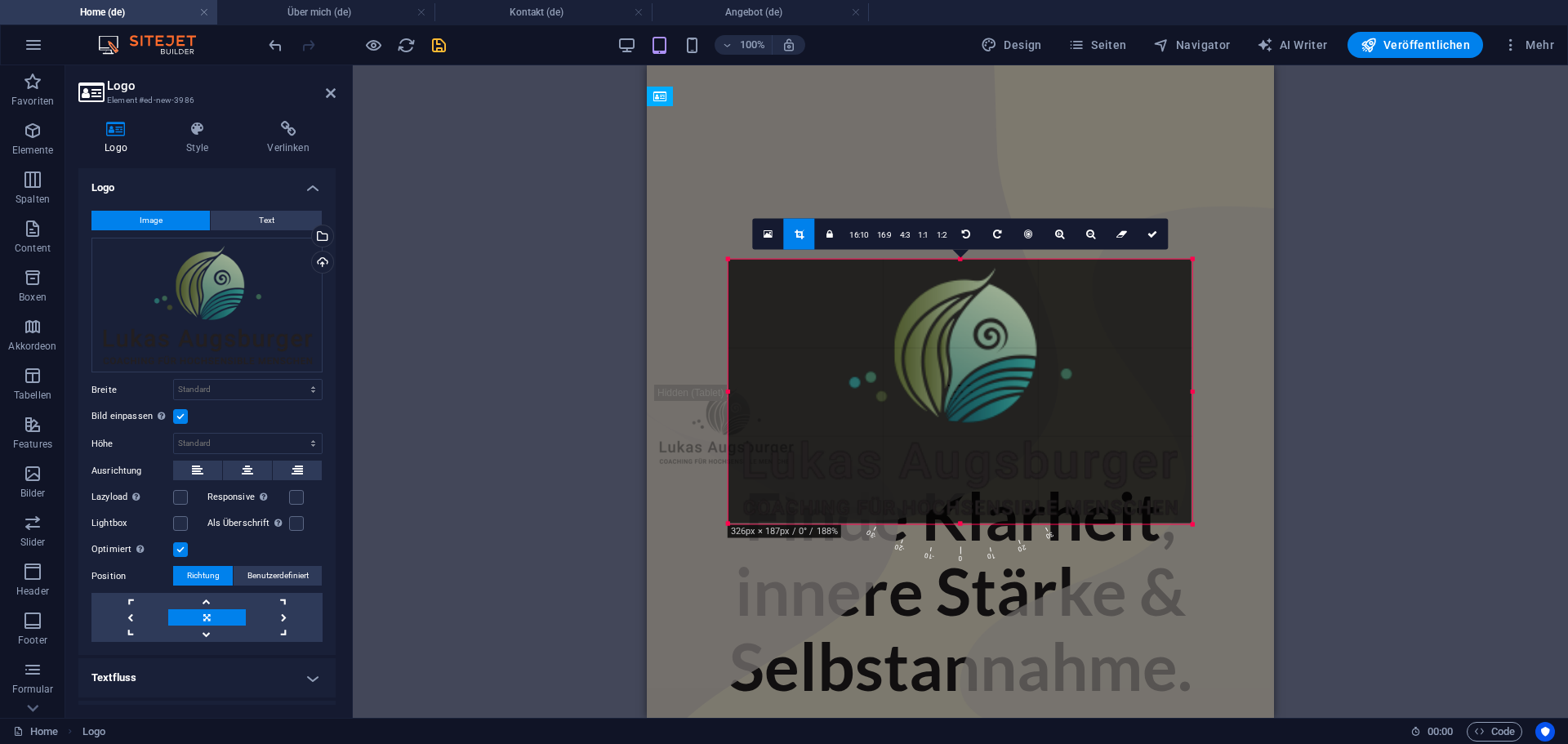
drag, startPoint x: 1212, startPoint y: 536, endPoint x: 1174, endPoint y: 517, distance: 42.5
click at [1174, 517] on div "180 170 160 150 140 130 120 110 100 90 80 70 60 50 40 30 20 10 0 -10 -20 -30 -4…" at bounding box center [960, 391] width 464 height 265
click at [271, 42] on icon "undo" at bounding box center [276, 45] width 19 height 19
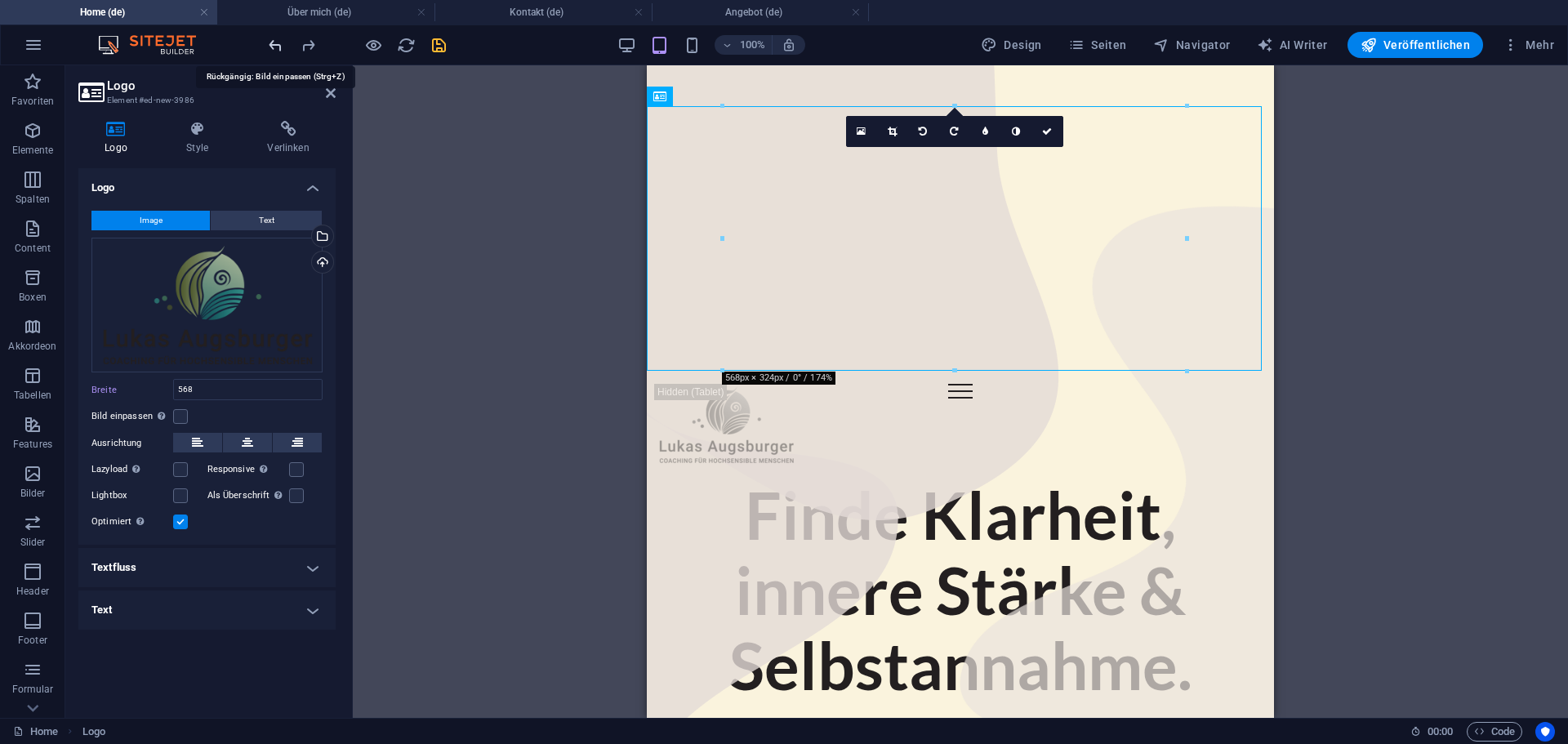
type input "568"
select select "px"
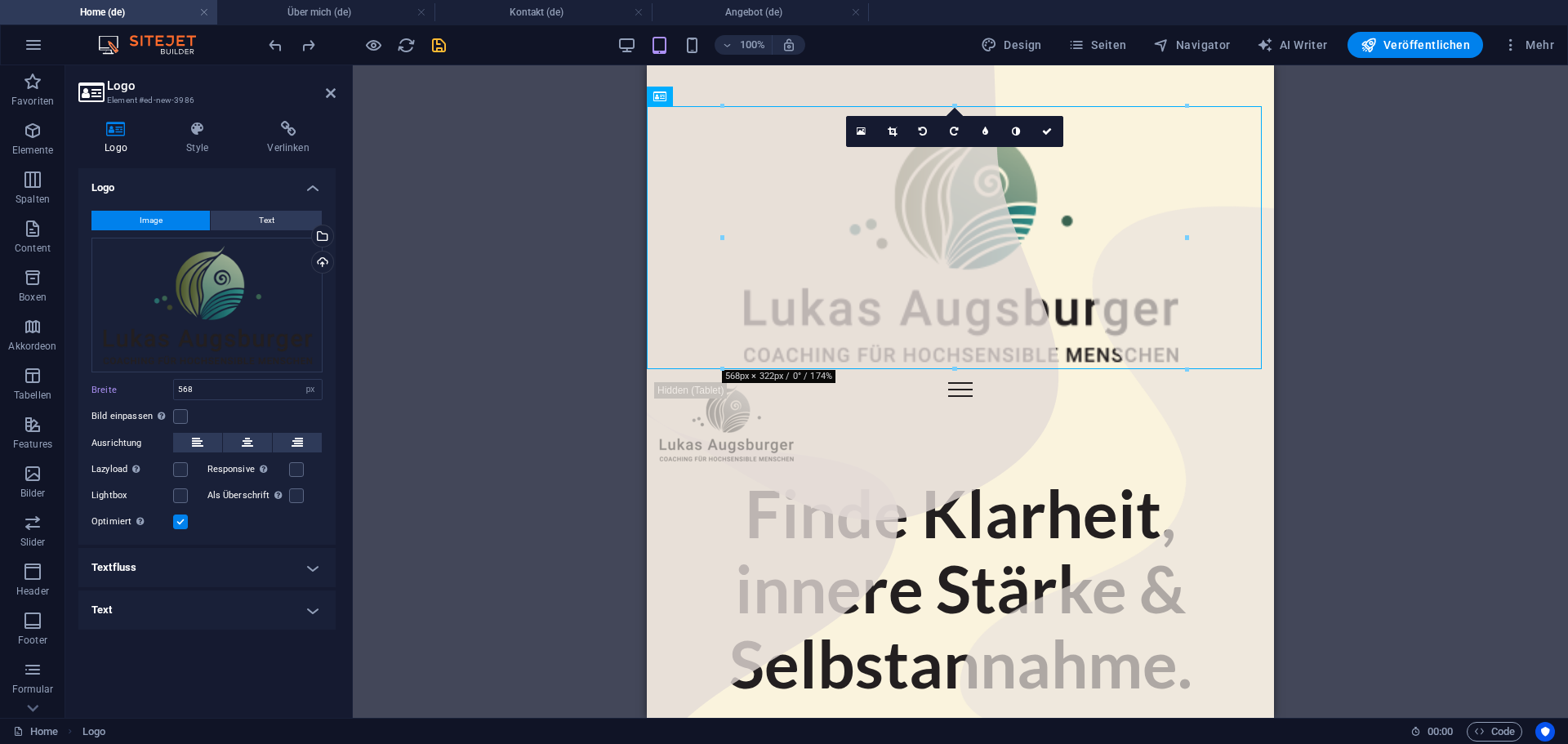
click at [468, 208] on div "H1 Container Container Container Banner Banner Container Banner Container Absta…" at bounding box center [961, 391] width 1216 height 652
click at [182, 415] on label at bounding box center [181, 416] width 15 height 15
click at [0, 0] on input "Bild einpassen Bild automatisch anhand einer fixen Breite und Höhe einpassen" at bounding box center [0, 0] width 0 height 0
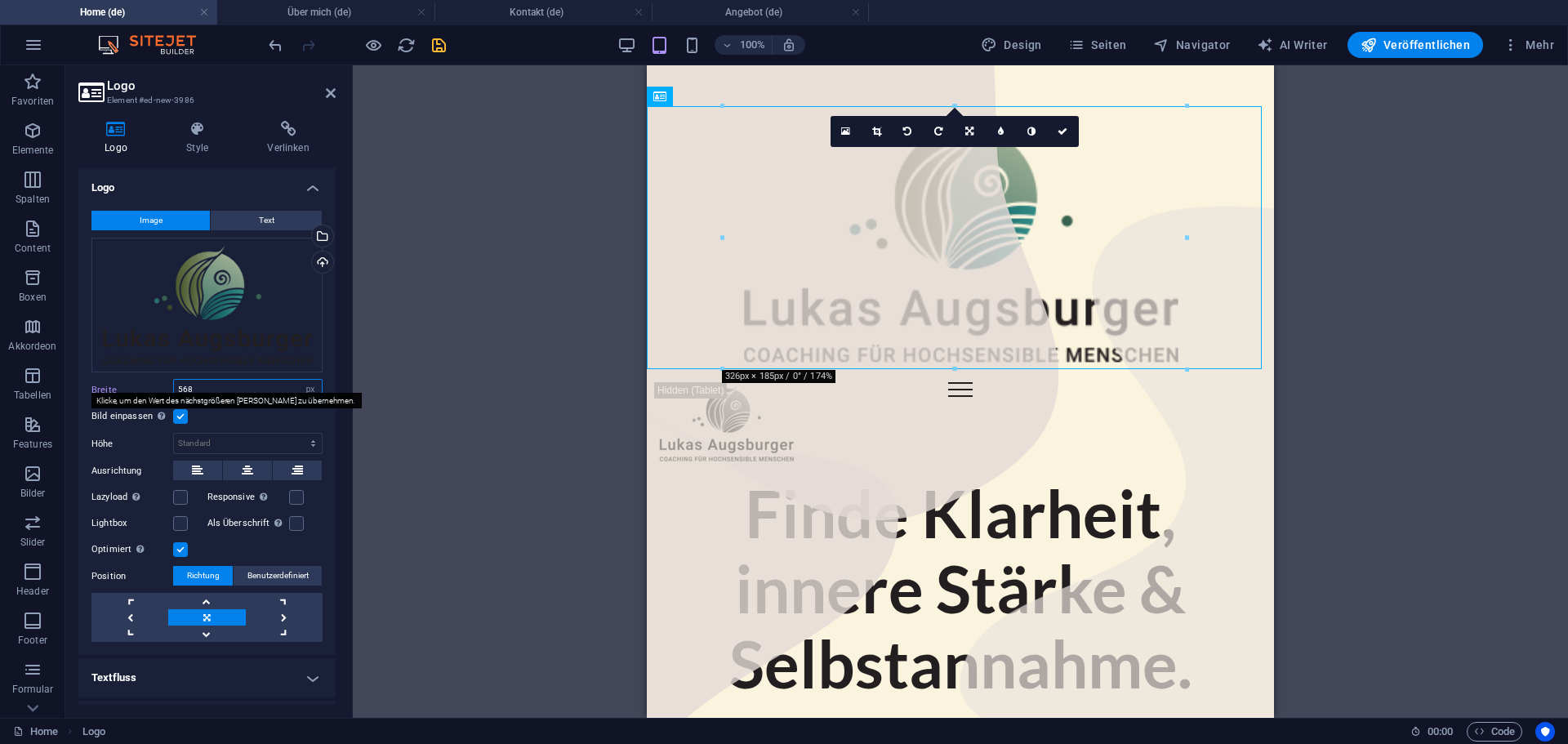
drag, startPoint x: 226, startPoint y: 390, endPoint x: 160, endPoint y: 388, distance: 66.0
click at [166, 387] on div "Breite 568 Standard auto px rem % em vh vw" at bounding box center [207, 389] width 231 height 22
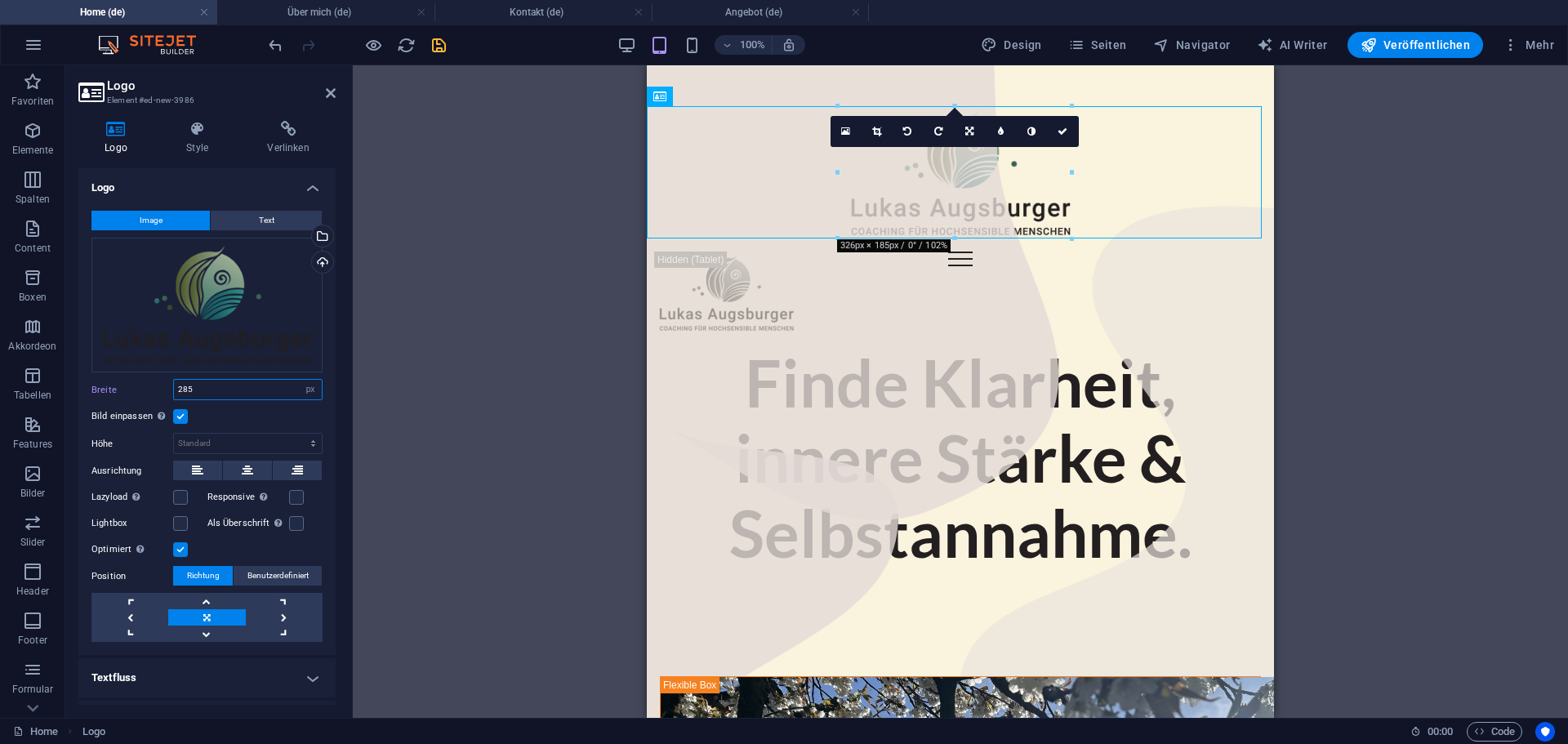
type input "284"
click at [444, 43] on icon "save" at bounding box center [439, 45] width 19 height 19
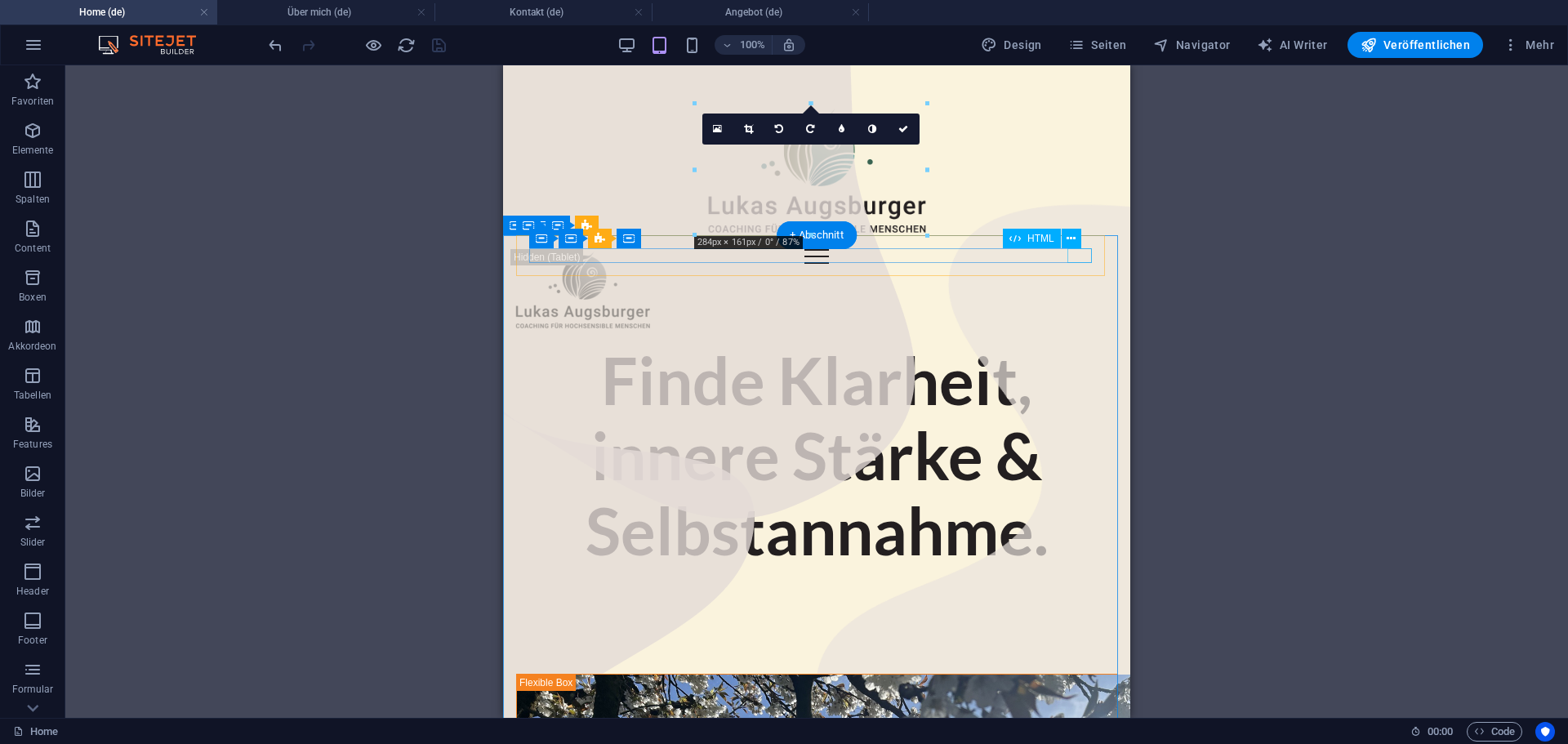
scroll to position [1, 0]
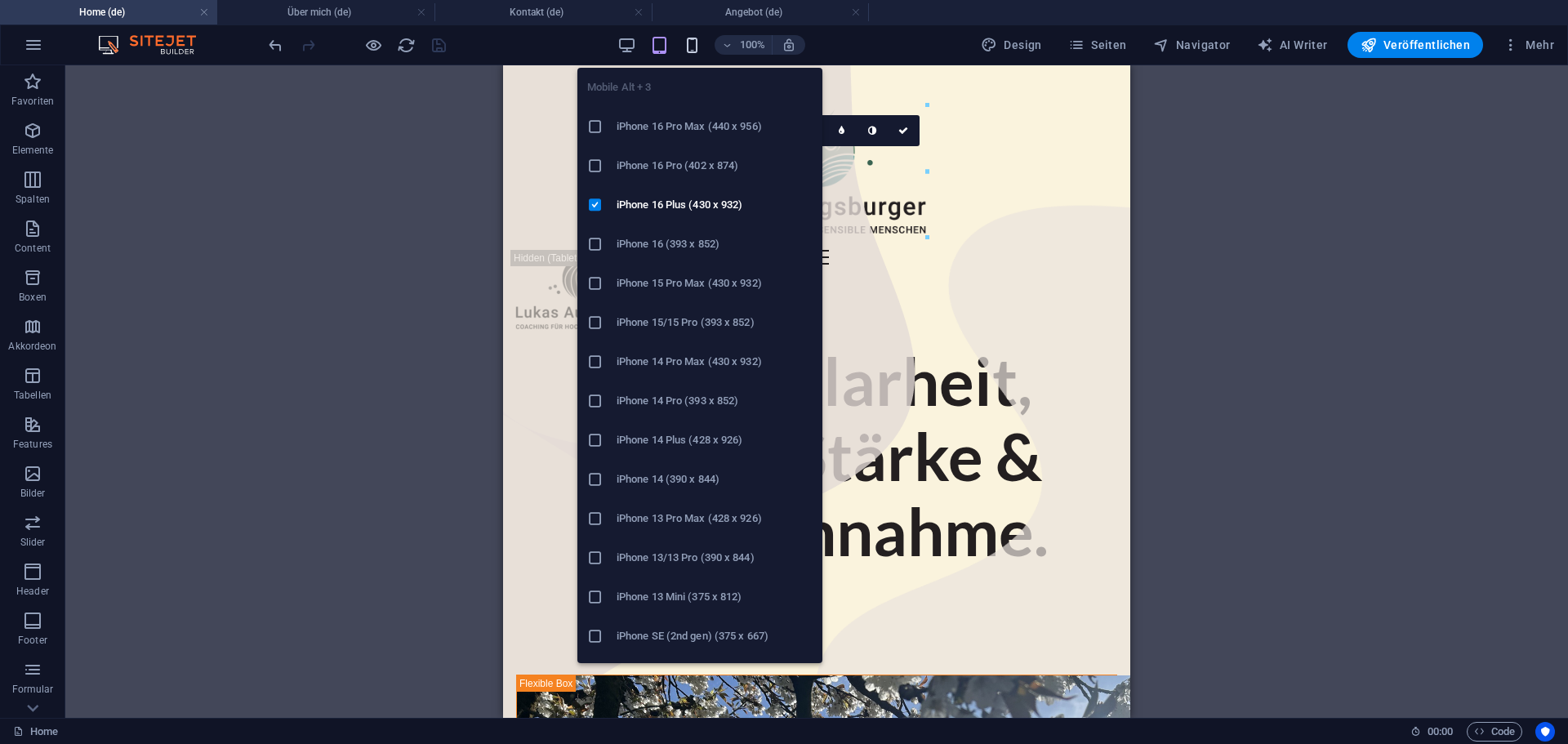
click at [697, 41] on icon "button" at bounding box center [692, 45] width 19 height 19
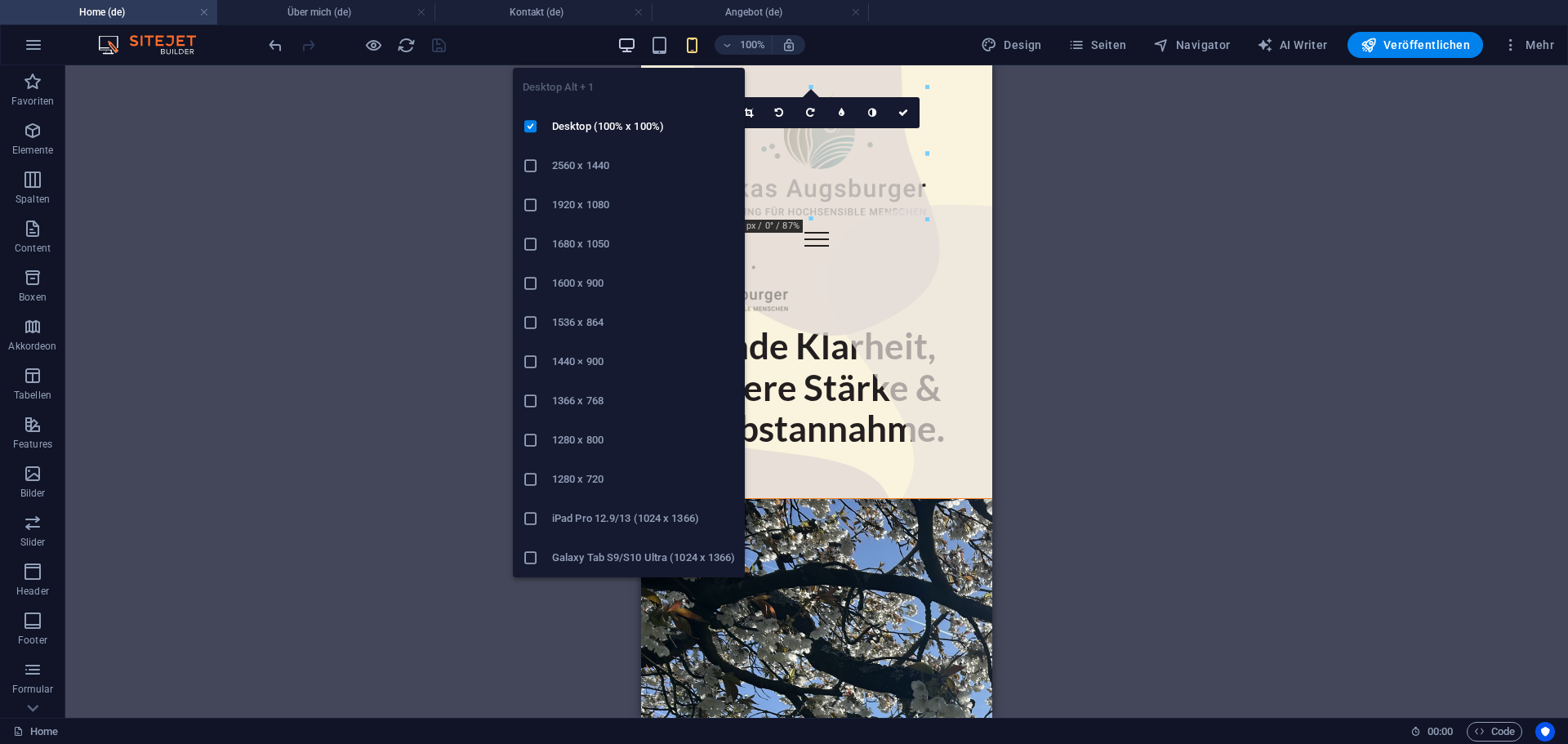
click at [625, 50] on icon "button" at bounding box center [627, 45] width 19 height 19
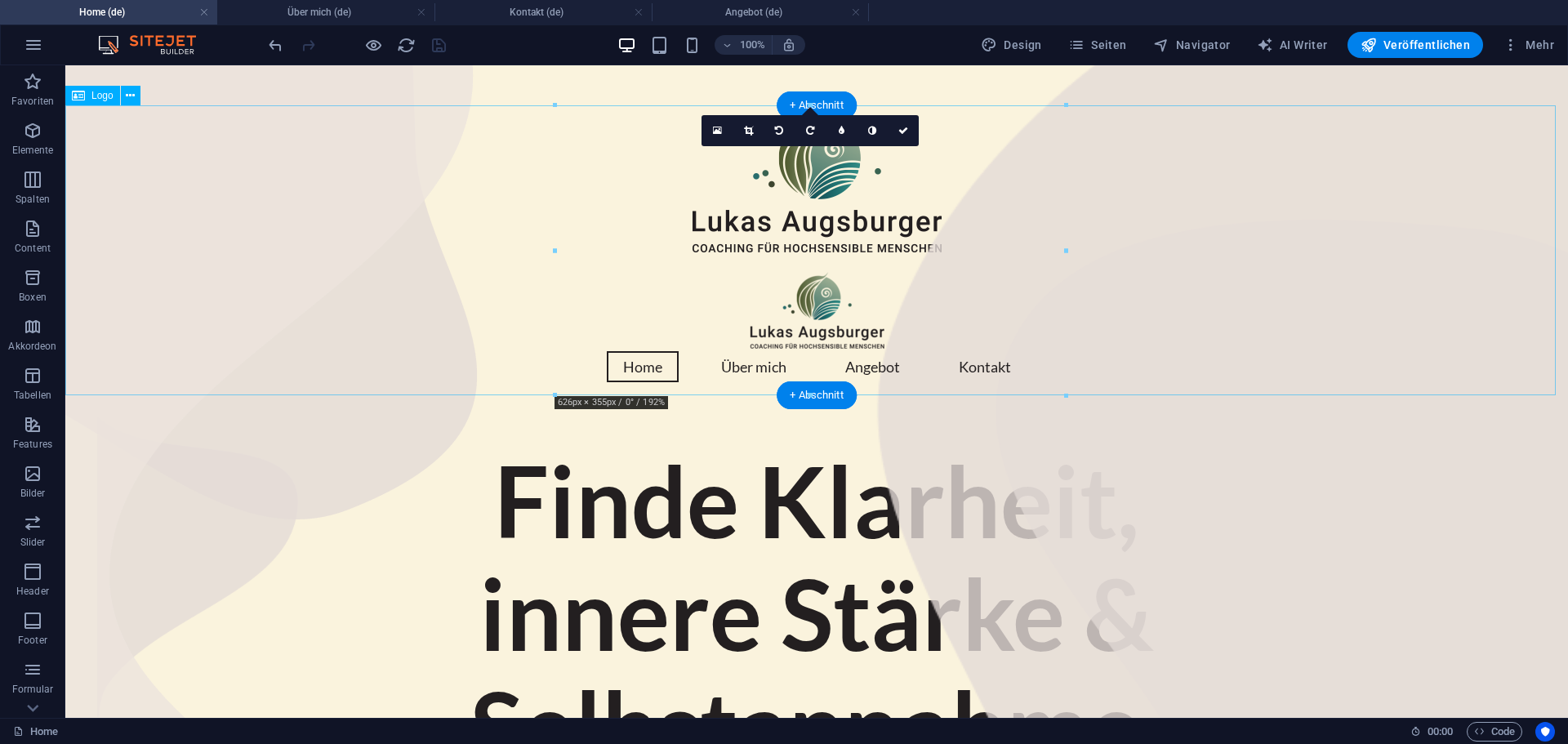
click at [769, 243] on div at bounding box center [816, 181] width 1503 height 151
click at [748, 244] on div at bounding box center [816, 181] width 1503 height 151
click at [749, 244] on div at bounding box center [816, 181] width 1503 height 151
select select "px"
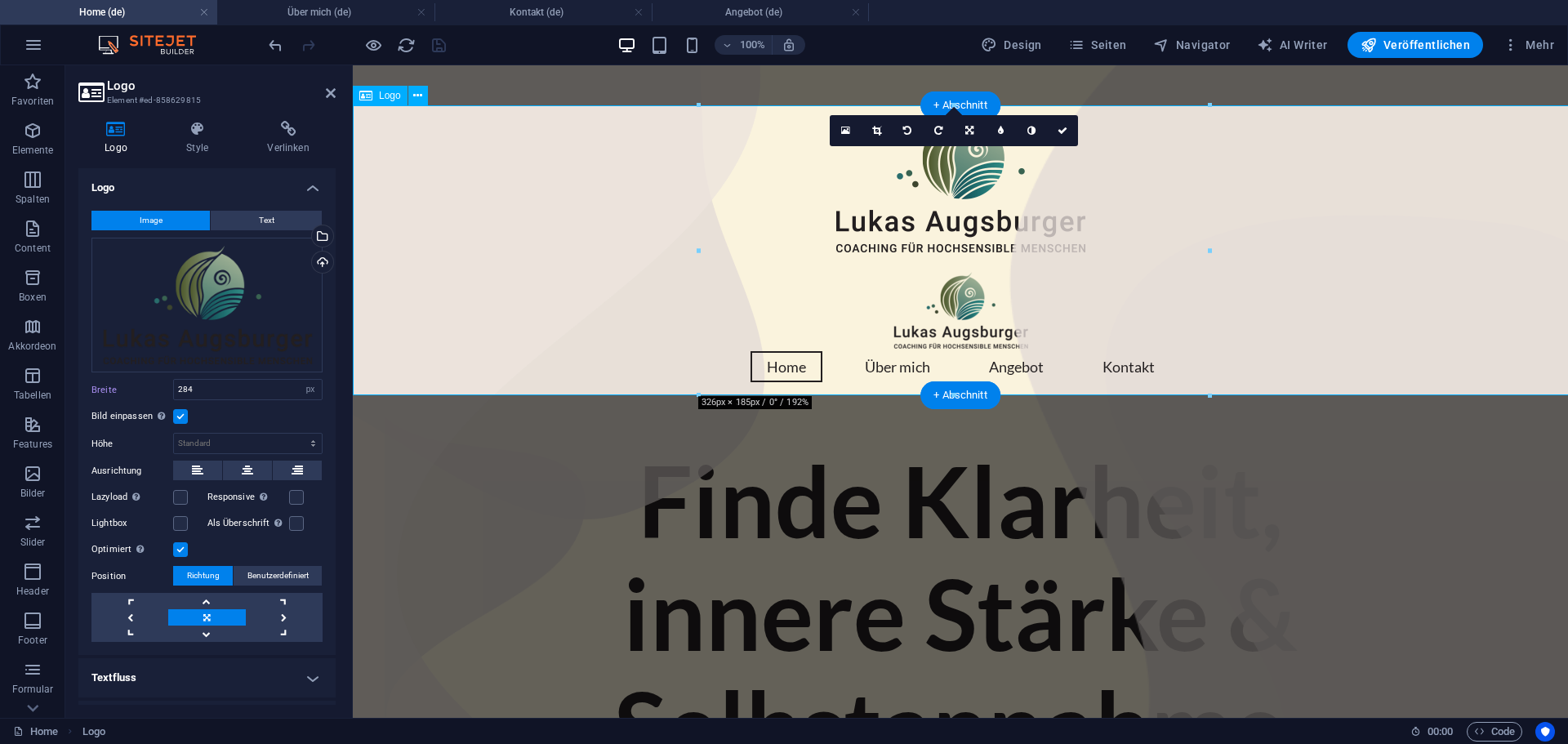
select select "DISABLED_OPTION_VALUE"
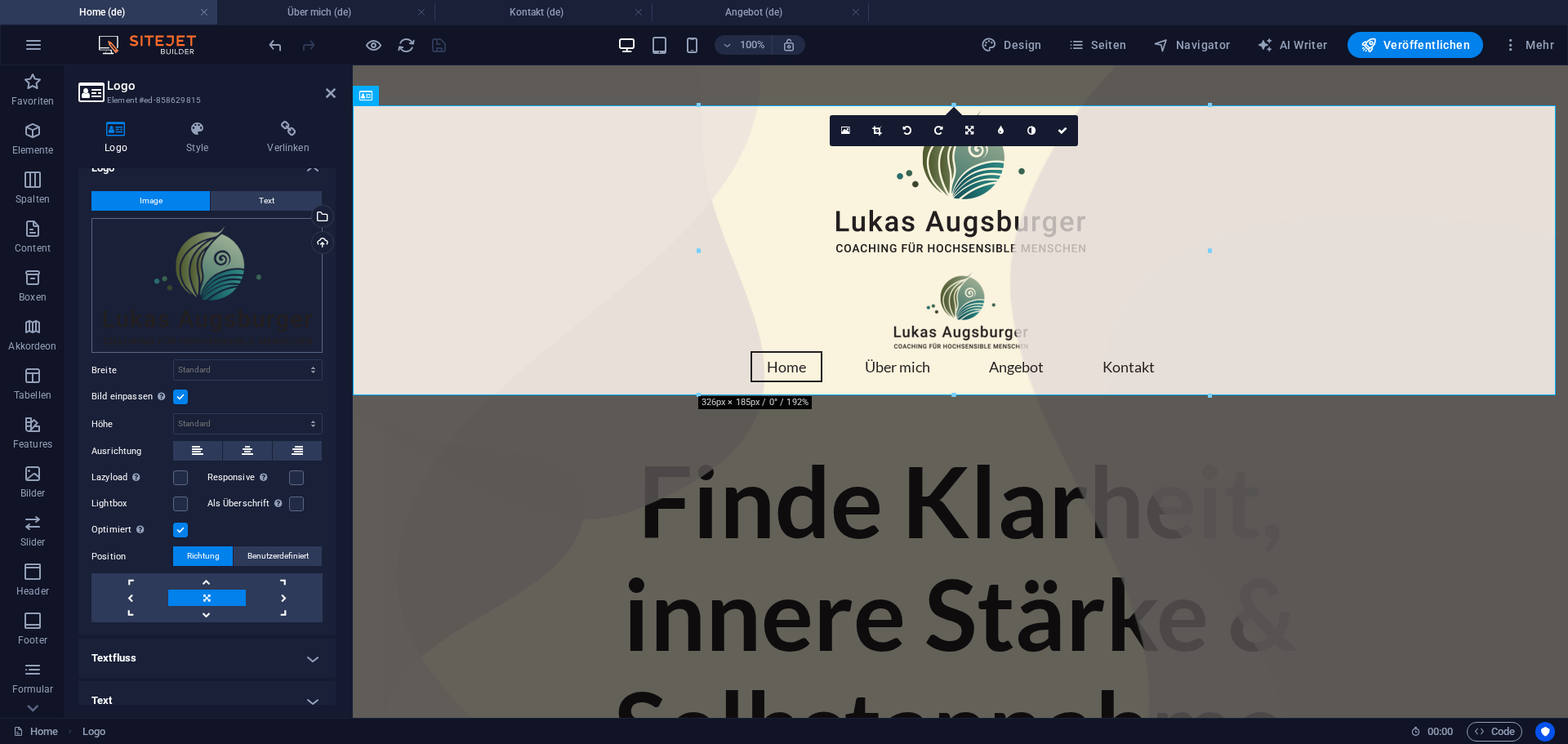
scroll to position [0, 0]
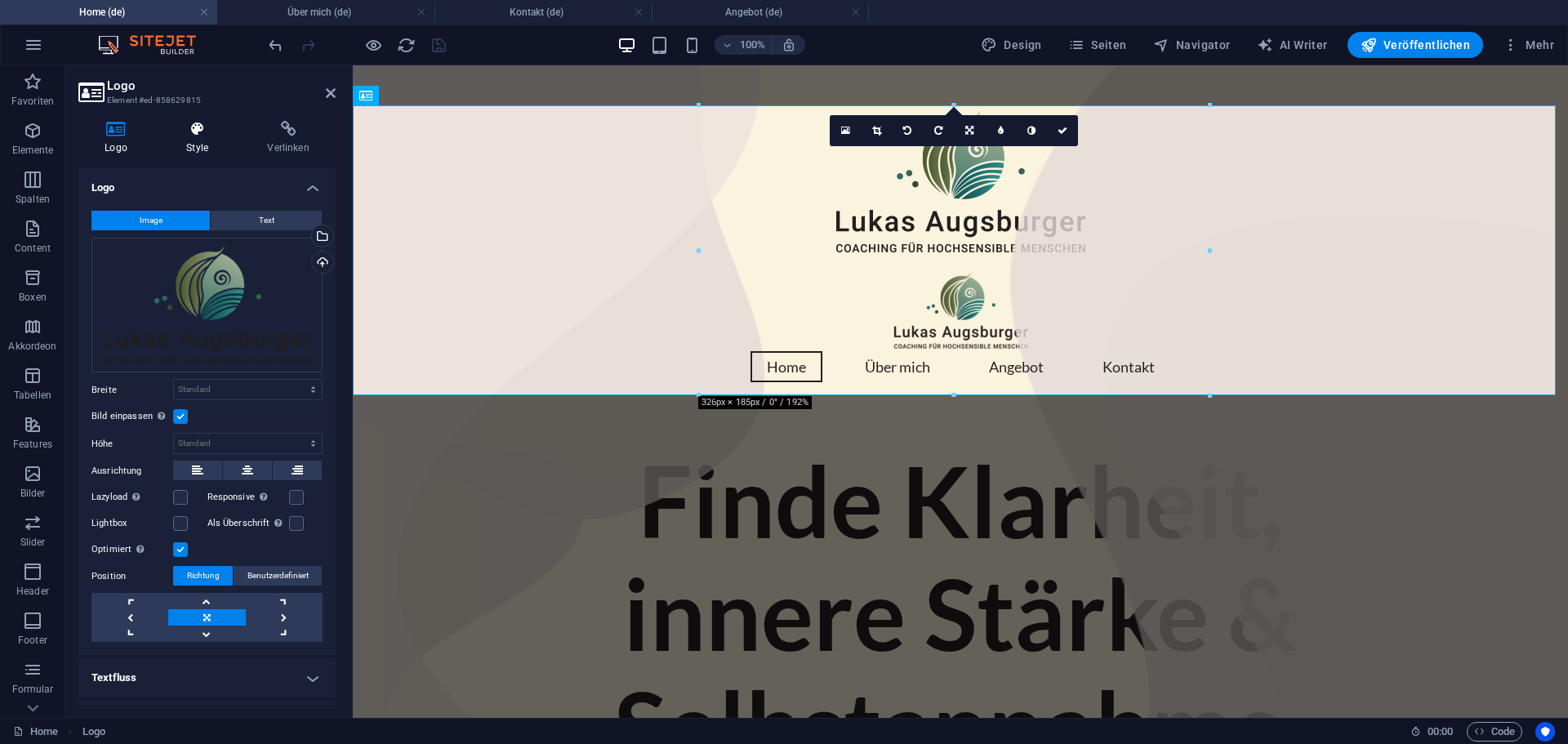
click at [195, 137] on h4 "Style" at bounding box center [200, 137] width 81 height 34
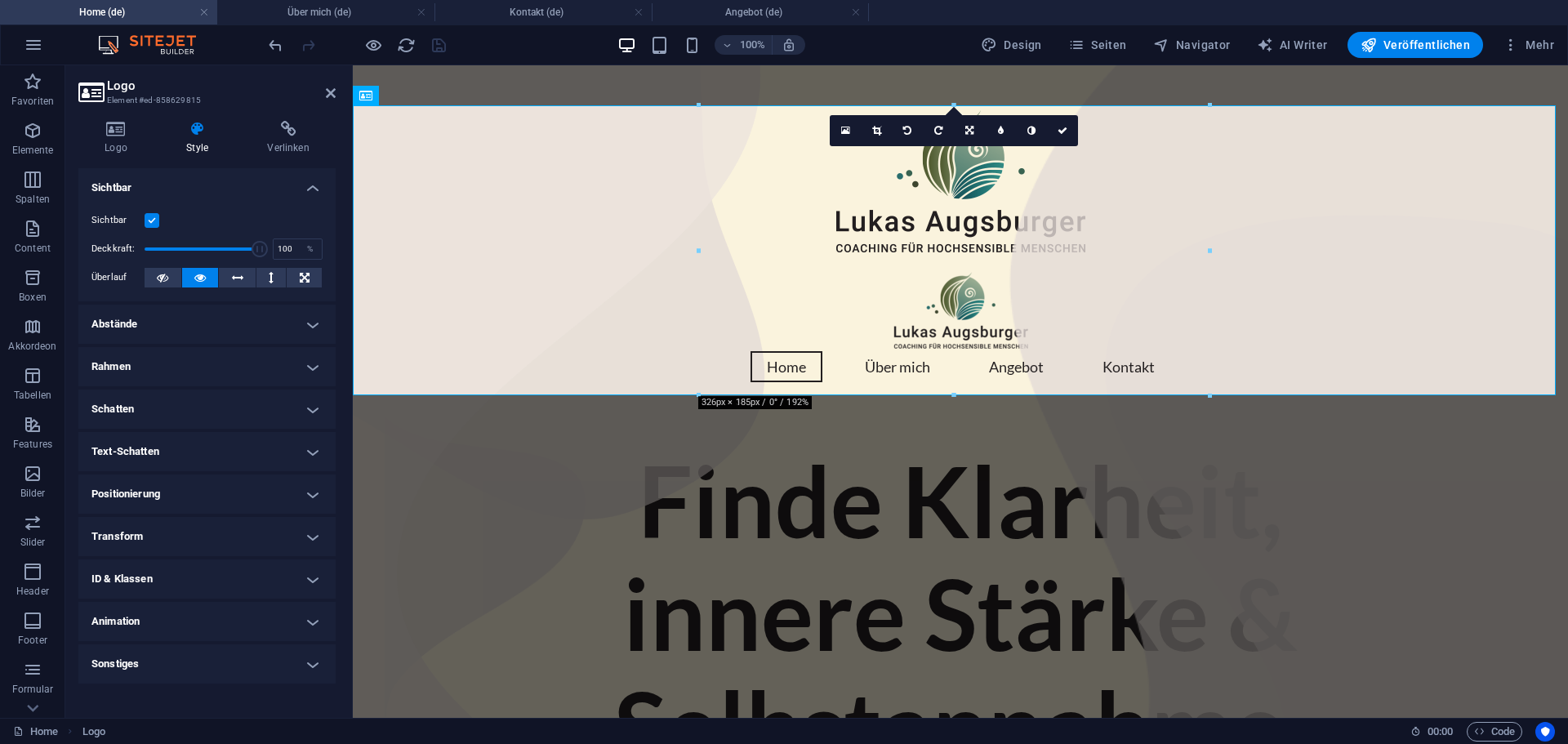
click at [146, 218] on label at bounding box center [152, 221] width 15 height 15
click at [0, 0] on input "Sichtbar" at bounding box center [0, 0] width 0 height 0
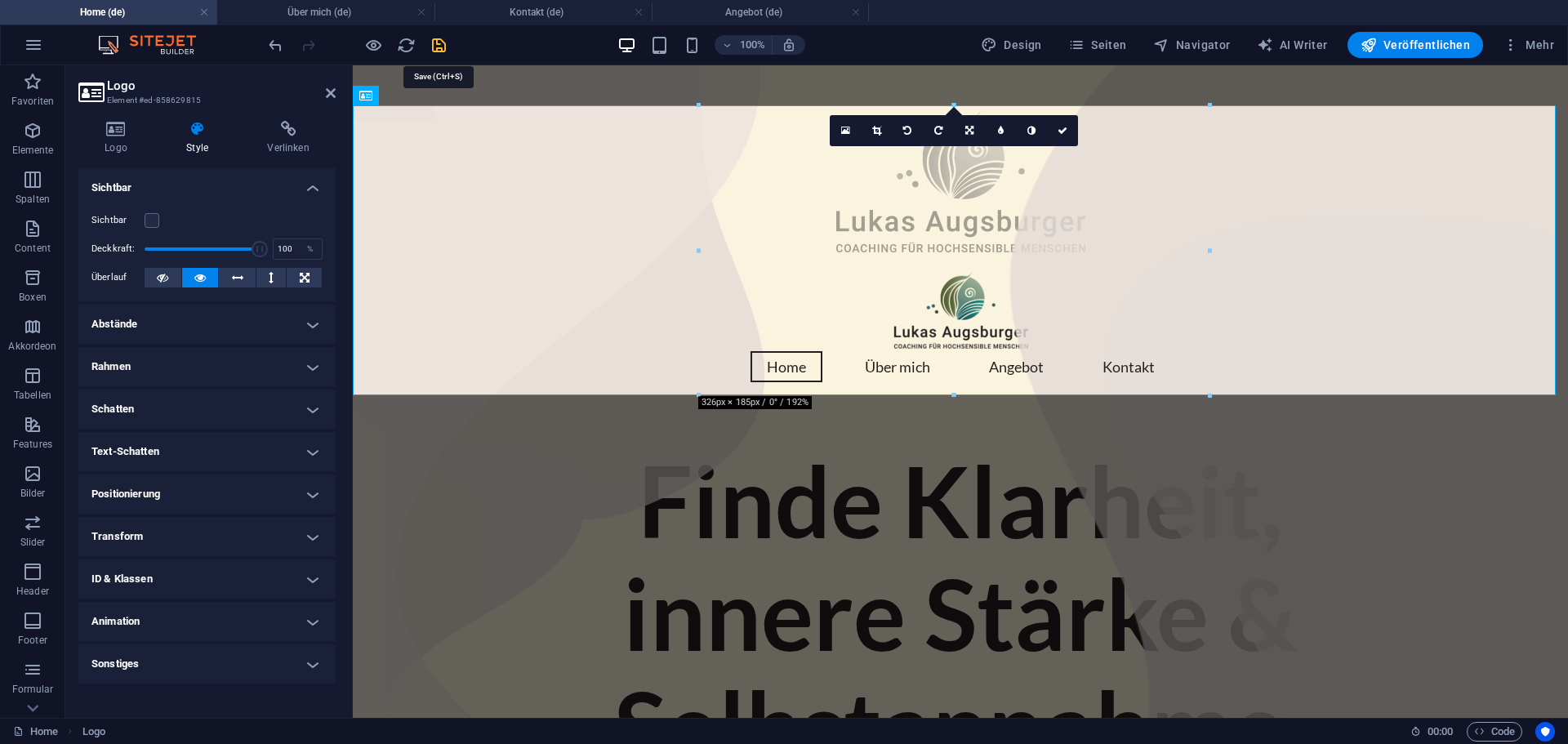
drag, startPoint x: 437, startPoint y: 47, endPoint x: 439, endPoint y: 3, distance: 44.0
click at [437, 47] on icon "save" at bounding box center [439, 45] width 19 height 19
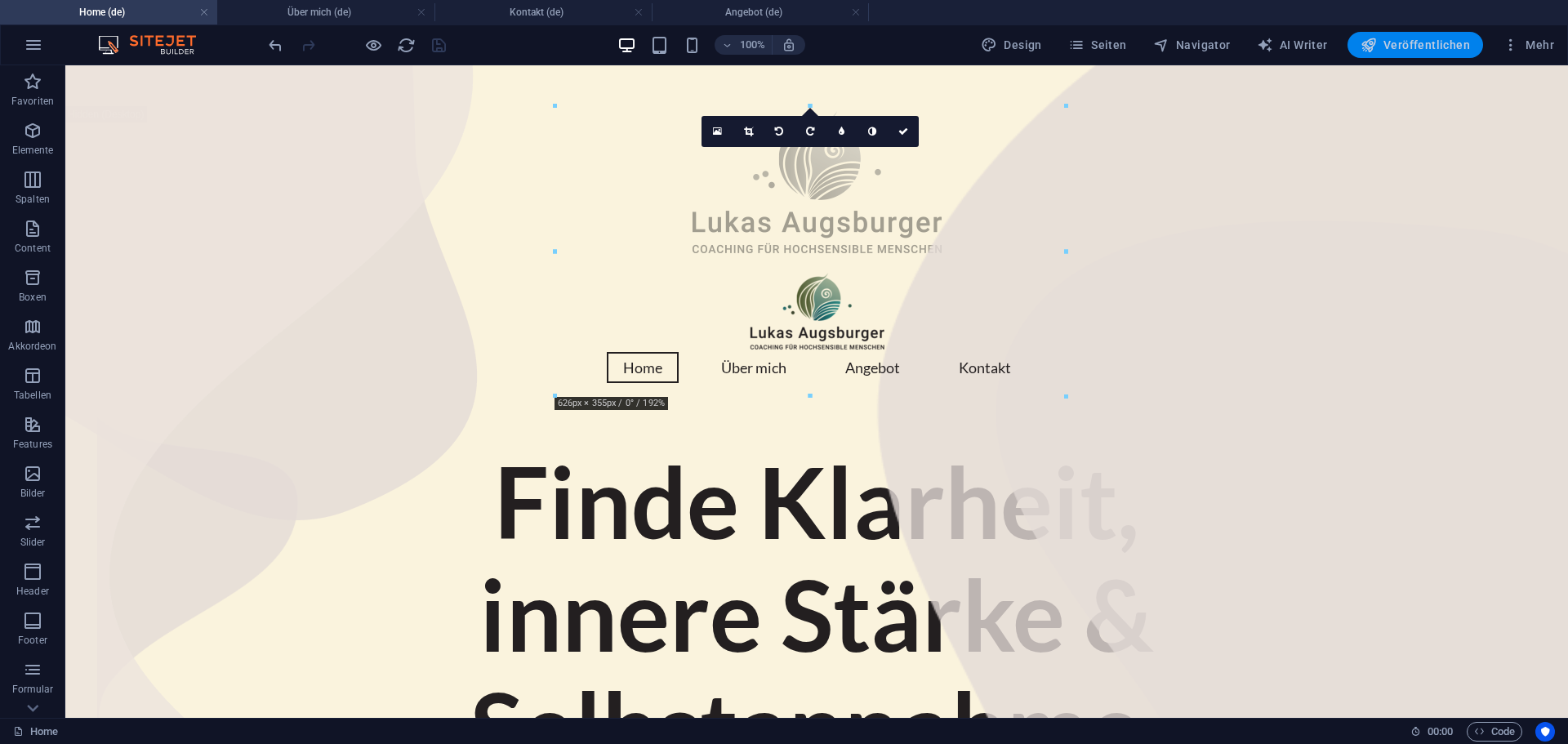
click at [1405, 47] on span "Veröffentlichen" at bounding box center [1415, 45] width 109 height 17
